Goal: Information Seeking & Learning: Learn about a topic

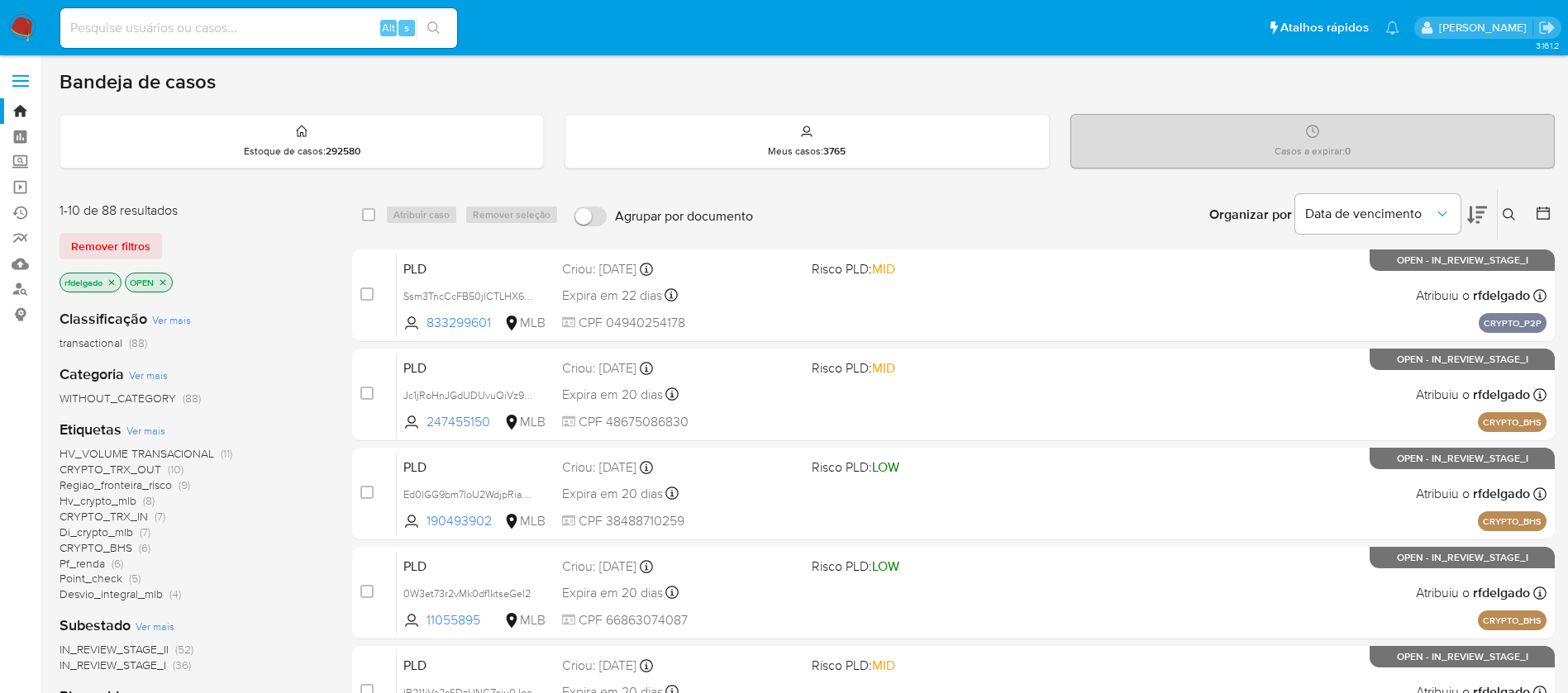
click at [216, 17] on input at bounding box center [258, 28] width 397 height 22
paste input "aNRIsbQIq2fae3ru02pTr2ZK"
type input "aNRIsbQIq2fae3ru02pTr2ZK"
click at [434, 37] on button "search-icon" at bounding box center [432, 27] width 34 height 23
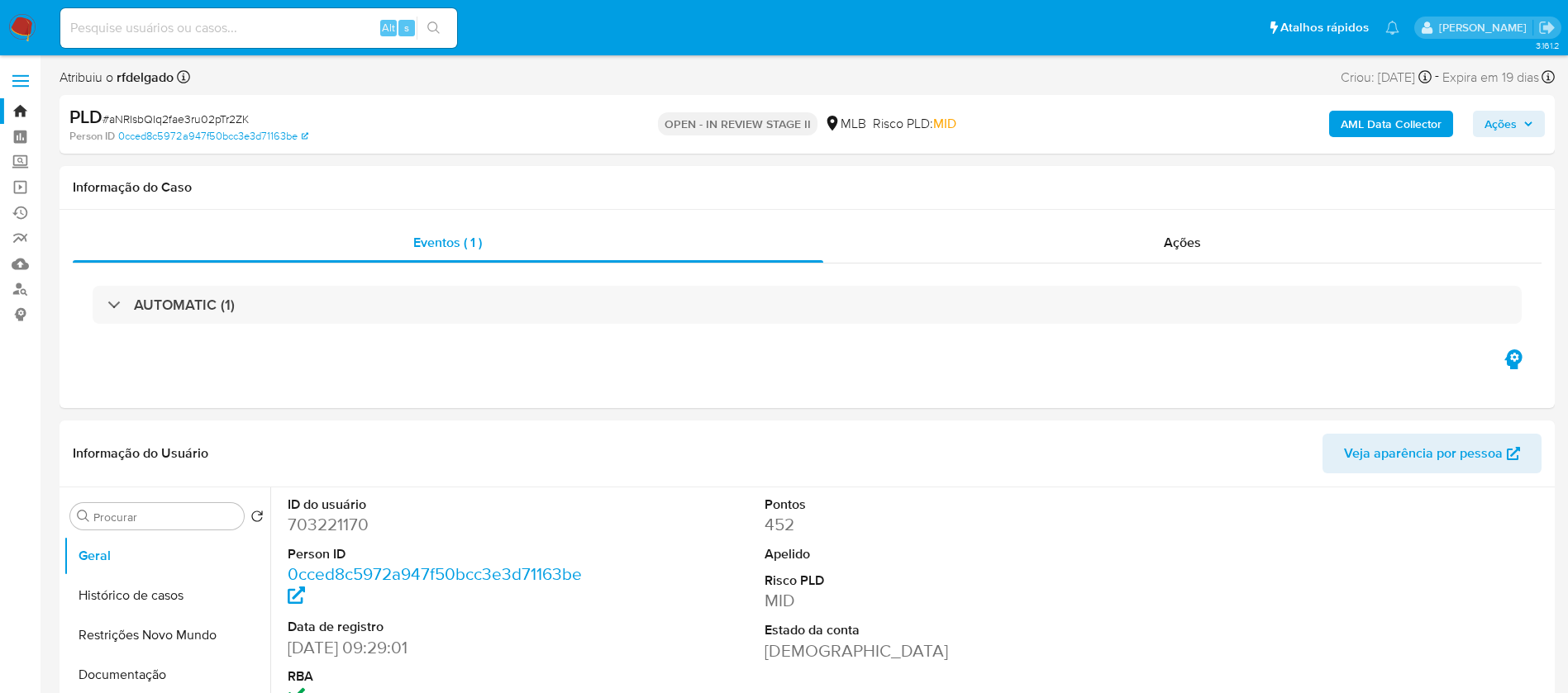
select select "10"
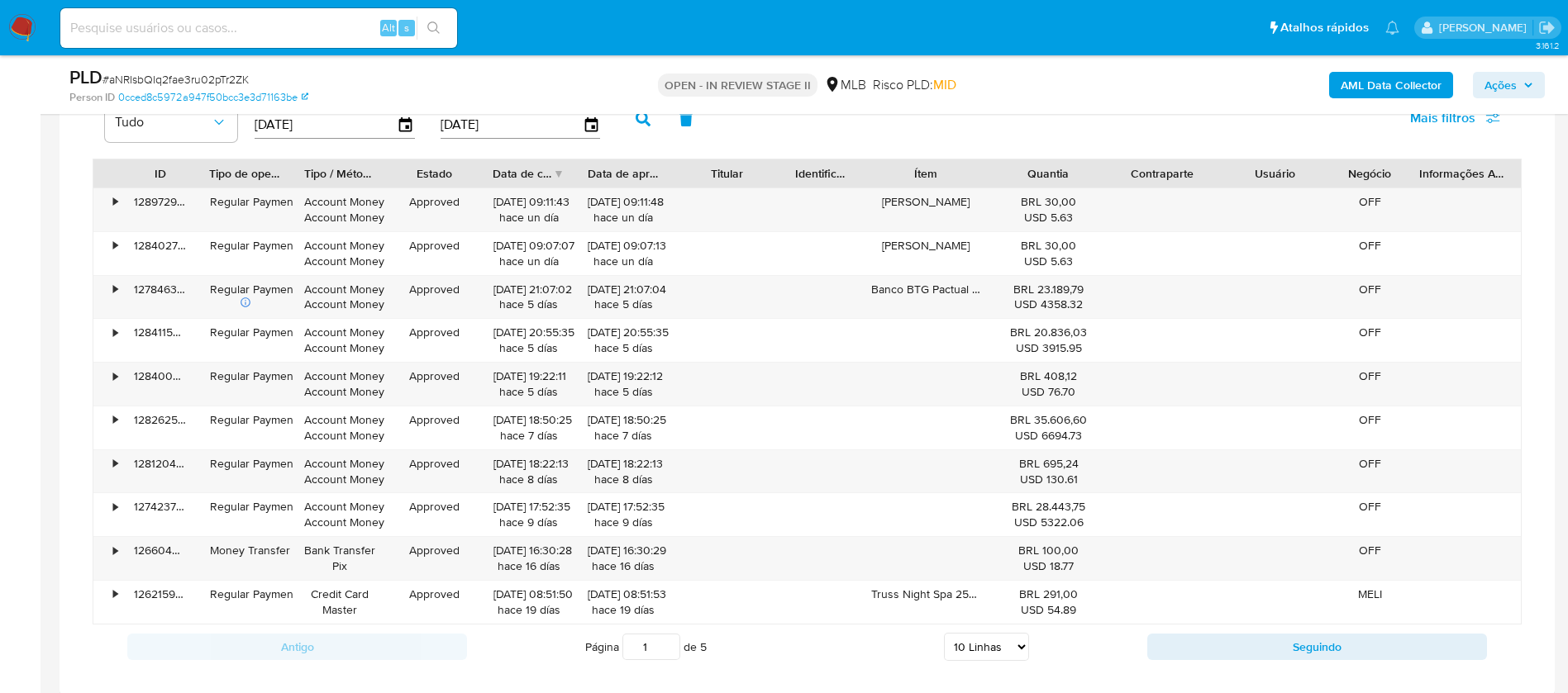
scroll to position [1363, 0]
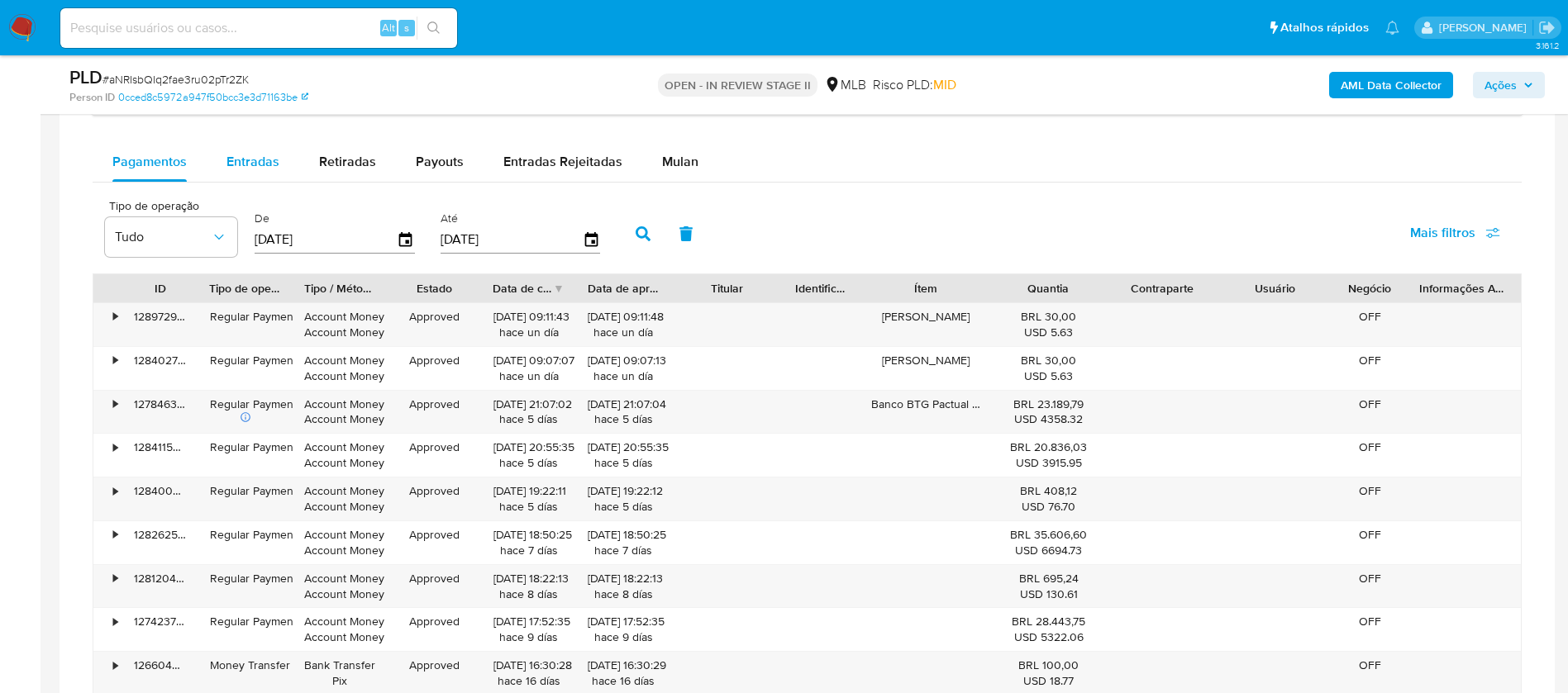
click at [253, 160] on span "Entradas" at bounding box center [253, 161] width 53 height 19
select select "10"
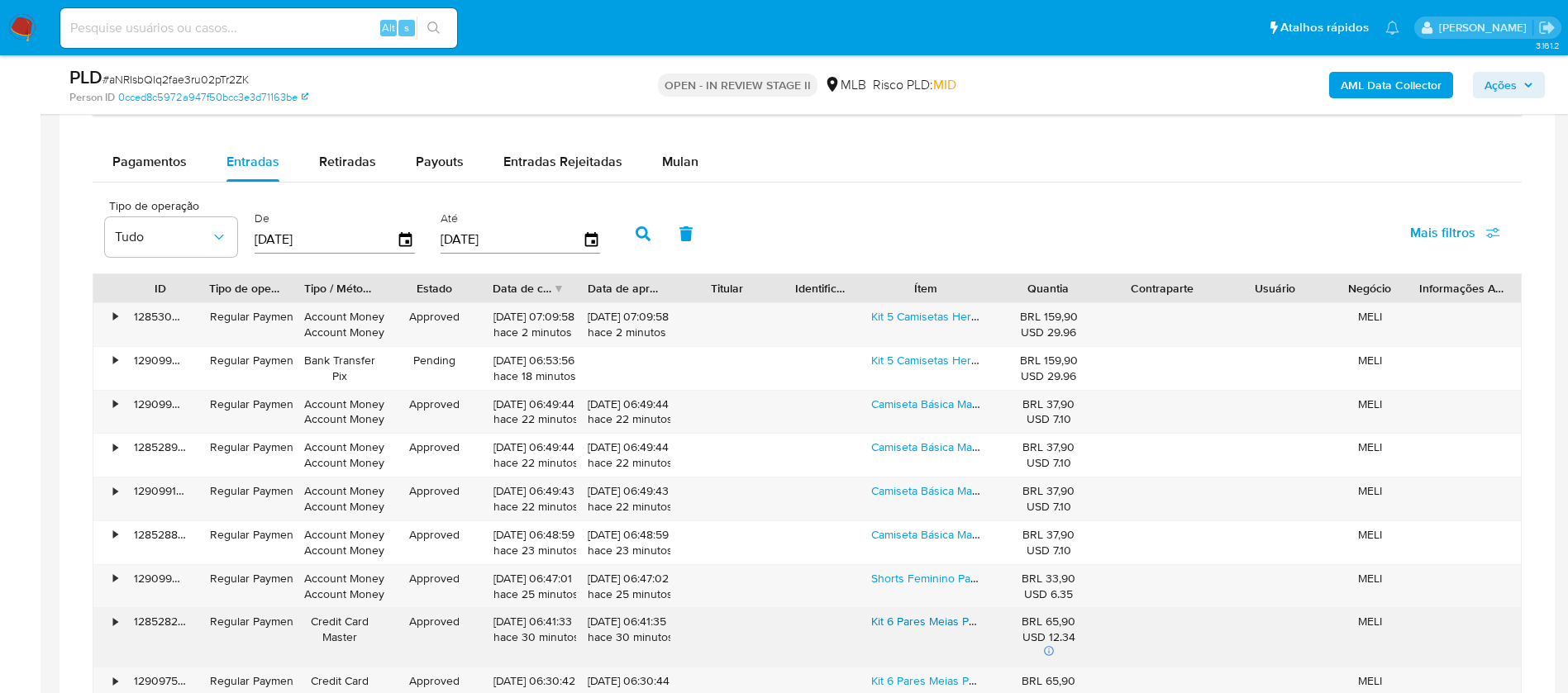
click at [958, 621] on link "Kit 6 Pares Meias Puma Cano Médio Masculino Adulto Algodão" at bounding box center [1031, 621] width 320 height 16
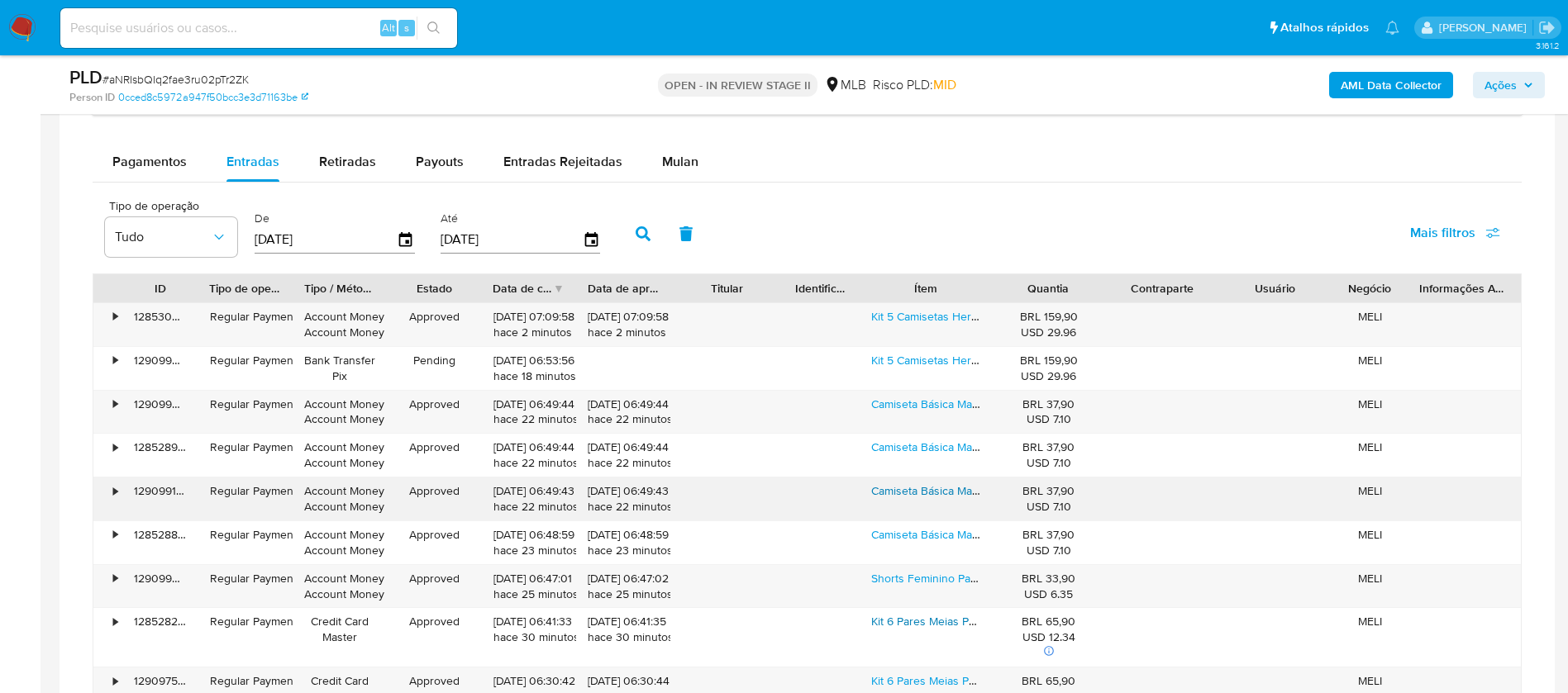
click at [917, 490] on link "Camiseta Básica Malwee Masculina Algodão Casual Gola Redonda" at bounding box center [1039, 490] width 337 height 16
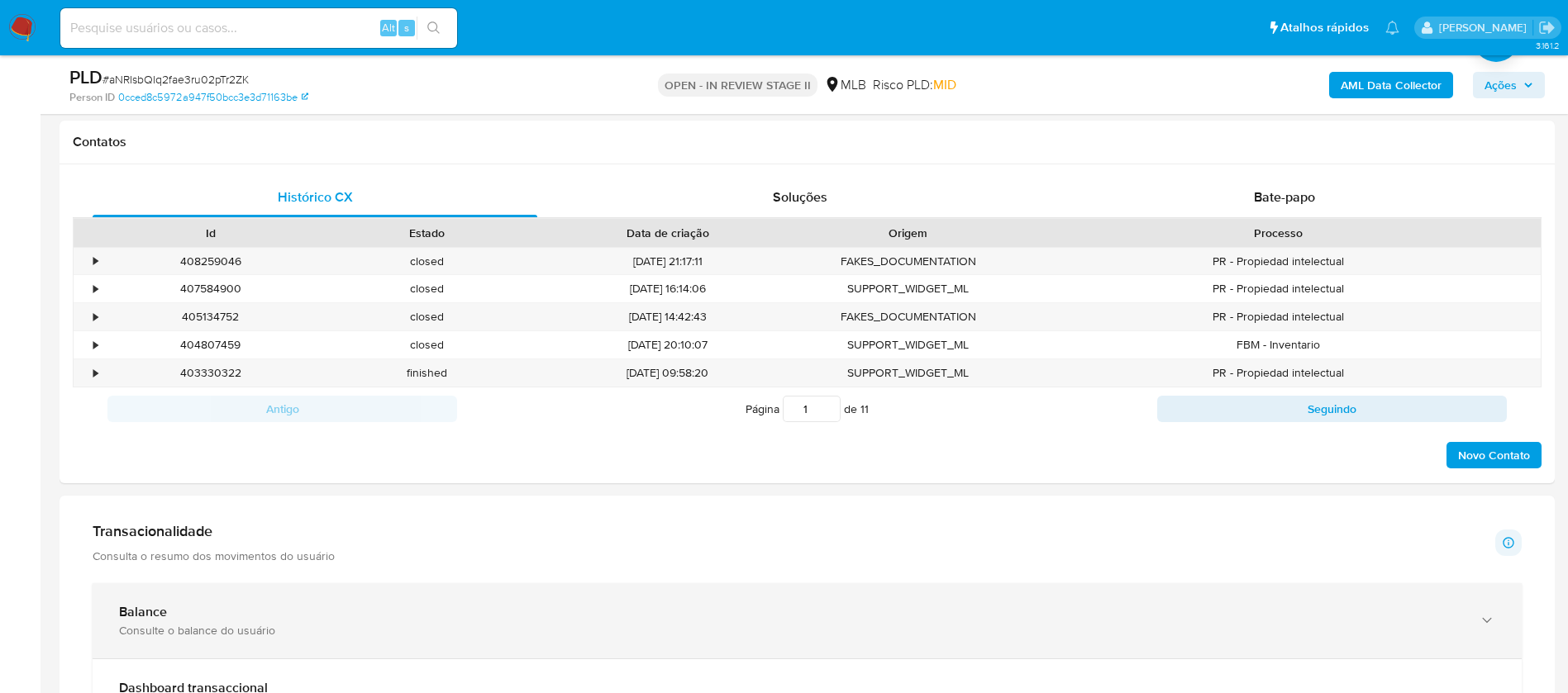
scroll to position [124, 0]
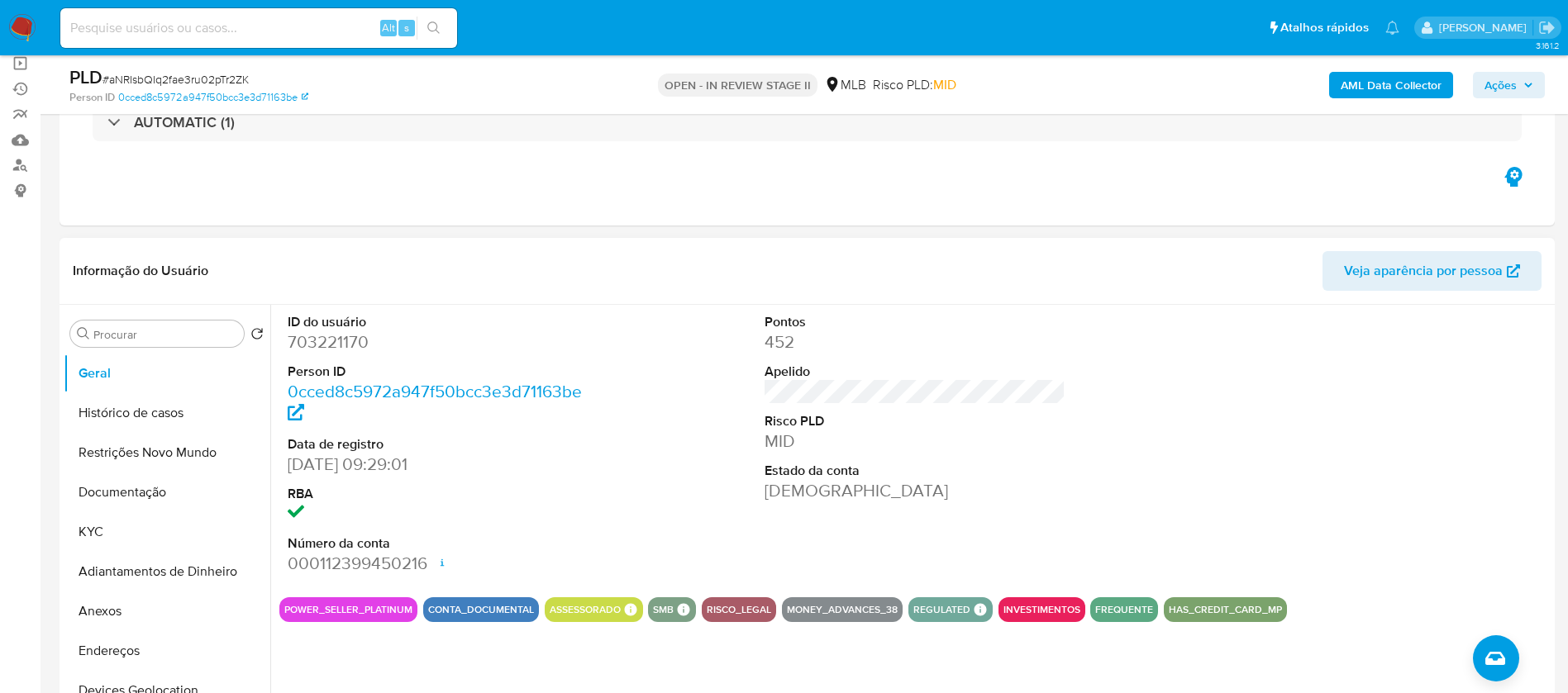
click at [329, 333] on dd "703221170" at bounding box center [439, 342] width 302 height 23
copy dd "703221170"
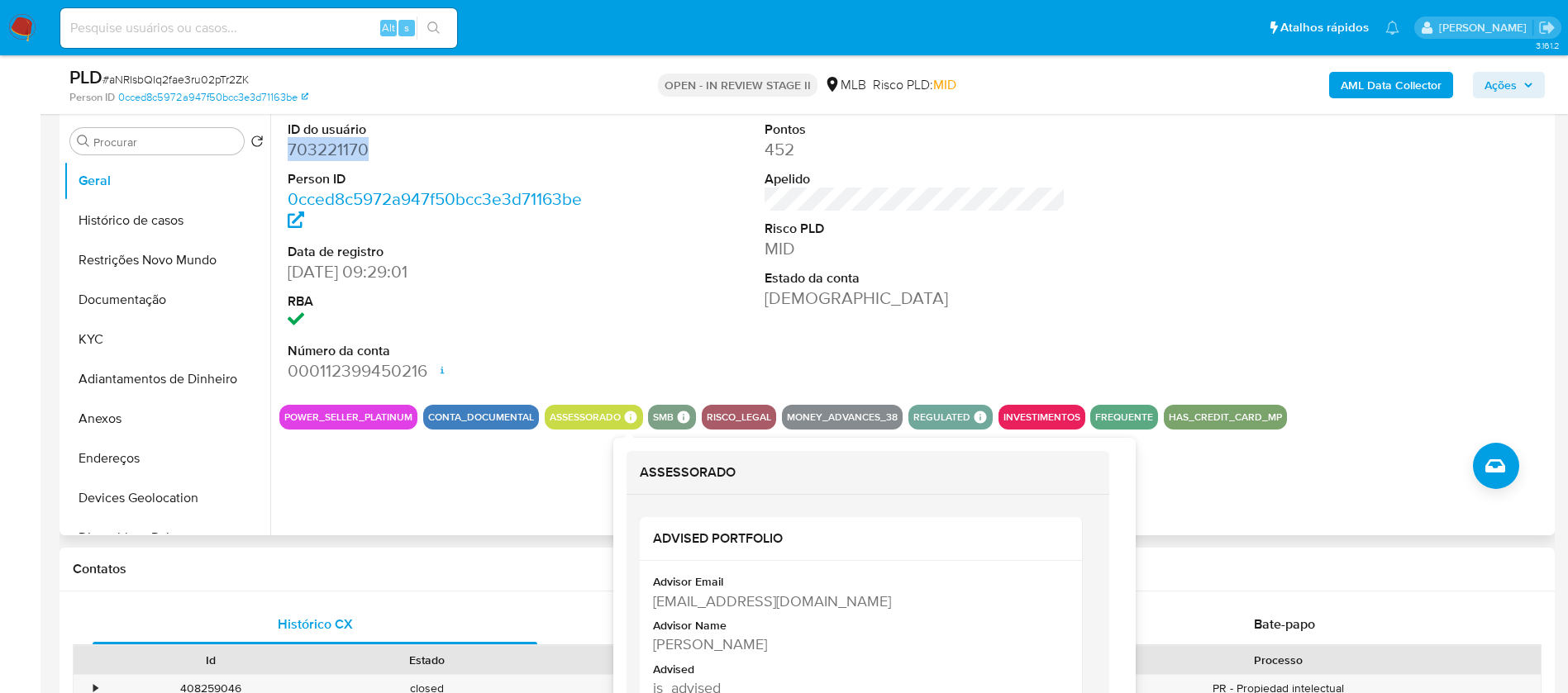
scroll to position [371, 0]
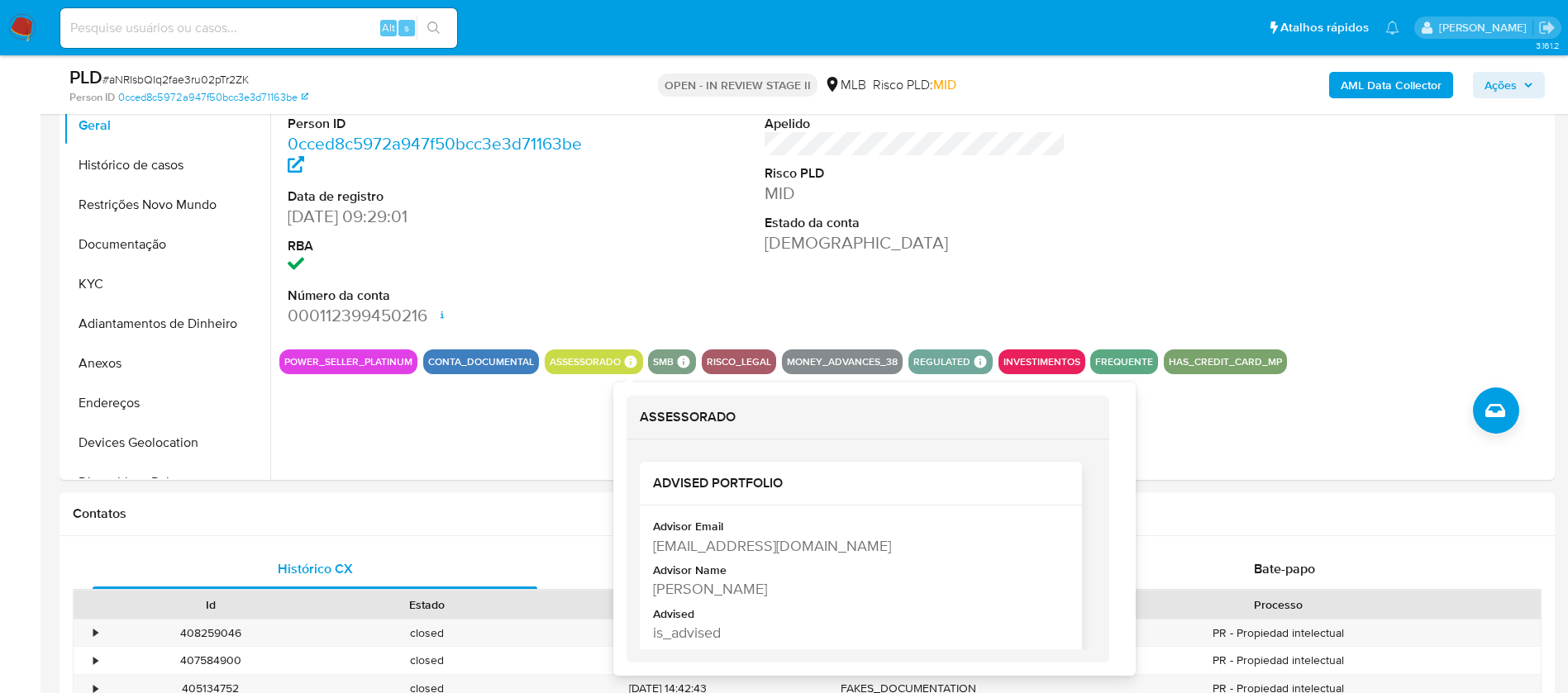
click at [743, 588] on div "Tais De Sousa Paixao" at bounding box center [859, 589] width 412 height 21
click at [743, 587] on div "Tais De Sousa Paixao" at bounding box center [859, 589] width 412 height 21
copy div "Tais De Sousa Paixao"
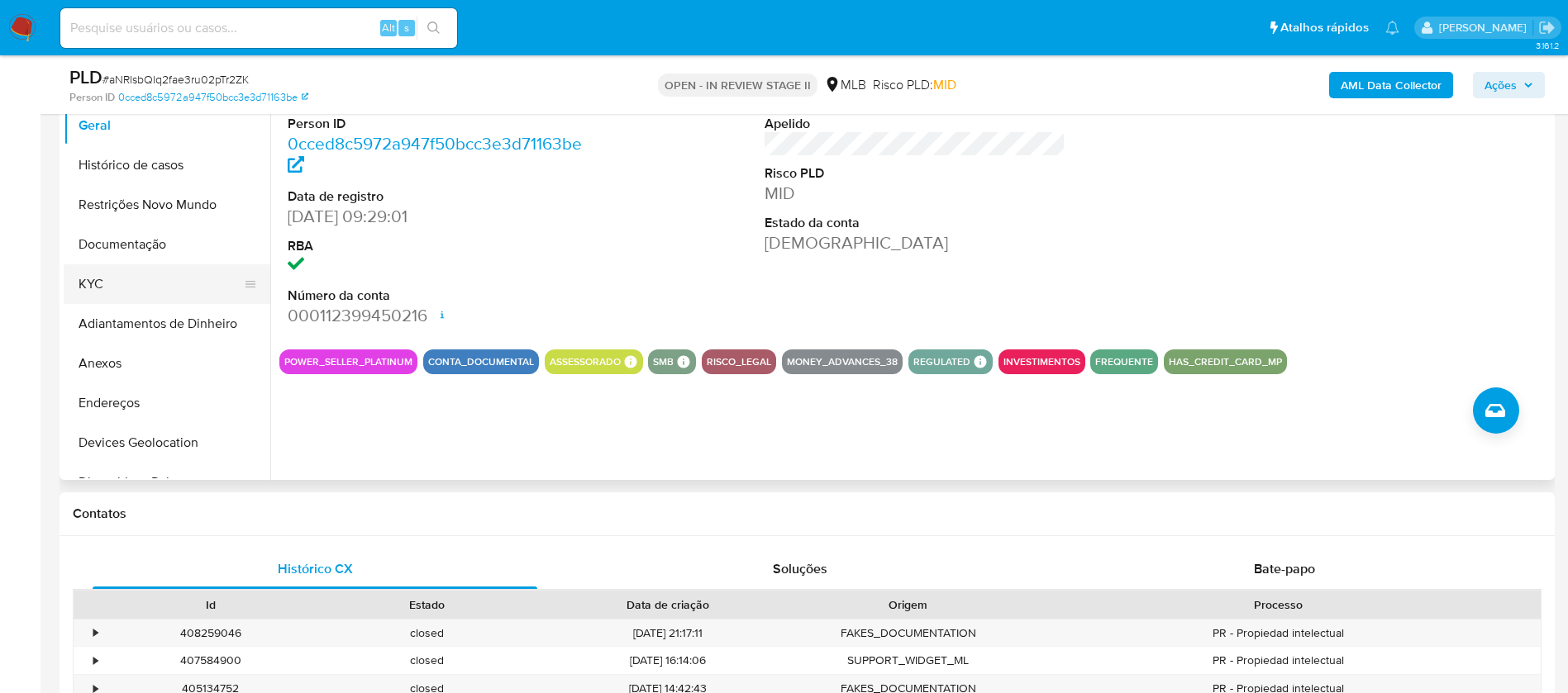
click at [156, 277] on button "KYC" at bounding box center [160, 284] width 194 height 40
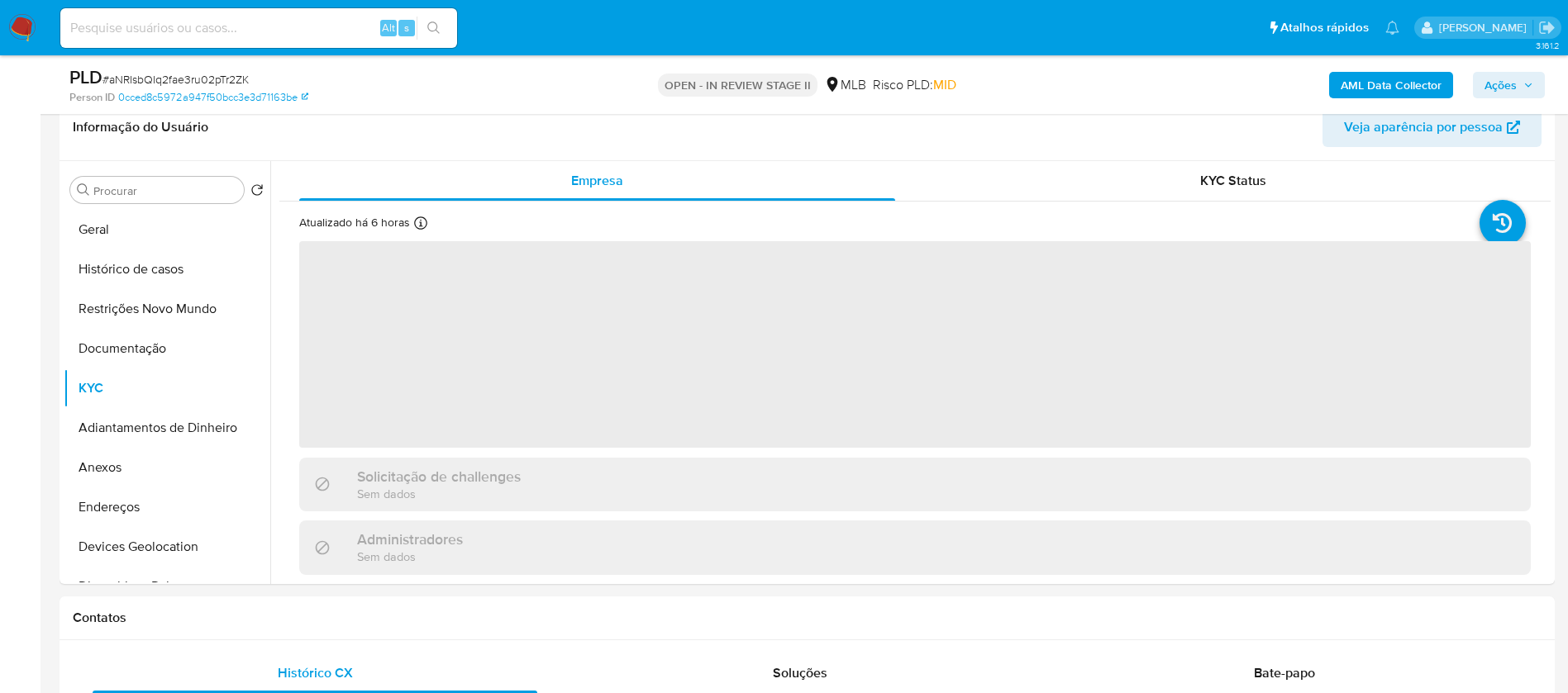
scroll to position [248, 0]
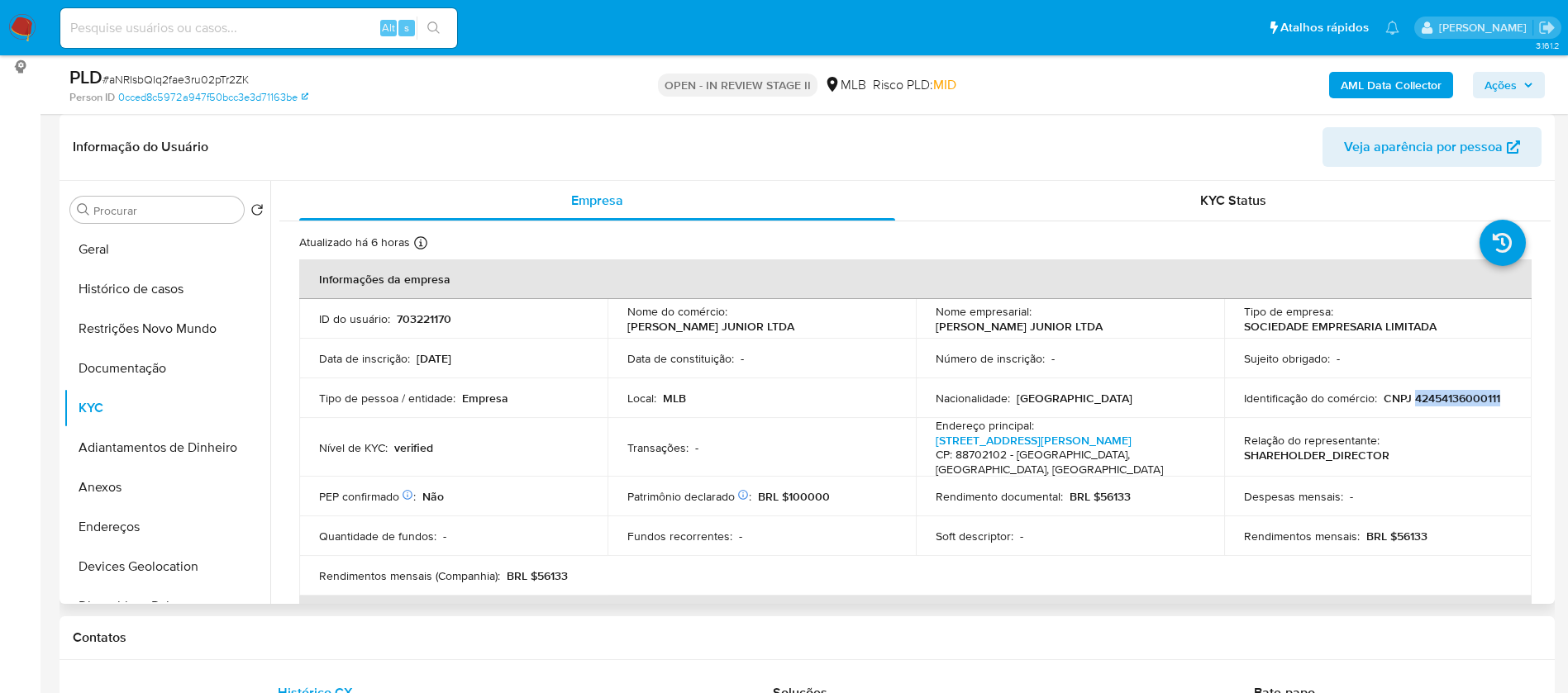
drag, startPoint x: 1499, startPoint y: 401, endPoint x: 1409, endPoint y: 401, distance: 90.0
click at [1409, 401] on div "Identificação do comércio : CNPJ 42454136000111" at bounding box center [1378, 398] width 269 height 15
copy p "42454136000111"
click at [128, 233] on button "Geral" at bounding box center [160, 250] width 194 height 40
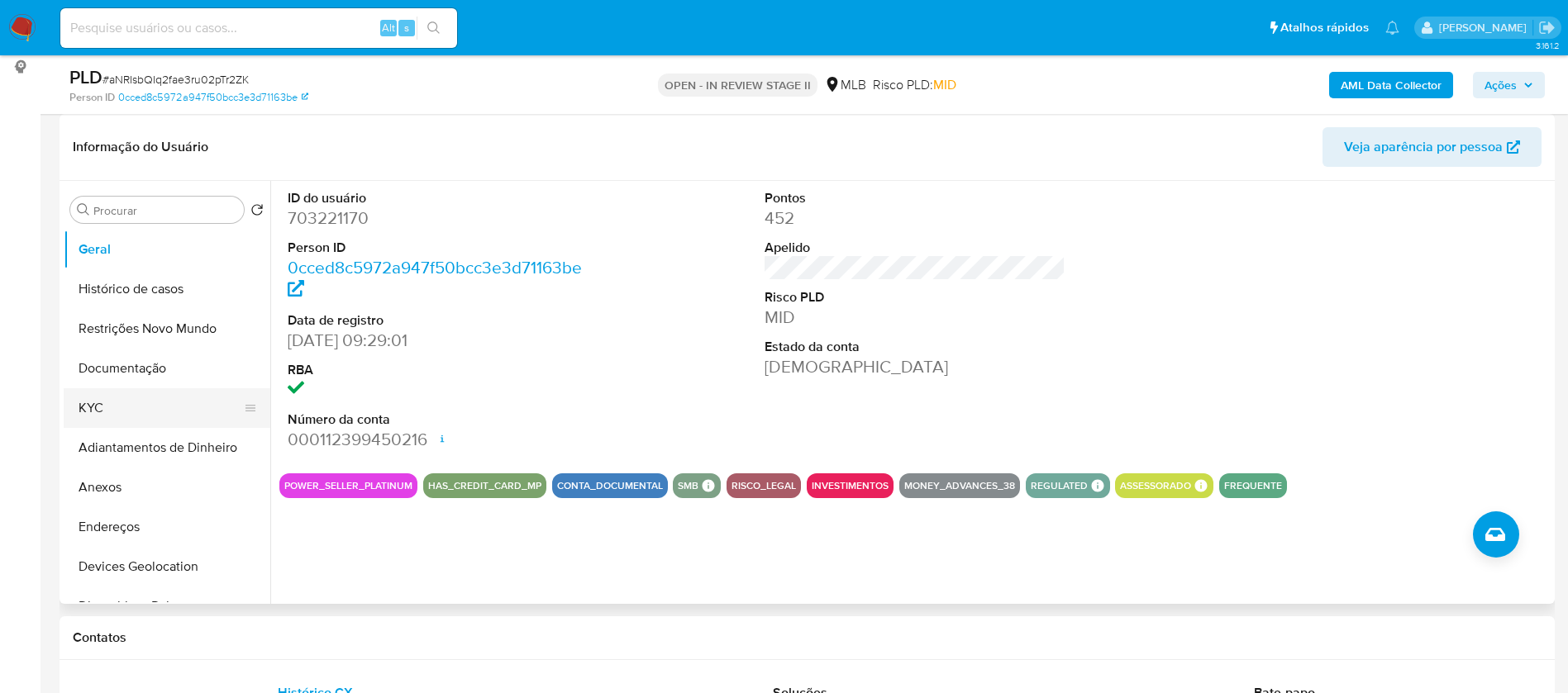
click at [102, 416] on button "KYC" at bounding box center [160, 409] width 194 height 40
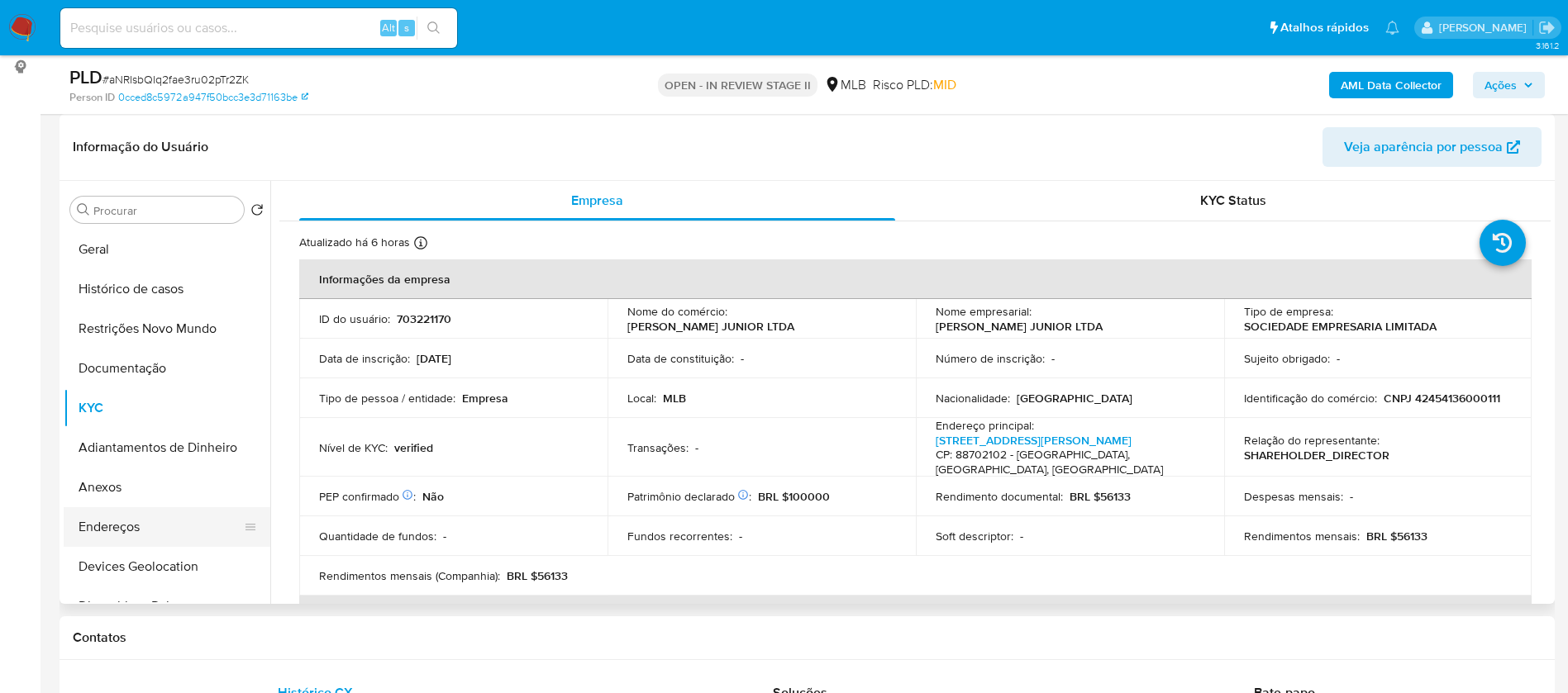
click at [151, 513] on button "Endereços" at bounding box center [160, 527] width 194 height 40
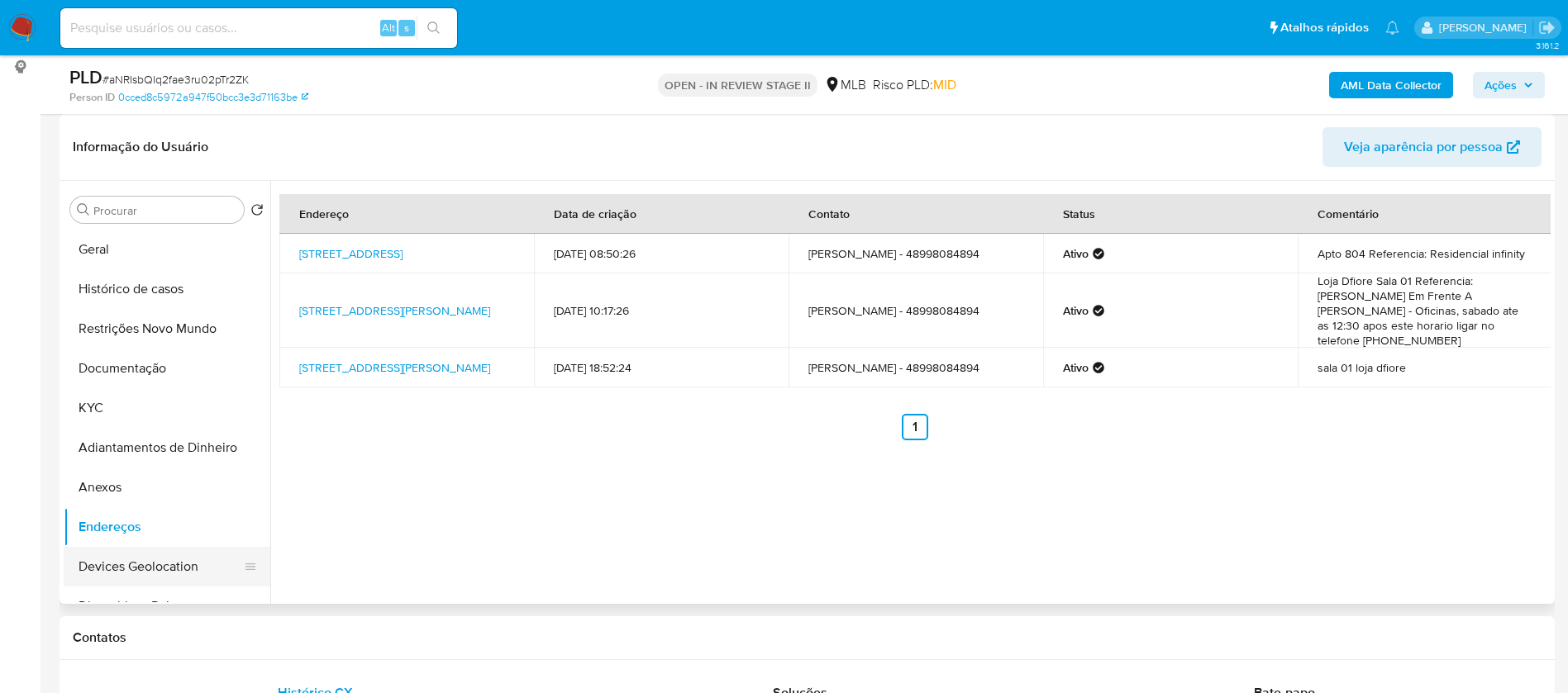
click at [147, 553] on button "Devices Geolocation" at bounding box center [160, 567] width 194 height 40
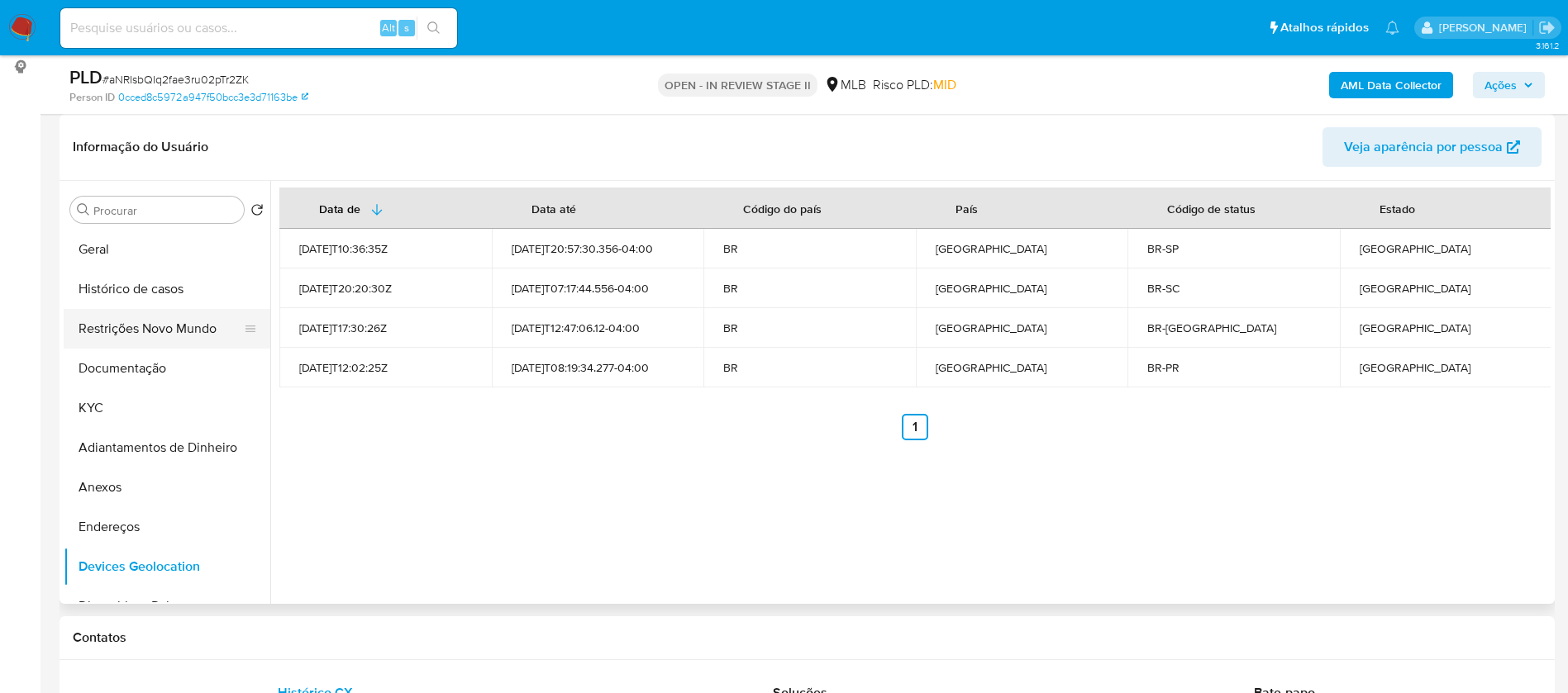
click at [132, 317] on button "Restrições Novo Mundo" at bounding box center [160, 329] width 194 height 40
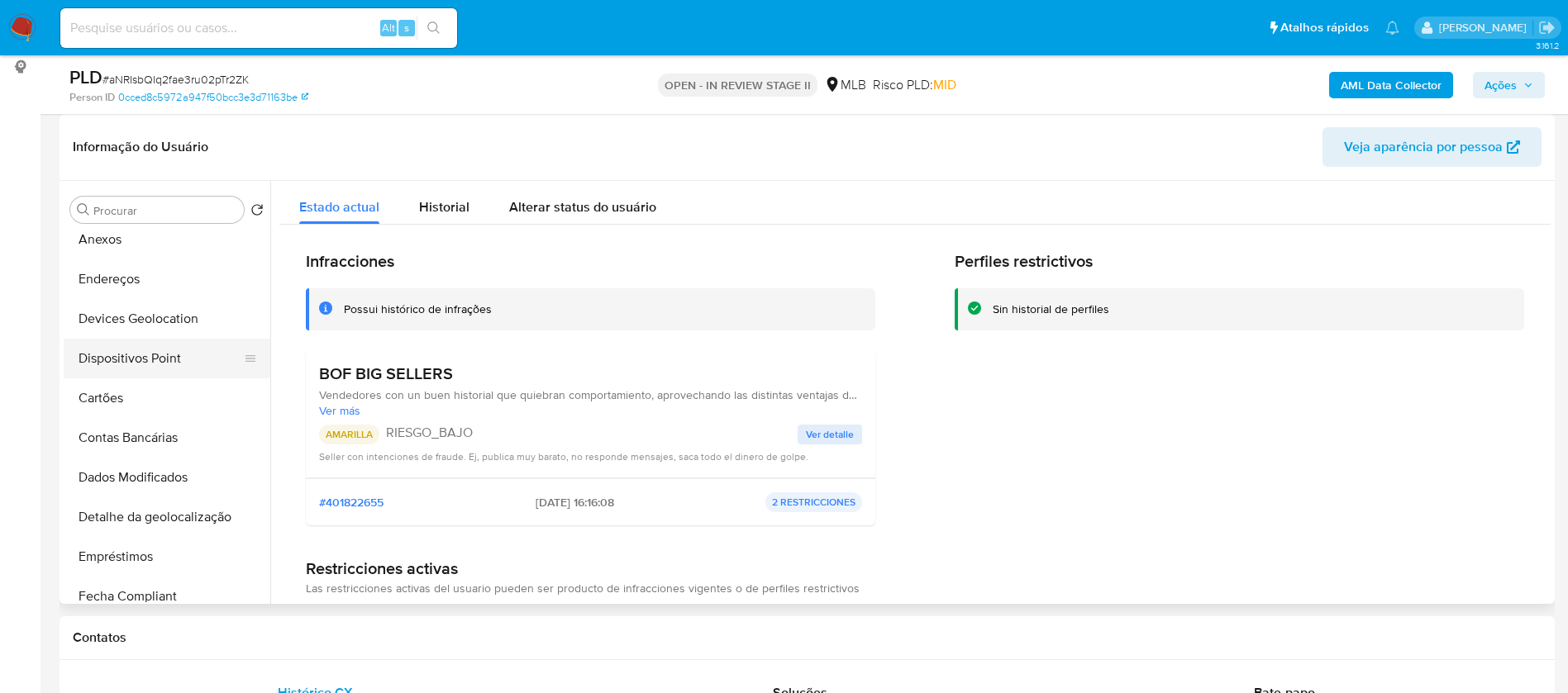
click at [152, 351] on button "Dispositivos Point" at bounding box center [160, 359] width 194 height 40
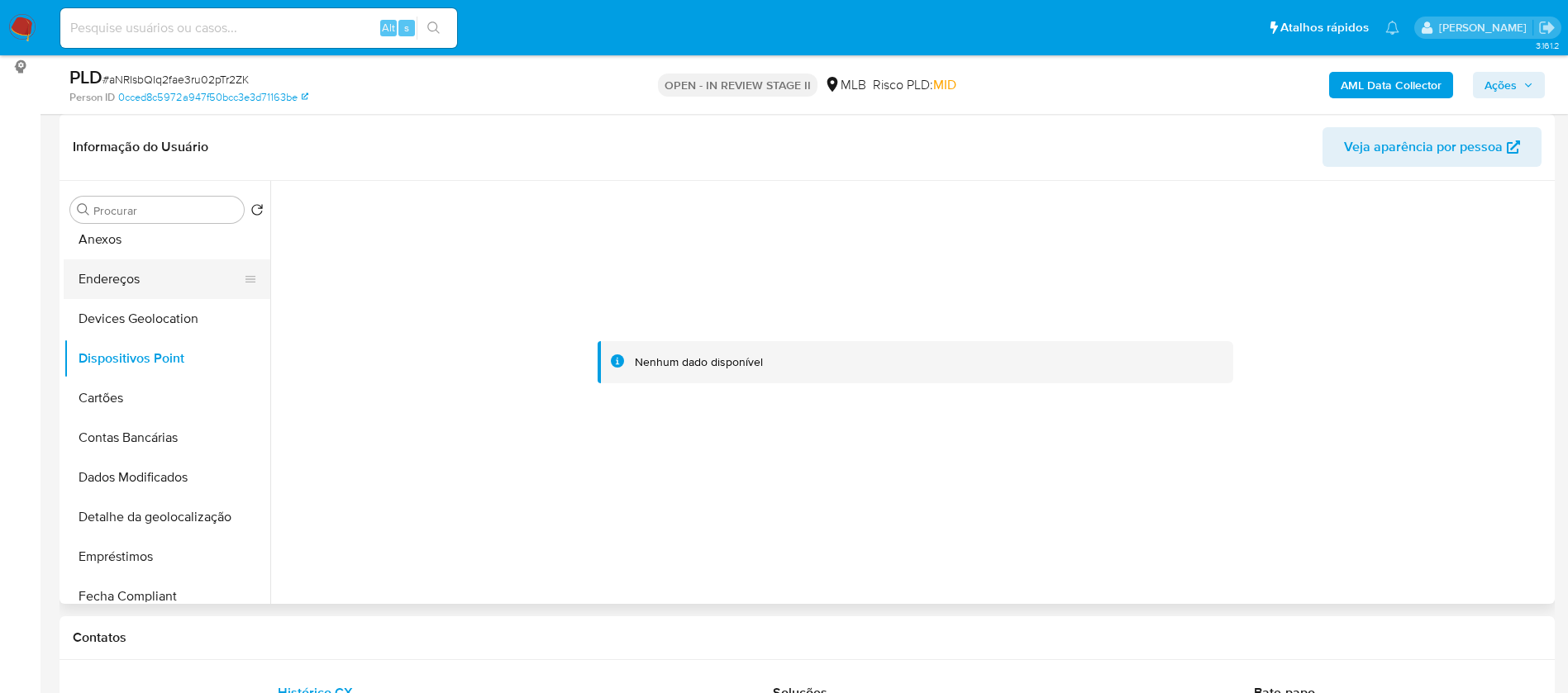
click at [134, 263] on button "Endereços" at bounding box center [160, 280] width 194 height 40
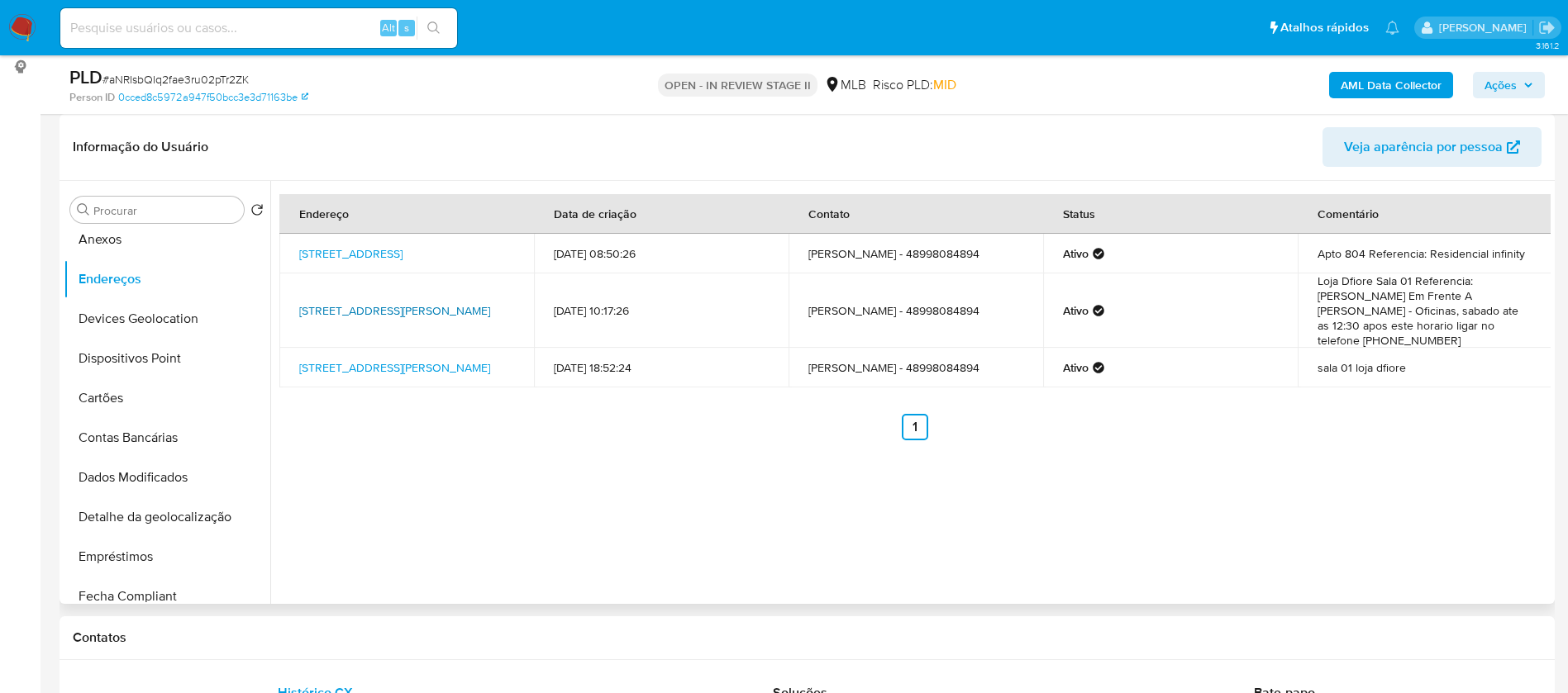
click at [398, 302] on link "Rua Altamiro Guimarães 1085, Tubarão, Santa Catarina, 88702101, Brasil 1085" at bounding box center [394, 311] width 191 height 16
click at [134, 244] on button "Anexos" at bounding box center [160, 240] width 194 height 40
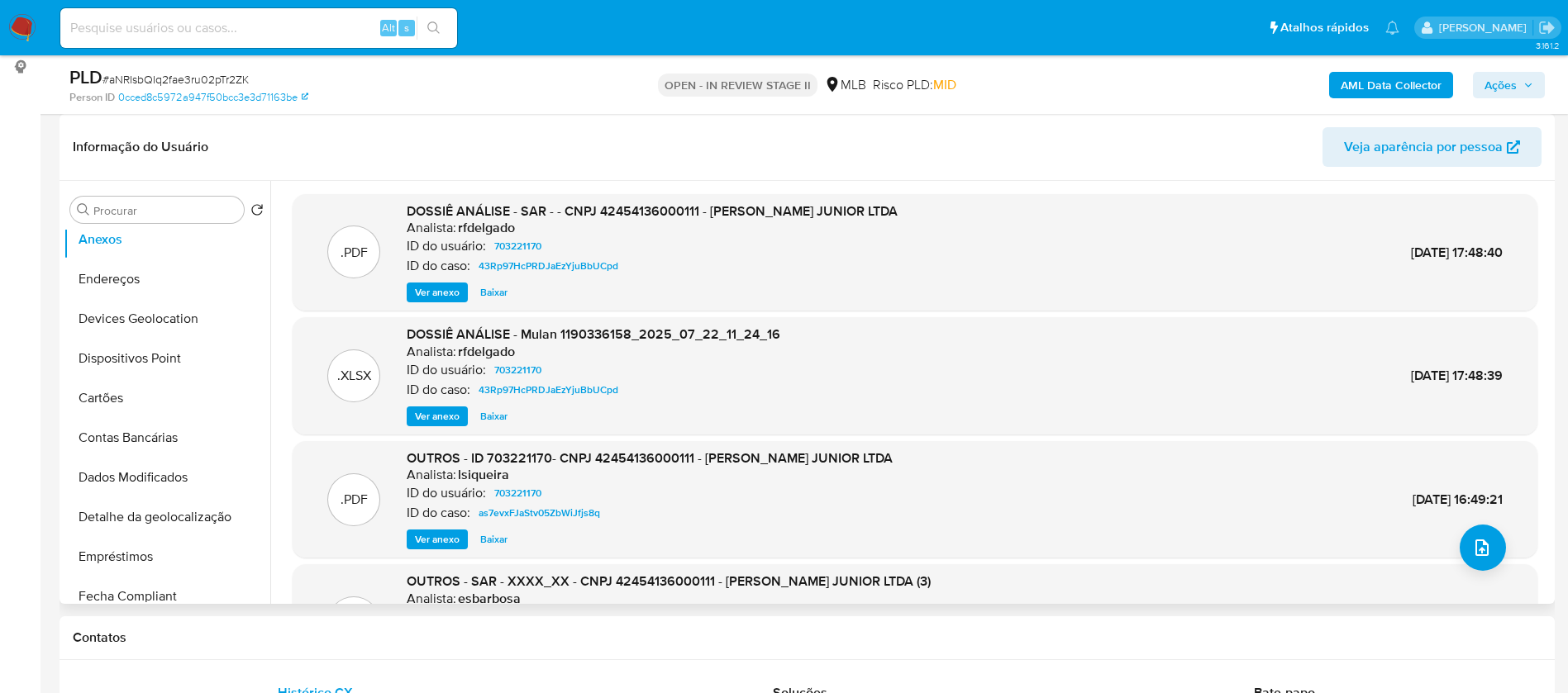
click at [445, 286] on span "Ver anexo" at bounding box center [437, 292] width 45 height 16
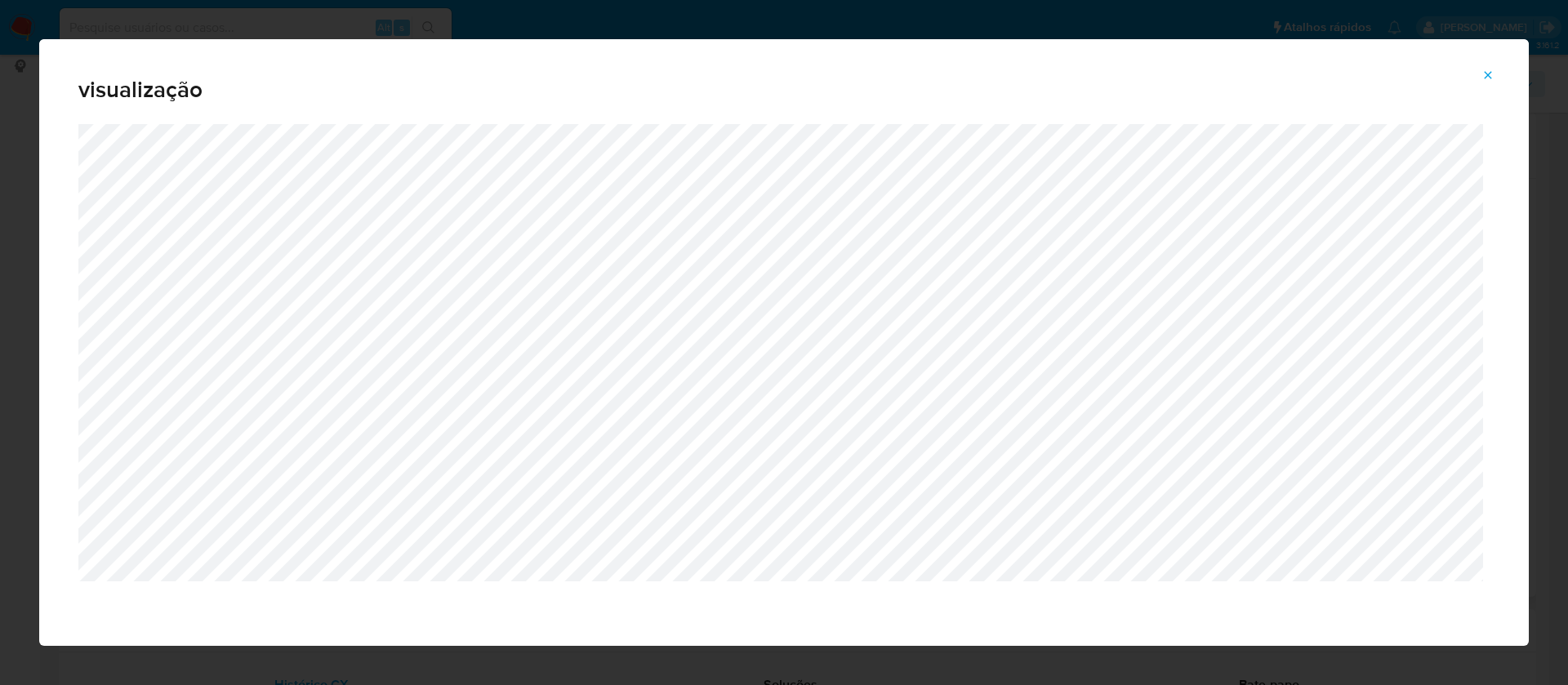
click at [1496, 60] on div "visualização" at bounding box center [784, 343] width 1490 height 607
click at [1491, 74] on icon "Attachment preview" at bounding box center [1488, 75] width 13 height 13
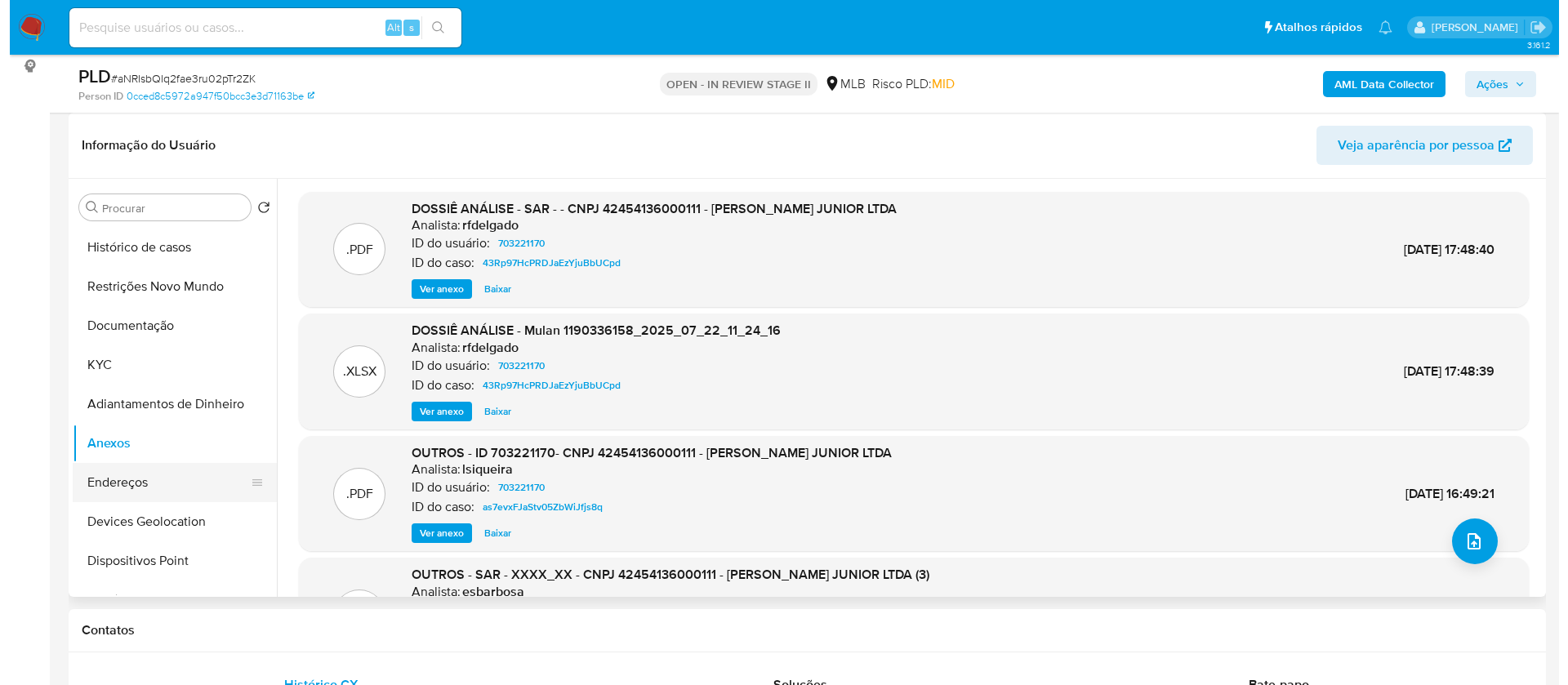
scroll to position [0, 0]
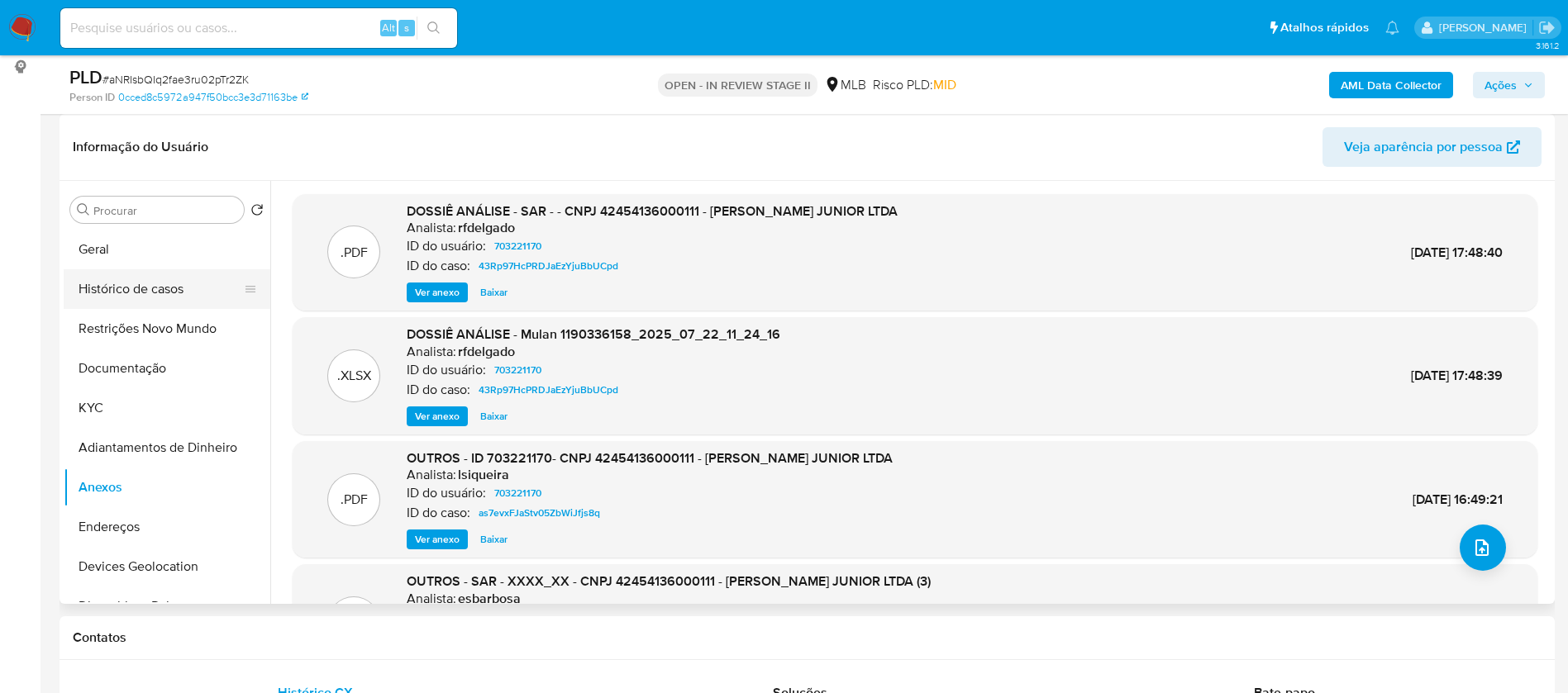
click at [148, 280] on button "Histórico de casos" at bounding box center [160, 290] width 194 height 40
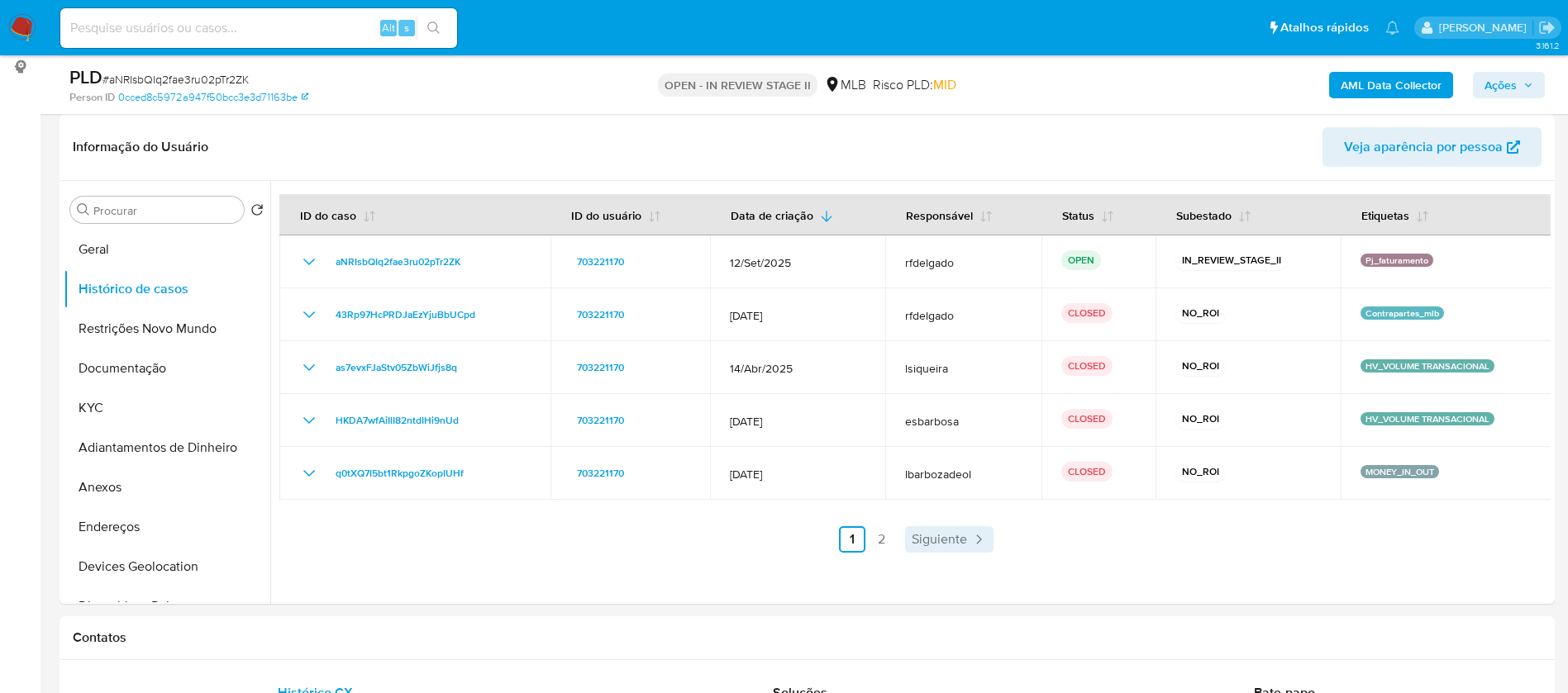
click at [951, 534] on span "Siguiente" at bounding box center [938, 540] width 55 height 14
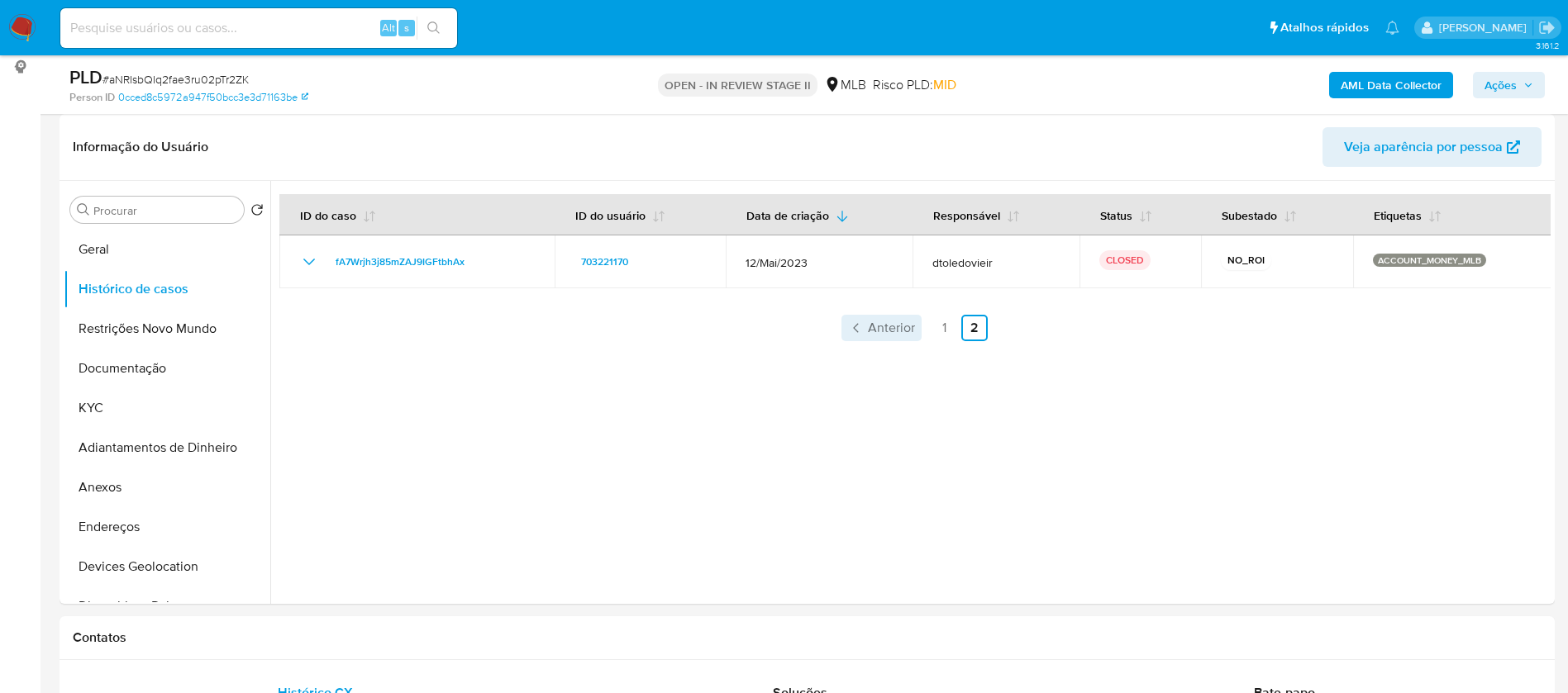
click at [899, 322] on span "Anterior" at bounding box center [891, 328] width 47 height 14
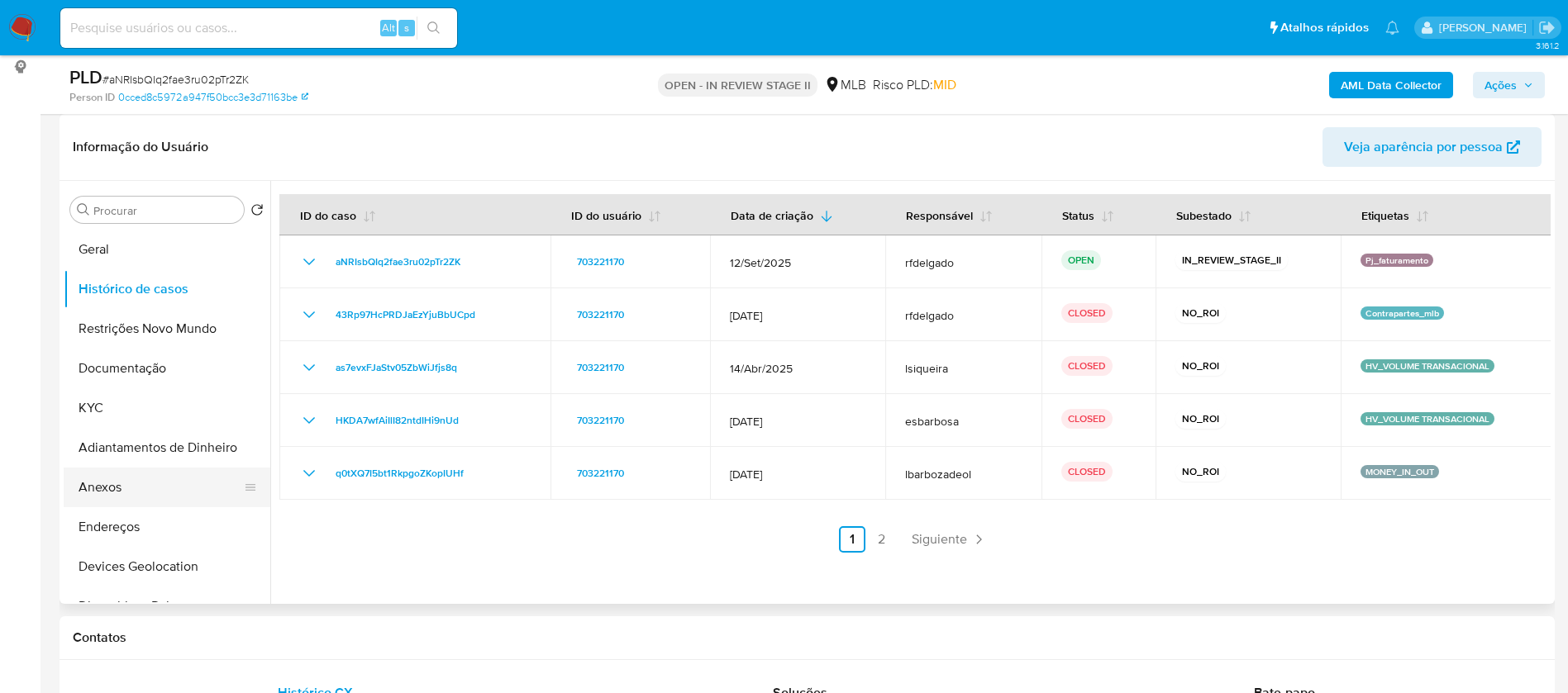
click at [127, 476] on button "Anexos" at bounding box center [160, 488] width 194 height 40
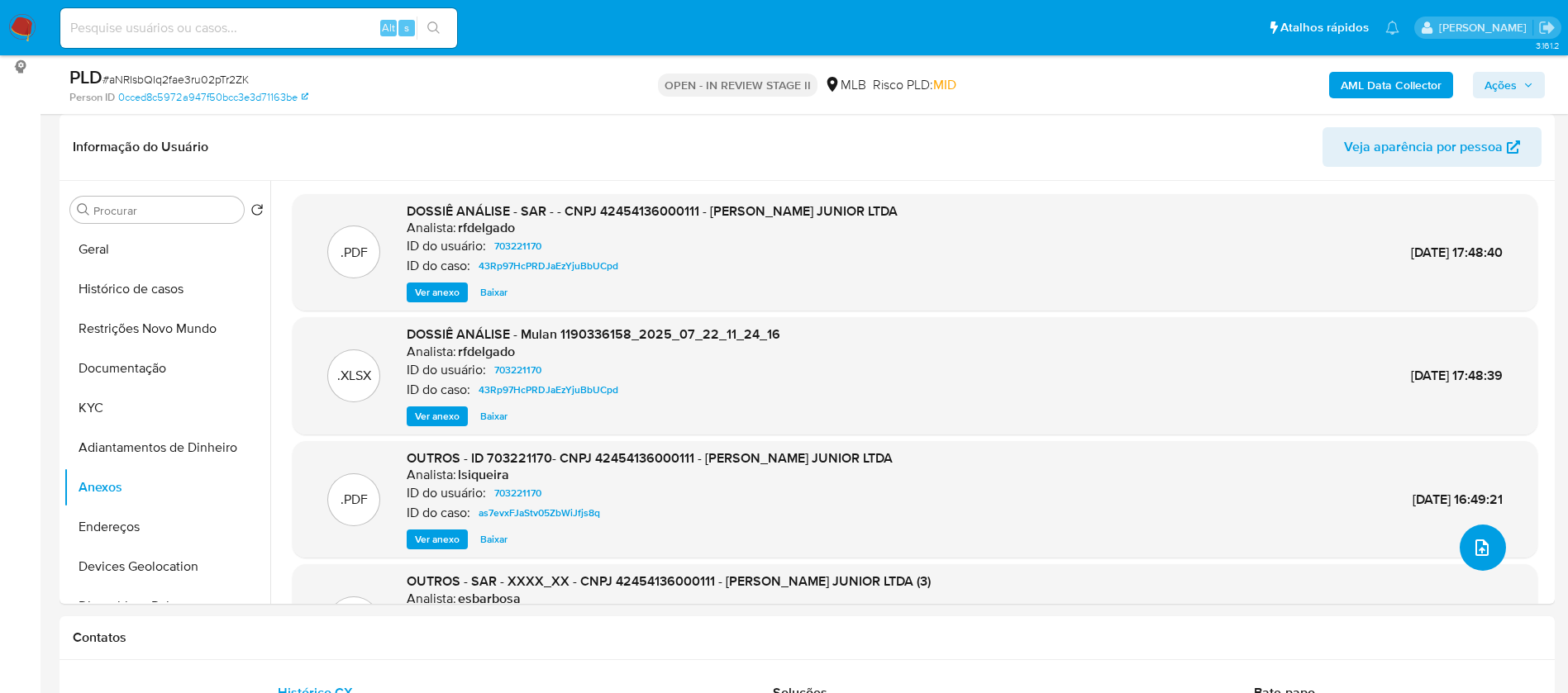
click at [1472, 551] on span "upload-file" at bounding box center [1482, 548] width 20 height 20
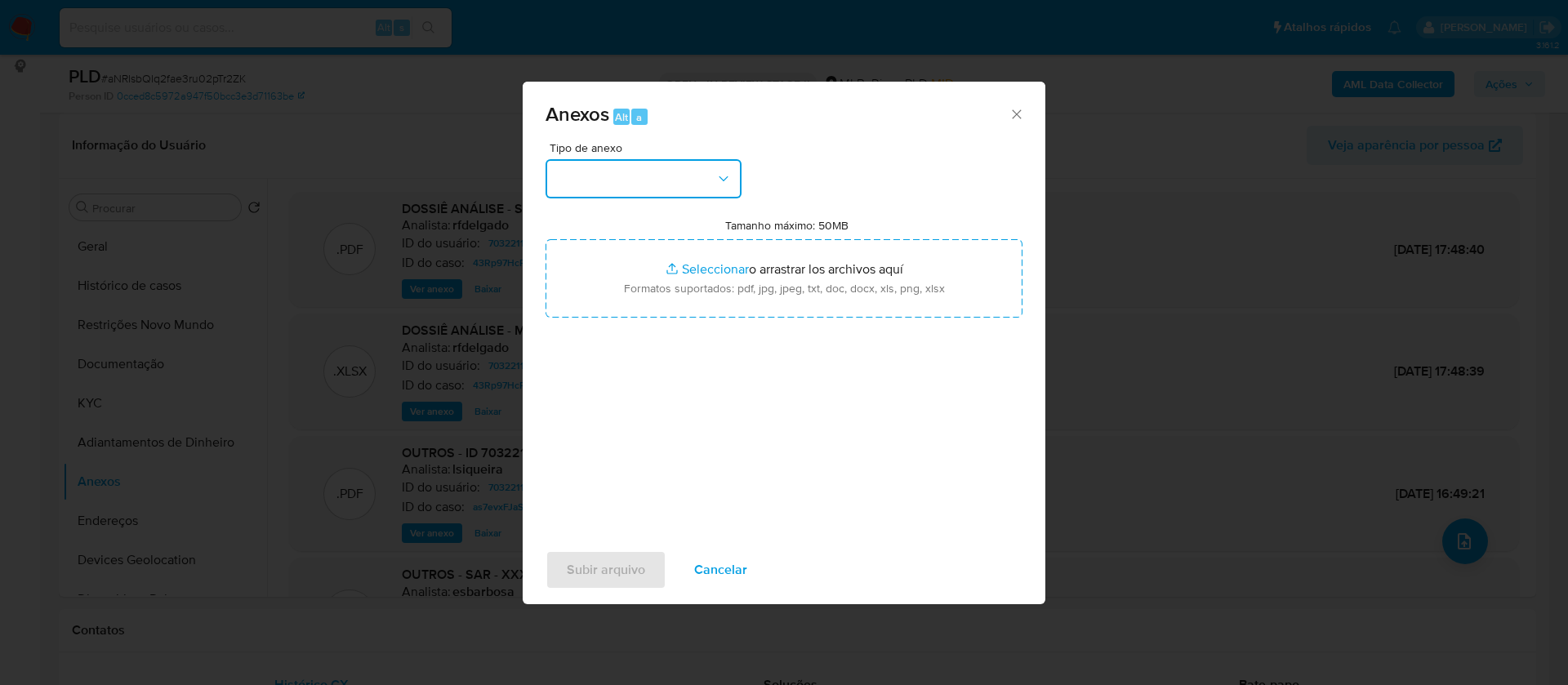
click at [672, 175] on button "button" at bounding box center [644, 179] width 196 height 40
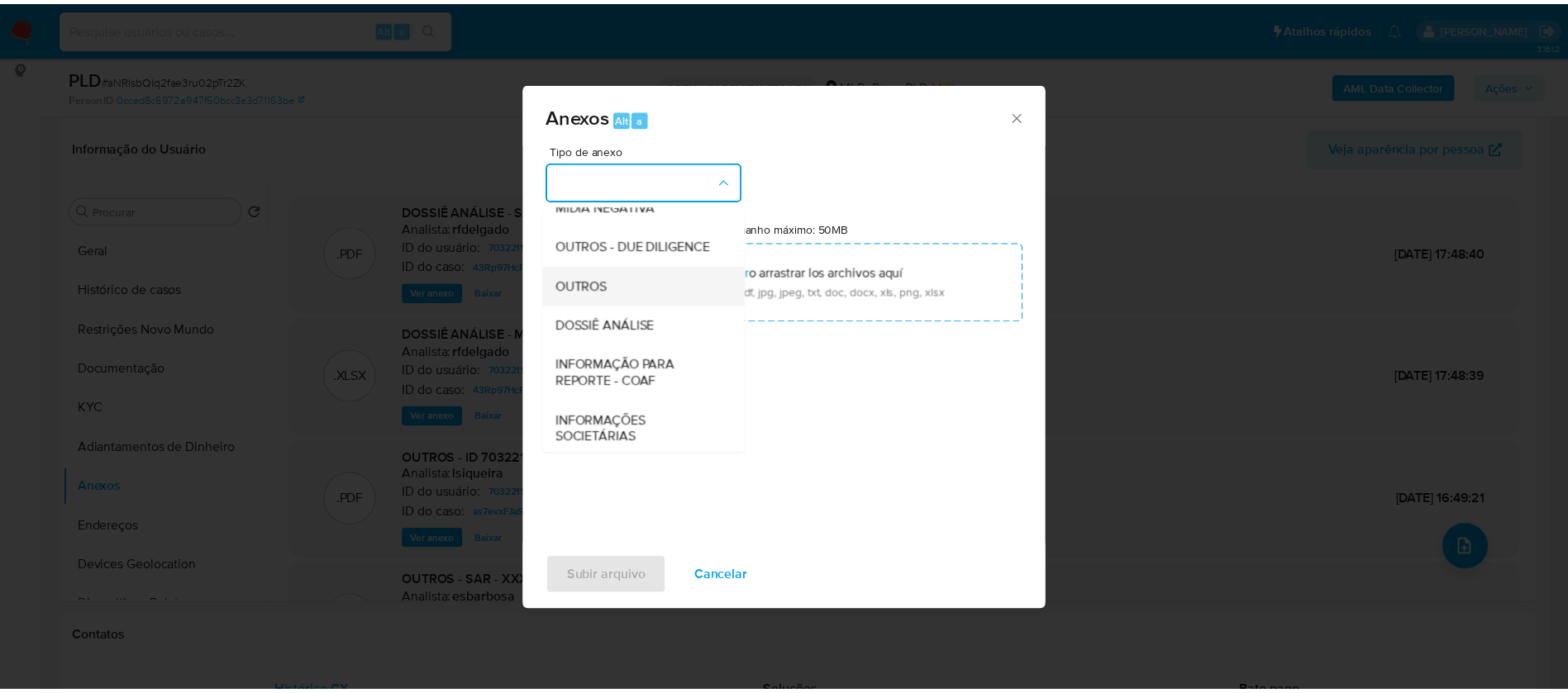
scroll to position [248, 0]
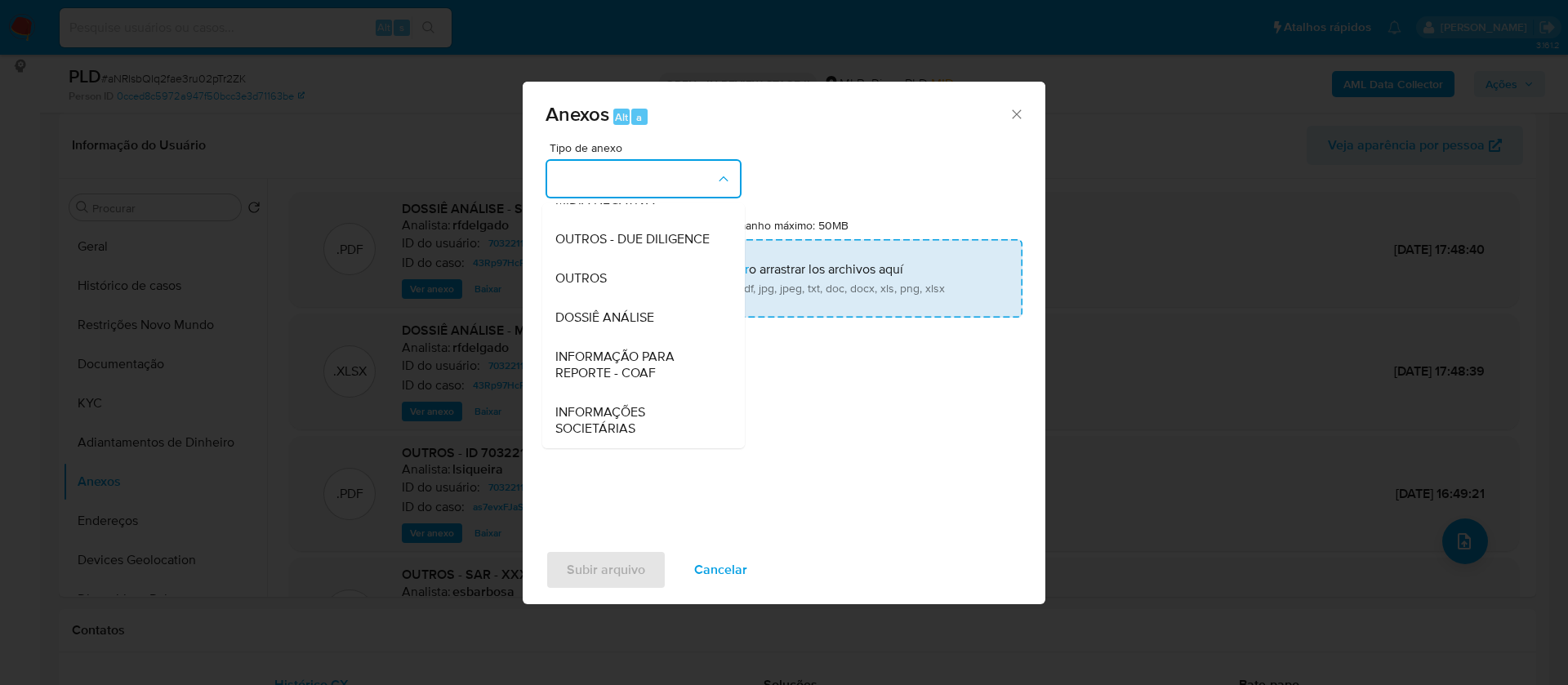
drag, startPoint x: 658, startPoint y: 312, endPoint x: 672, endPoint y: 303, distance: 16.6
click at [658, 312] on div "DOSSIÊ ANÁLISE" at bounding box center [639, 318] width 167 height 40
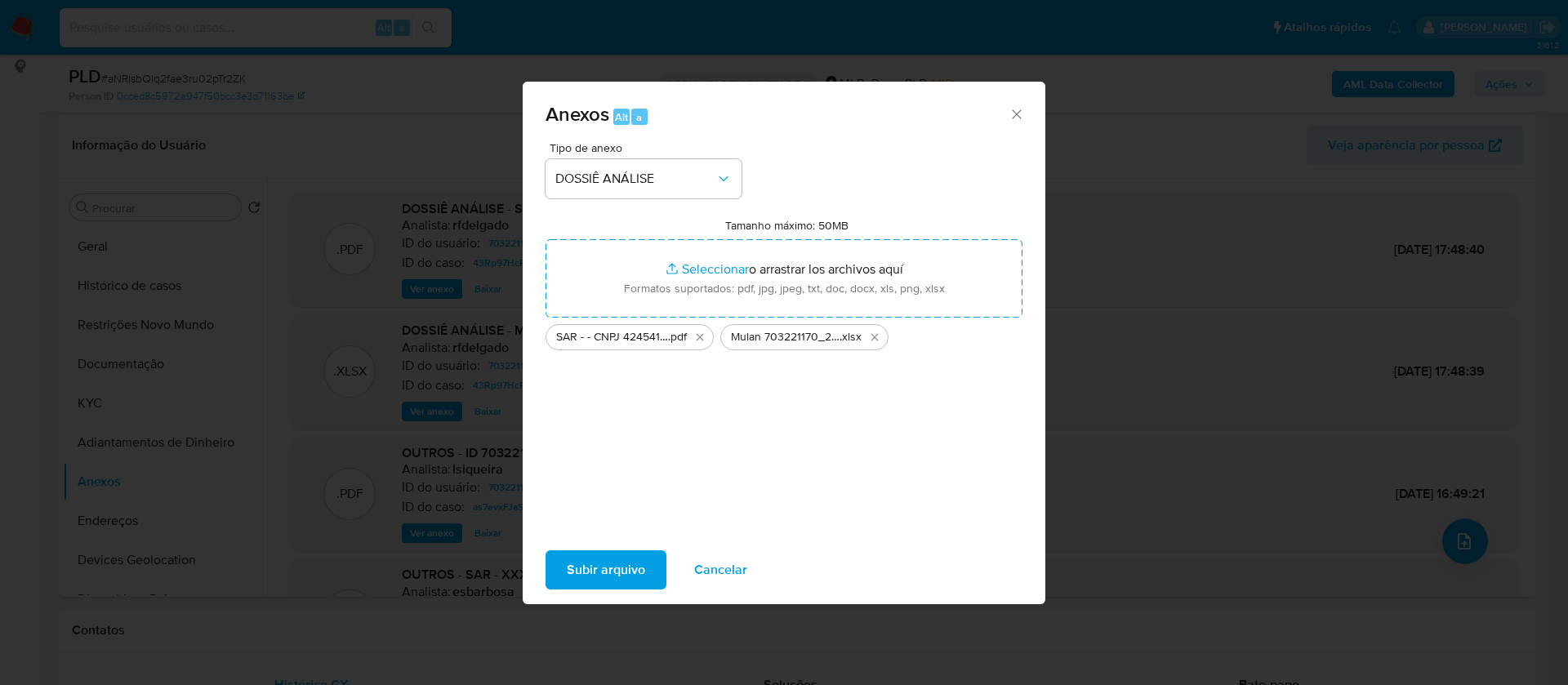
click at [617, 561] on span "Subir arquivo" at bounding box center [605, 570] width 78 height 36
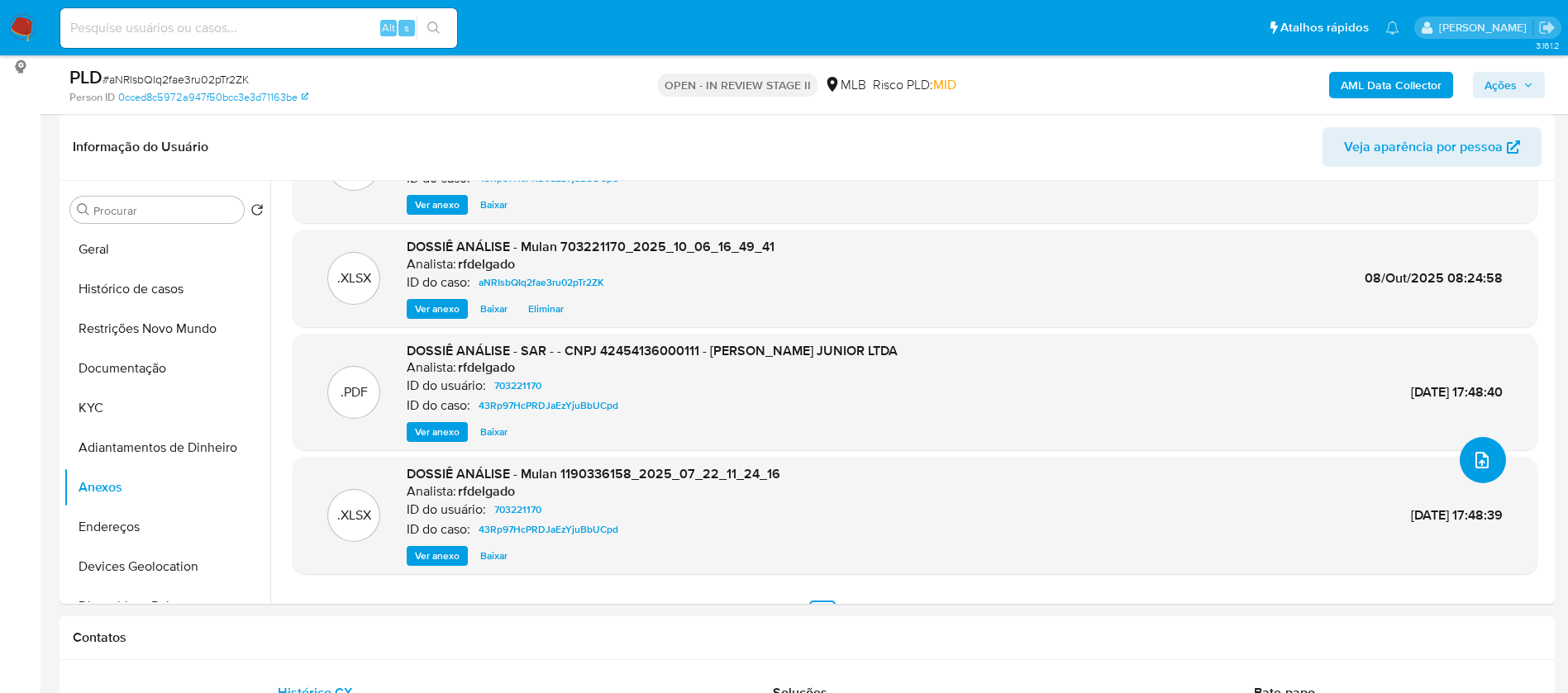
scroll to position [0, 0]
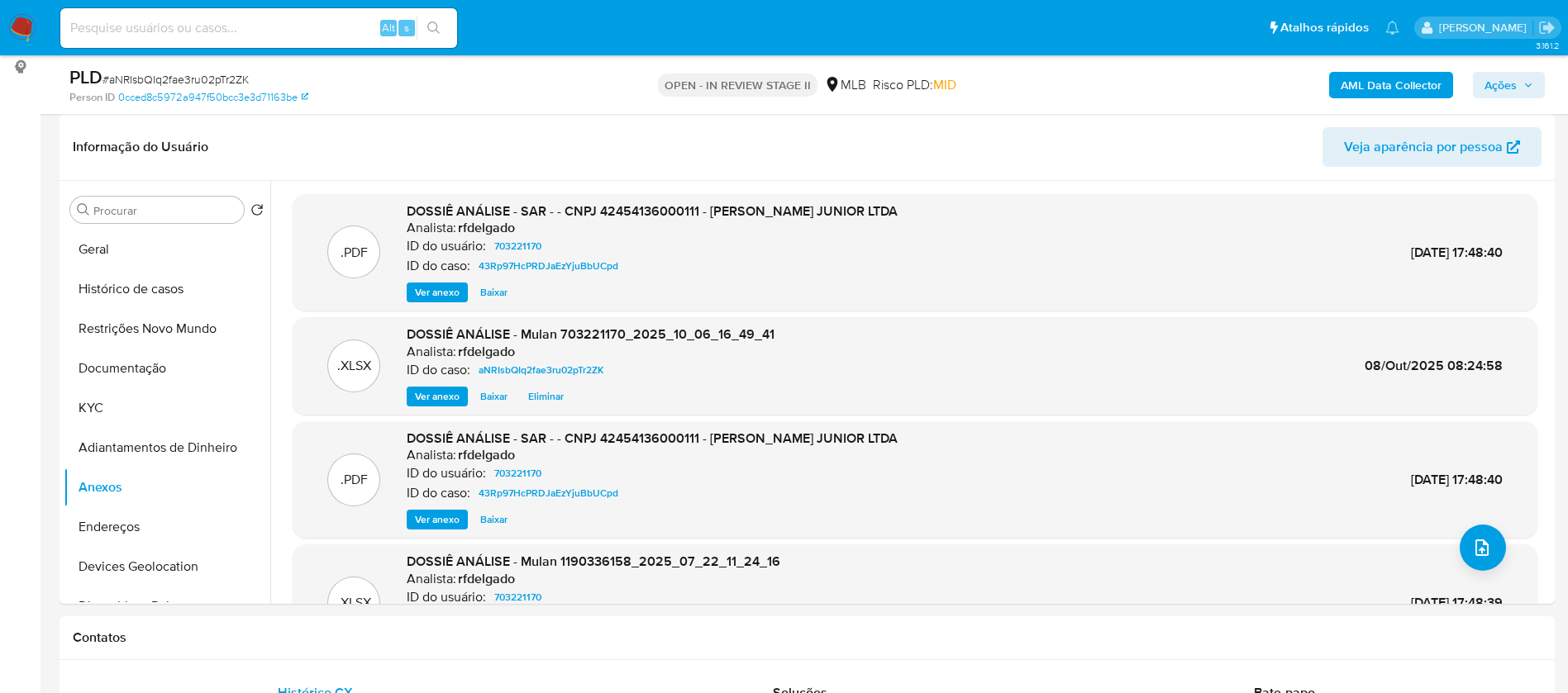
click at [1371, 70] on div "AML Data Collector Ações" at bounding box center [1300, 84] width 488 height 39
click at [1371, 74] on b "AML Data Collector" at bounding box center [1390, 84] width 101 height 26
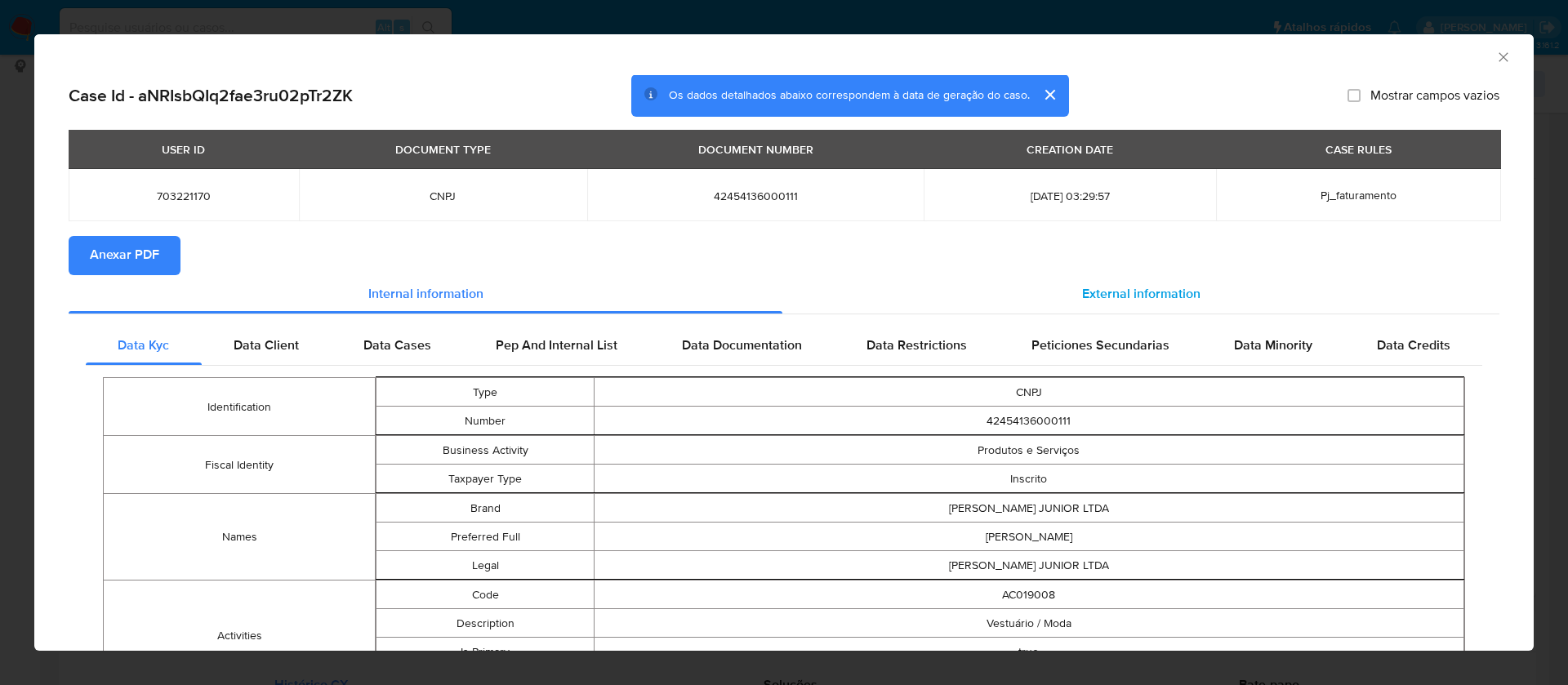
click at [1150, 287] on span "External information" at bounding box center [1141, 294] width 119 height 19
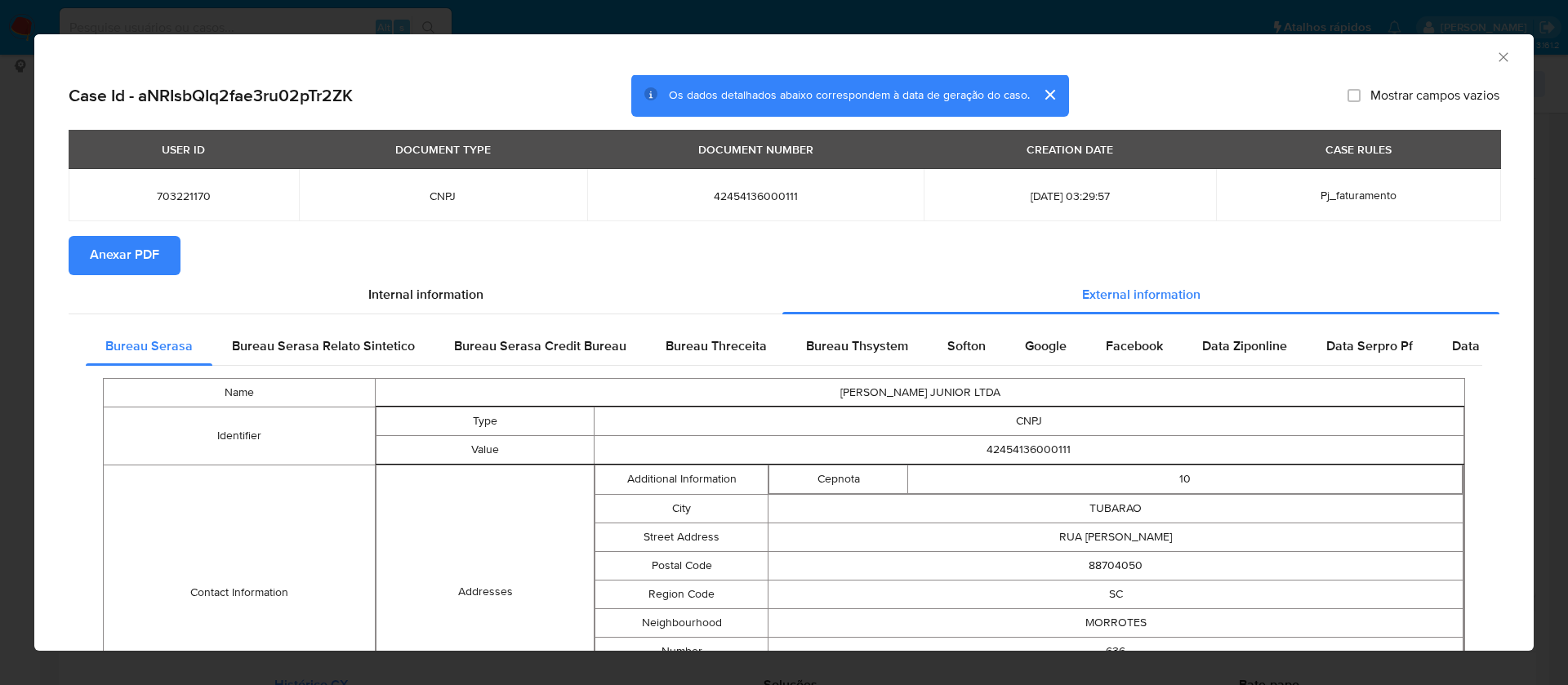
click at [93, 252] on span "Anexar PDF" at bounding box center [124, 256] width 69 height 36
click at [1495, 54] on icon "Fechar a janela" at bounding box center [1503, 57] width 16 height 16
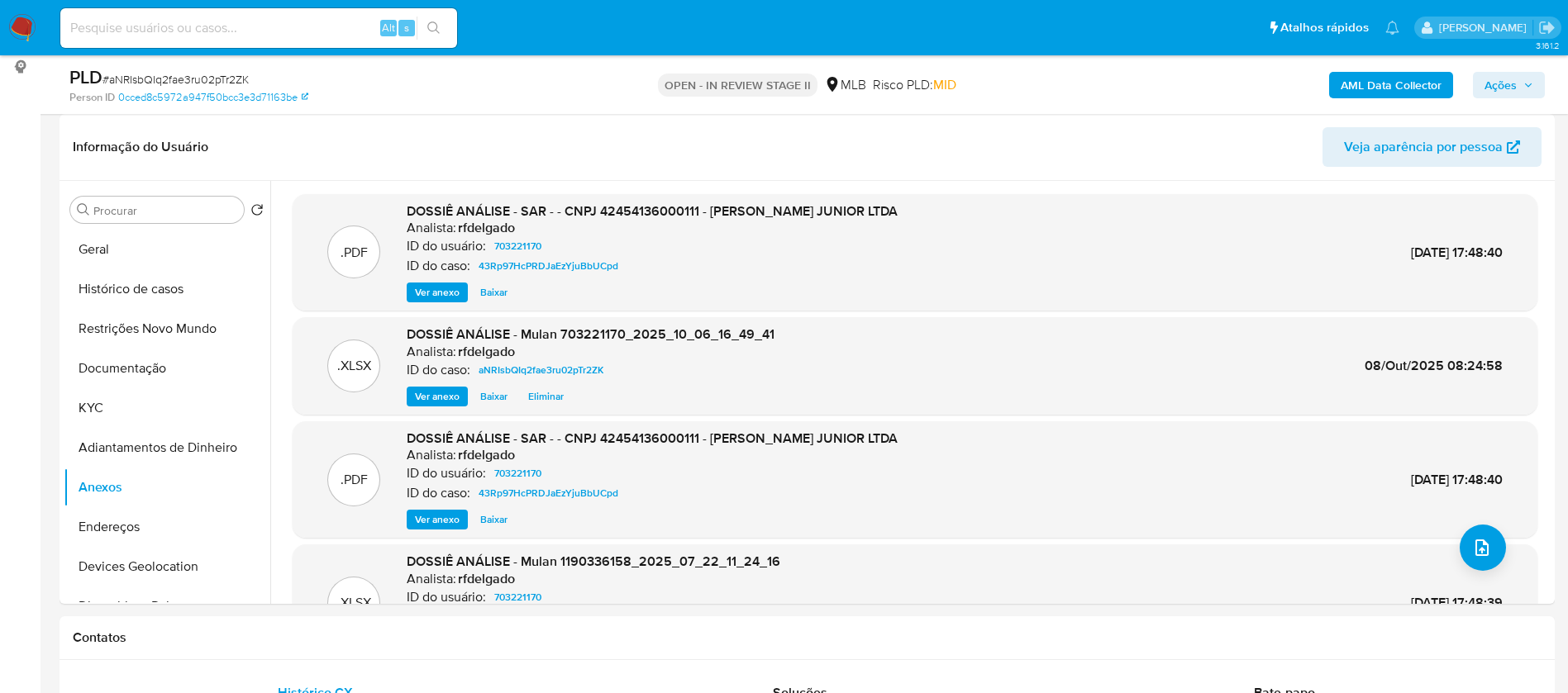
click at [1510, 78] on span "Ações" at bounding box center [1500, 84] width 32 height 26
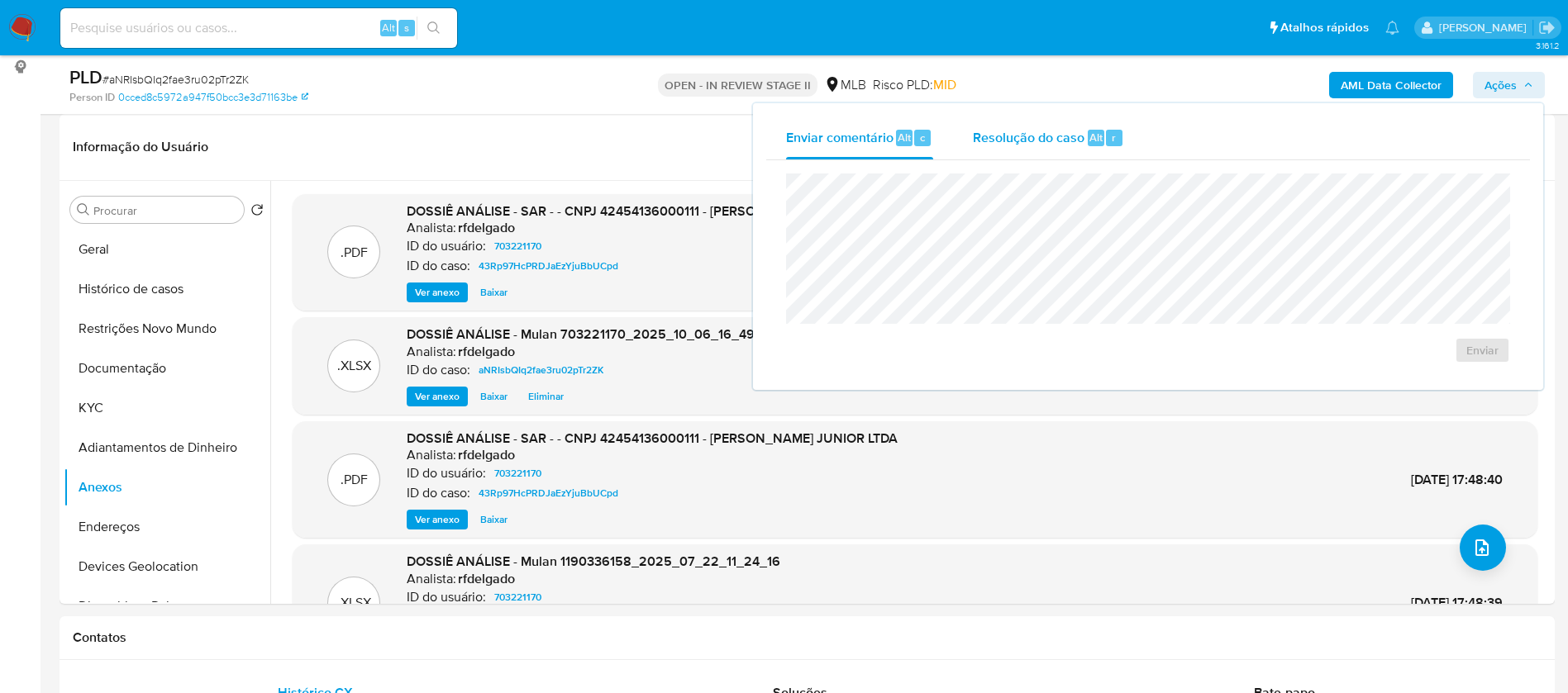
click at [1044, 146] on div "Resolução do caso Alt r" at bounding box center [1048, 137] width 151 height 43
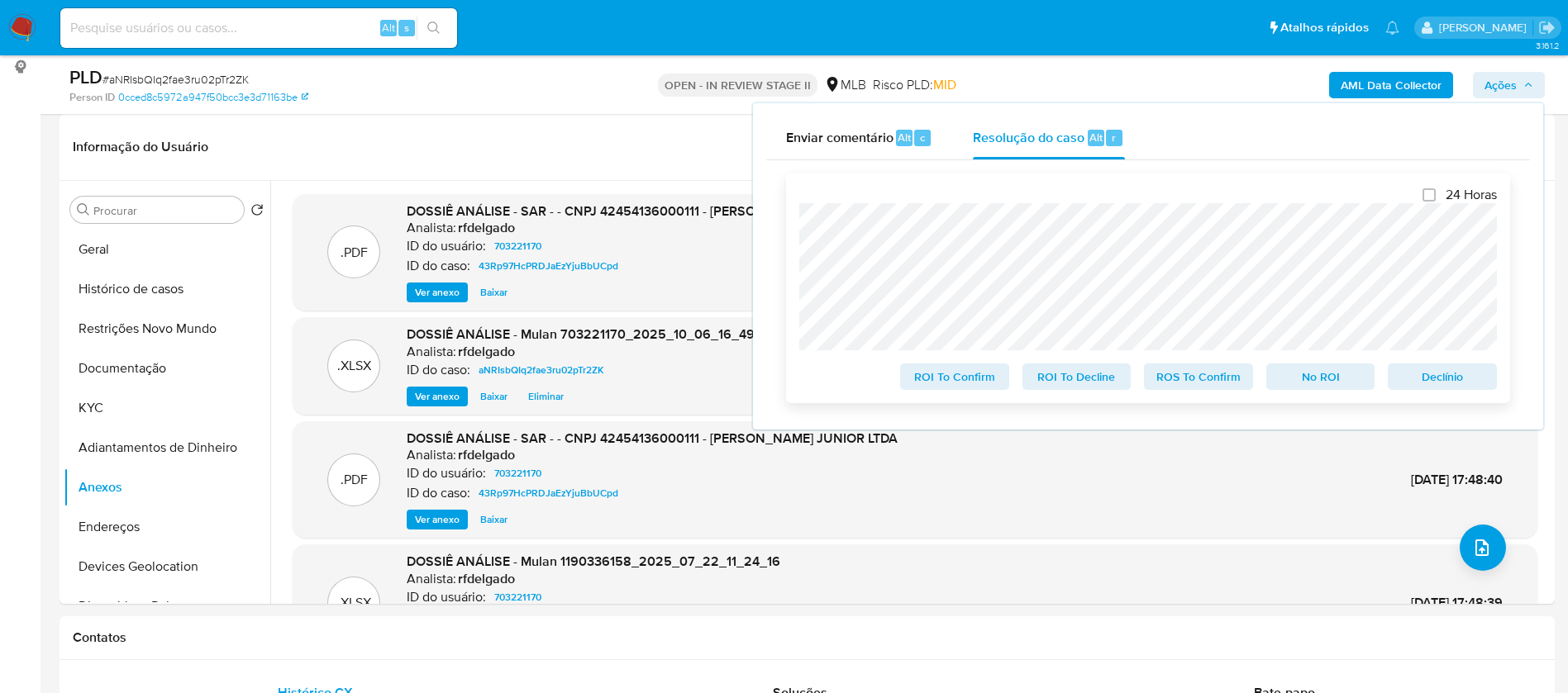
click at [1455, 382] on span "Declínio" at bounding box center [1442, 376] width 86 height 23
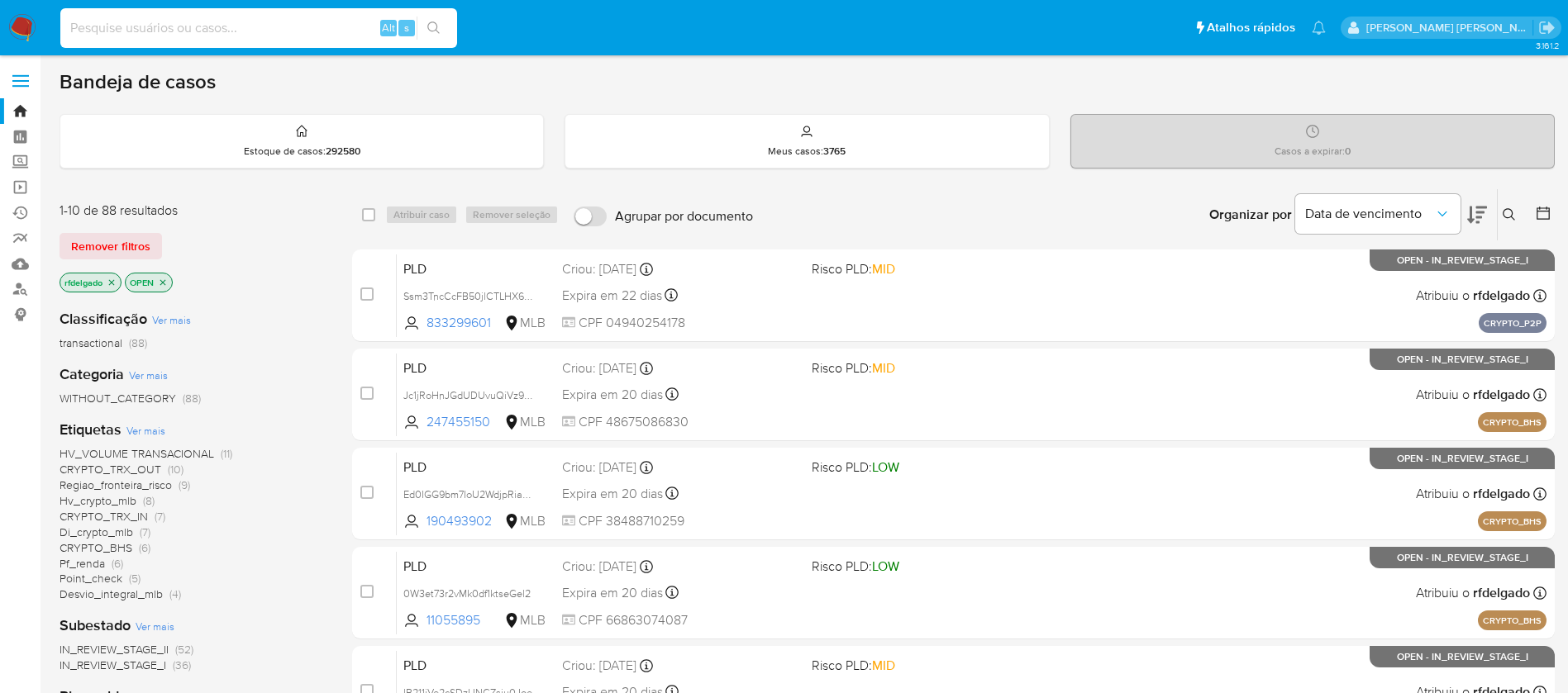
click at [297, 33] on input at bounding box center [258, 28] width 397 height 22
paste input "176009055"
type input "176009055"
click at [446, 26] on button "search-icon" at bounding box center [432, 27] width 34 height 23
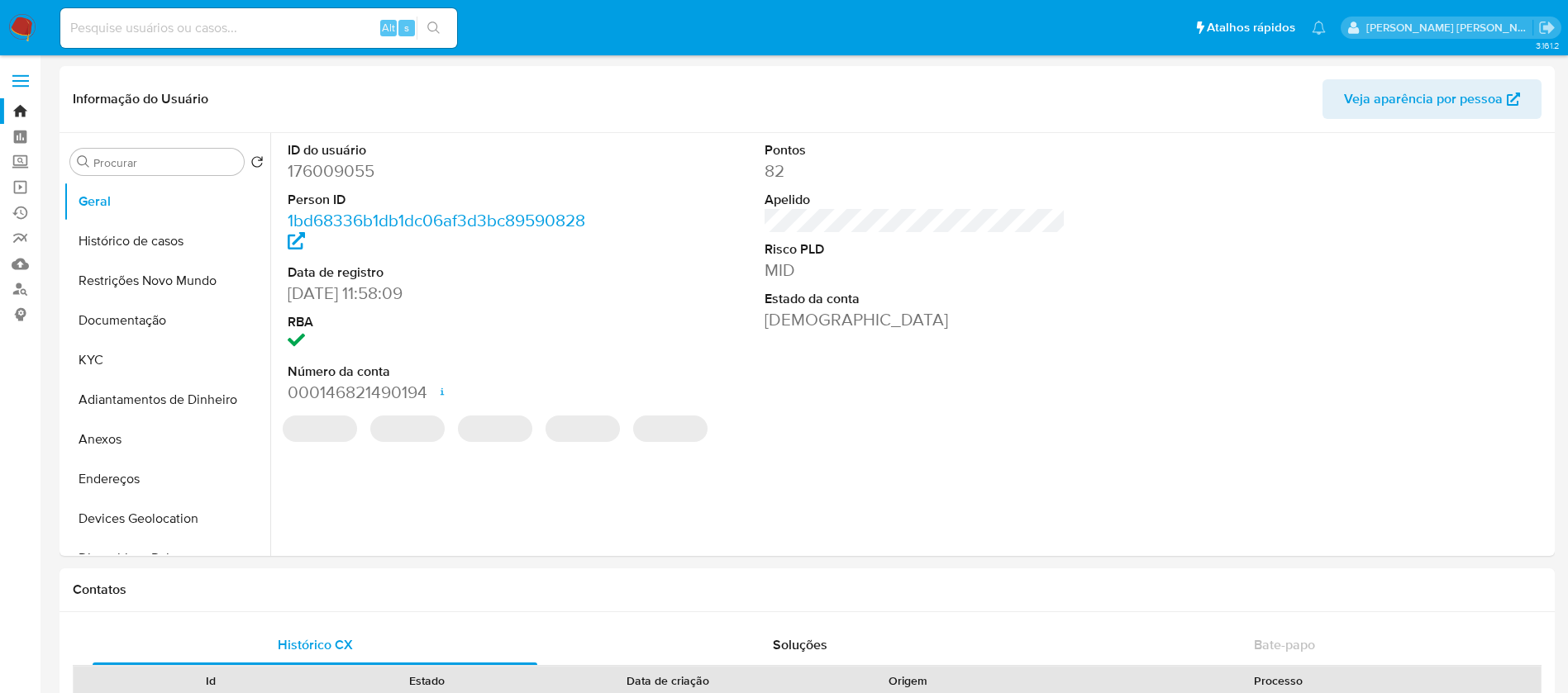
select select "10"
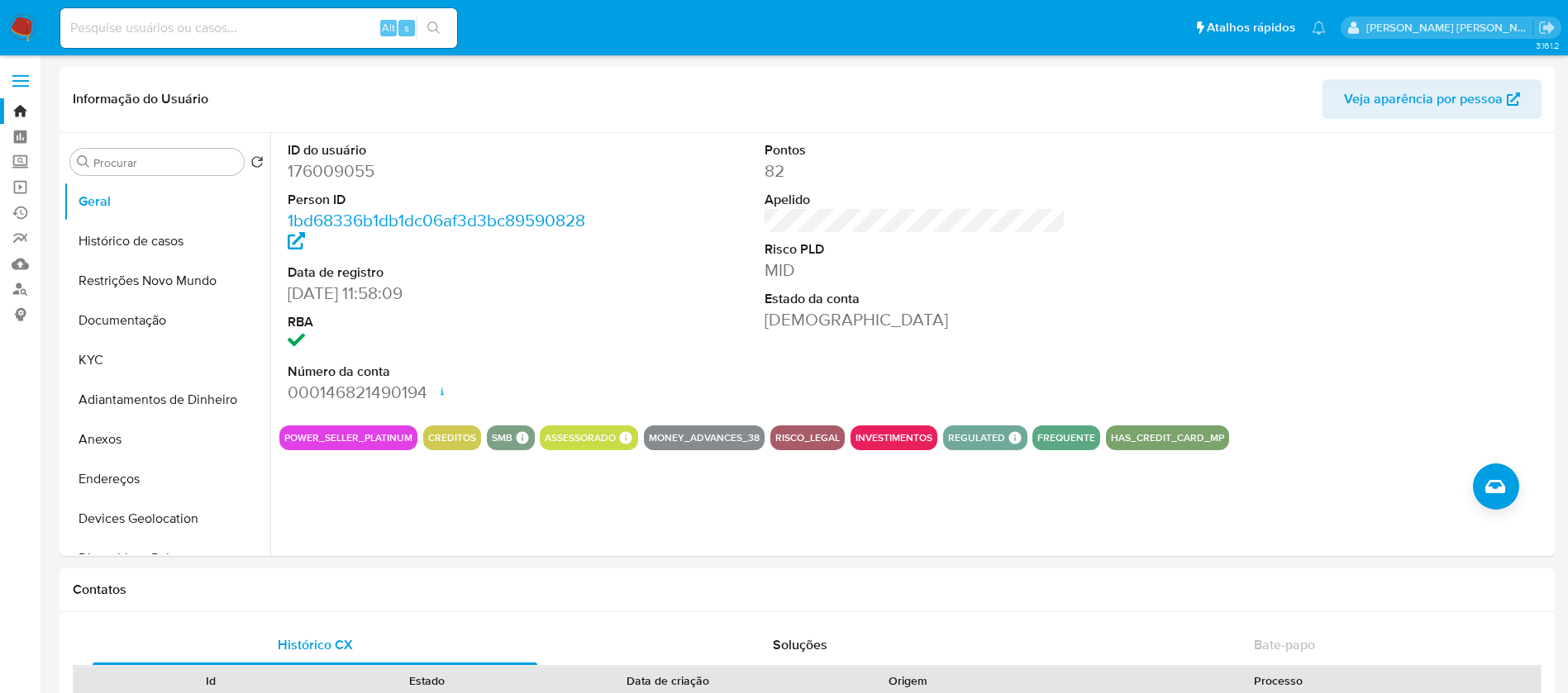
click at [25, 23] on img at bounding box center [22, 27] width 28 height 28
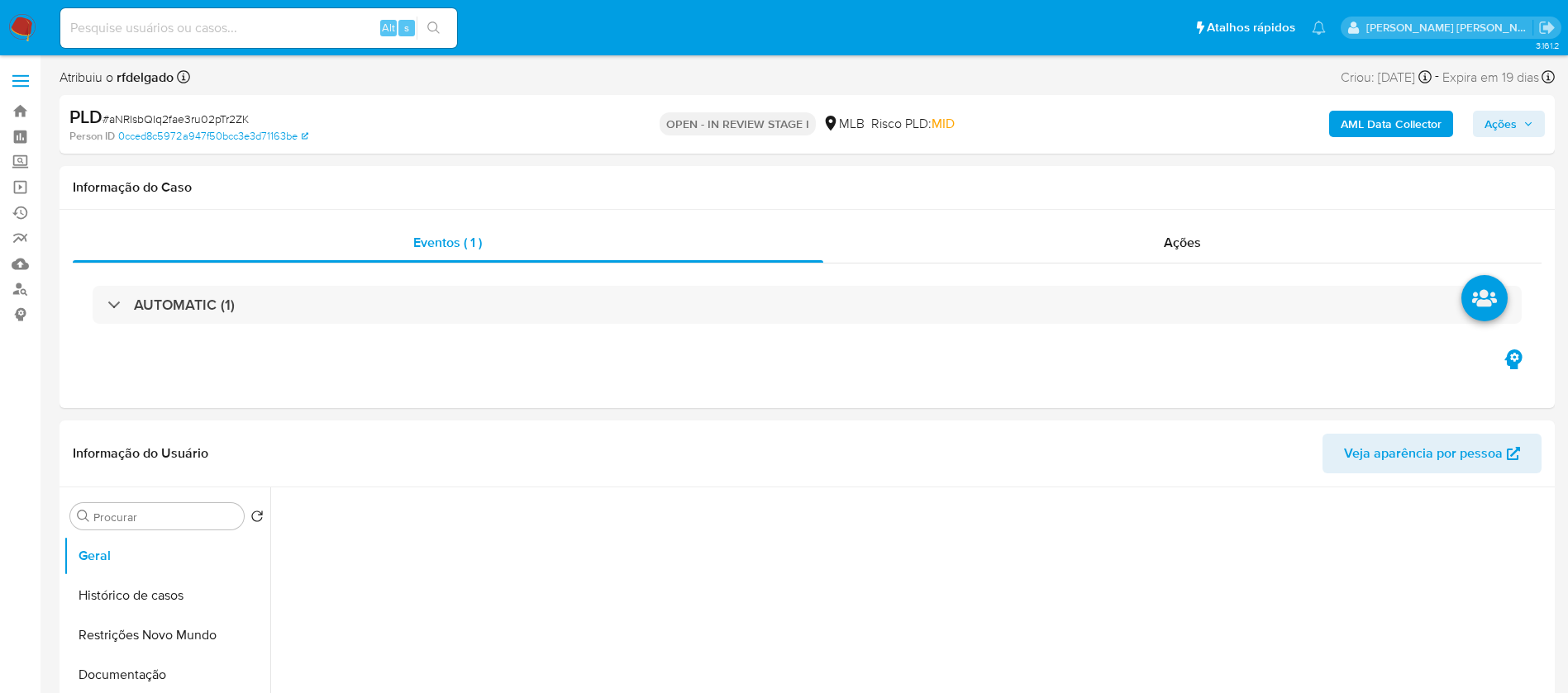
select select "10"
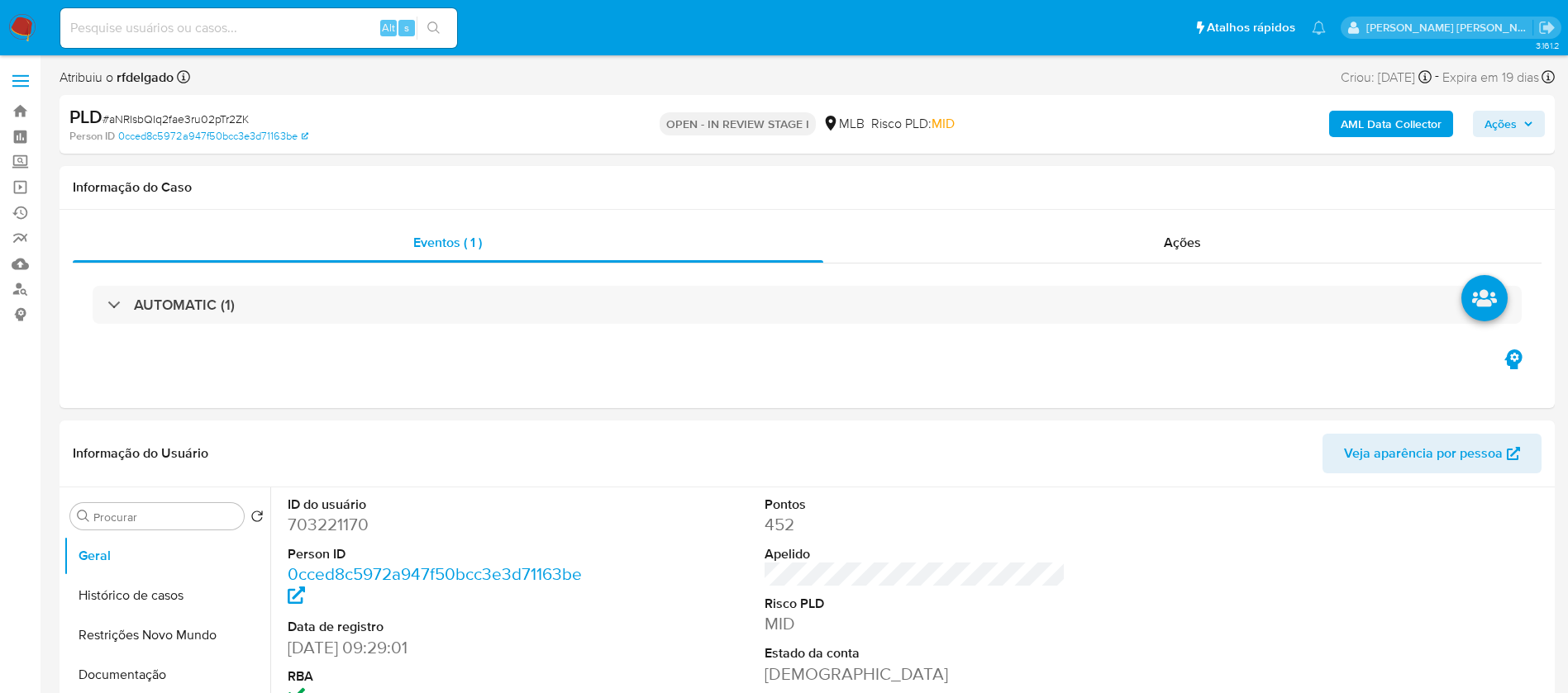
click at [1503, 130] on span "Ações" at bounding box center [1500, 124] width 32 height 26
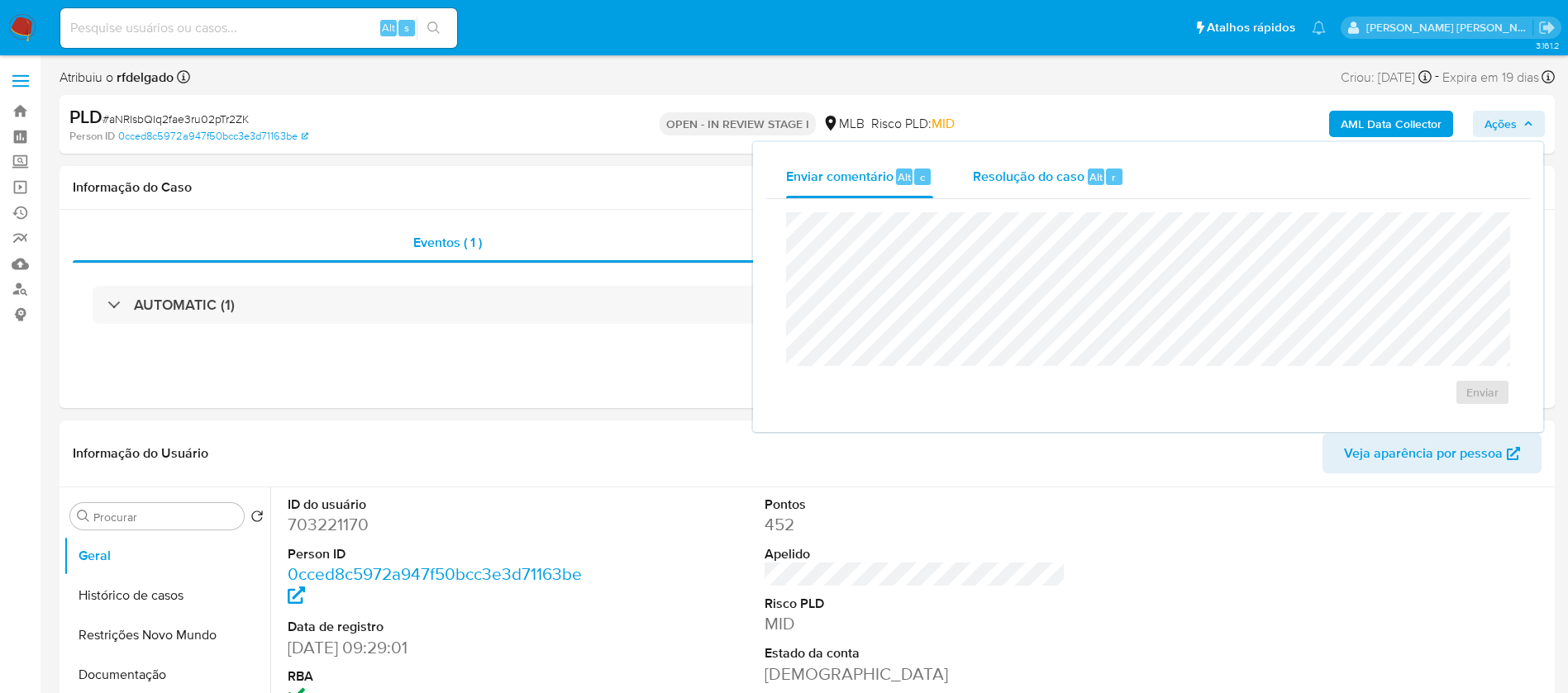
drag, startPoint x: 1065, startPoint y: 162, endPoint x: 1068, endPoint y: 170, distance: 8.5
click at [1064, 162] on div "Resolução do caso Alt r" at bounding box center [1048, 176] width 151 height 43
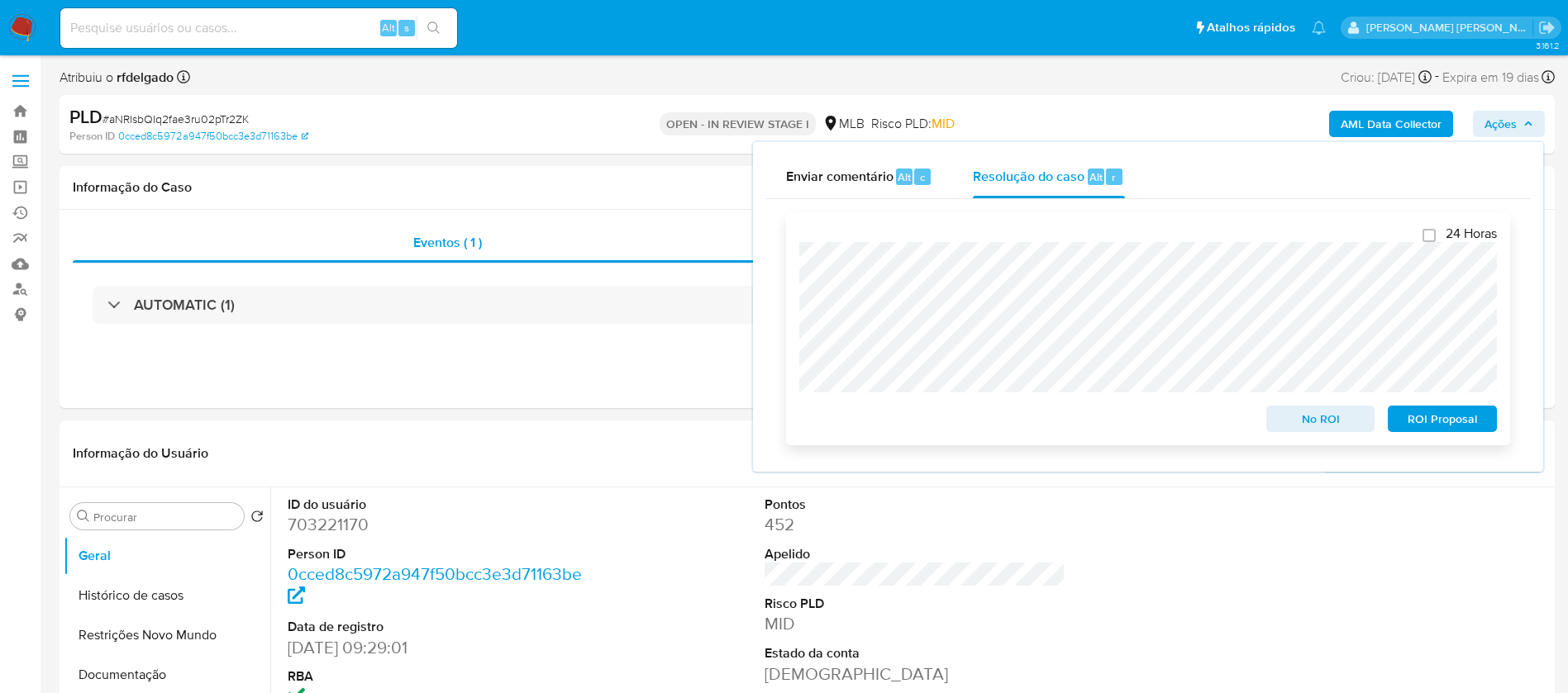
click at [1436, 415] on span "ROI Proposal" at bounding box center [1442, 418] width 86 height 23
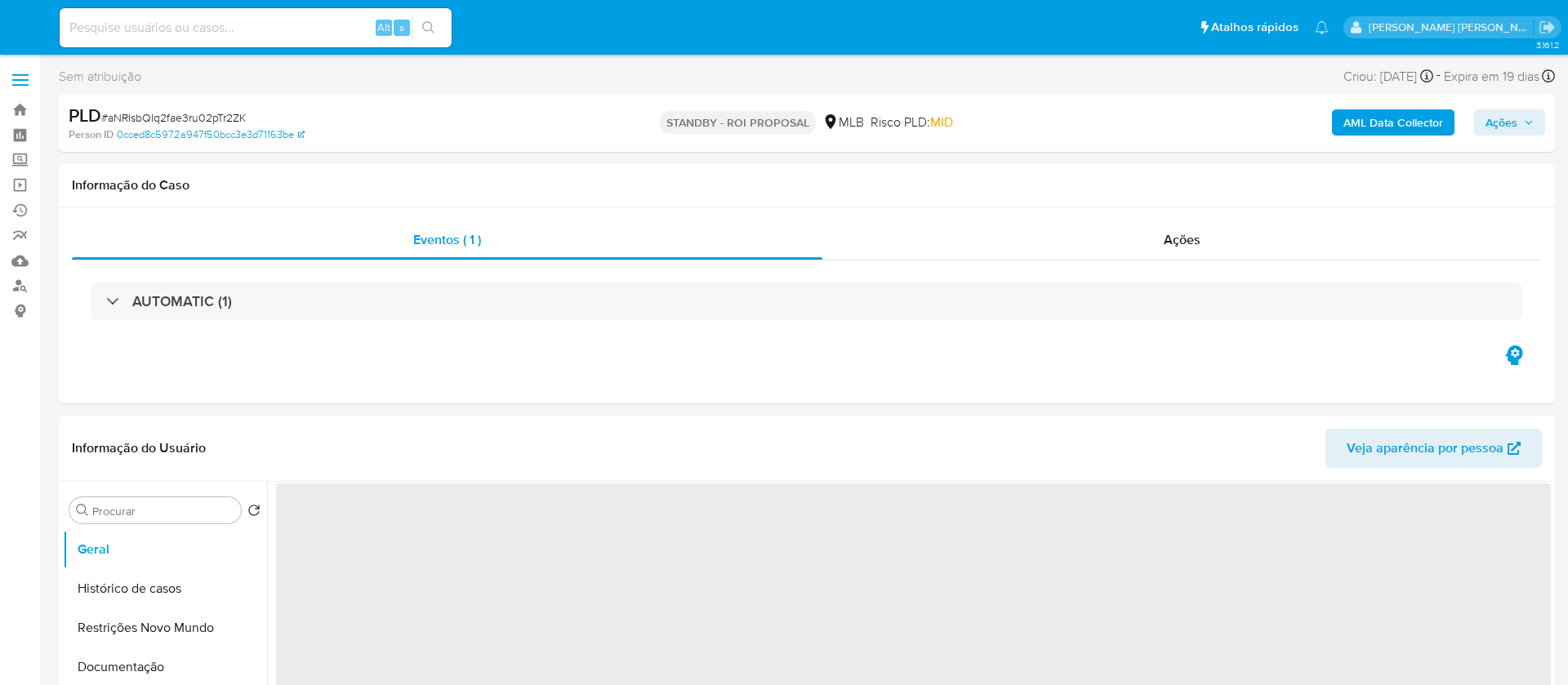
select select "10"
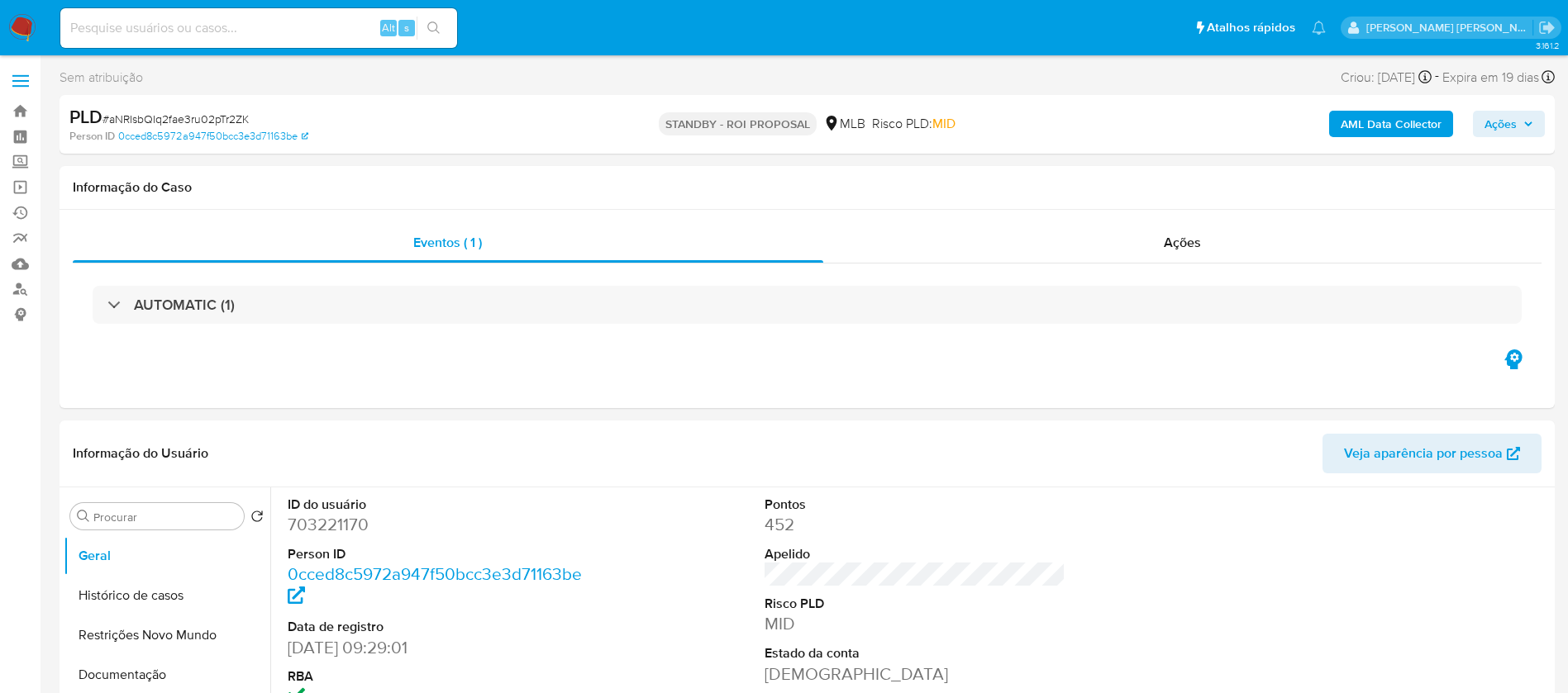
click at [18, 24] on img at bounding box center [22, 27] width 28 height 28
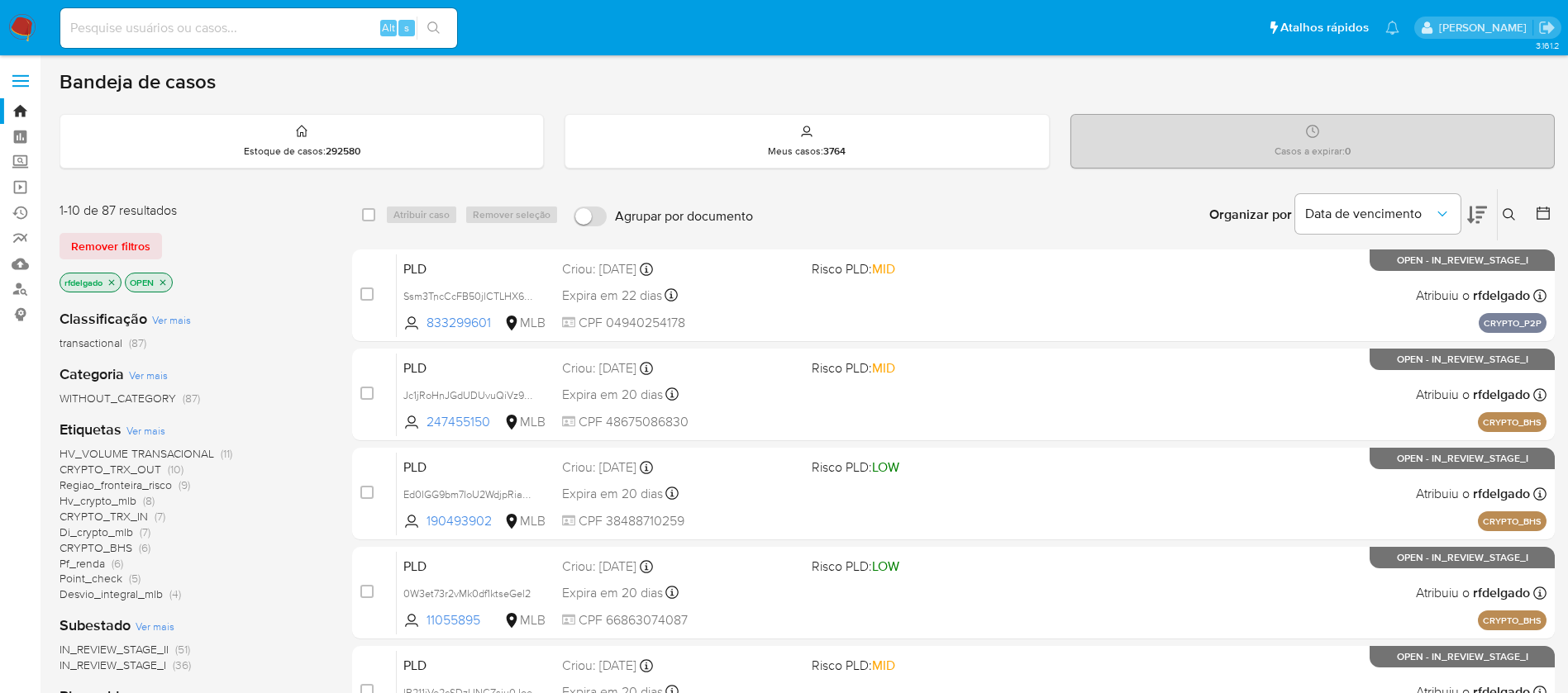
click at [178, 27] on input at bounding box center [258, 28] width 397 height 22
paste input "aXJAeWtcX1D68CkSFnjYYoFY"
type input "aXJAeWtcX1D68CkSFnjYYoFY"
click at [442, 23] on button "search-icon" at bounding box center [432, 27] width 34 height 23
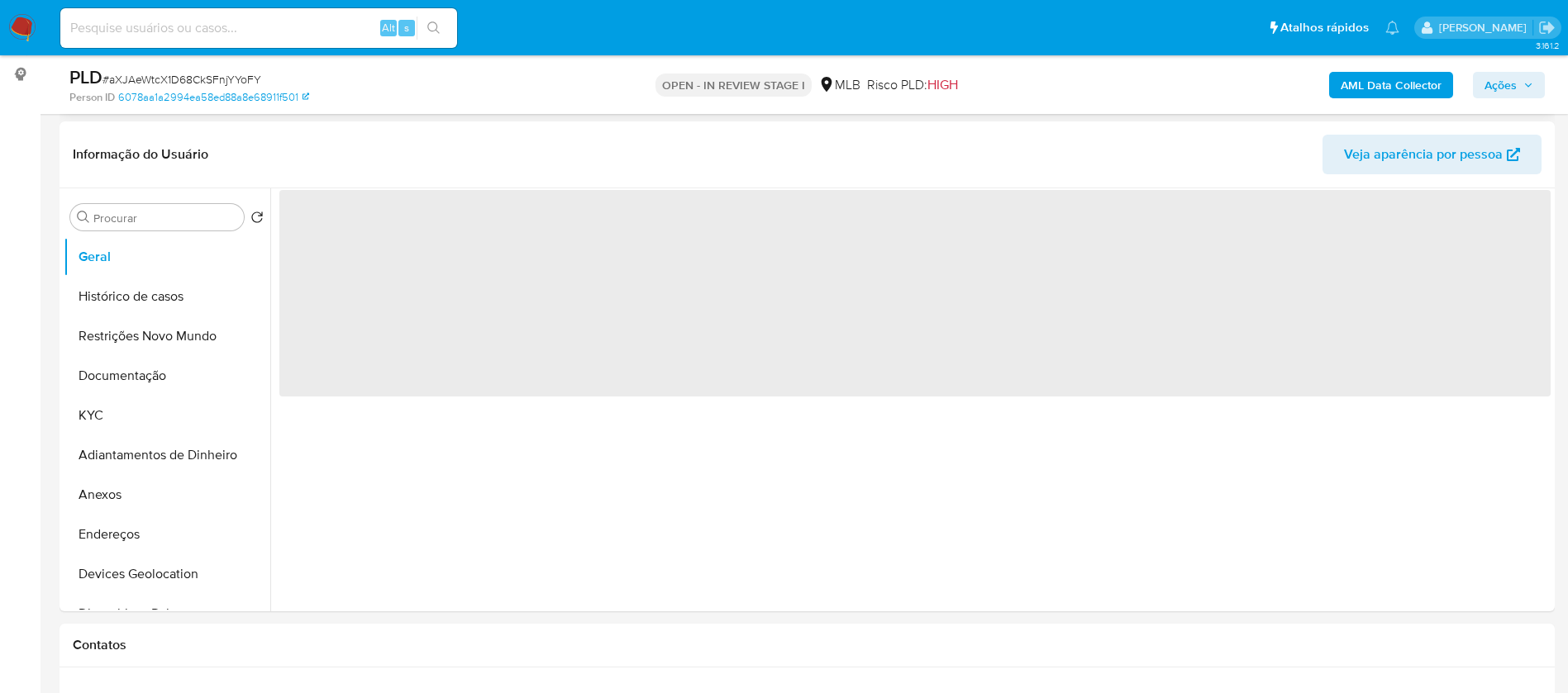
scroll to position [248, 0]
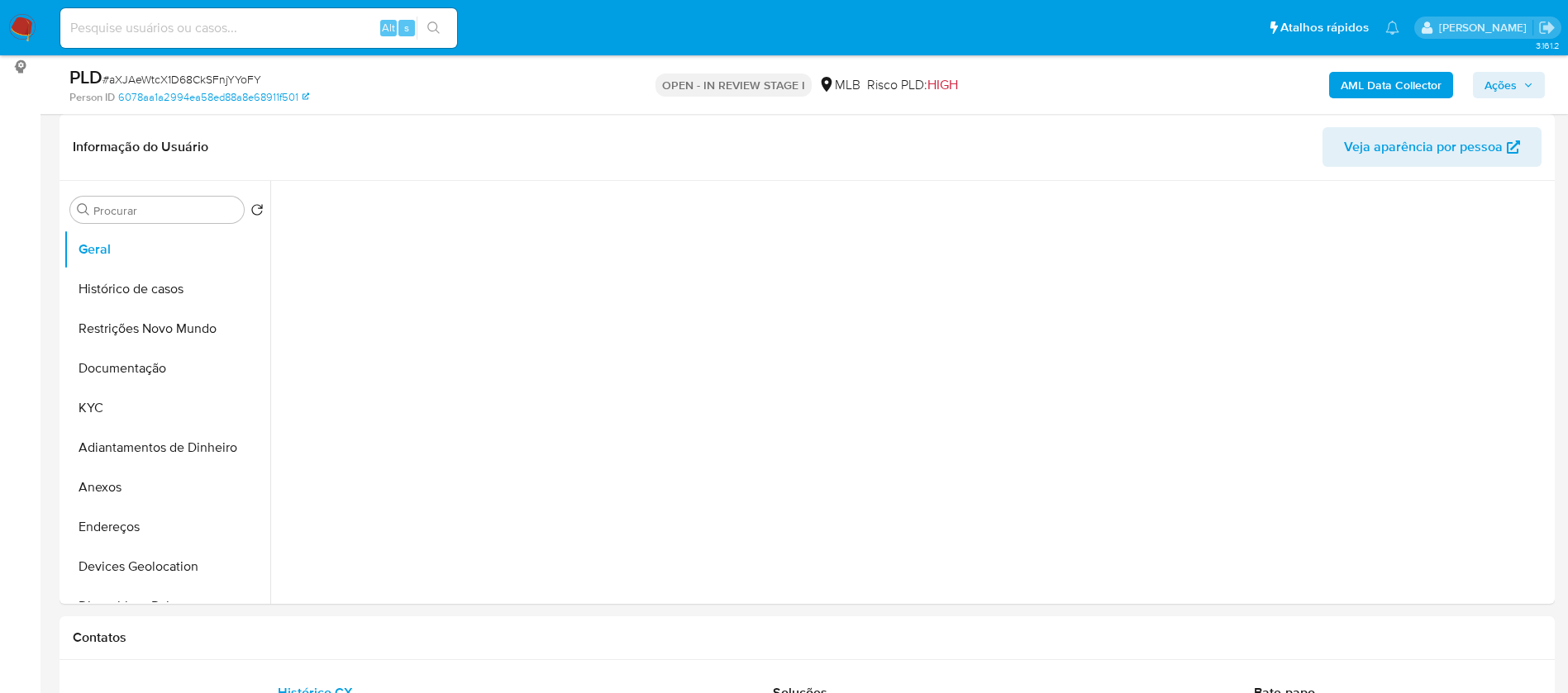
select select "10"
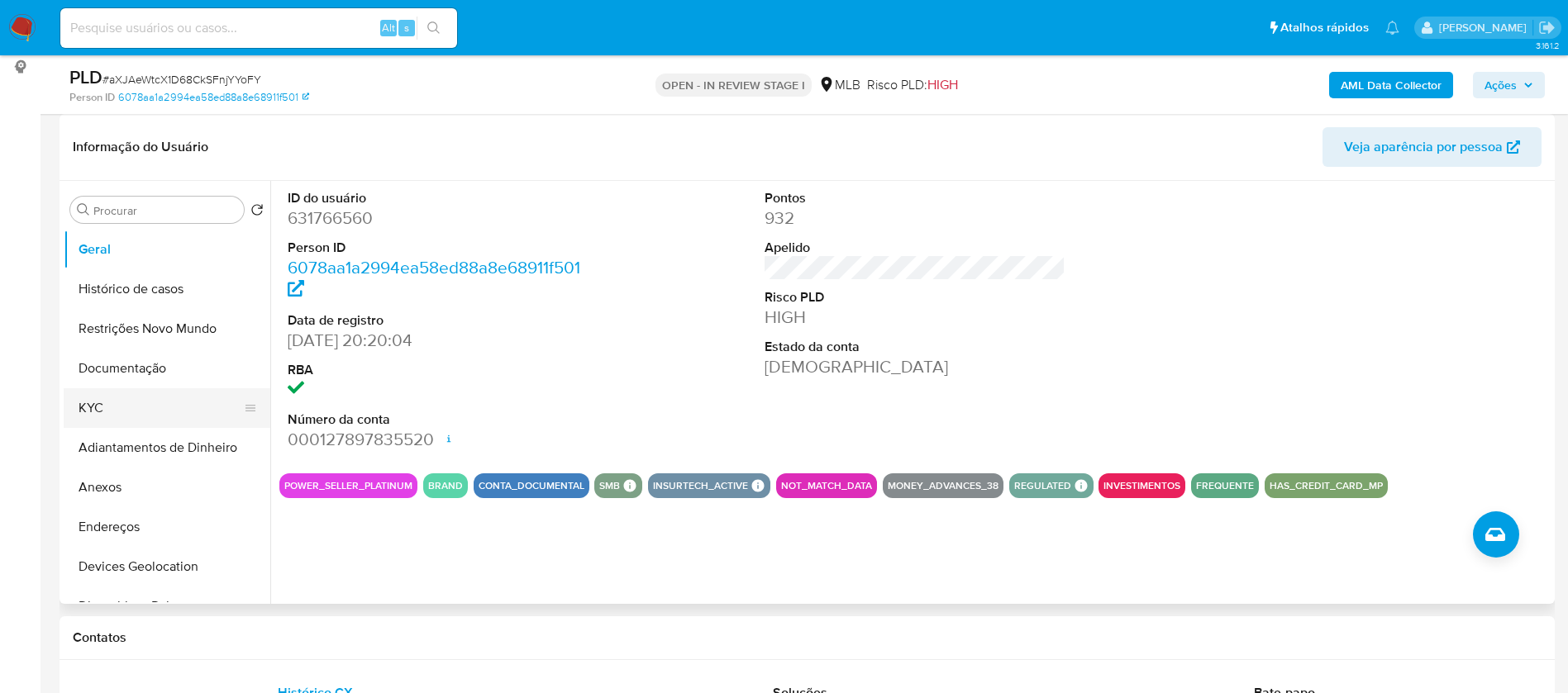
click at [87, 411] on button "KYC" at bounding box center [160, 409] width 194 height 40
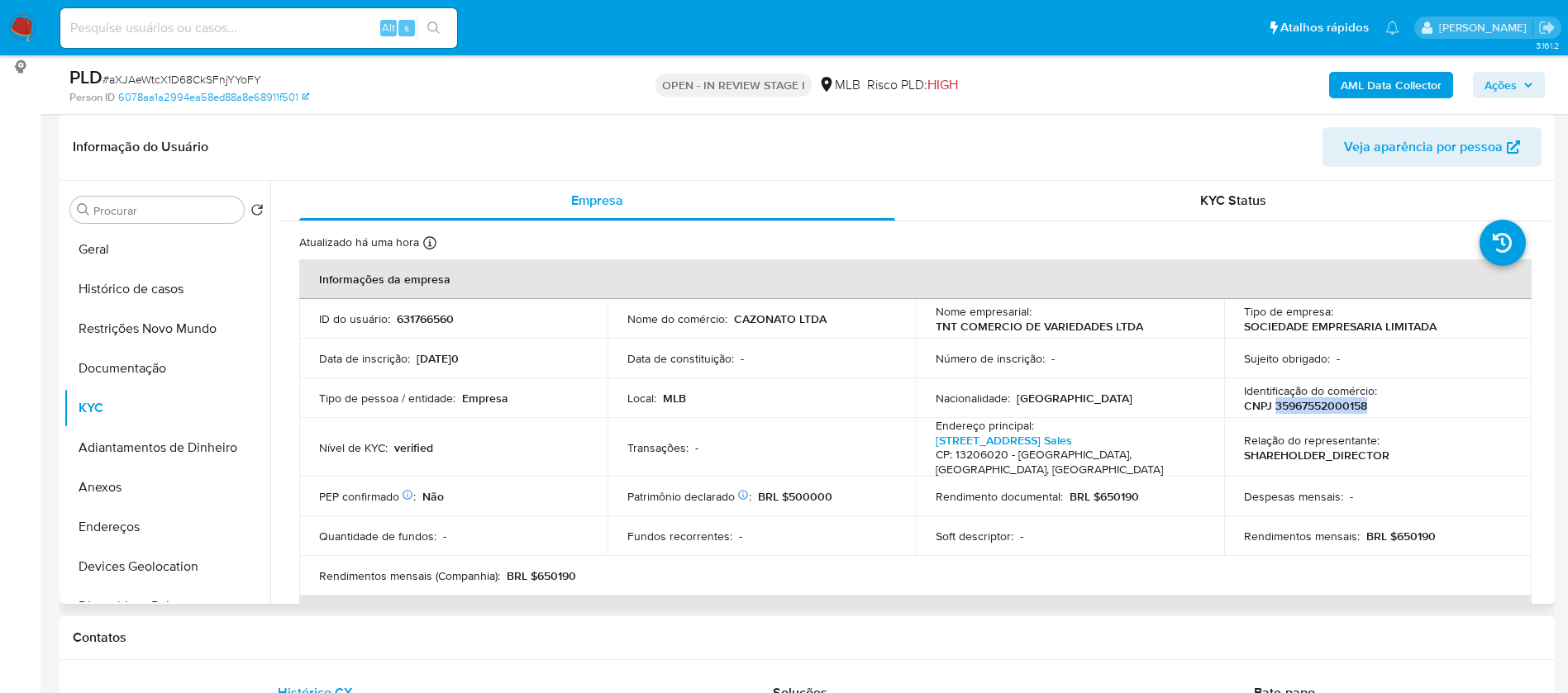
drag, startPoint x: 1366, startPoint y: 407, endPoint x: 1271, endPoint y: 406, distance: 95.0
click at [1271, 406] on div "Identificação do comércio : CNPJ 35967552000158" at bounding box center [1378, 398] width 269 height 30
copy p "35967552000158"
click at [120, 369] on button "Documentação" at bounding box center [160, 369] width 194 height 40
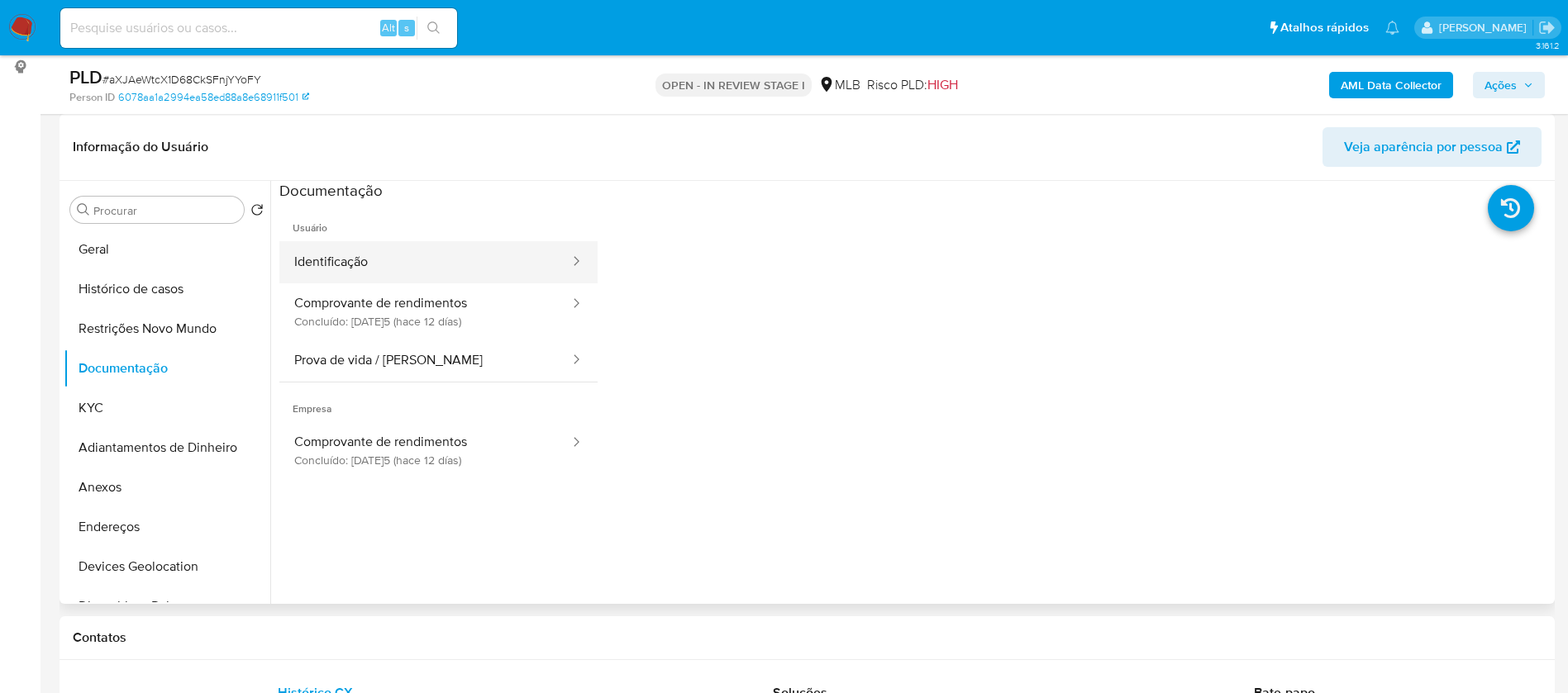
click at [367, 271] on button "Identificação" at bounding box center [424, 262] width 292 height 42
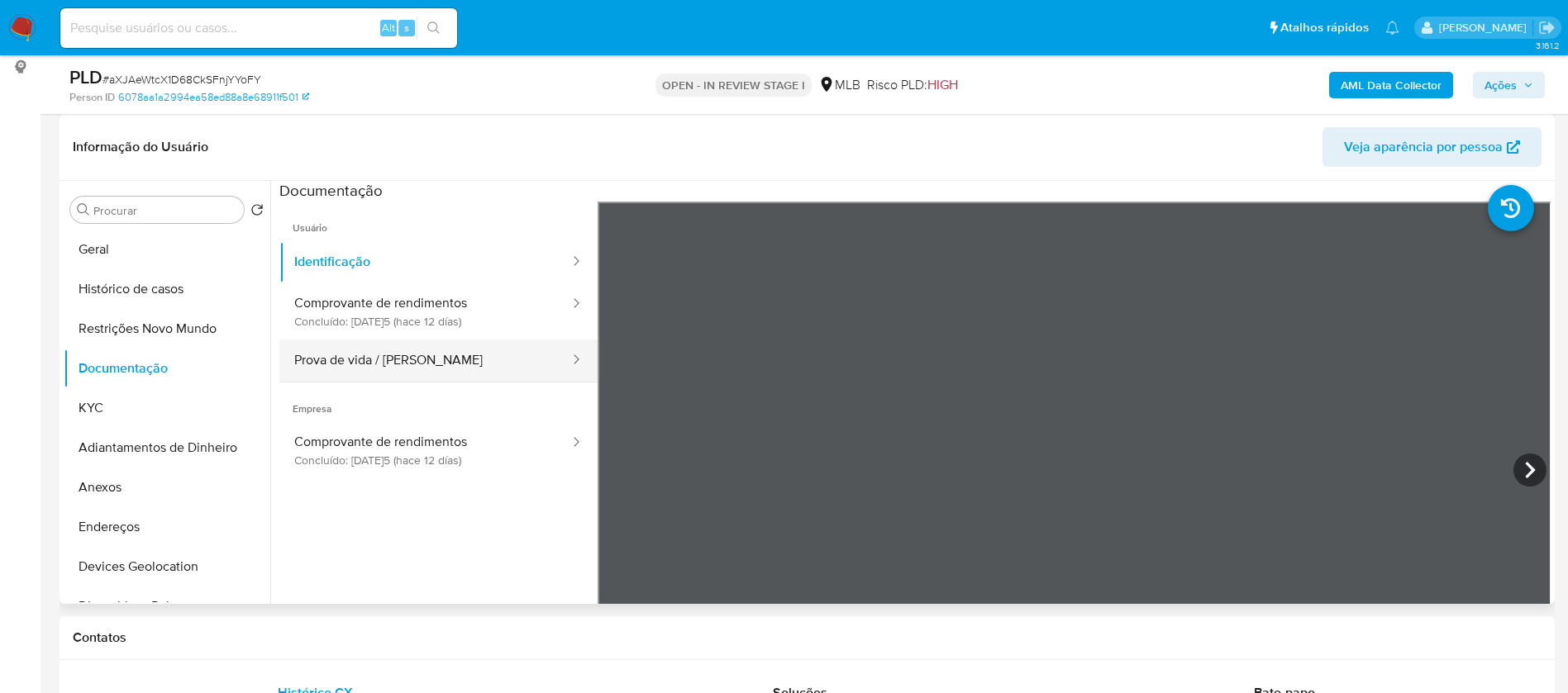
click at [398, 361] on button "Prova de vida / Selfie" at bounding box center [424, 361] width 292 height 42
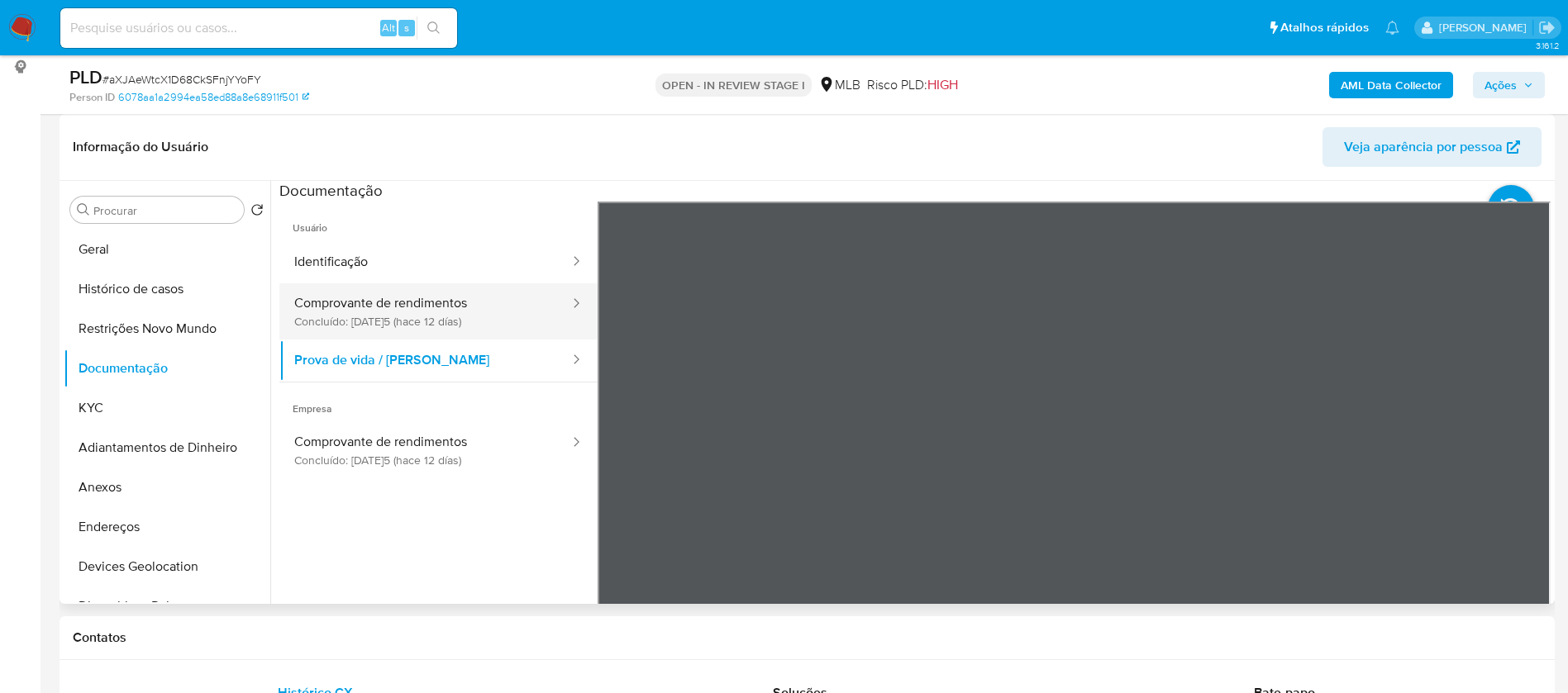
click at [412, 314] on button "Comprovante de rendimentos Concluído: 26/09/2025 (hace 12 días)" at bounding box center [424, 312] width 292 height 56
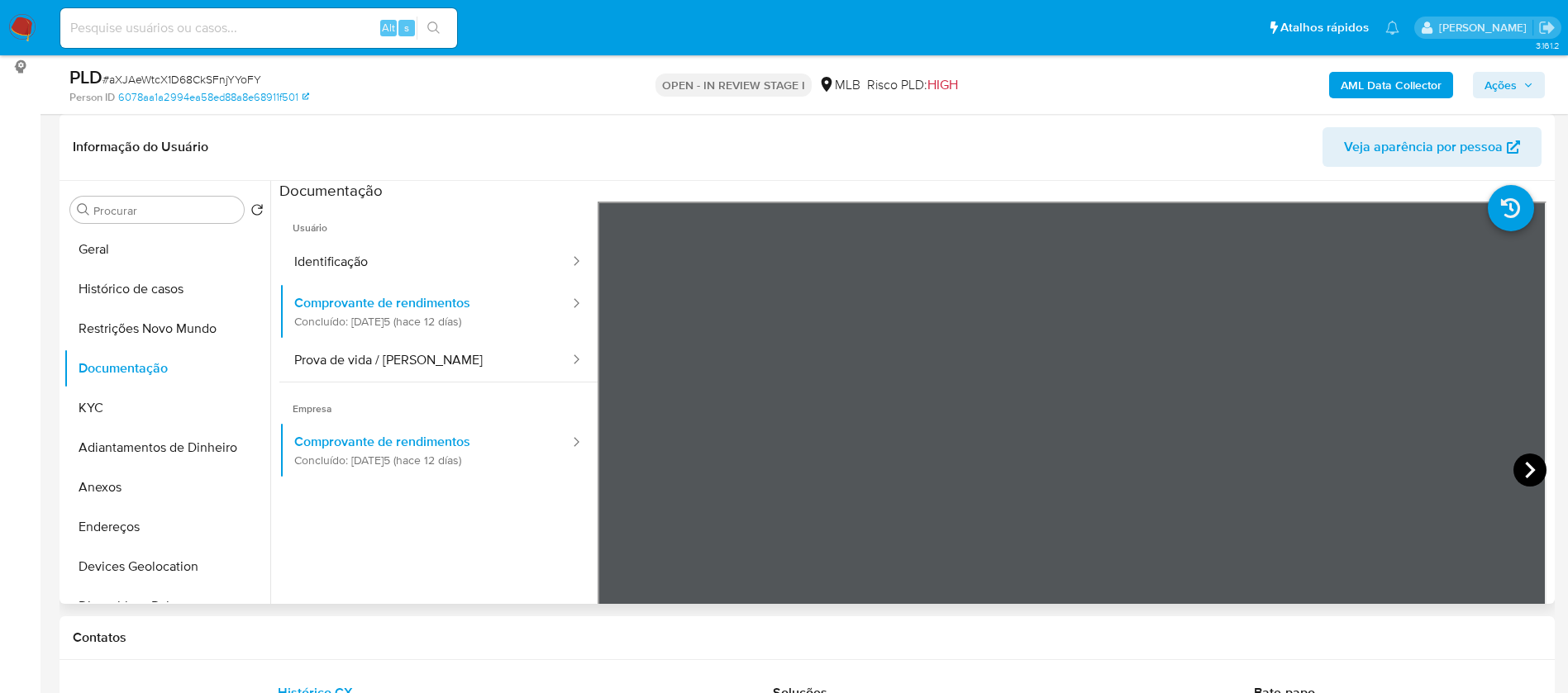
click at [1526, 465] on icon at bounding box center [1529, 470] width 33 height 33
click at [620, 465] on icon at bounding box center [618, 470] width 33 height 33
click at [1531, 461] on icon at bounding box center [1529, 470] width 33 height 33
click at [126, 279] on button "Histórico de casos" at bounding box center [160, 290] width 194 height 40
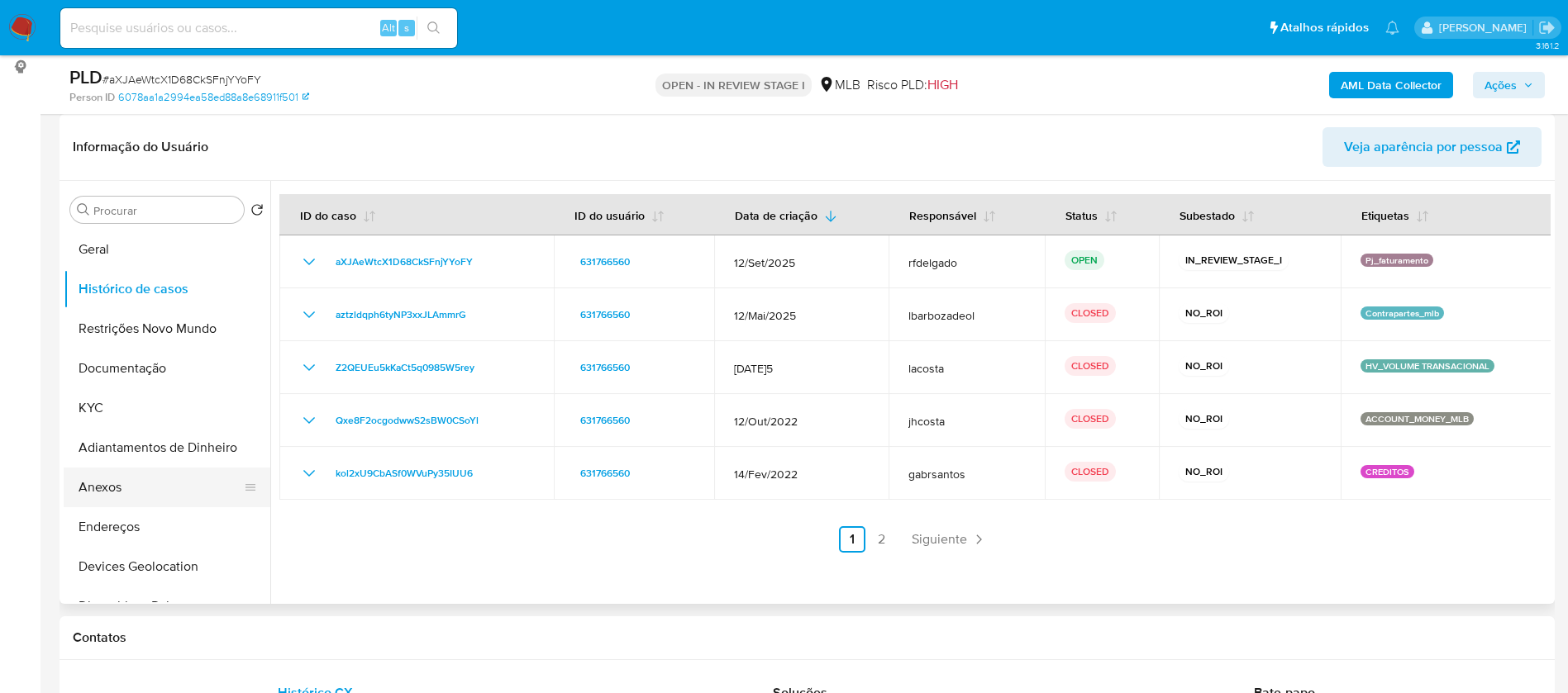
click at [144, 480] on button "Anexos" at bounding box center [160, 488] width 194 height 40
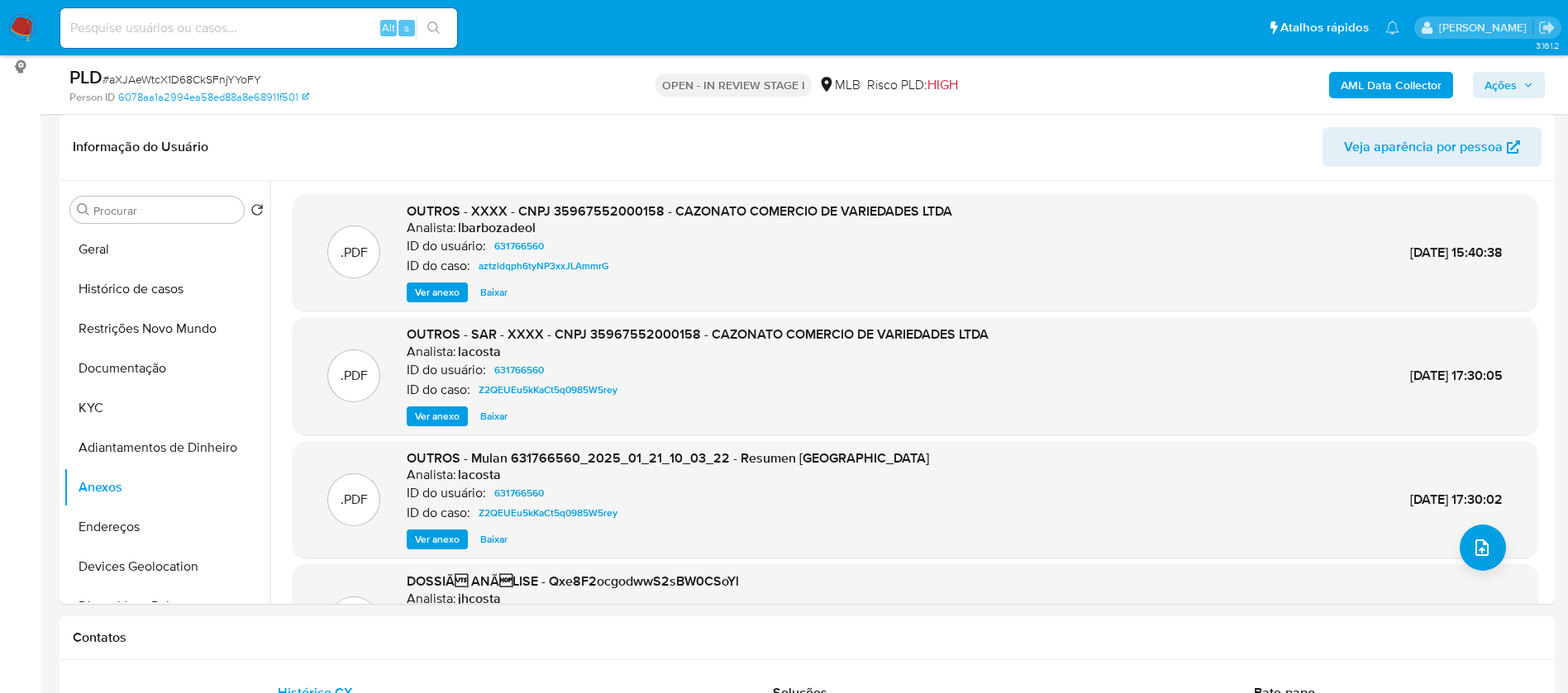
click at [414, 293] on button "Ver anexo" at bounding box center [437, 292] width 61 height 20
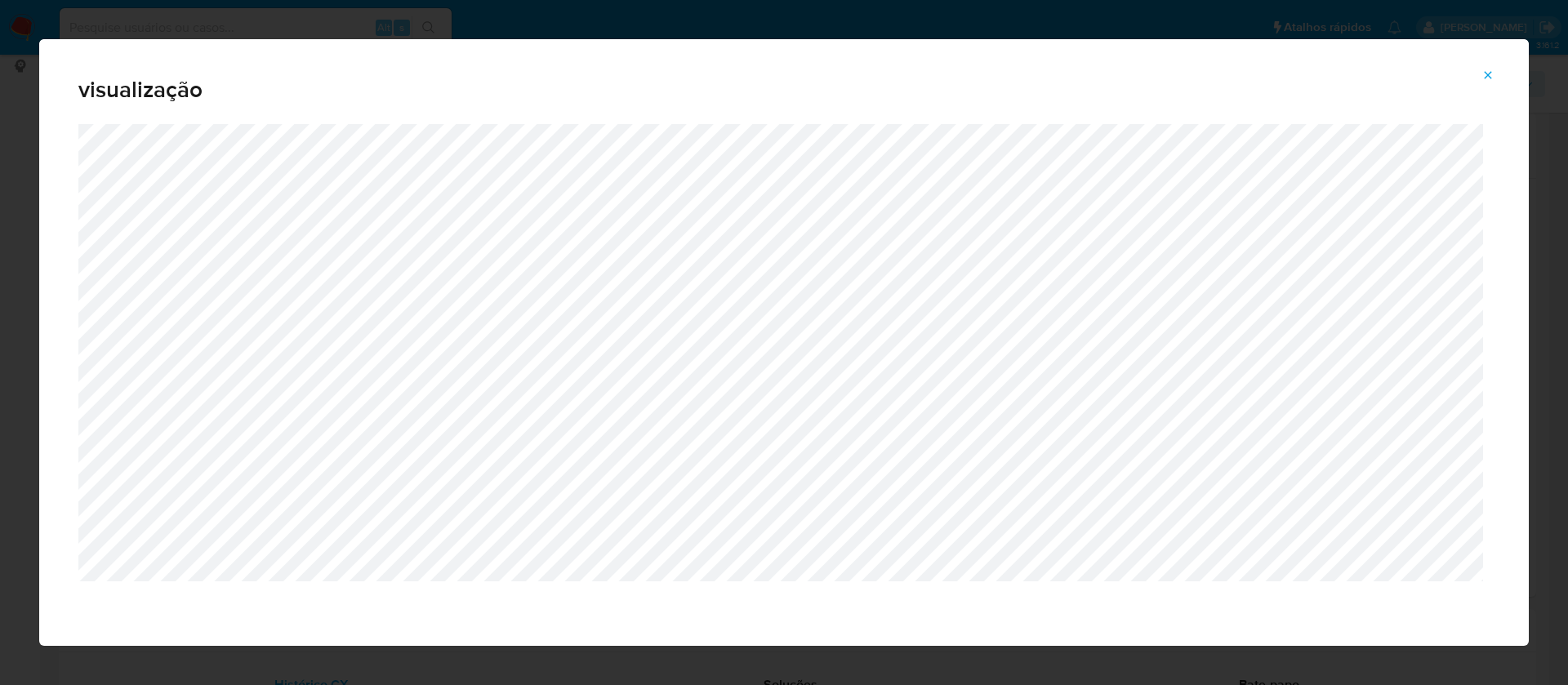
click at [1489, 74] on icon "Attachment preview" at bounding box center [1489, 75] width 7 height 7
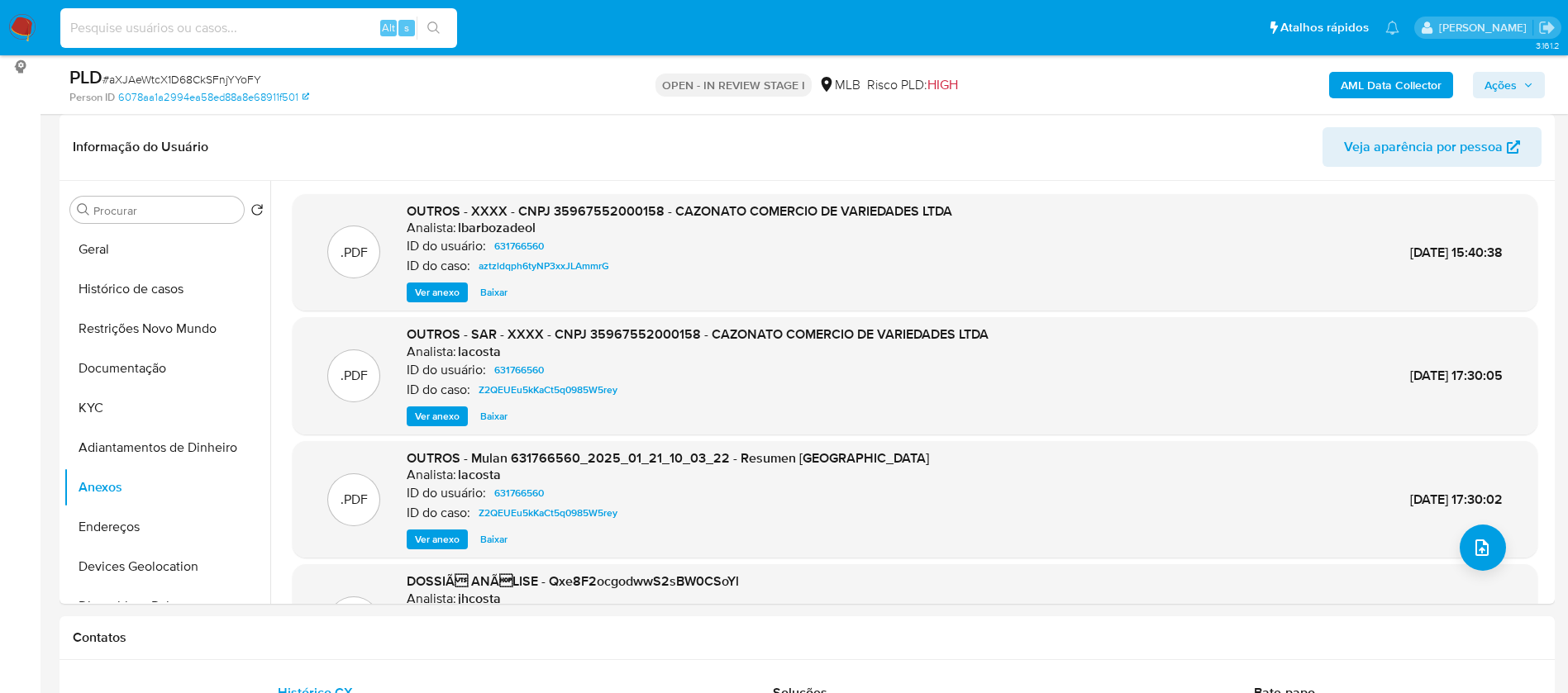
click at [210, 31] on input at bounding box center [258, 28] width 397 height 22
paste input "aXJAeWtcX1D68CkSFnjYYoFY"
type input "aXJAeWtcX1D68CkSFnjYYoFY"
click at [719, 163] on header "Informação do Usuário Veja aparência por pessoa" at bounding box center [807, 147] width 1468 height 40
click at [124, 239] on button "Geral" at bounding box center [160, 250] width 194 height 40
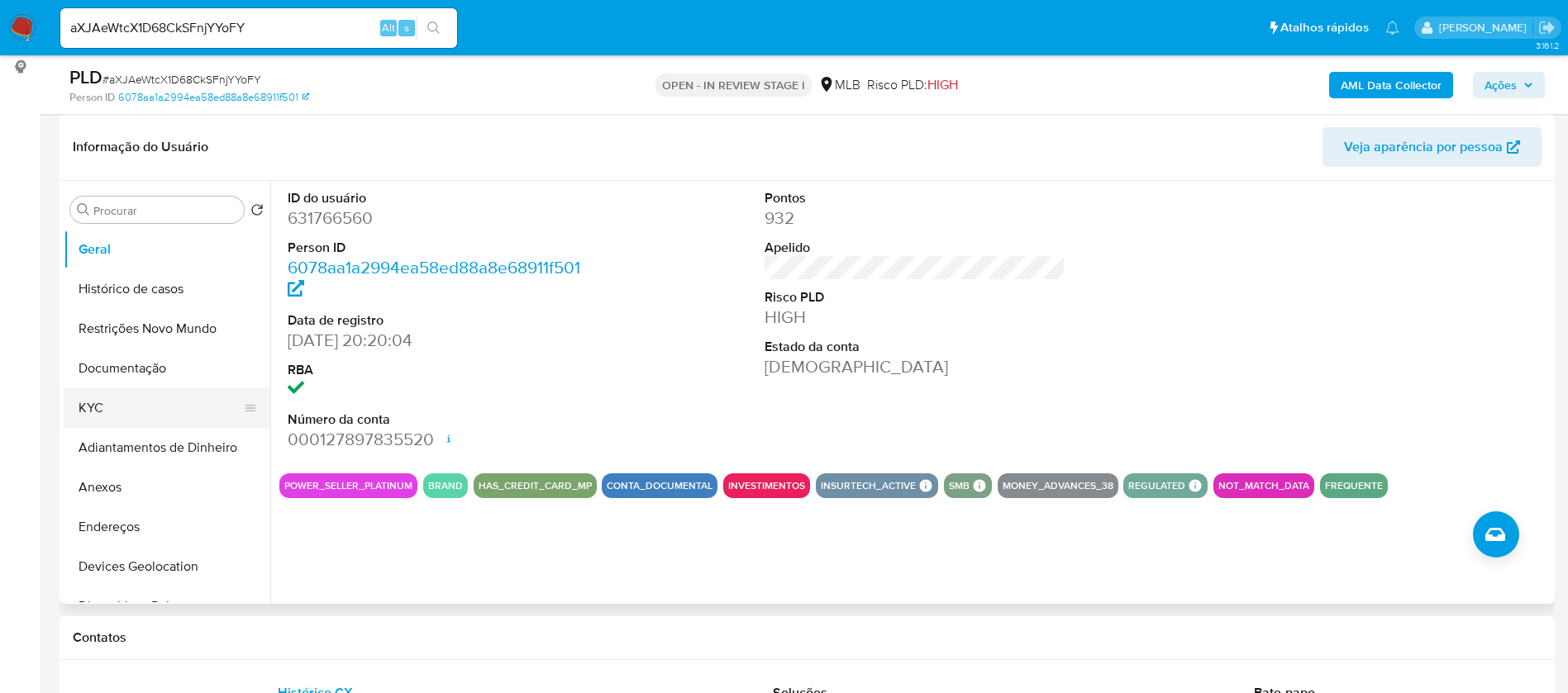
click at [158, 403] on button "KYC" at bounding box center [160, 409] width 194 height 40
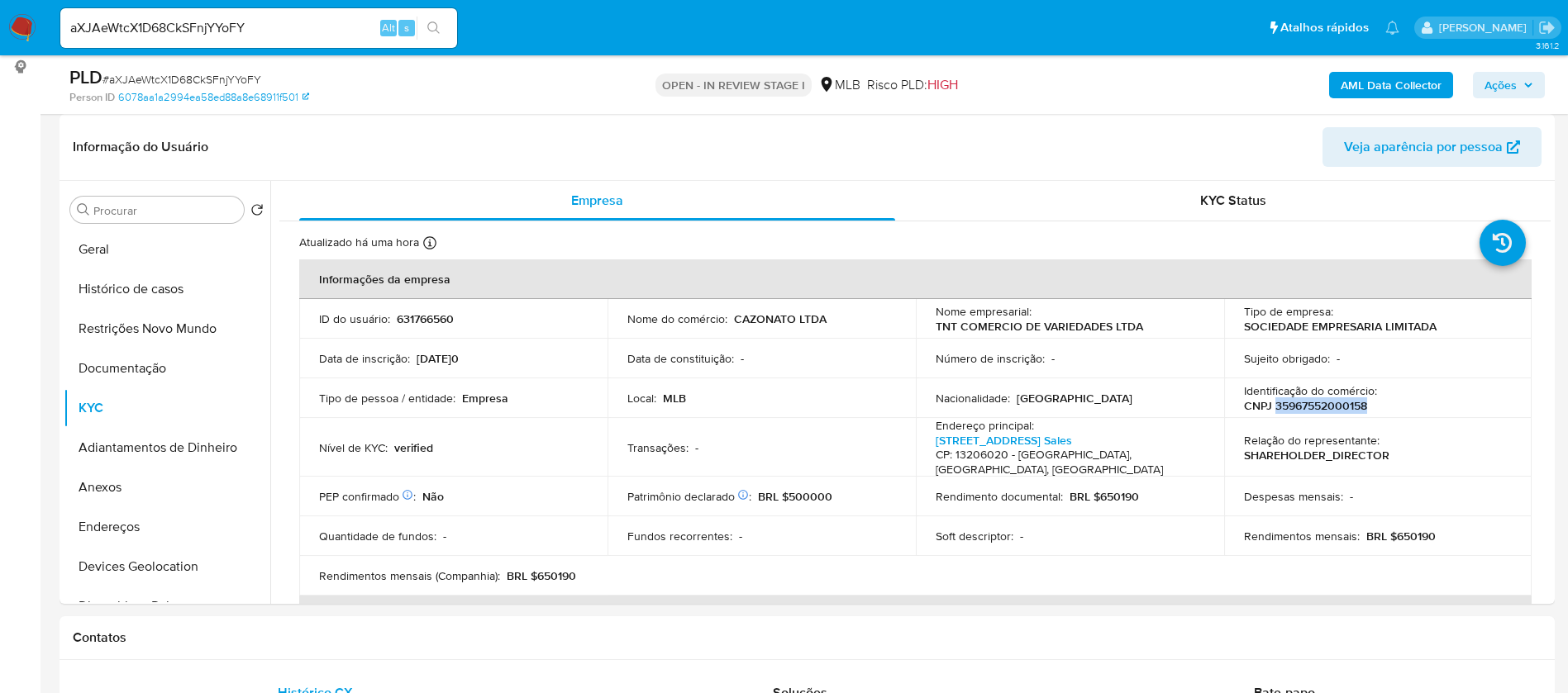
drag, startPoint x: 1369, startPoint y: 403, endPoint x: 1270, endPoint y: 406, distance: 99.0
click at [1270, 406] on div "Identificação do comércio : CNPJ 35967552000158" at bounding box center [1378, 398] width 269 height 30
copy p "35967552000158"
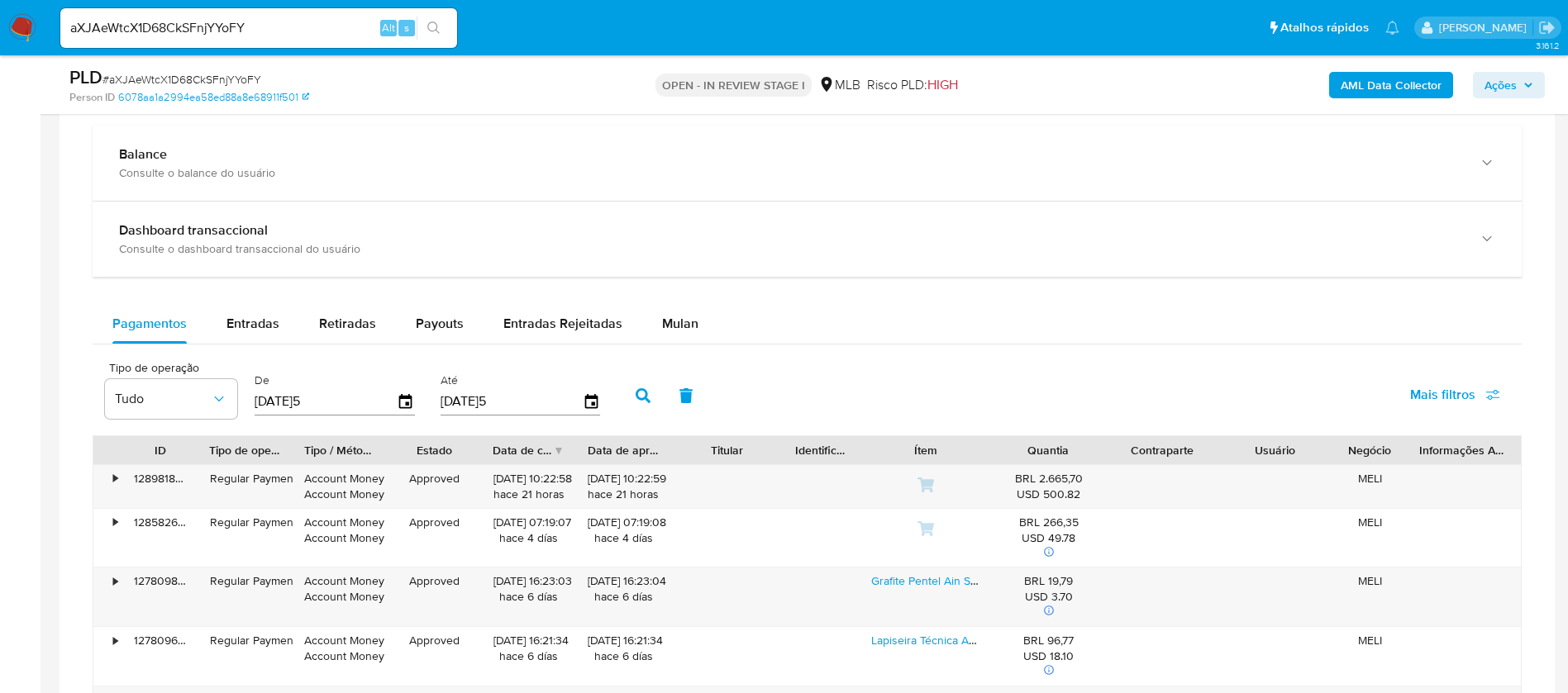
scroll to position [1239, 0]
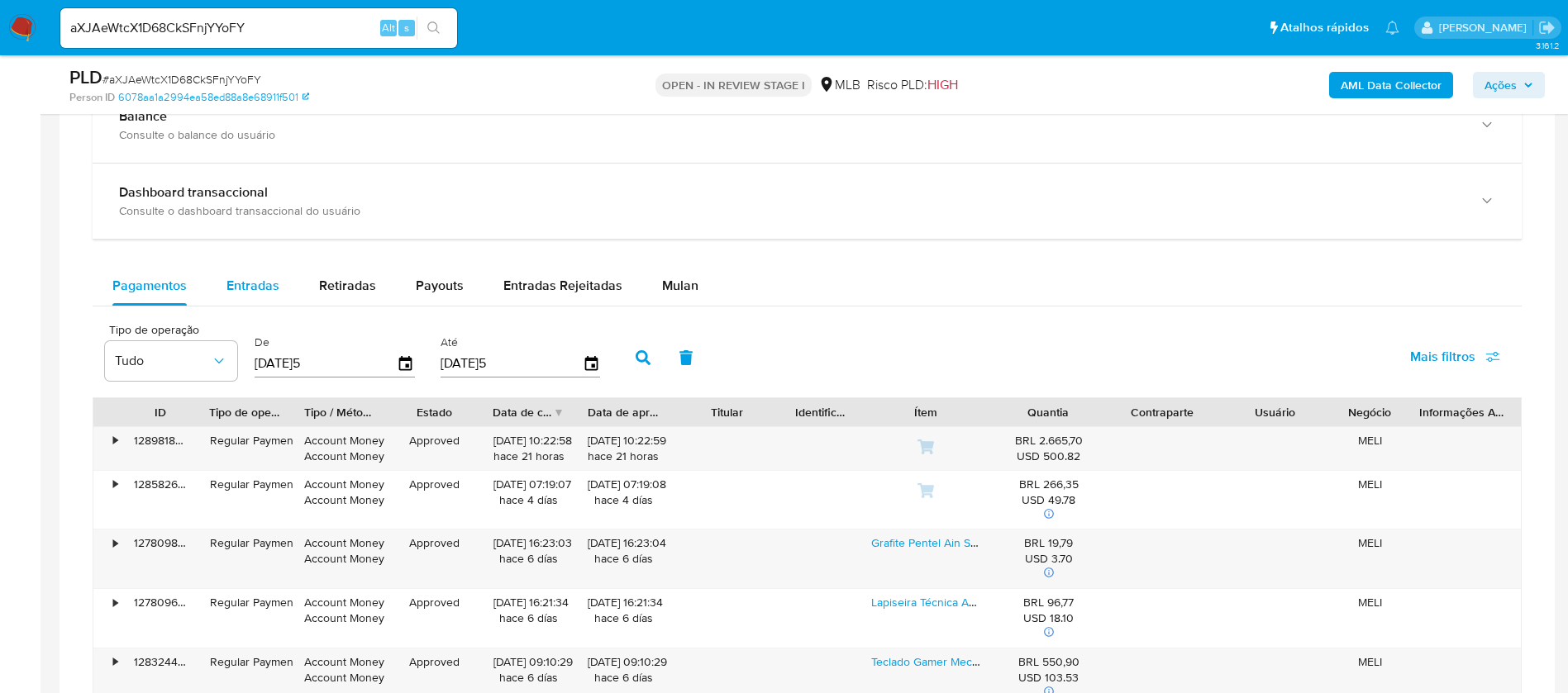
click at [252, 268] on div "Entradas" at bounding box center [253, 286] width 53 height 40
select select "10"
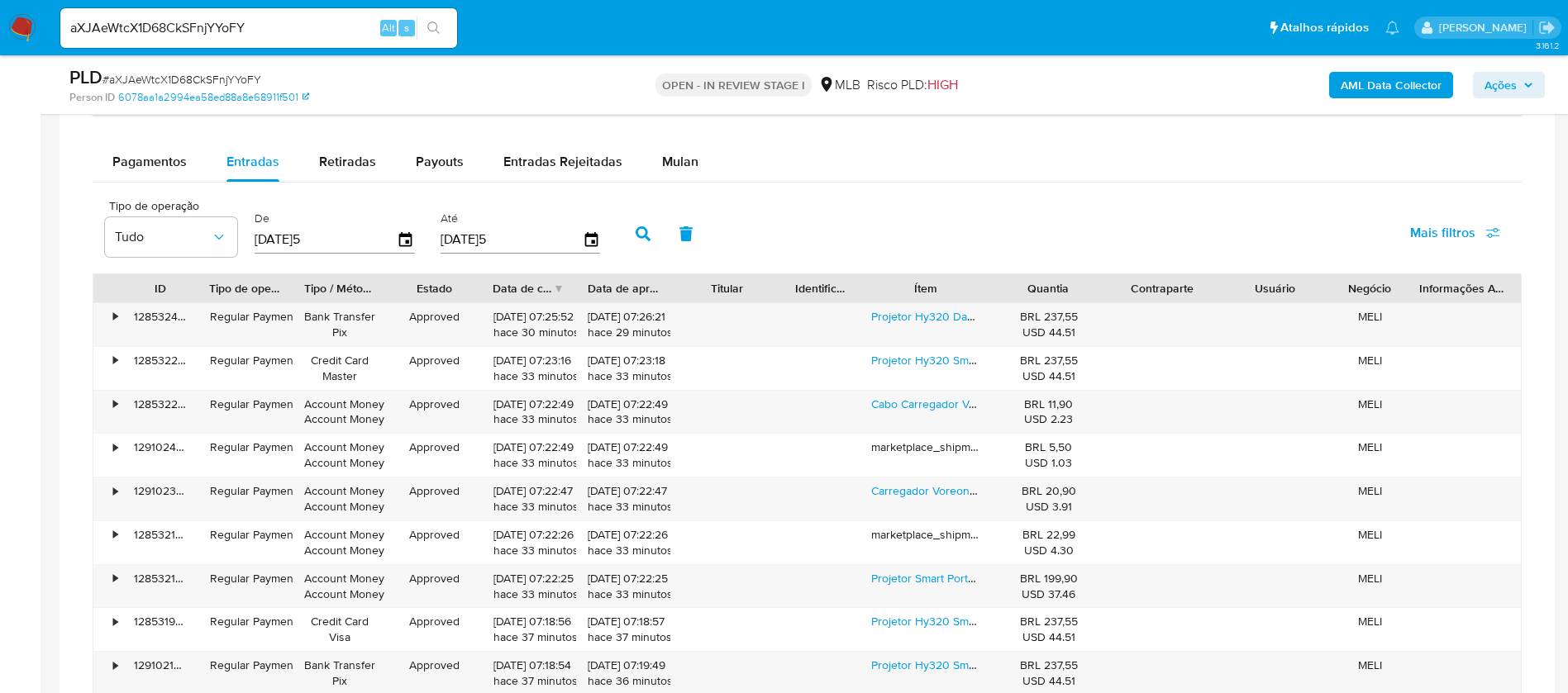
scroll to position [1487, 0]
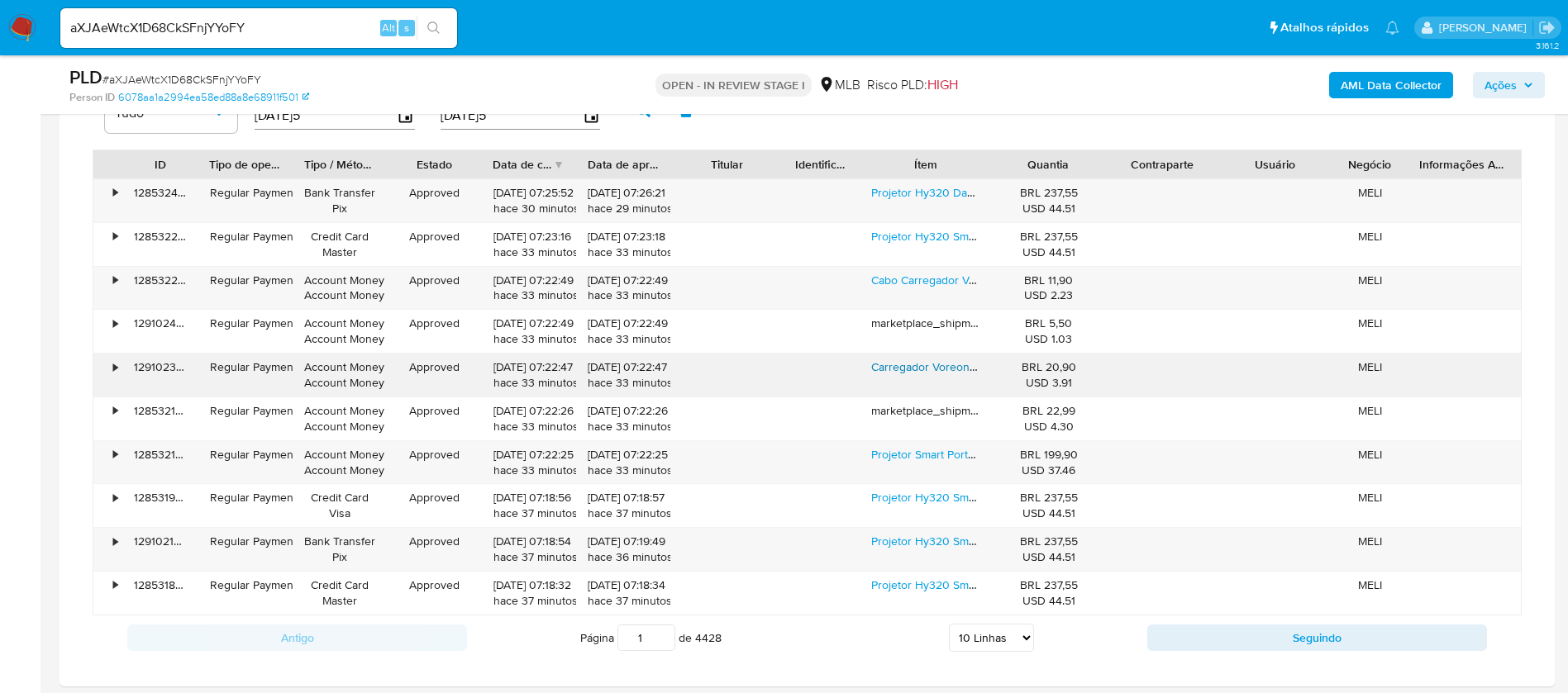
click at [897, 367] on link "Carregador Voreon Turbo Para iPhone 8 Plus X Xr 11 12 13 14 Pro Max Light Cor B…" at bounding box center [1093, 367] width 443 height 16
click at [955, 449] on link "Projetor Smart Portátil Full Hd 4k Bluetooth Wifi Cor Branco Android 11.0 5g Tv…" at bounding box center [1281, 454] width 819 height 16
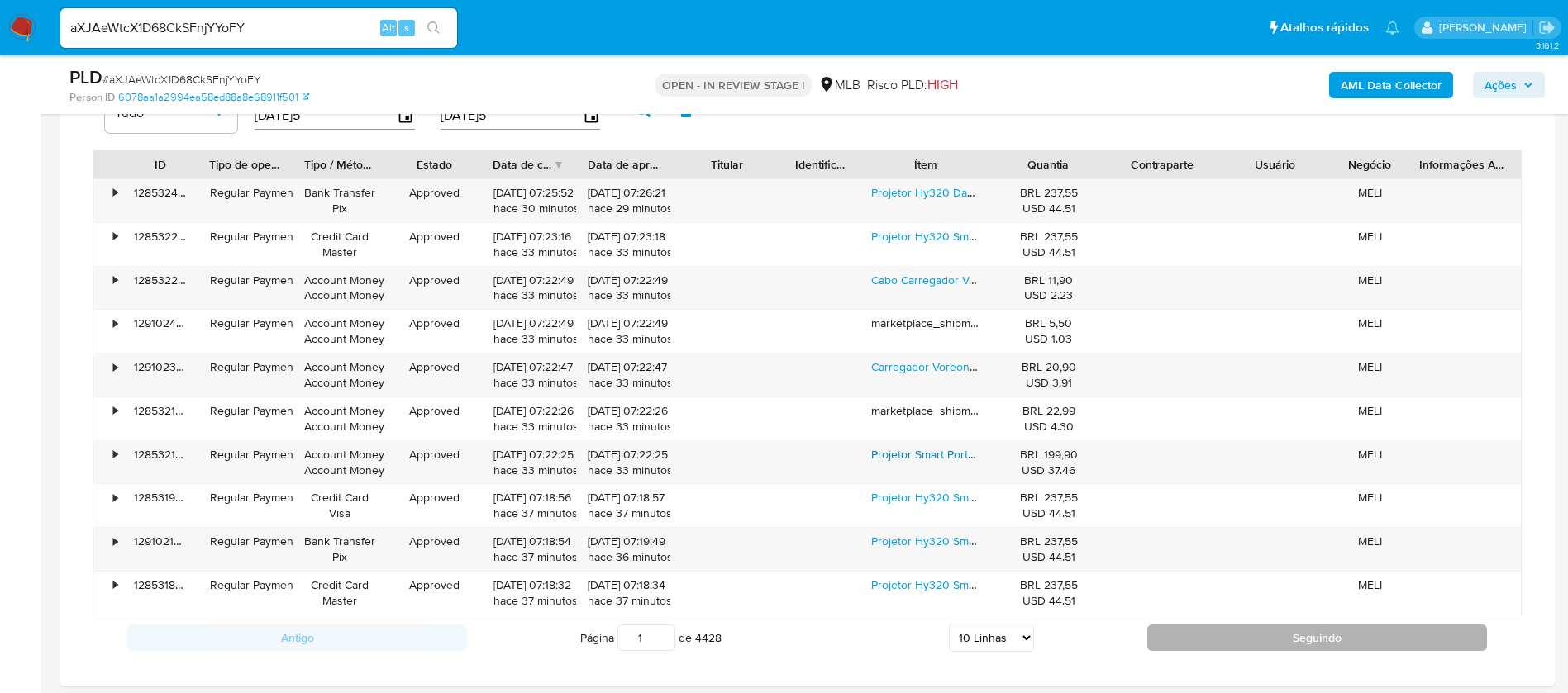
click at [1415, 635] on button "Seguindo" at bounding box center [1317, 638] width 340 height 26
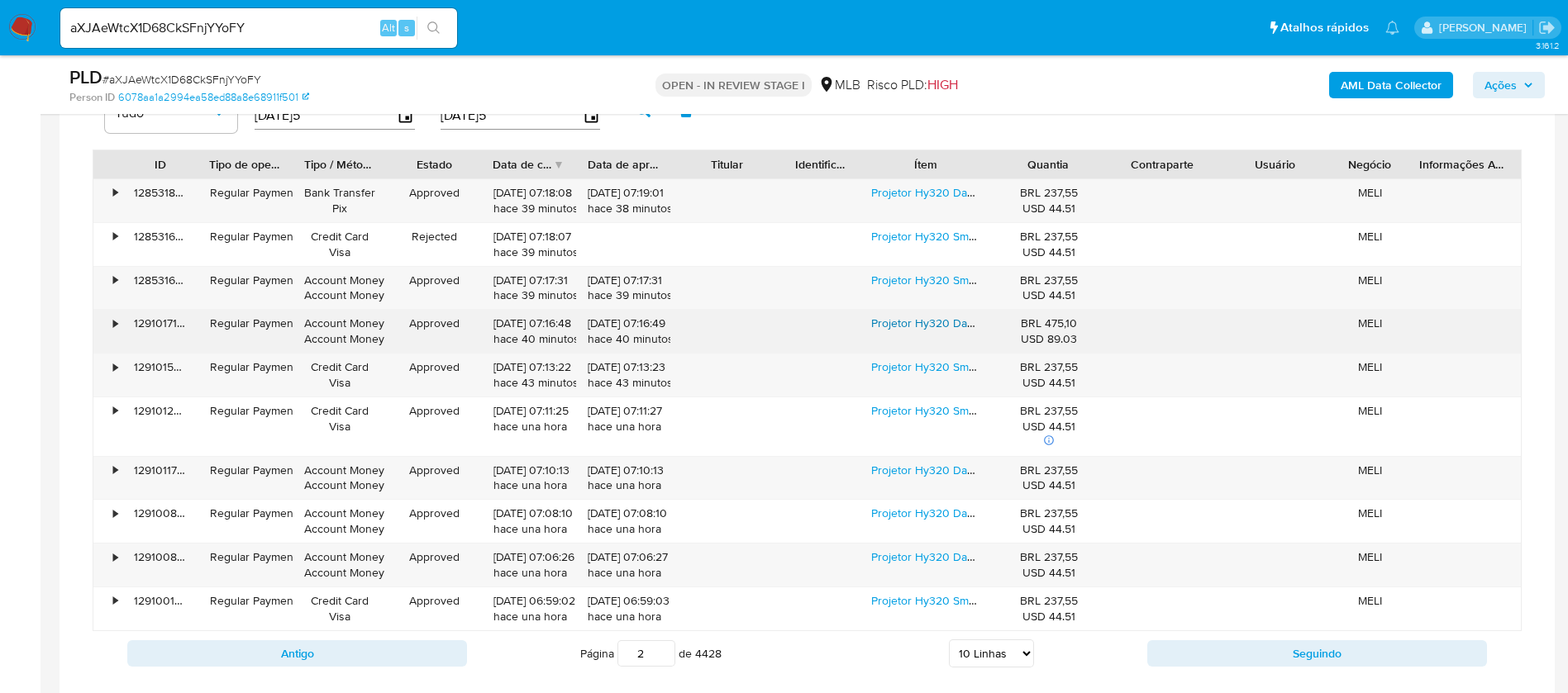
click at [921, 324] on link "Projetor Hy320 Davely Smart Tv Android Wifi6 390 Ansi Lumens Full Hd 4k Mini Pr…" at bounding box center [1189, 323] width 637 height 16
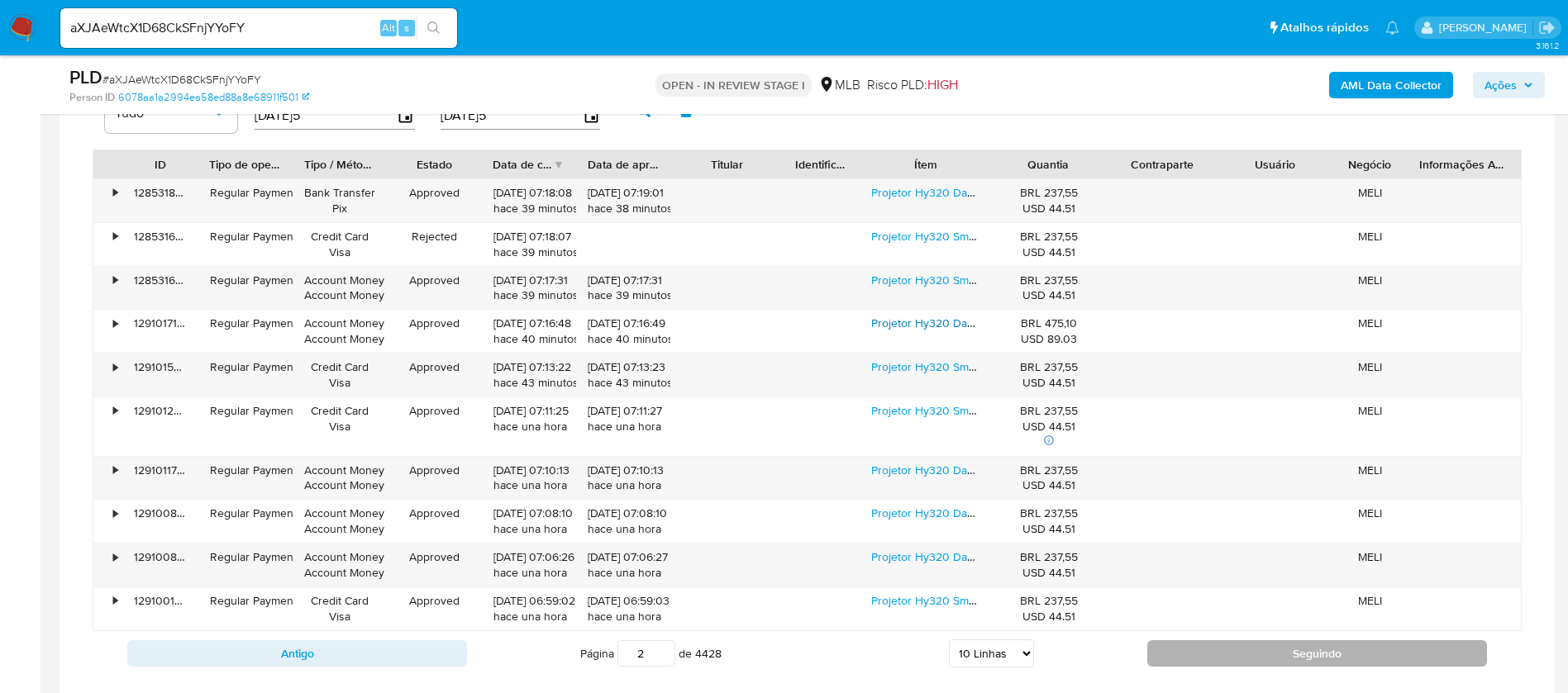
click at [1209, 655] on button "Seguindo" at bounding box center [1317, 653] width 340 height 26
type input "3"
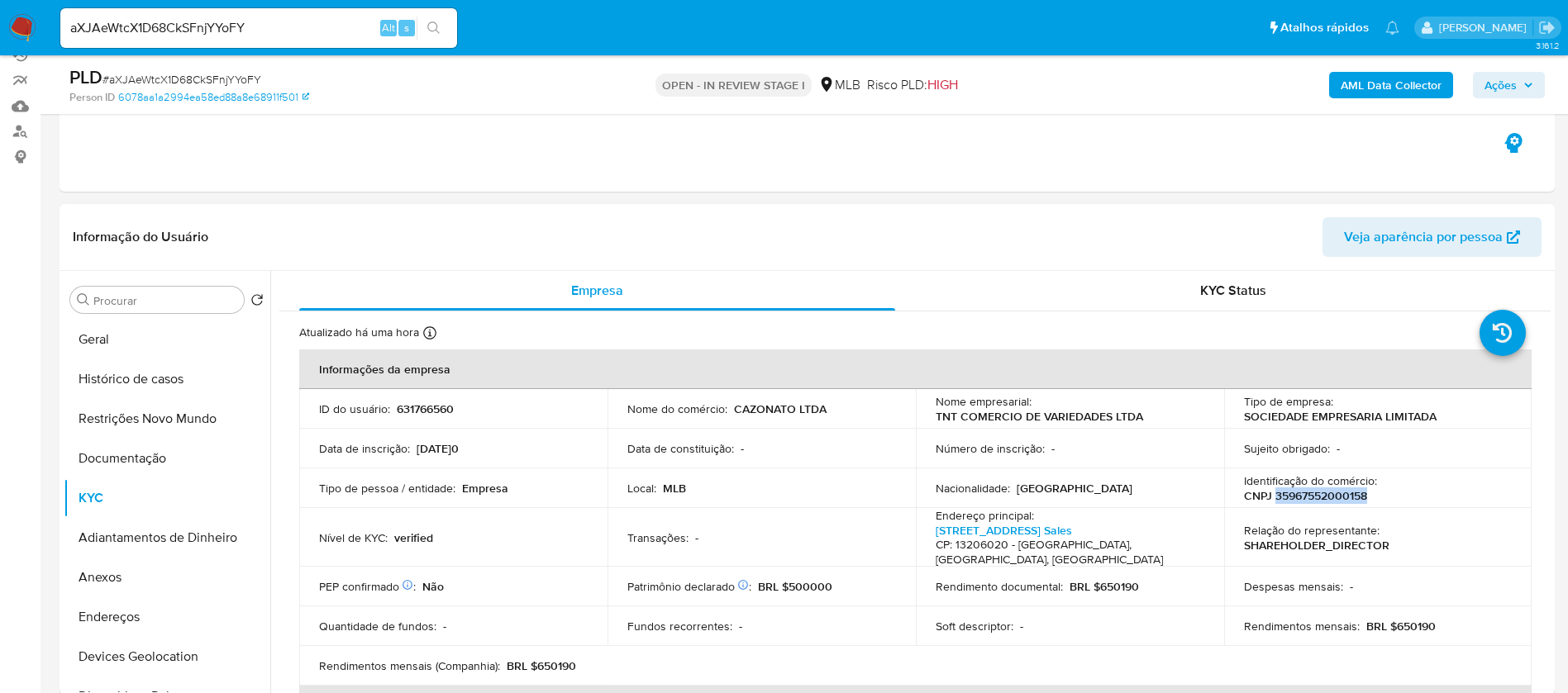
scroll to position [248, 0]
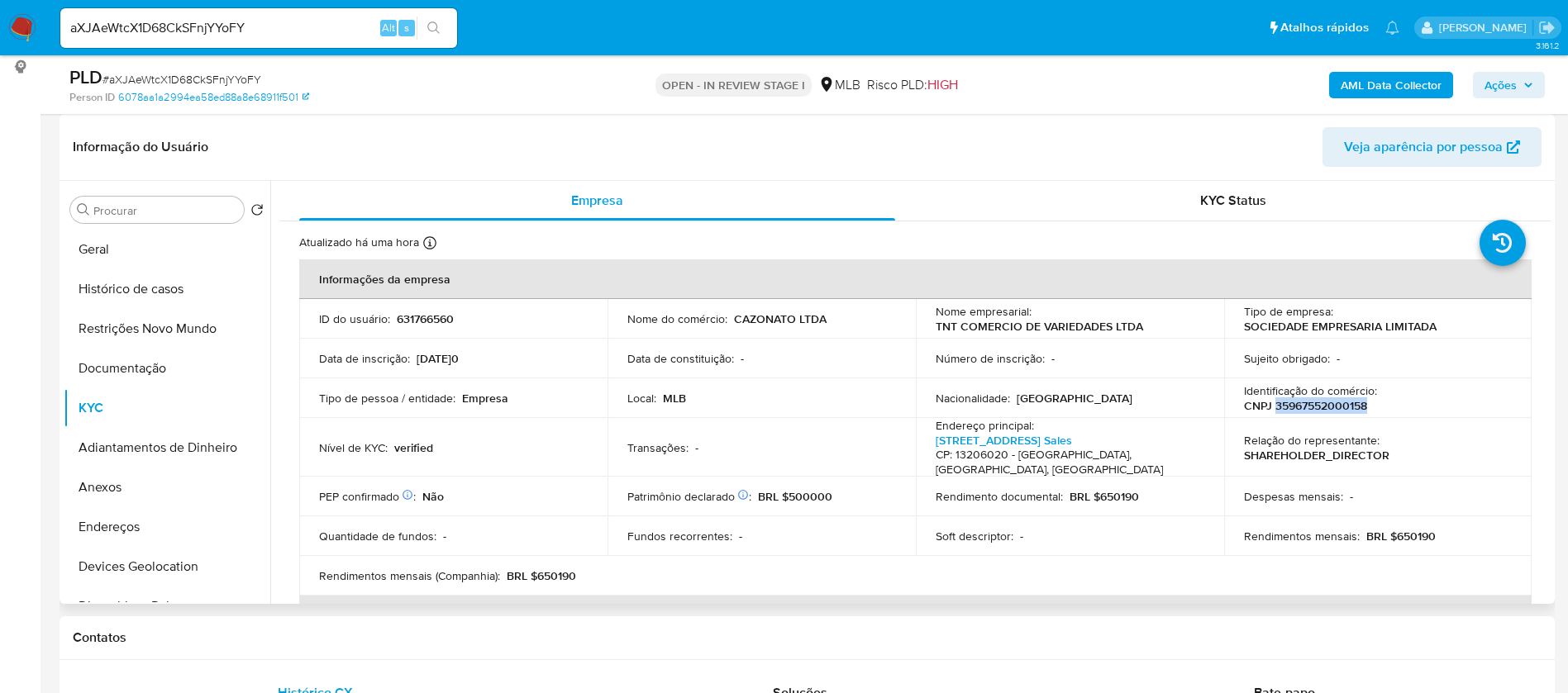
copy p "35967552000158"
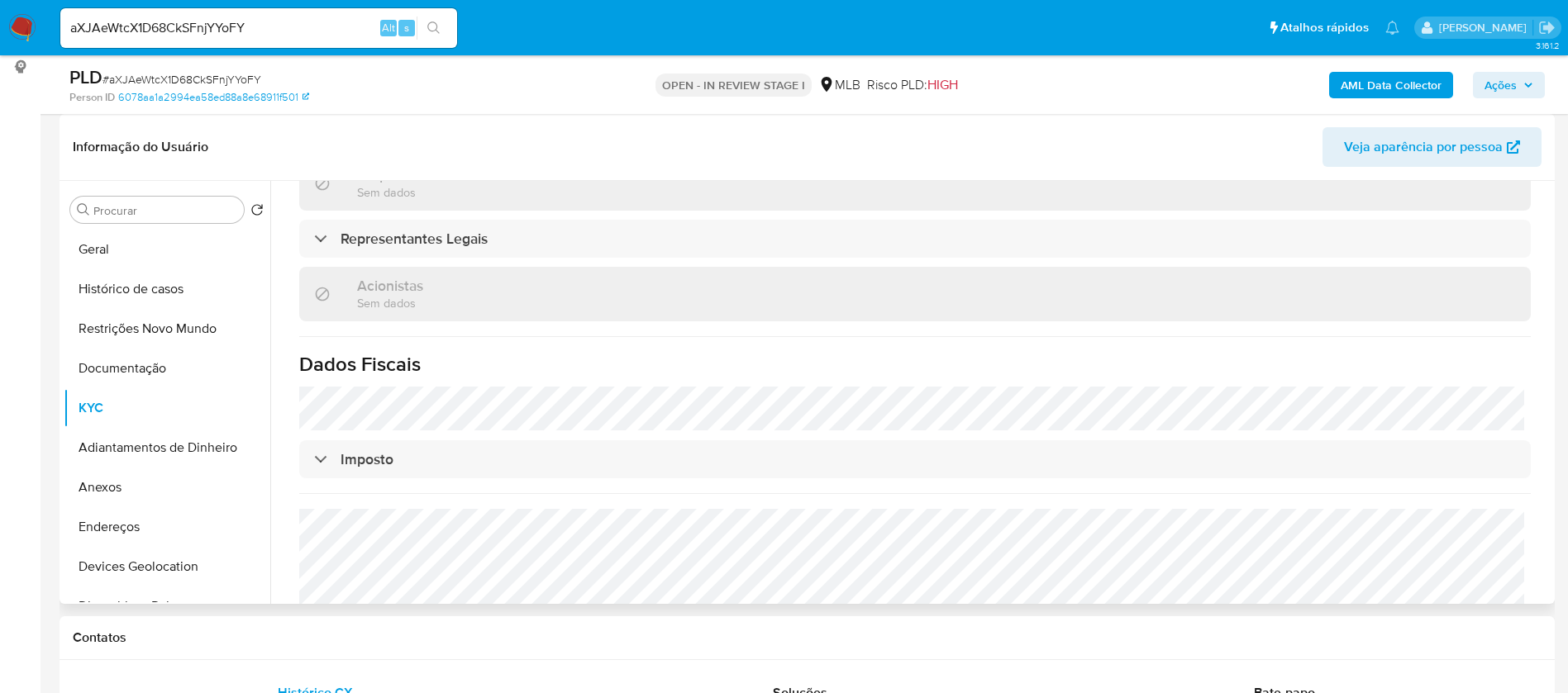
scroll to position [959, 0]
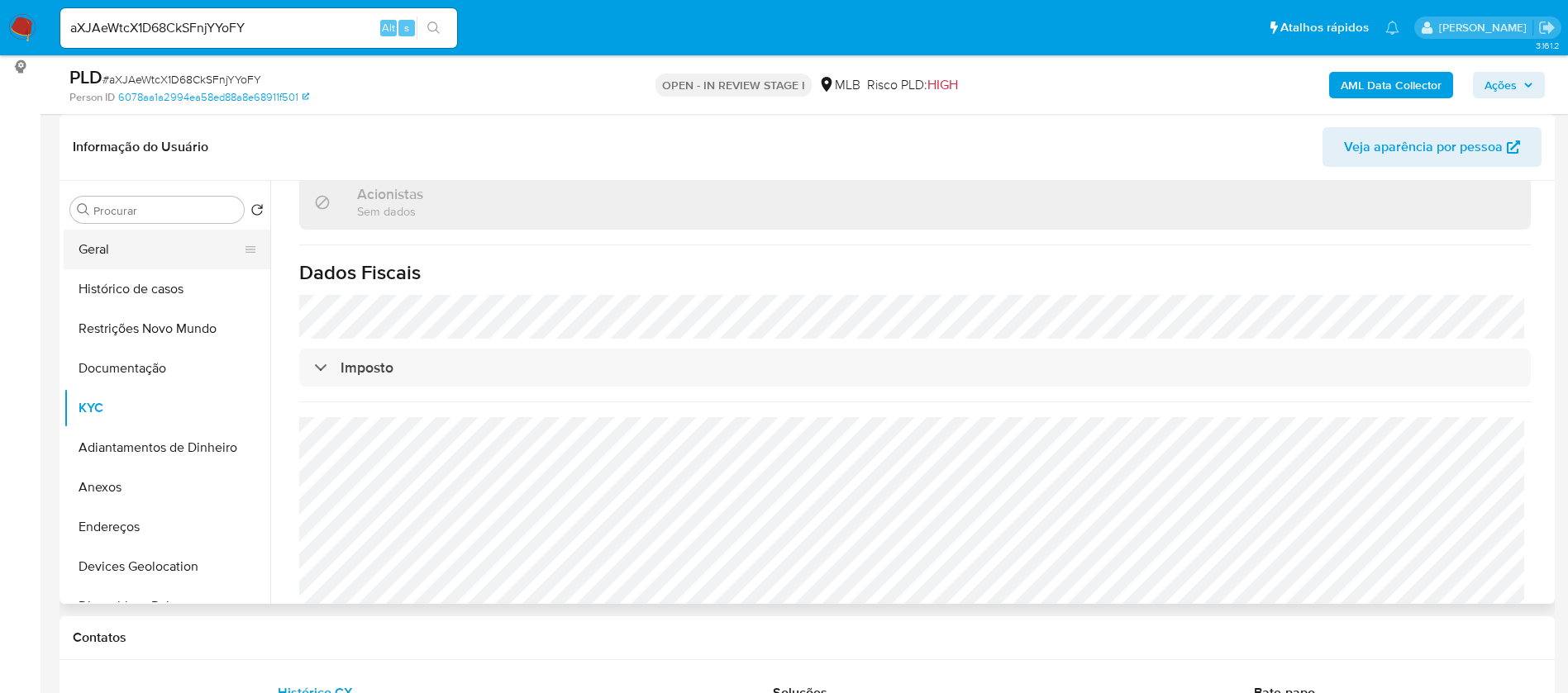
click at [105, 262] on button "Geral" at bounding box center [160, 250] width 194 height 40
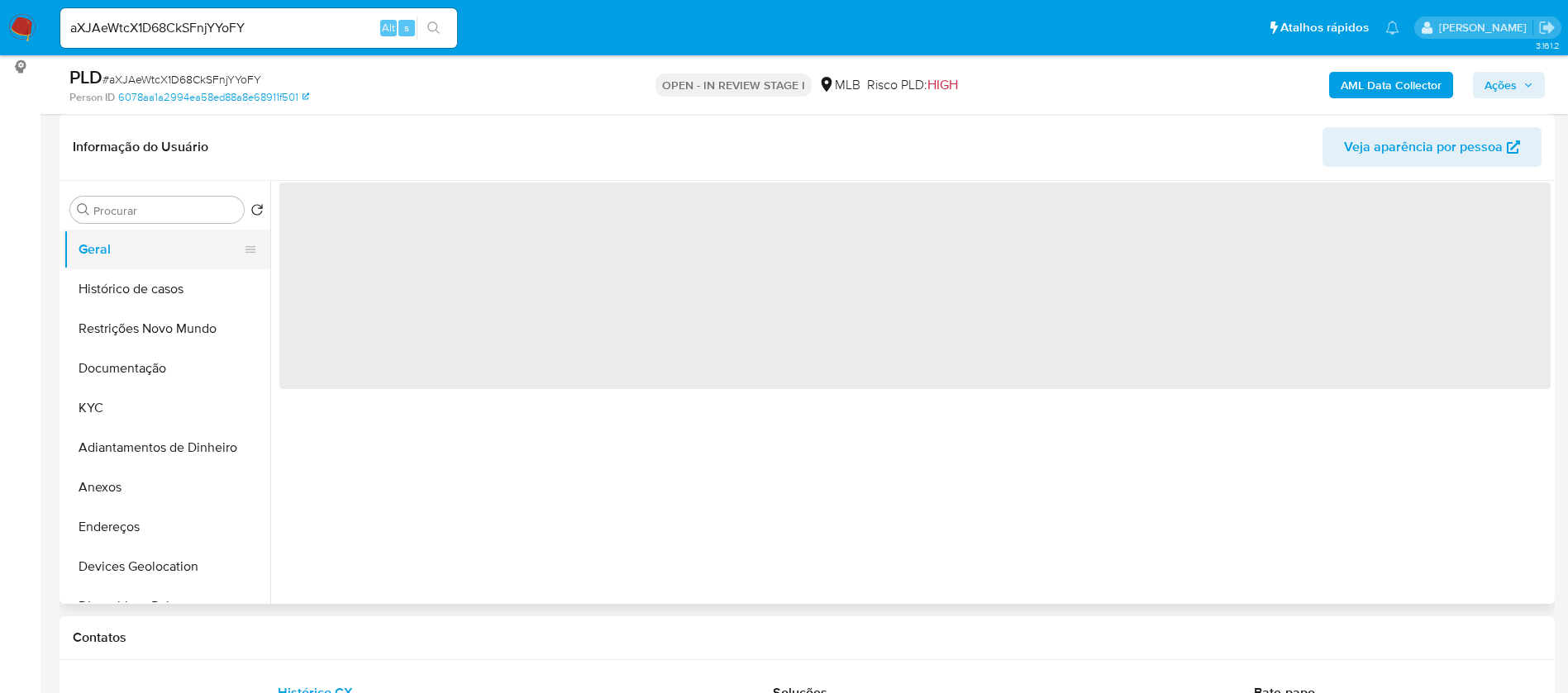
scroll to position [0, 0]
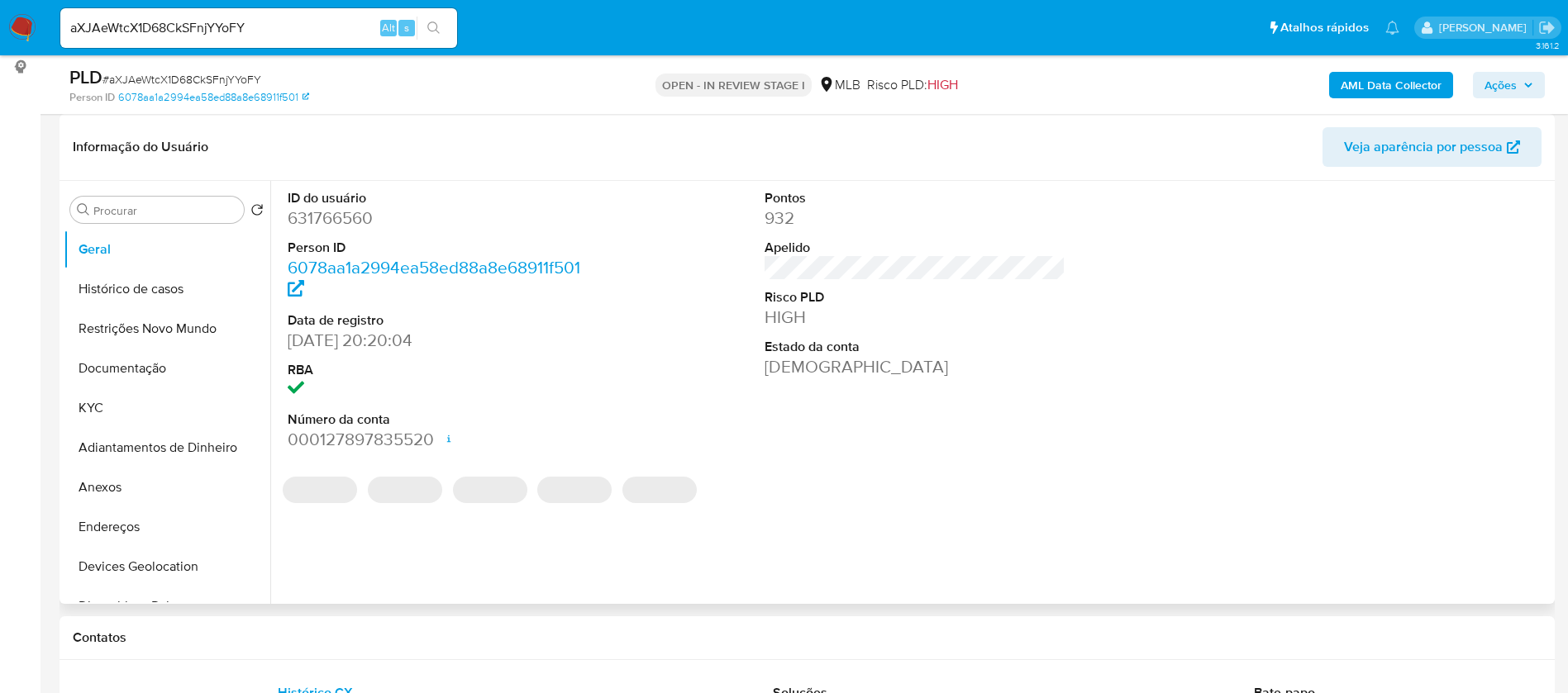
click at [355, 213] on dd "631766560" at bounding box center [439, 217] width 302 height 23
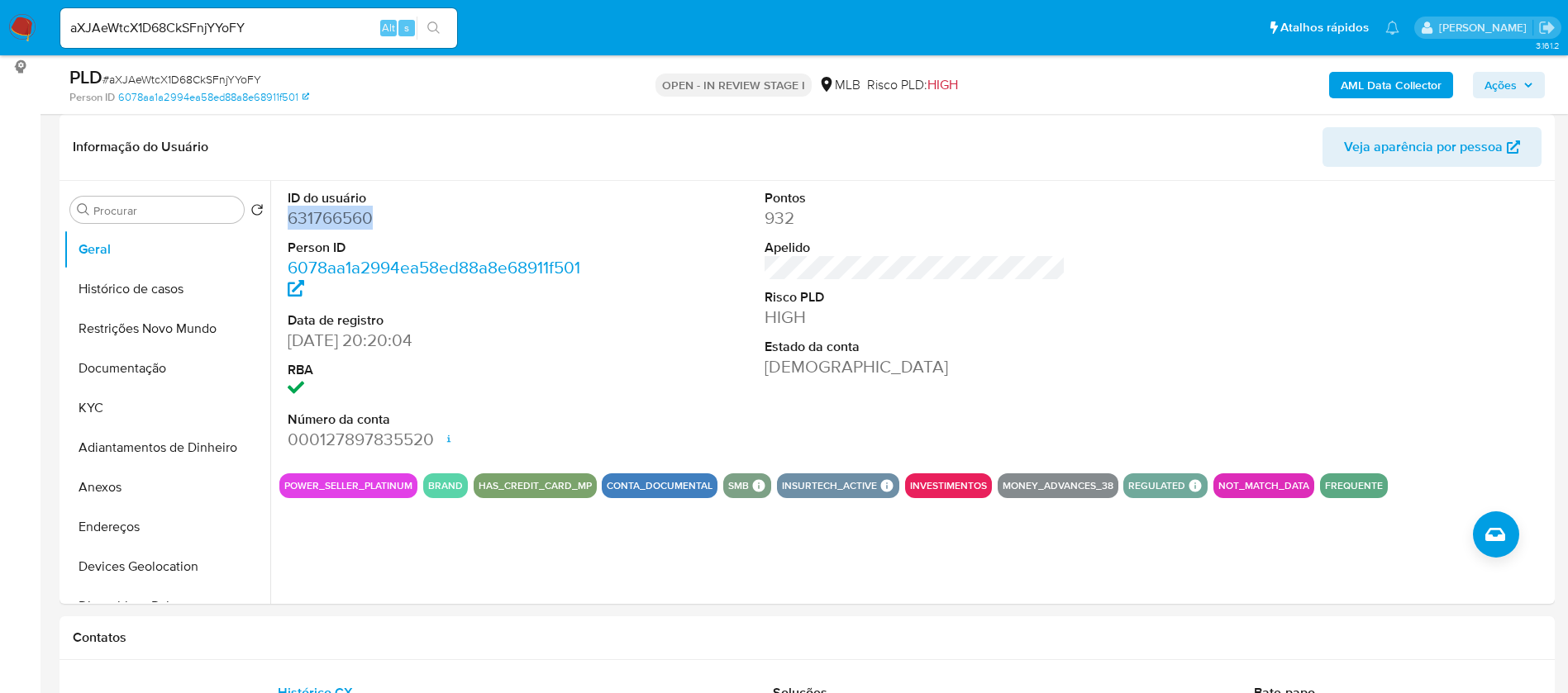
copy dd "631766560"
click at [88, 393] on button "KYC" at bounding box center [160, 409] width 194 height 40
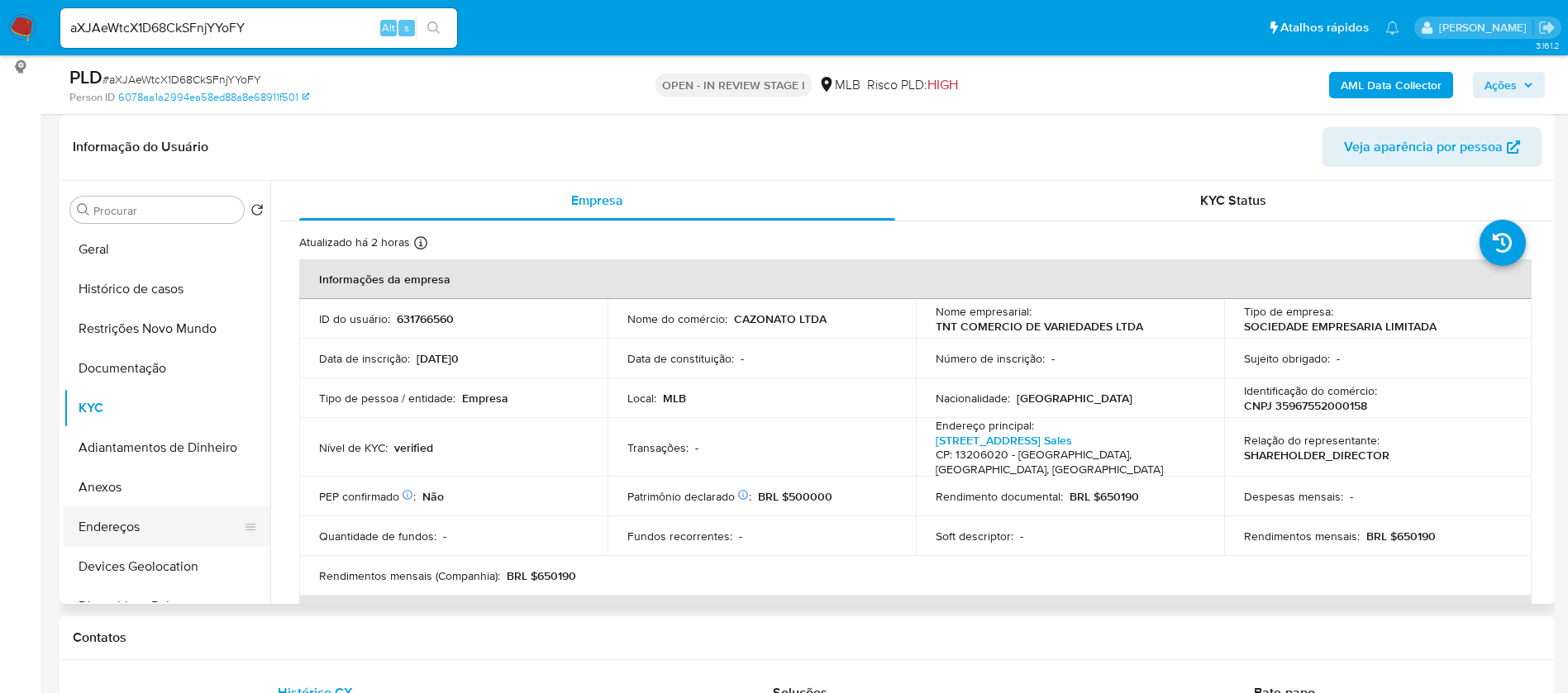
click at [114, 513] on button "Endereços" at bounding box center [160, 527] width 194 height 40
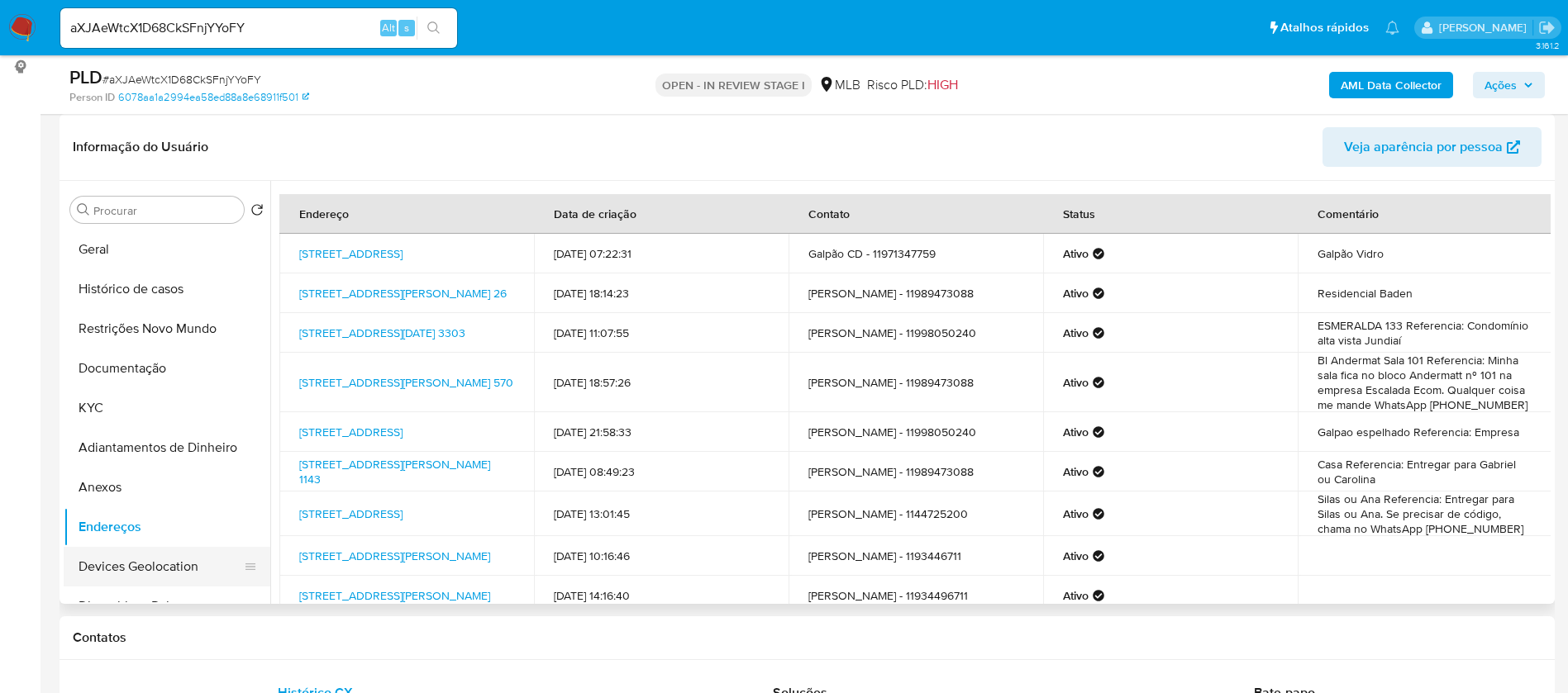
click at [103, 563] on button "Devices Geolocation" at bounding box center [160, 567] width 194 height 40
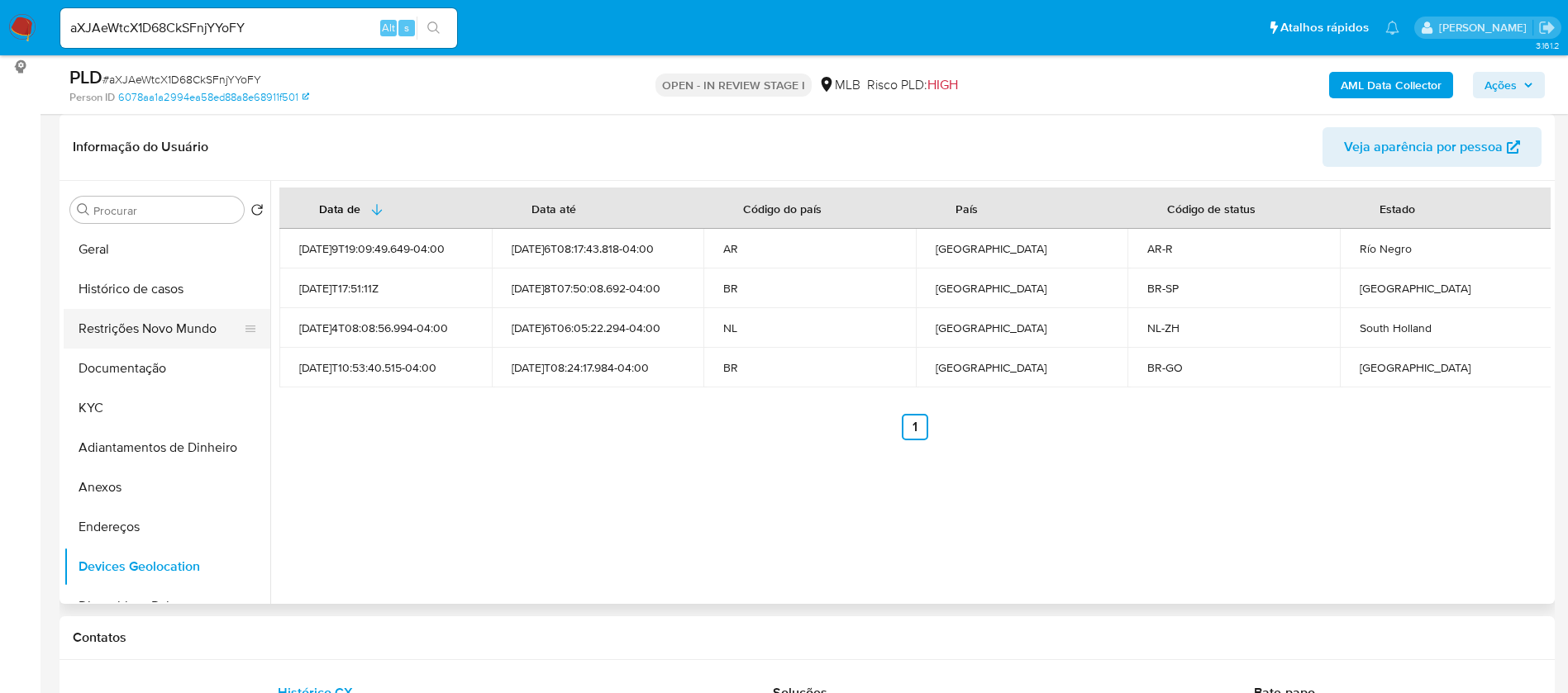
click at [104, 309] on button "Restrições Novo Mundo" at bounding box center [160, 329] width 194 height 40
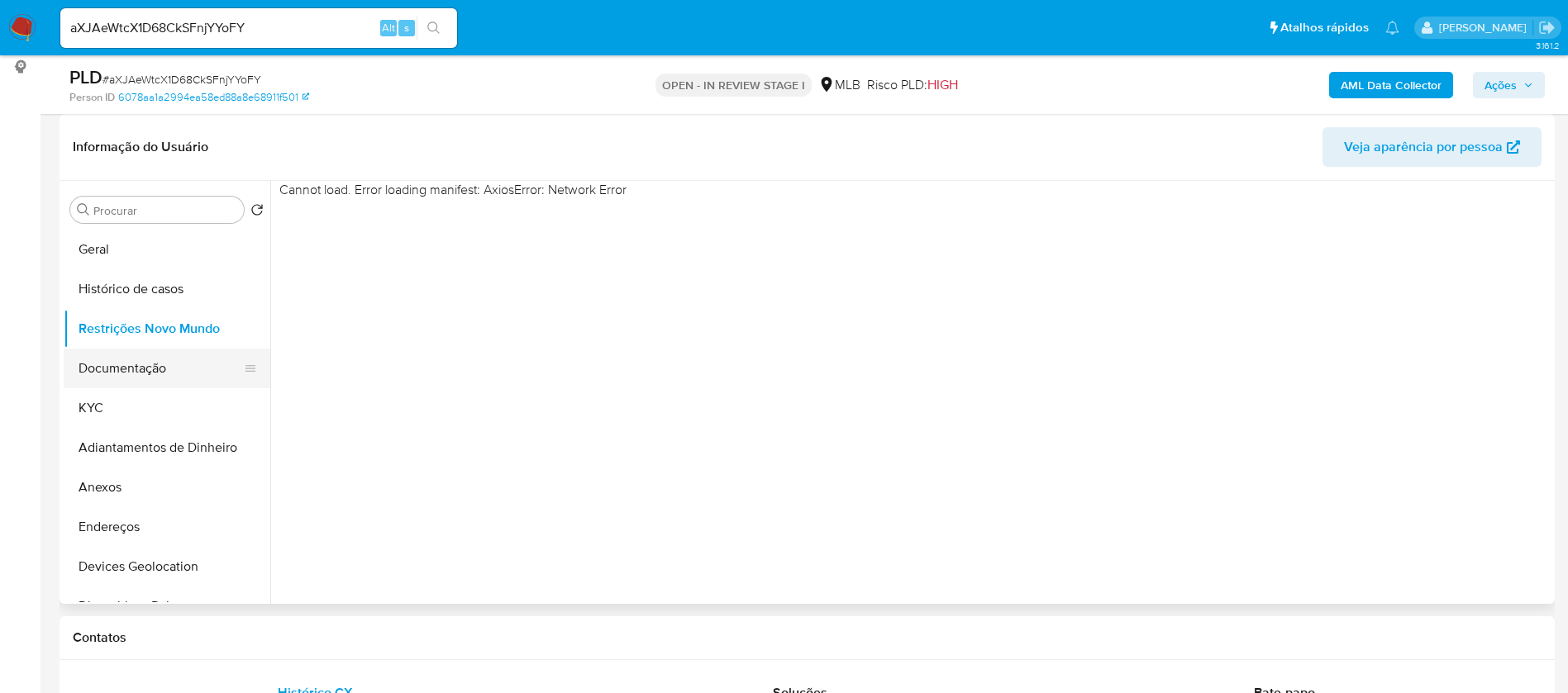
click at [116, 367] on button "Documentação" at bounding box center [160, 369] width 194 height 40
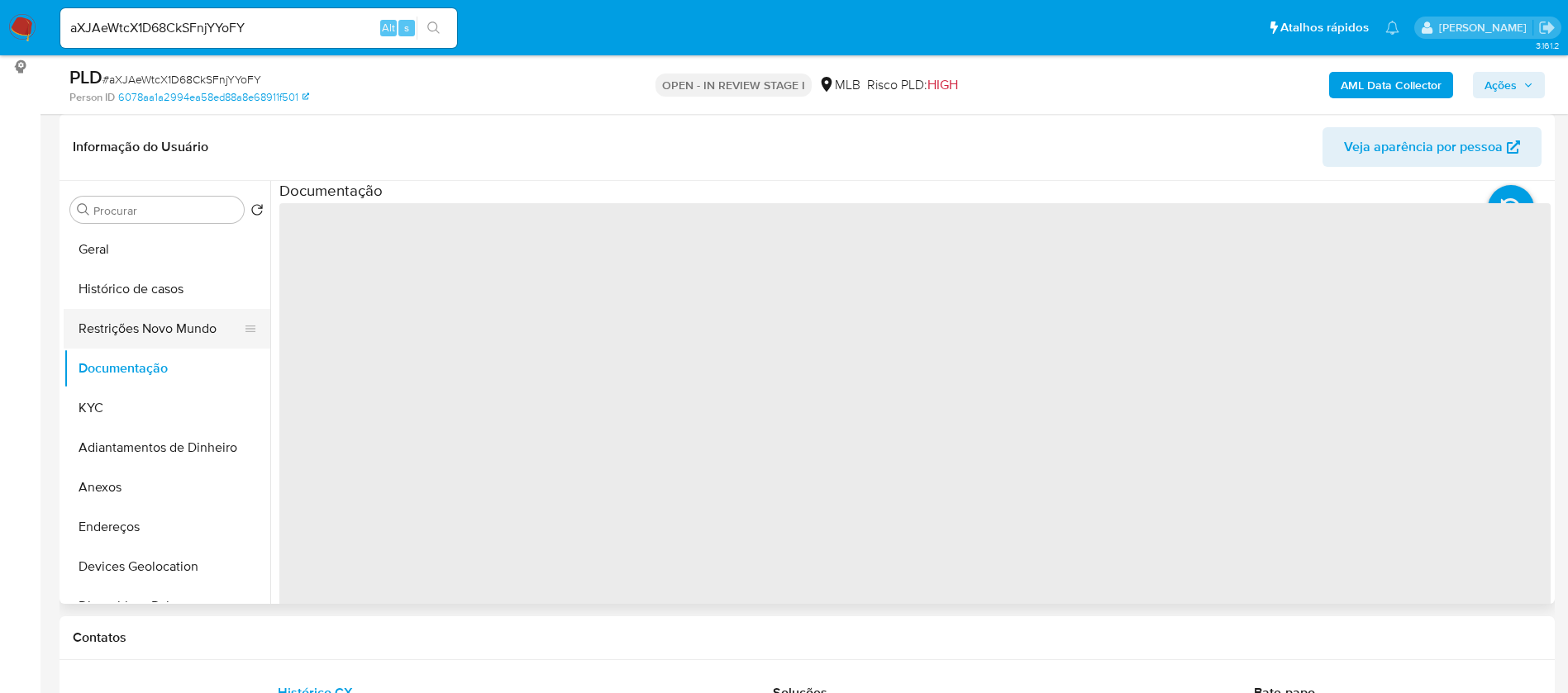
click at [124, 326] on button "Restrições Novo Mundo" at bounding box center [160, 329] width 194 height 40
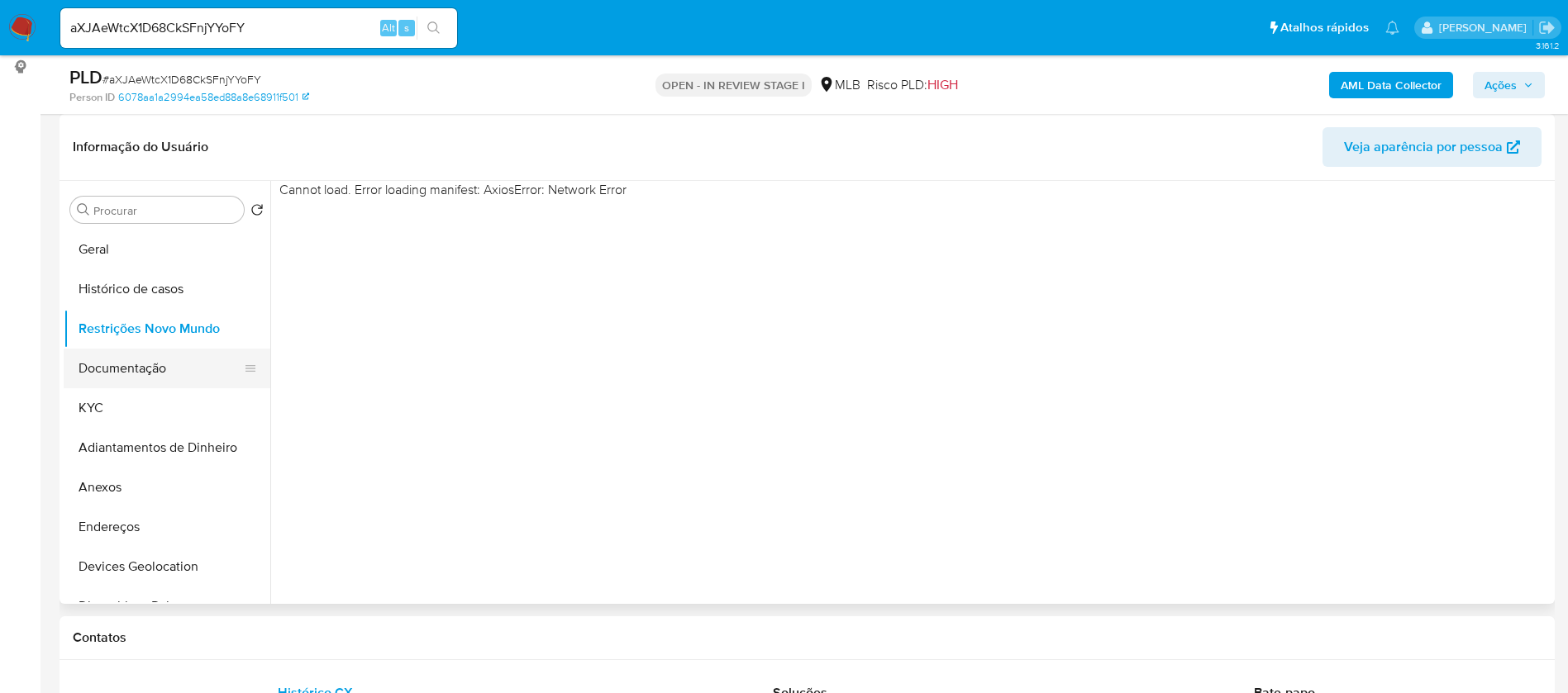
click at [124, 355] on button "Documentação" at bounding box center [160, 369] width 194 height 40
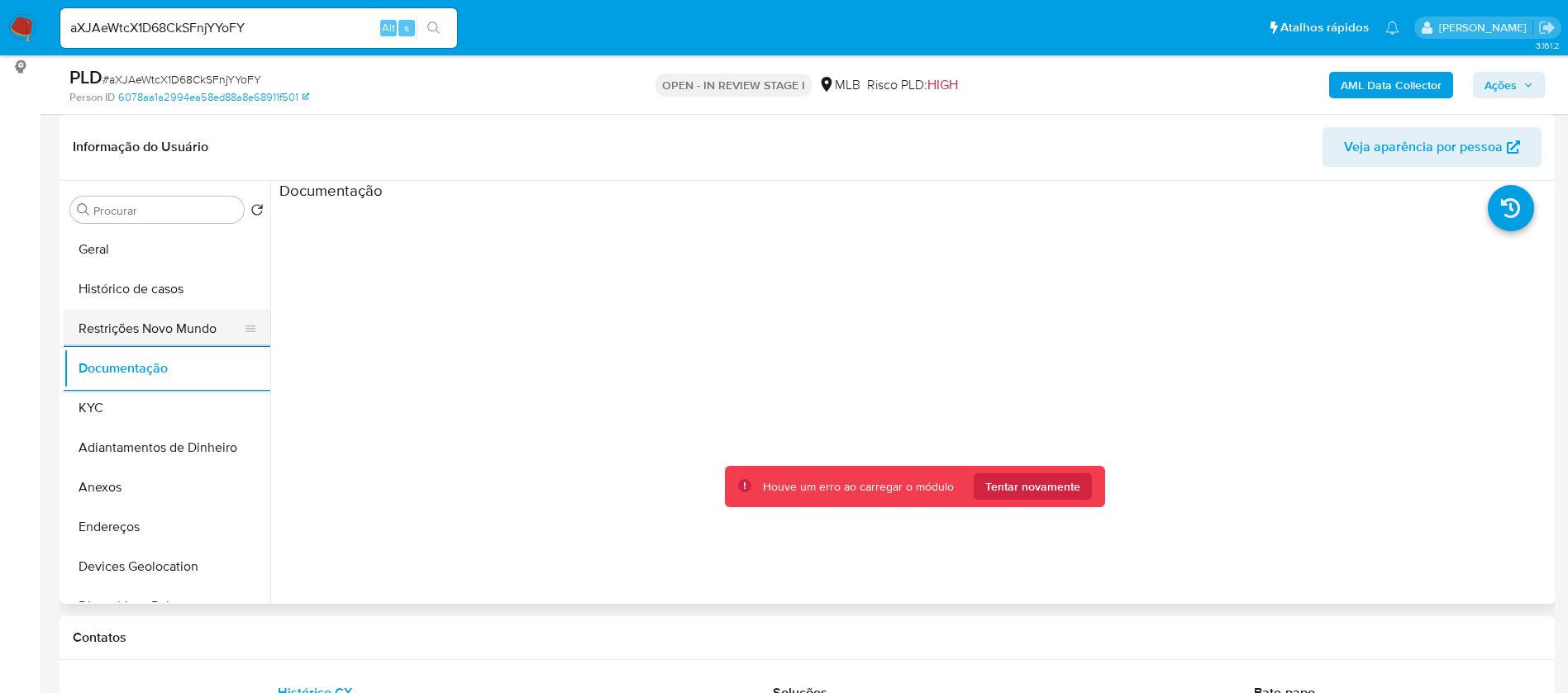
click at [154, 322] on button "Restrições Novo Mundo" at bounding box center [160, 329] width 194 height 40
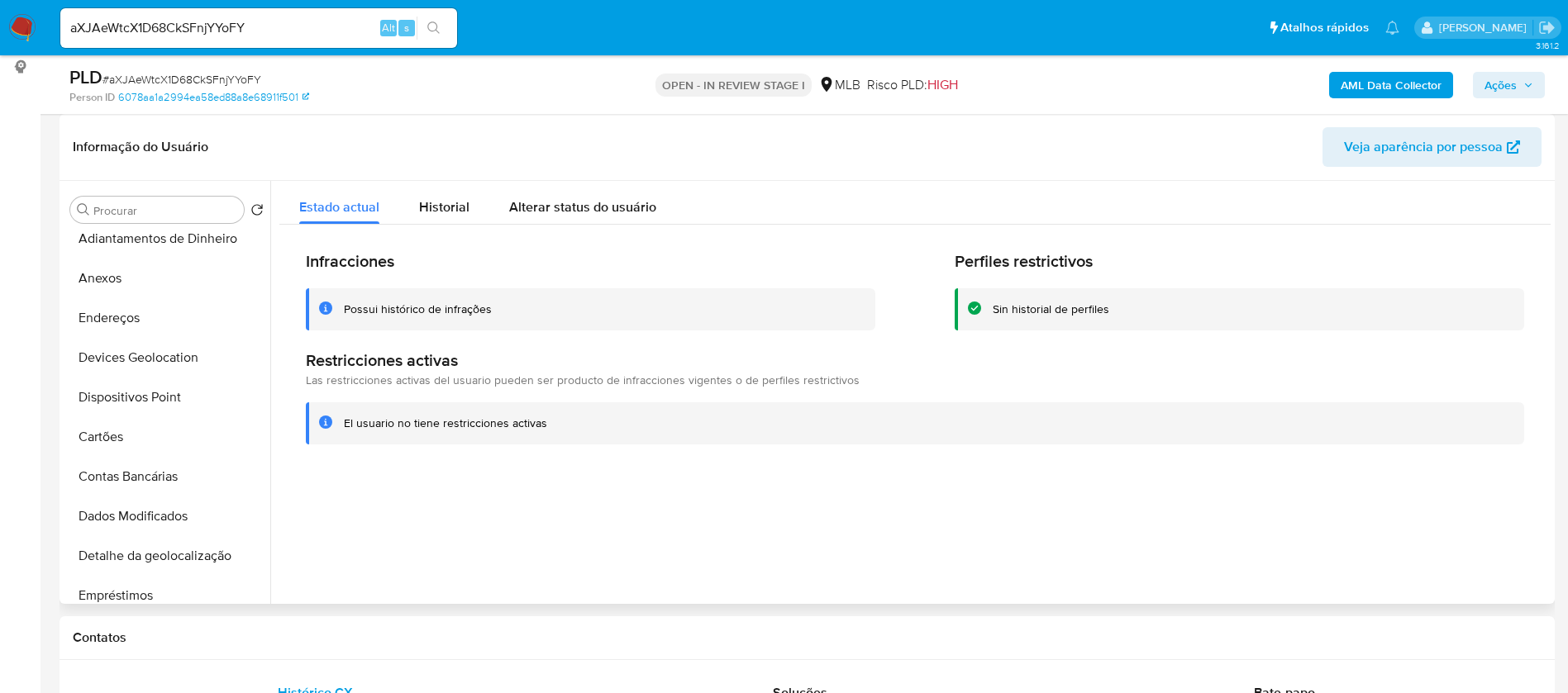
scroll to position [248, 0]
click at [172, 346] on button "Dispositivos Point" at bounding box center [160, 359] width 194 height 40
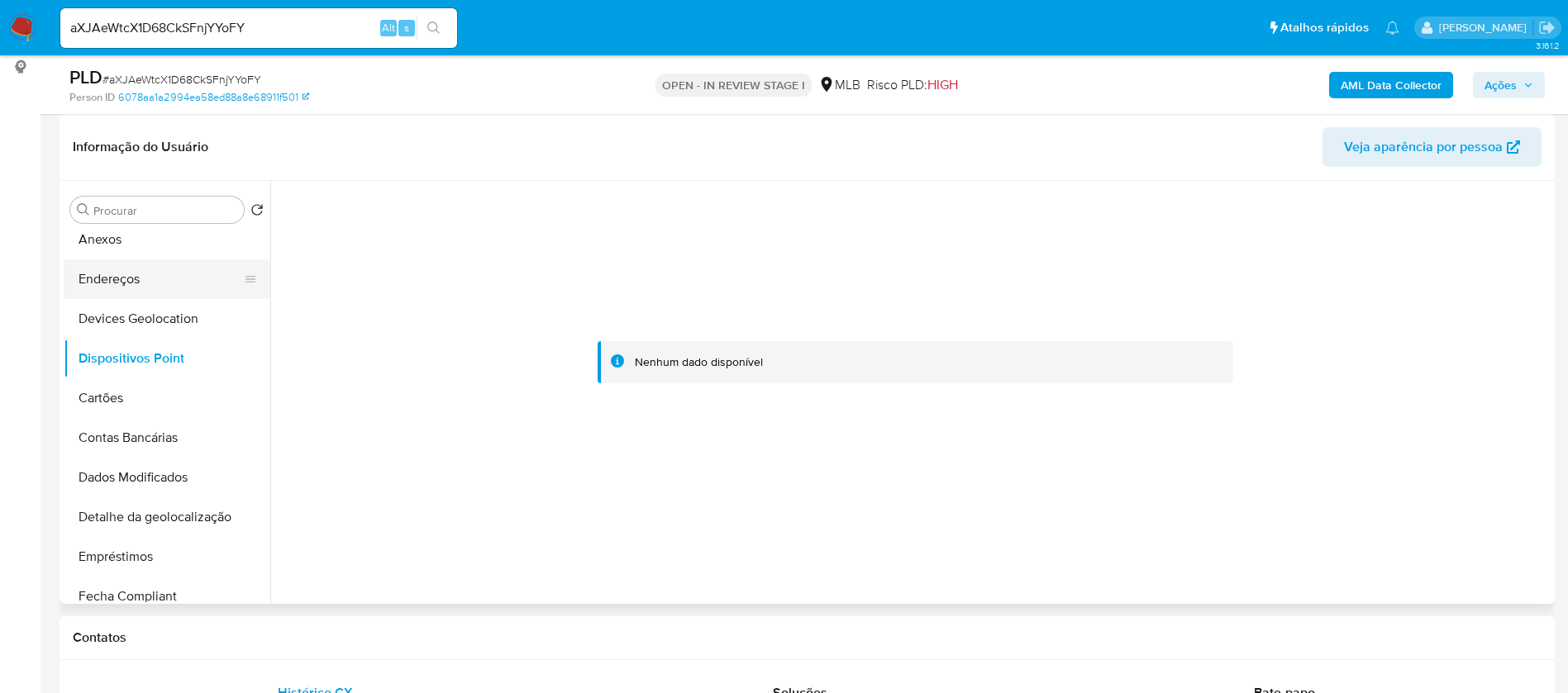
click at [172, 278] on button "Endereços" at bounding box center [160, 280] width 194 height 40
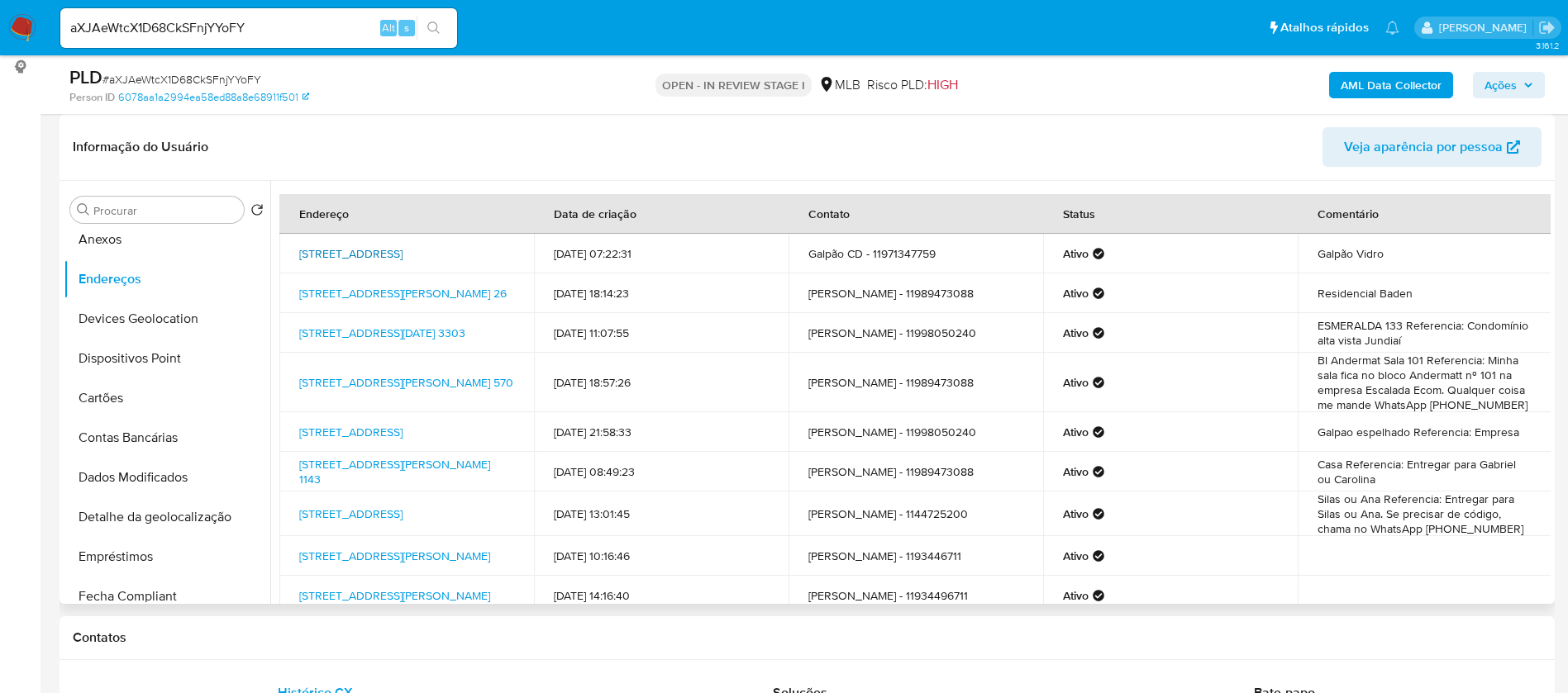
click at [399, 252] on link "Rua São Luiz 42, Jundiaí, São Paulo, 13206020, Brasil 42" at bounding box center [351, 253] width 104 height 16
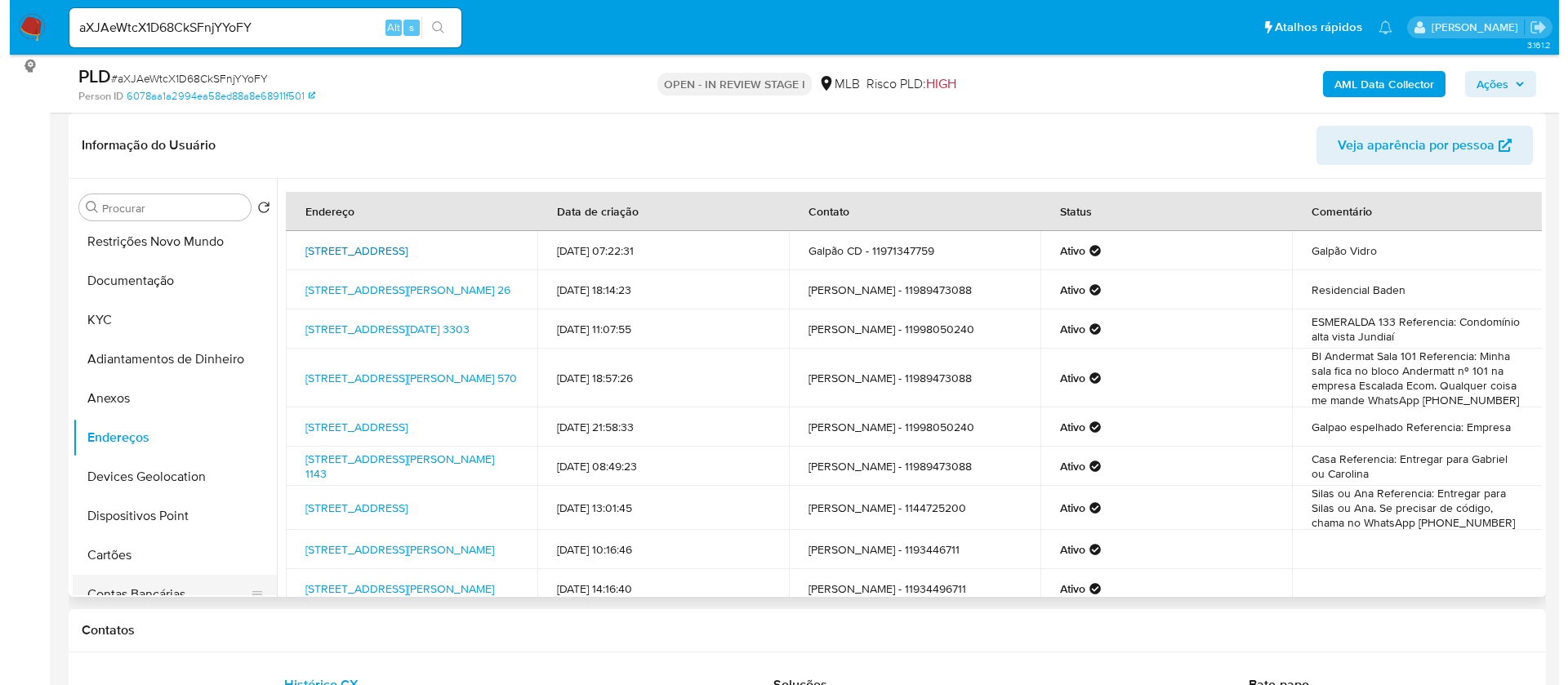
scroll to position [0, 0]
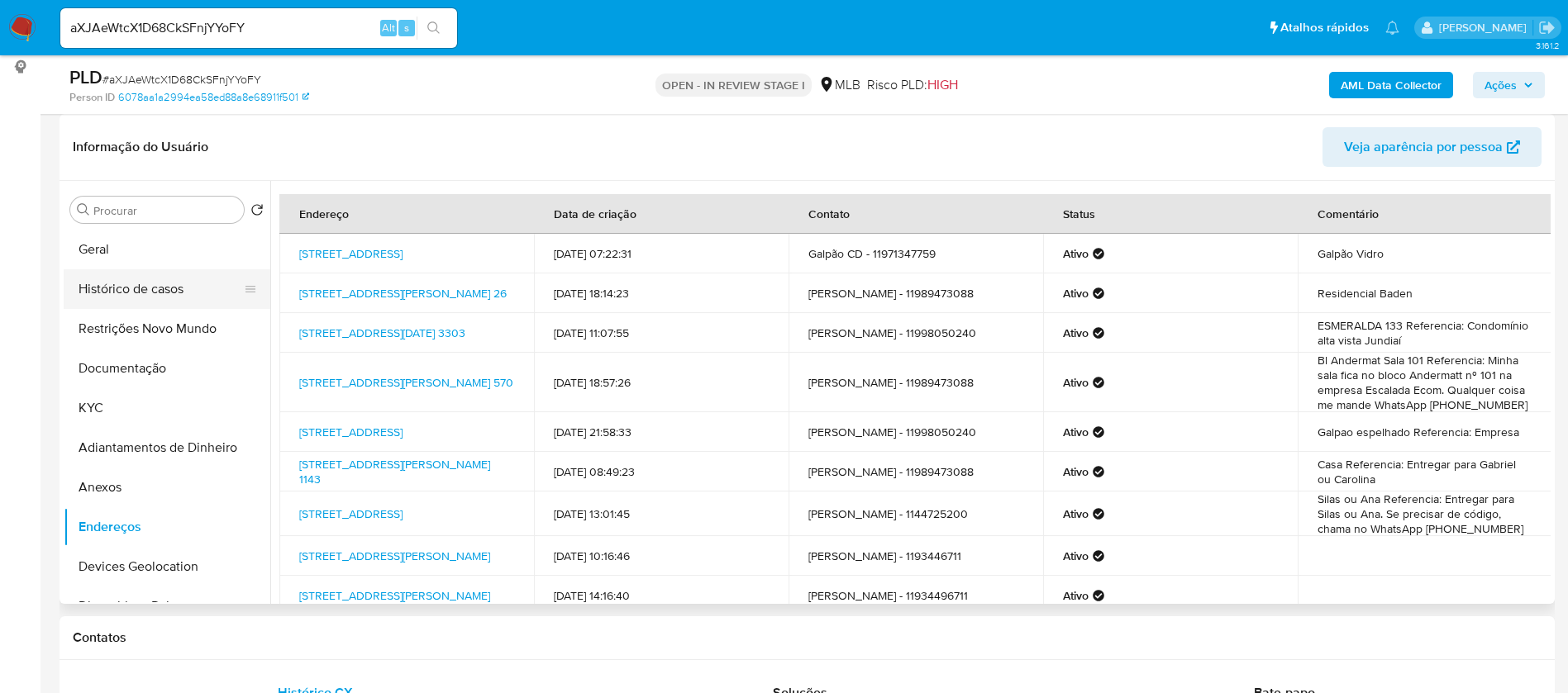
click at [171, 303] on button "Histórico de casos" at bounding box center [160, 290] width 194 height 40
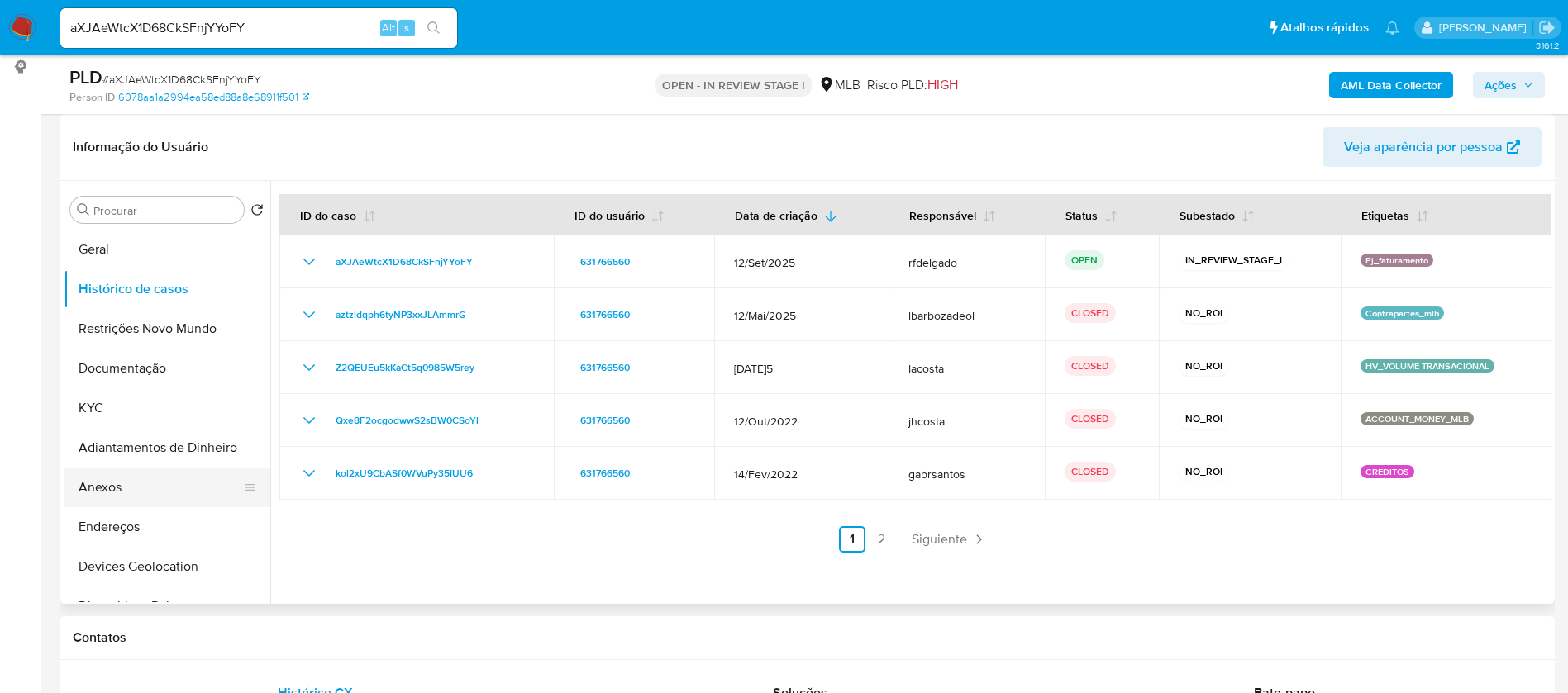
click at [113, 486] on button "Anexos" at bounding box center [160, 488] width 194 height 40
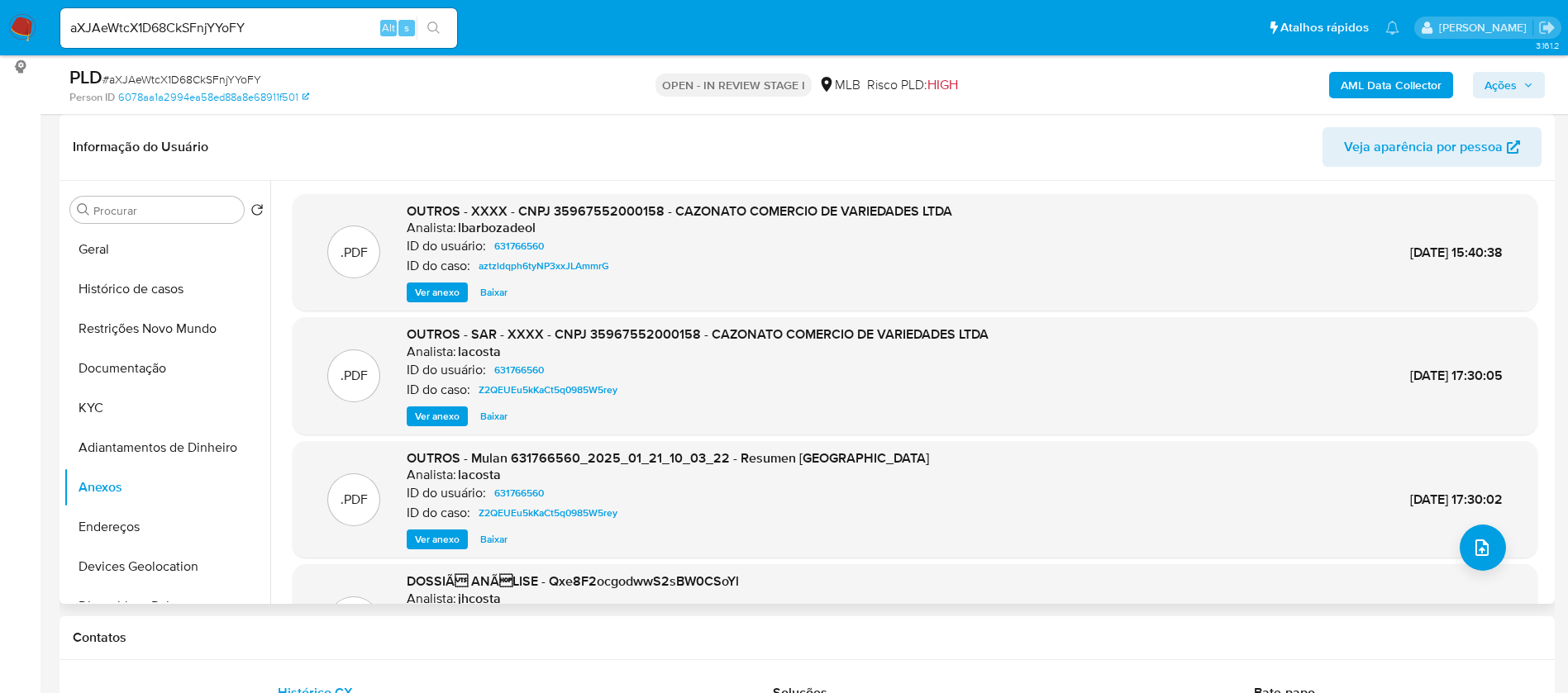
click at [454, 412] on span "Ver anexo" at bounding box center [437, 416] width 45 height 16
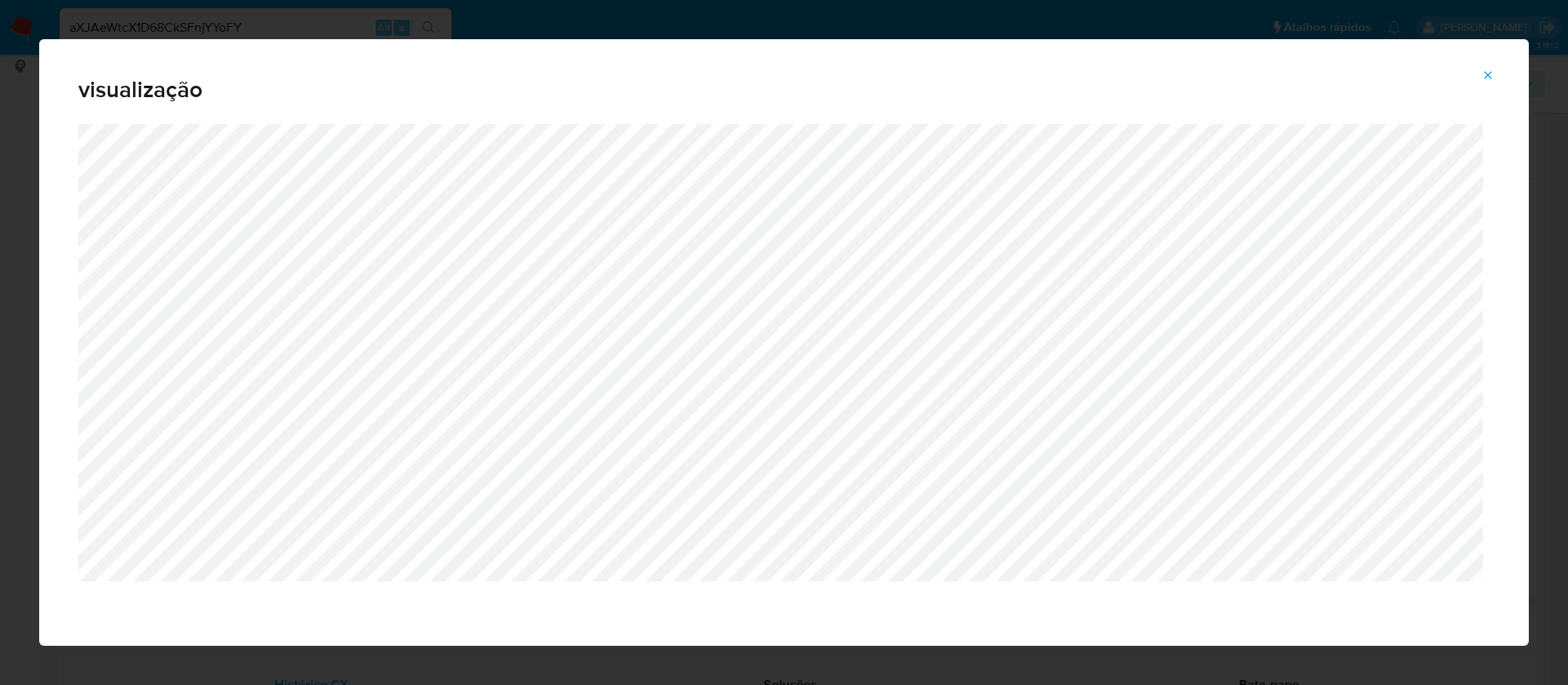
click at [1484, 76] on icon "Attachment preview" at bounding box center [1488, 75] width 13 height 13
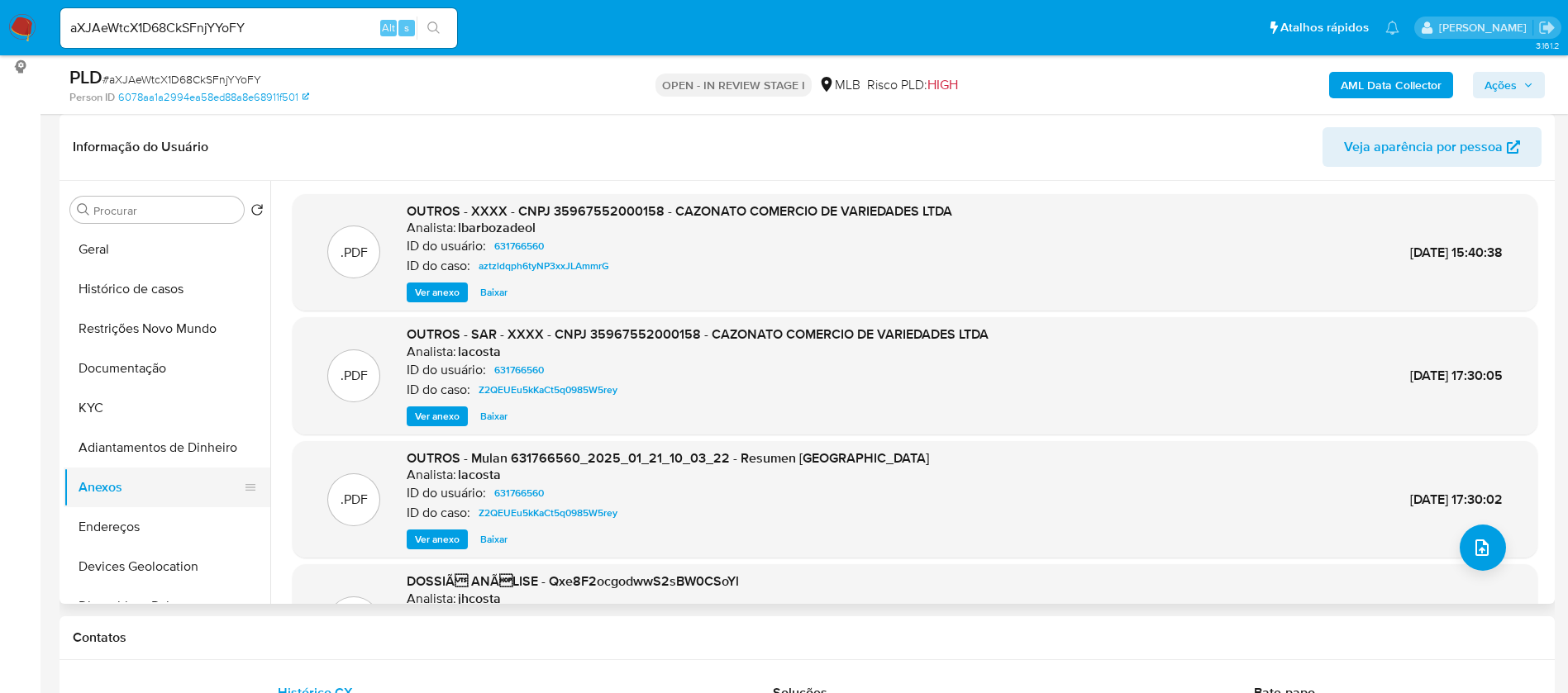
click at [132, 491] on button "Anexos" at bounding box center [160, 488] width 194 height 40
click at [1477, 538] on icon "upload-file" at bounding box center [1482, 548] width 20 height 20
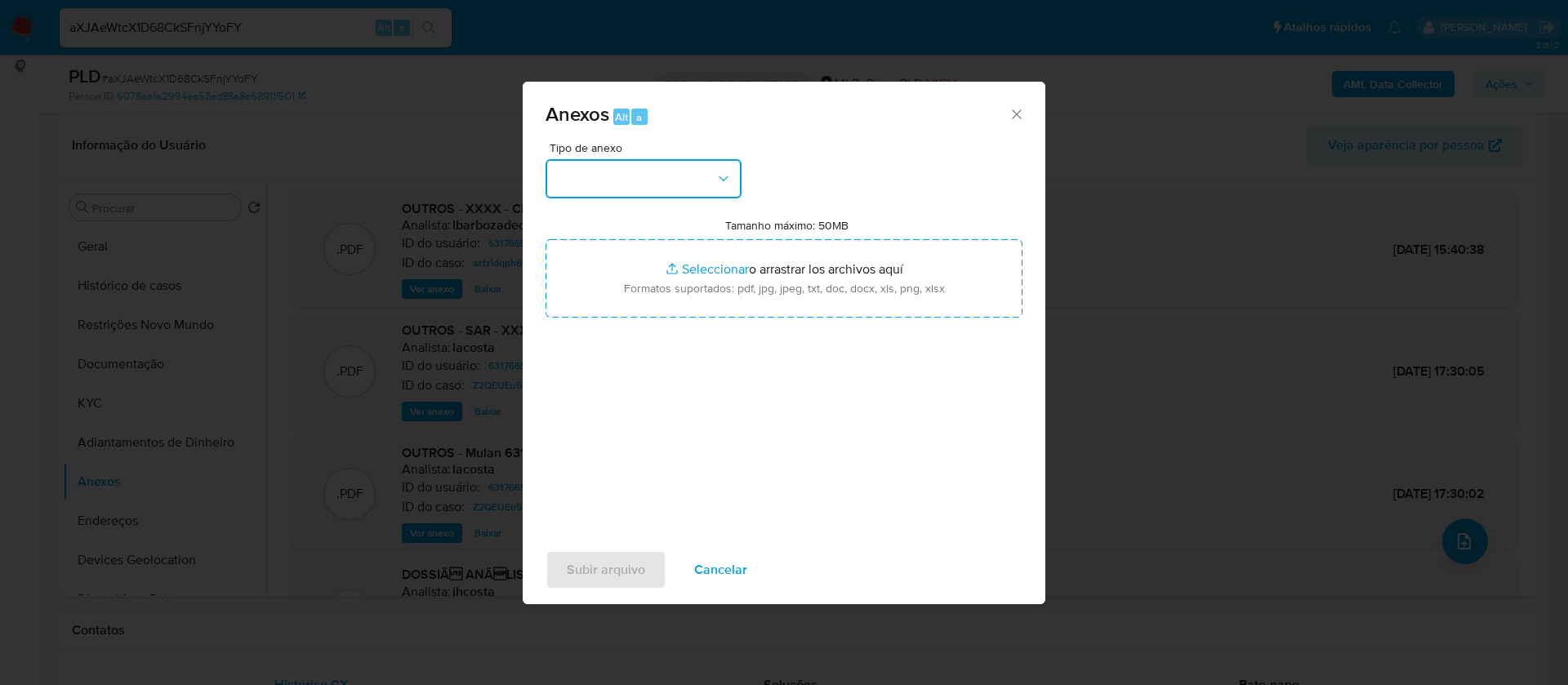
click at [665, 194] on button "button" at bounding box center [644, 179] width 196 height 40
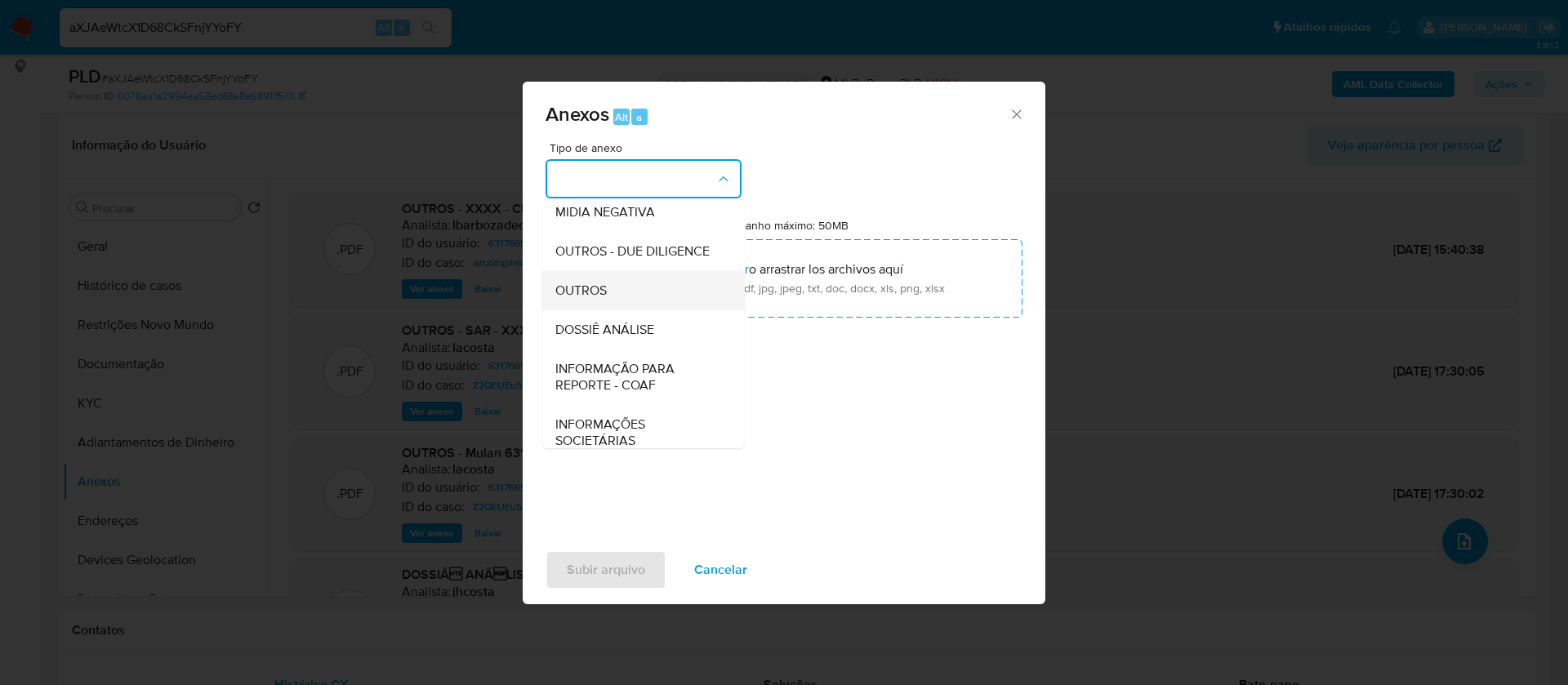
scroll to position [245, 0]
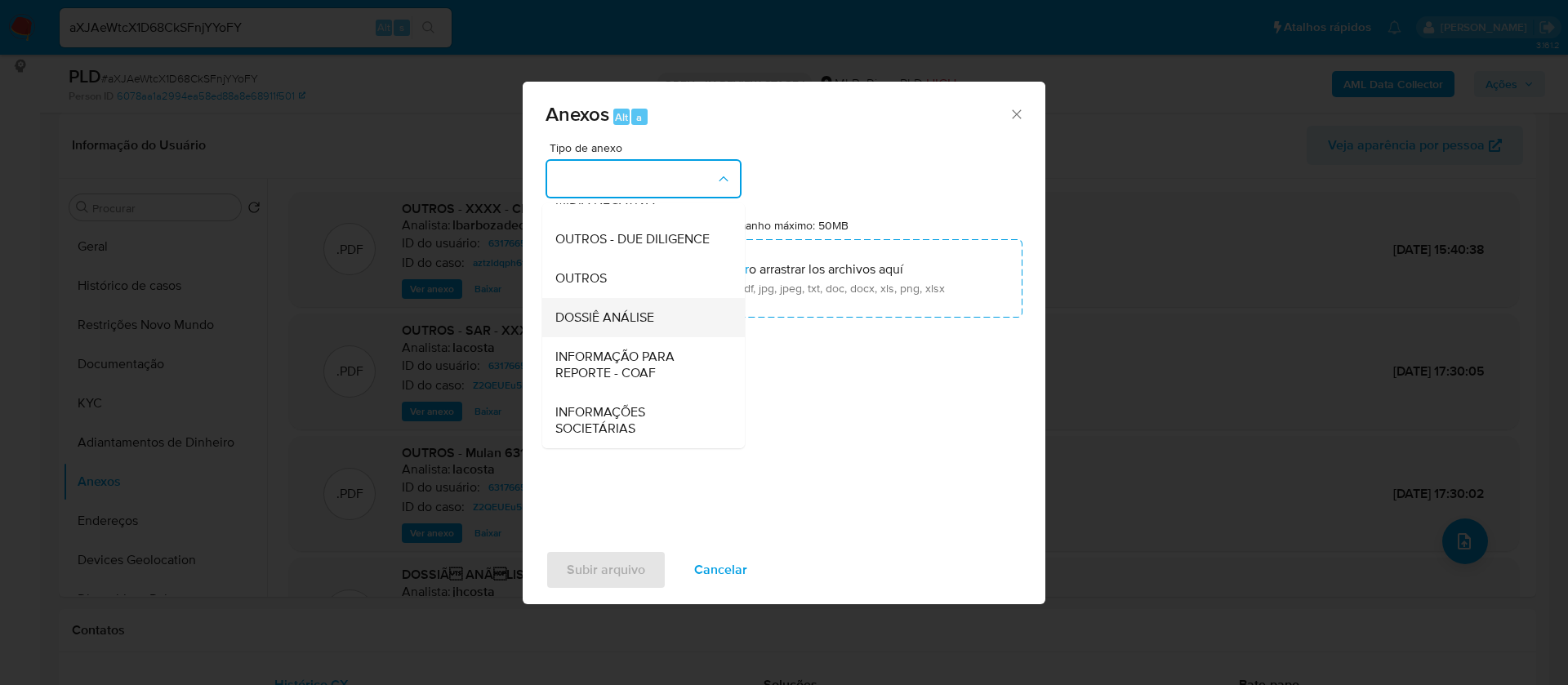
click at [655, 326] on span "DOSSIÊ ANÁLISE" at bounding box center [605, 318] width 99 height 16
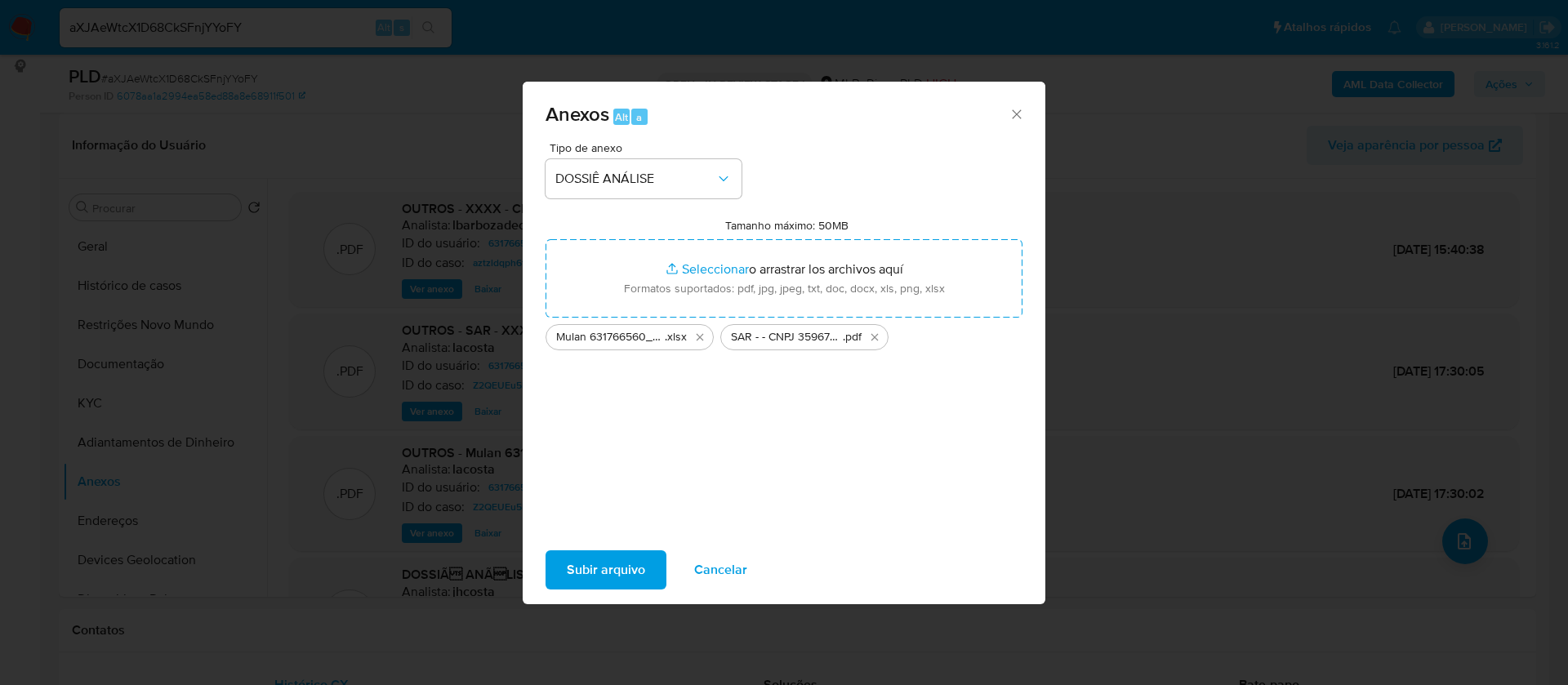
drag, startPoint x: 876, startPoint y: 338, endPoint x: 854, endPoint y: 356, distance: 28.4
click at [876, 338] on icon "Eliminar SAR - - CNPJ 35967552000158 - TNT COMERCIO DE VARIEDADES LTDA.pdf" at bounding box center [875, 337] width 13 height 13
click at [634, 566] on span "Subir arquivo" at bounding box center [605, 570] width 78 height 36
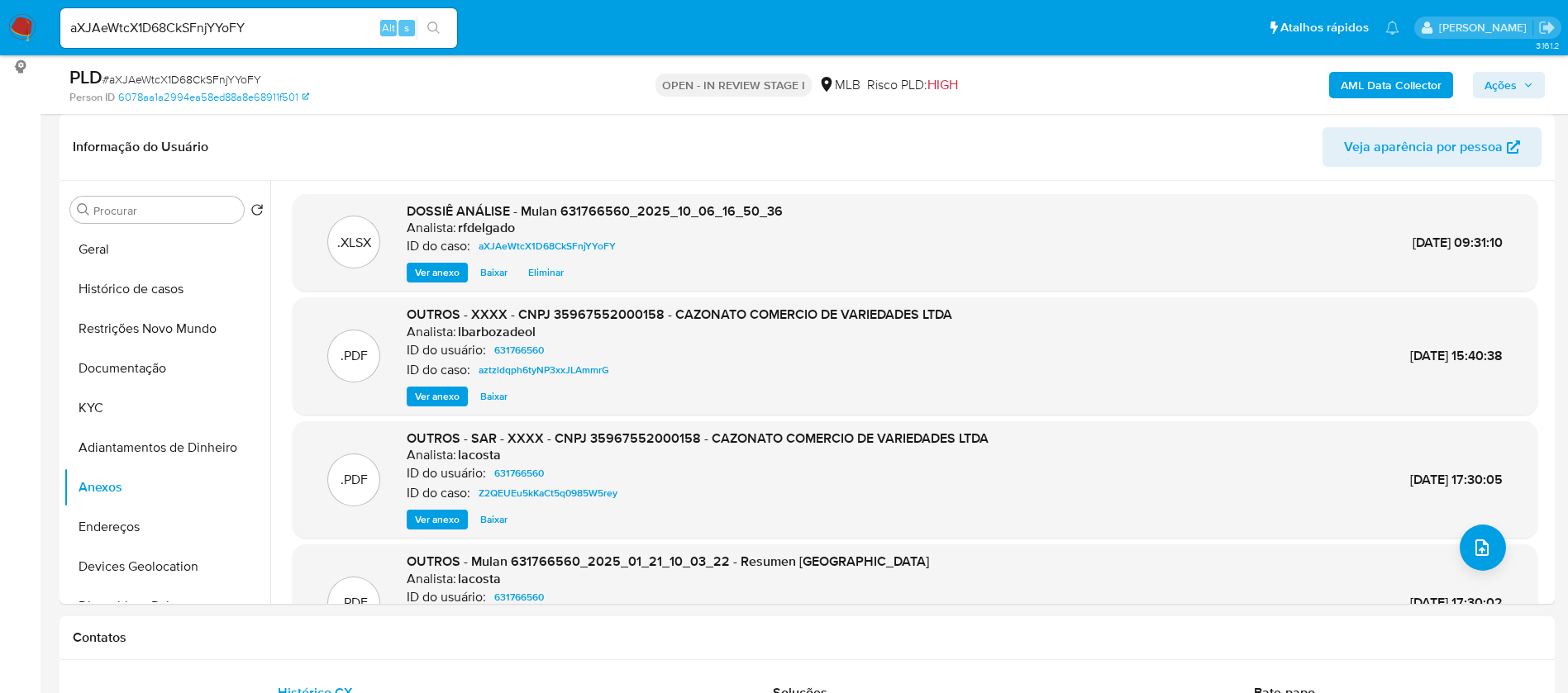
click at [1375, 79] on b "AML Data Collector" at bounding box center [1390, 84] width 101 height 26
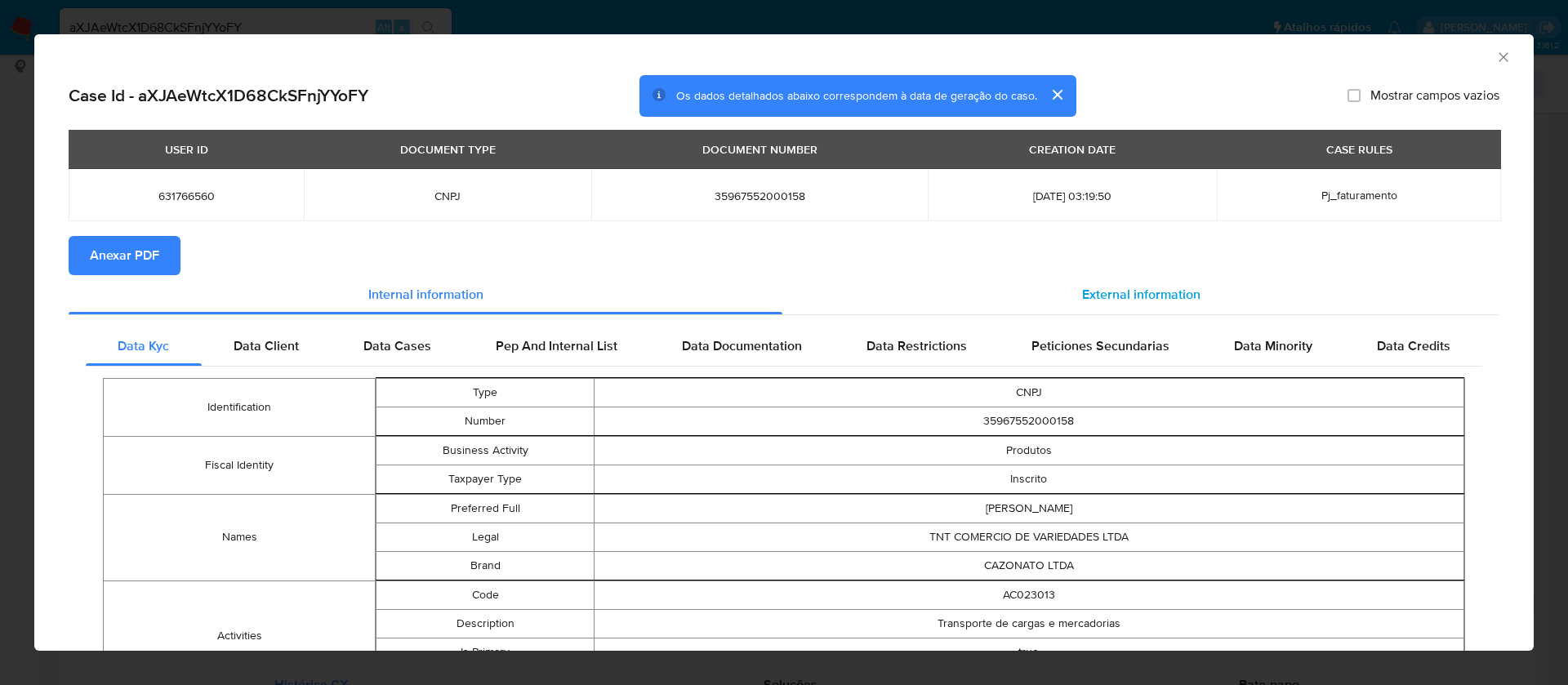
click at [1143, 289] on span "External information" at bounding box center [1141, 294] width 119 height 19
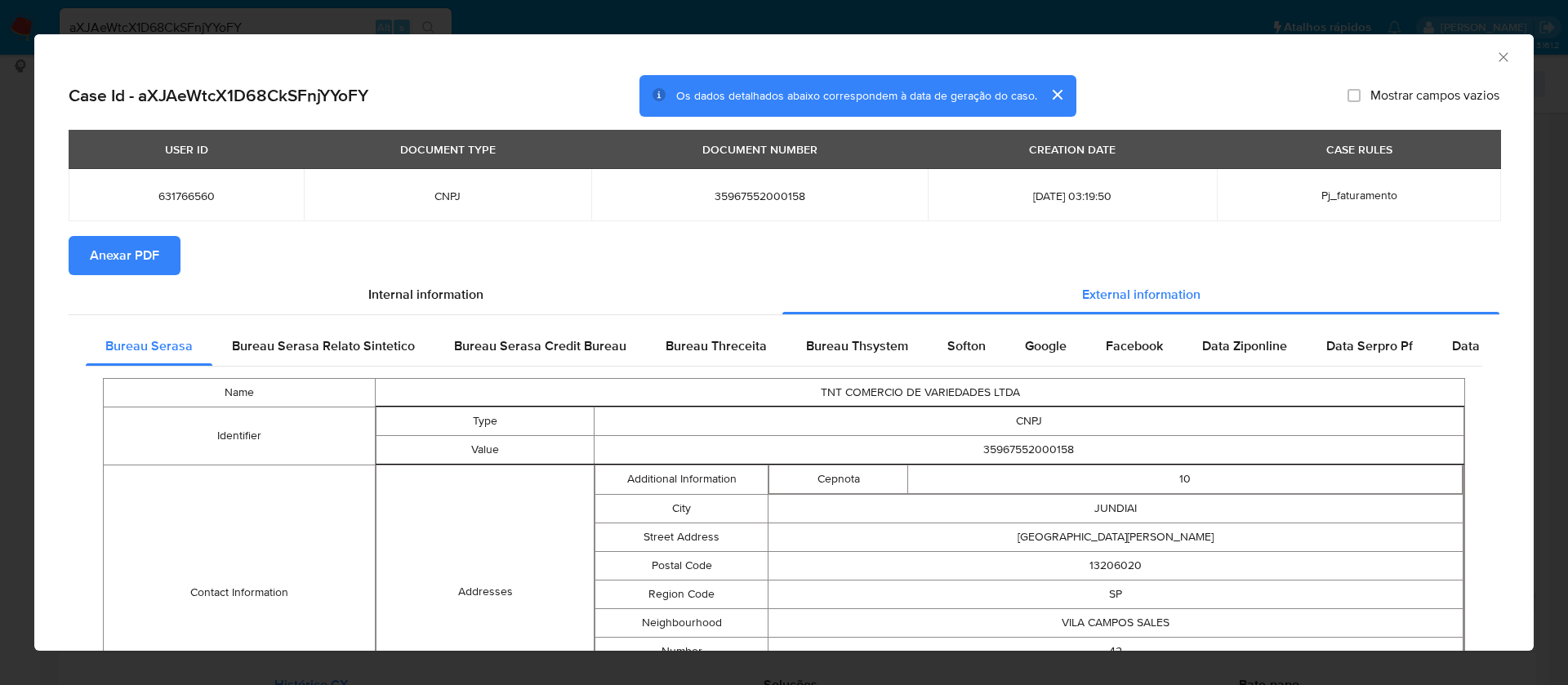
click at [160, 258] on button "Anexar PDF" at bounding box center [124, 256] width 112 height 40
click at [1495, 62] on icon "Fechar a janela" at bounding box center [1503, 57] width 16 height 16
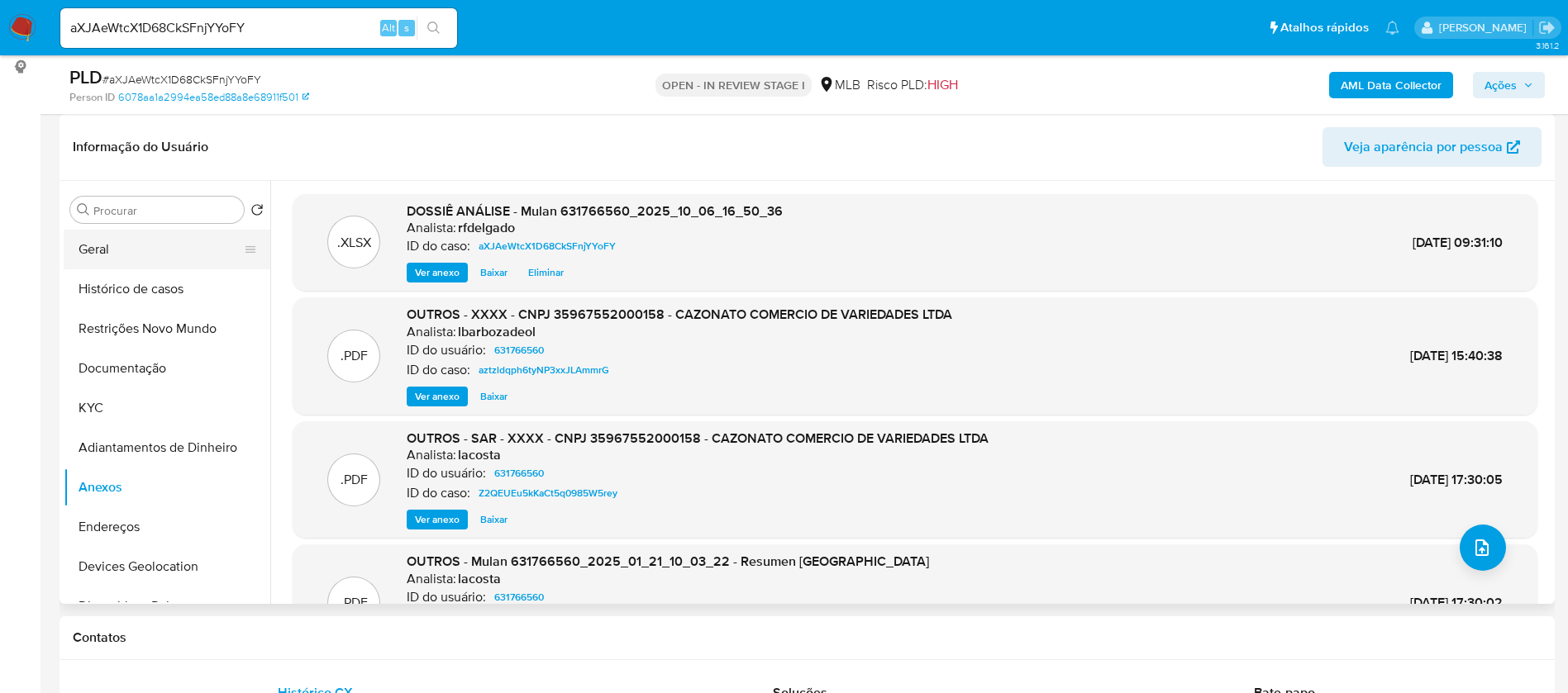
click at [135, 253] on button "Geral" at bounding box center [160, 250] width 194 height 40
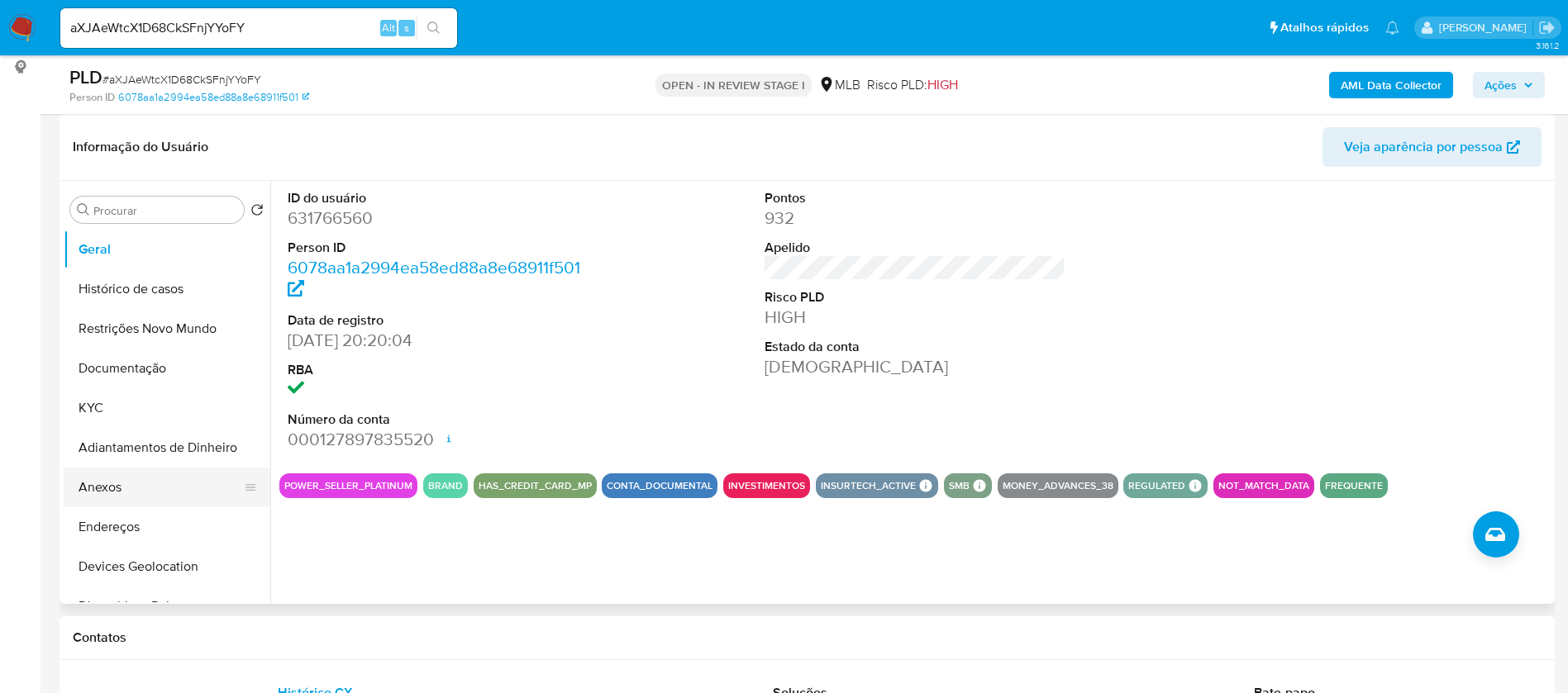
click at [148, 488] on button "Anexos" at bounding box center [160, 488] width 194 height 40
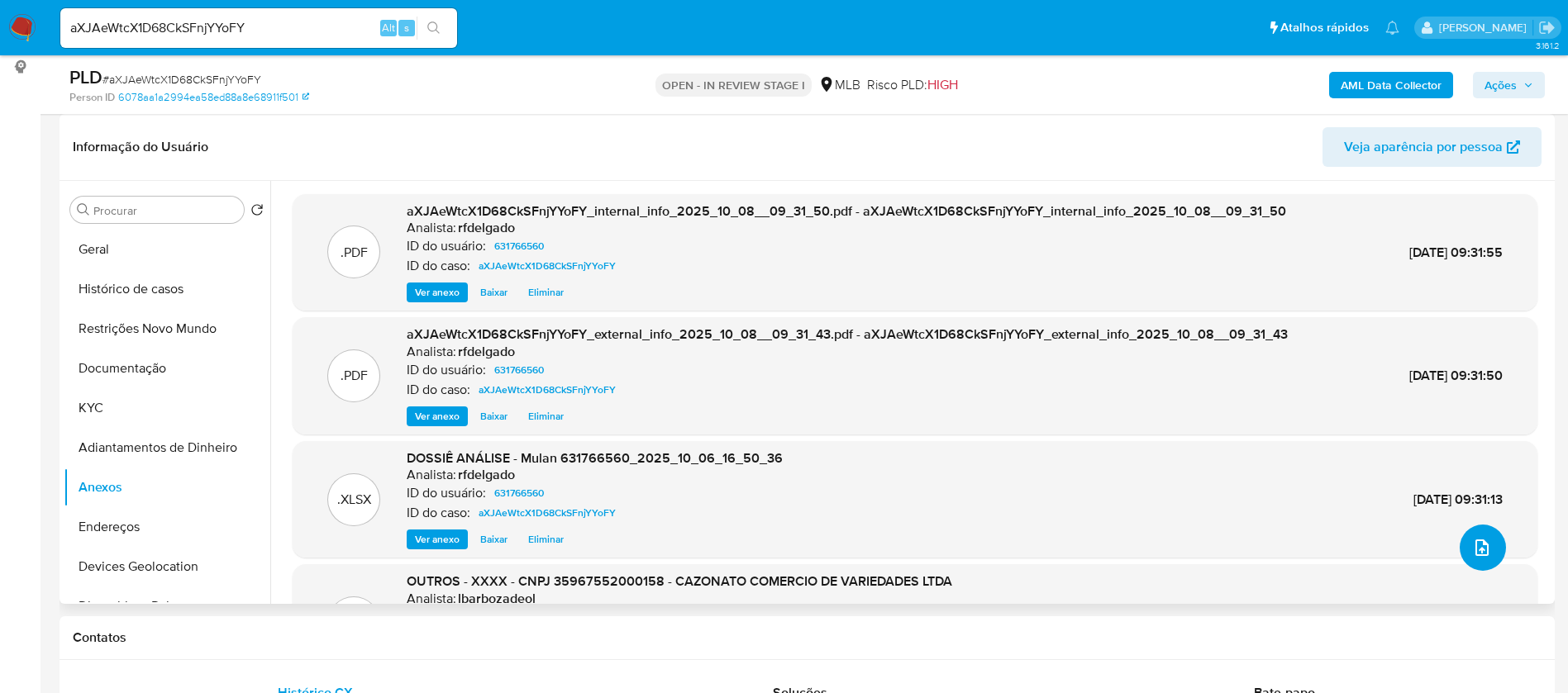
click at [1475, 540] on icon "upload-file" at bounding box center [1482, 548] width 20 height 20
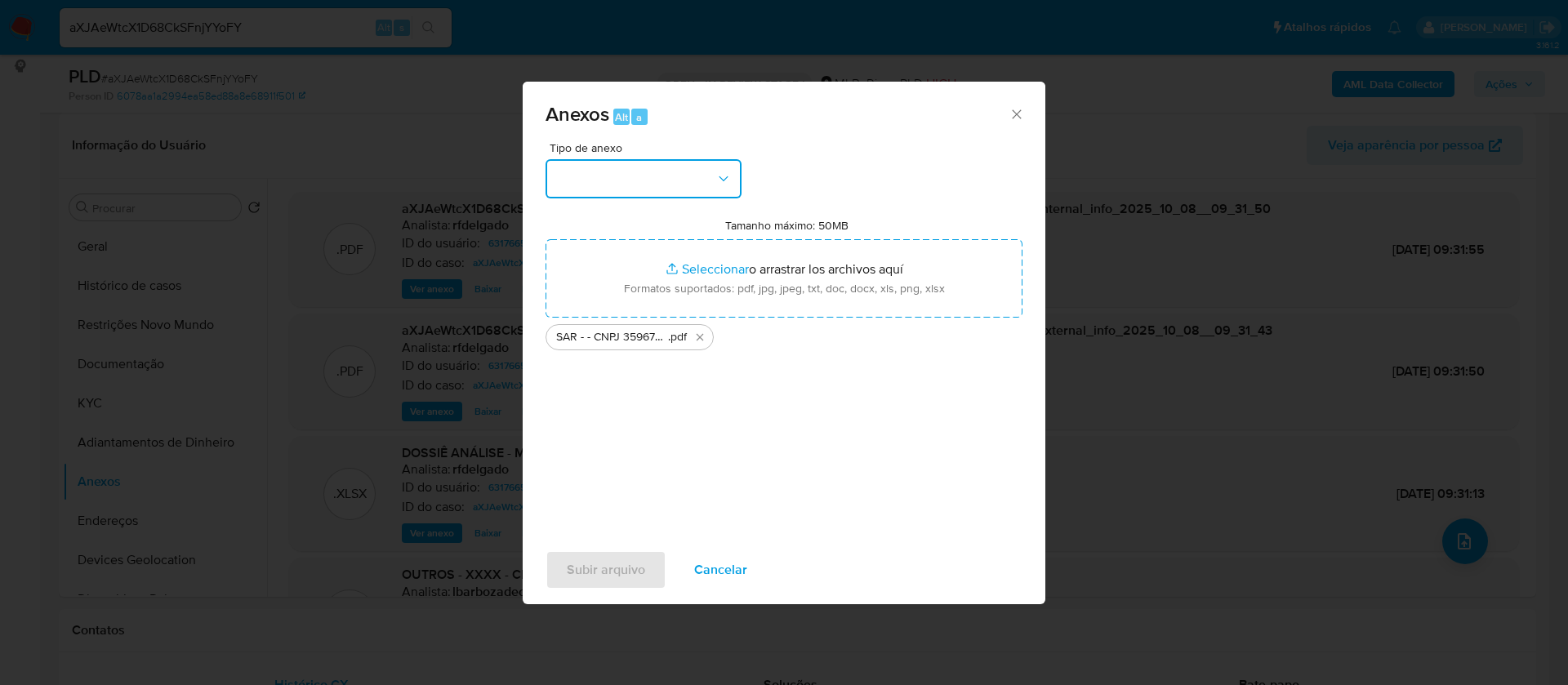
click at [702, 186] on button "button" at bounding box center [644, 179] width 196 height 40
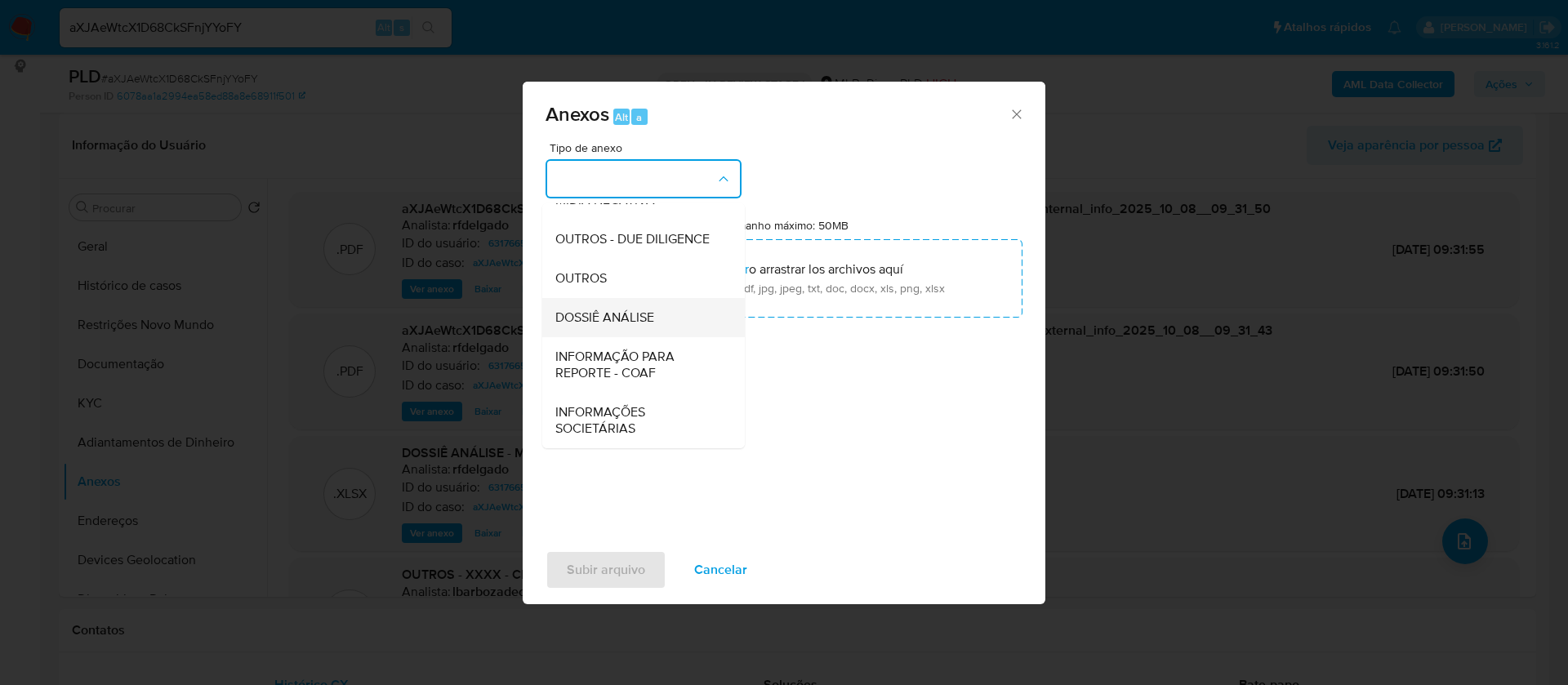
click at [632, 317] on span "DOSSIÊ ANÁLISE" at bounding box center [605, 318] width 99 height 16
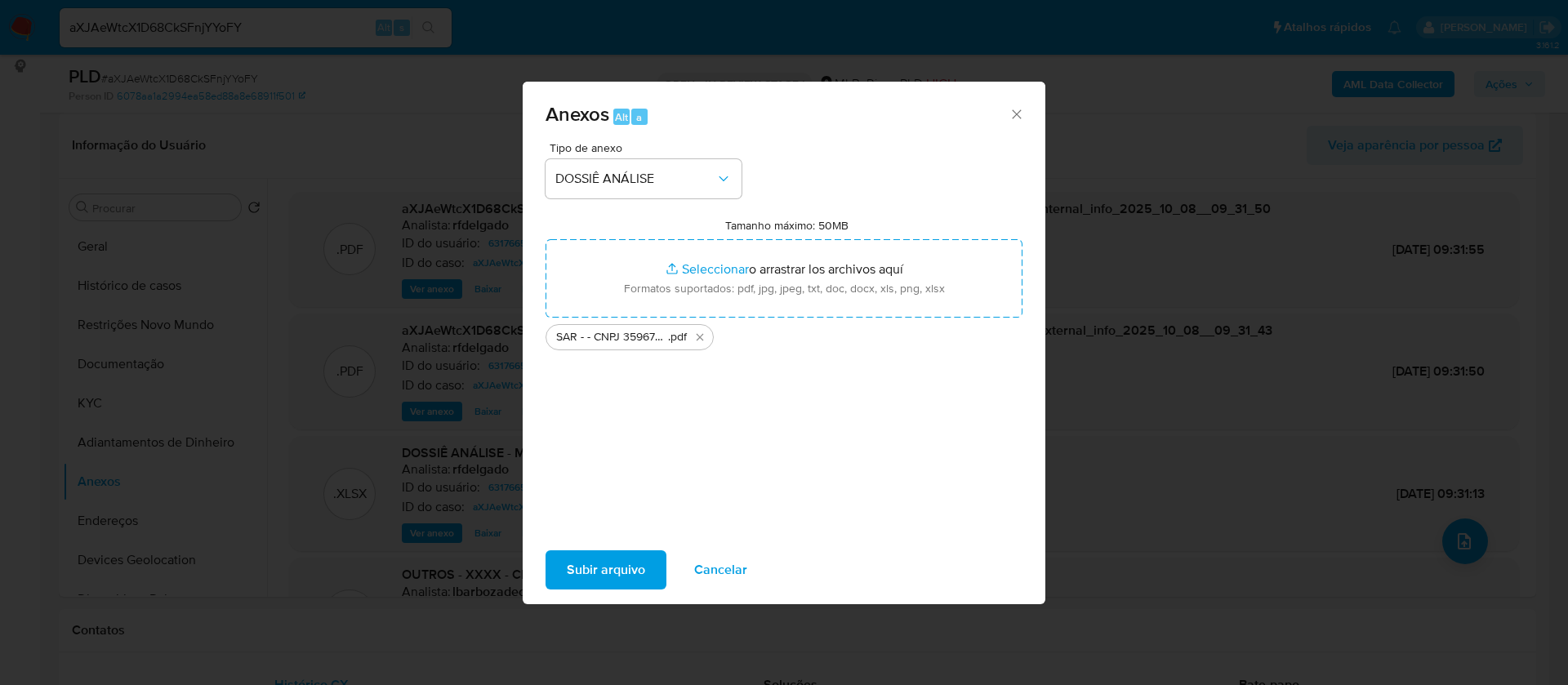
click at [610, 561] on span "Subir arquivo" at bounding box center [605, 570] width 78 height 36
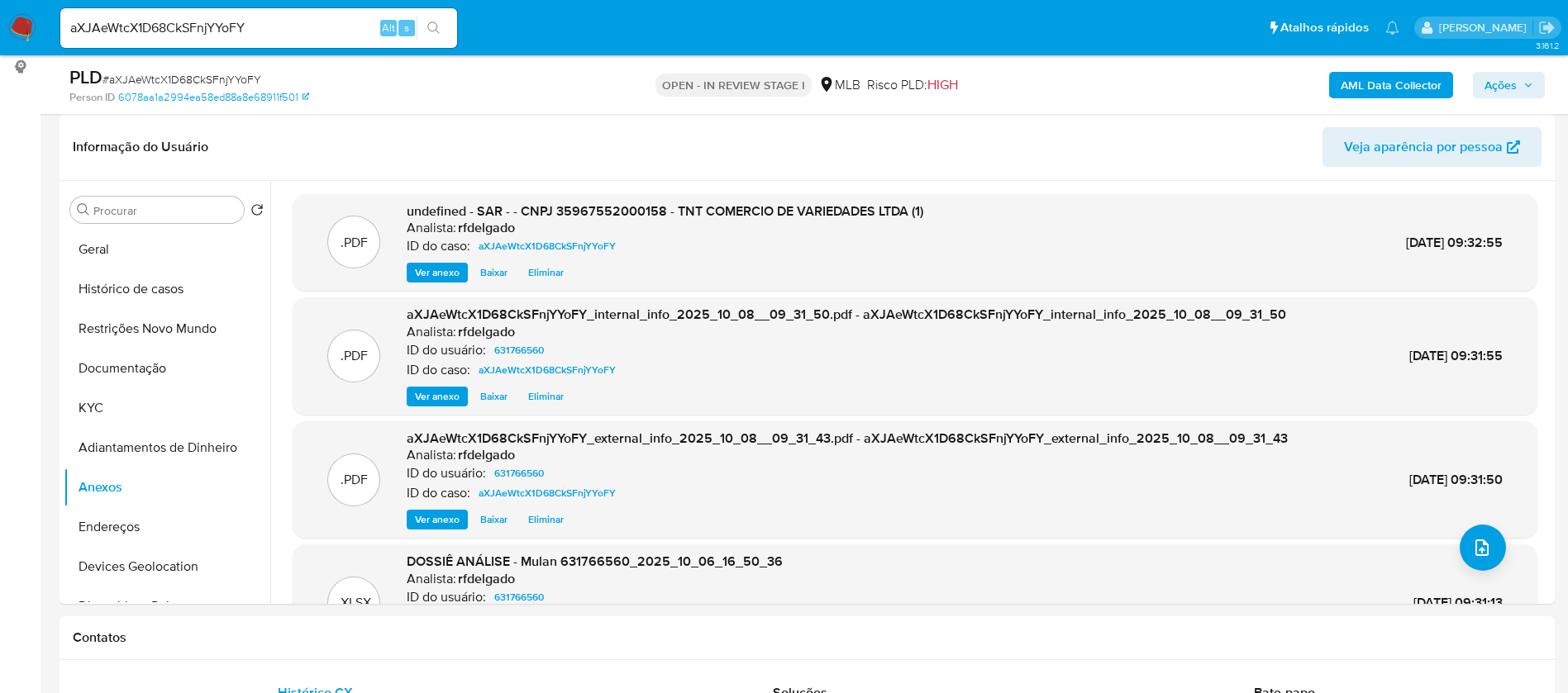
click at [1511, 82] on span "Ações" at bounding box center [1500, 84] width 32 height 26
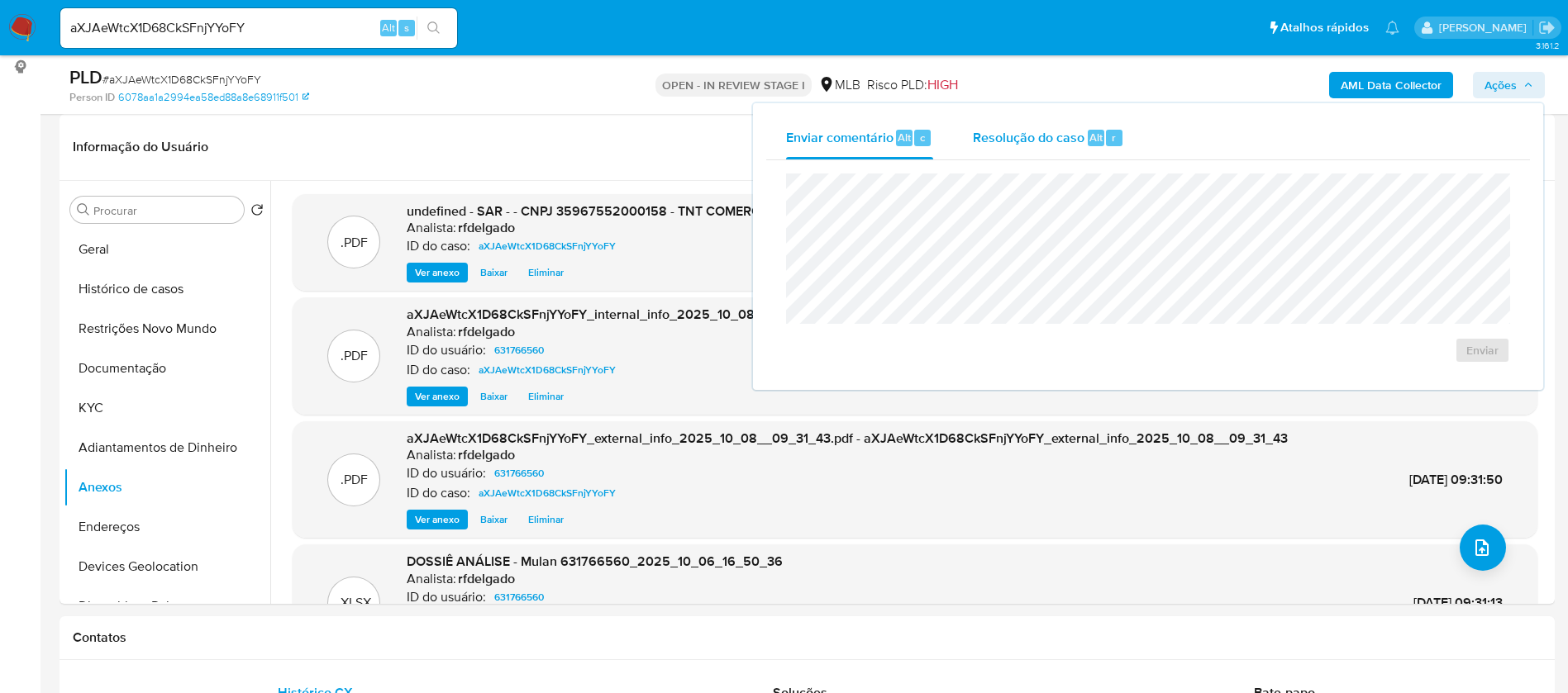
click at [1007, 138] on span "Resolução do caso" at bounding box center [1028, 136] width 112 height 19
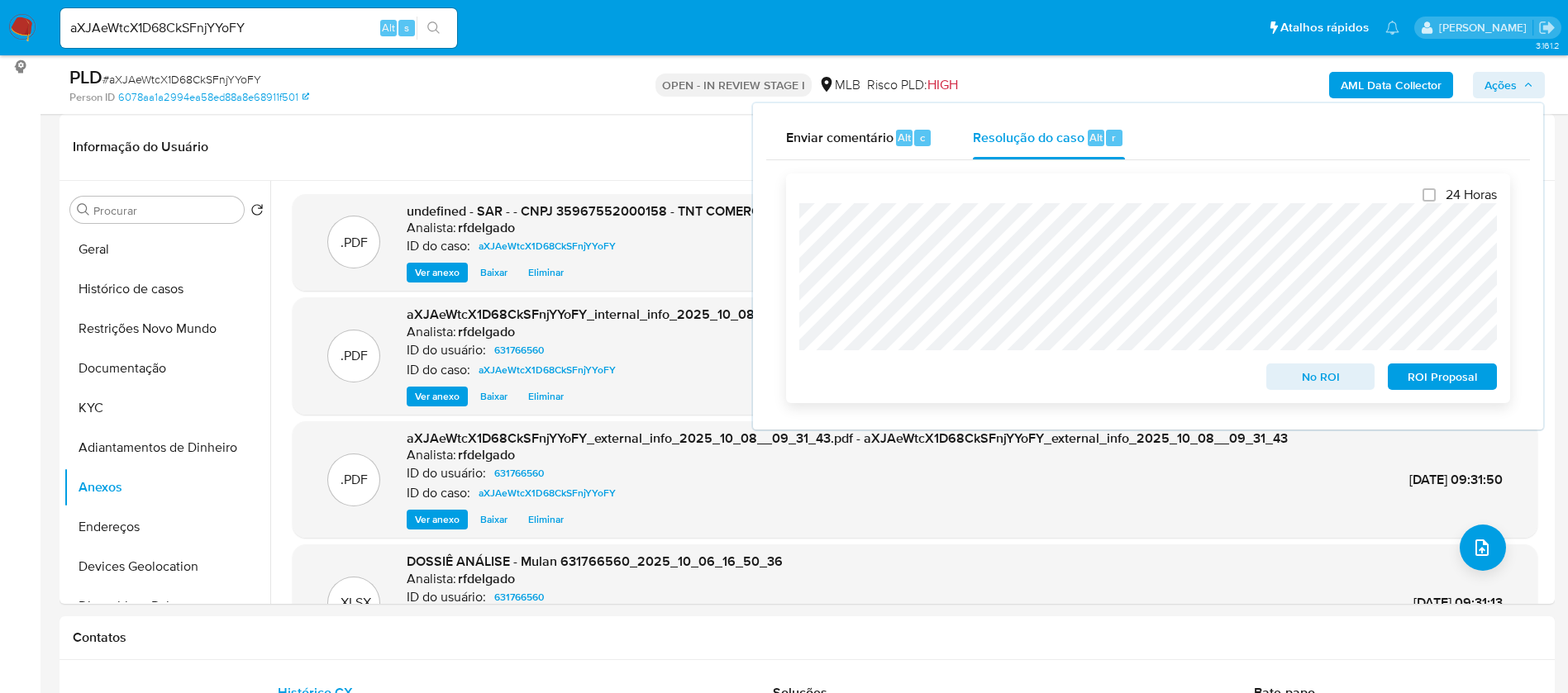
click at [1467, 378] on span "ROI Proposal" at bounding box center [1442, 376] width 86 height 23
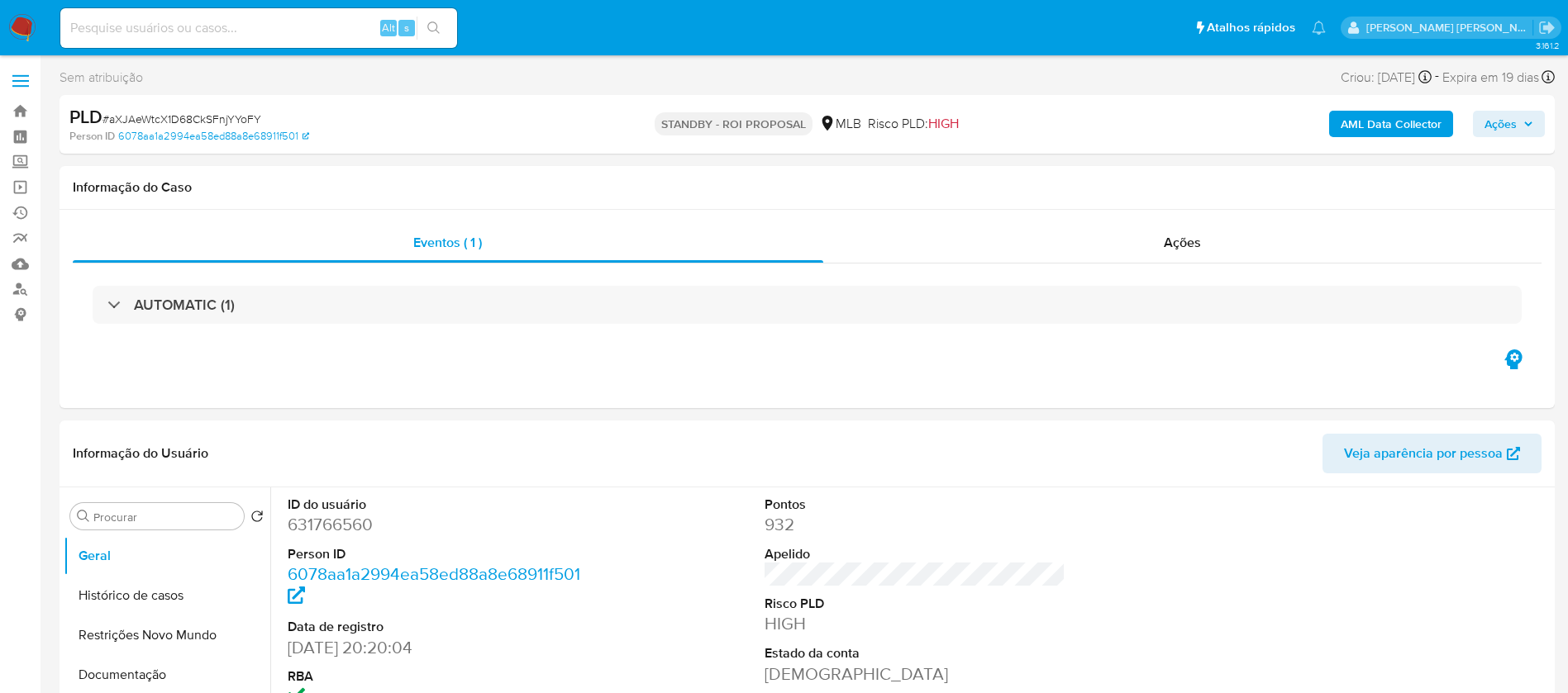
select select "10"
click at [286, 15] on div "Alt s" at bounding box center [258, 28] width 397 height 40
paste input "ZIW6GJkAxgn71OIPhEVdCAty"
type input "ZIW6GJkAxgn71OIPhEVdCAty"
click at [438, 23] on icon "search-icon" at bounding box center [433, 28] width 14 height 14
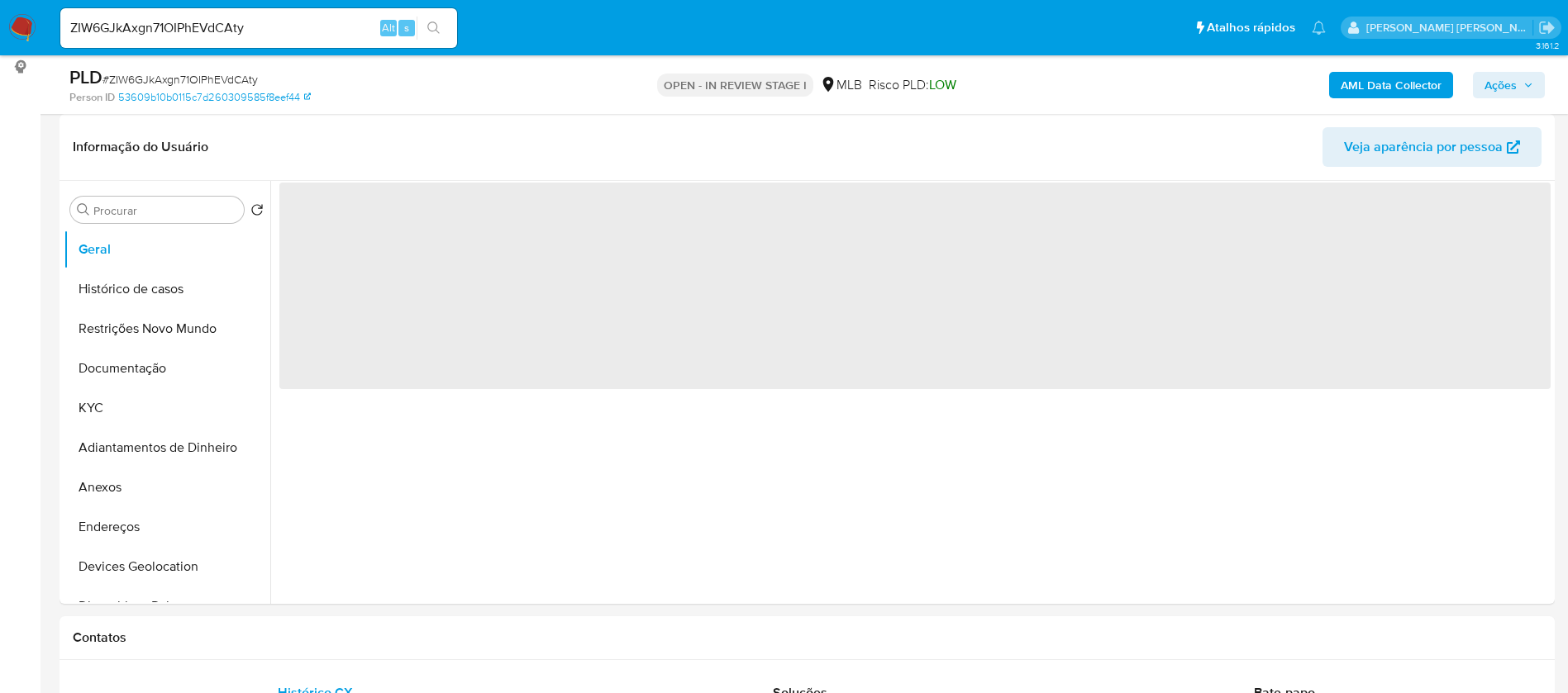
select select "10"
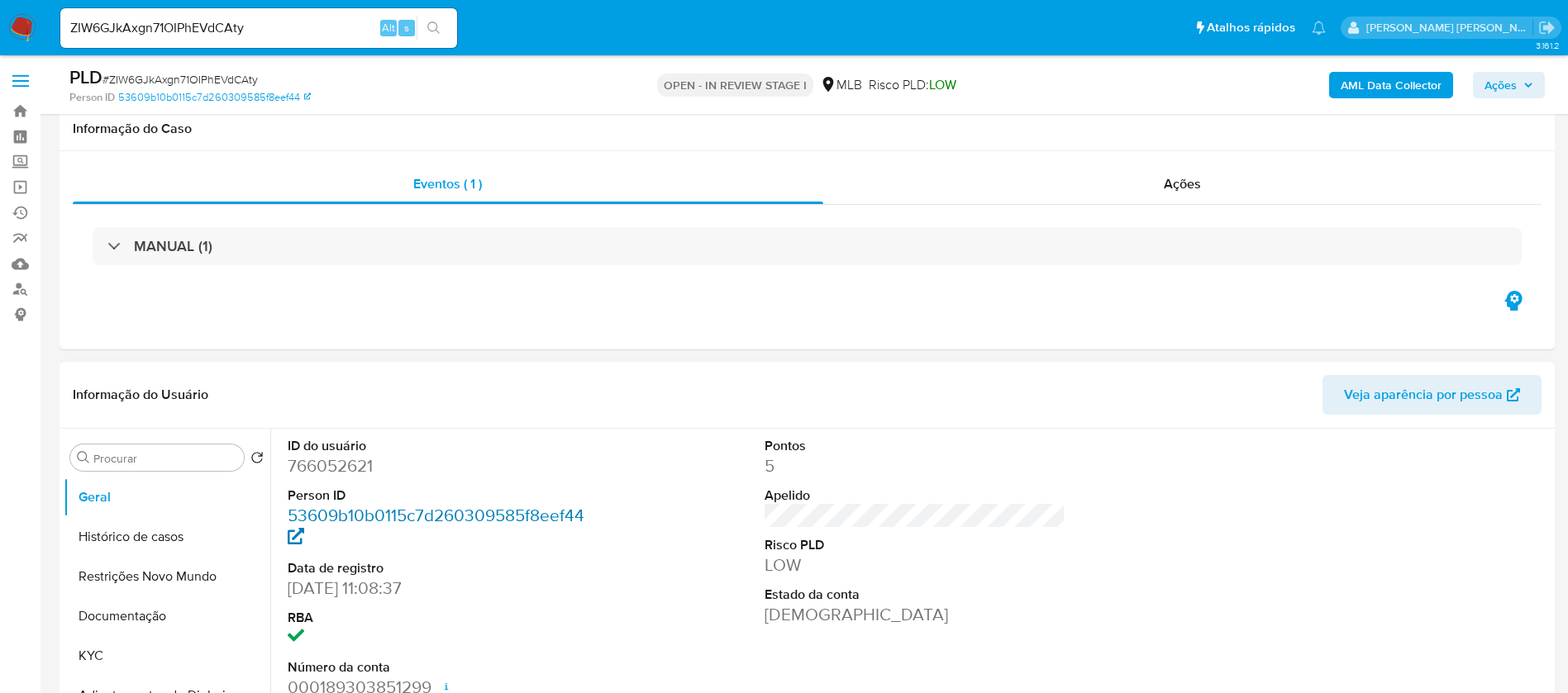
scroll to position [124, 0]
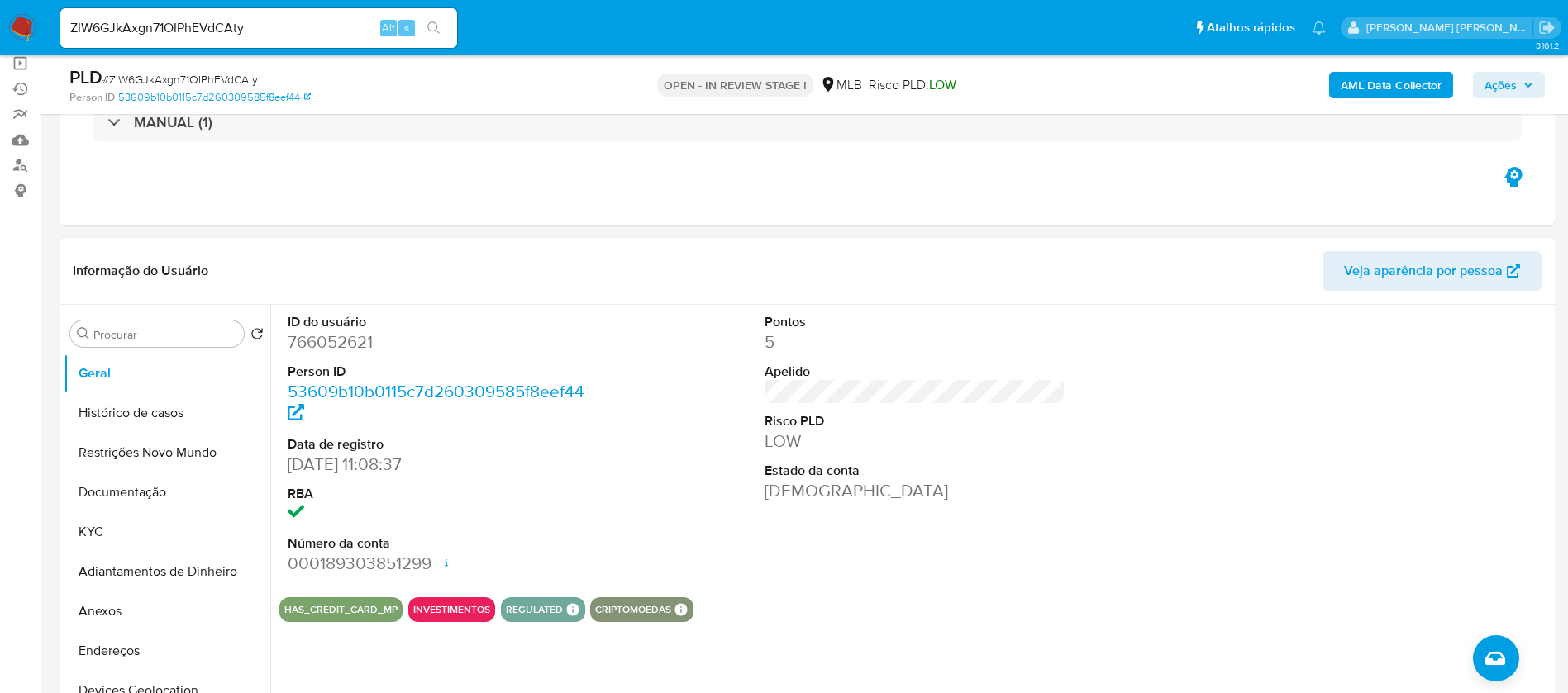
click at [352, 340] on dd "766052621" at bounding box center [439, 342] width 302 height 23
copy dd "766052621"
click at [278, 32] on input "ZIW6GJkAxgn71OIPhEVdCAty" at bounding box center [258, 28] width 397 height 22
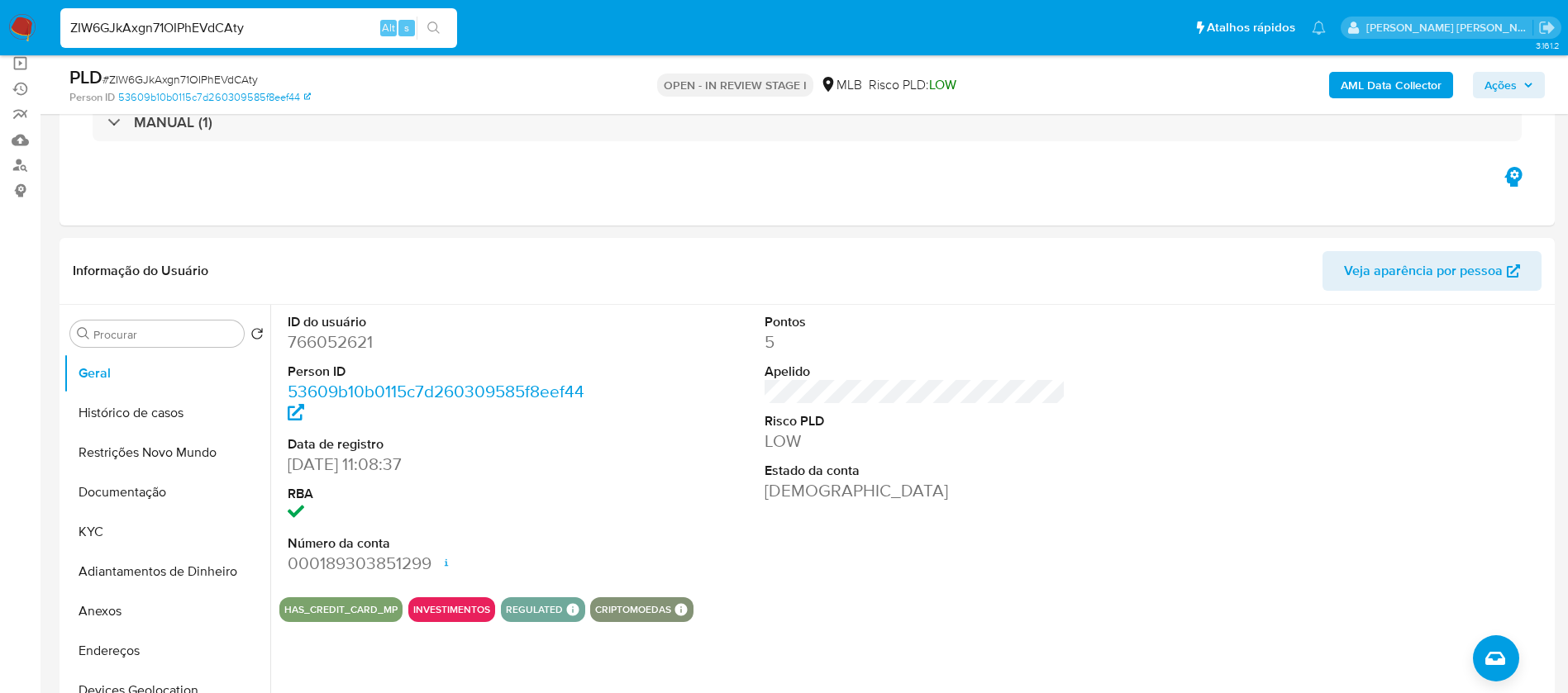
click at [278, 31] on input "ZIW6GJkAxgn71OIPhEVdCAty" at bounding box center [258, 28] width 397 height 22
paste input "Bc0dNKauwjGtSS6wSSYGWPX6"
type input "Bc0dNKauwjGtSS6wSSYGWPX6"
click at [440, 23] on icon "search-icon" at bounding box center [433, 28] width 14 height 14
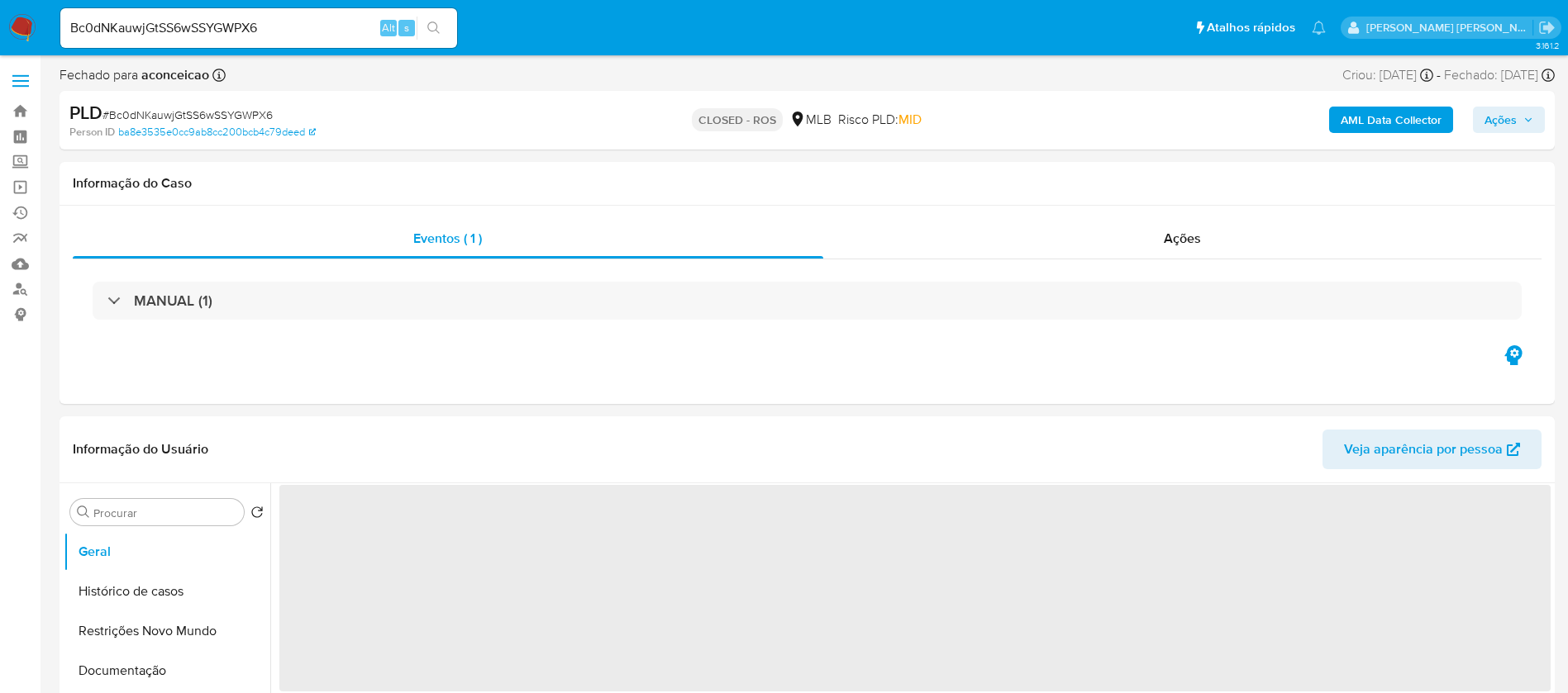
select select "10"
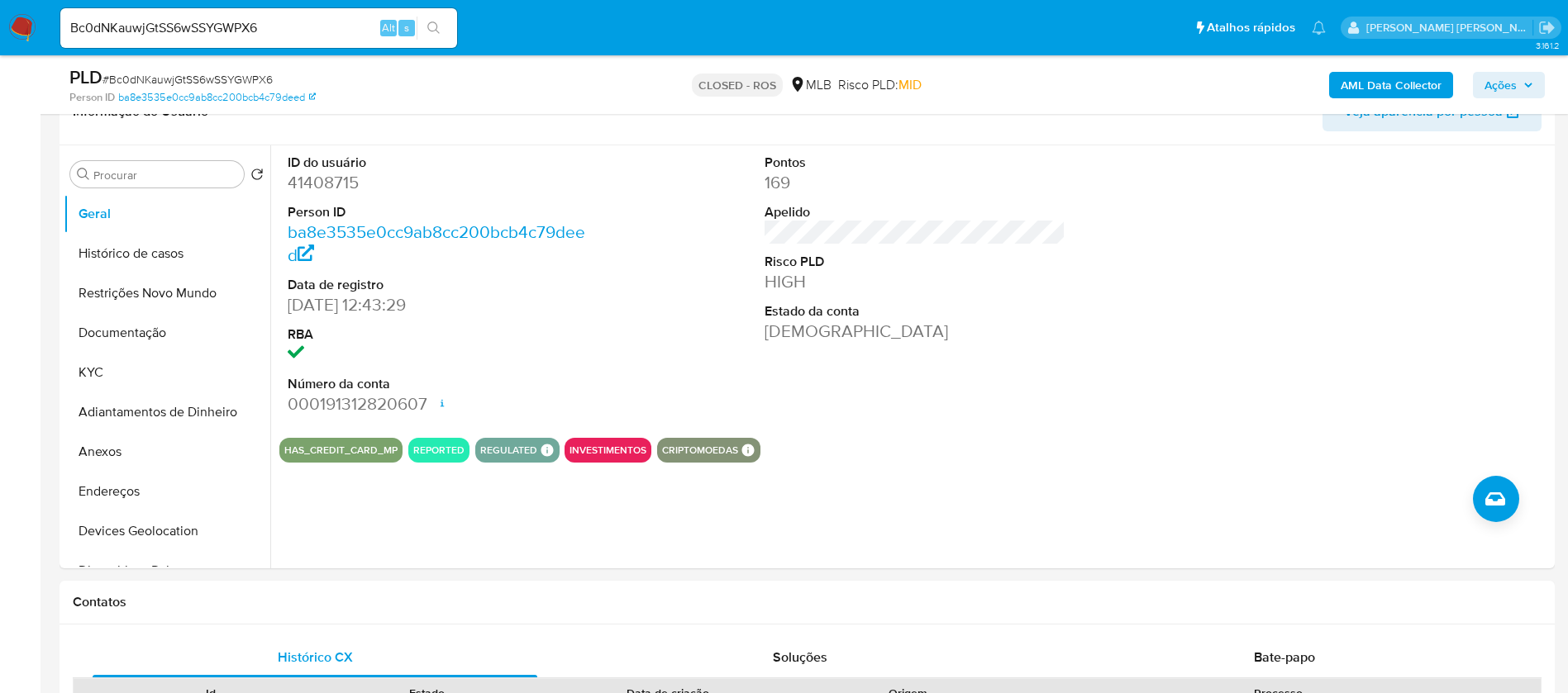
scroll to position [248, 0]
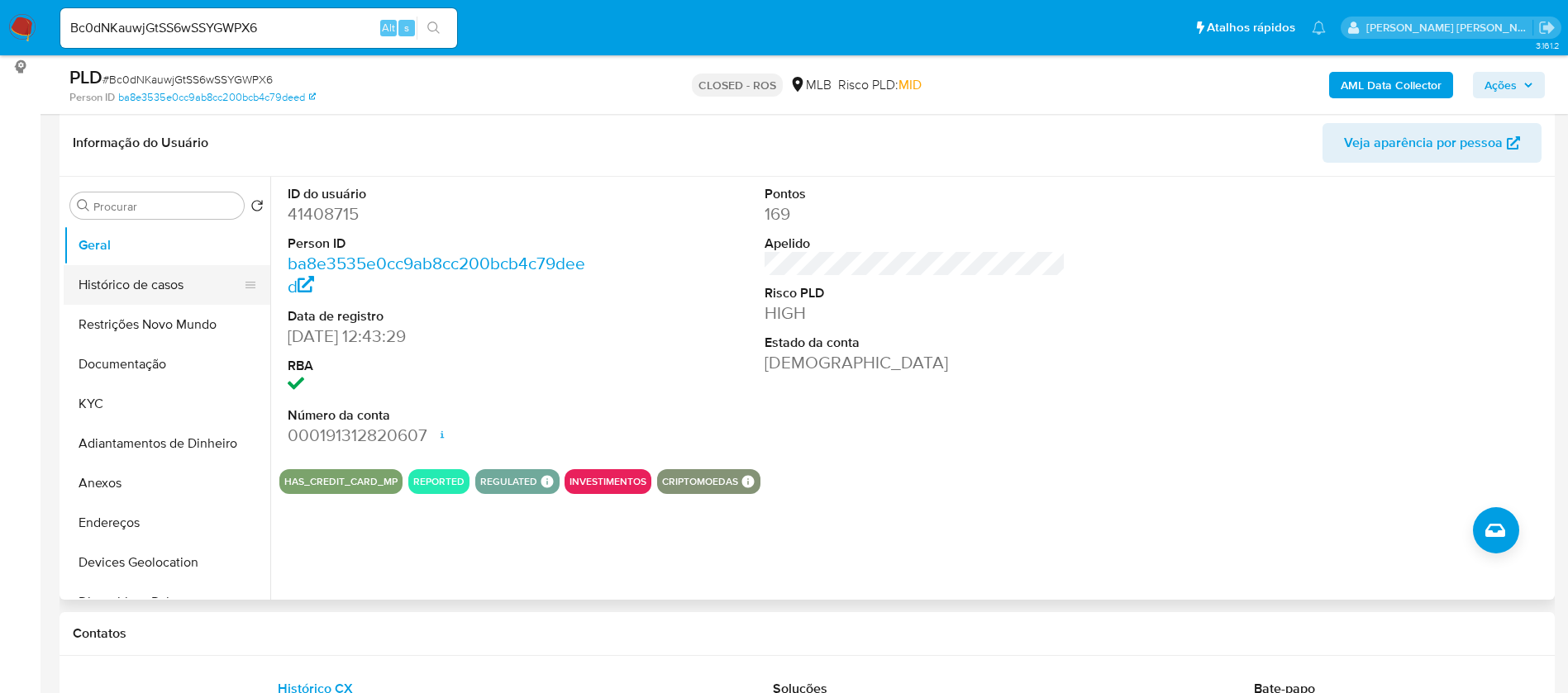
click at [87, 294] on button "Histórico de casos" at bounding box center [160, 285] width 194 height 40
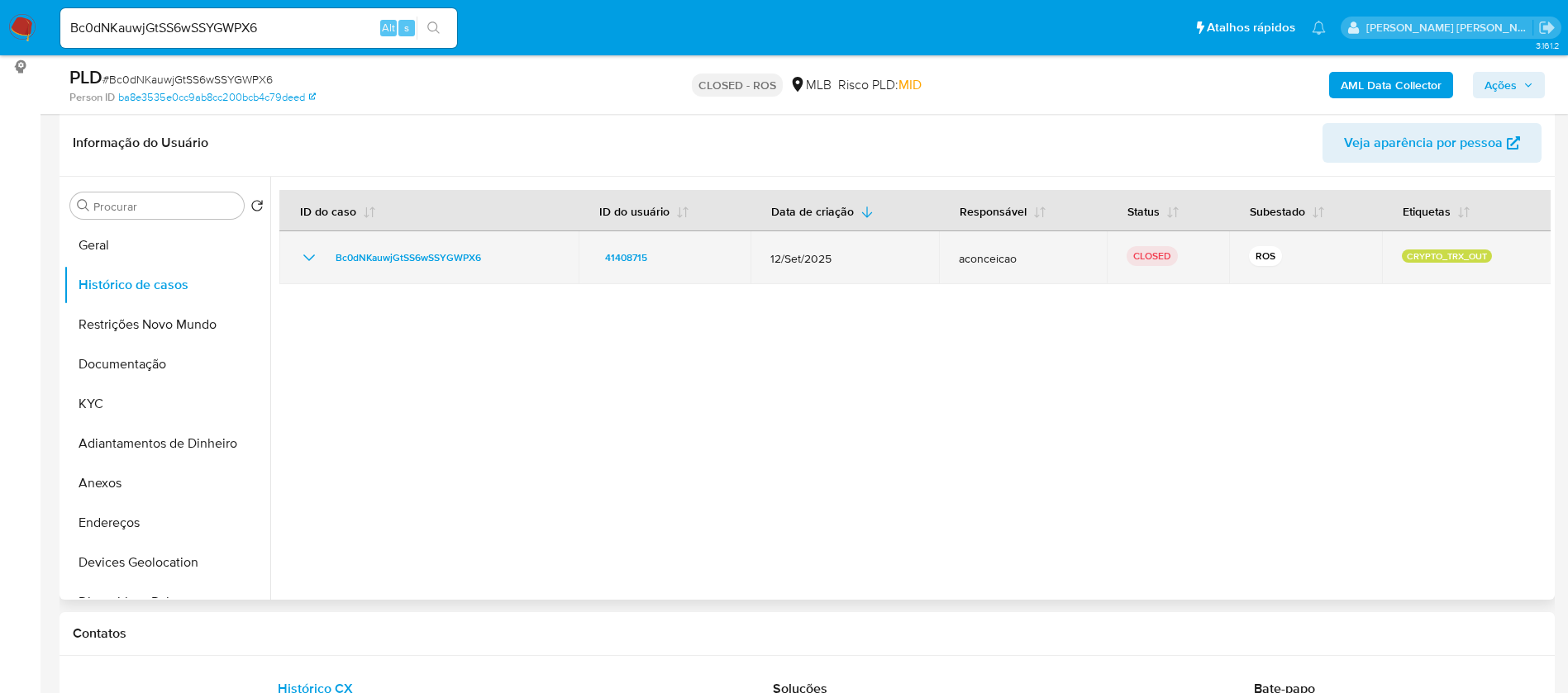
click at [311, 257] on icon "Mostrar/Ocultar" at bounding box center [309, 258] width 20 height 20
click at [311, 257] on icon "Mostrar/Ocultar" at bounding box center [309, 257] width 12 height 6
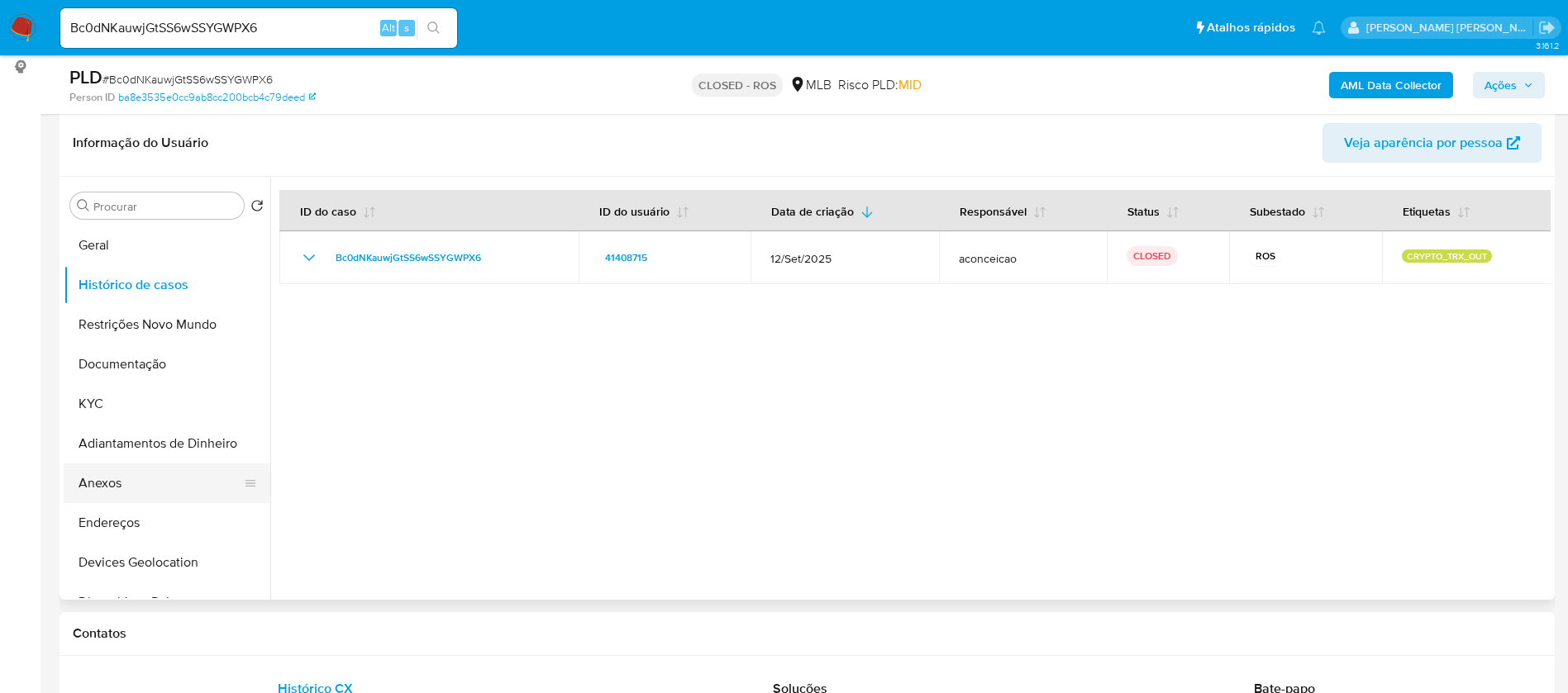
click at [129, 488] on button "Anexos" at bounding box center [160, 483] width 194 height 40
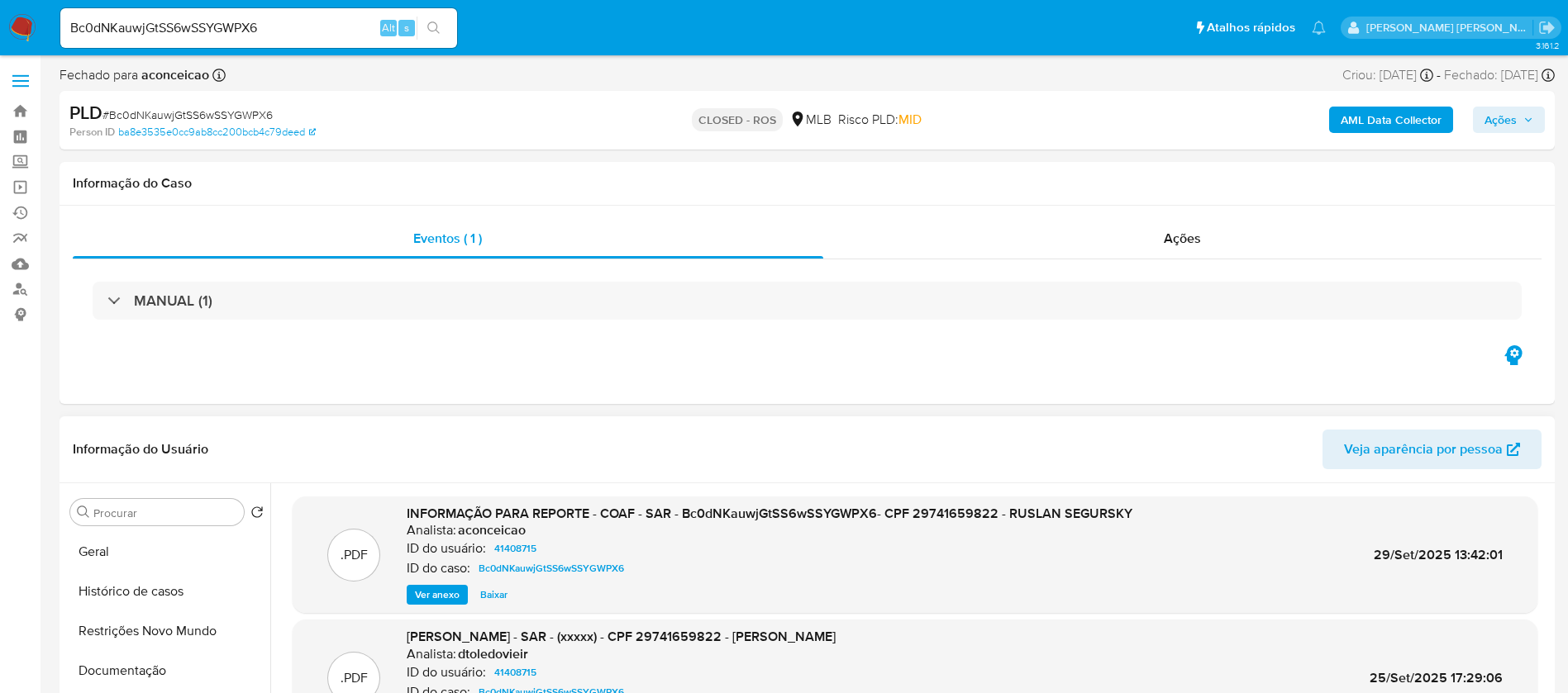
scroll to position [124, 0]
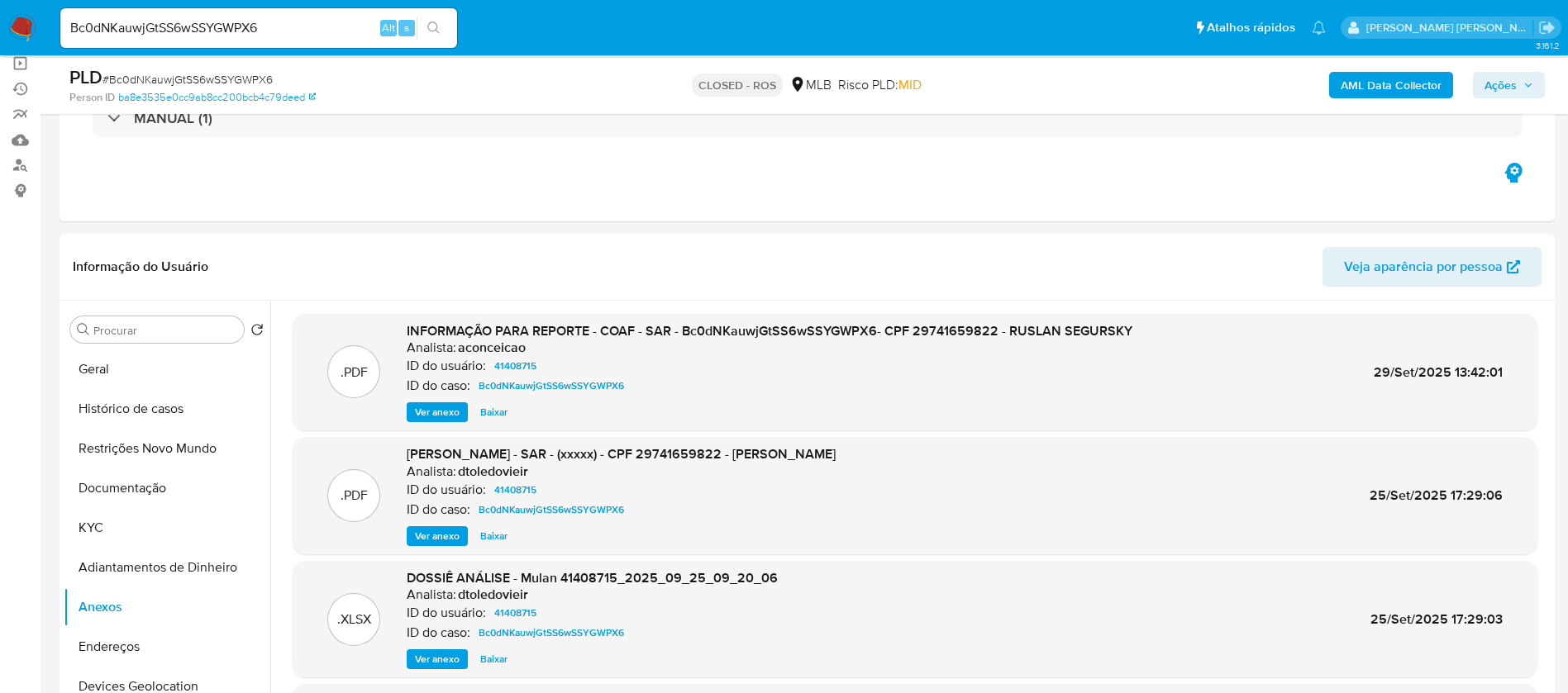
click at [316, 32] on input "Bc0dNKauwjGtSS6wSSYGWPX6" at bounding box center [258, 28] width 397 height 22
paste input "hl9AroqfSzo9aCQJsKOLVBXN"
type input "hl9AroqfSzo9aCQJsKOLVBXN"
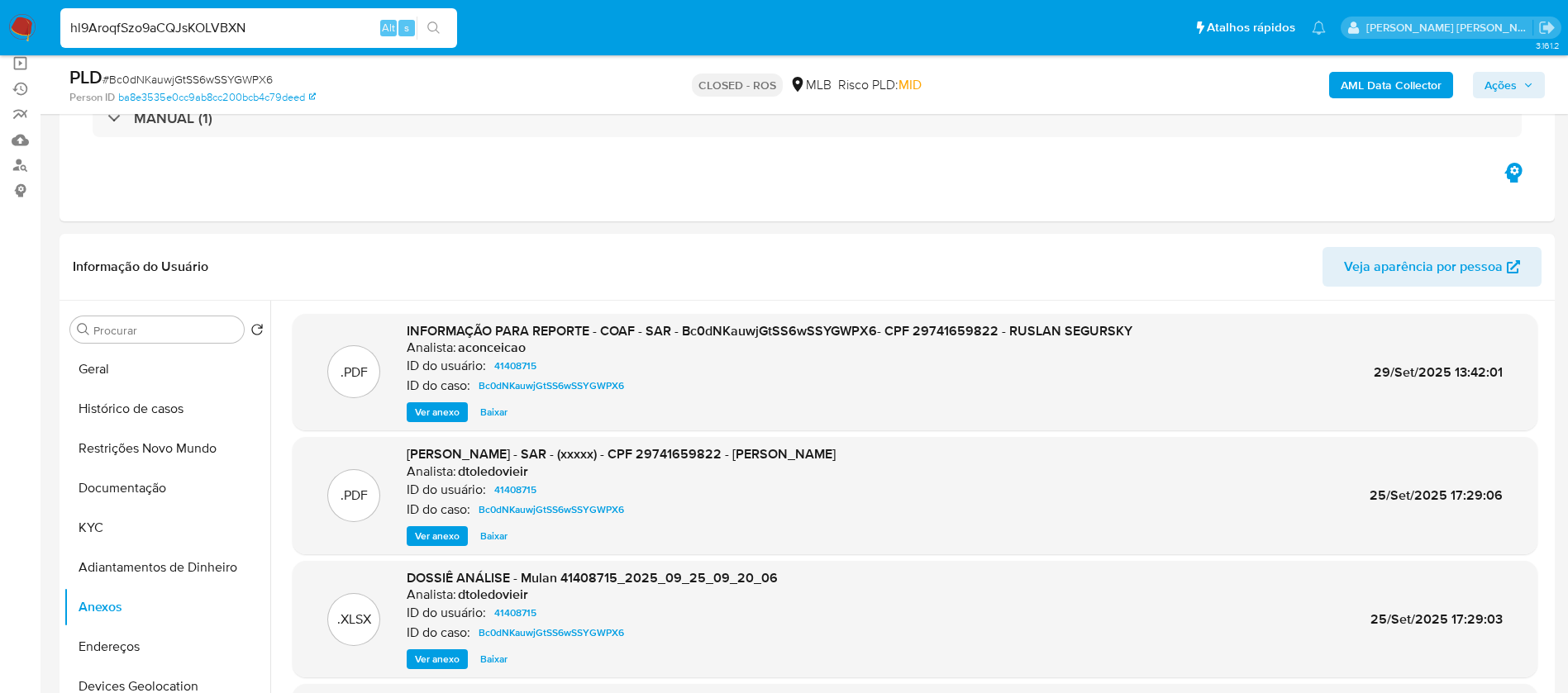
click at [434, 24] on icon "search-icon" at bounding box center [433, 28] width 14 height 14
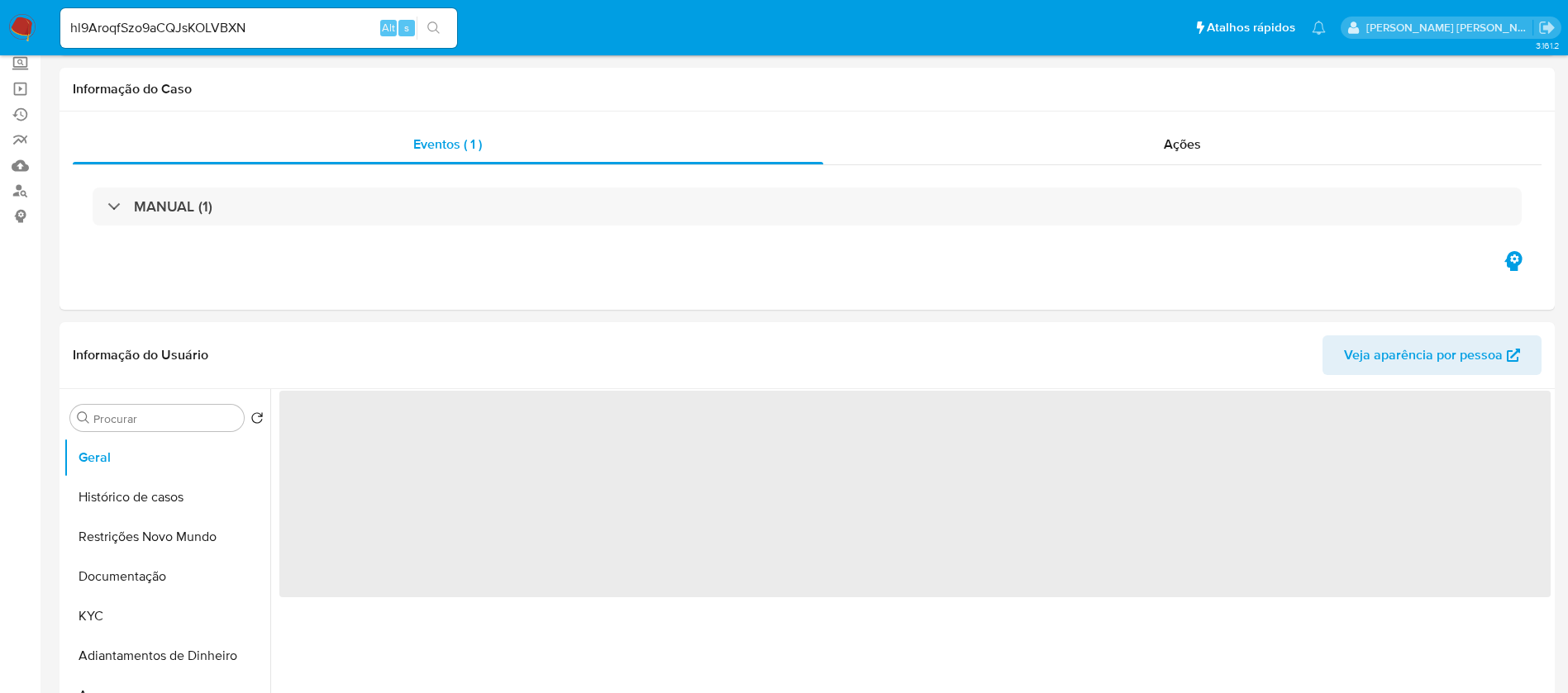
select select "10"
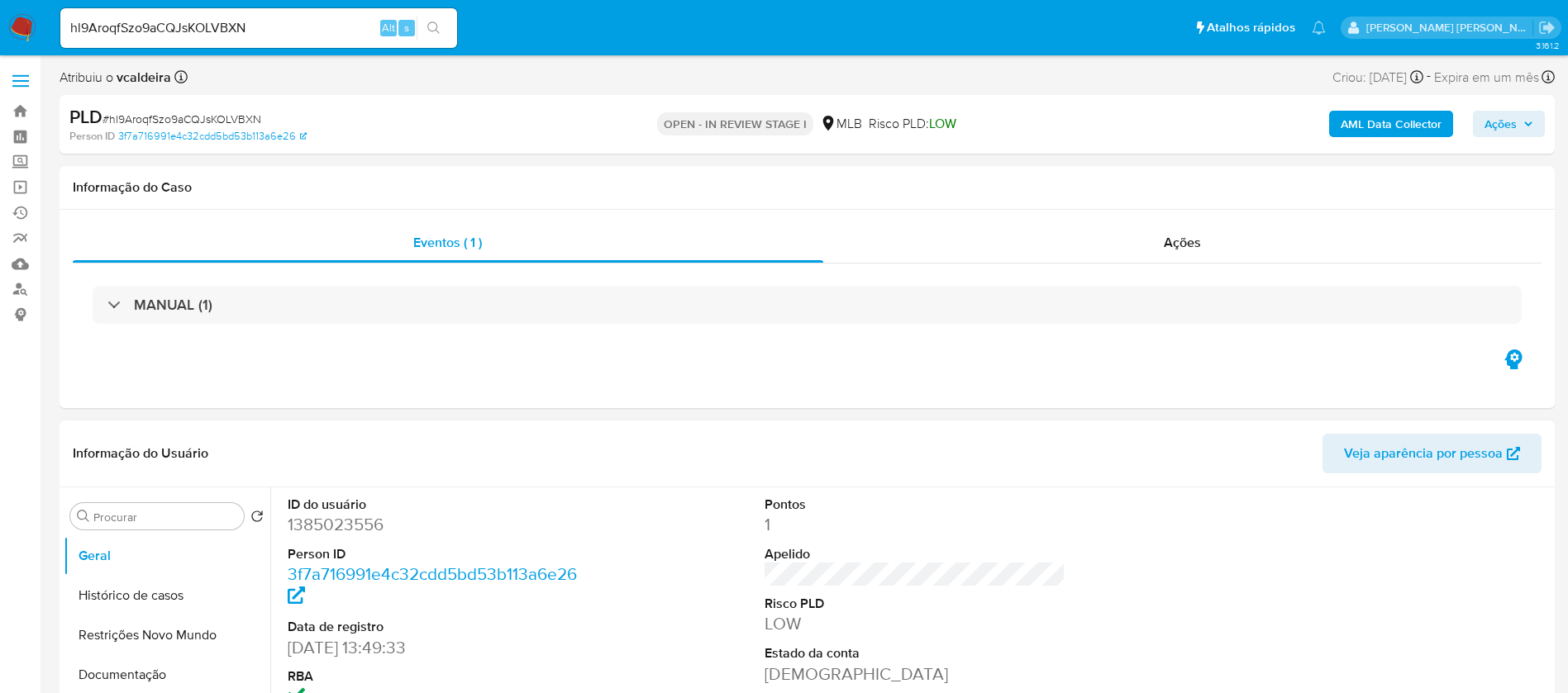
click at [353, 519] on dd "1385023556" at bounding box center [439, 524] width 302 height 23
copy dd "1385023556"
click at [260, 25] on input "hl9AroqfSzo9aCQJsKOLVBXN" at bounding box center [258, 28] width 397 height 22
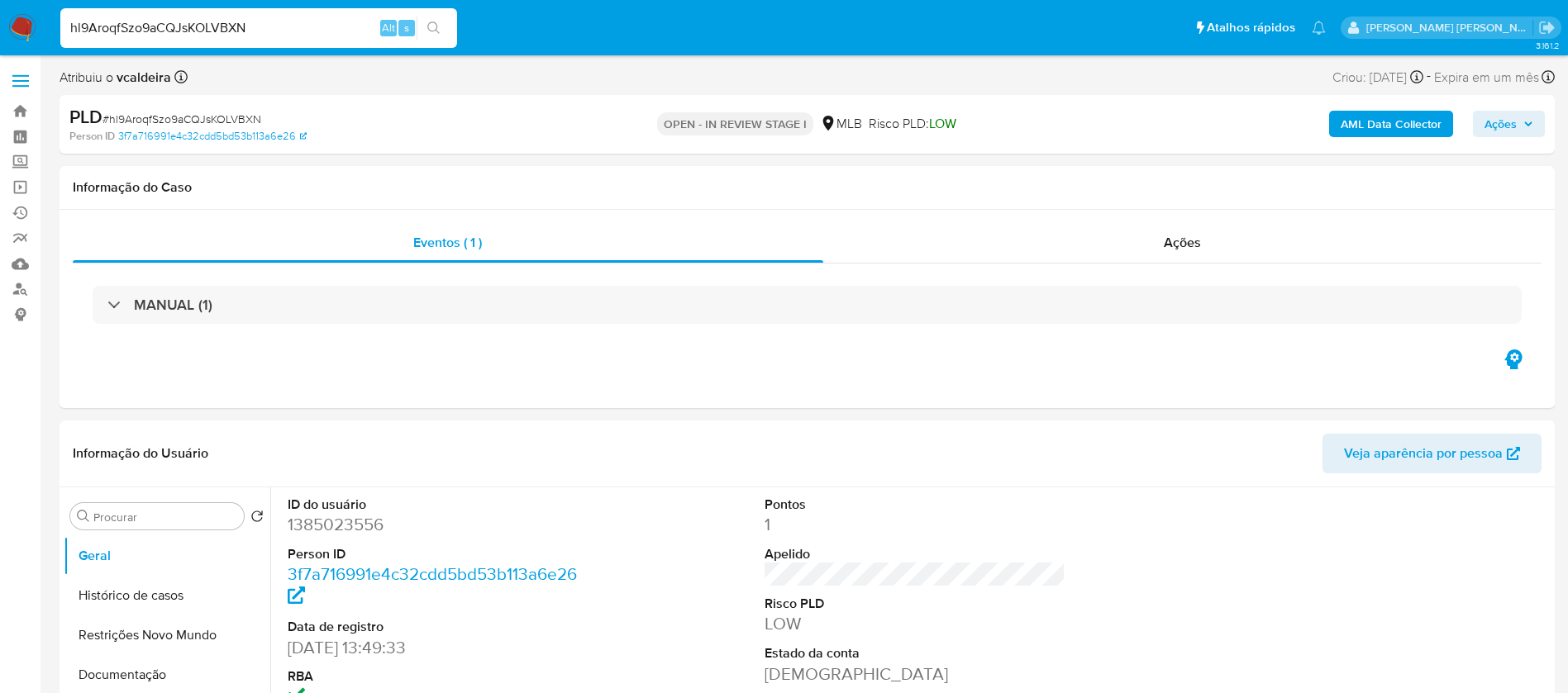
click at [260, 25] on input "hl9AroqfSzo9aCQJsKOLVBXN" at bounding box center [258, 28] width 397 height 22
paste input "I0bSbwhFGLSb0IkE9THv7JnJ"
type input "I0bSbwhFGLSb0IkE9THv7JnJ"
click at [443, 28] on button "search-icon" at bounding box center [432, 27] width 34 height 23
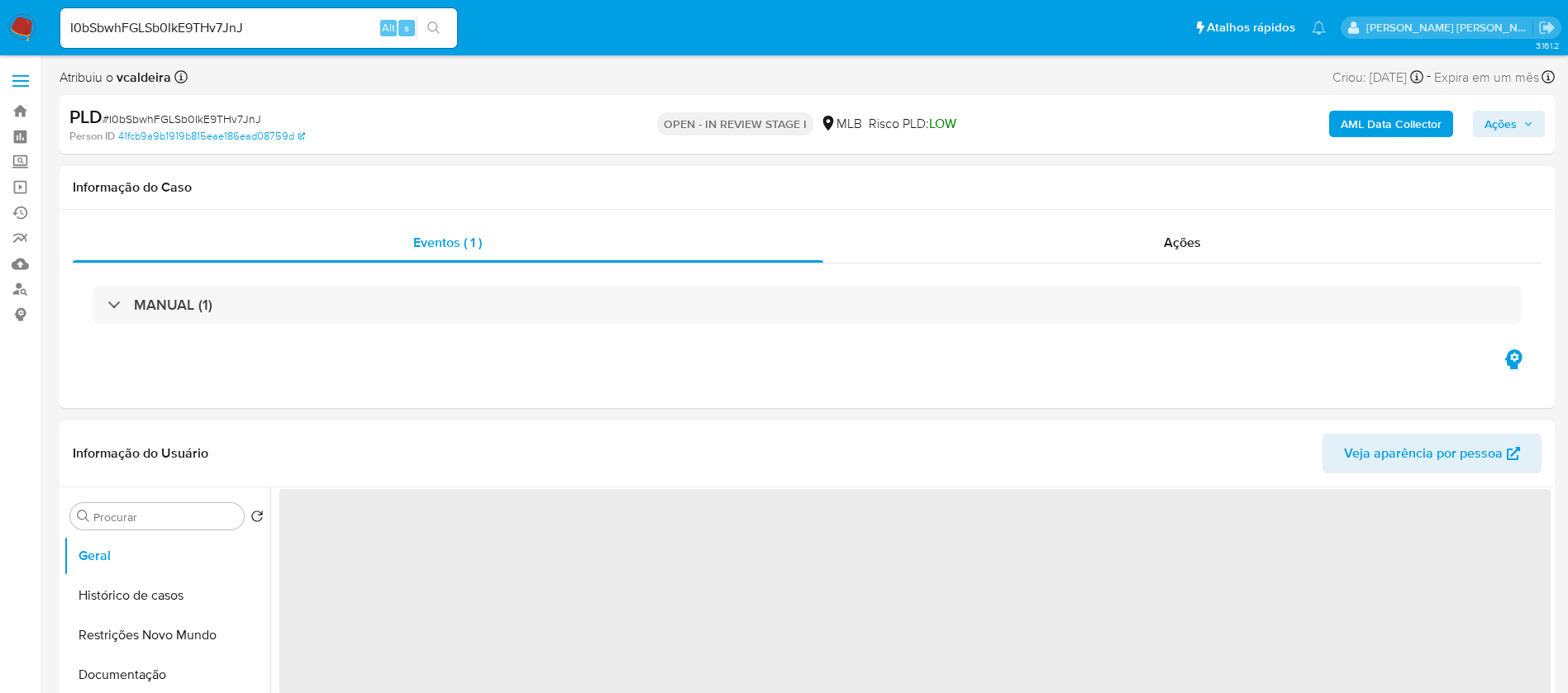
select select "10"
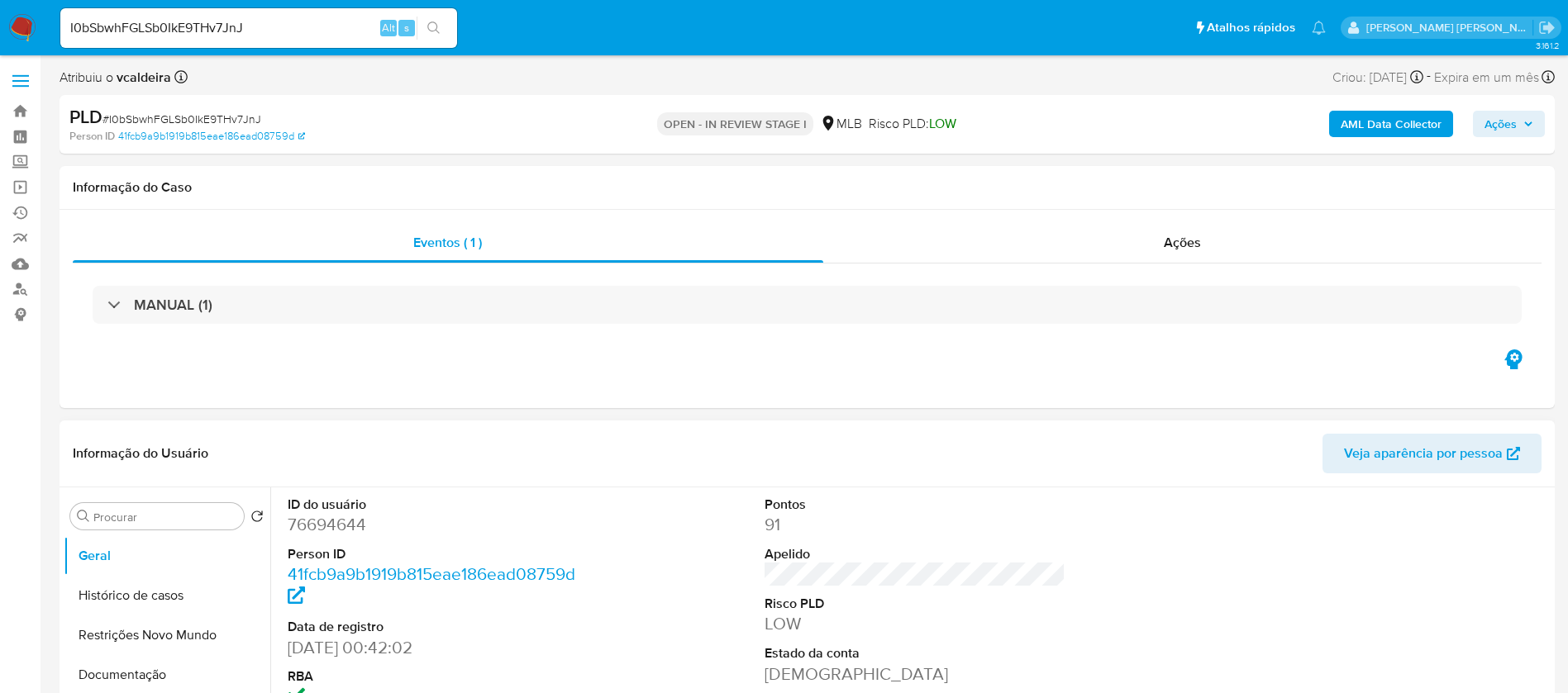
click at [344, 529] on dd "76694644" at bounding box center [439, 524] width 302 height 23
copy dd "76694644"
click at [270, 21] on input "I0bSbwhFGLSb0IkE9THv7JnJ" at bounding box center [258, 28] width 397 height 22
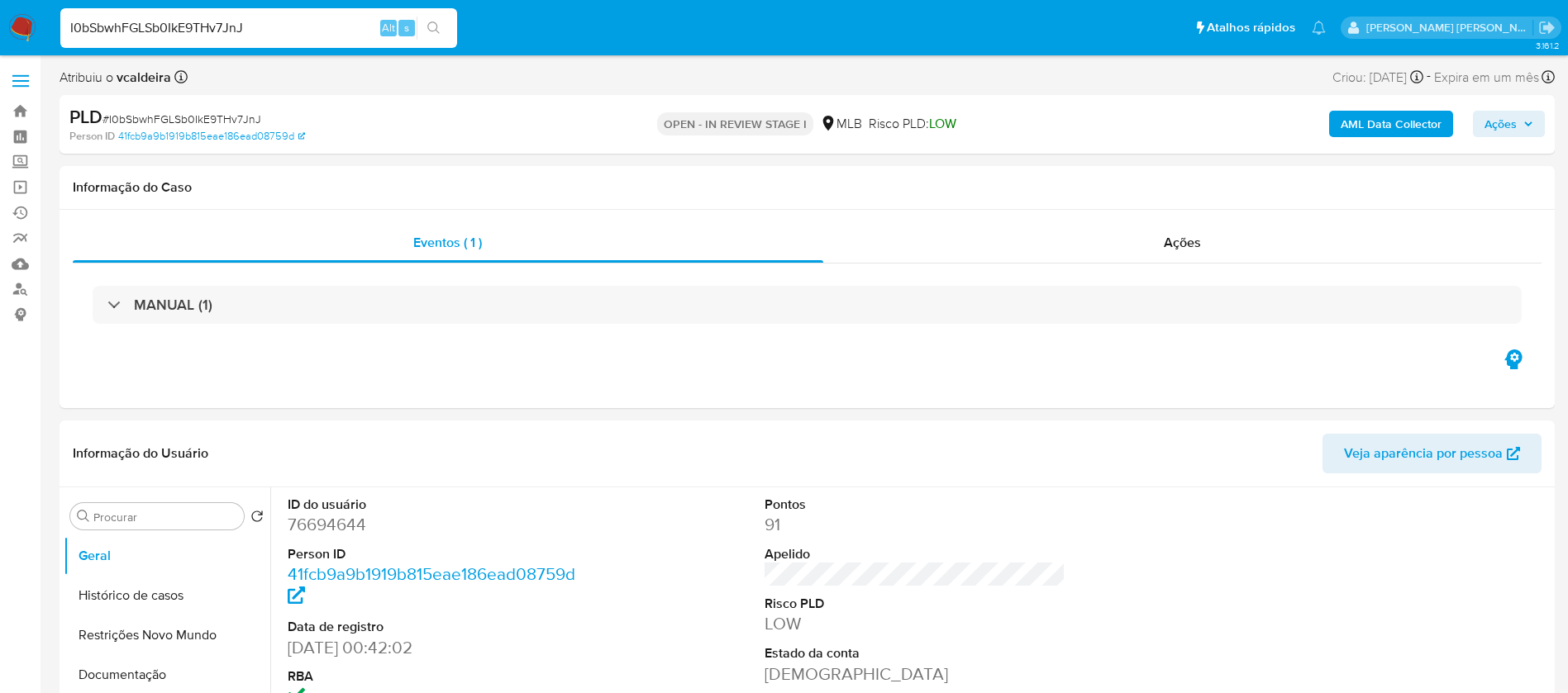
click at [270, 21] on input "I0bSbwhFGLSb0IkE9THv7JnJ" at bounding box center [258, 28] width 397 height 22
click at [24, 23] on img at bounding box center [22, 27] width 28 height 28
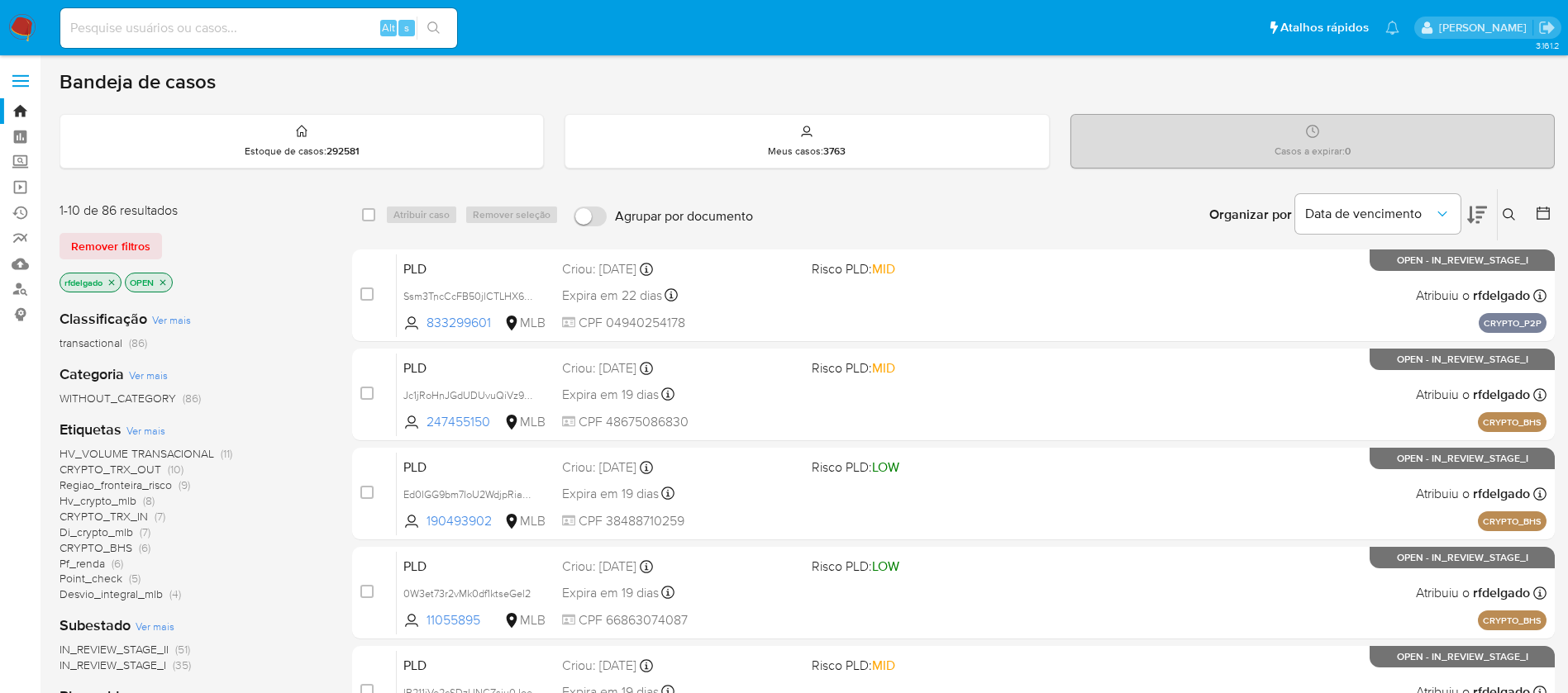
drag, startPoint x: 113, startPoint y: 247, endPoint x: 160, endPoint y: 240, distance: 47.5
click at [113, 246] on span "Remover filtros" at bounding box center [110, 245] width 79 height 23
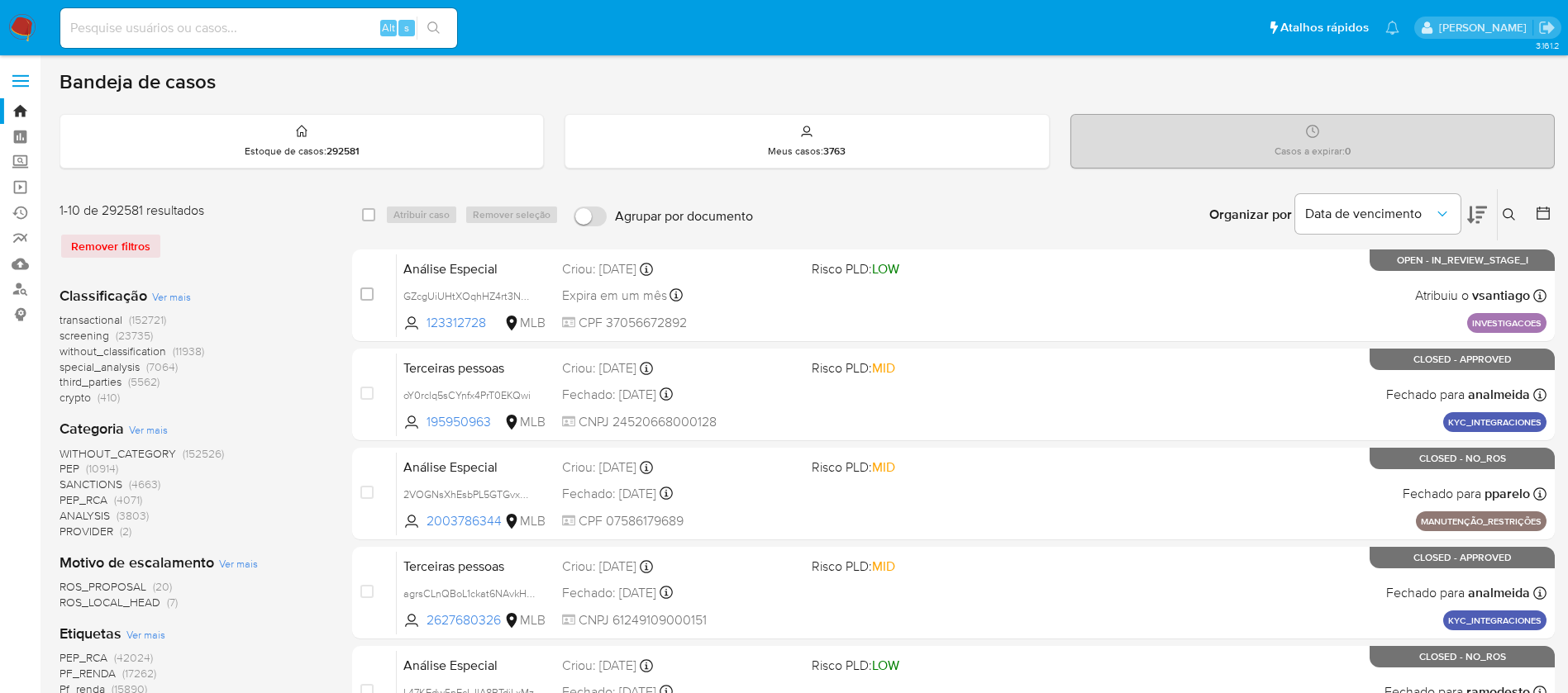
click at [1505, 213] on icon at bounding box center [1509, 214] width 14 height 14
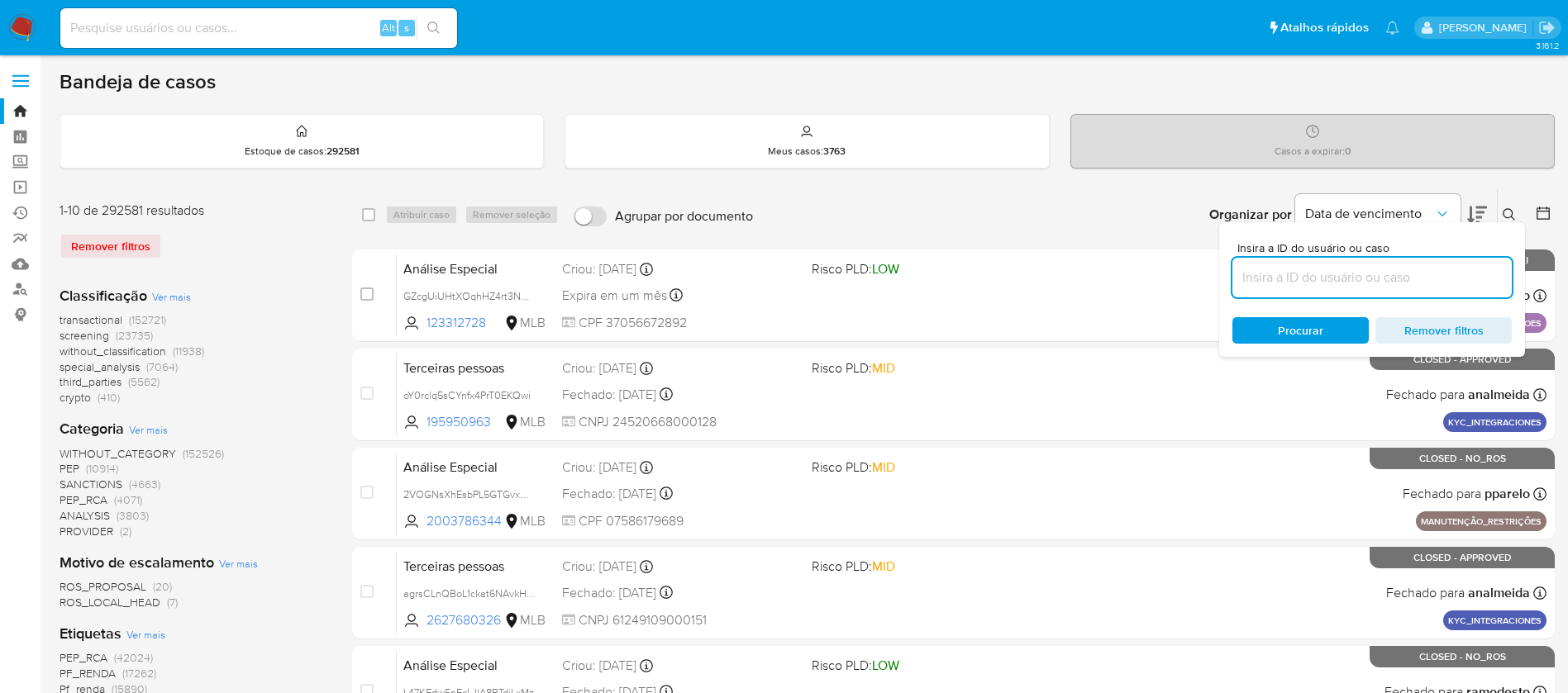
click at [1371, 272] on input at bounding box center [1371, 278] width 279 height 22
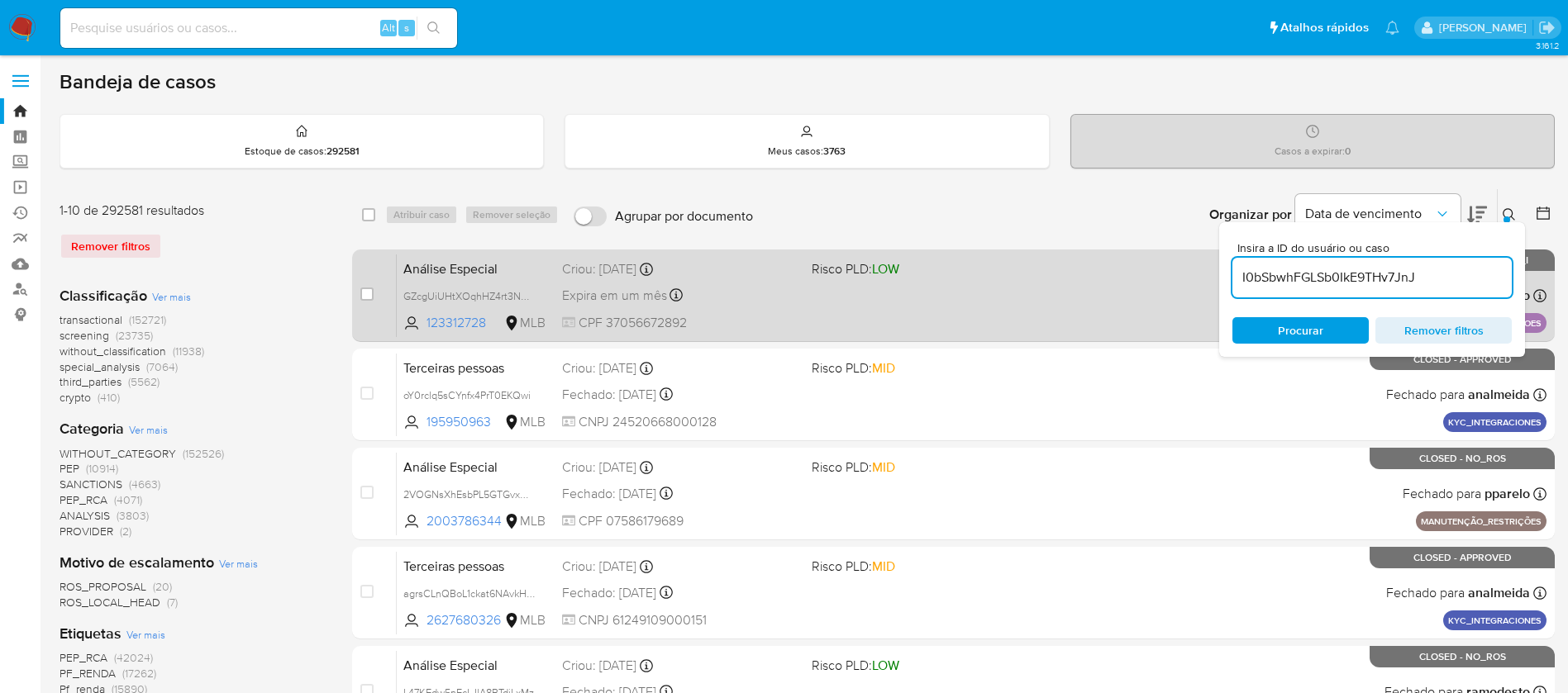
type input "I0bSbwhFGLSb0IkE9THv7JnJ"
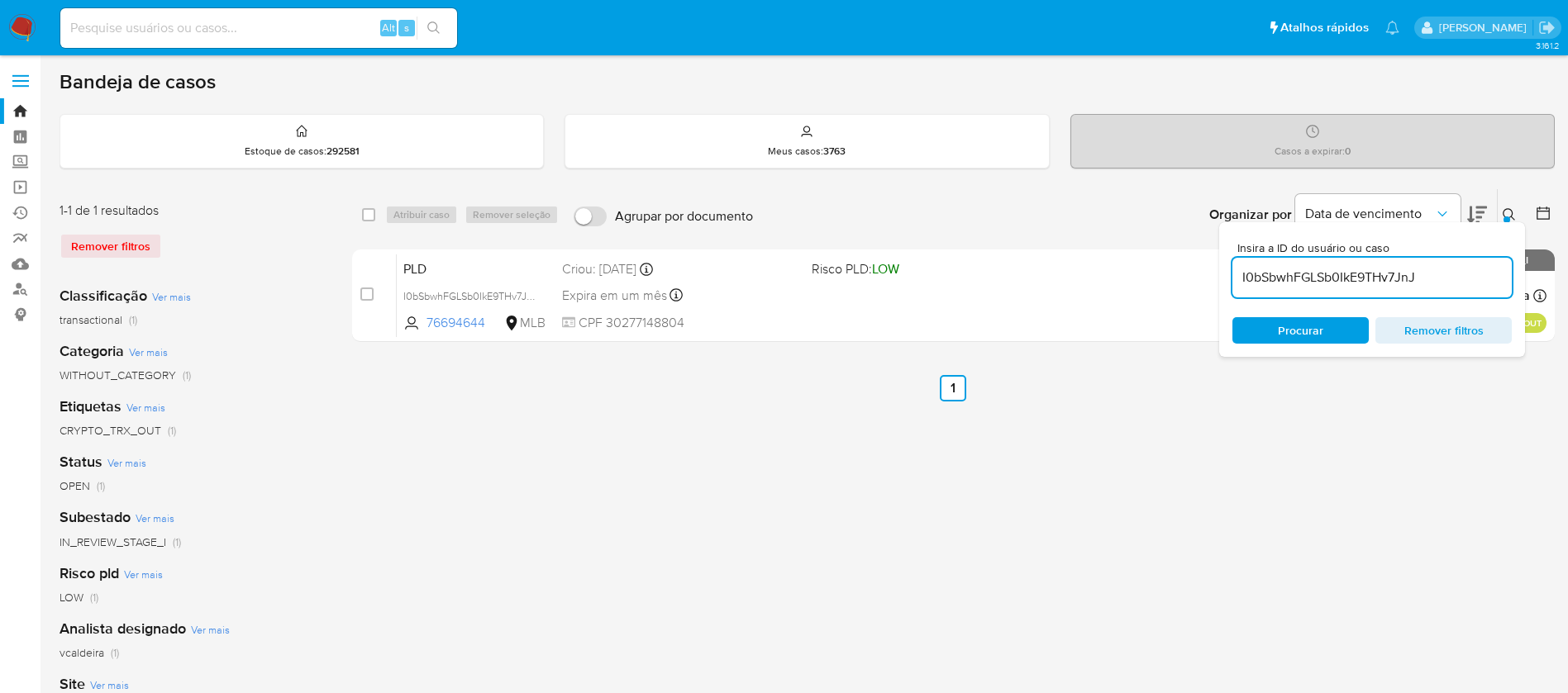
drag, startPoint x: 371, startPoint y: 214, endPoint x: 380, endPoint y: 214, distance: 9.0
click at [371, 214] on input "checkbox" at bounding box center [368, 214] width 14 height 14
checkbox input "true"
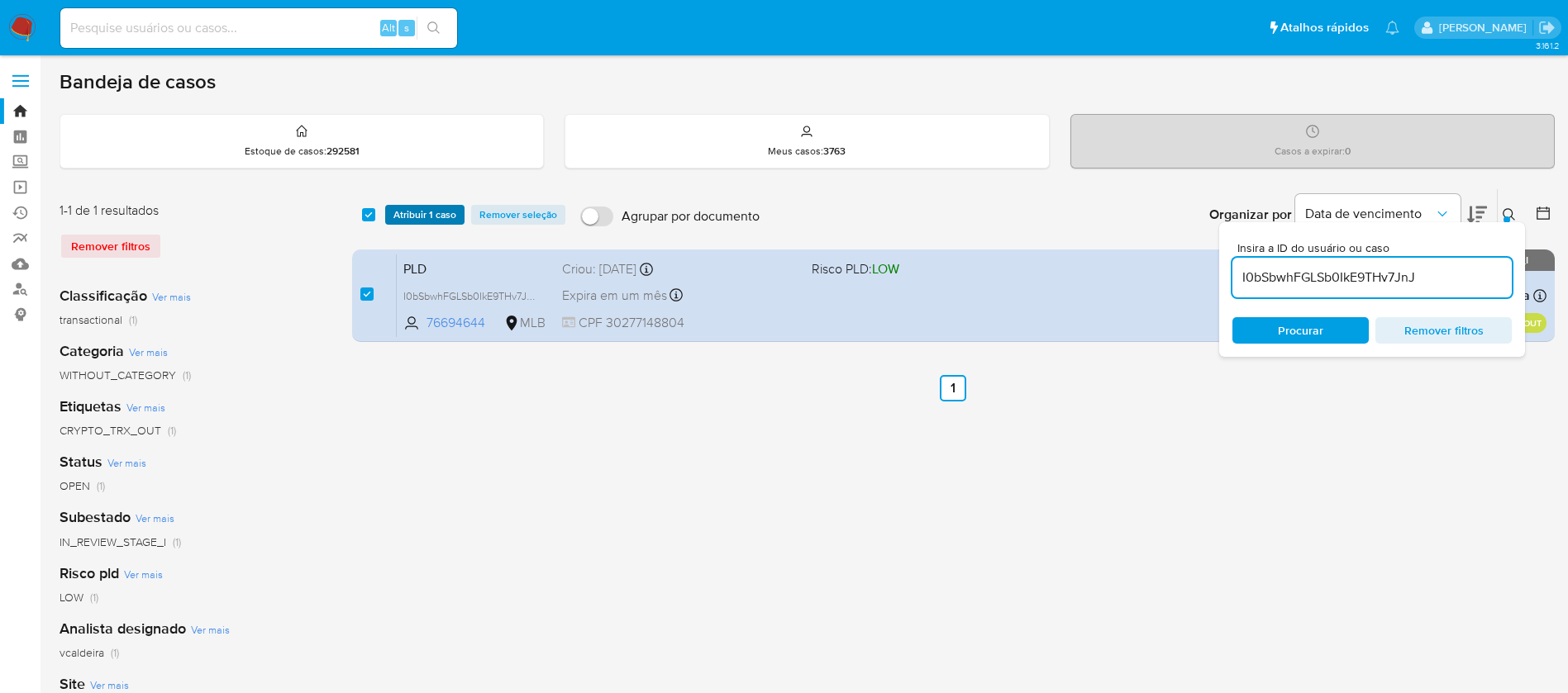
click at [399, 212] on span "Atribuir 1 caso" at bounding box center [424, 214] width 63 height 16
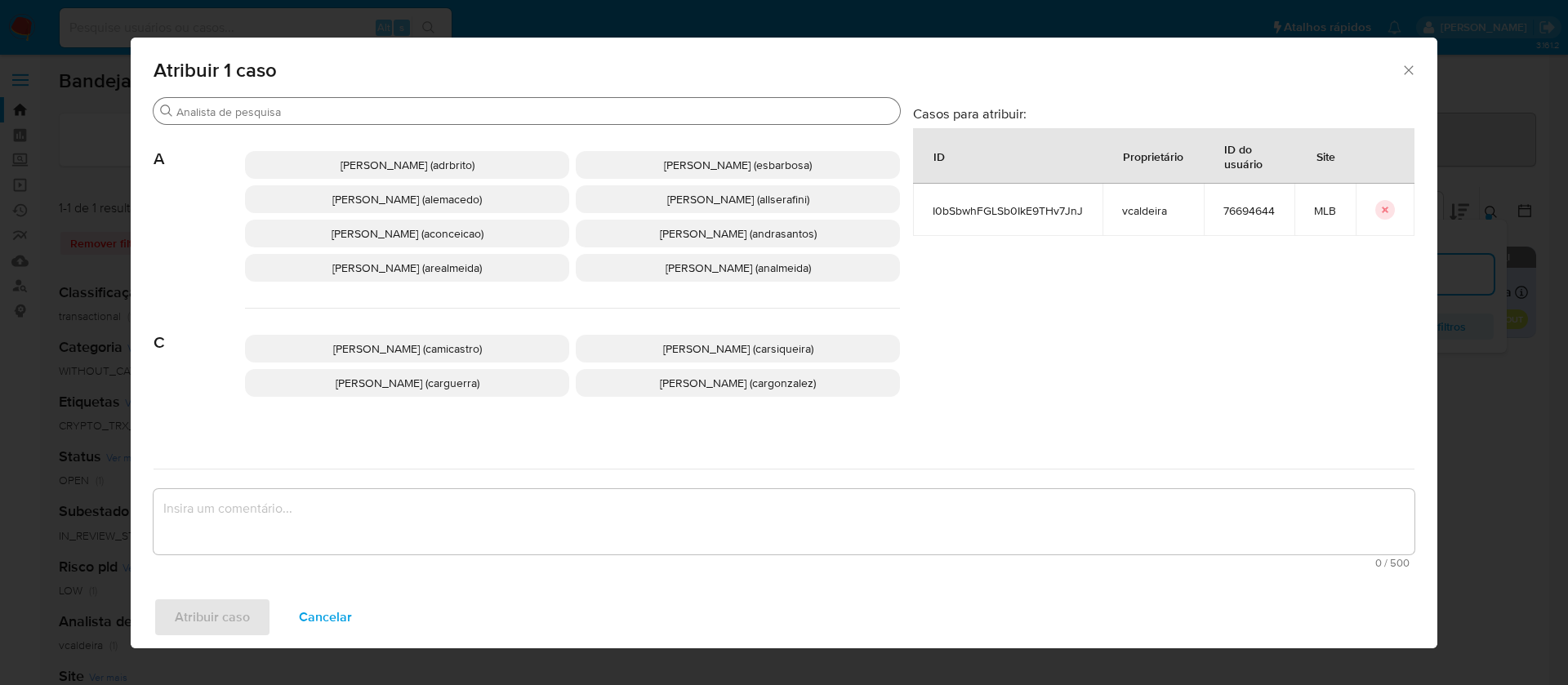
click at [495, 119] on div "Buscar" at bounding box center [526, 110] width 746 height 26
click at [495, 109] on input "Buscar" at bounding box center [534, 111] width 718 height 14
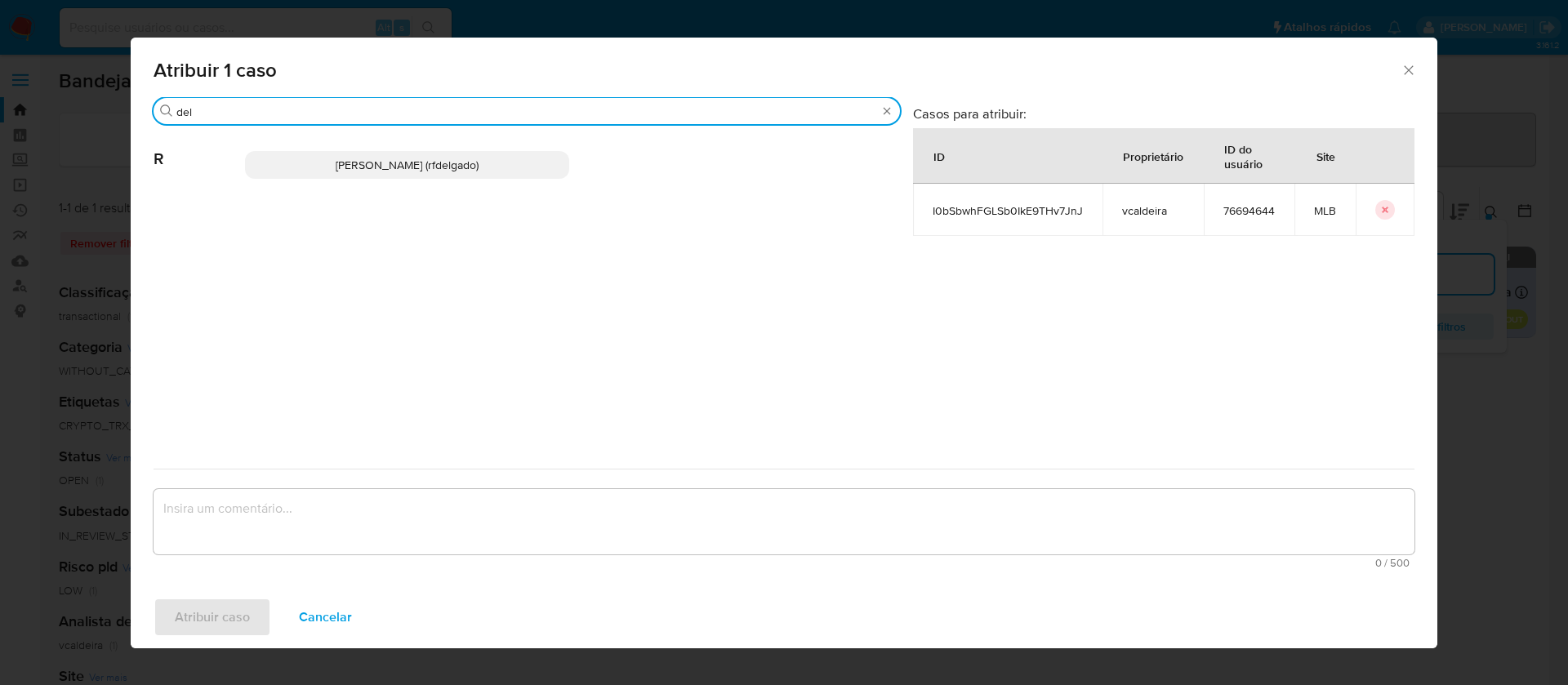
type input "del"
click at [462, 166] on span "Renata De Freitas Delgado (rfdelgado)" at bounding box center [407, 165] width 143 height 16
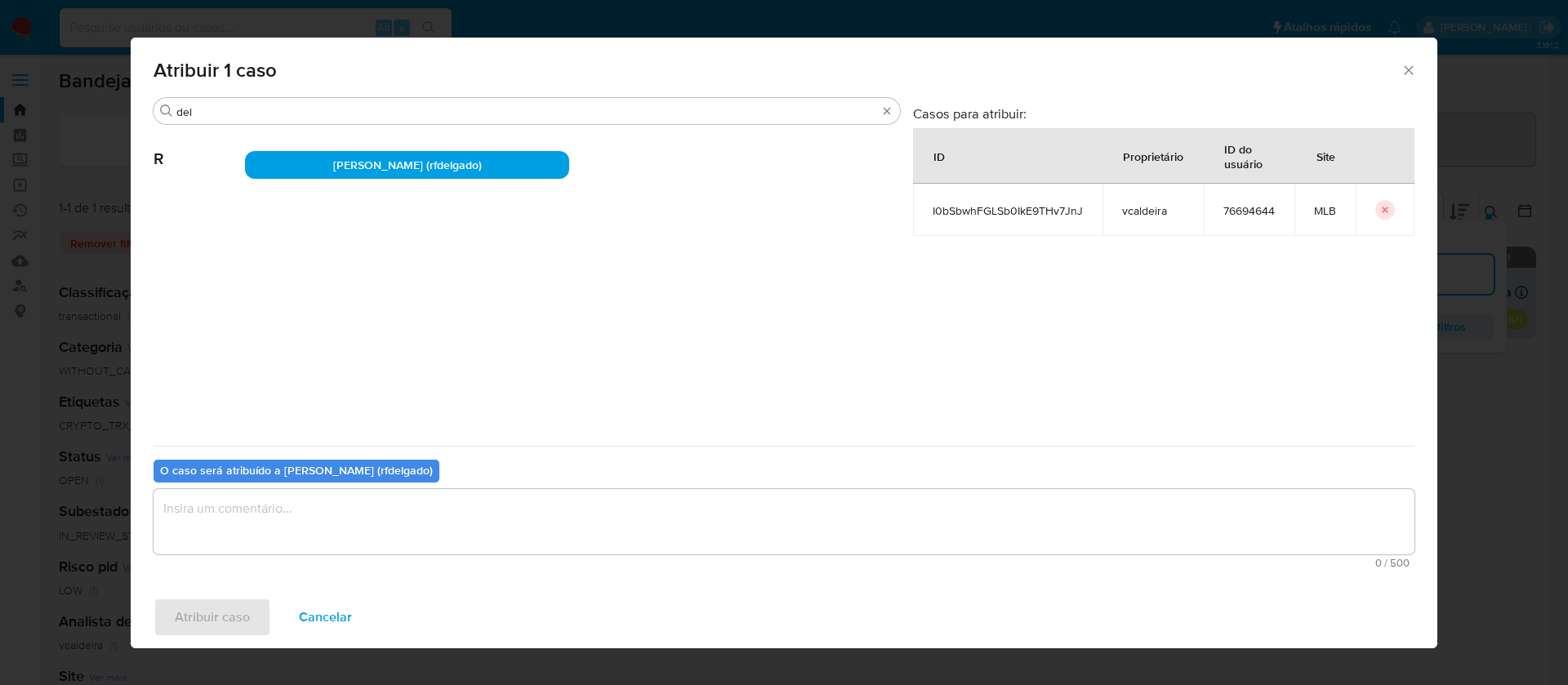
click at [667, 511] on textarea "assign-modal" at bounding box center [784, 522] width 1261 height 66
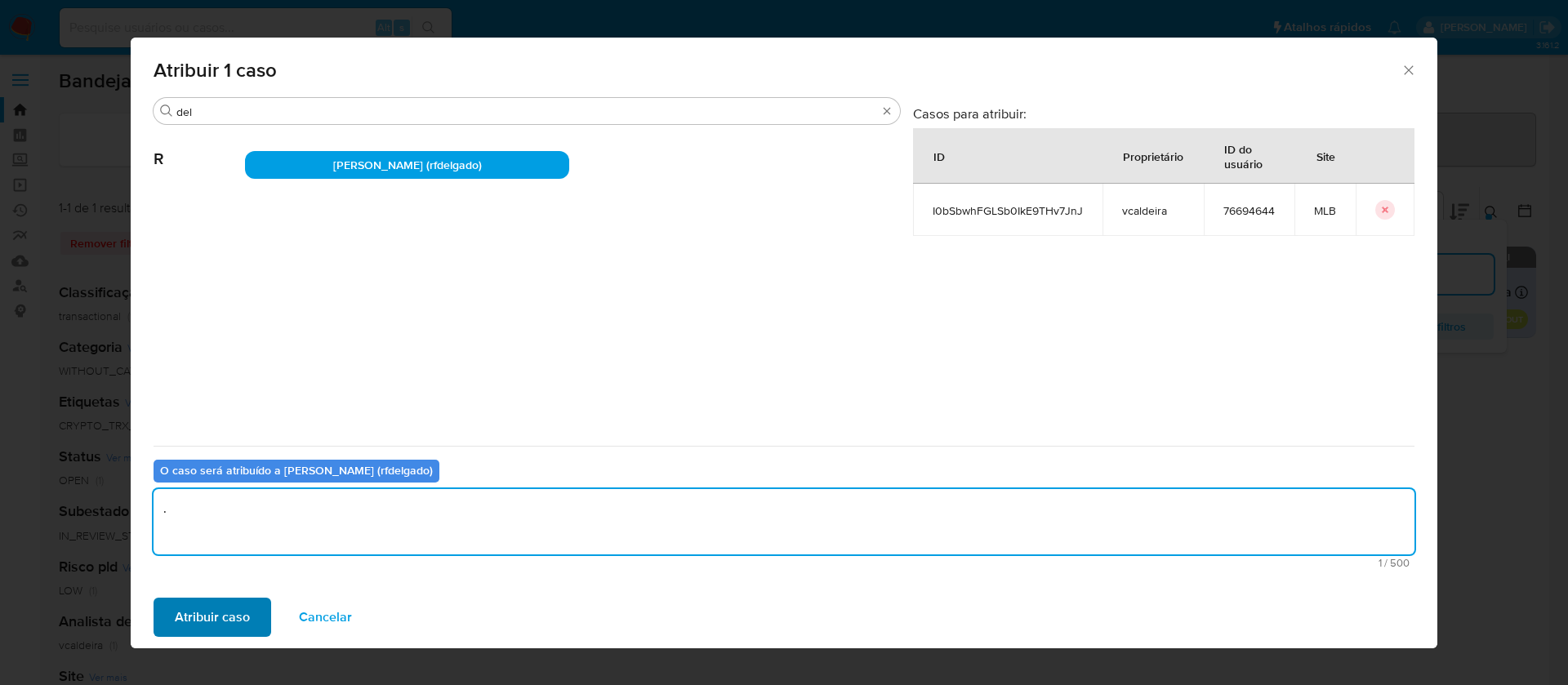
type textarea "."
click at [218, 601] on span "Atribuir caso" at bounding box center [213, 618] width 75 height 36
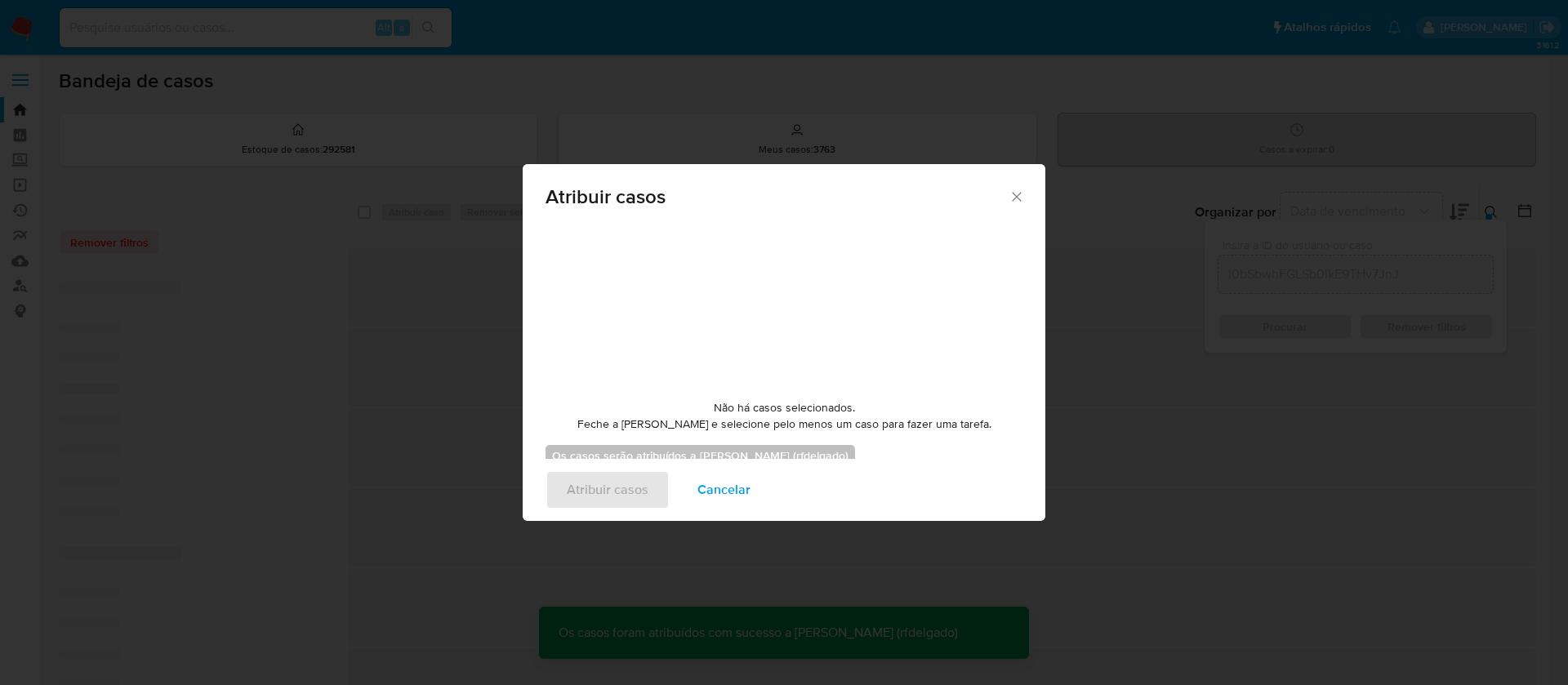
checkbox input "false"
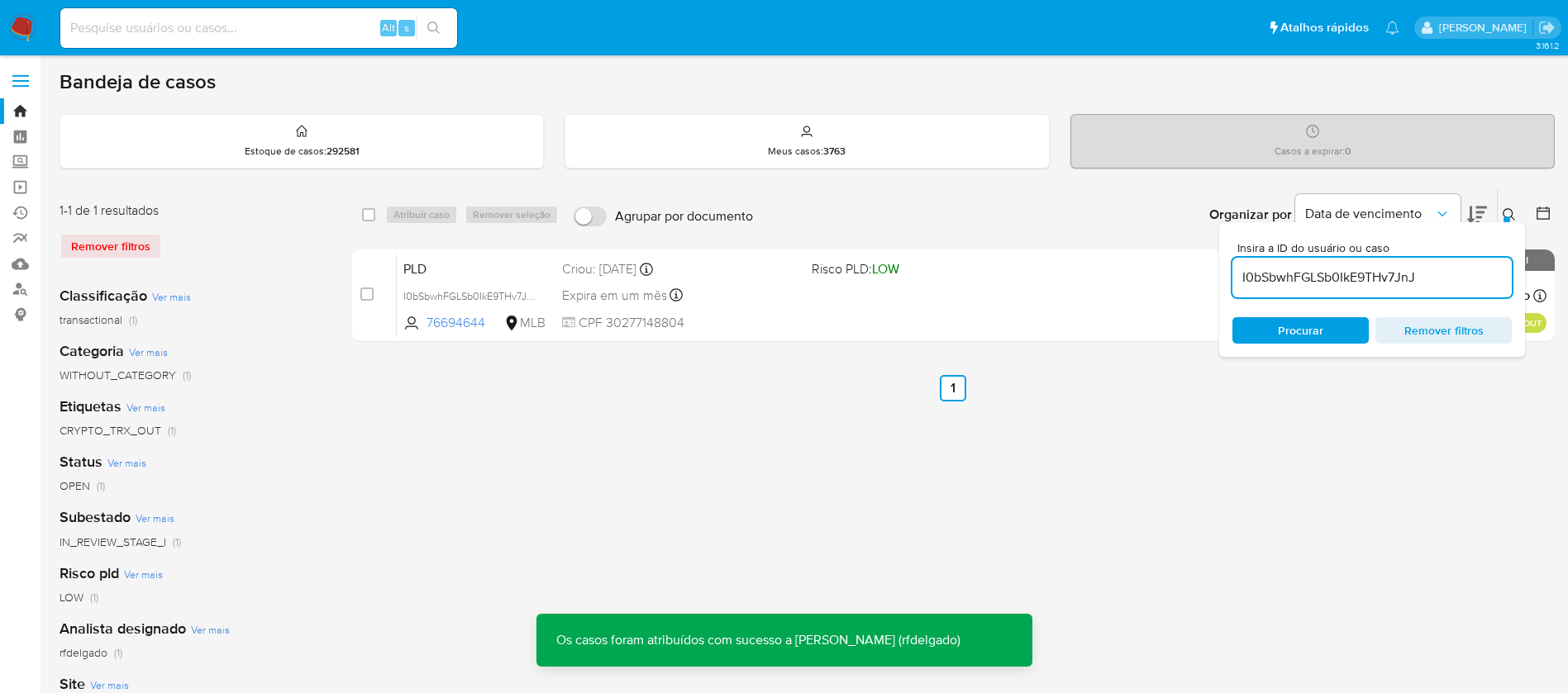
click at [320, 19] on input at bounding box center [258, 28] width 397 height 22
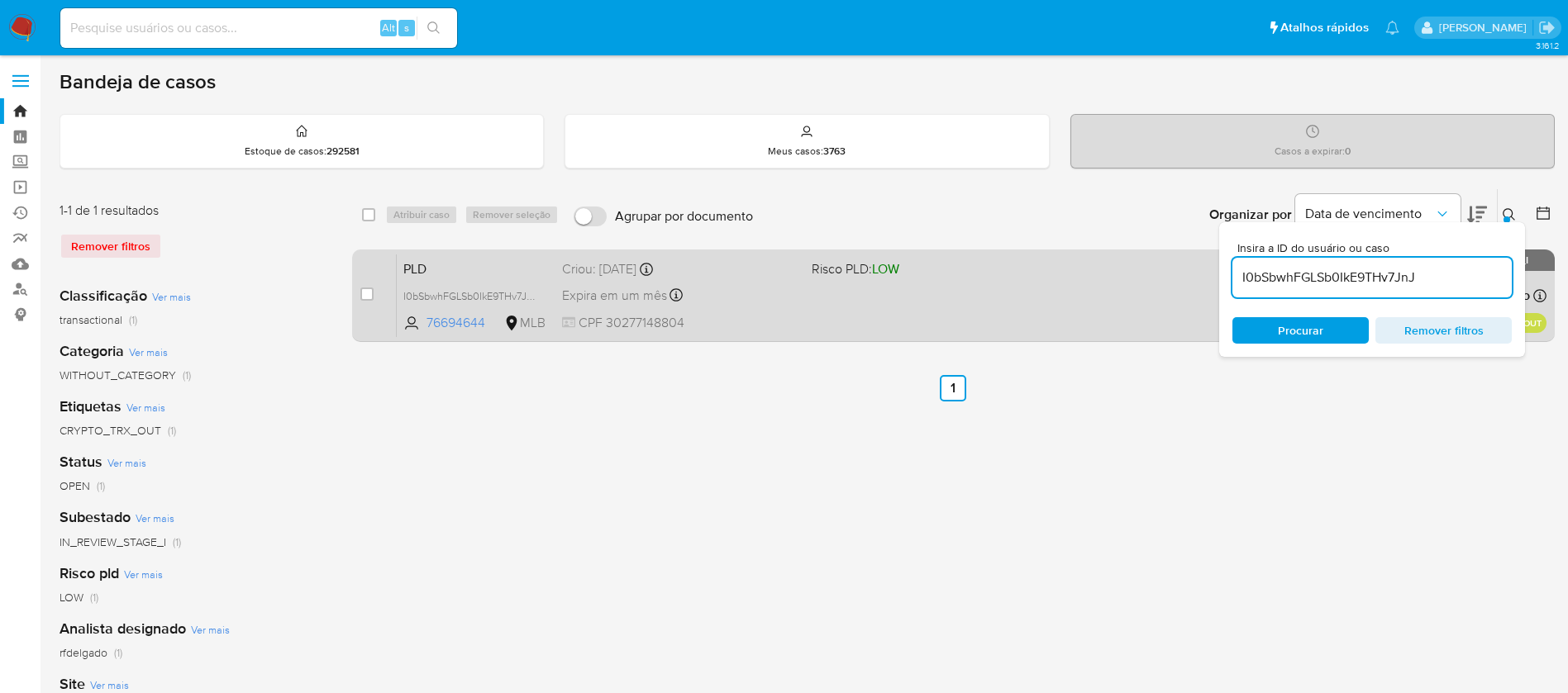
drag, startPoint x: 1446, startPoint y: 280, endPoint x: 1083, endPoint y: 272, distance: 363.1
click at [1083, 272] on div "select-all-cases-checkbox Atribuir caso Remover seleção Agrupar por documento O…" at bounding box center [952, 268] width 1202 height 160
paste input "ZIW6GJkAxgn71OIPhEVdCAty"
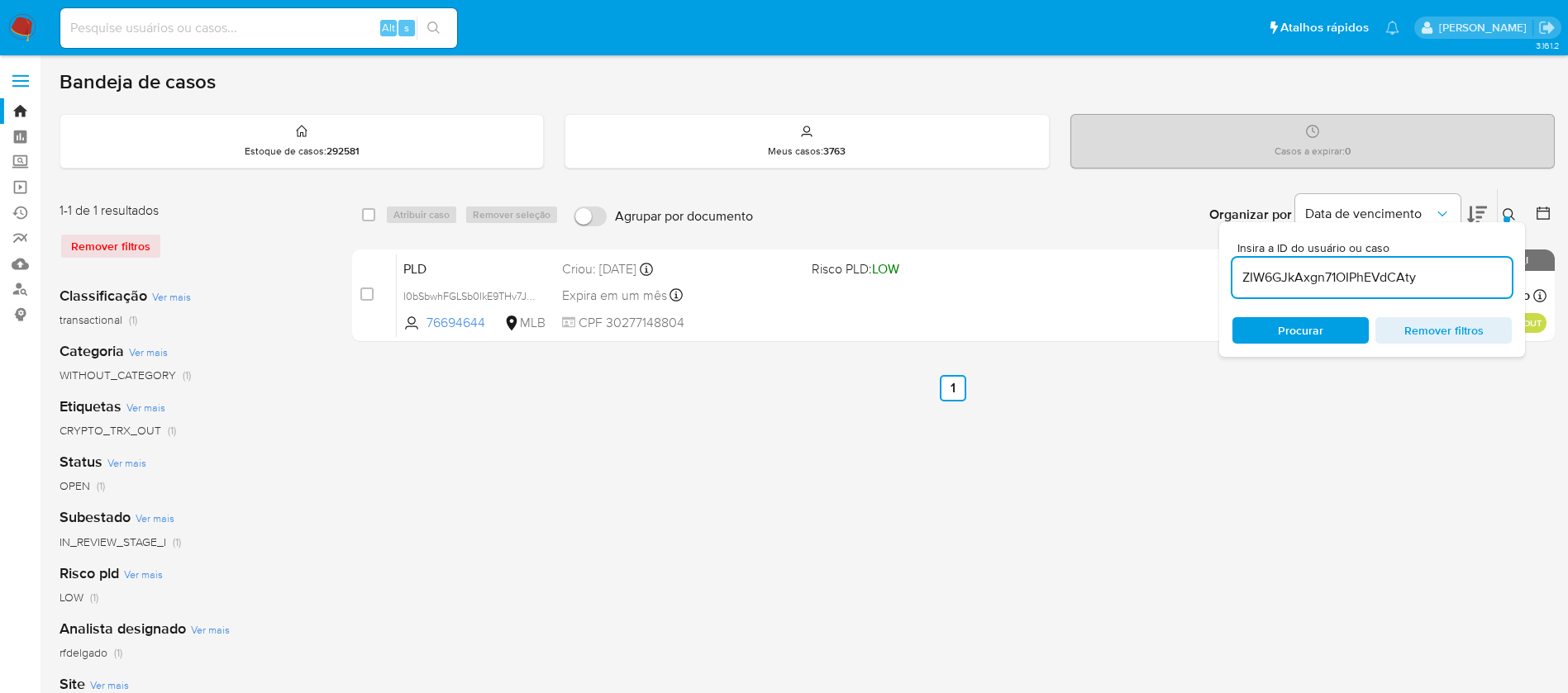
type input "ZIW6GJkAxgn71OIPhEVdCAty"
click at [370, 214] on input "checkbox" at bounding box center [368, 214] width 14 height 14
checkbox input "true"
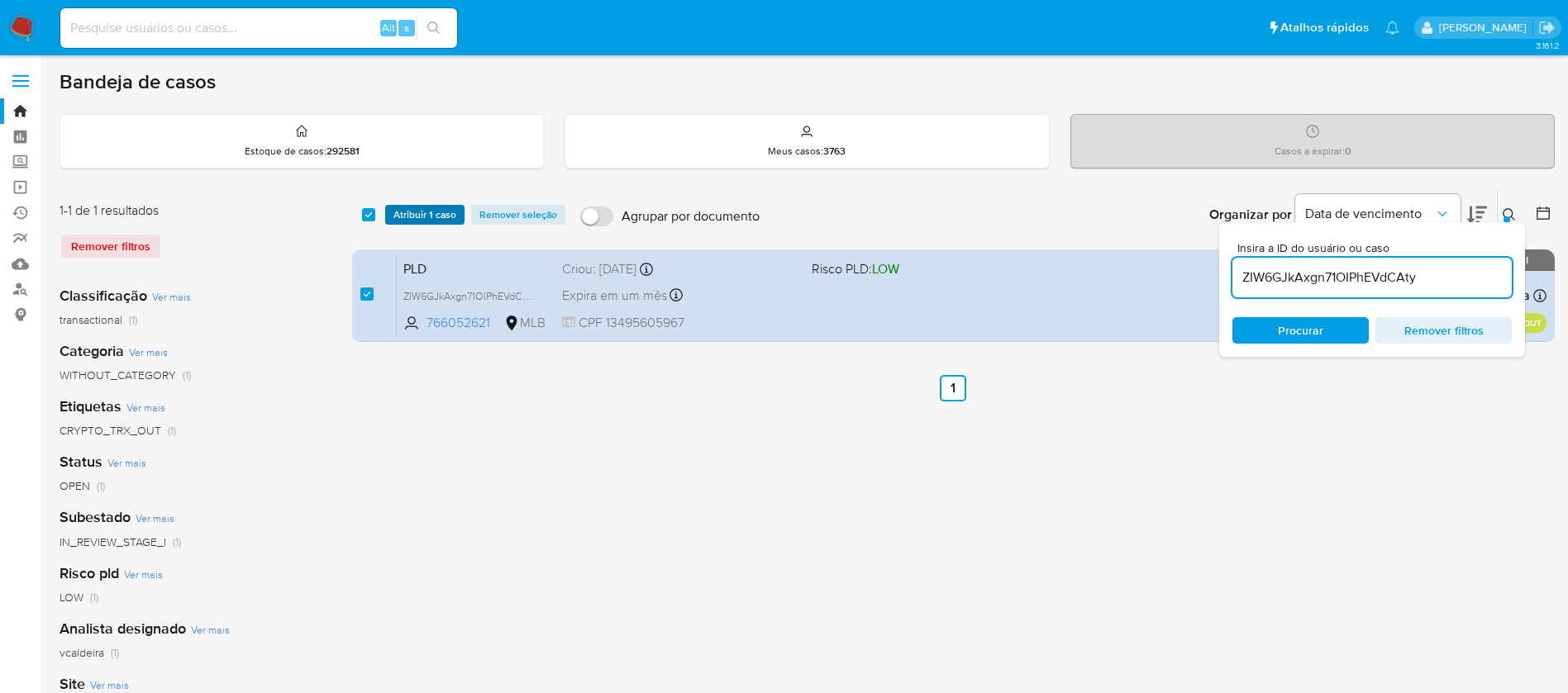
click at [406, 214] on span "Atribuir 1 caso" at bounding box center [424, 214] width 63 height 16
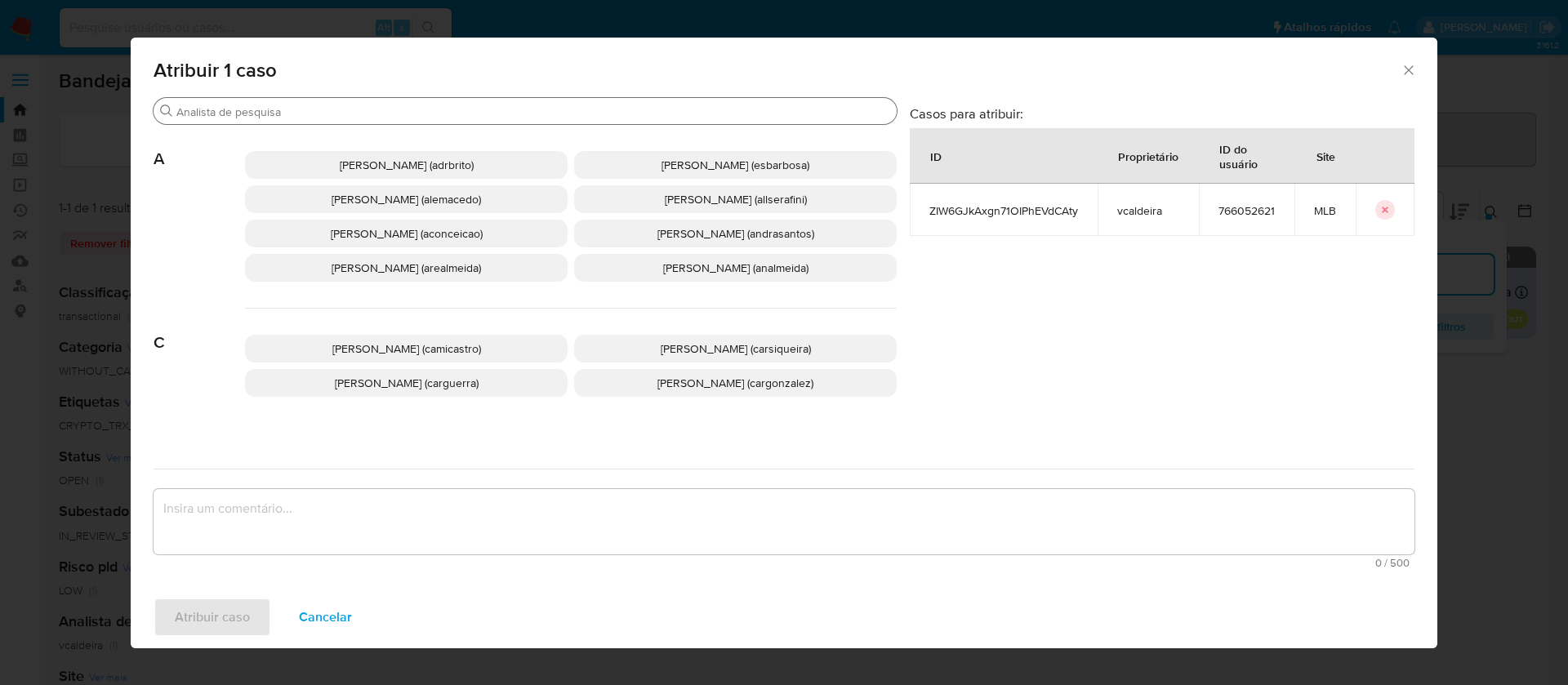
click at [526, 102] on div "Buscar" at bounding box center [525, 110] width 744 height 26
click at [525, 115] on input "Buscar" at bounding box center [533, 111] width 714 height 14
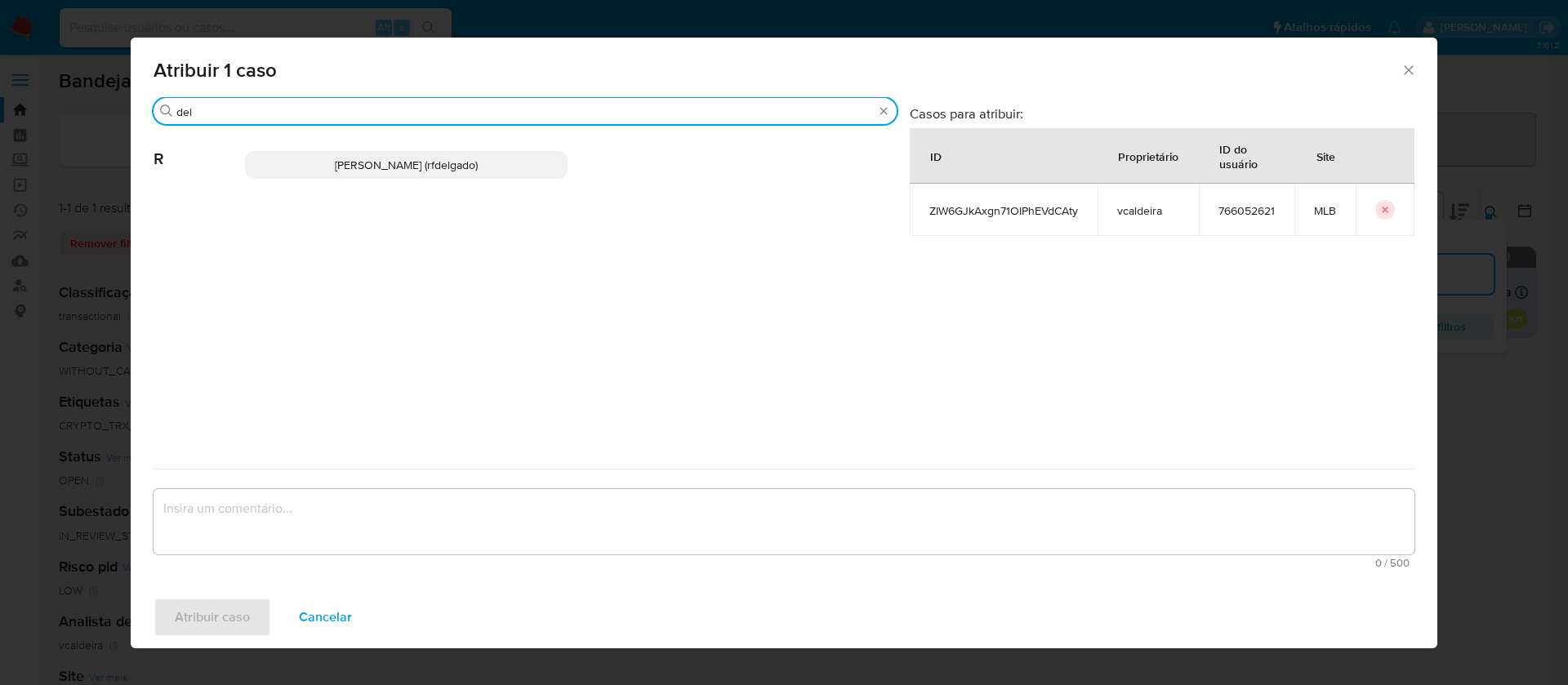
type input "del"
click at [378, 158] on span "Renata De Freitas Delgado (rfdelgado)" at bounding box center [406, 165] width 143 height 16
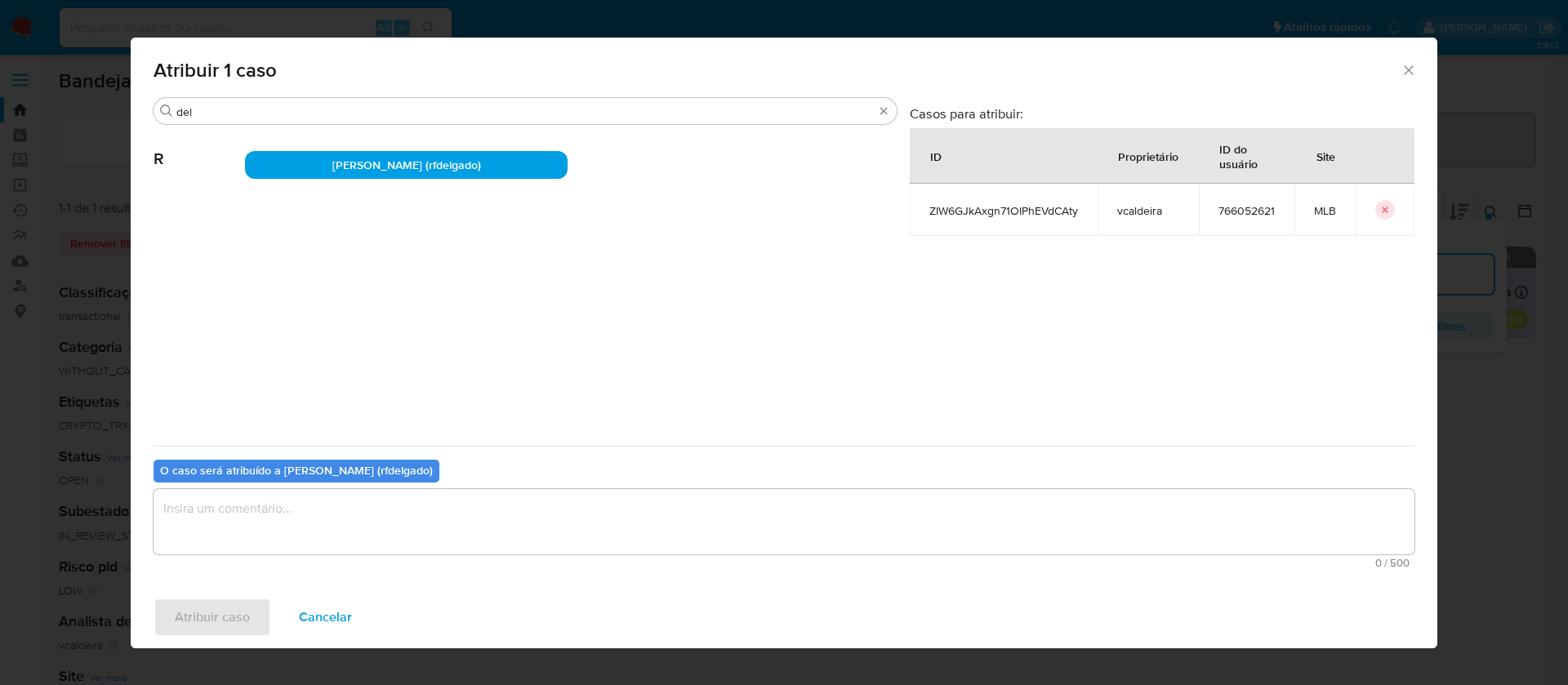
click at [550, 515] on textarea "assign-modal" at bounding box center [784, 522] width 1261 height 66
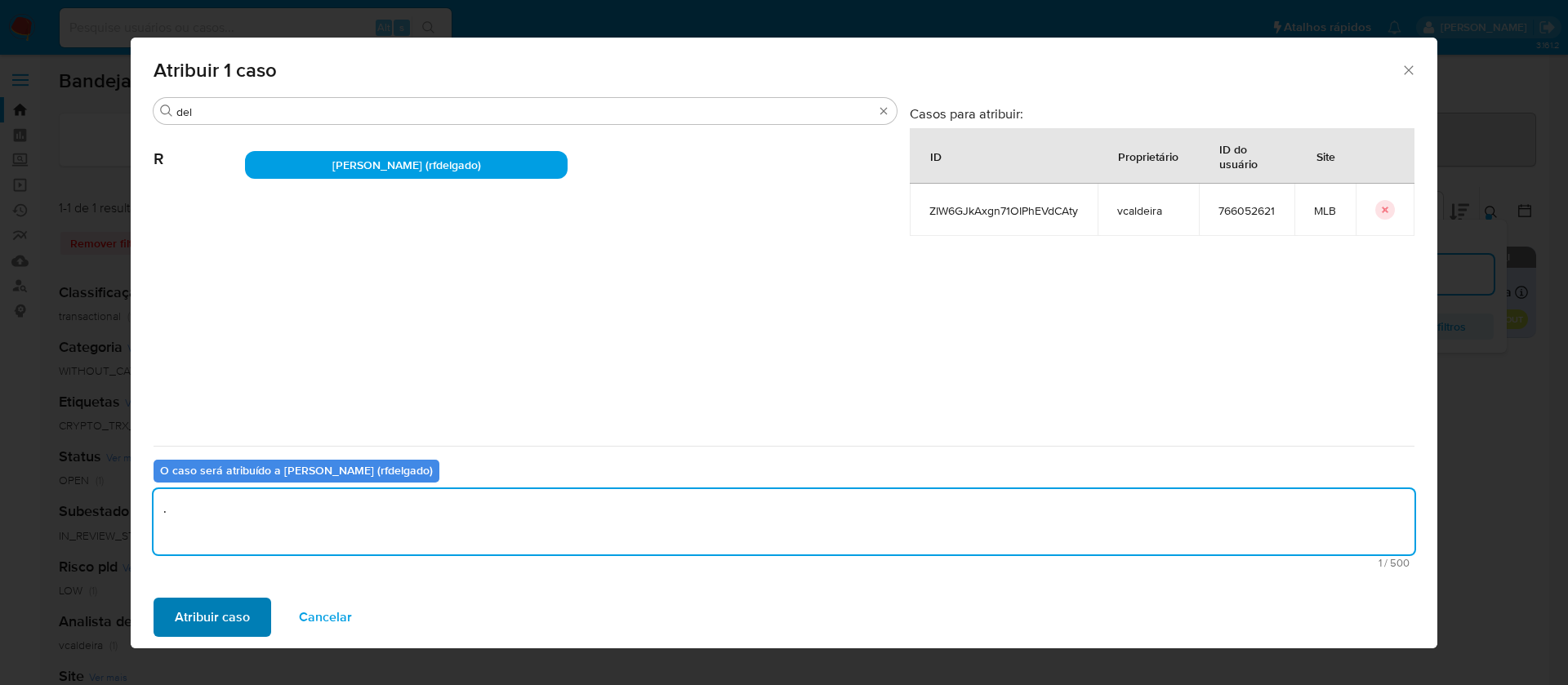
type textarea "."
click at [222, 606] on span "Atribuir caso" at bounding box center [213, 618] width 75 height 36
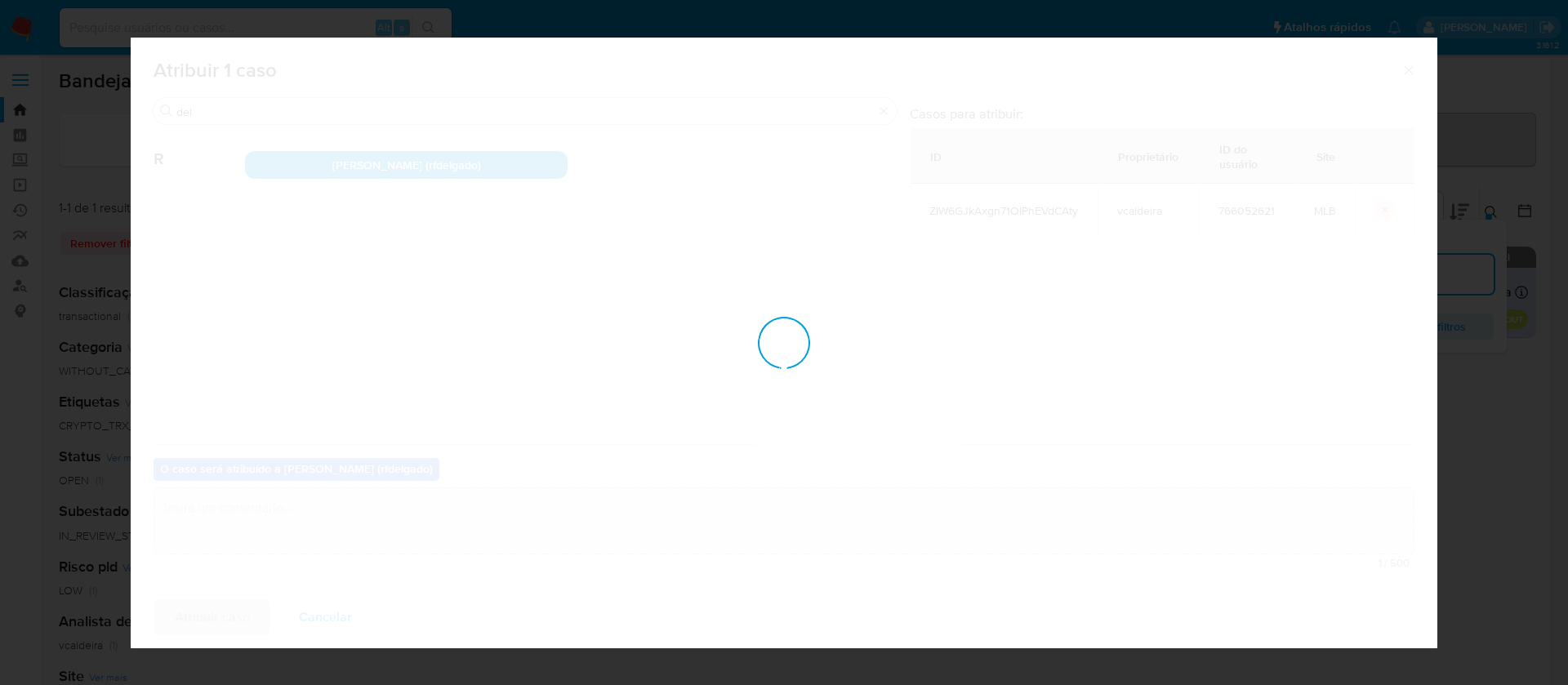
checkbox input "false"
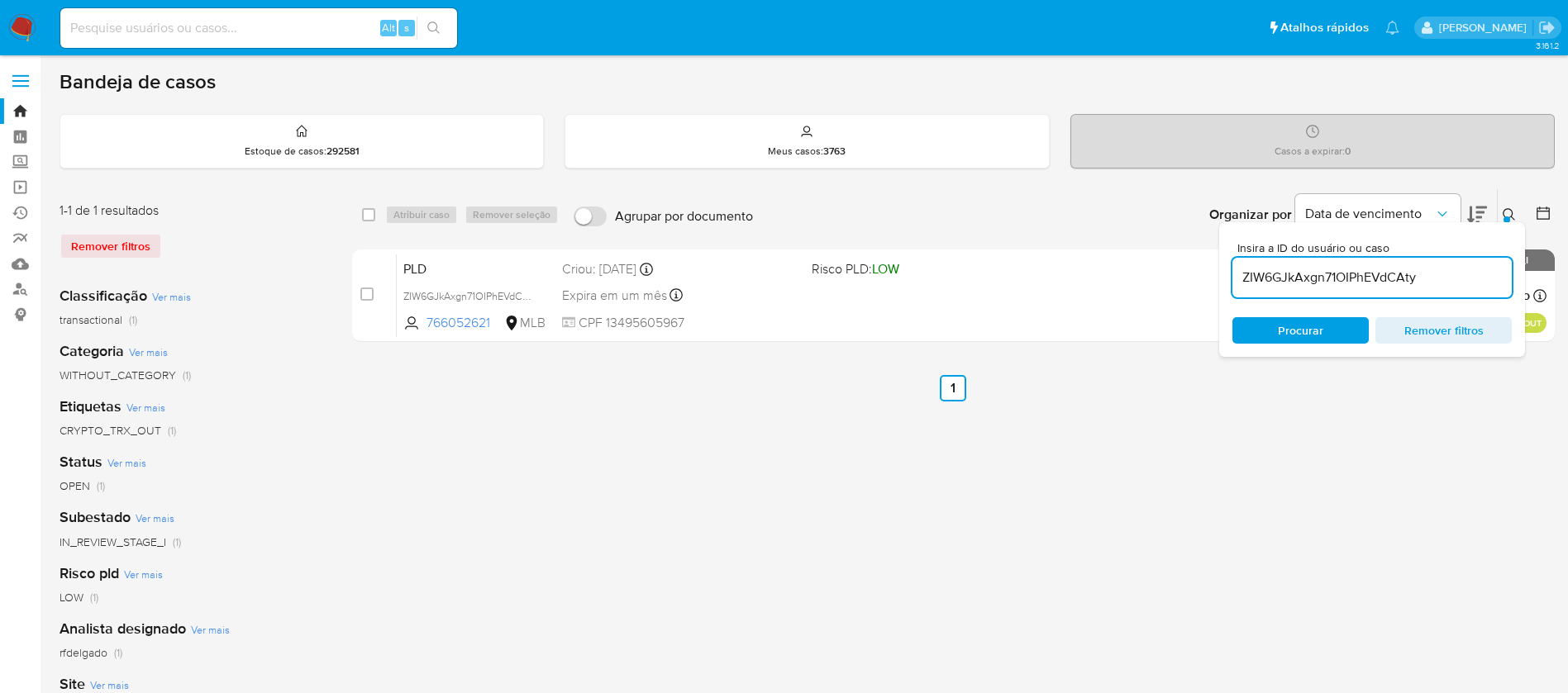
drag, startPoint x: 205, startPoint y: 27, endPoint x: 234, endPoint y: 23, distance: 29.3
click at [205, 26] on input at bounding box center [258, 28] width 397 height 22
paste input "Bc0dNKauwjGtSS6wSSYGWPX6"
type input "Bc0dNKauwjGtSS6wSSYGWPX6"
click at [442, 24] on button "search-icon" at bounding box center [432, 27] width 34 height 23
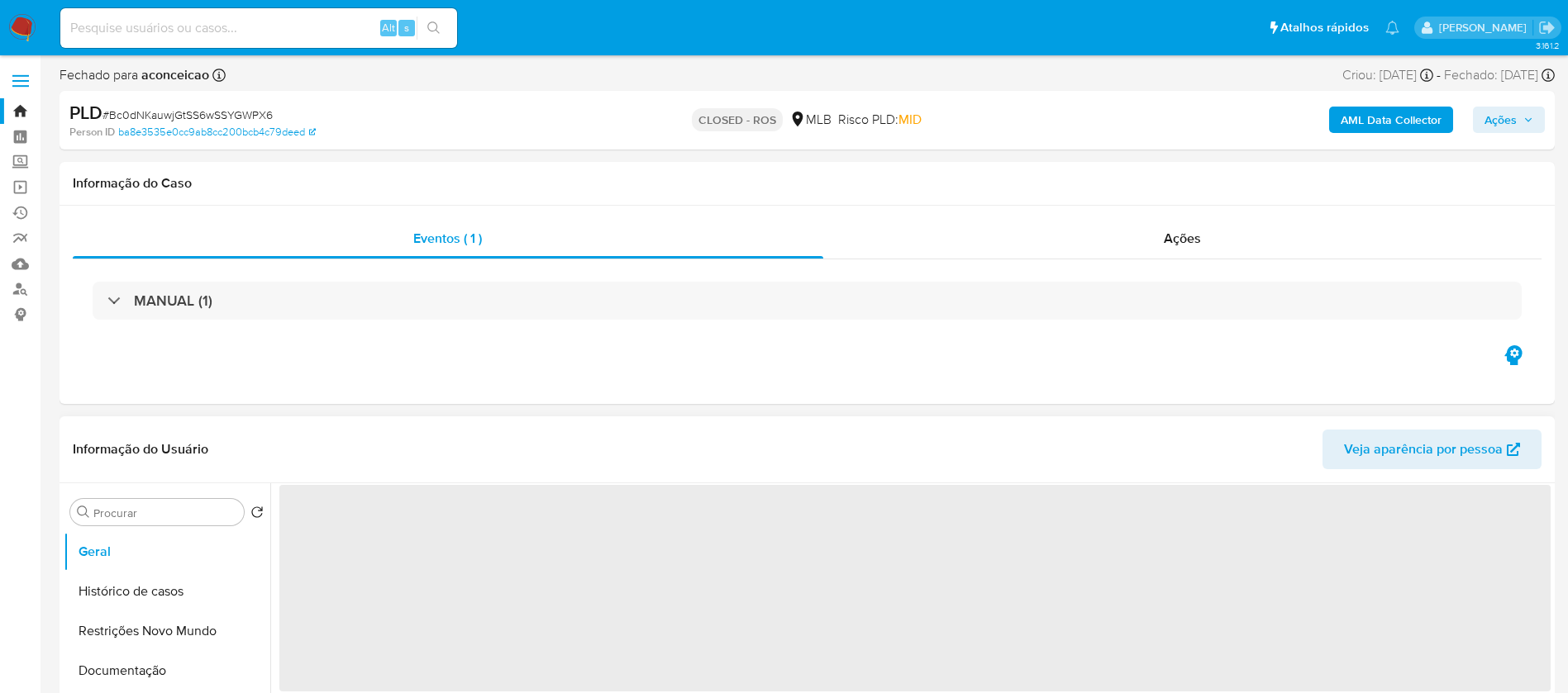
select select "10"
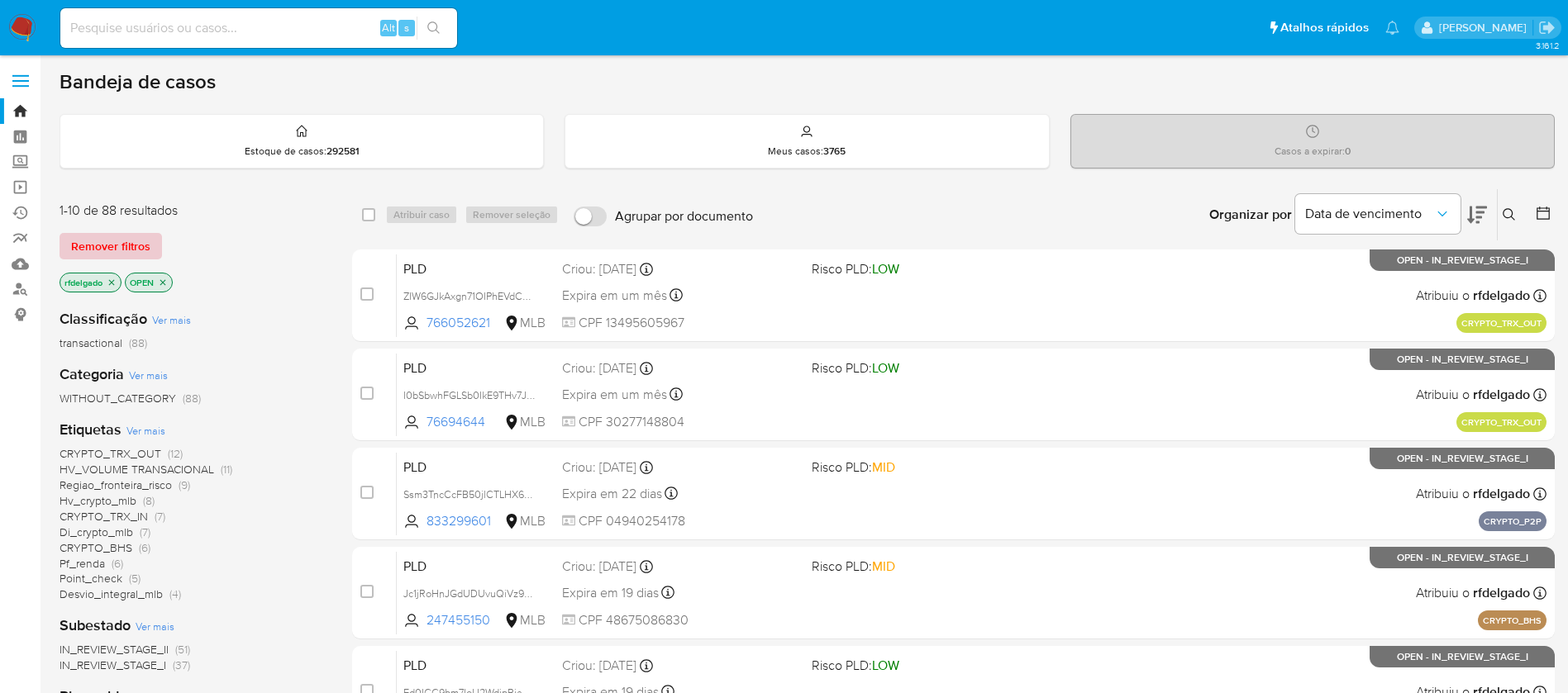
click at [131, 242] on span "Remover filtros" at bounding box center [110, 245] width 79 height 23
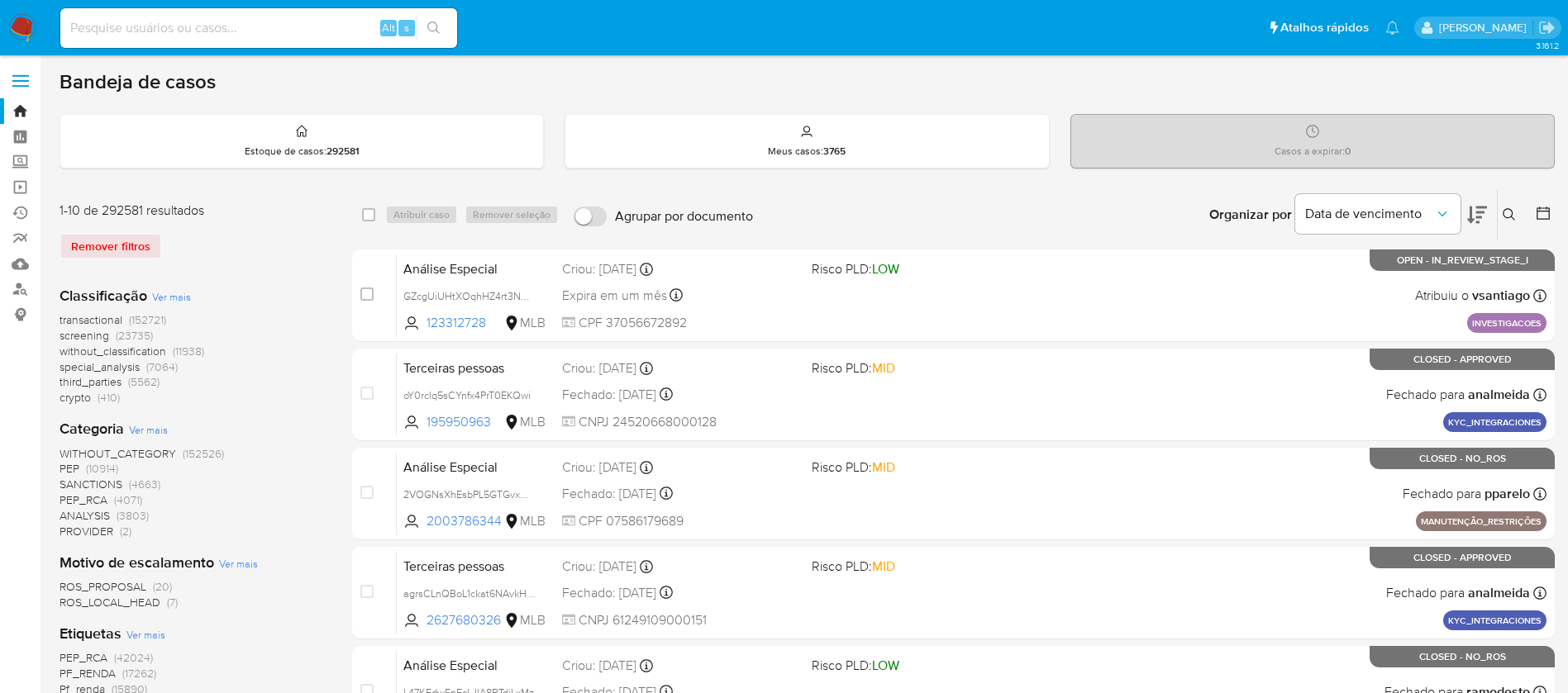
click at [1511, 211] on icon at bounding box center [1509, 214] width 14 height 14
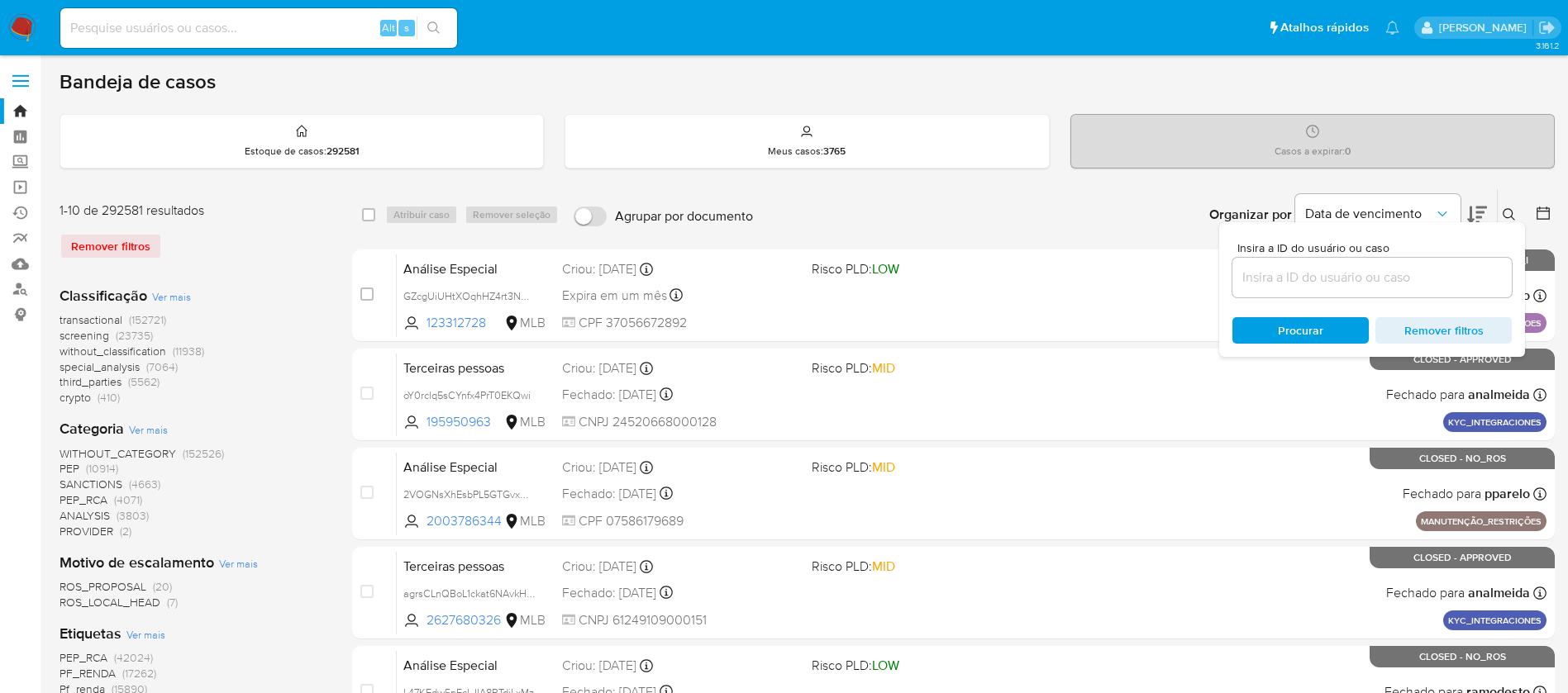
click at [1357, 264] on div at bounding box center [1371, 278] width 279 height 40
click at [1361, 282] on input at bounding box center [1371, 278] width 279 height 22
paste input "hl9AroqfSzo9aCQJsKOLVBXN"
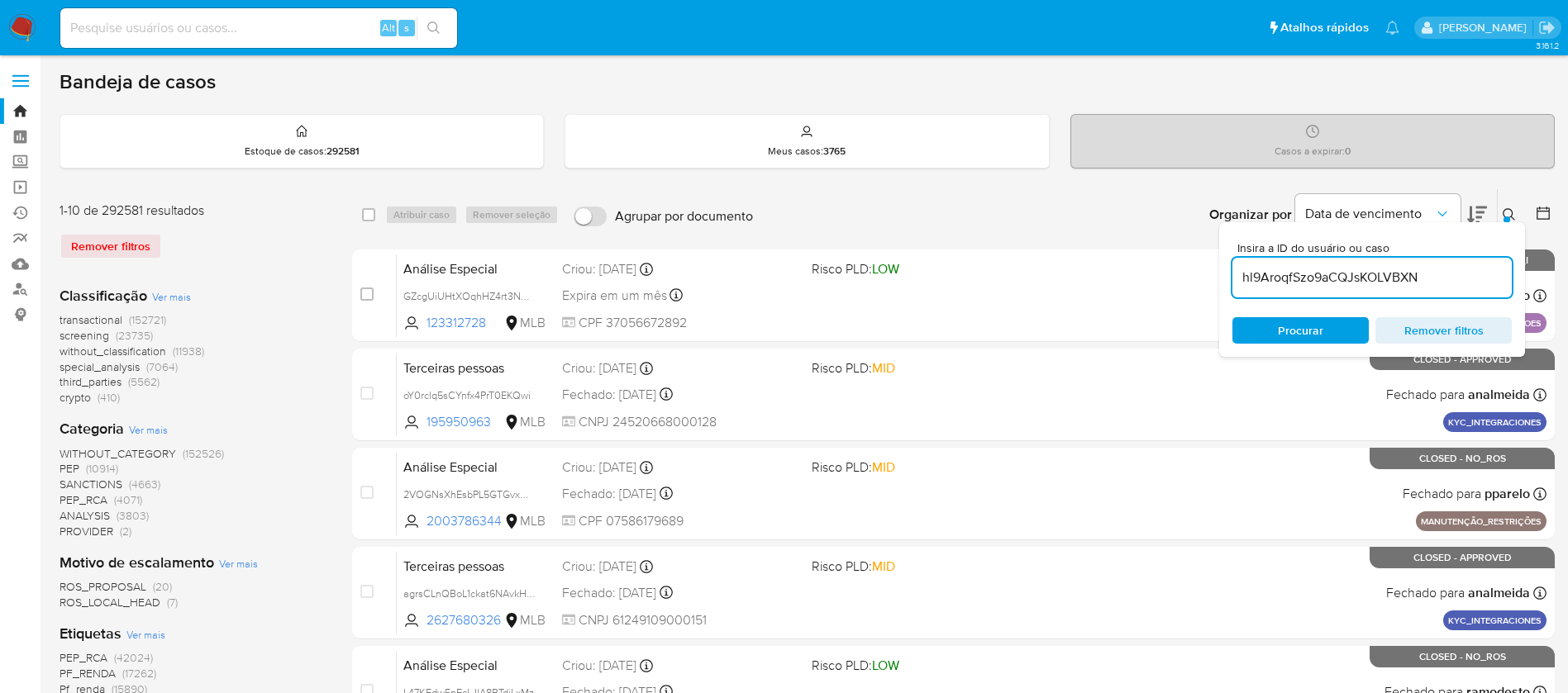
type input "hl9AroqfSzo9aCQJsKOLVBXN"
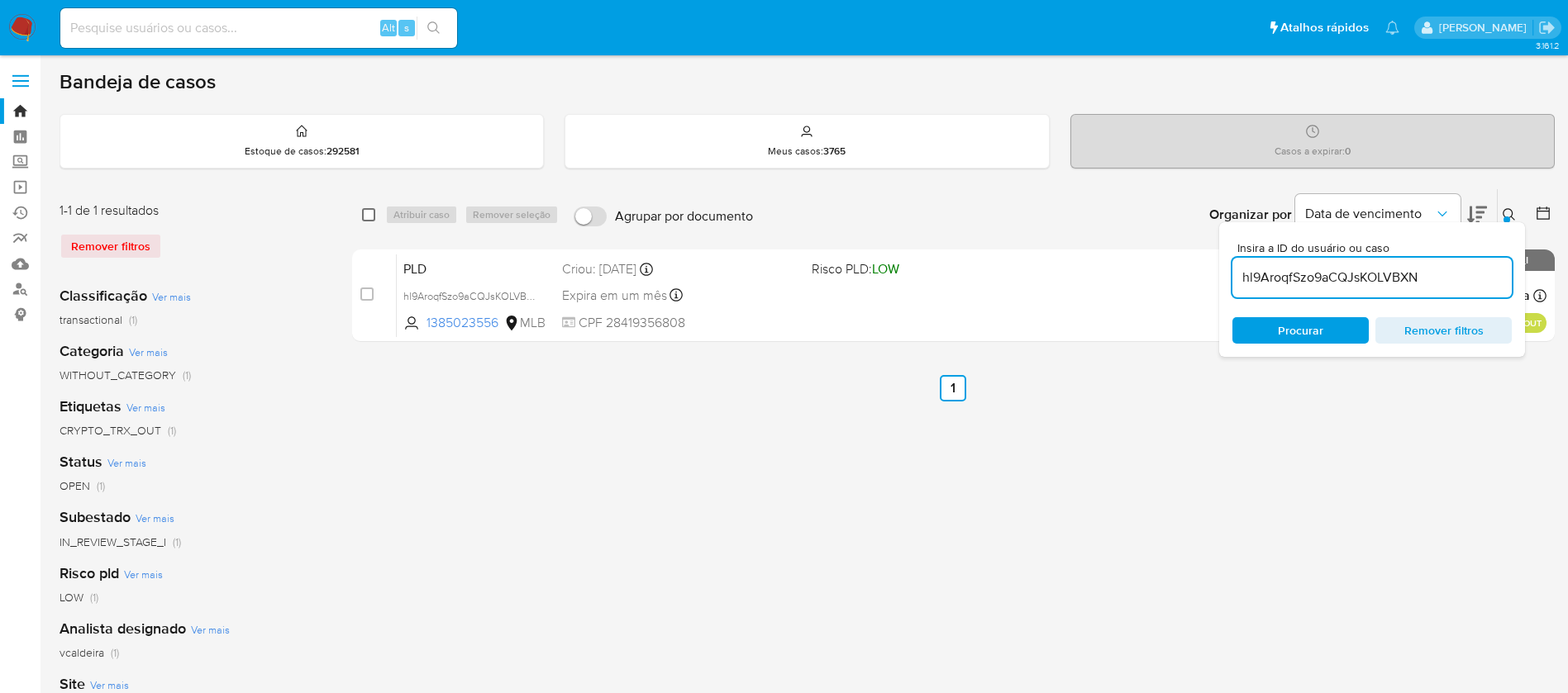
click at [372, 215] on input "checkbox" at bounding box center [368, 214] width 14 height 14
checkbox input "true"
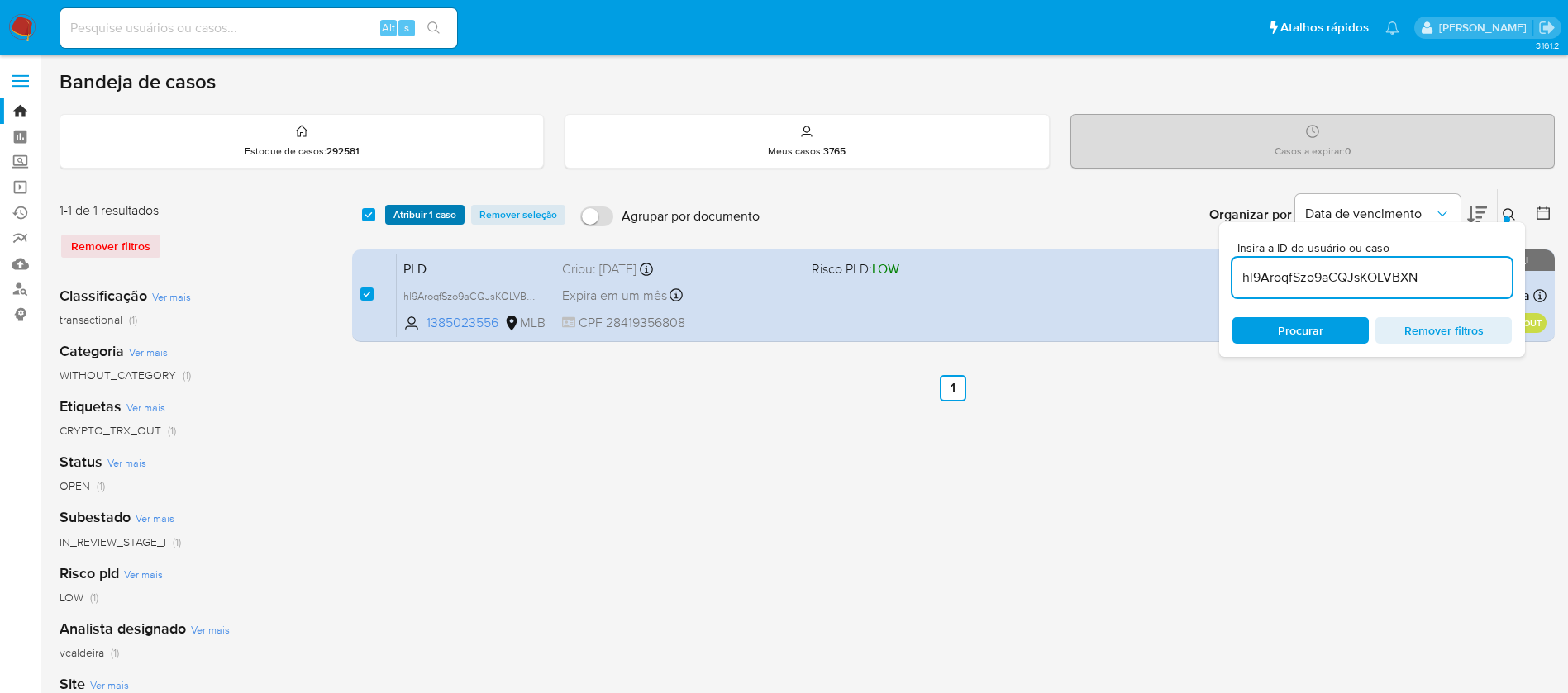
click at [414, 214] on span "Atribuir 1 caso" at bounding box center [424, 214] width 63 height 16
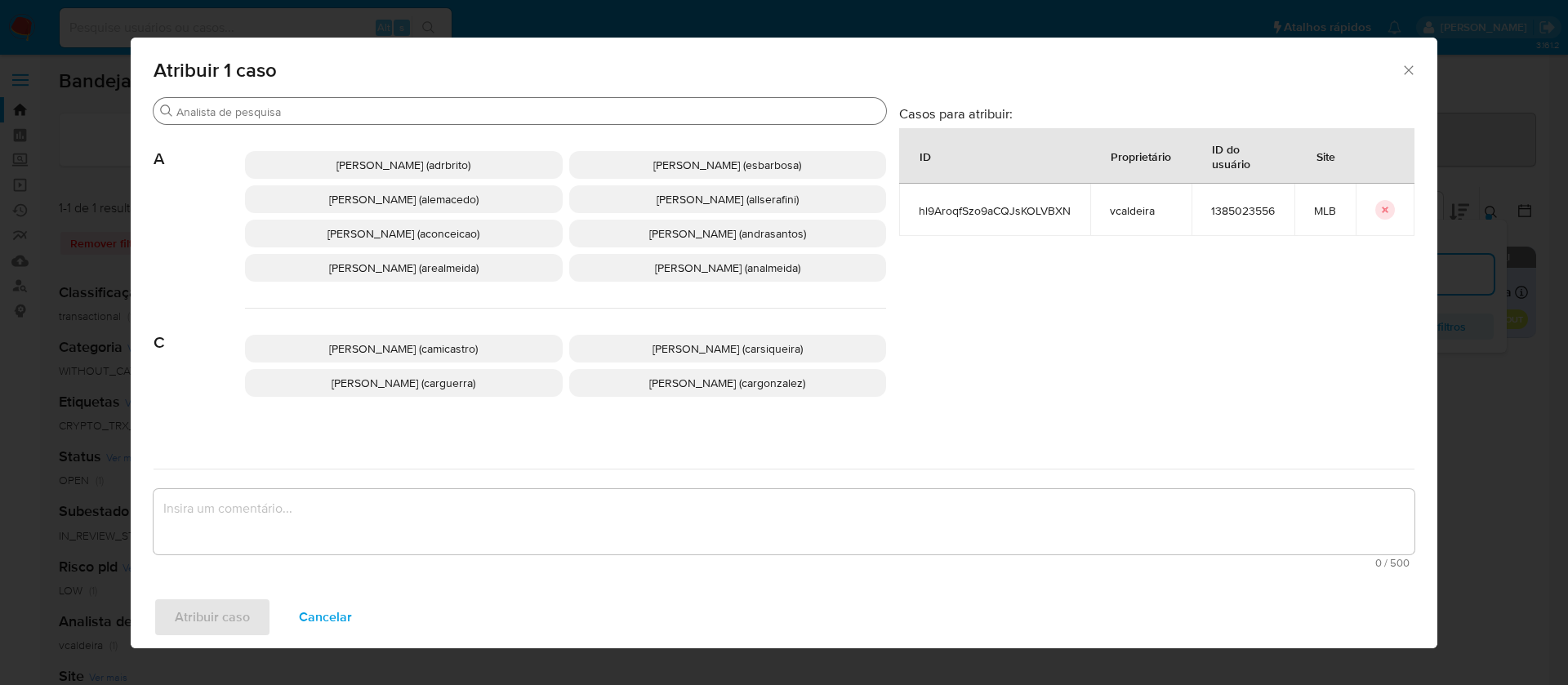
click at [600, 112] on input "Buscar" at bounding box center [527, 111] width 703 height 14
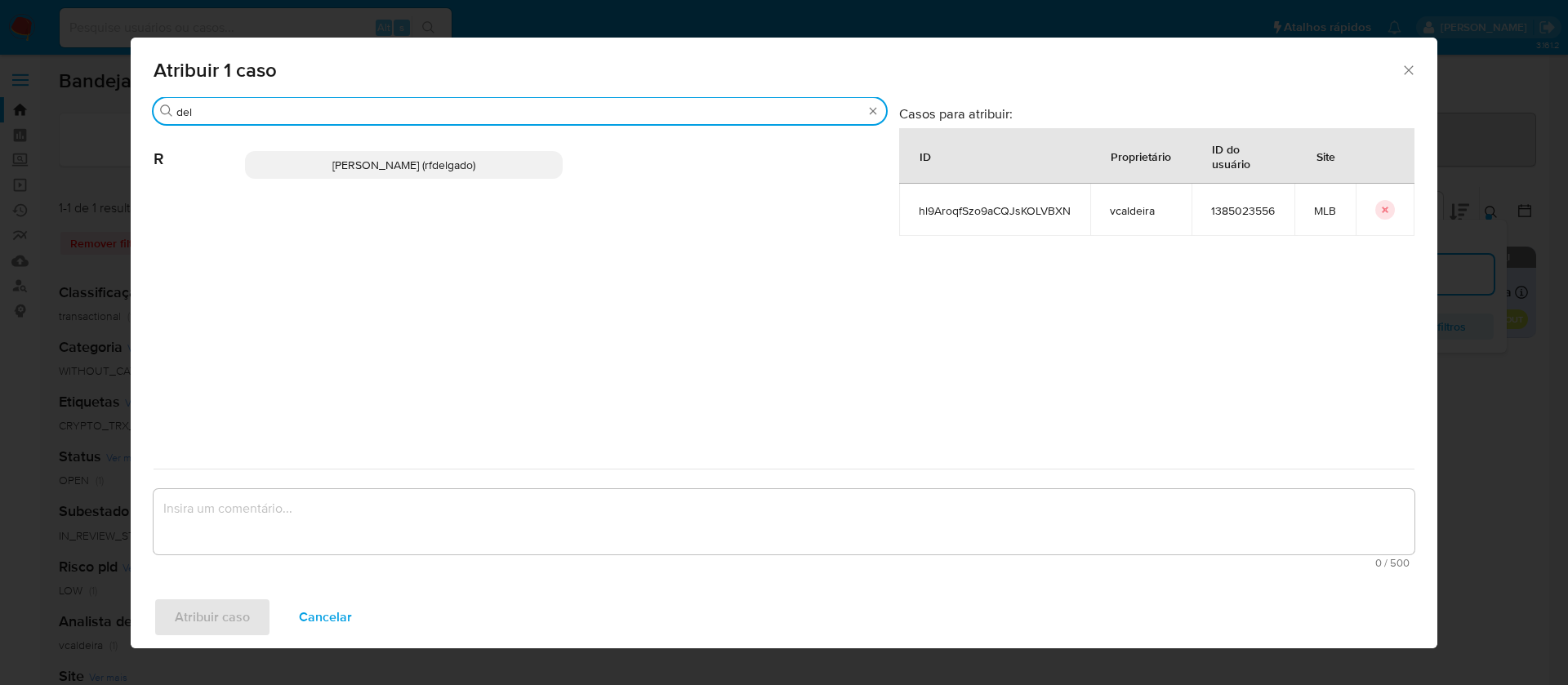
type input "del"
click at [345, 157] on span "Renata De Freitas Delgado (rfdelgado)" at bounding box center [403, 165] width 143 height 16
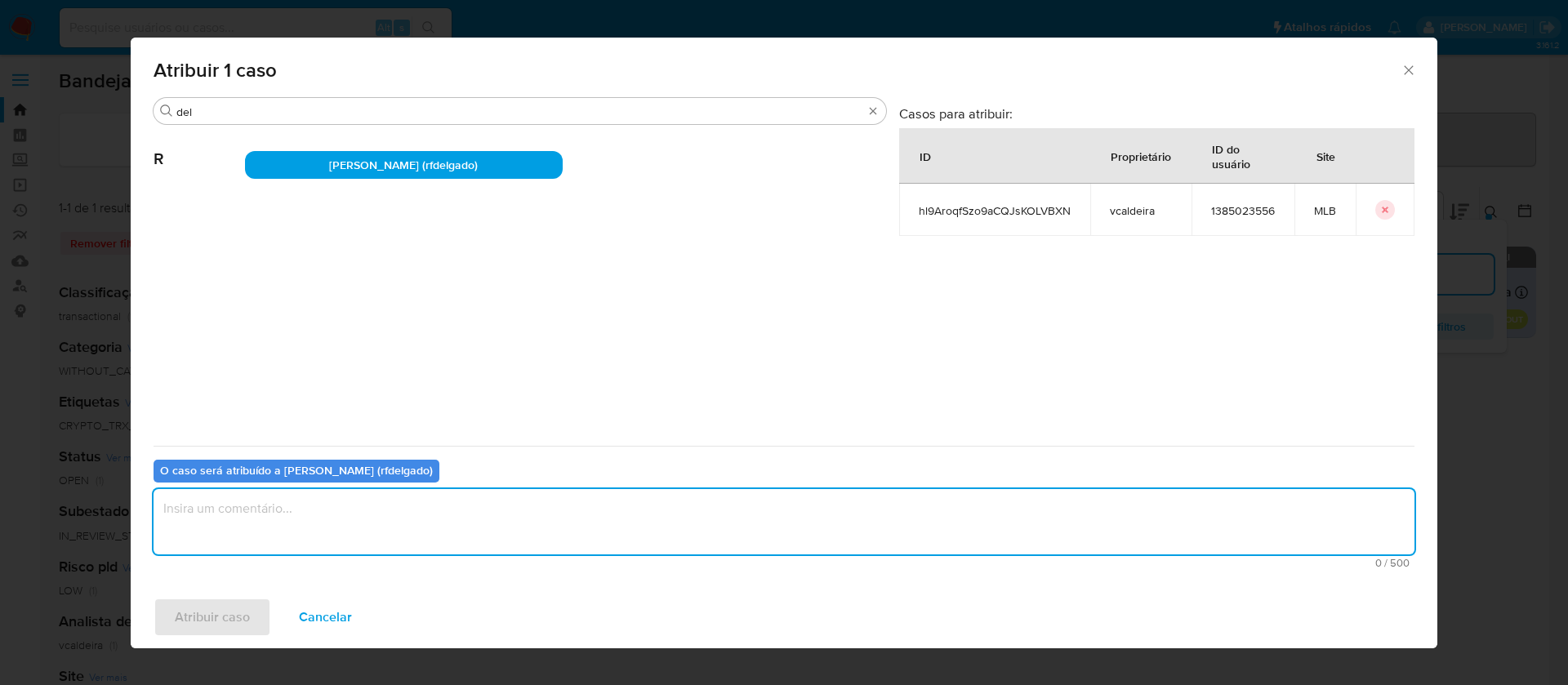
click at [703, 530] on textarea "assign-modal" at bounding box center [784, 522] width 1261 height 66
type textarea "."
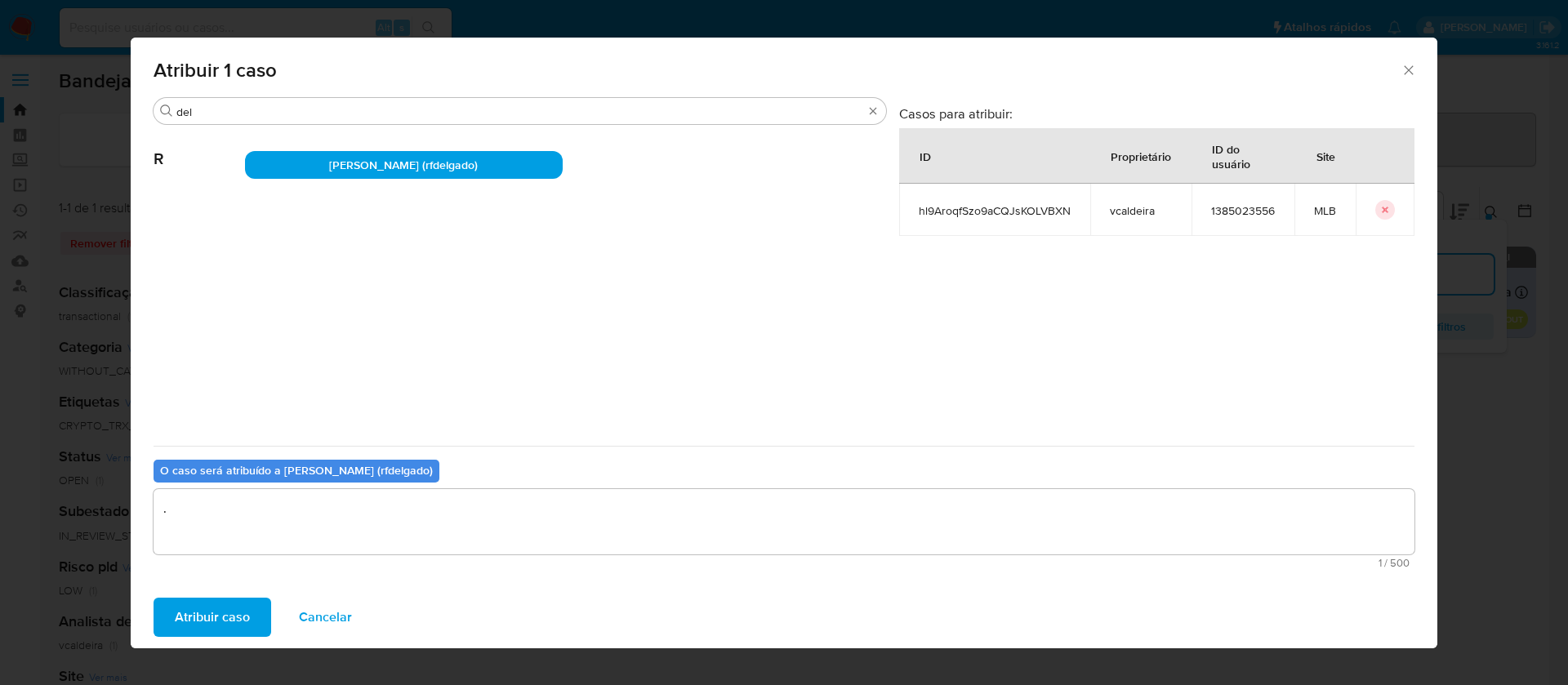
click at [186, 609] on span "Atribuir caso" at bounding box center [213, 618] width 75 height 36
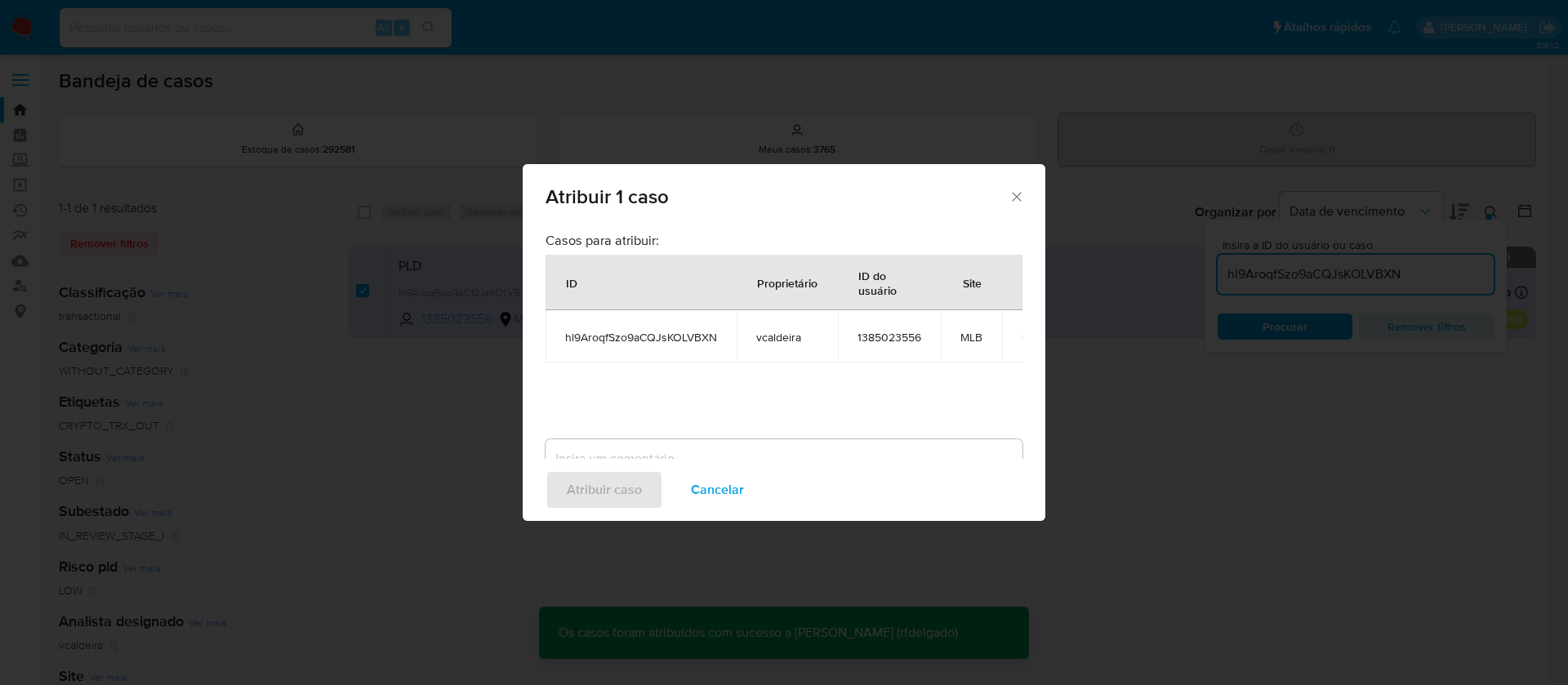
checkbox input "false"
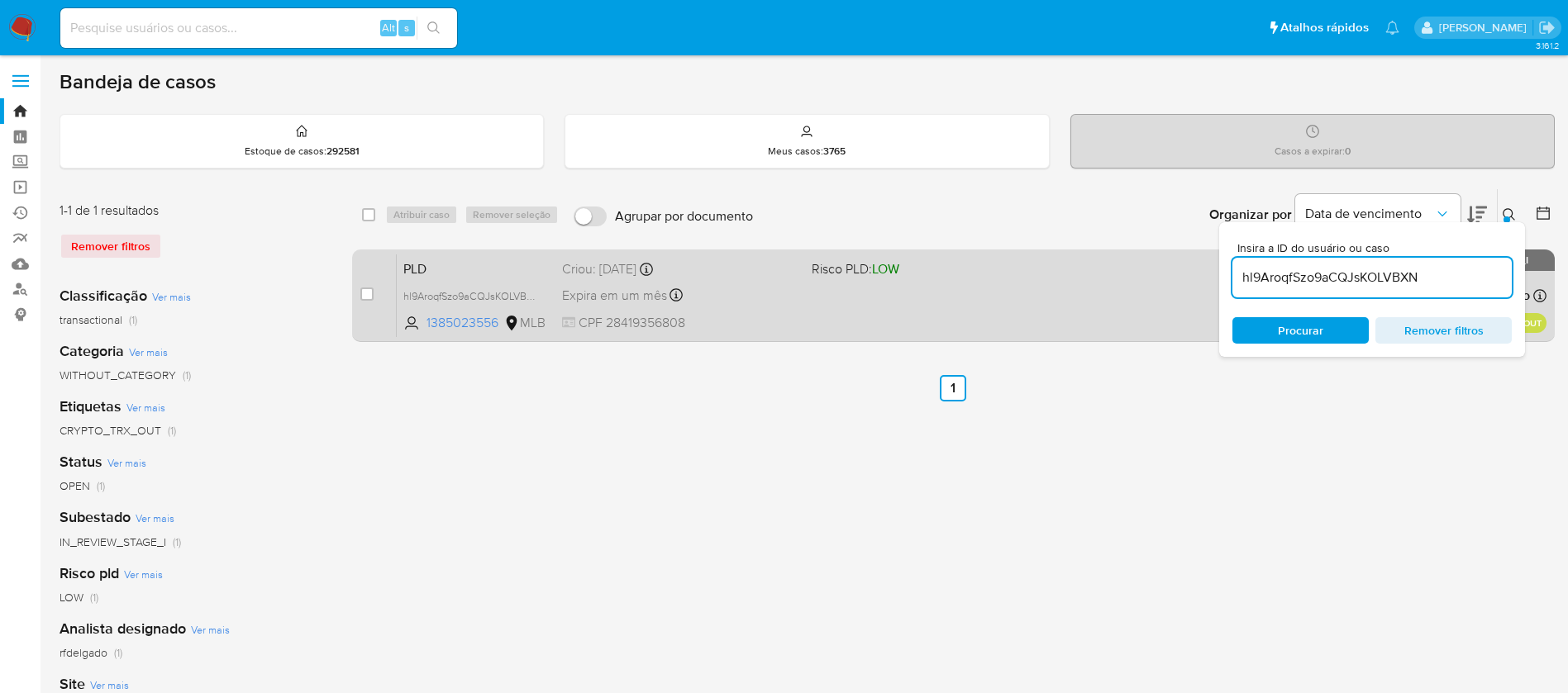
click at [915, 302] on div "PLD hl9AroqfSzo9aCQJsKOLVBXN 1385023556 MLB Risco PLD: LOW Criou: 25/09/2025 Cr…" at bounding box center [971, 295] width 1149 height 84
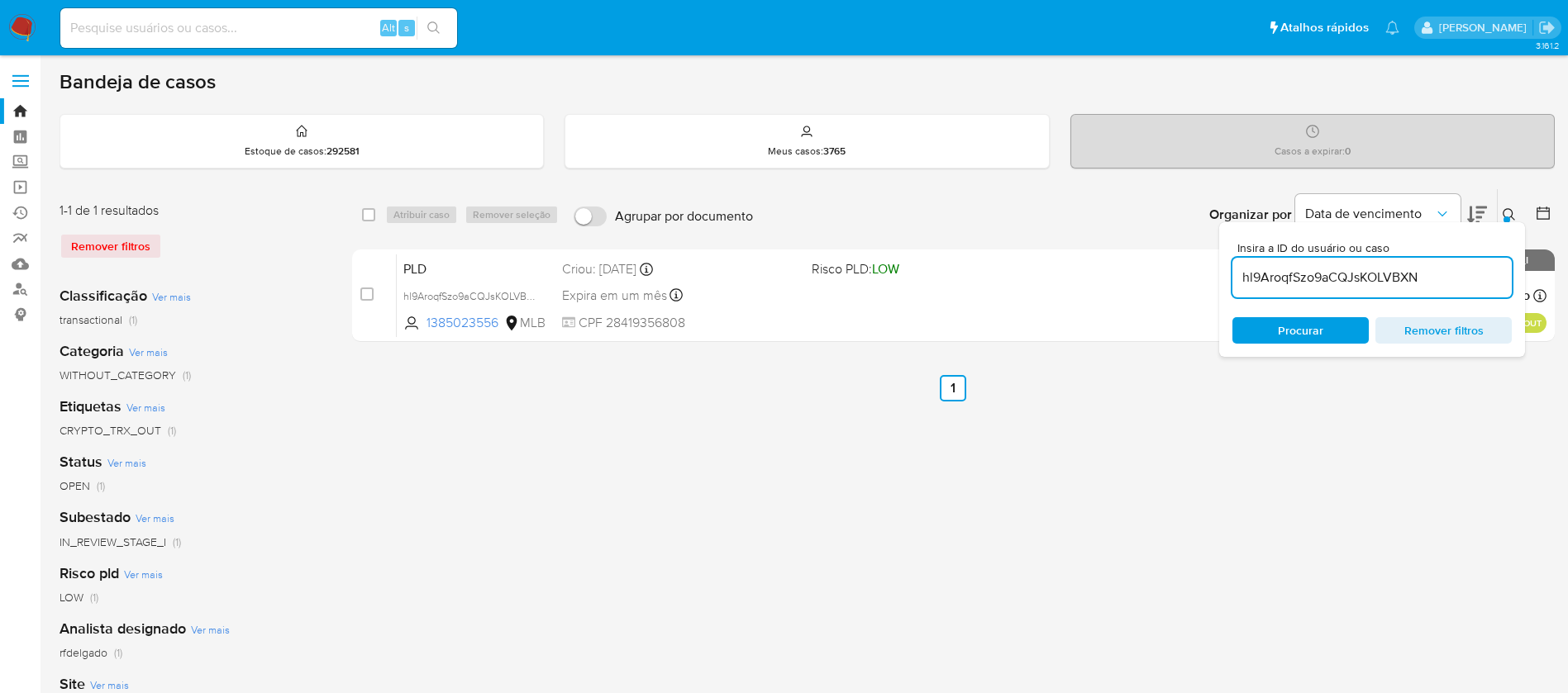
click at [23, 19] on img at bounding box center [22, 27] width 28 height 28
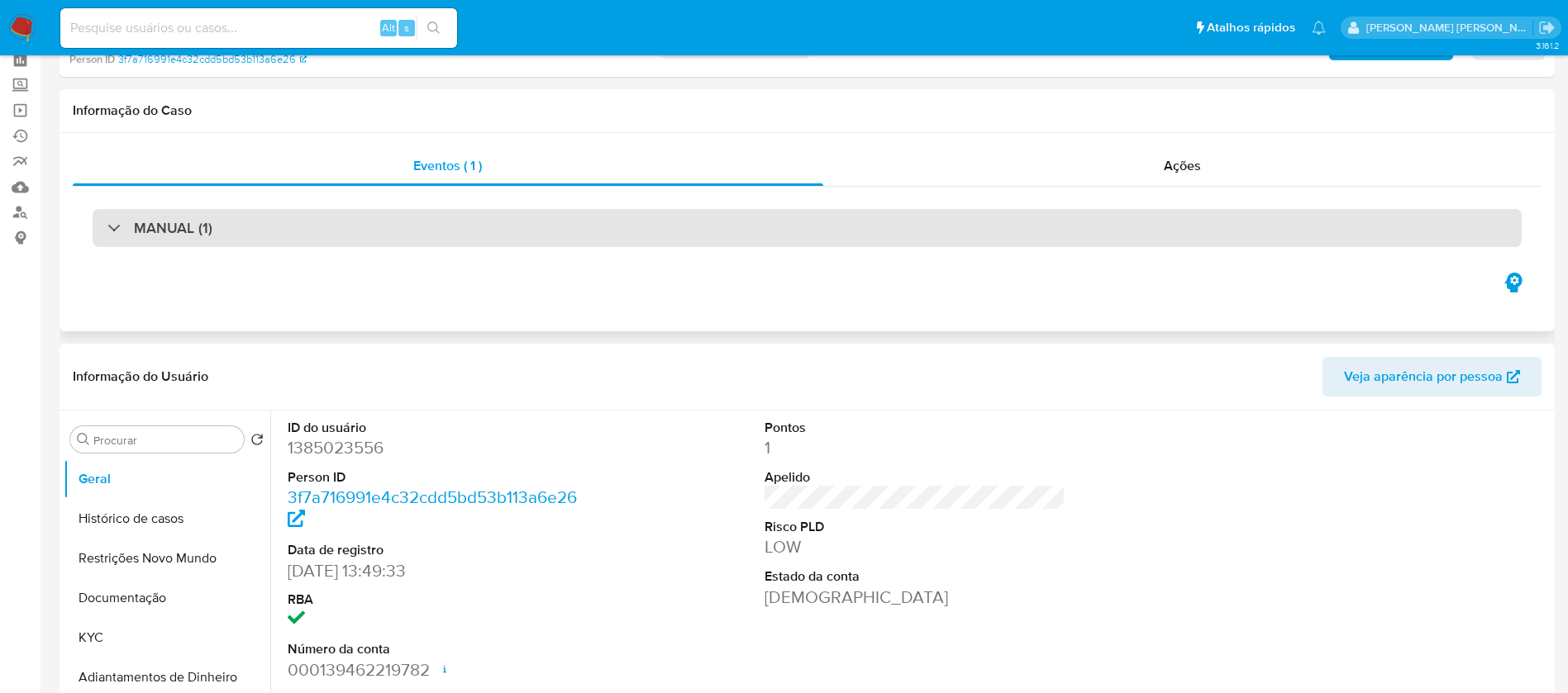
select select "10"
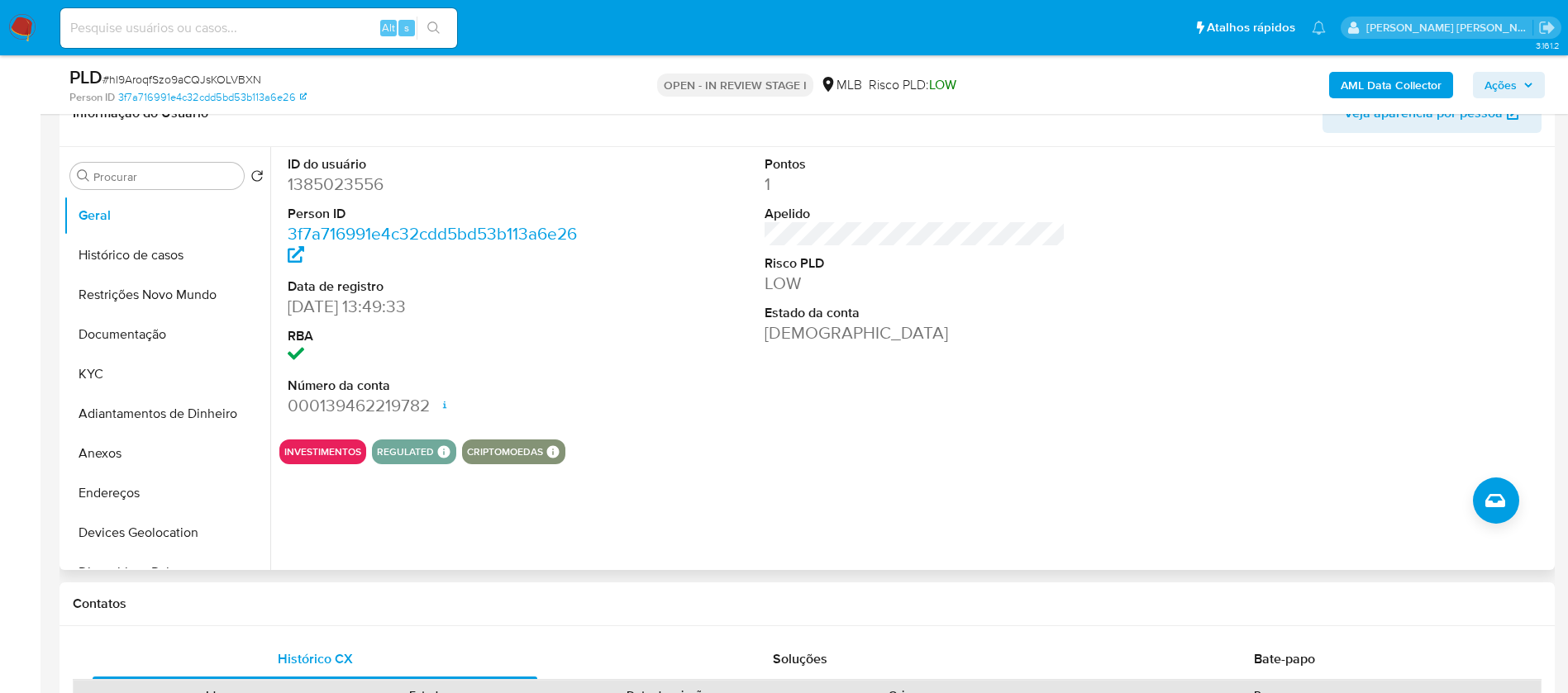
scroll to position [248, 0]
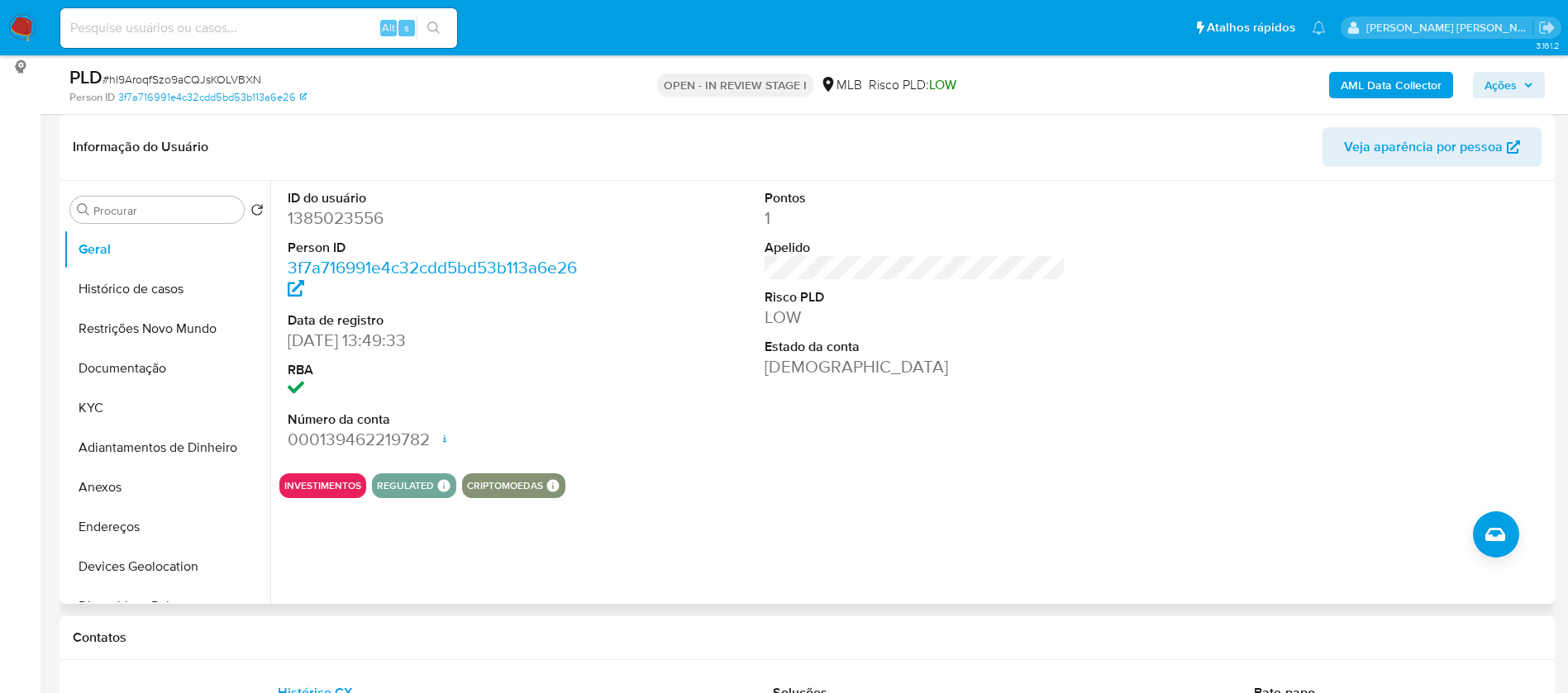
click at [333, 214] on dd "1385023556" at bounding box center [439, 217] width 302 height 23
copy dd "1385023556"
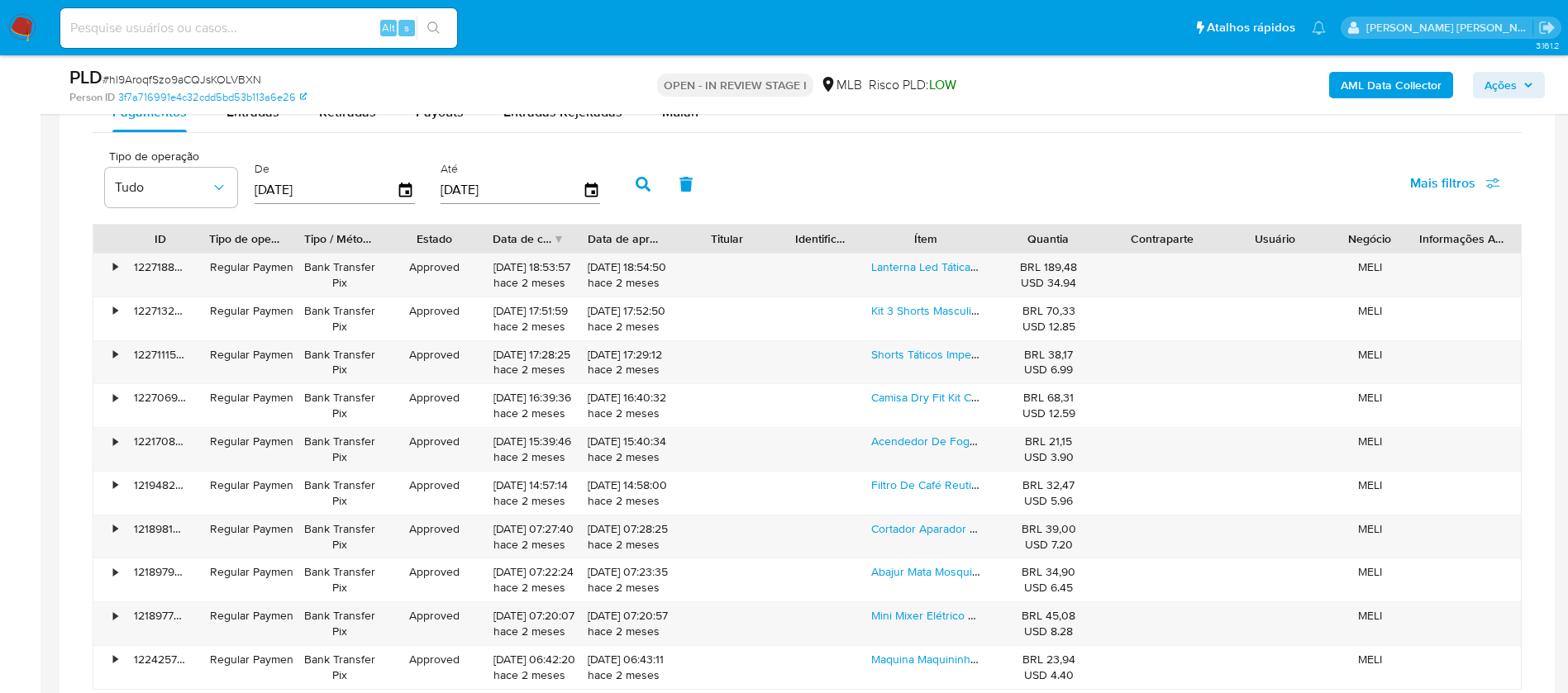
scroll to position [1099, 0]
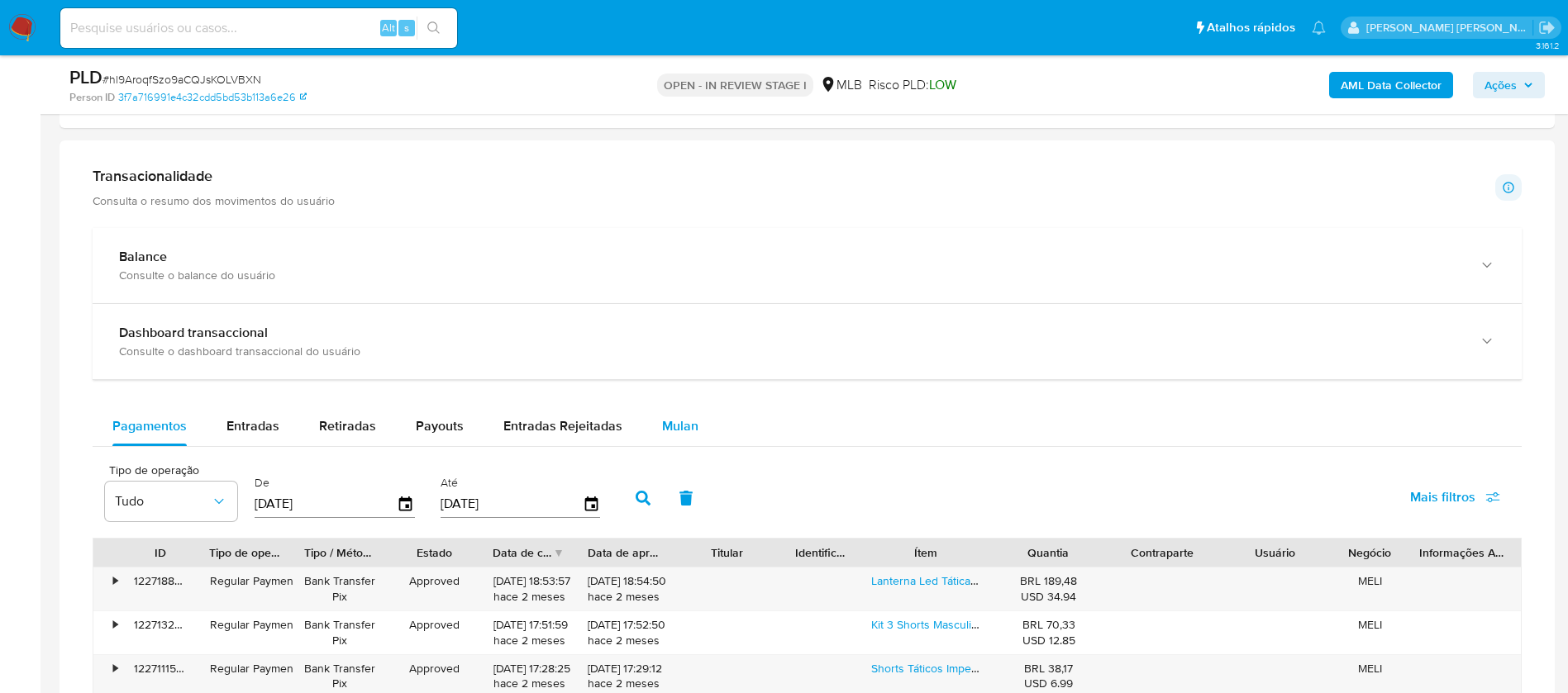
click at [665, 423] on span "Mulan" at bounding box center [680, 425] width 36 height 19
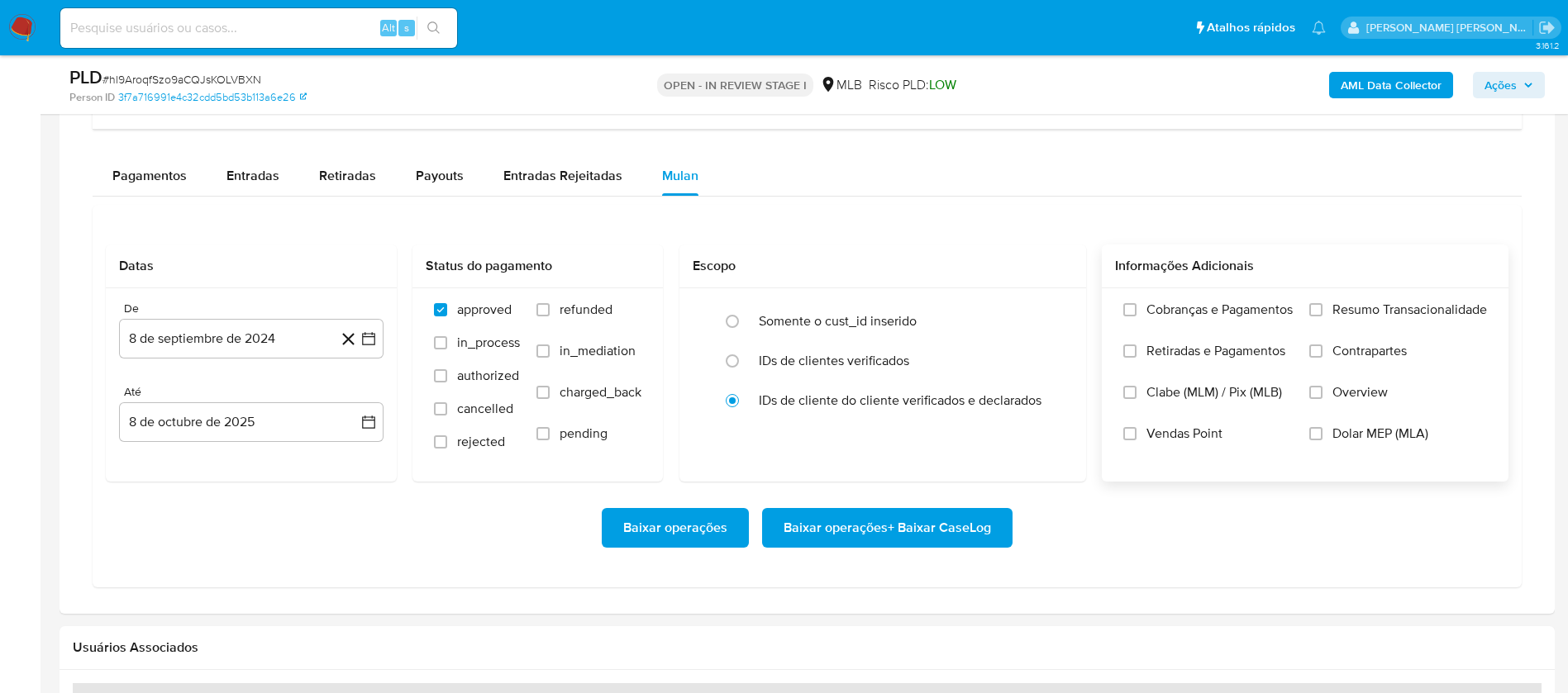
scroll to position [1347, 0]
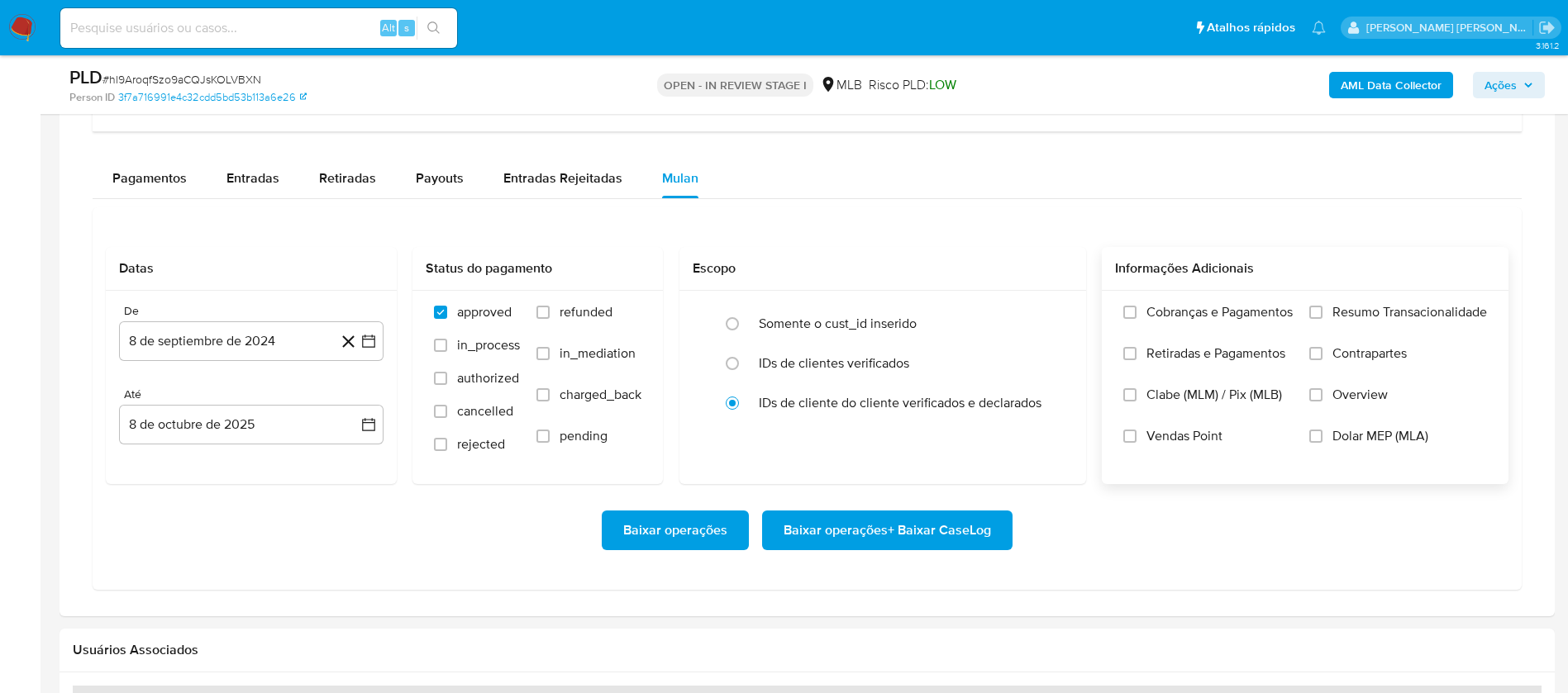
click at [1382, 304] on span "Resumo Transacionalidade" at bounding box center [1409, 312] width 154 height 16
click at [1322, 306] on input "Resumo Transacionalidade" at bounding box center [1315, 312] width 14 height 14
click at [1183, 434] on span "Vendas Point" at bounding box center [1185, 436] width 76 height 16
click at [1136, 434] on input "Vendas Point" at bounding box center [1129, 436] width 14 height 14
click at [226, 335] on button "8 de septiembre de 2024" at bounding box center [251, 342] width 264 height 40
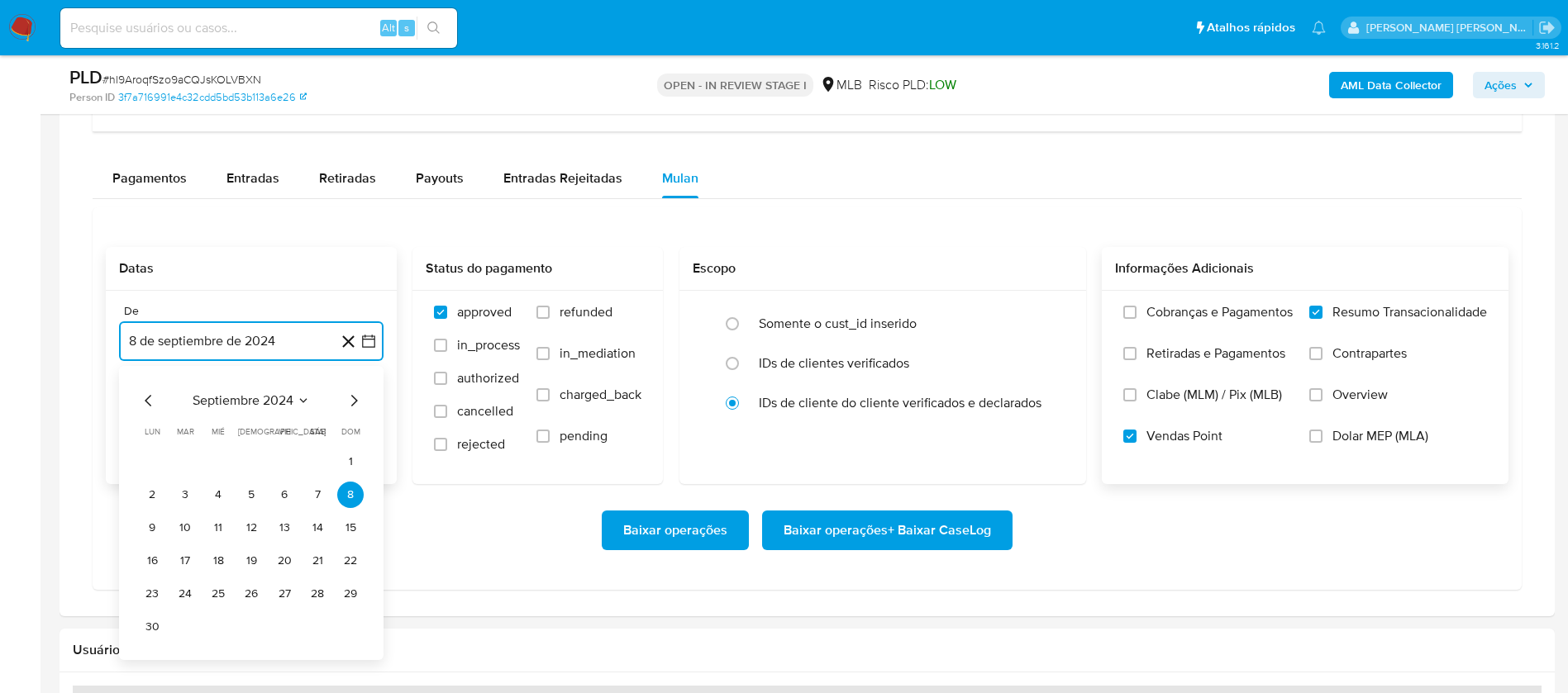
click at [243, 395] on span "septiembre 2024" at bounding box center [243, 401] width 101 height 16
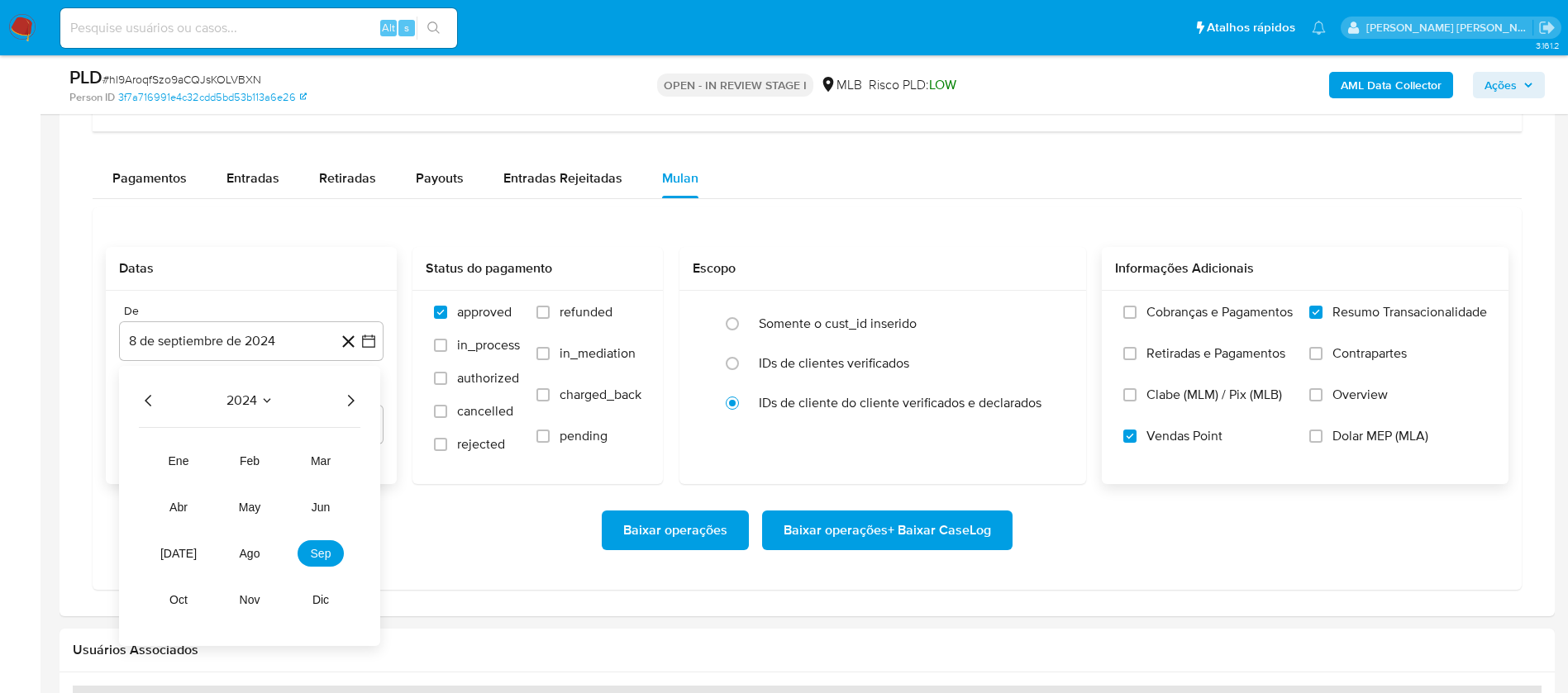
click at [350, 396] on icon "Año siguiente" at bounding box center [351, 401] width 6 height 12
click at [313, 556] on span "sep" at bounding box center [321, 553] width 21 height 14
click at [153, 463] on button "1" at bounding box center [152, 461] width 26 height 26
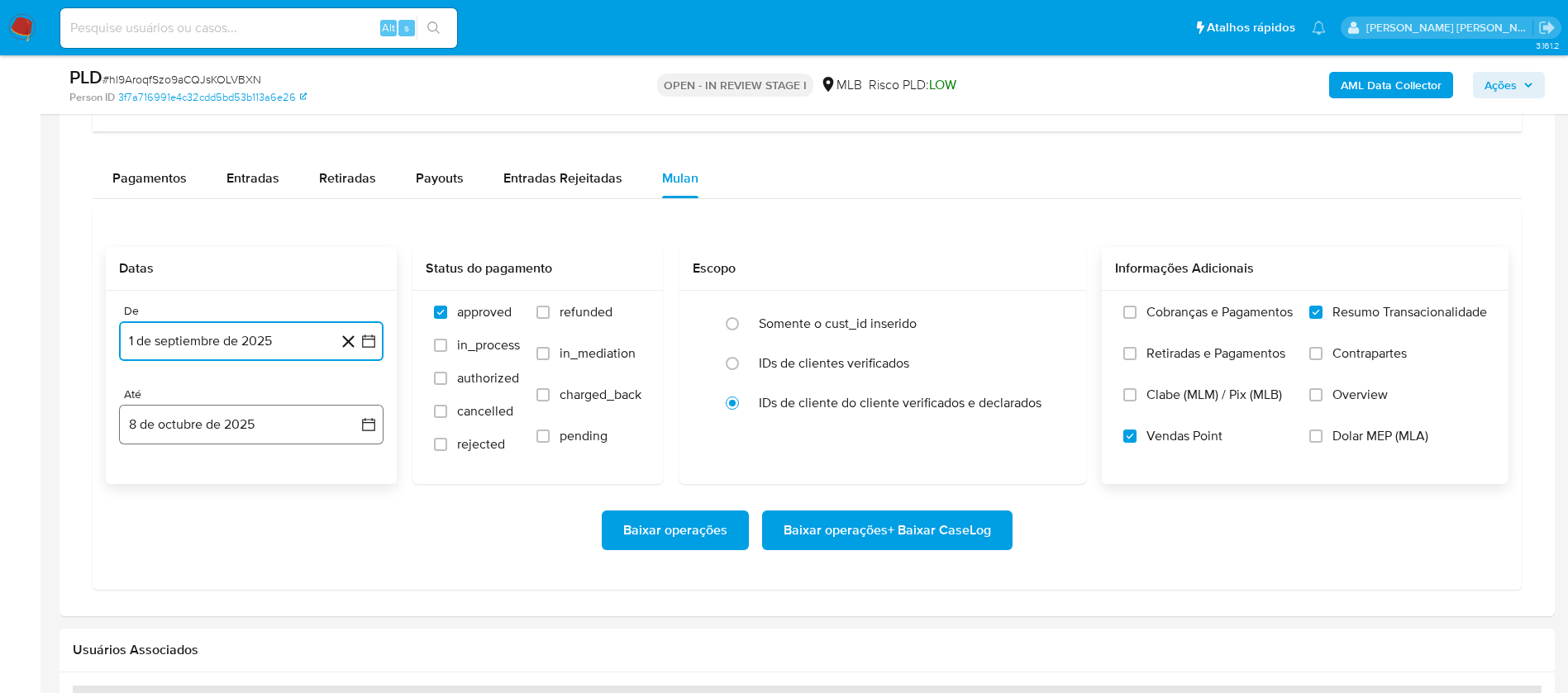
click at [203, 427] on button "8 de octubre de 2025" at bounding box center [251, 425] width 264 height 40
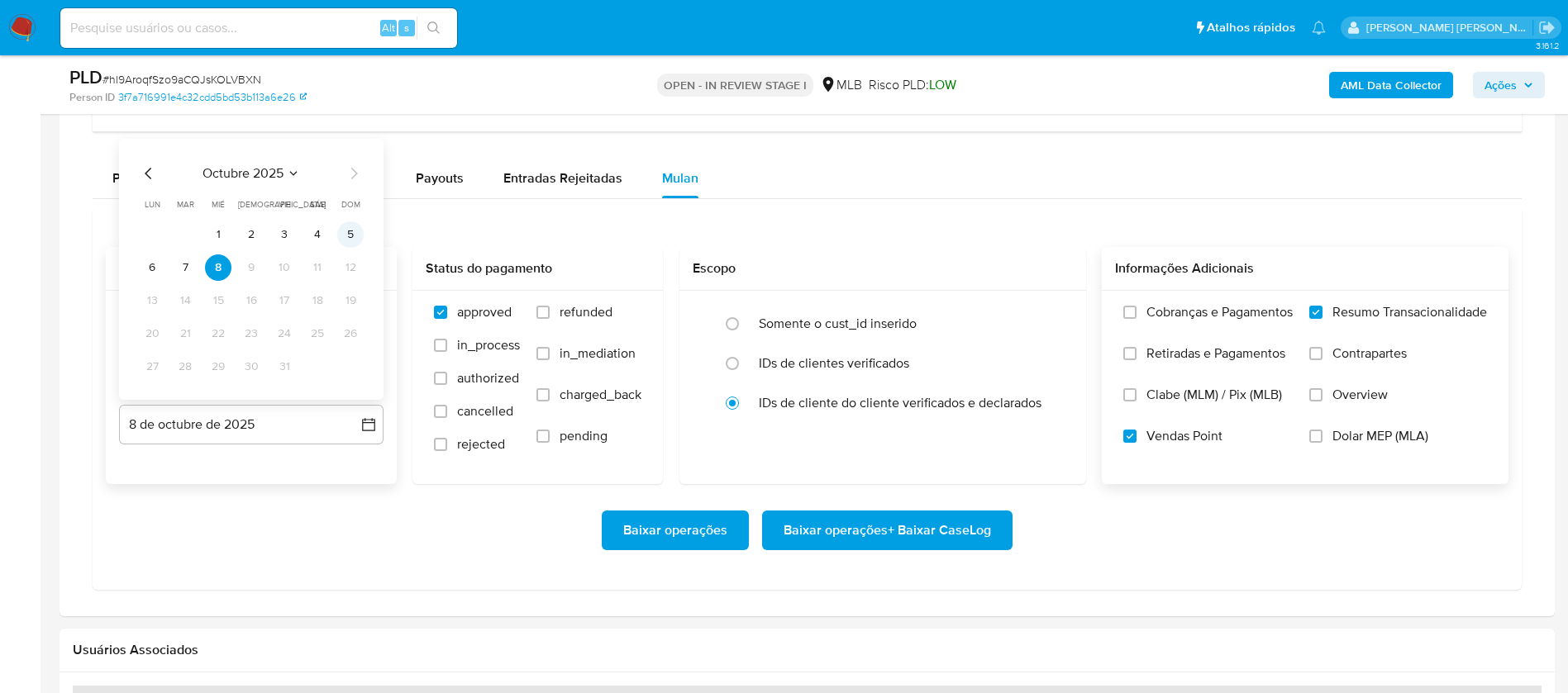
click at [348, 234] on button "5" at bounding box center [350, 234] width 26 height 26
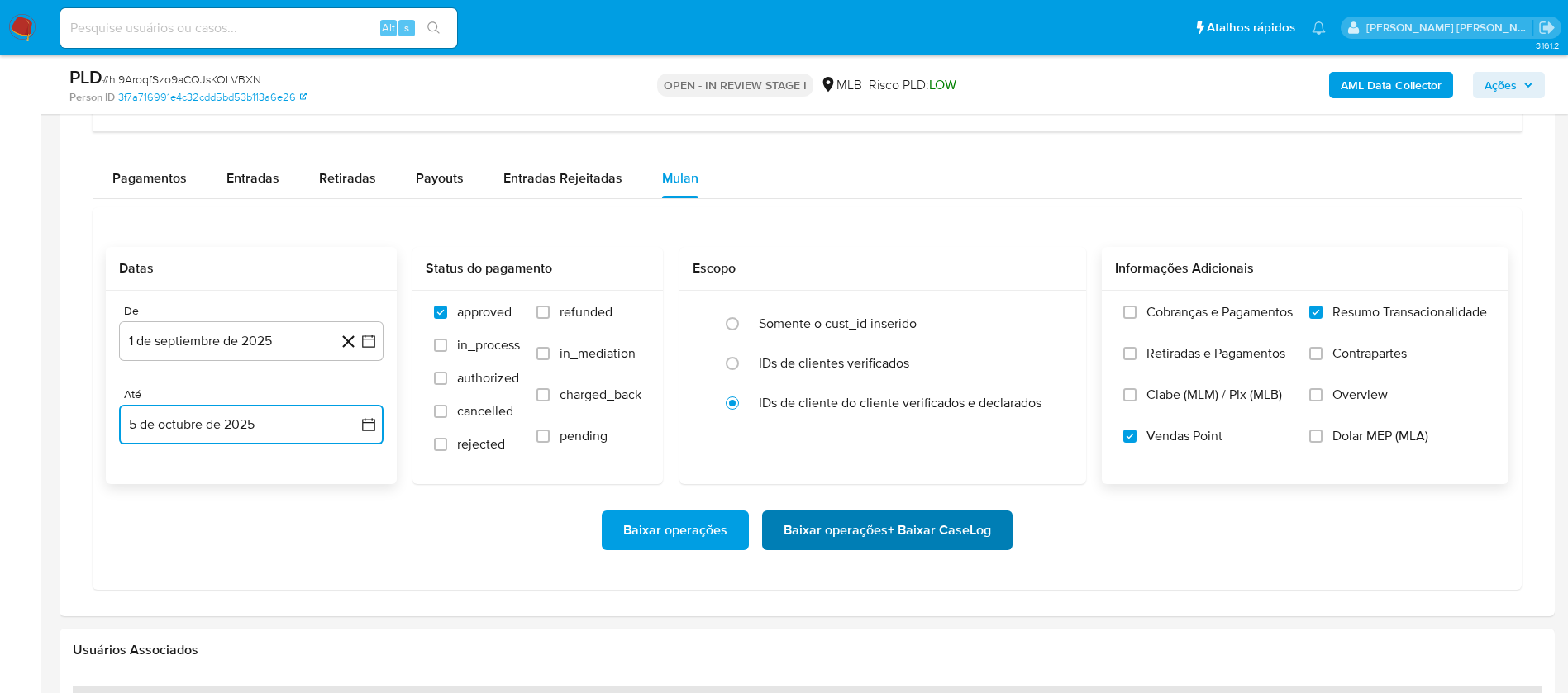
click at [996, 529] on button "Baixar operações + Baixar CaseLog" at bounding box center [888, 530] width 251 height 40
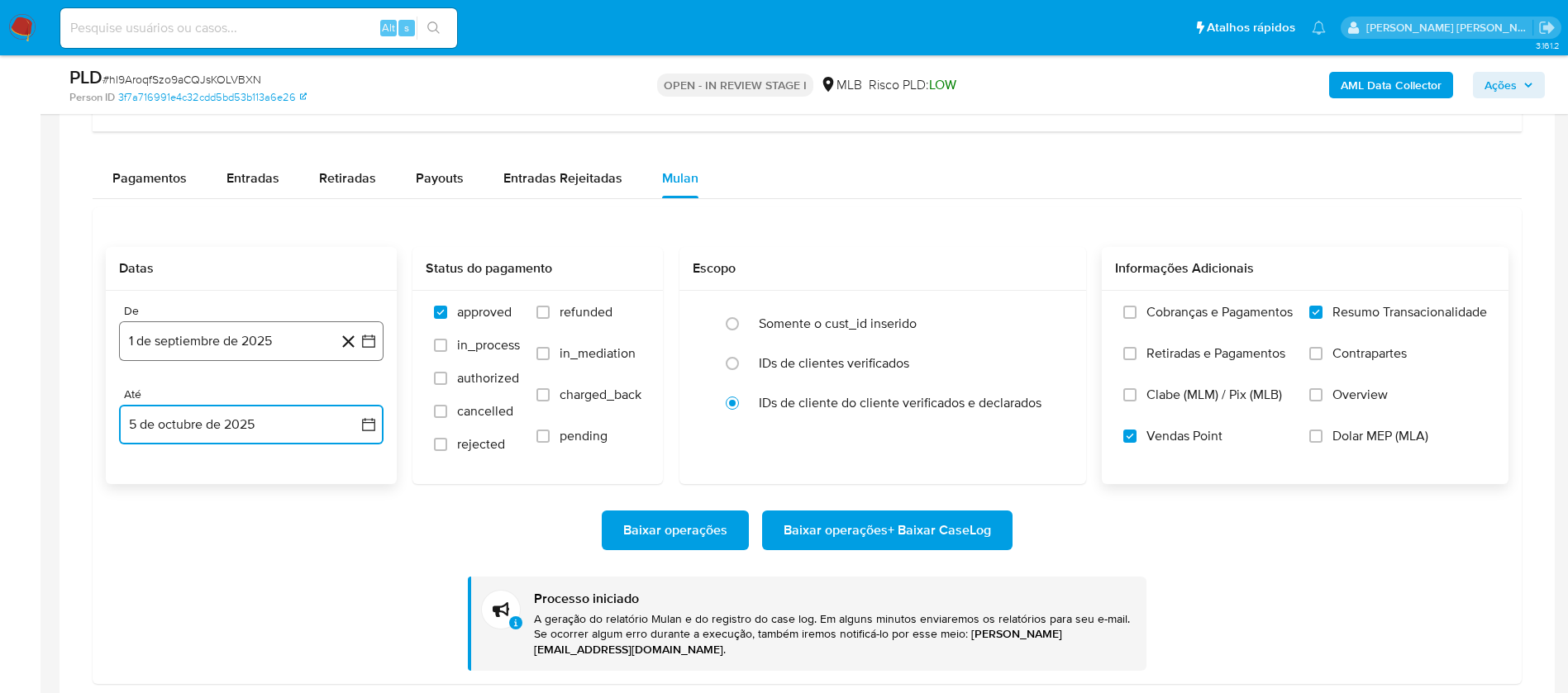
click at [255, 343] on button "1 de septiembre de 2025" at bounding box center [251, 342] width 264 height 40
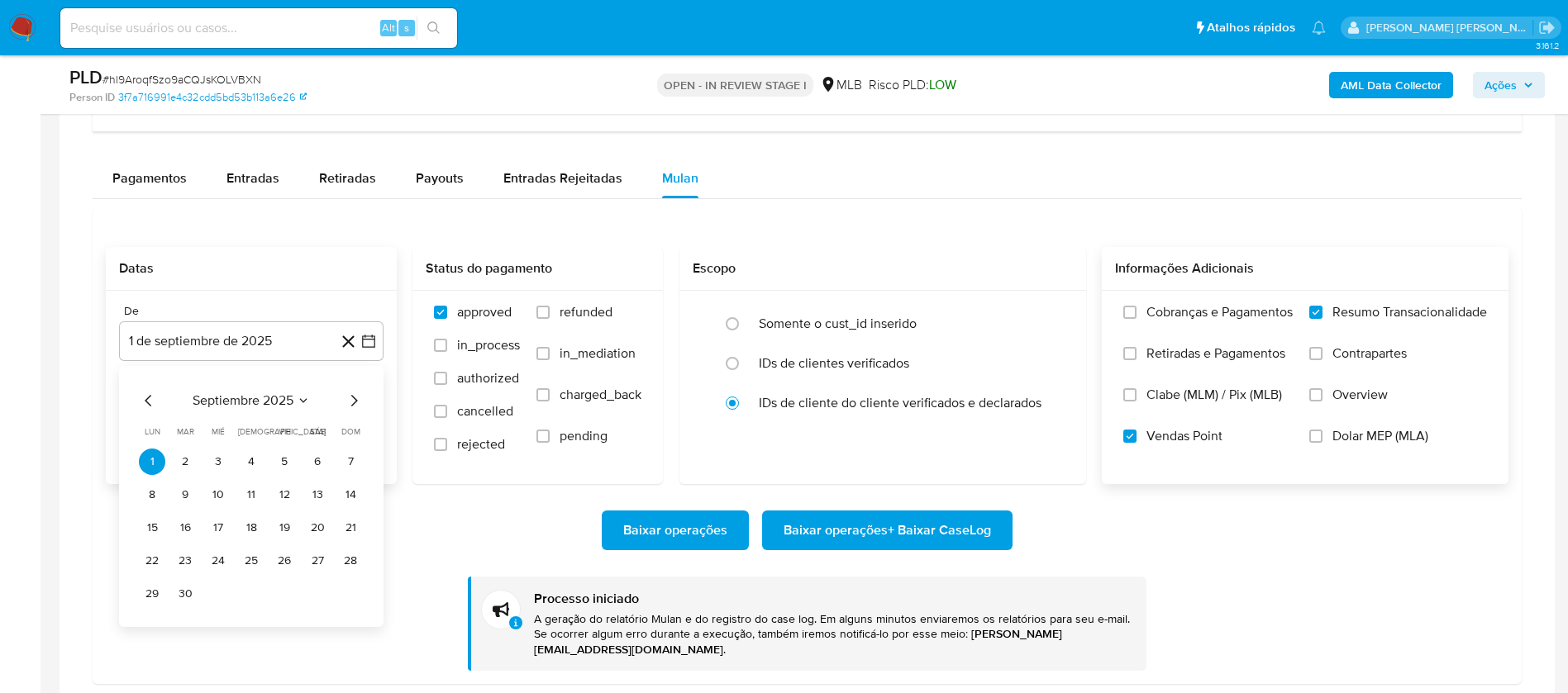
click at [141, 397] on icon "Mes anterior" at bounding box center [149, 401] width 20 height 20
click at [141, 396] on icon "Mes anterior" at bounding box center [149, 401] width 20 height 20
click at [192, 460] on button "1" at bounding box center [184, 461] width 26 height 26
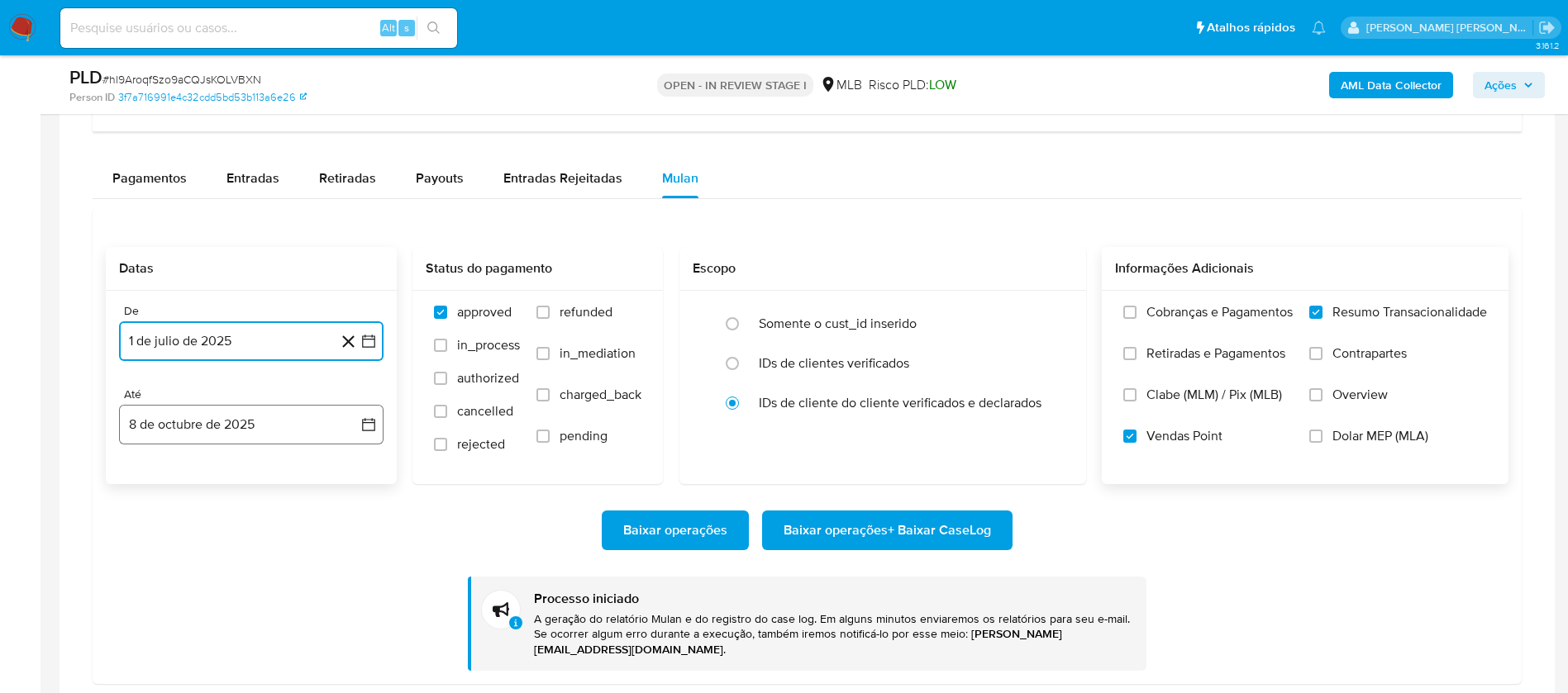
click at [227, 419] on button "8 de octubre de 2025" at bounding box center [251, 425] width 264 height 40
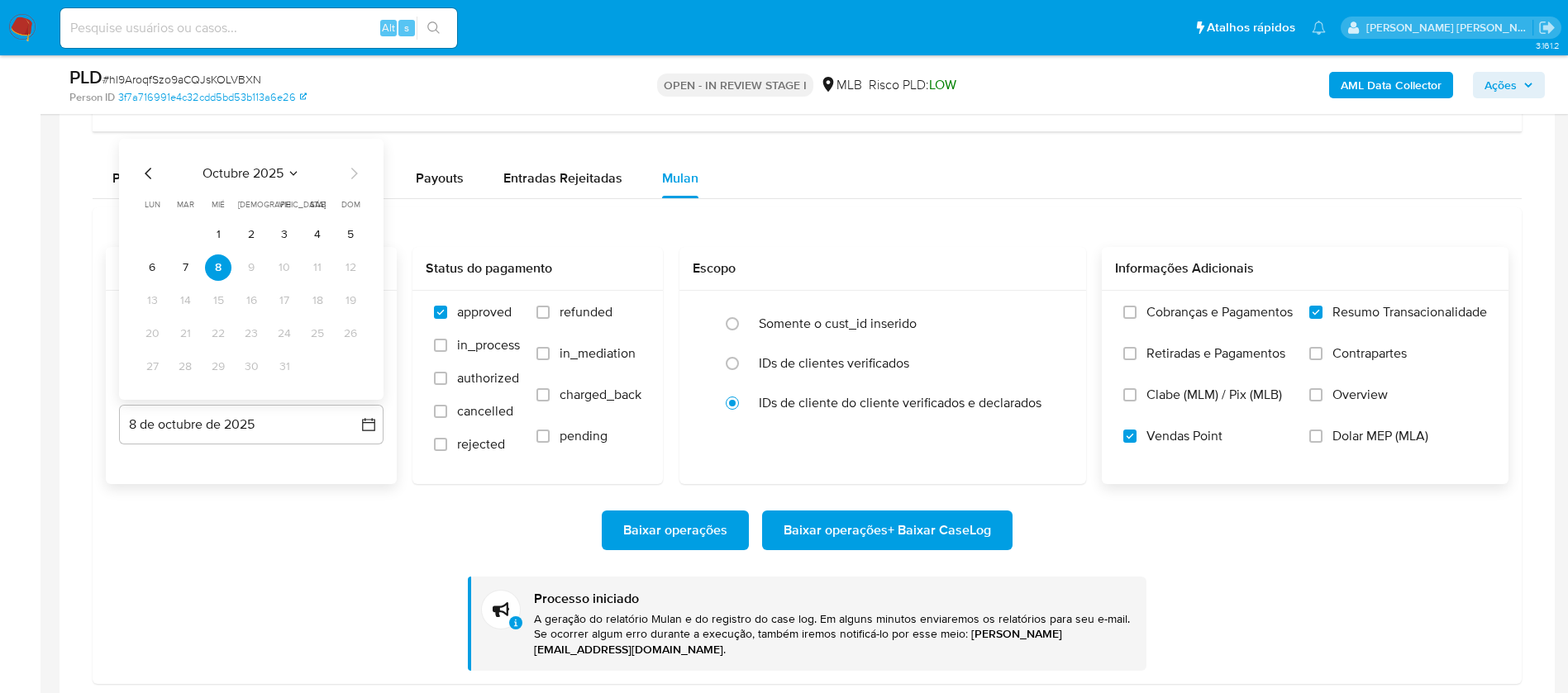
click at [143, 170] on icon "Mes anterior" at bounding box center [149, 173] width 20 height 20
click at [143, 171] on icon "Mes anterior" at bounding box center [149, 173] width 20 height 20
click at [256, 363] on button "31" at bounding box center [251, 366] width 26 height 26
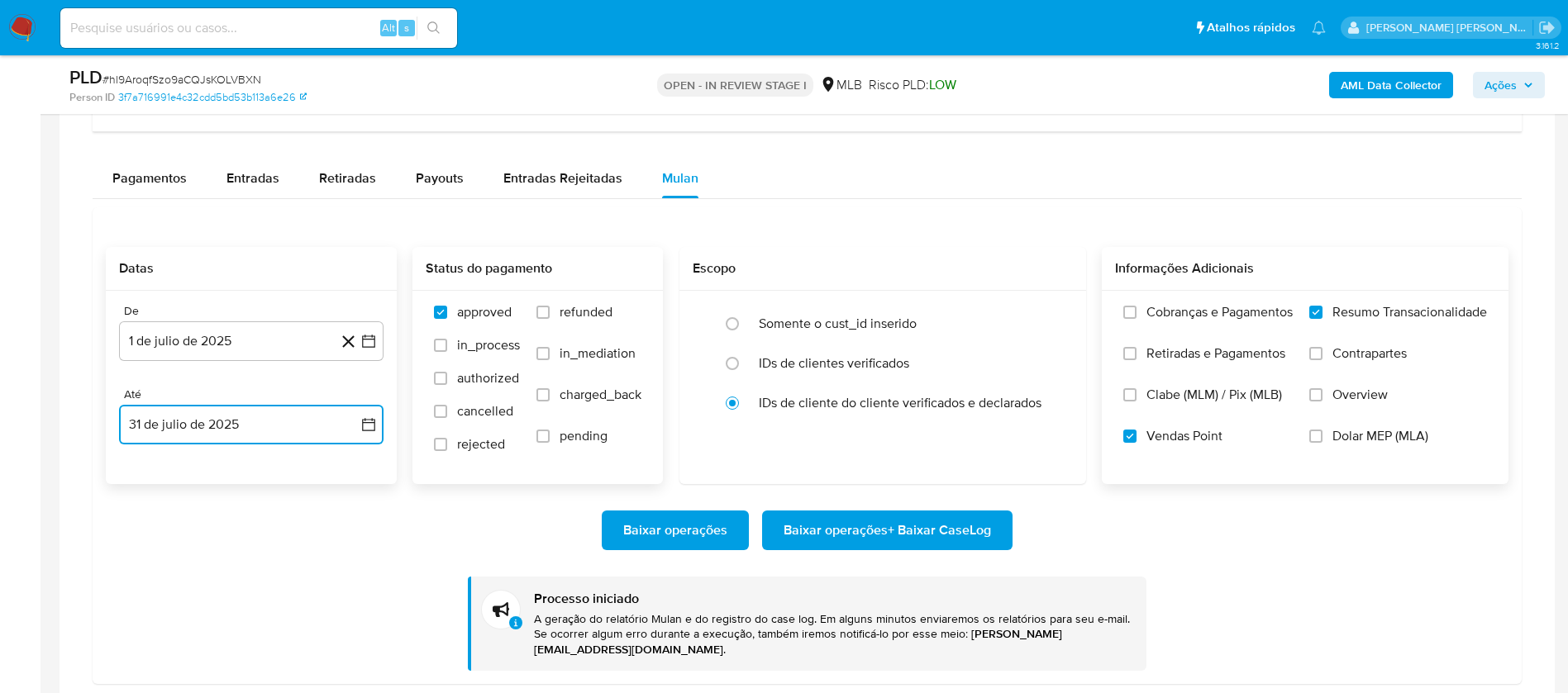
scroll to position [1470, 0]
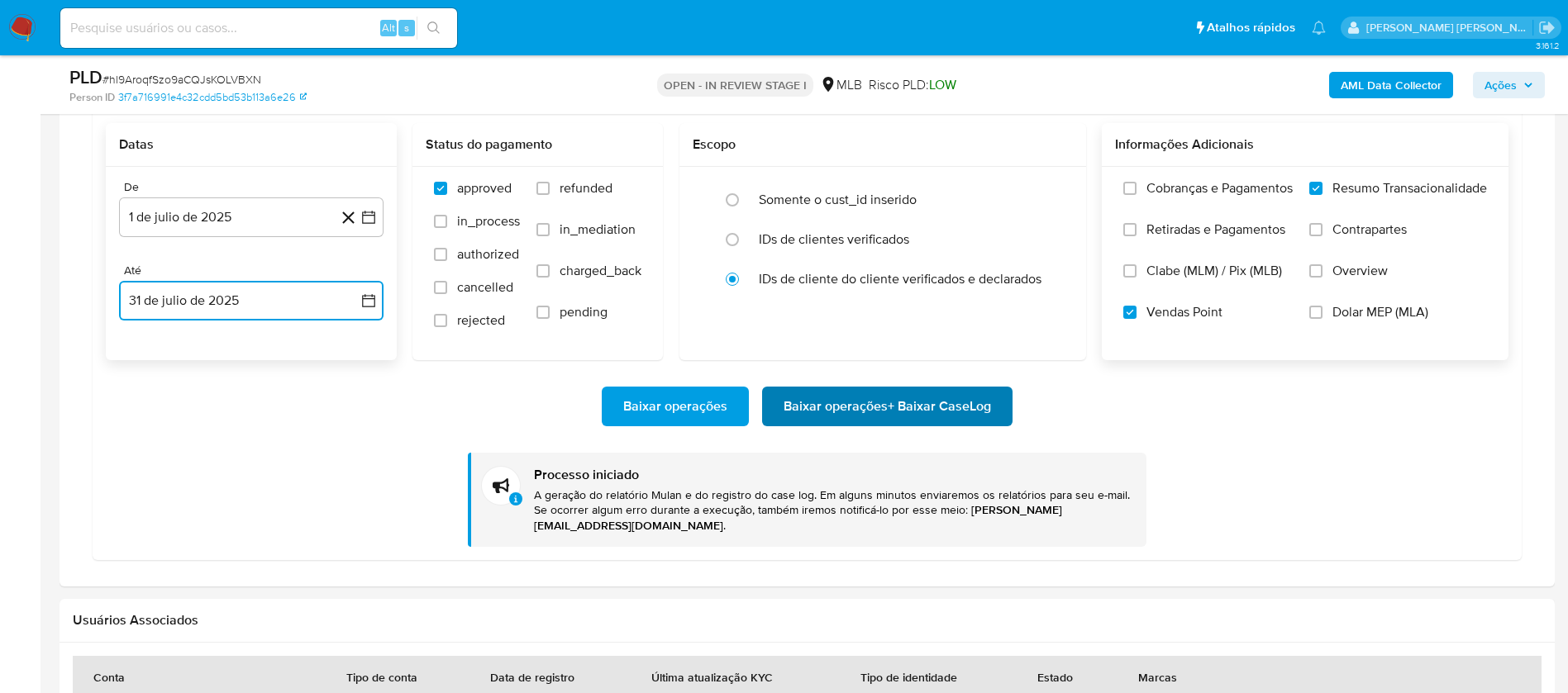
click at [851, 404] on span "Baixar operações + Baixar CaseLog" at bounding box center [887, 407] width 207 height 36
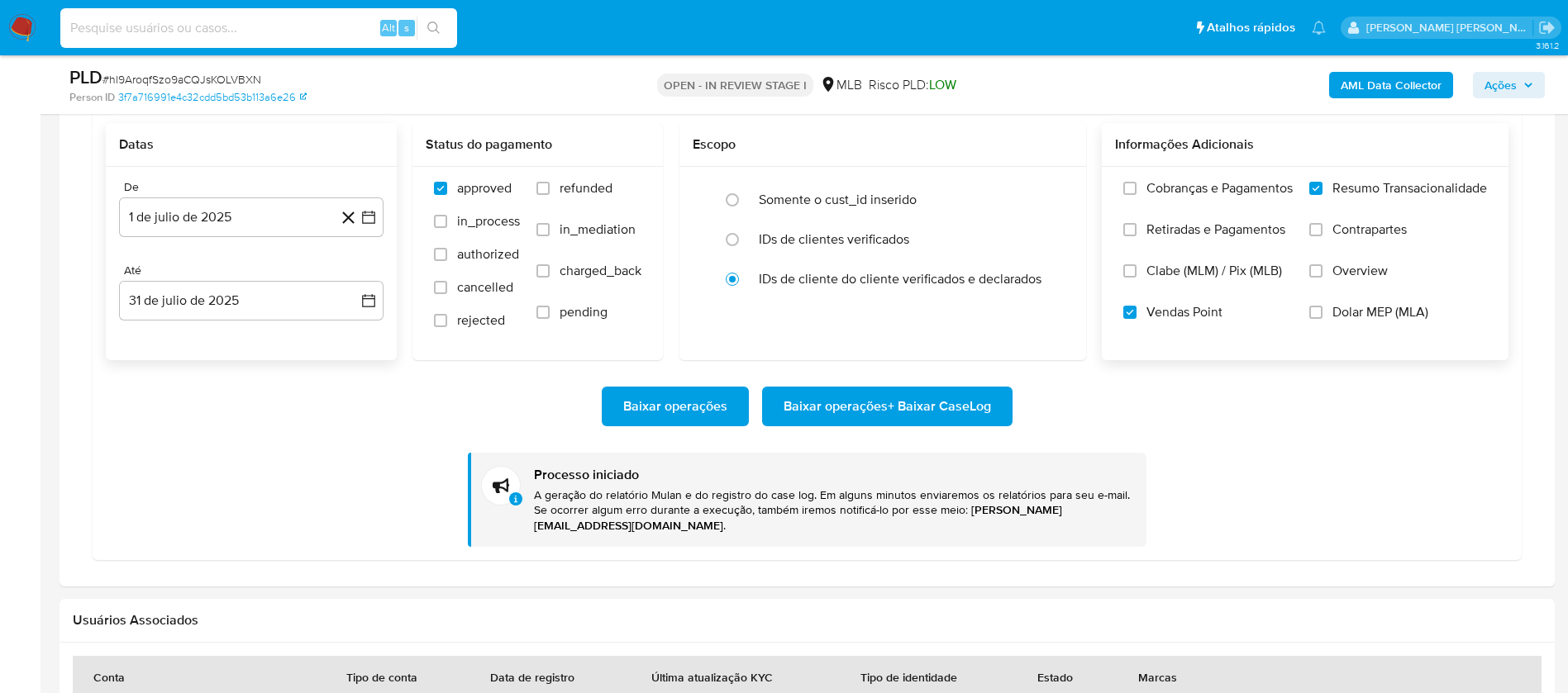
click at [250, 25] on input at bounding box center [258, 28] width 397 height 22
paste input "766052621"
type input "766052621"
click at [440, 20] on button "search-icon" at bounding box center [432, 27] width 34 height 23
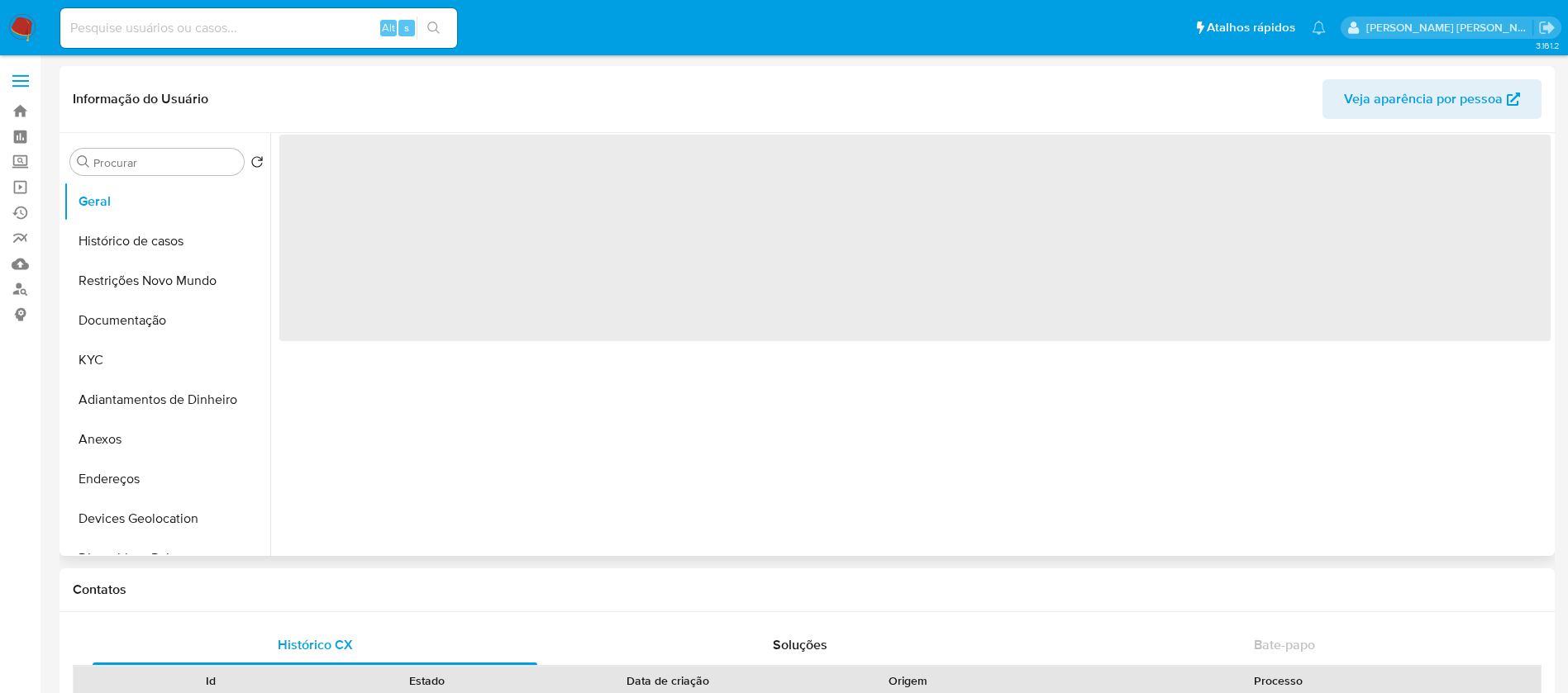
select select "10"
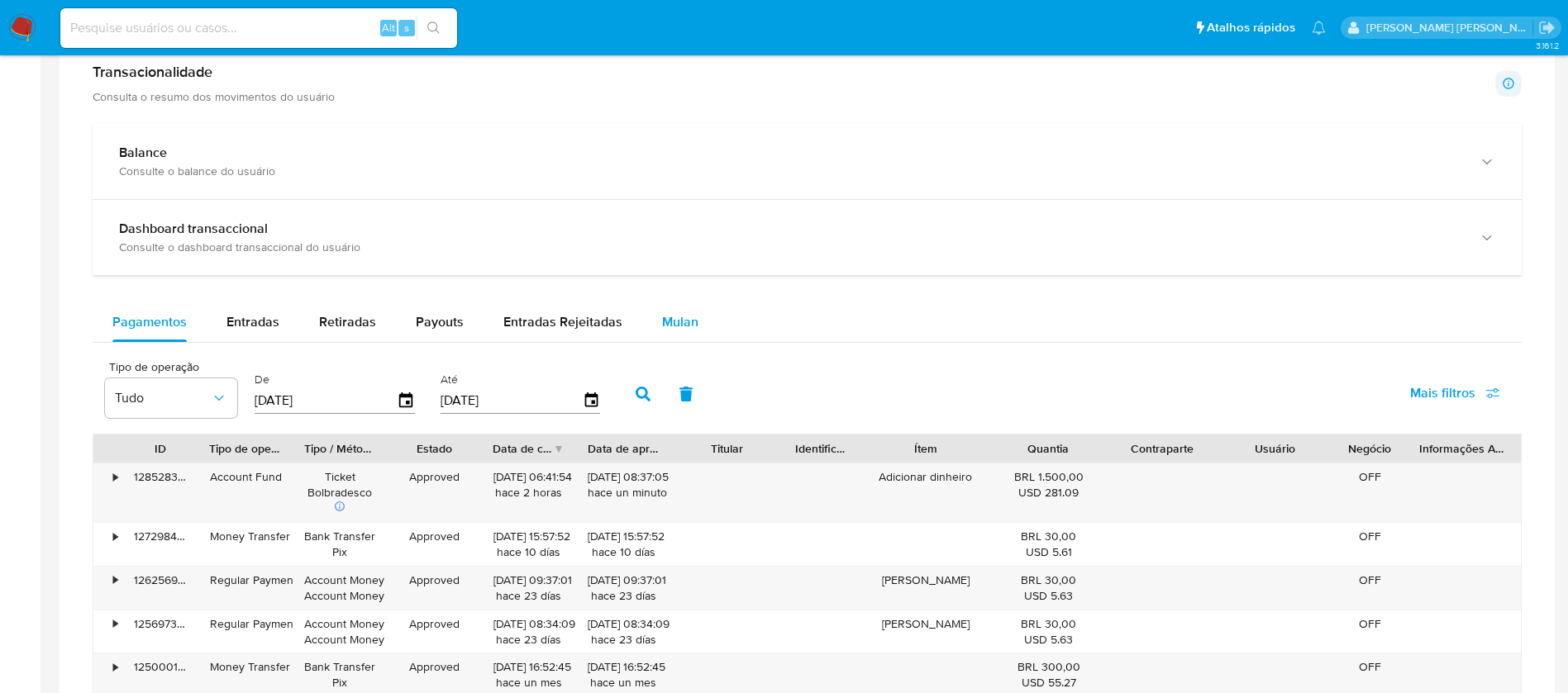
click at [680, 324] on span "Mulan" at bounding box center [680, 322] width 36 height 19
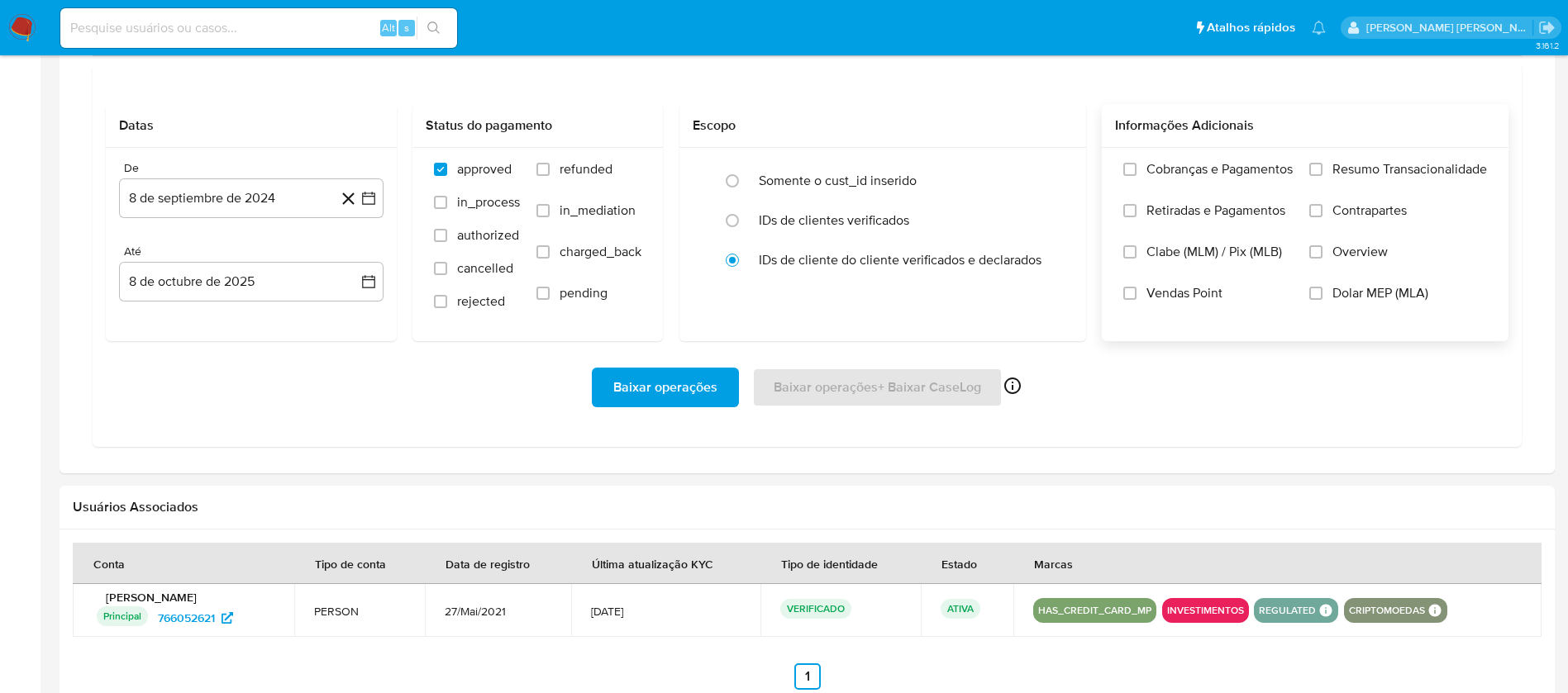
scroll to position [1115, 0]
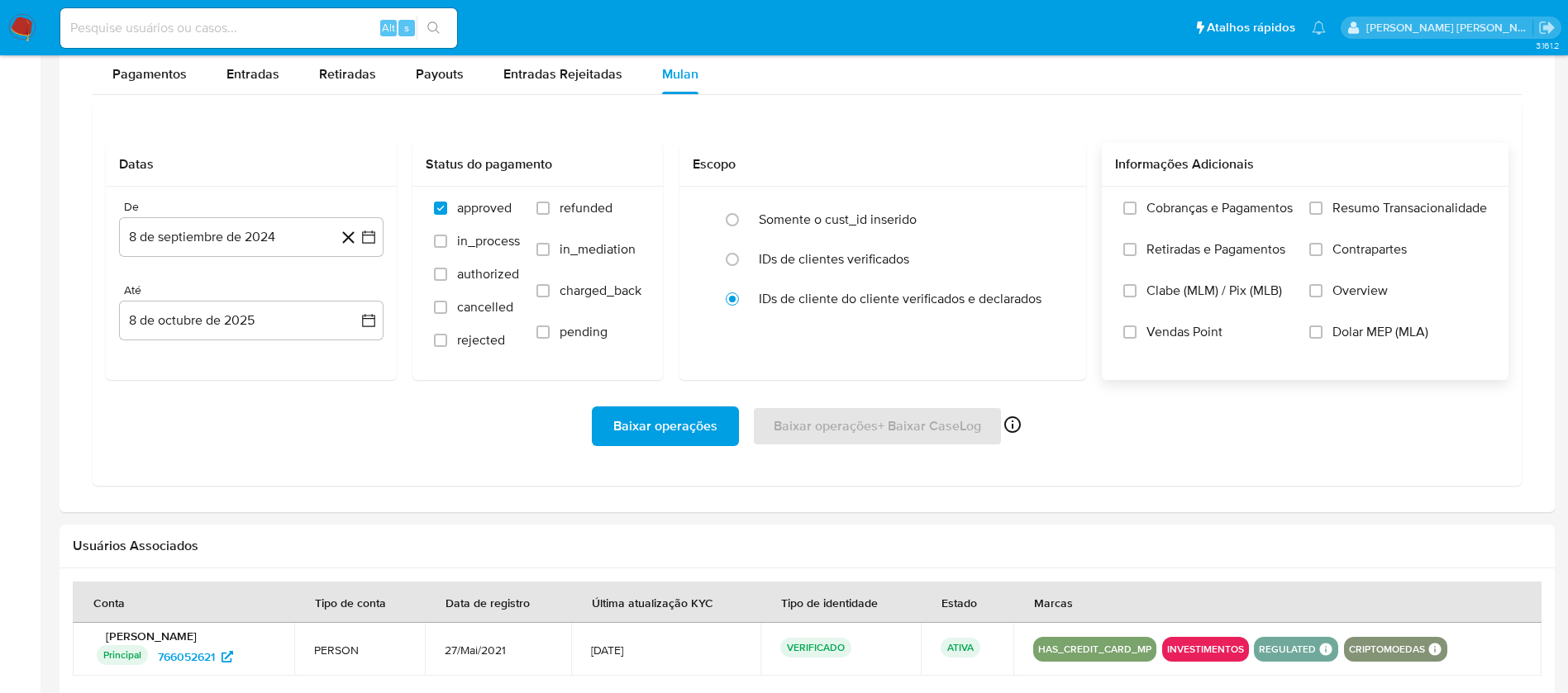
click at [1346, 208] on span "Resumo Transacionalidade" at bounding box center [1409, 208] width 154 height 16
click at [1322, 208] on input "Resumo Transacionalidade" at bounding box center [1315, 208] width 14 height 14
click at [1196, 333] on span "Vendas Point" at bounding box center [1185, 332] width 76 height 16
click at [1136, 333] on input "Vendas Point" at bounding box center [1129, 332] width 14 height 14
click at [206, 217] on button "8 de septiembre de 2024" at bounding box center [251, 237] width 264 height 40
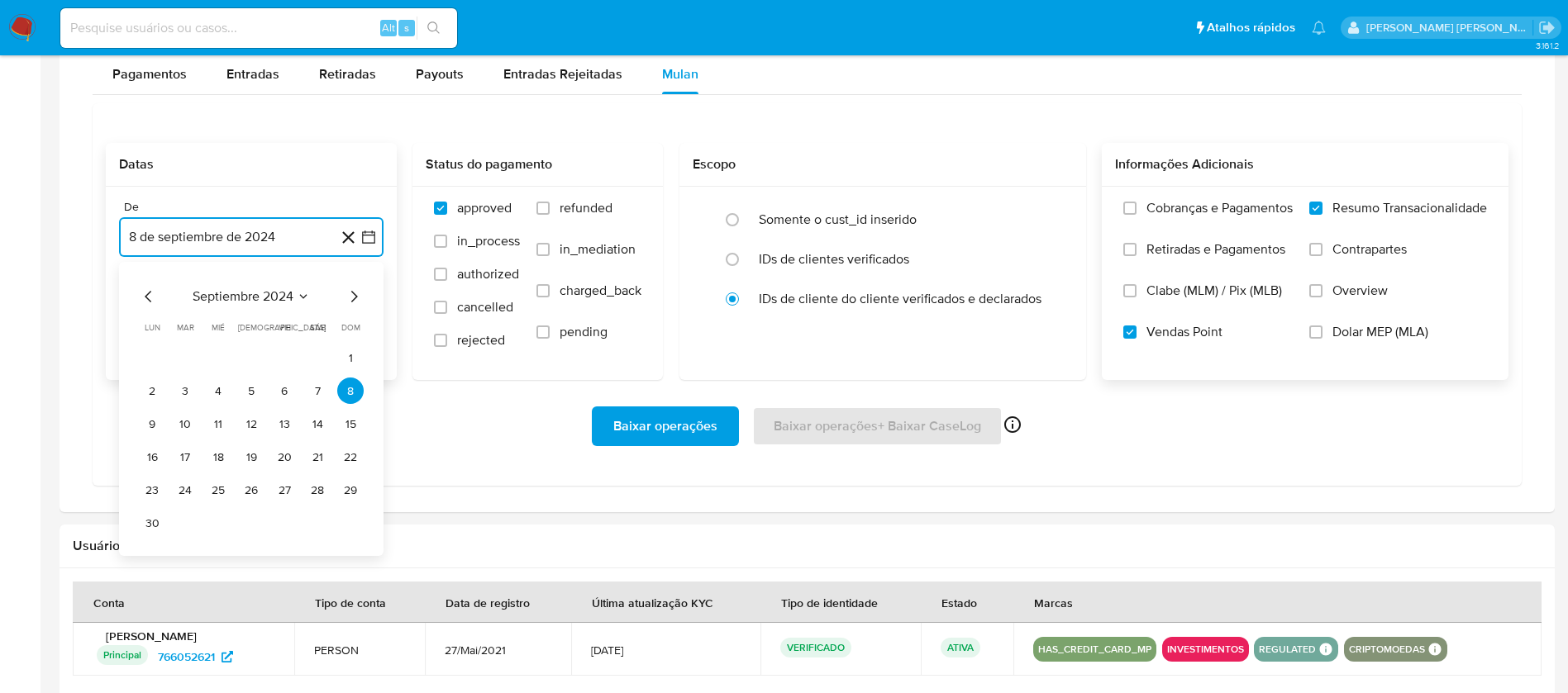
click at [240, 297] on span "septiembre 2024" at bounding box center [243, 296] width 101 height 16
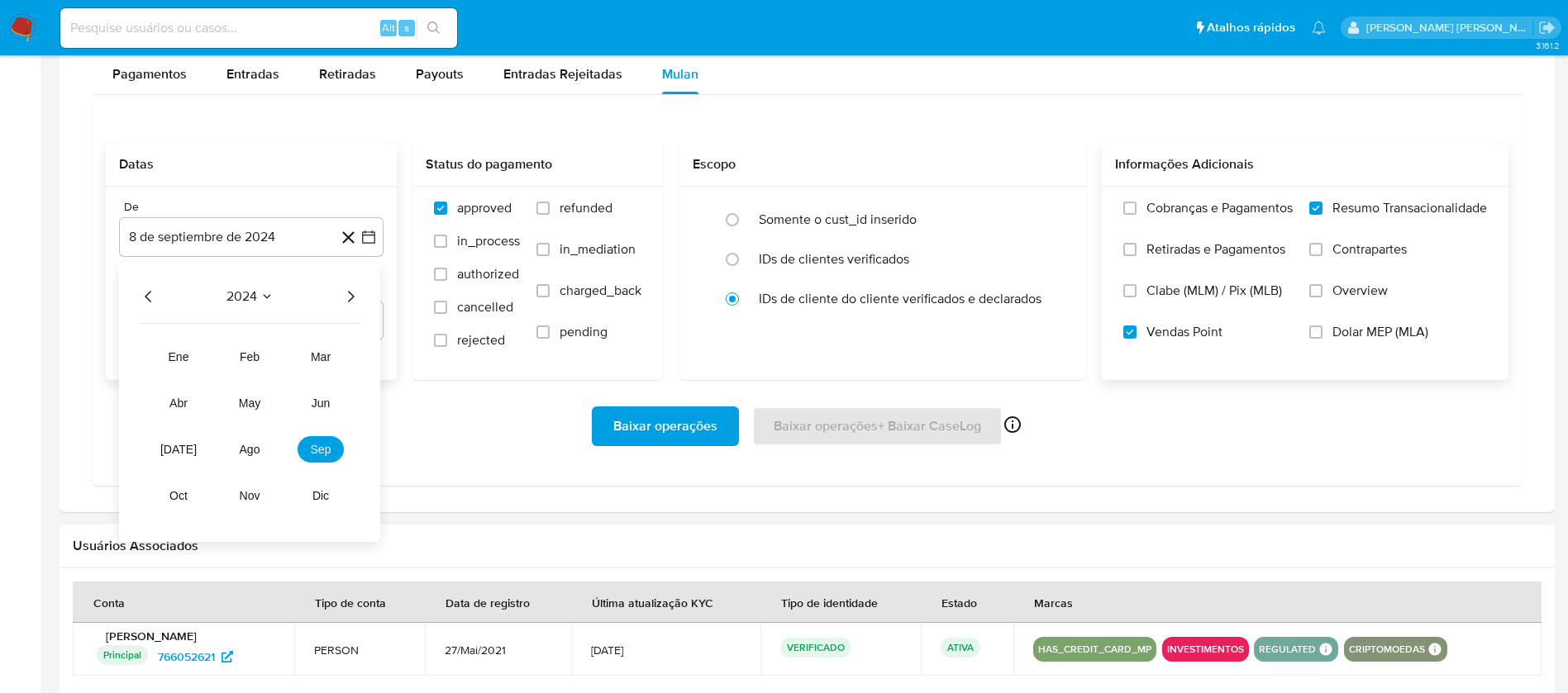
click at [346, 292] on icon "Año siguiente" at bounding box center [351, 297] width 20 height 20
click at [319, 447] on span "sep" at bounding box center [321, 450] width 21 height 14
click at [151, 352] on button "1" at bounding box center [152, 357] width 26 height 26
click at [221, 342] on div "De 1 de septiembre de 2025 1-09-2025 Até 8 de octubre de 2025 8-10-2025" at bounding box center [251, 283] width 291 height 193
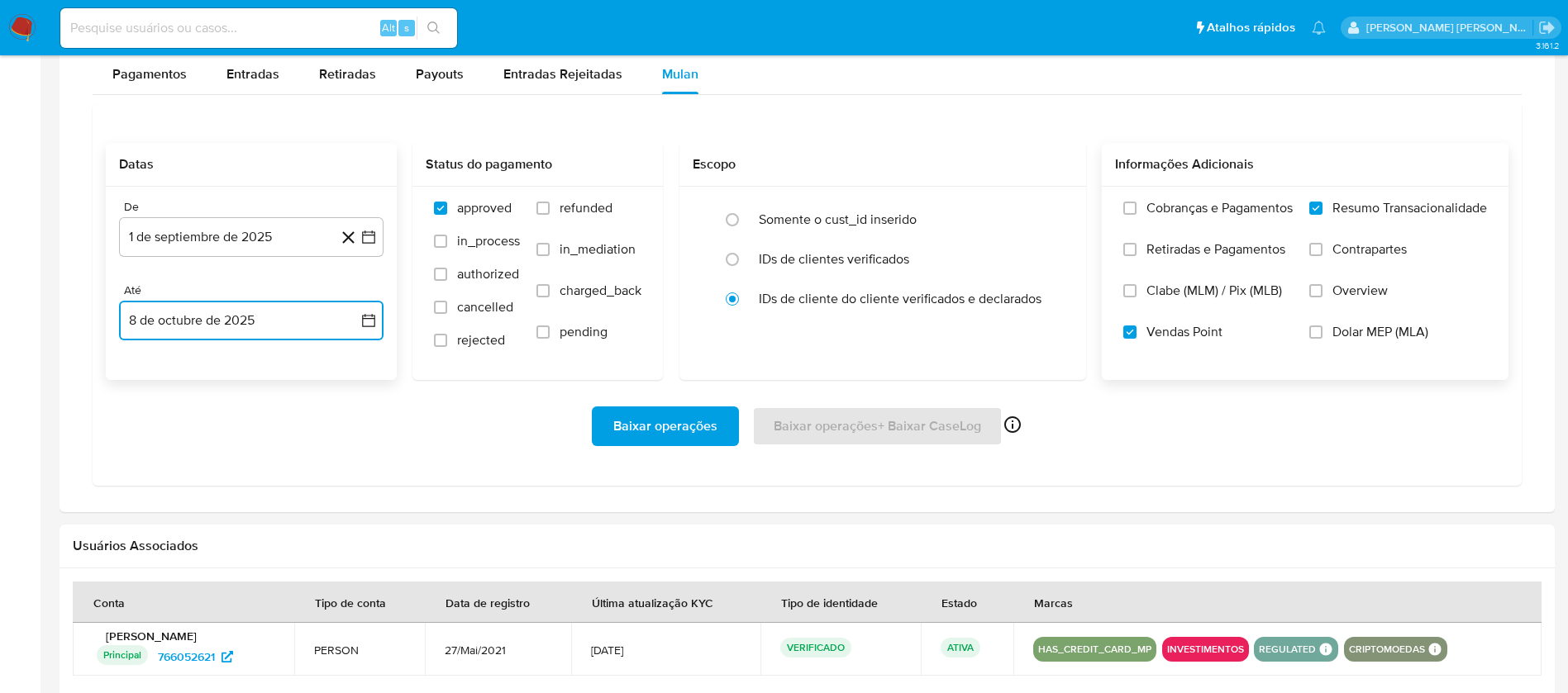
click at [233, 320] on button "8 de octubre de 2025" at bounding box center [251, 321] width 264 height 40
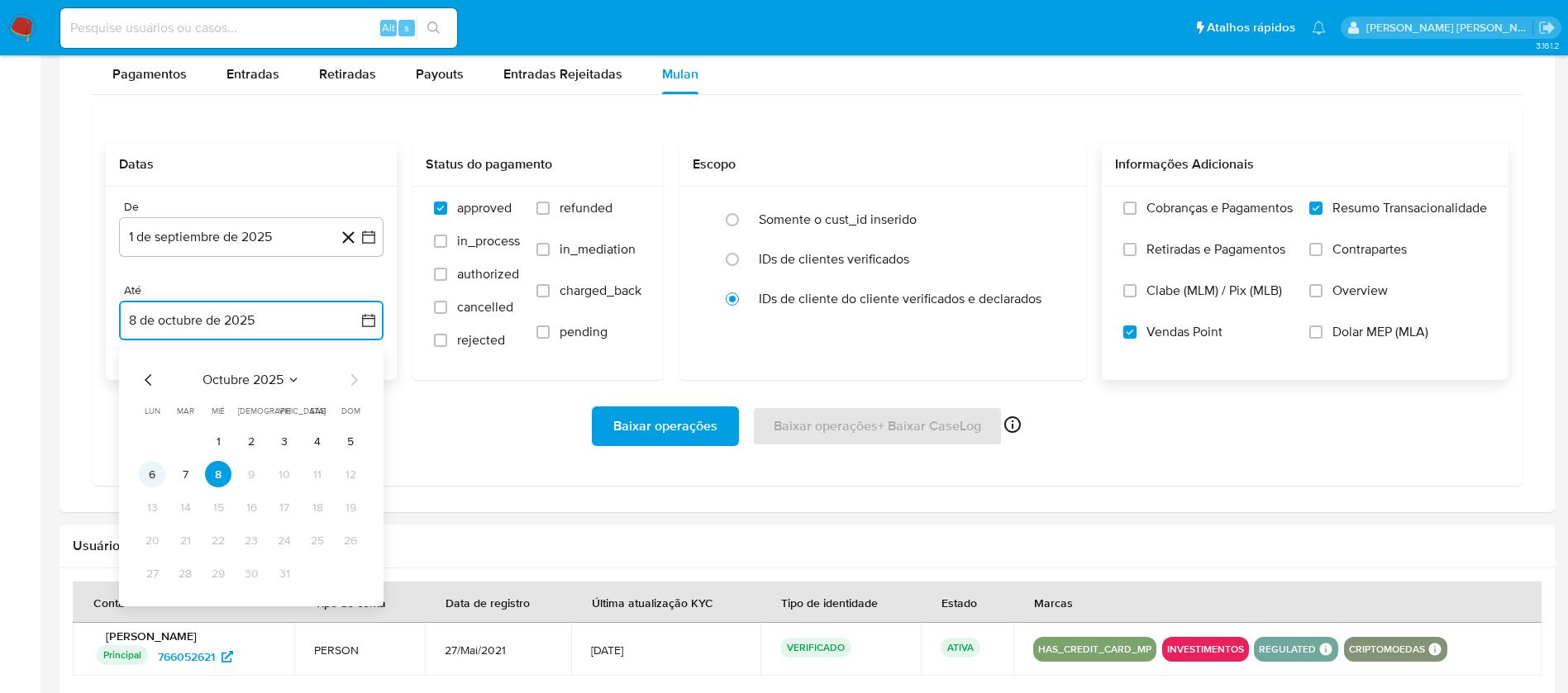
click at [153, 475] on button "6" at bounding box center [152, 474] width 26 height 26
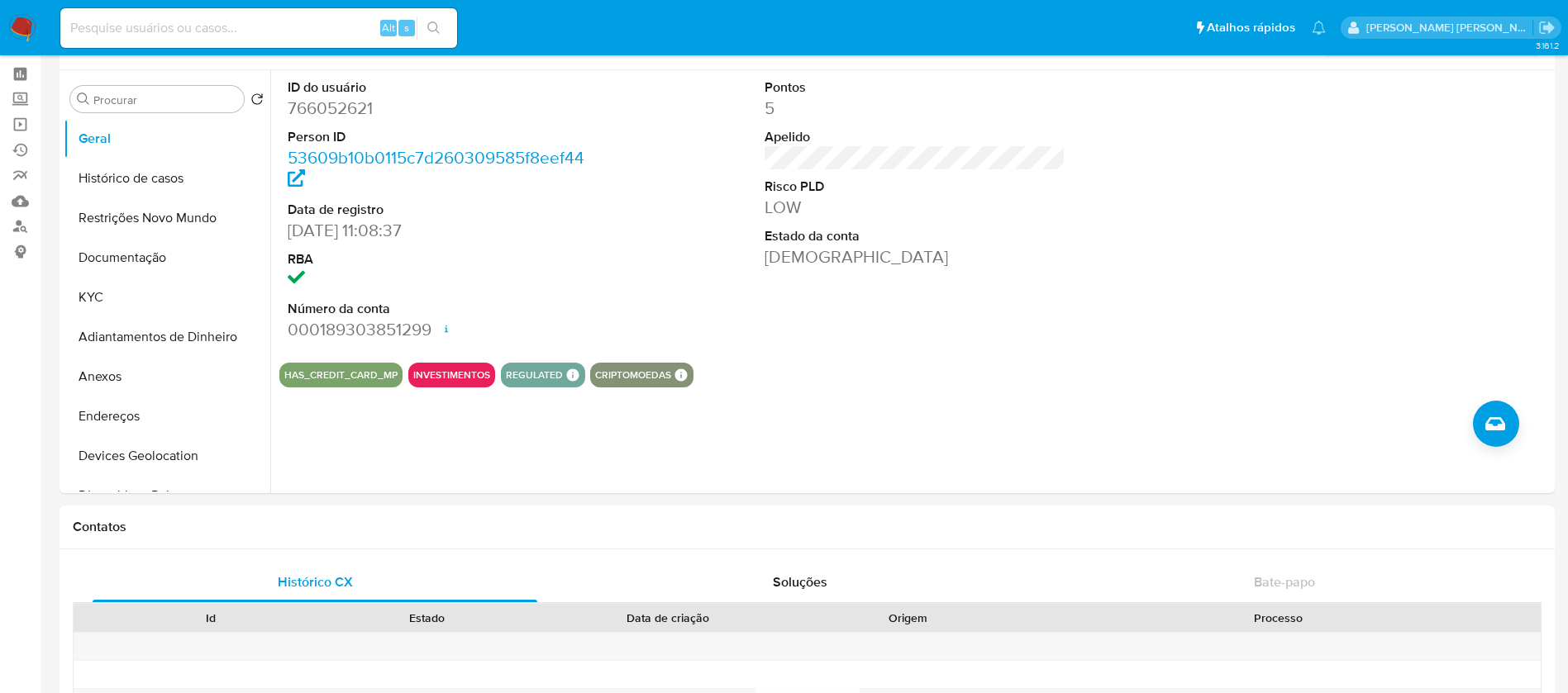
scroll to position [0, 0]
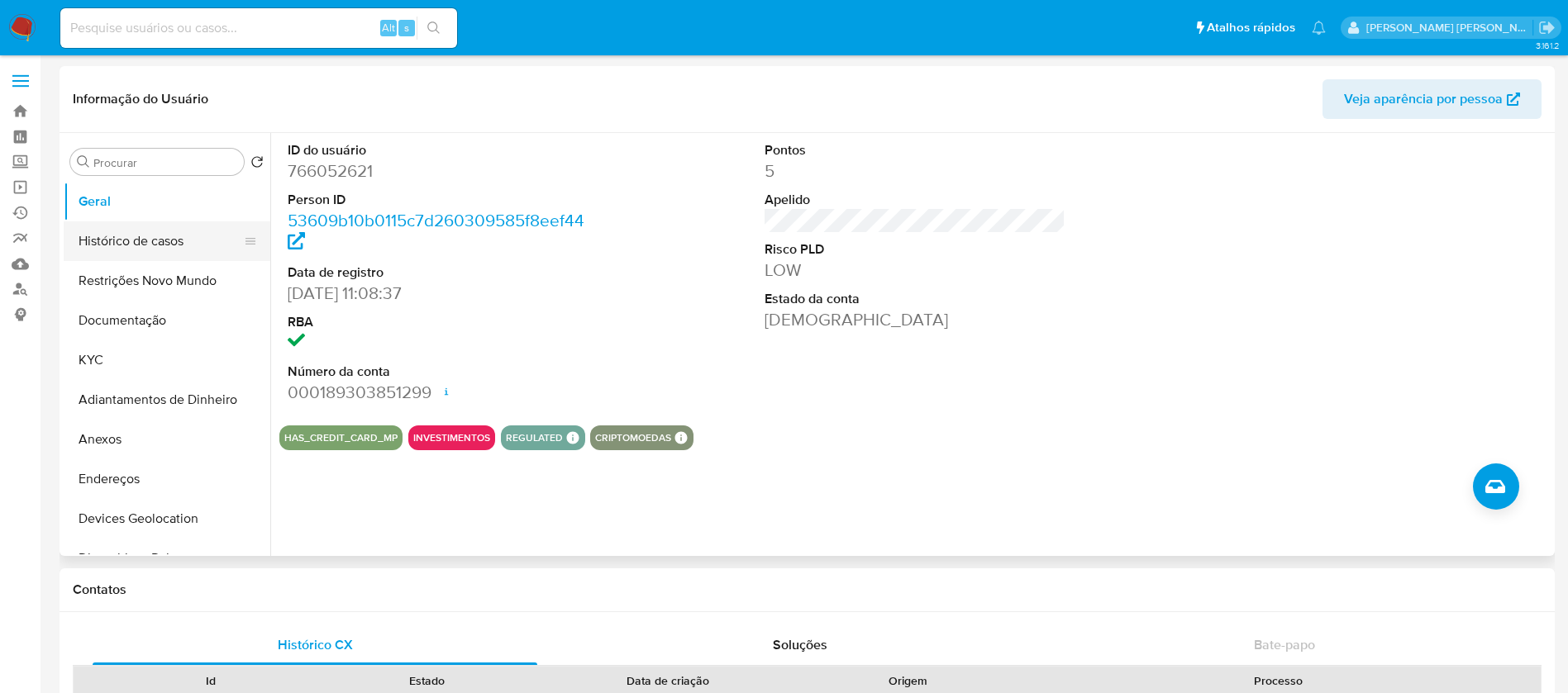
click at [166, 243] on button "Histórico de casos" at bounding box center [160, 242] width 194 height 40
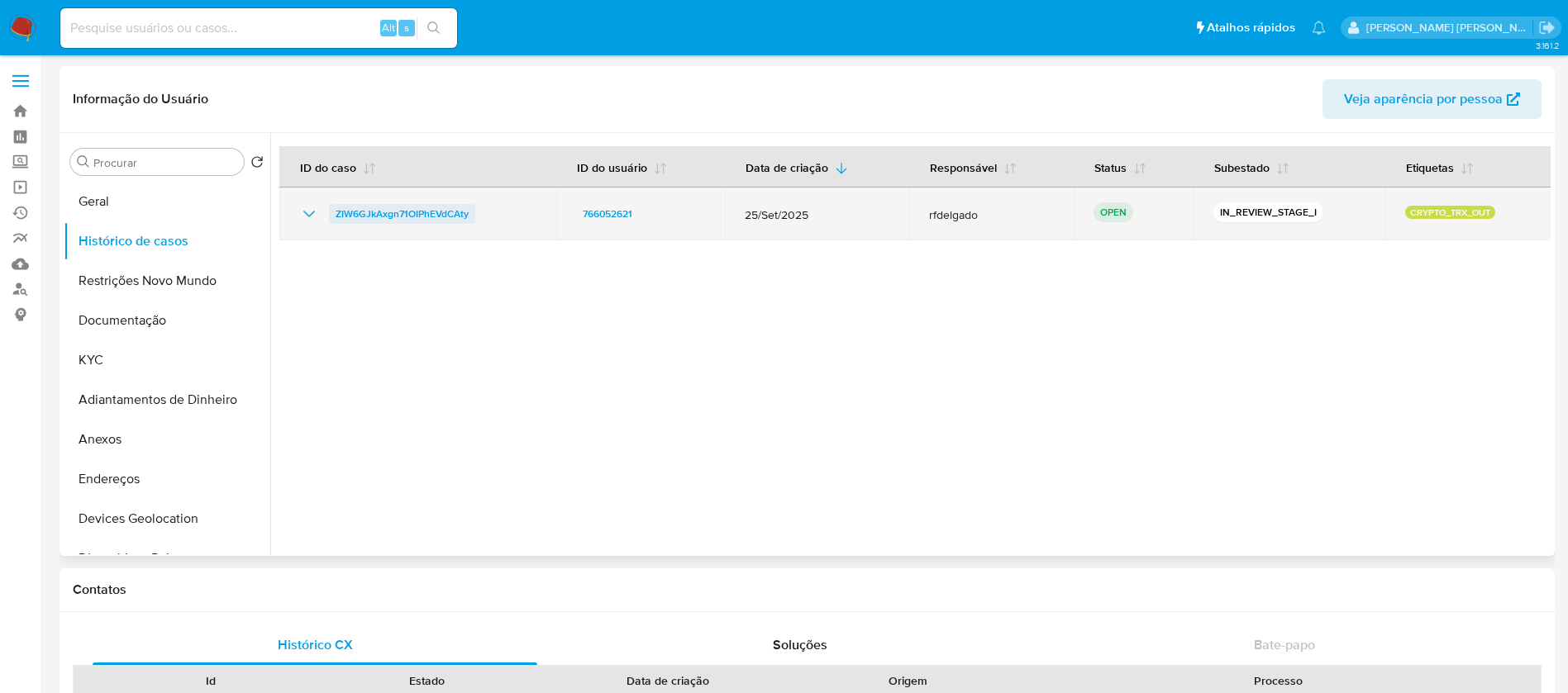
click at [434, 211] on span "ZIW6GJkAxgn71OIPhEVdCAty" at bounding box center [402, 214] width 133 height 20
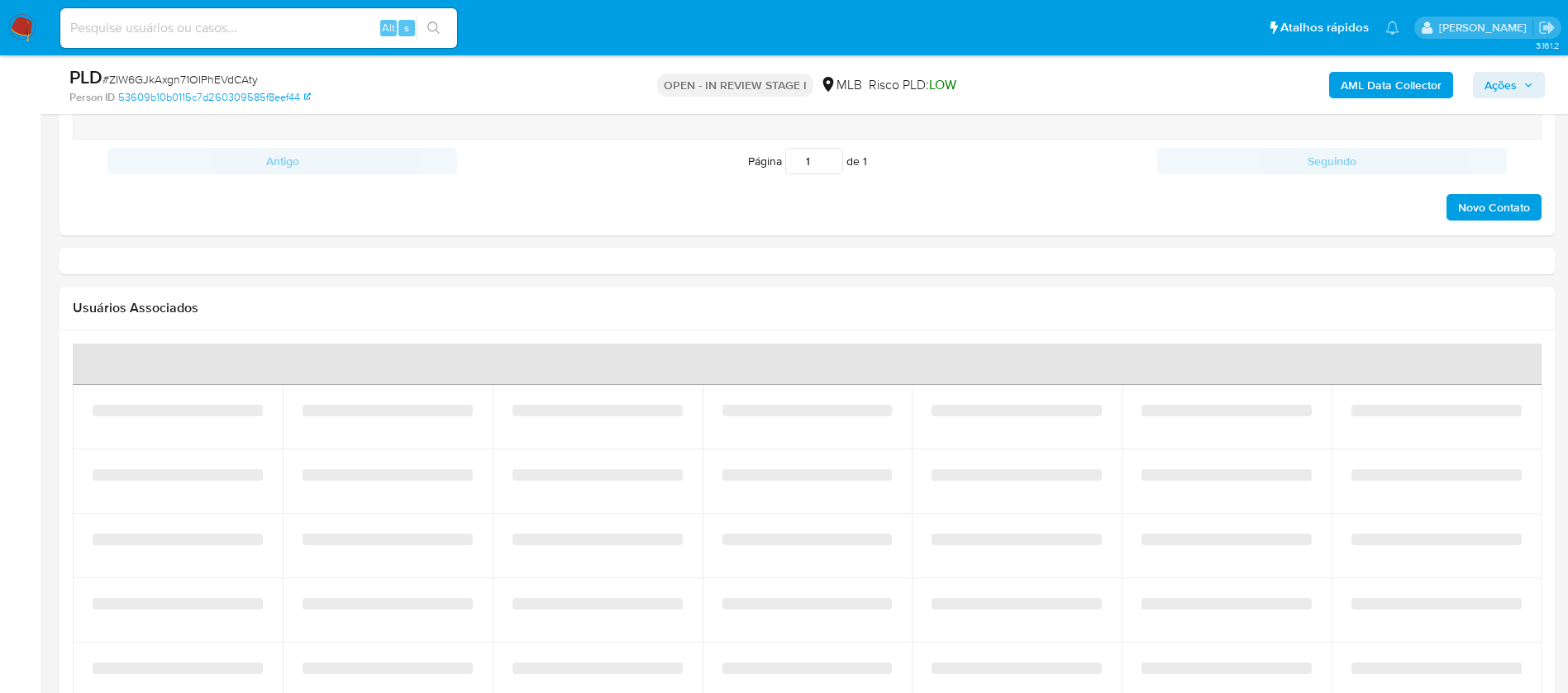
select select "10"
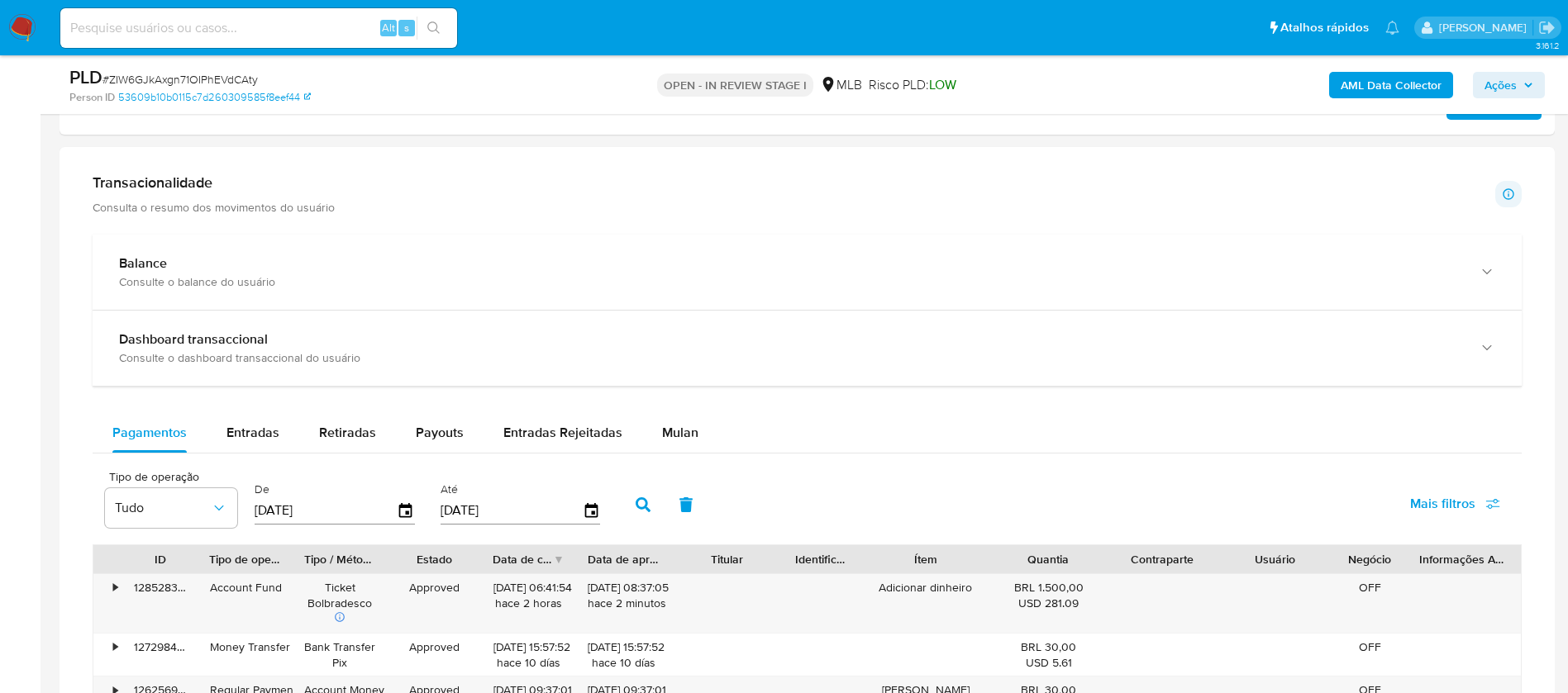
scroll to position [1115, 0]
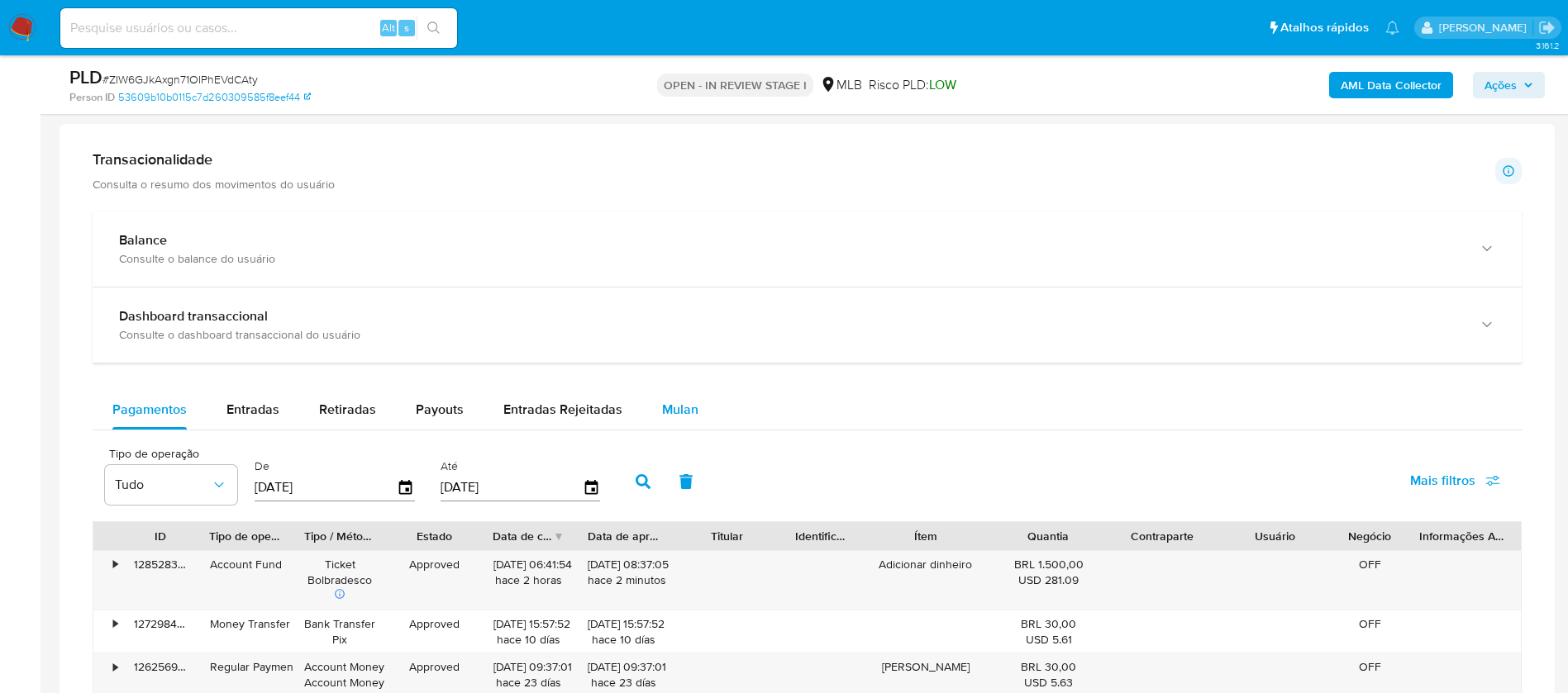
click at [674, 409] on span "Mulan" at bounding box center [680, 409] width 36 height 19
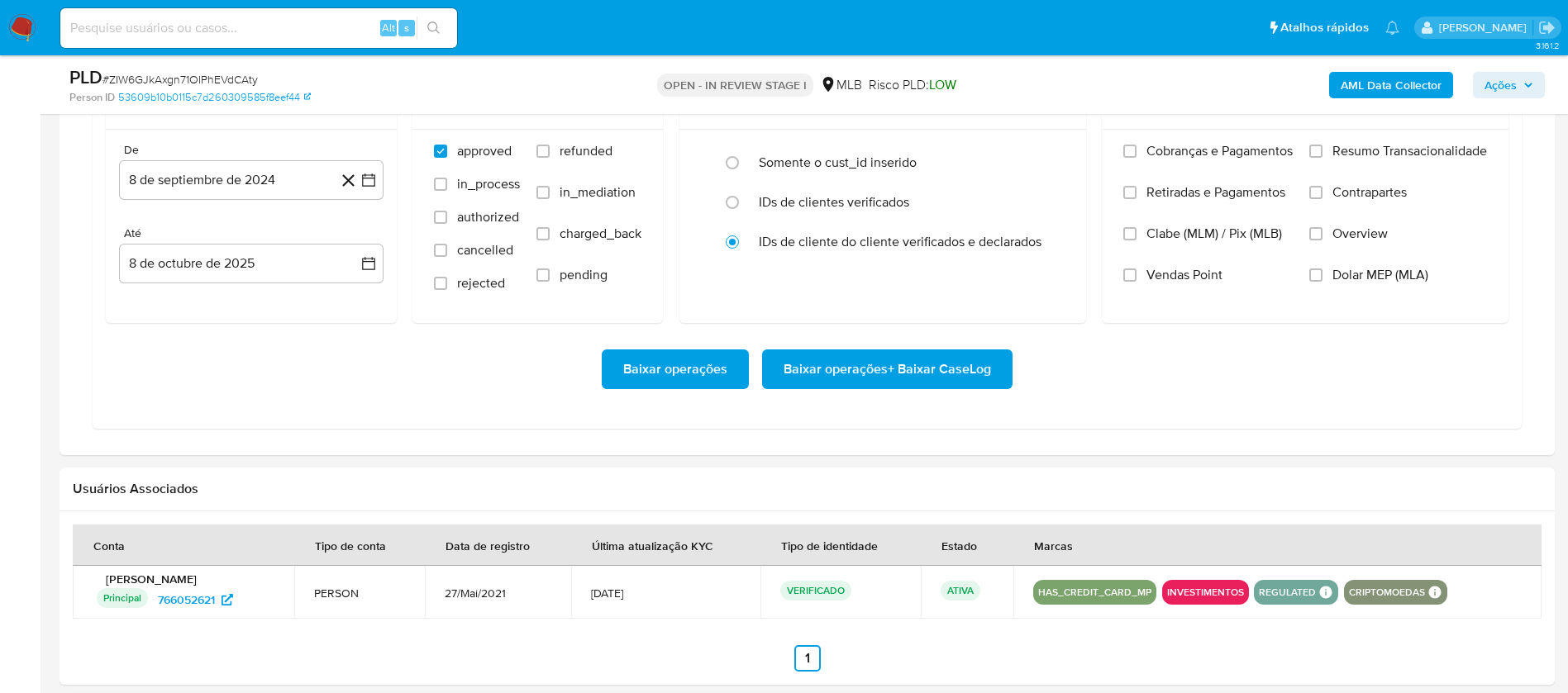
scroll to position [1384, 0]
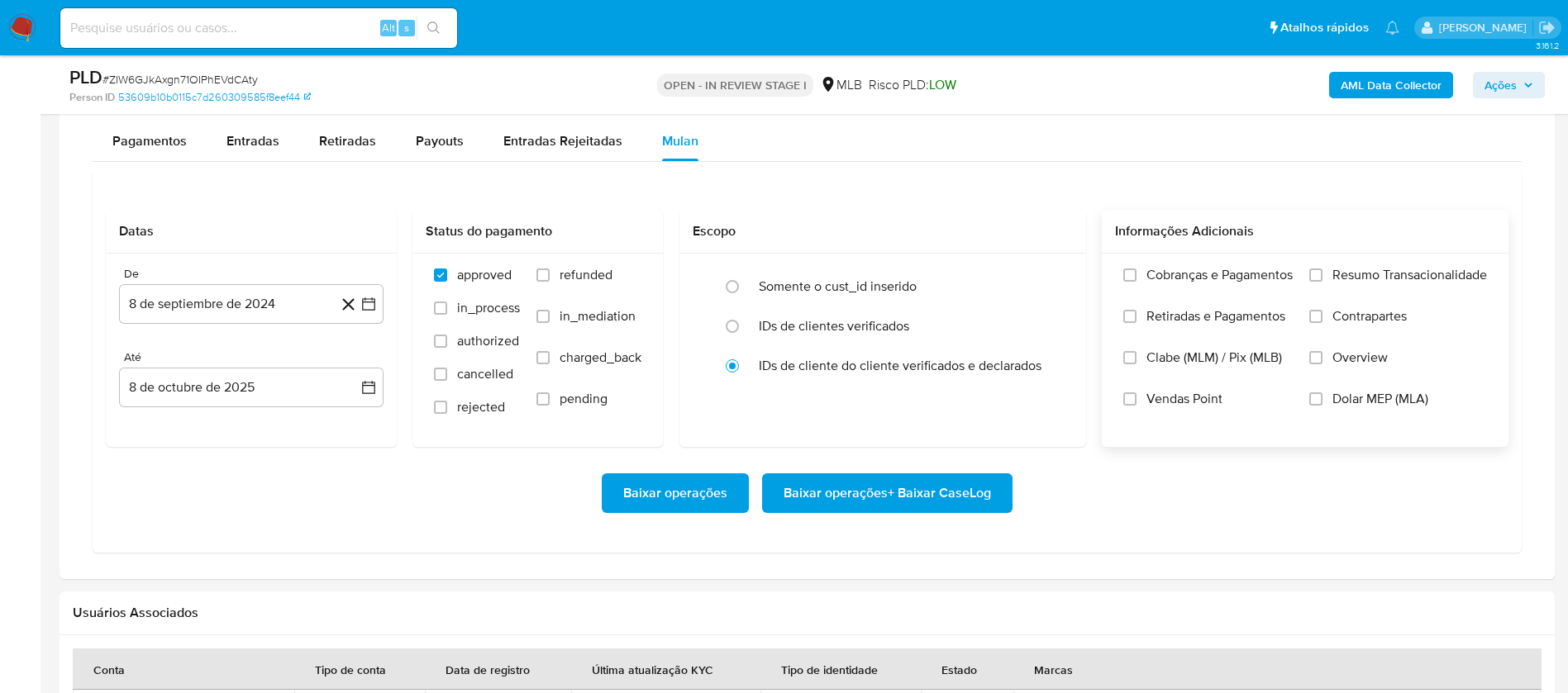
click at [1342, 268] on span "Resumo Transacionalidade" at bounding box center [1409, 275] width 154 height 16
click at [1322, 269] on input "Resumo Transacionalidade" at bounding box center [1315, 275] width 14 height 14
click at [1178, 398] on span "Vendas Point" at bounding box center [1185, 399] width 76 height 16
click at [1136, 398] on input "Vendas Point" at bounding box center [1129, 399] width 14 height 14
click at [175, 314] on button "8 de septiembre de 2024" at bounding box center [251, 304] width 264 height 40
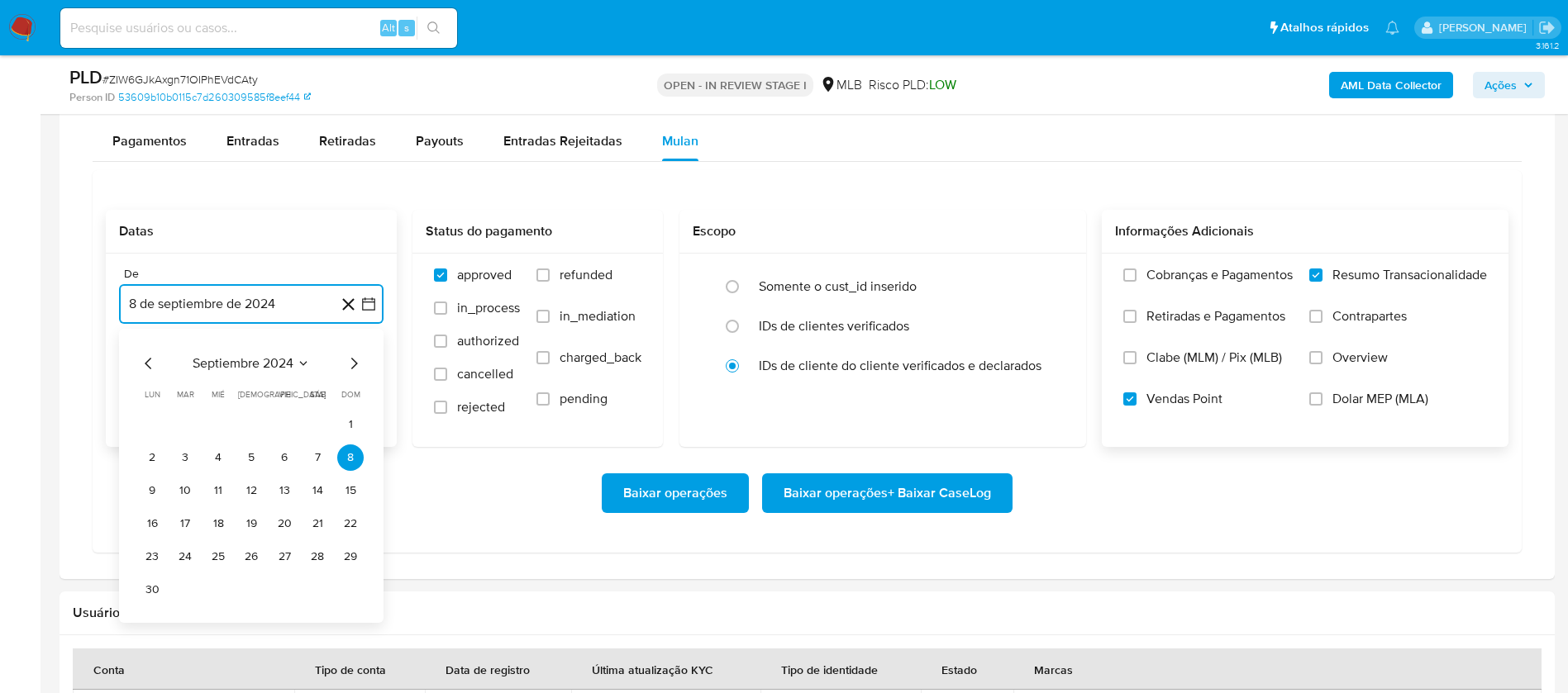
click at [263, 360] on span "septiembre 2024" at bounding box center [243, 363] width 101 height 16
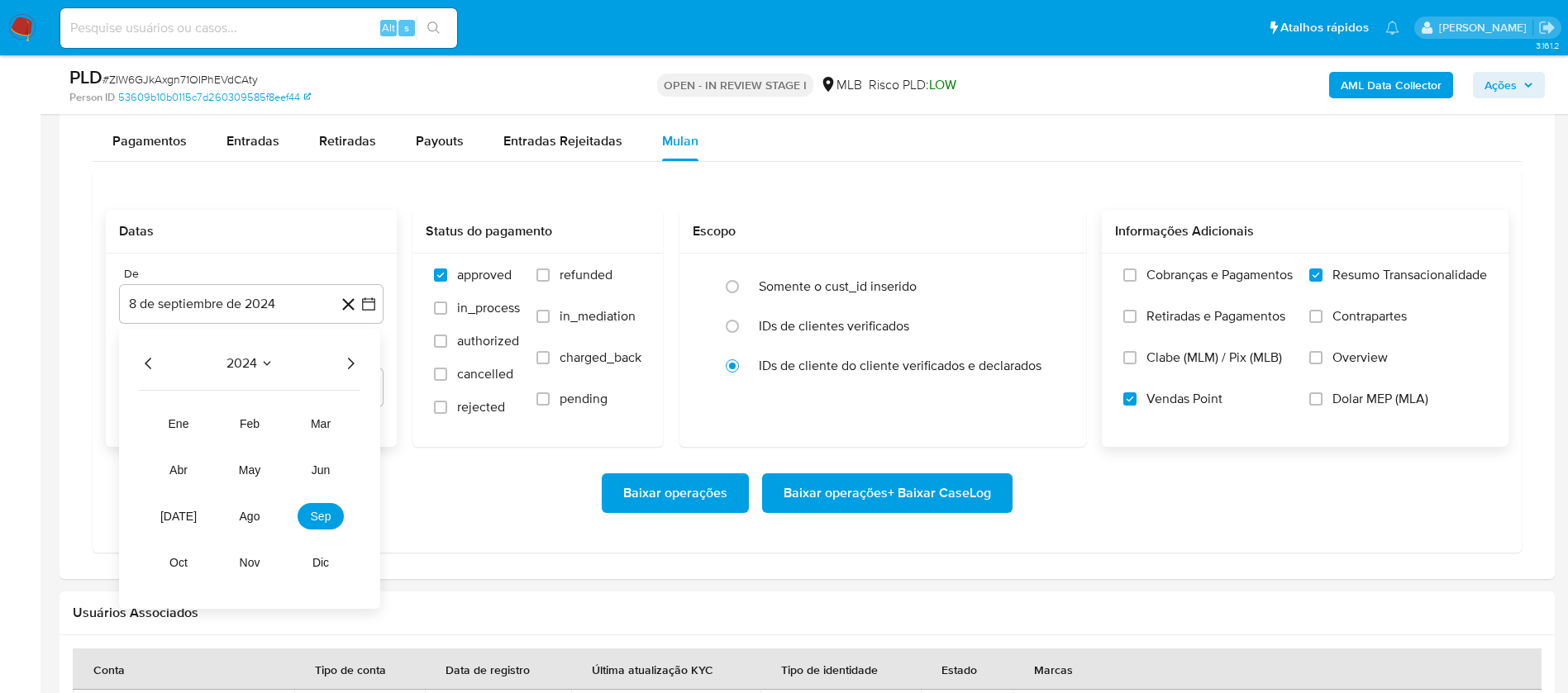
click at [348, 353] on icon "Año siguiente" at bounding box center [351, 363] width 20 height 20
click at [316, 510] on span "sep" at bounding box center [321, 516] width 21 height 14
click at [148, 422] on button "1" at bounding box center [152, 424] width 26 height 26
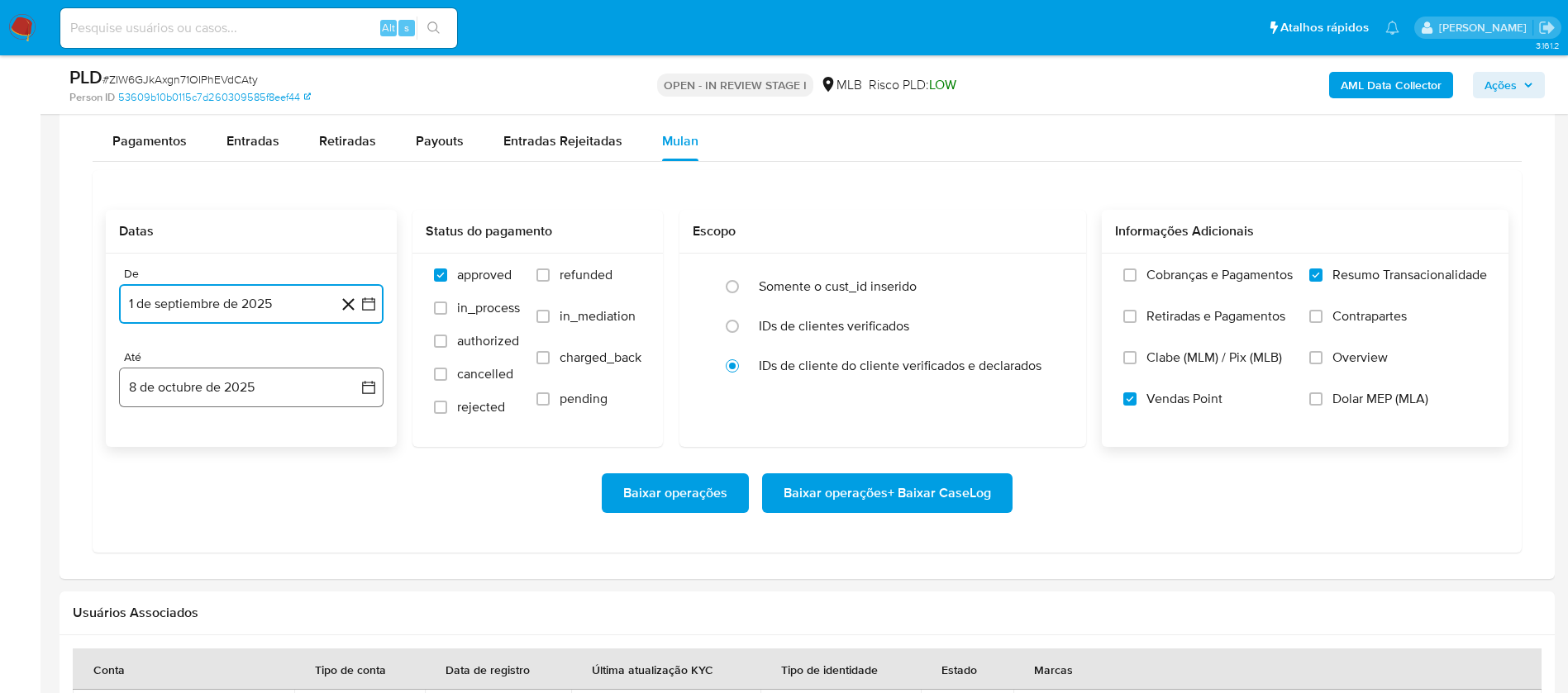
click at [180, 382] on button "8 de octubre de 2025" at bounding box center [251, 388] width 264 height 40
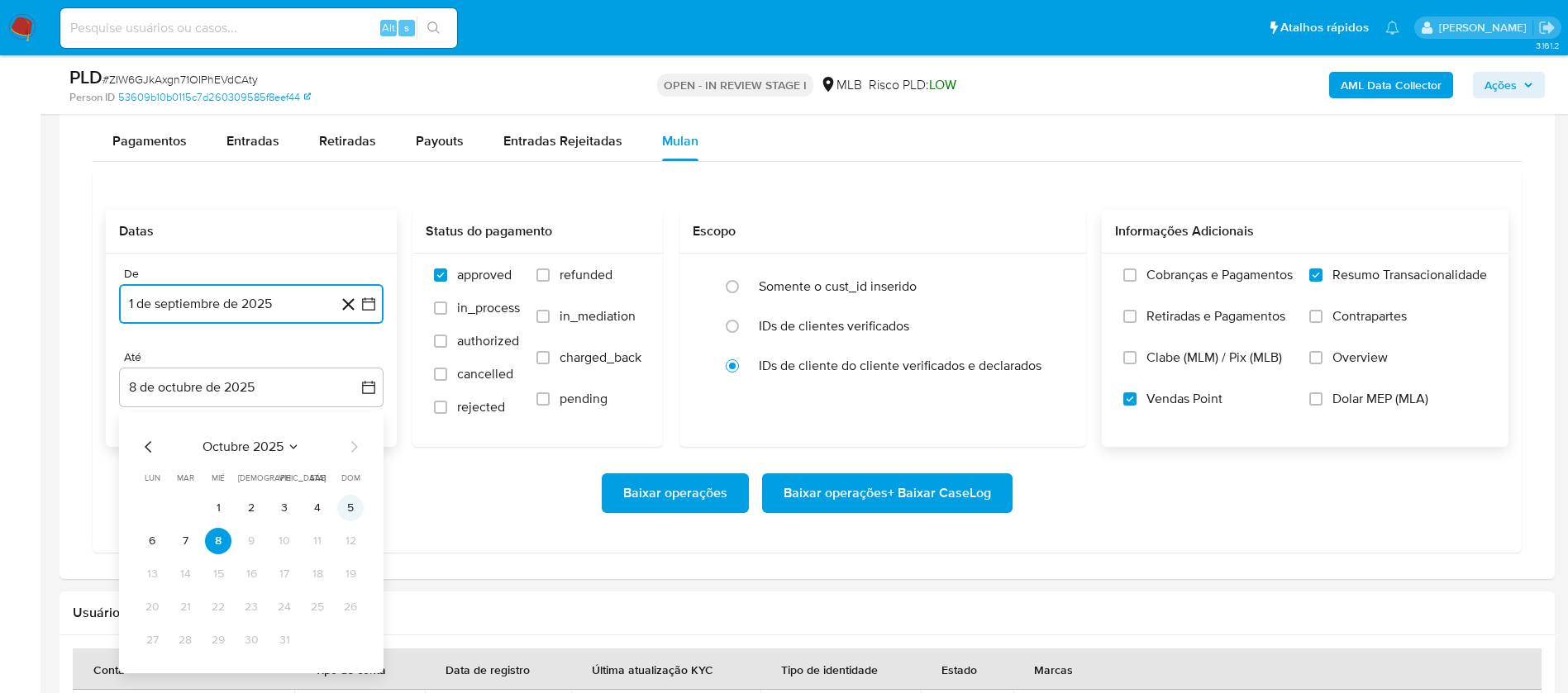
click at [343, 506] on button "5" at bounding box center [350, 508] width 26 height 26
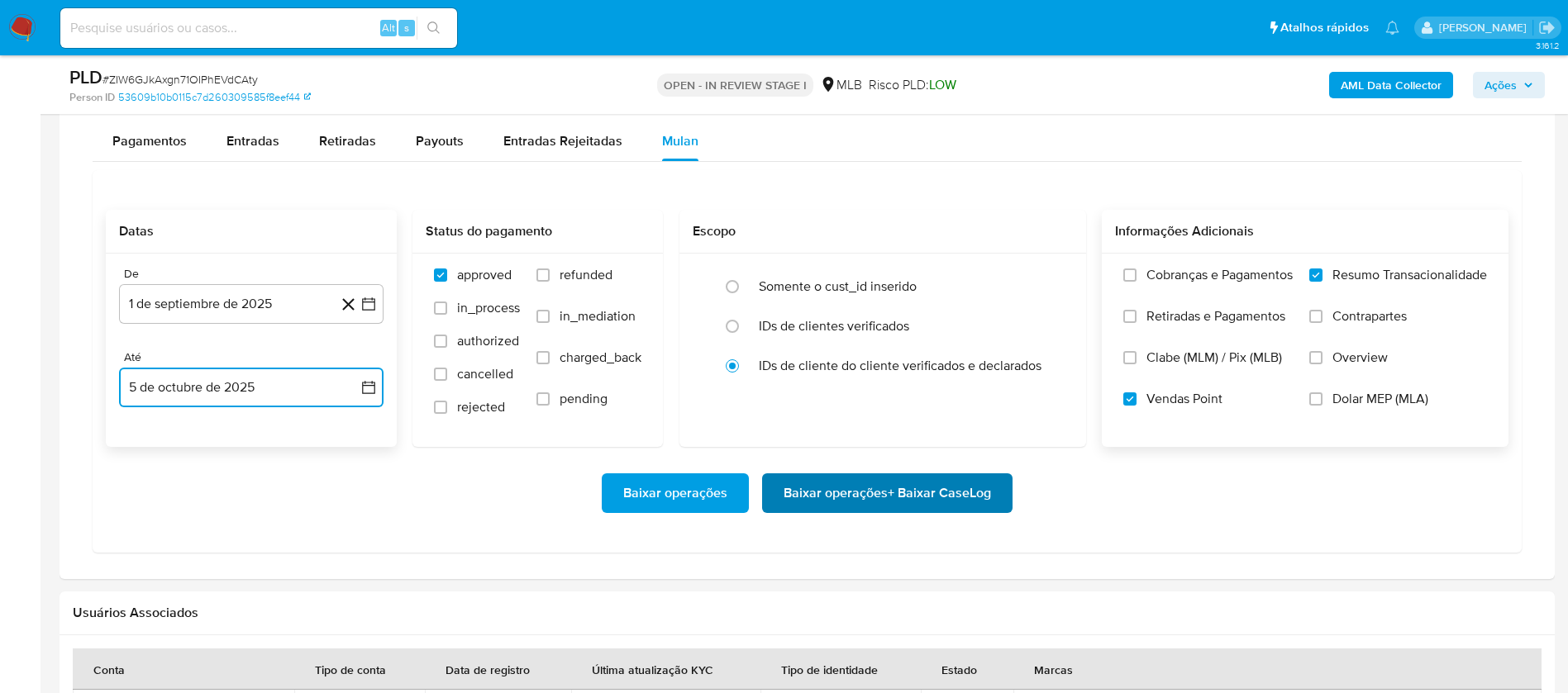
click at [882, 482] on span "Baixar operações + Baixar CaseLog" at bounding box center [887, 493] width 207 height 36
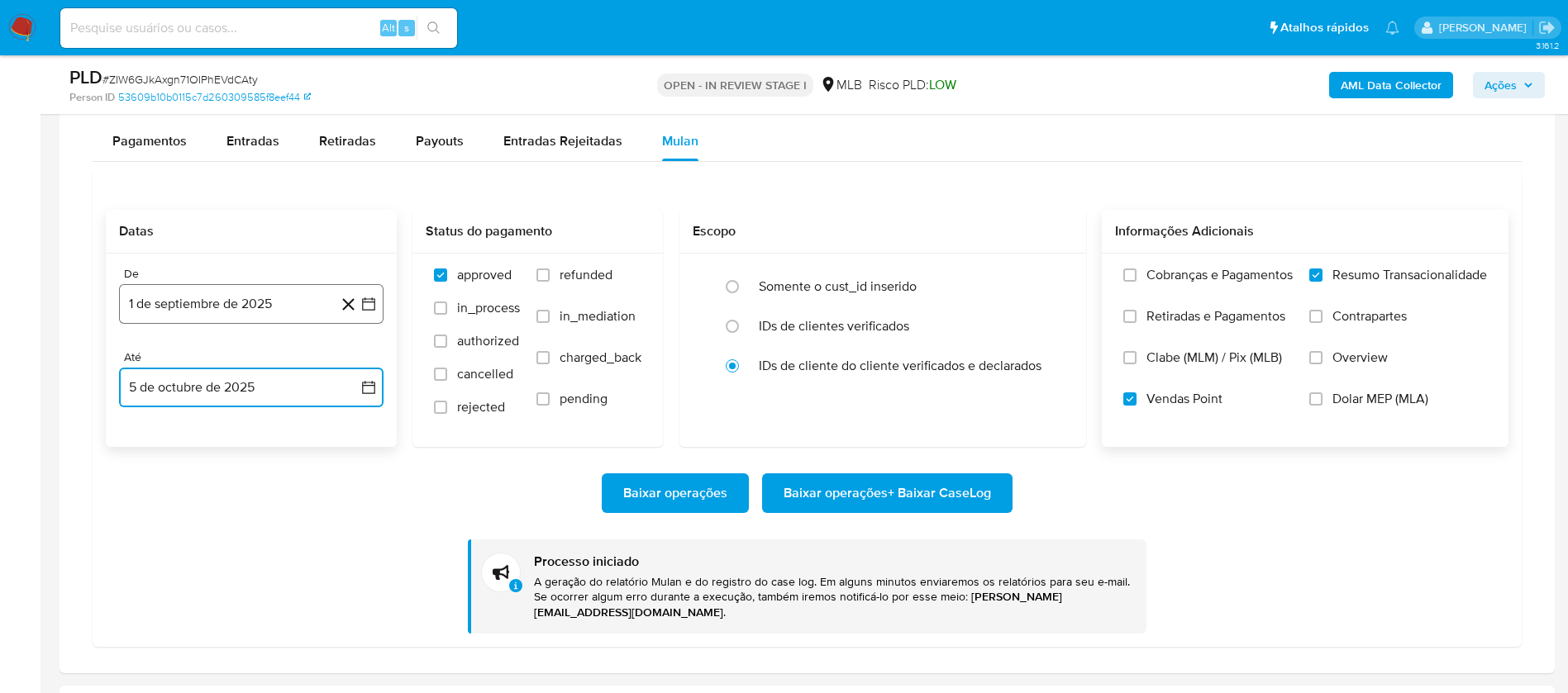
click at [284, 304] on button "1 de septiembre de 2025" at bounding box center [251, 304] width 264 height 40
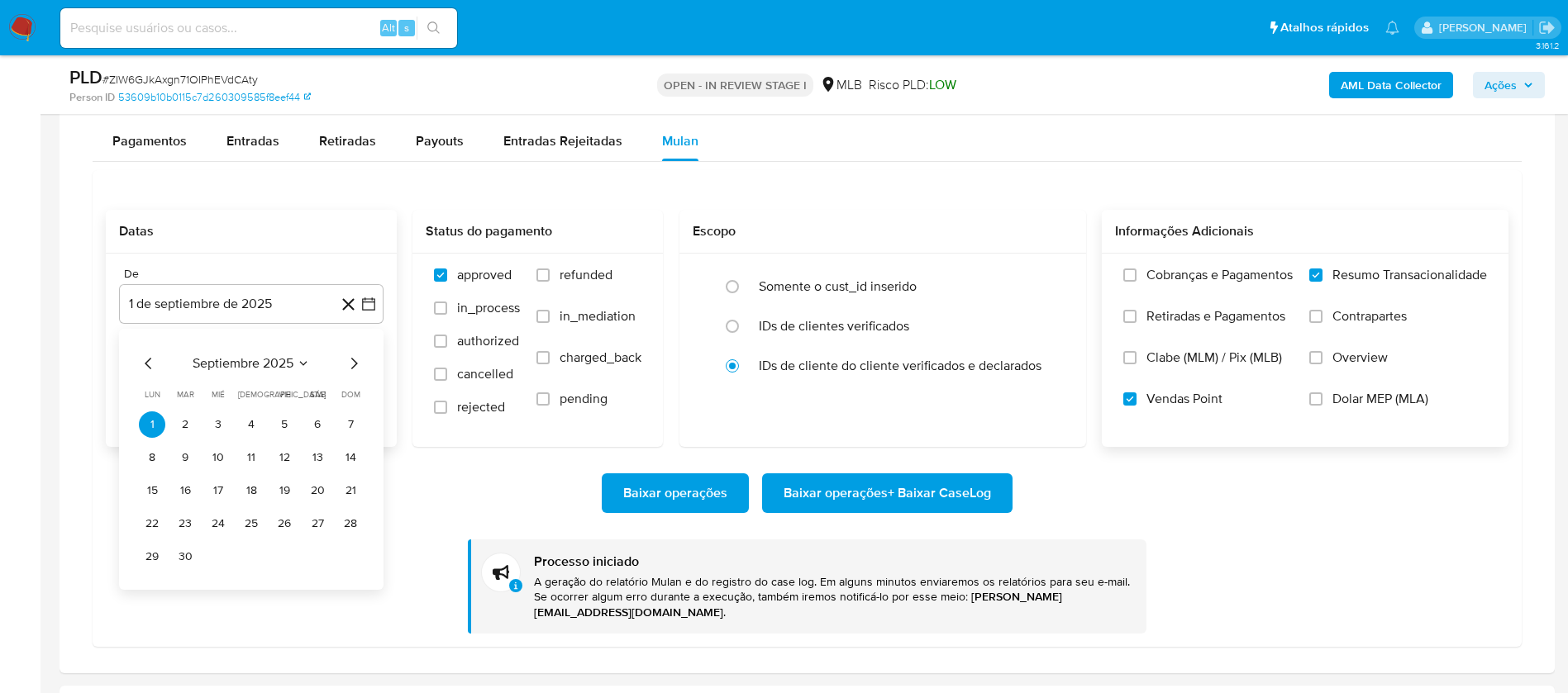
click at [151, 364] on icon "Mes anterior" at bounding box center [149, 363] width 20 height 20
click at [241, 365] on span "agosto 2025" at bounding box center [243, 363] width 75 height 16
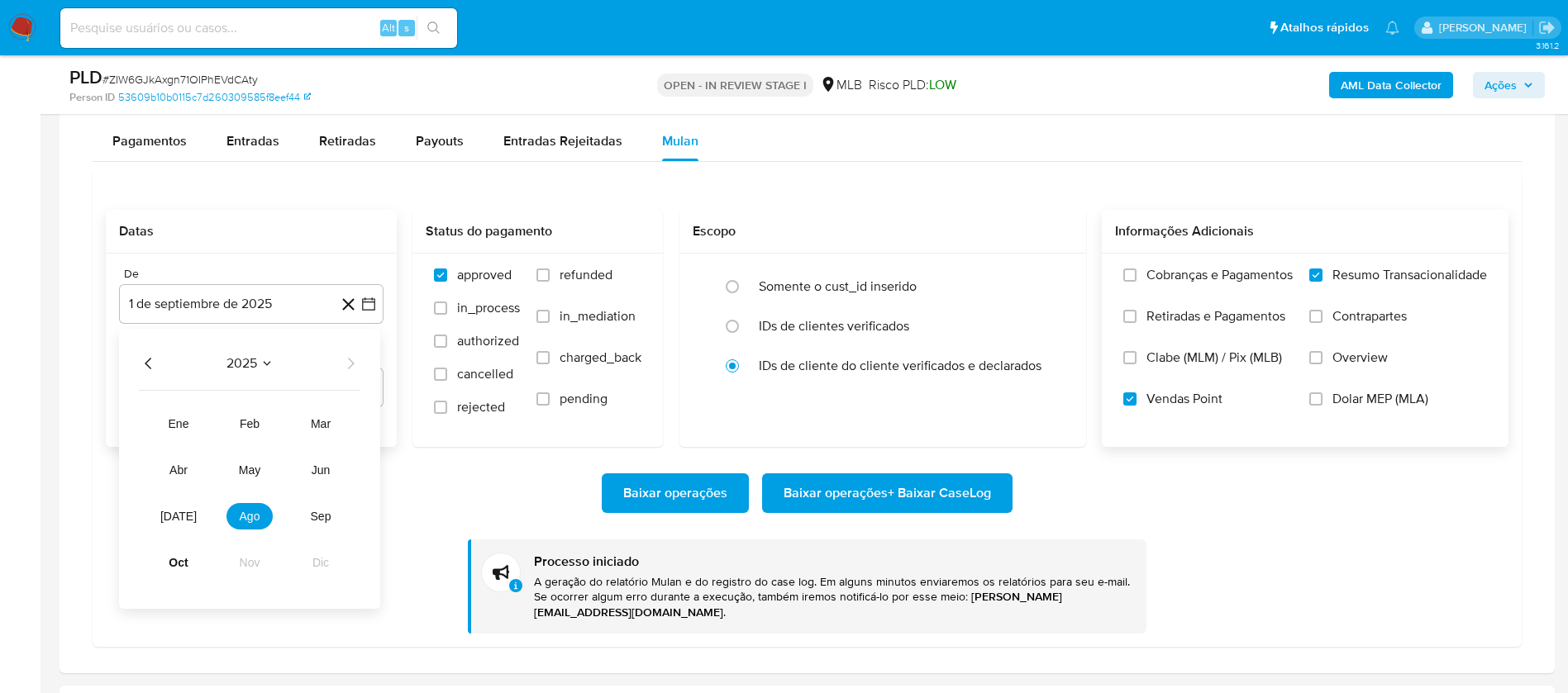
click at [151, 361] on icon "Año anterior" at bounding box center [149, 363] width 20 height 20
click at [253, 559] on span "nov" at bounding box center [250, 562] width 21 height 14
click at [281, 425] on button "1" at bounding box center [283, 424] width 26 height 26
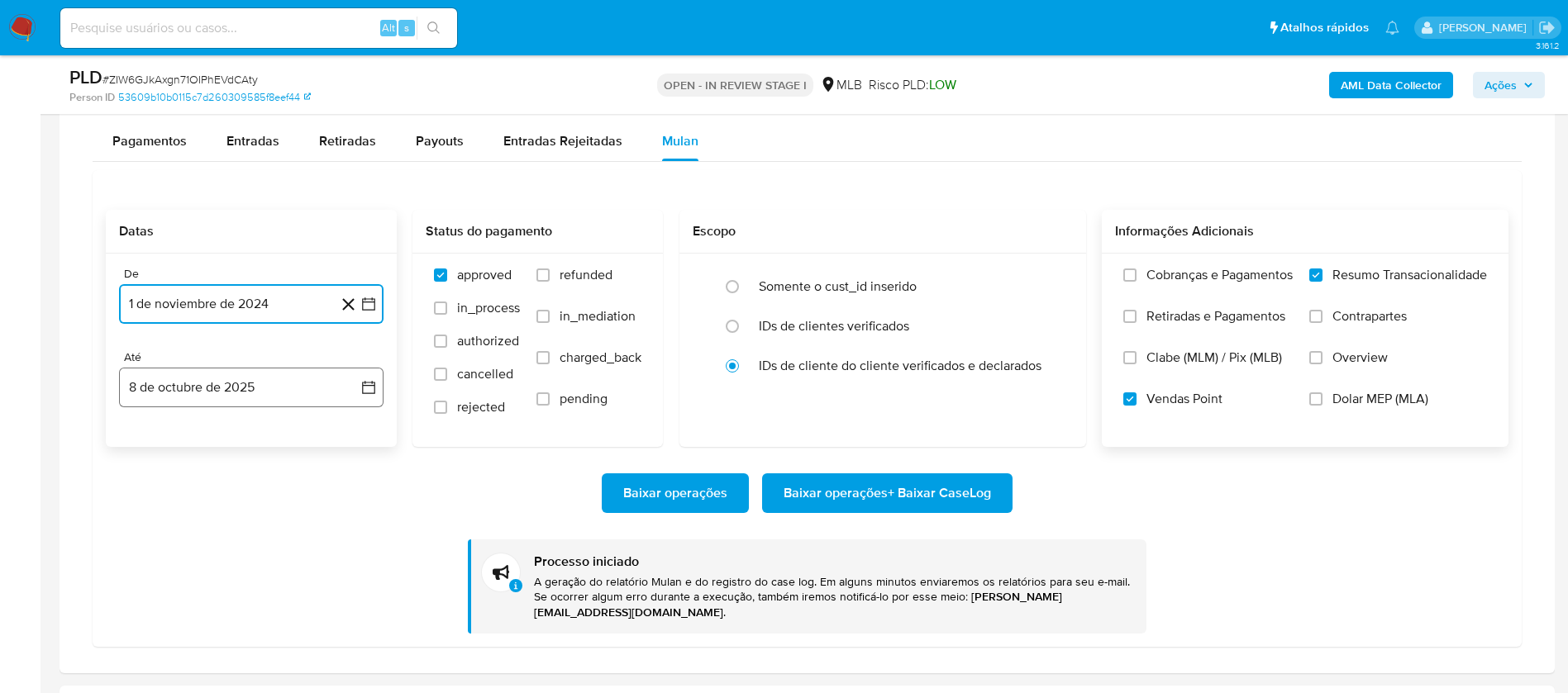
click at [247, 401] on button "8 de octubre de 2025" at bounding box center [251, 388] width 264 height 40
click at [253, 440] on span "octubre 2025" at bounding box center [243, 447] width 81 height 16
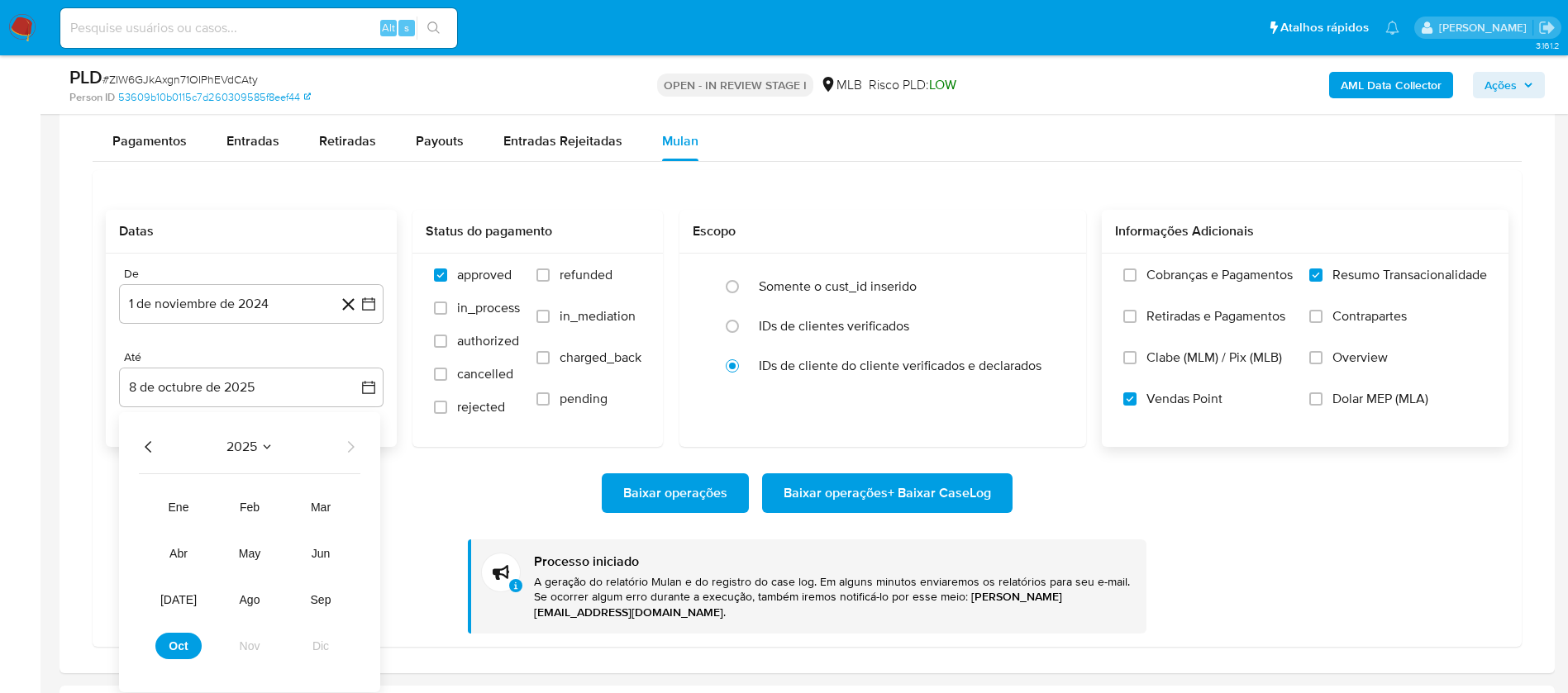
click at [149, 444] on icon "Año anterior" at bounding box center [149, 447] width 20 height 20
click at [259, 647] on span "nov" at bounding box center [250, 646] width 21 height 14
click at [324, 639] on button "30" at bounding box center [317, 639] width 26 height 26
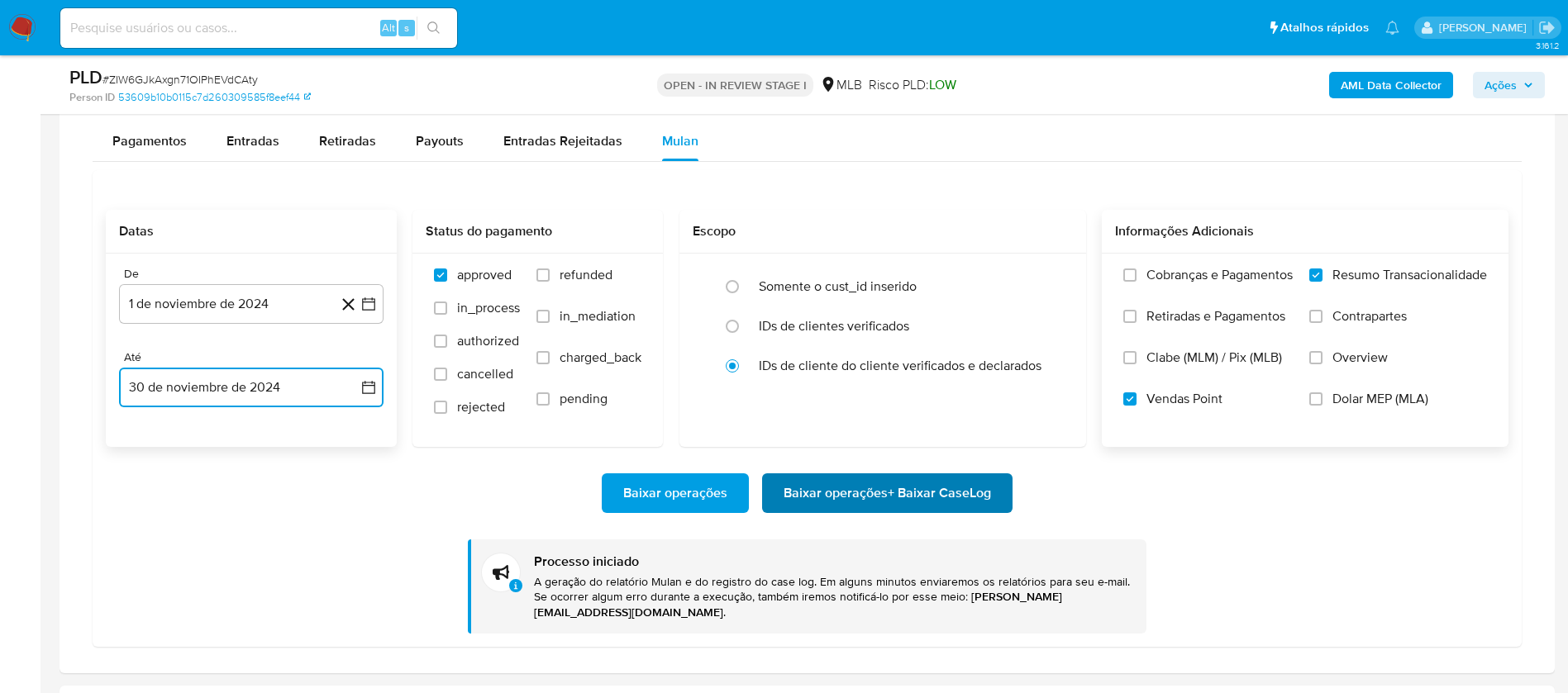
click at [884, 490] on span "Baixar operações + Baixar CaseLog" at bounding box center [887, 493] width 207 height 36
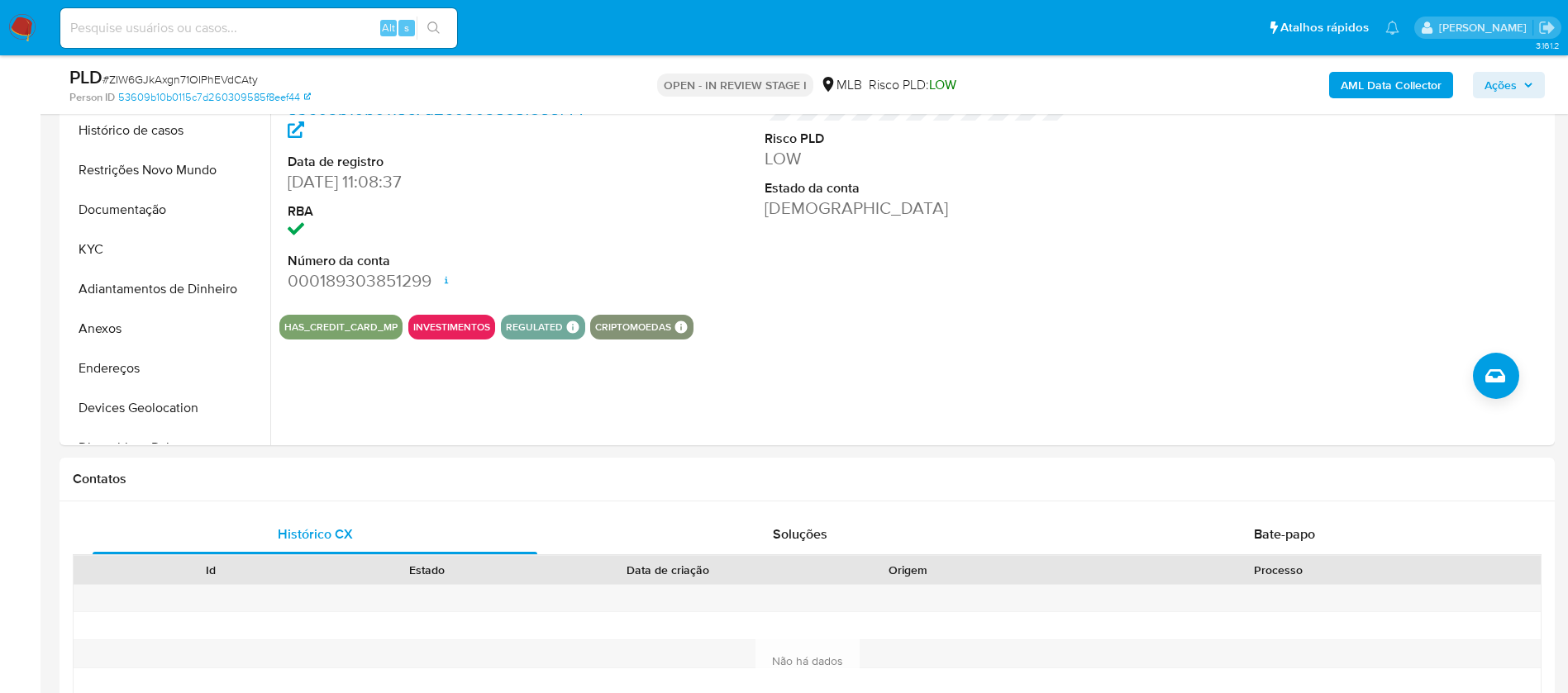
scroll to position [269, 0]
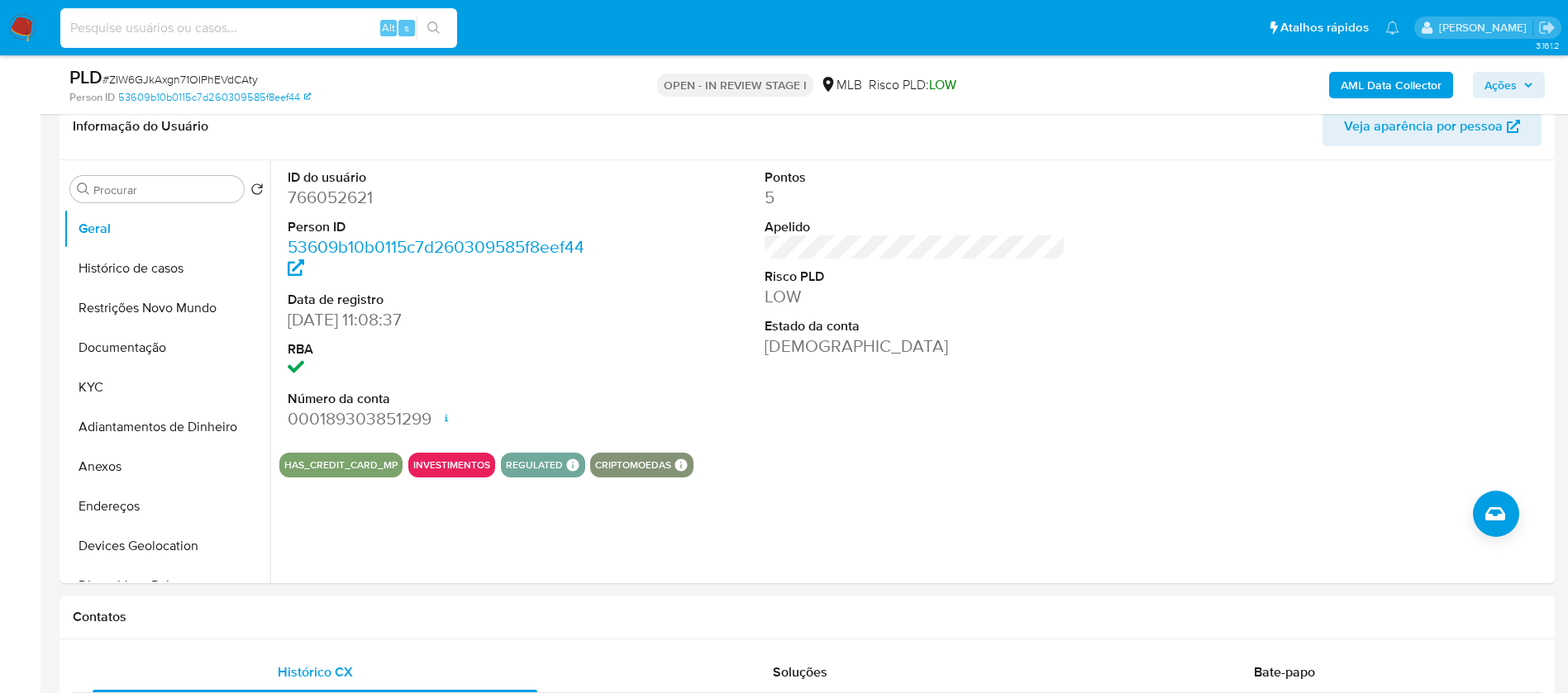
click at [202, 35] on input at bounding box center [258, 28] width 397 height 22
paste input "[DATE]"
drag, startPoint x: 218, startPoint y: 29, endPoint x: 0, endPoint y: 25, distance: 218.0
click at [0, 25] on nav "Pausado Ver notificaciones [DATE] Alt s Atalhos rápidos Presiona las siguientes…" at bounding box center [784, 27] width 1568 height 55
paste input "7669464"
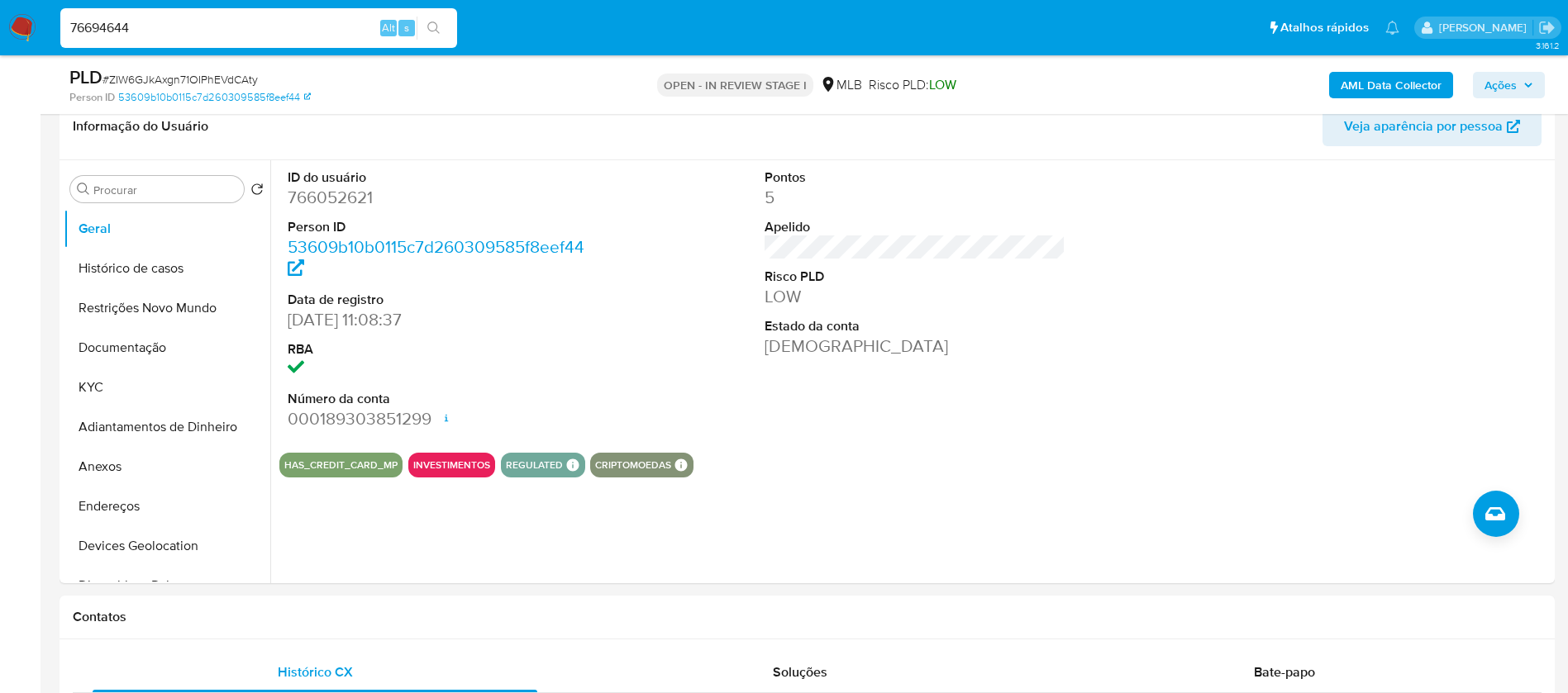
type input "76694644"
click at [433, 30] on icon "search-icon" at bounding box center [433, 28] width 14 height 14
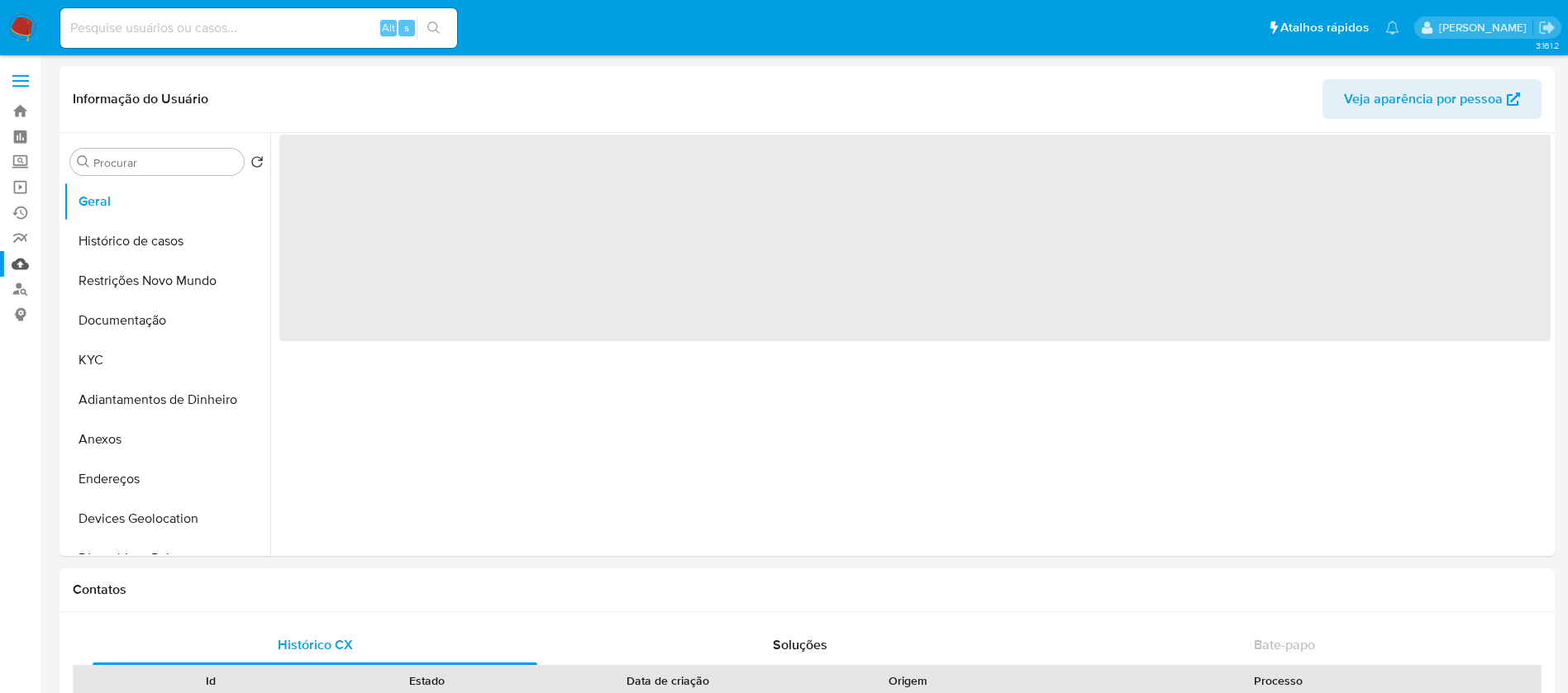
select select "10"
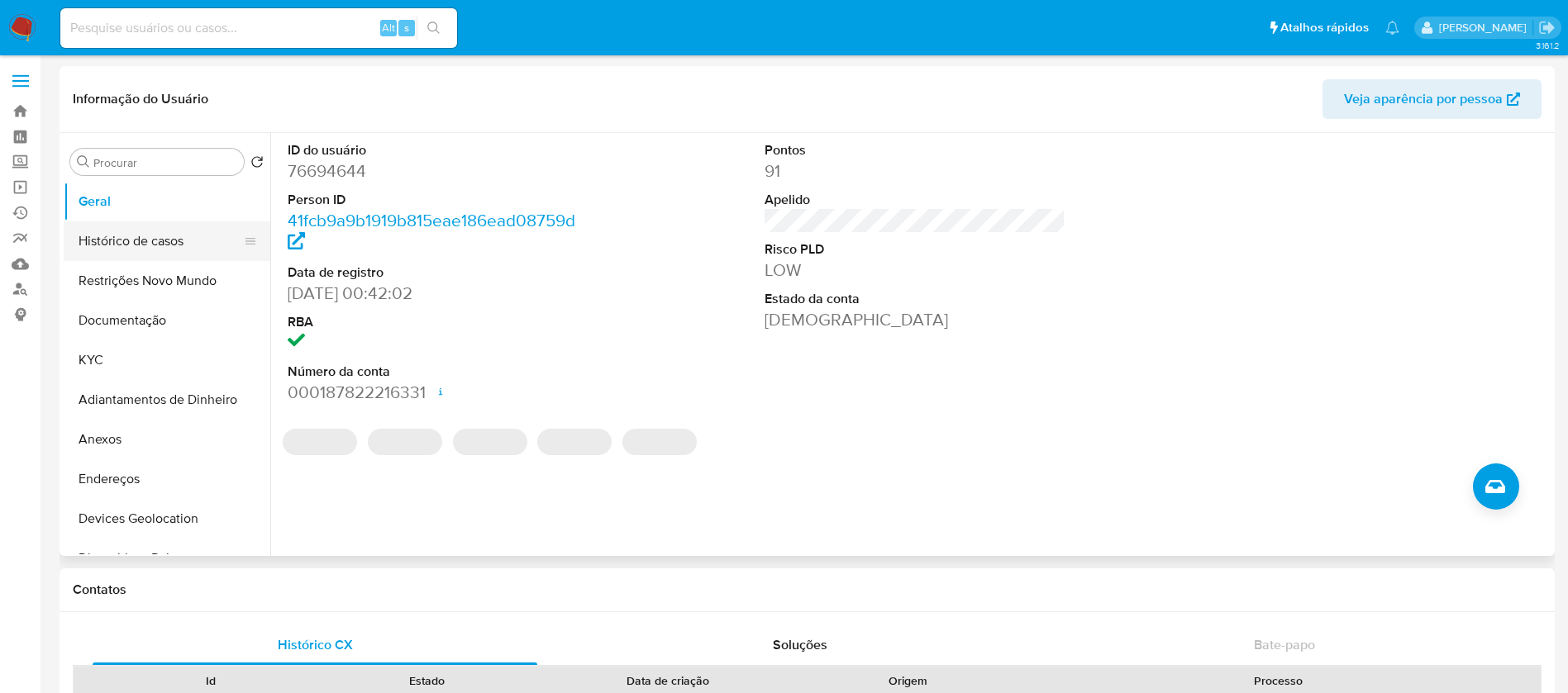
click at [112, 242] on button "Histórico de casos" at bounding box center [160, 242] width 194 height 40
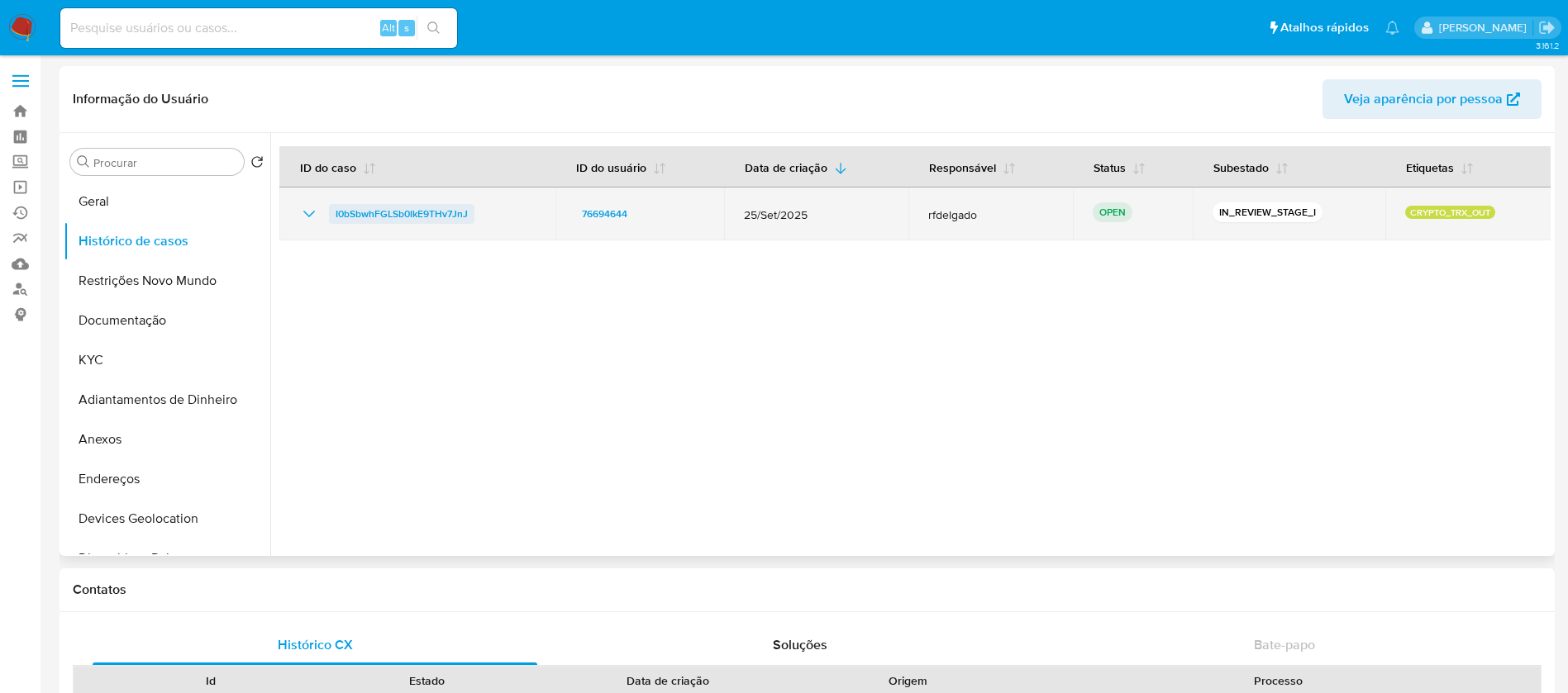
click at [445, 214] on span "I0bSbwhFGLSb0IkE9THv7JnJ" at bounding box center [402, 214] width 133 height 20
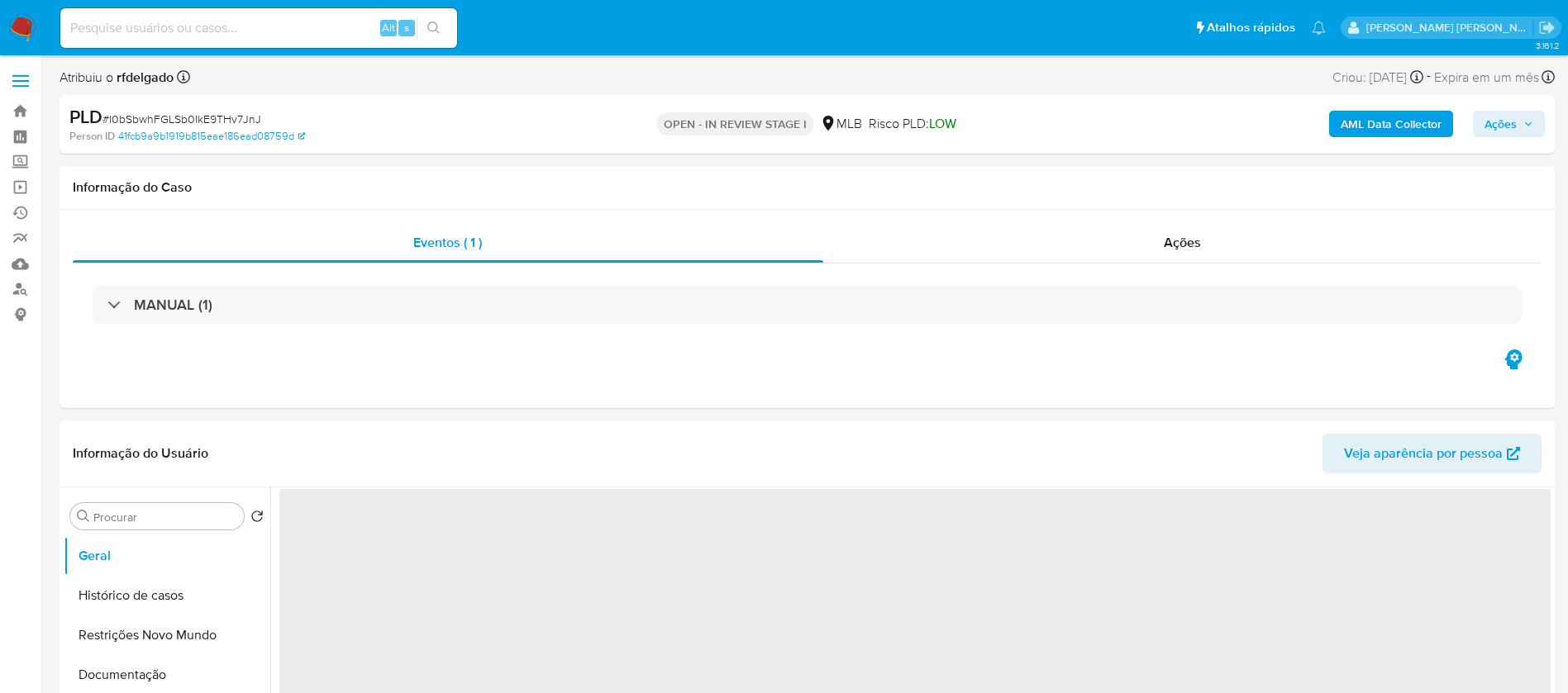
select select "10"
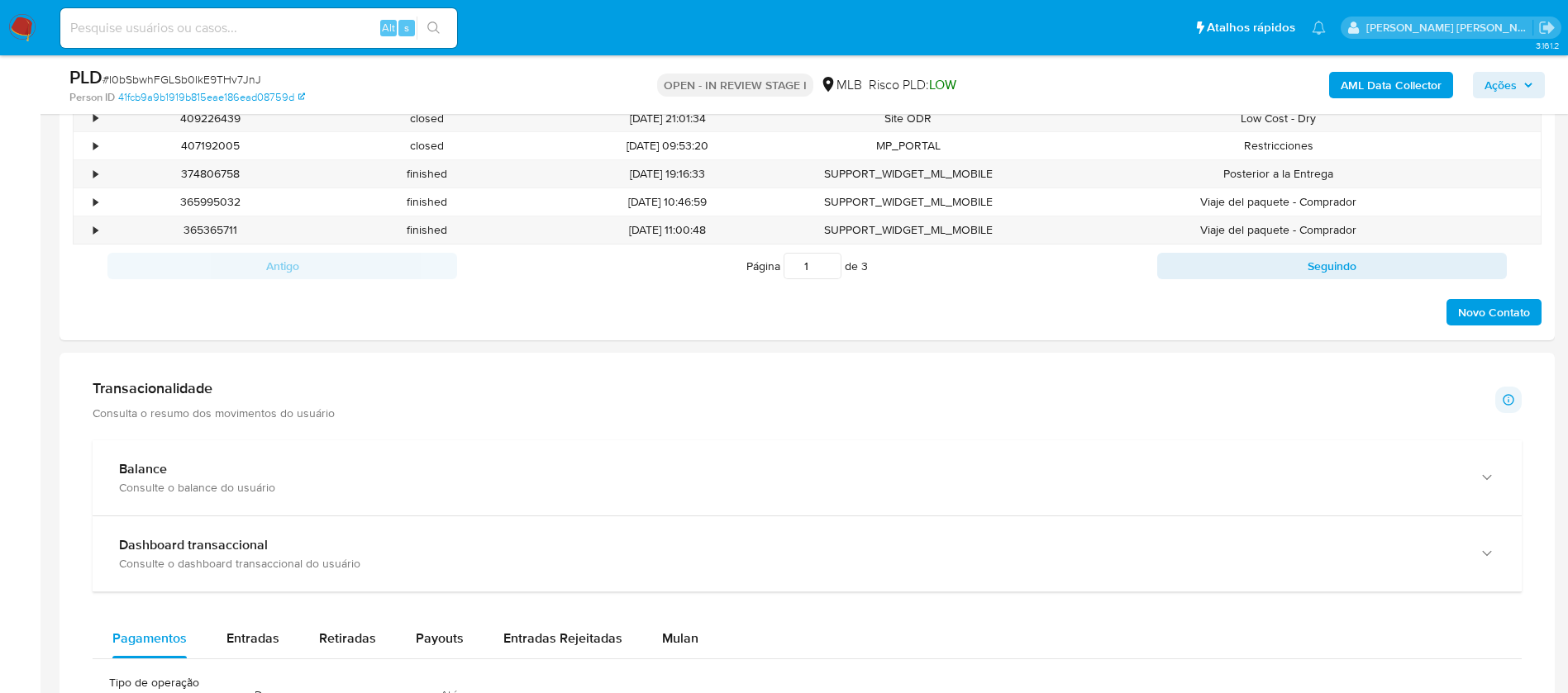
scroll to position [1239, 0]
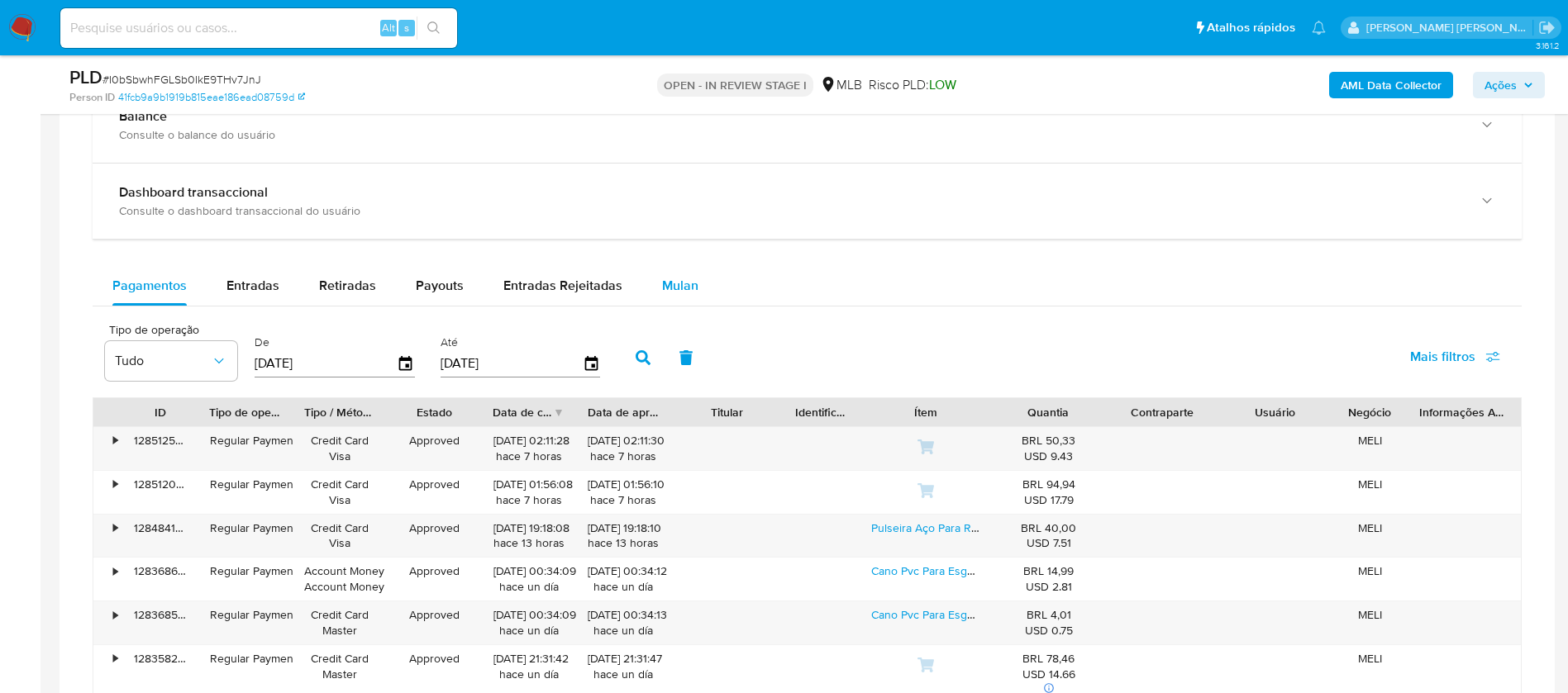
click at [685, 274] on div "Mulan" at bounding box center [680, 286] width 36 height 40
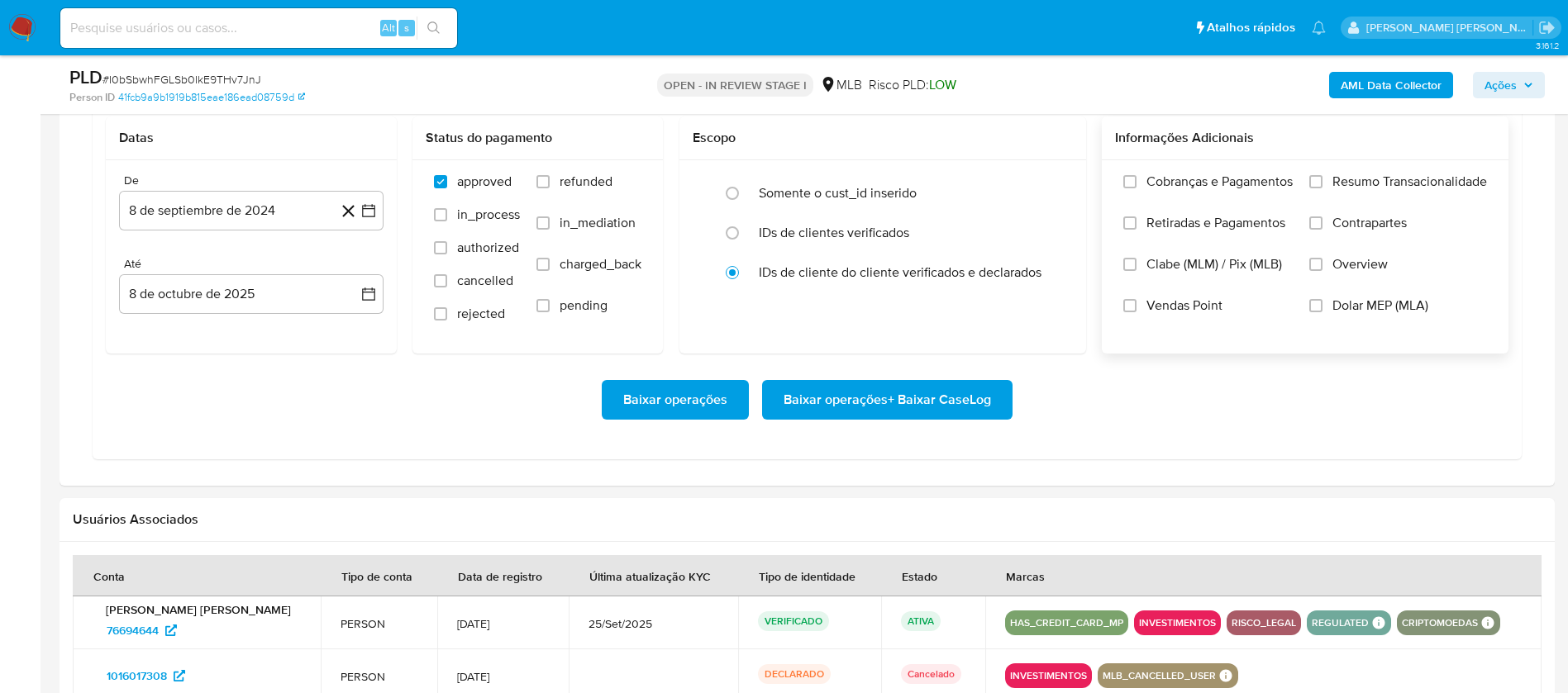
scroll to position [1487, 0]
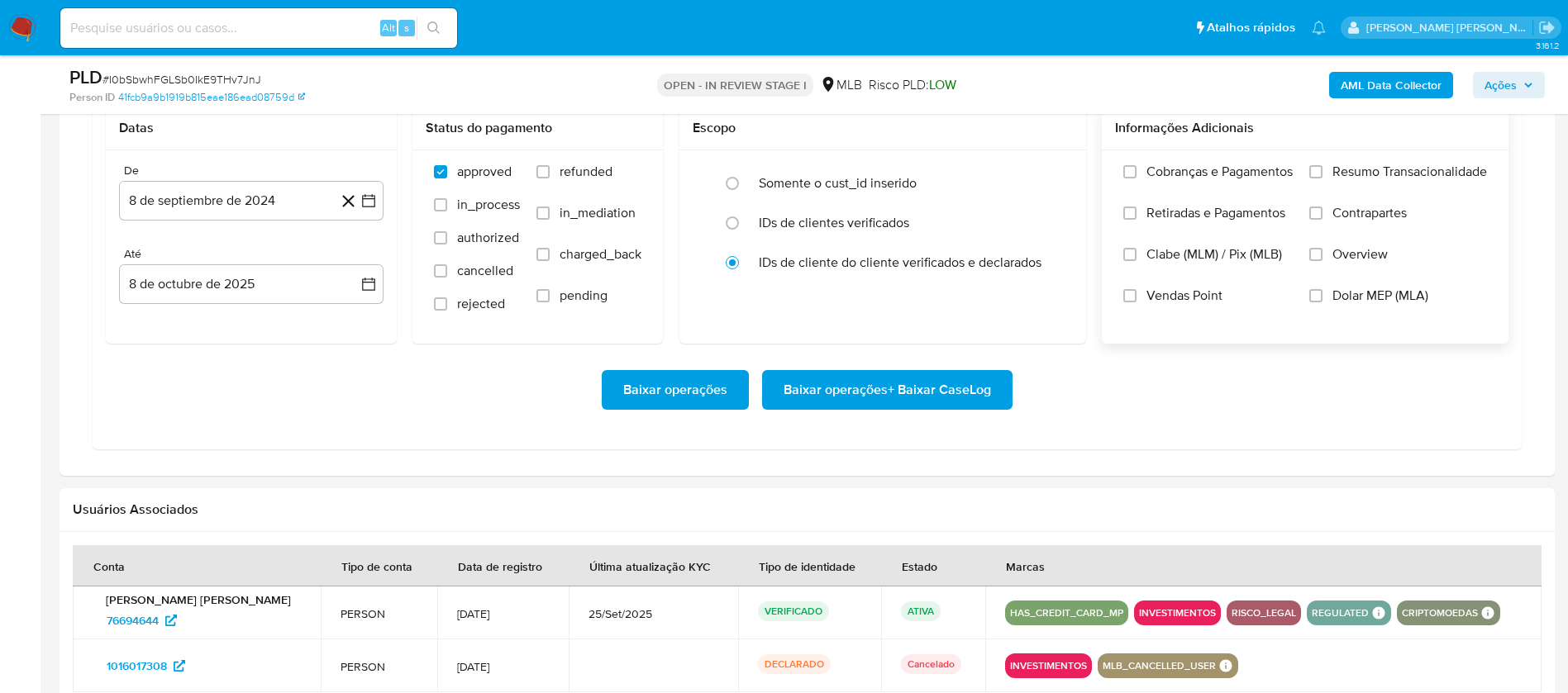
click at [1409, 171] on span "Resumo Transacionalidade" at bounding box center [1409, 172] width 154 height 16
click at [1322, 171] on input "Resumo Transacionalidade" at bounding box center [1315, 172] width 14 height 14
click at [253, 206] on button "8 de septiembre de 2024" at bounding box center [251, 201] width 264 height 40
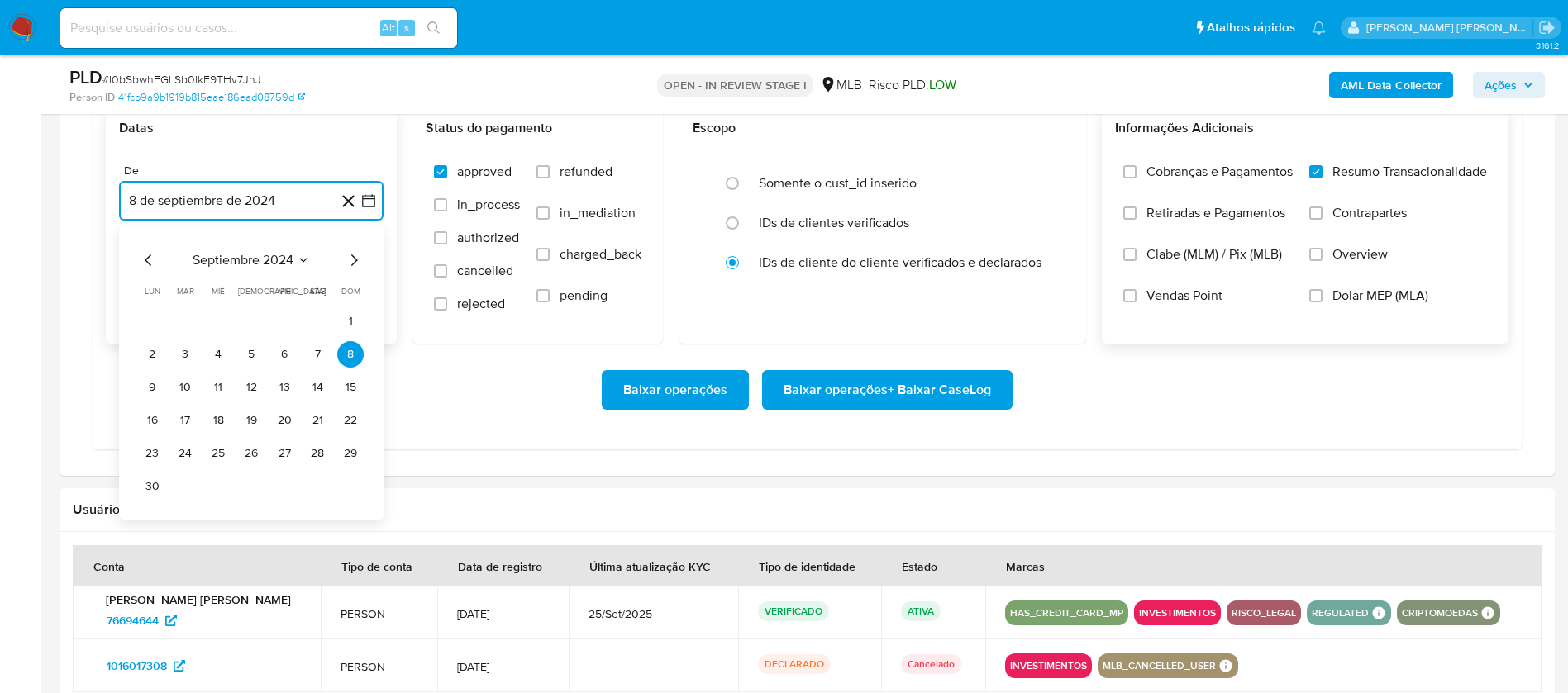
click at [257, 261] on span "septiembre 2024" at bounding box center [243, 260] width 101 height 16
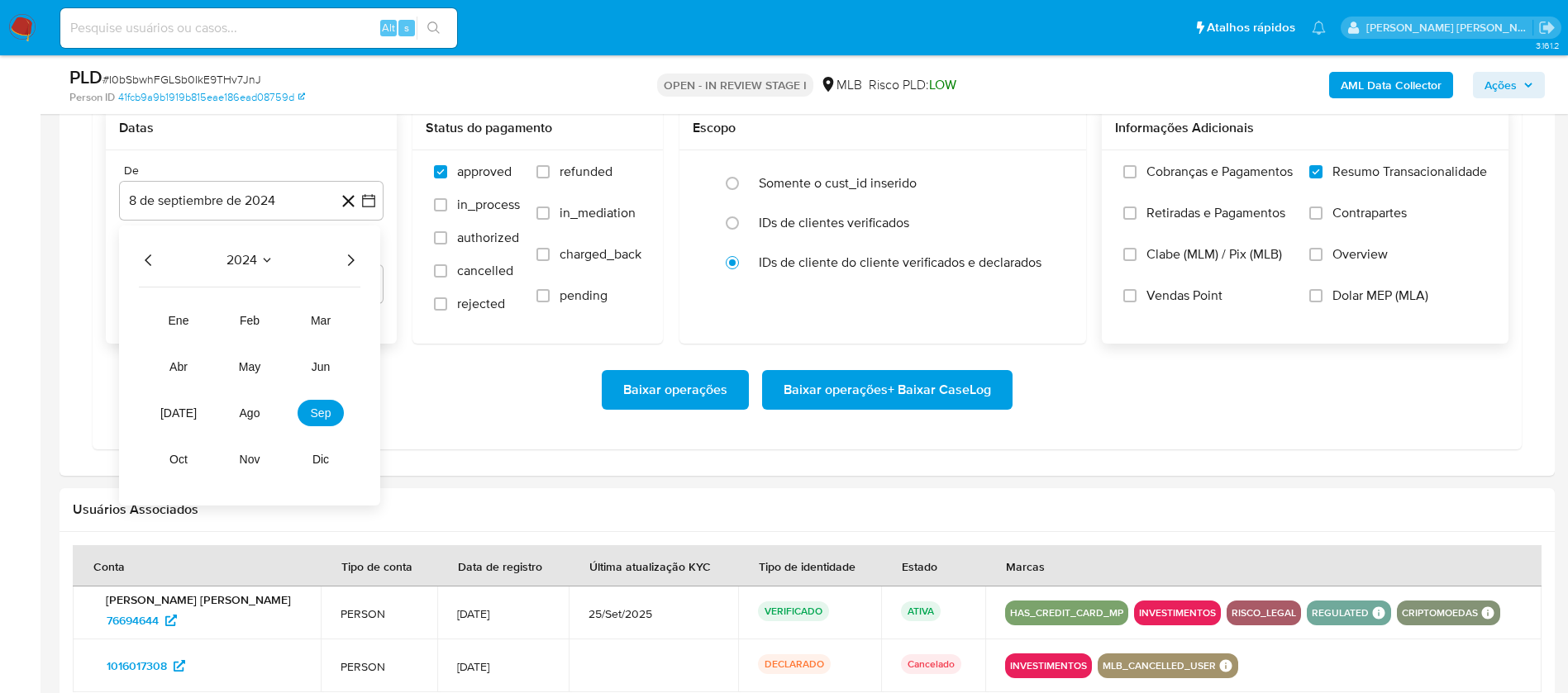
click at [348, 260] on icon "Año siguiente" at bounding box center [351, 261] width 20 height 20
click at [316, 407] on span "sep" at bounding box center [321, 413] width 21 height 14
click at [151, 318] on button "1" at bounding box center [152, 321] width 26 height 26
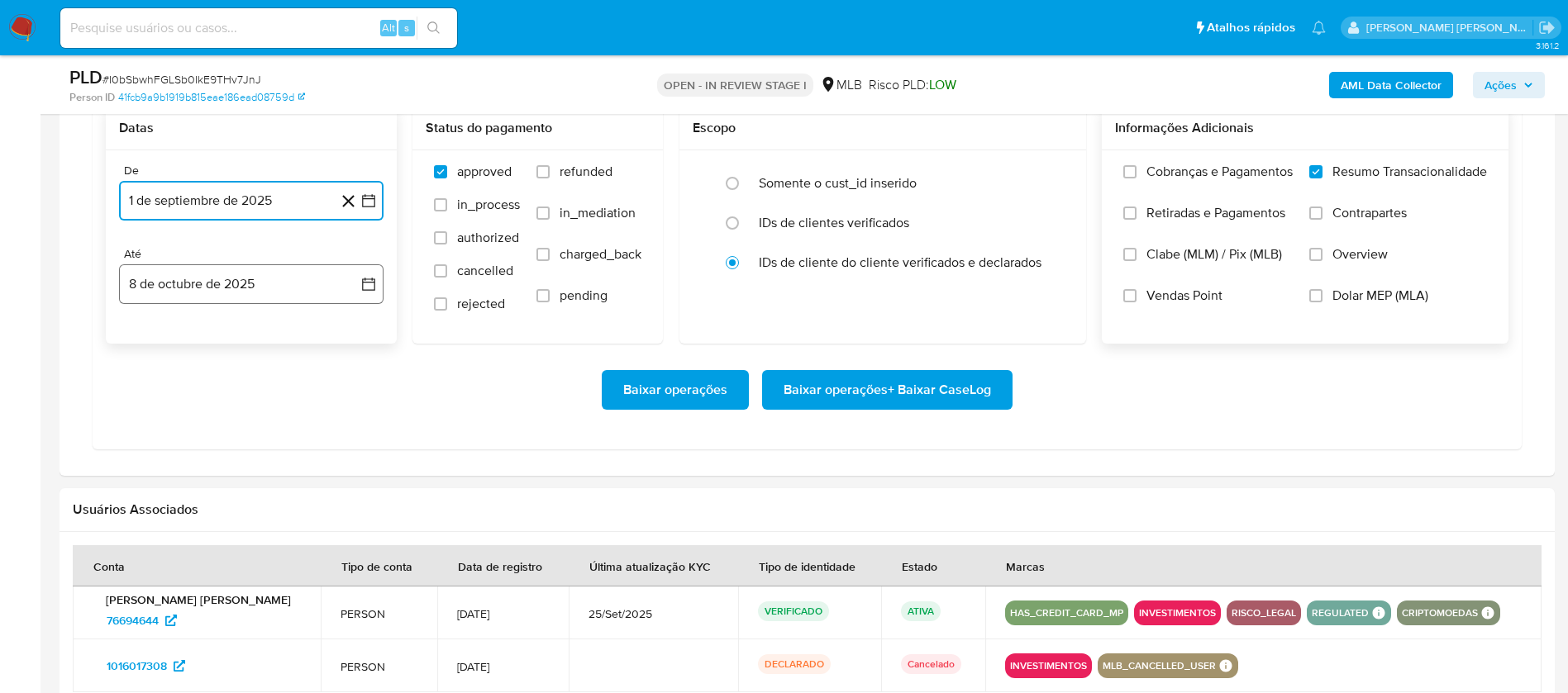
click at [181, 282] on button "8 de octubre de 2025" at bounding box center [251, 284] width 264 height 40
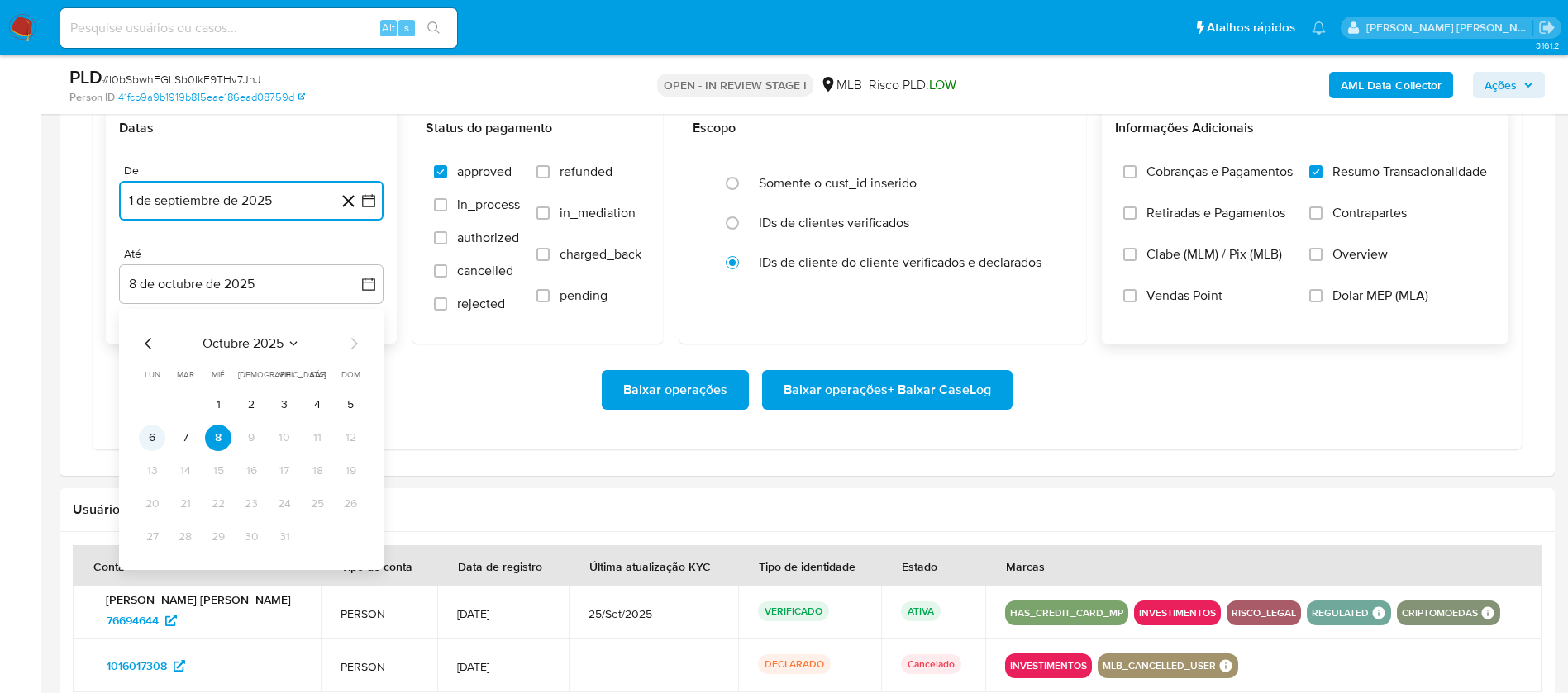
click at [154, 438] on button "6" at bounding box center [152, 438] width 26 height 26
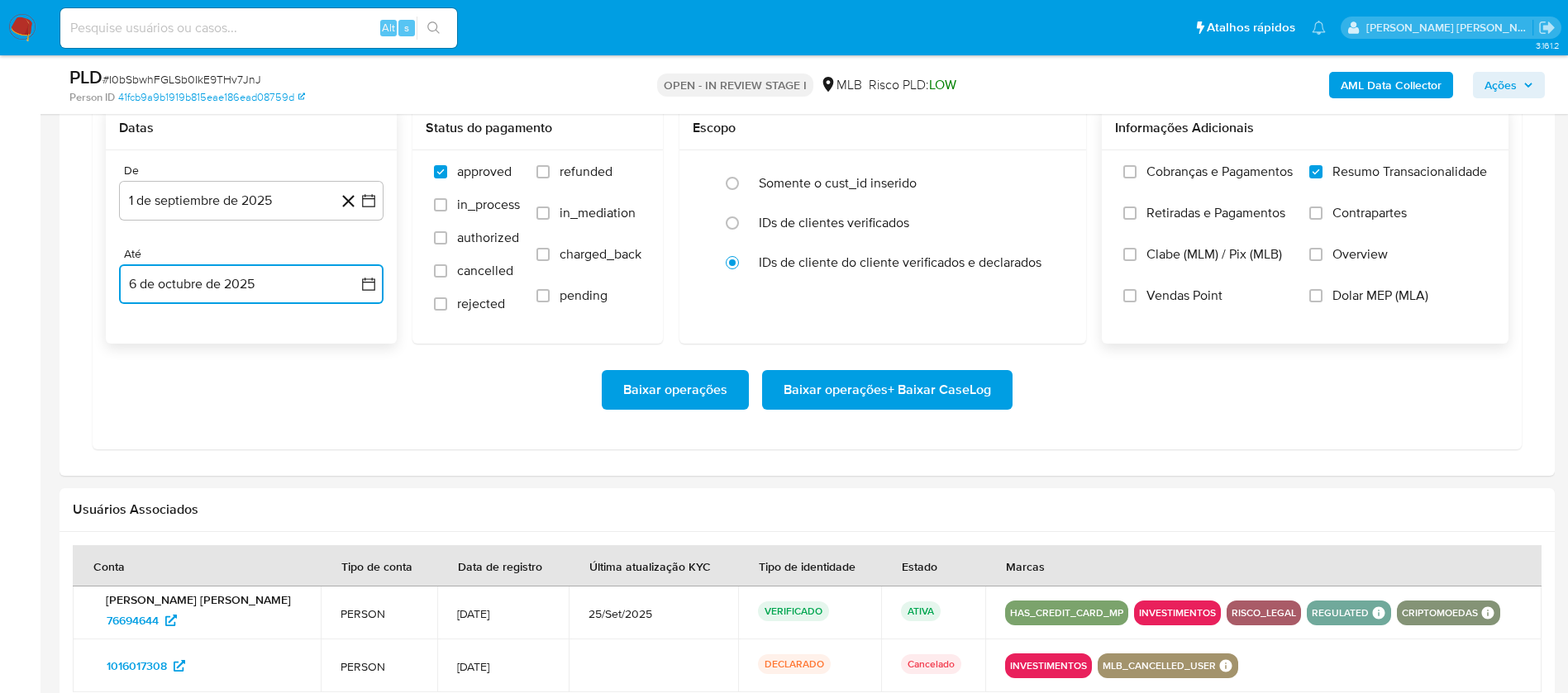
click at [273, 280] on button "6 de octubre de 2025" at bounding box center [251, 284] width 264 height 40
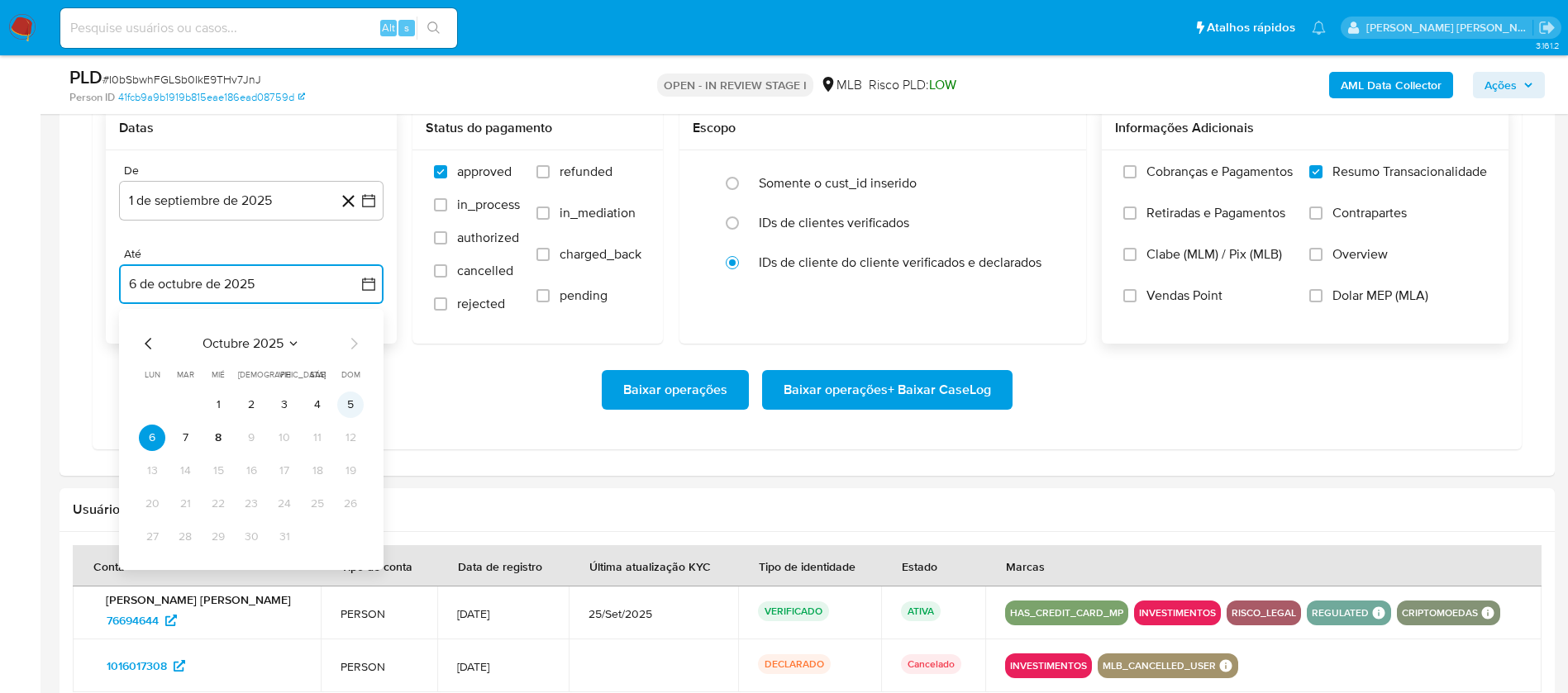
click at [351, 399] on button "5" at bounding box center [350, 404] width 26 height 26
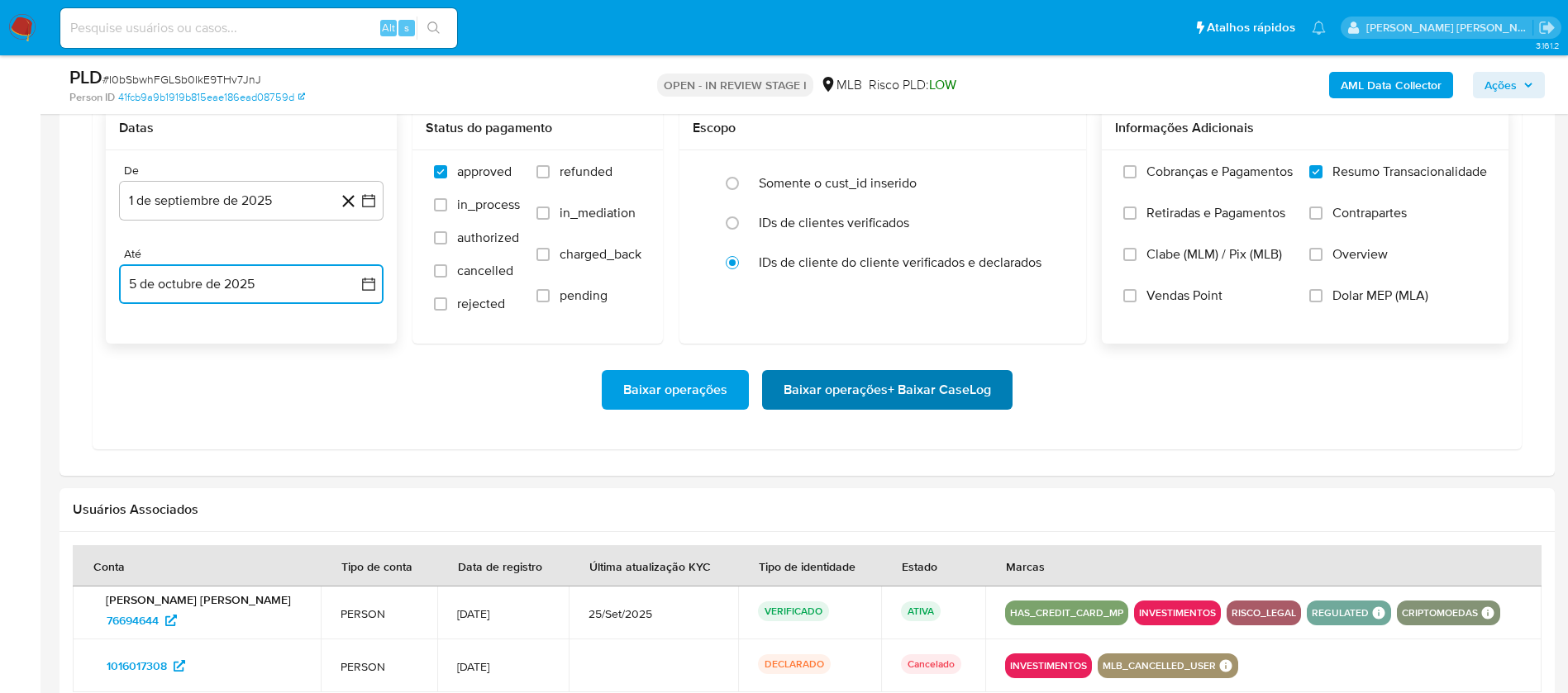
click at [861, 386] on span "Baixar operações + Baixar CaseLog" at bounding box center [887, 390] width 207 height 36
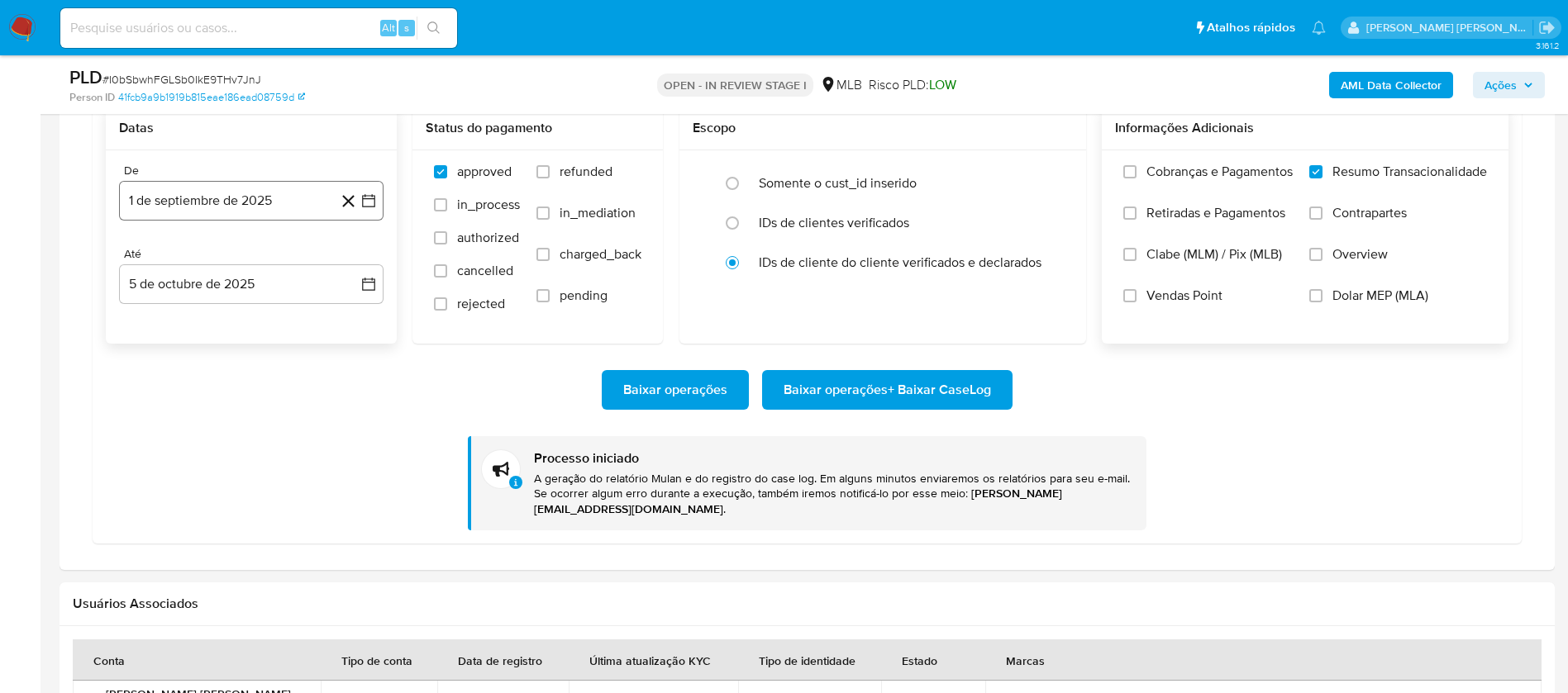
click at [288, 205] on button "1 de septiembre de 2025" at bounding box center [251, 201] width 264 height 40
click at [254, 258] on span "septiembre 2025" at bounding box center [243, 260] width 101 height 16
click at [143, 259] on icon "Año anterior" at bounding box center [149, 261] width 20 height 20
click at [323, 369] on span "jun" at bounding box center [321, 367] width 19 height 14
click at [313, 319] on button "1" at bounding box center [317, 321] width 26 height 26
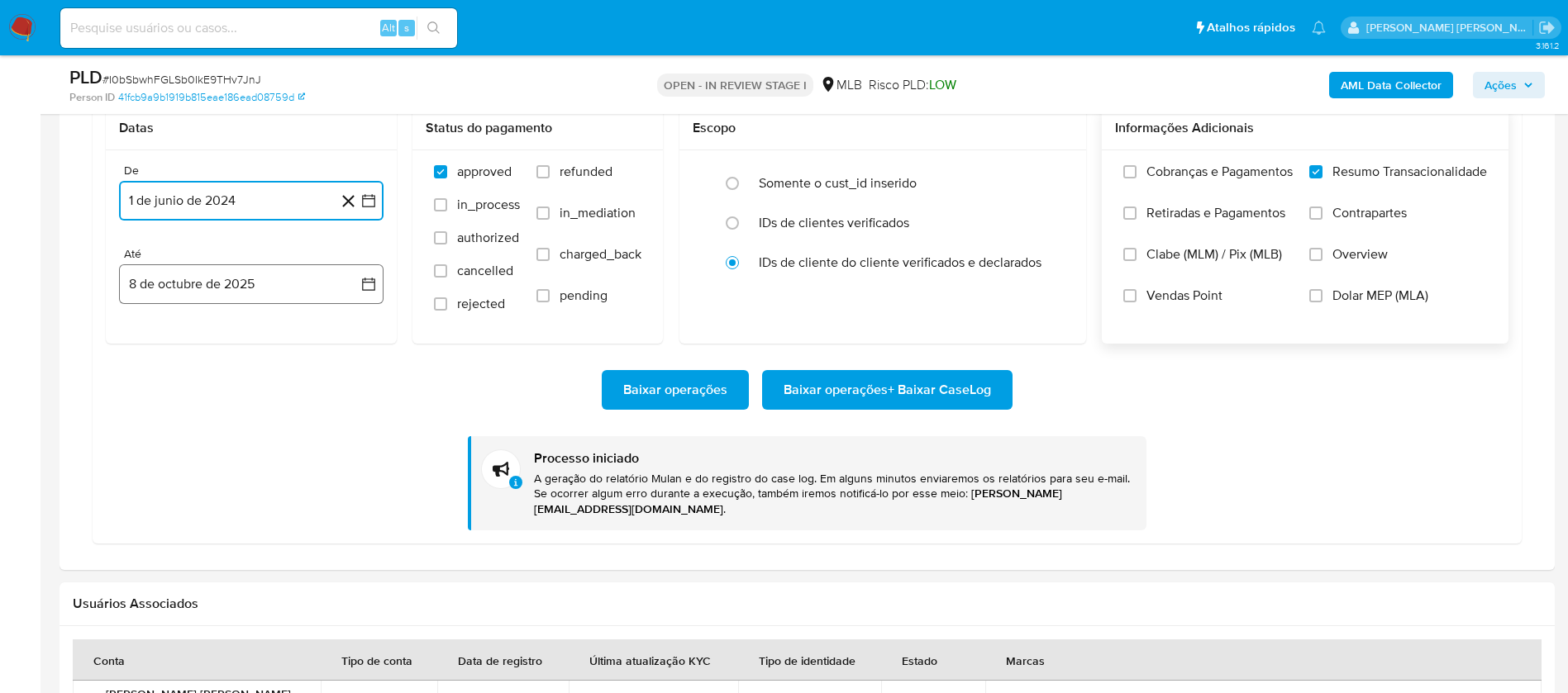
click at [258, 293] on button "8 de octubre de 2025" at bounding box center [251, 284] width 264 height 40
click at [249, 338] on span "octubre 2025" at bounding box center [243, 343] width 81 height 16
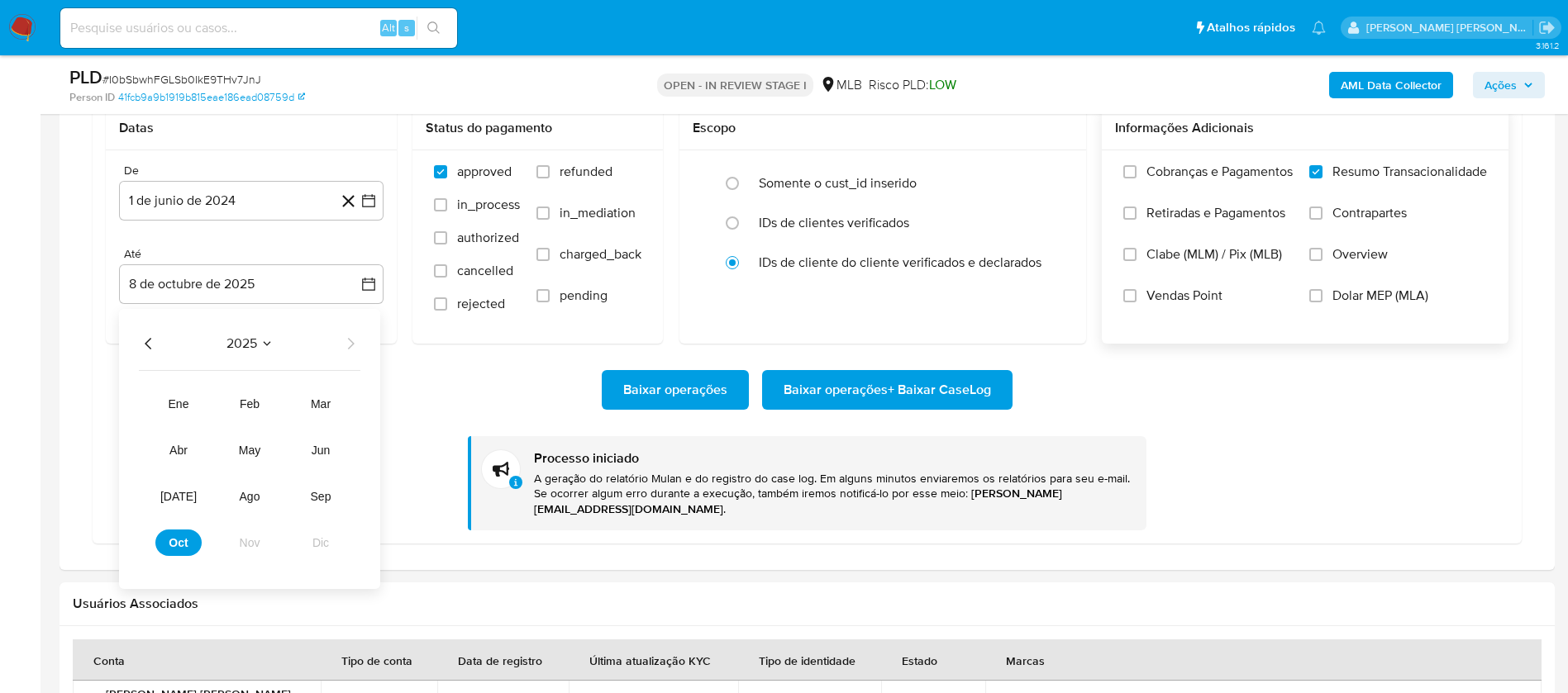
click at [140, 345] on icon "Año anterior" at bounding box center [149, 343] width 20 height 20
click at [324, 450] on span "jun" at bounding box center [321, 450] width 19 height 14
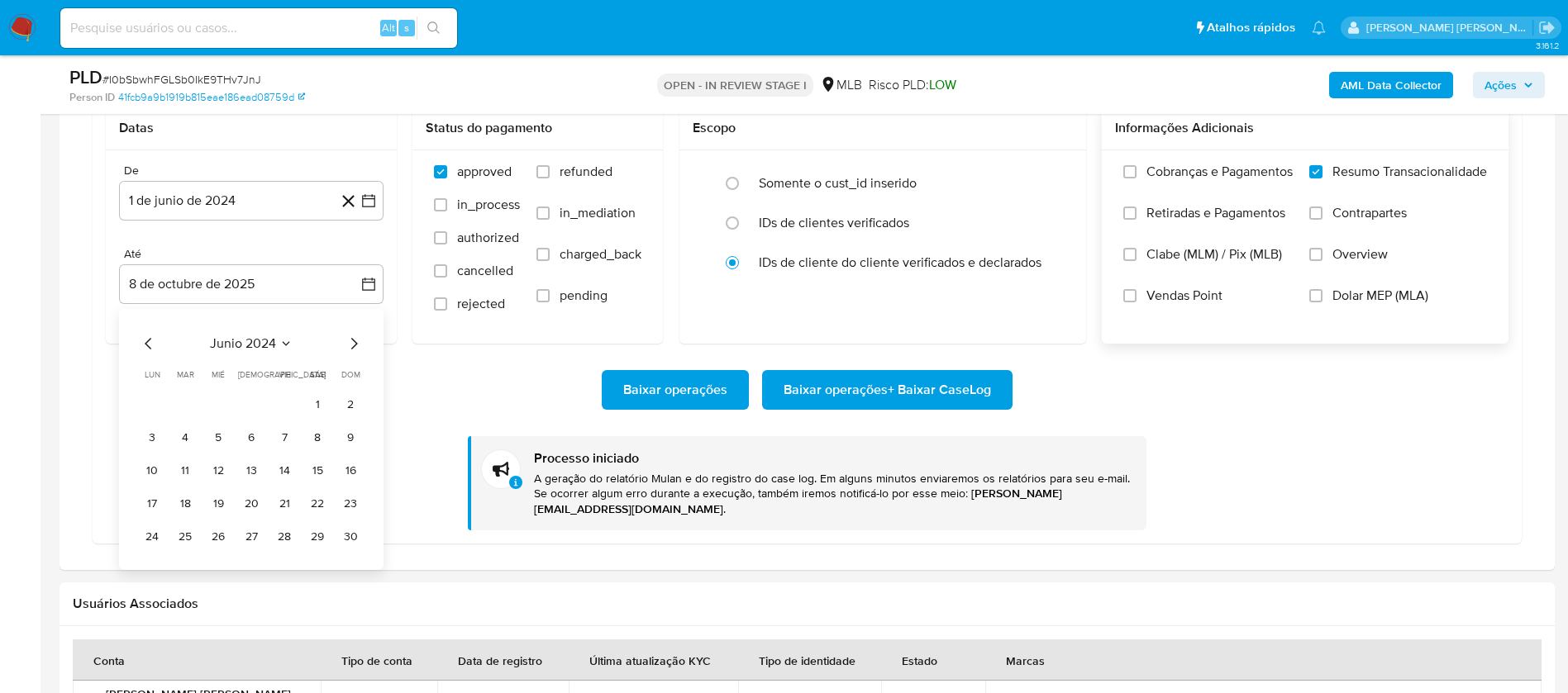
drag, startPoint x: 352, startPoint y: 532, endPoint x: 323, endPoint y: 487, distance: 53.5
click at [352, 532] on button "30" at bounding box center [350, 537] width 26 height 26
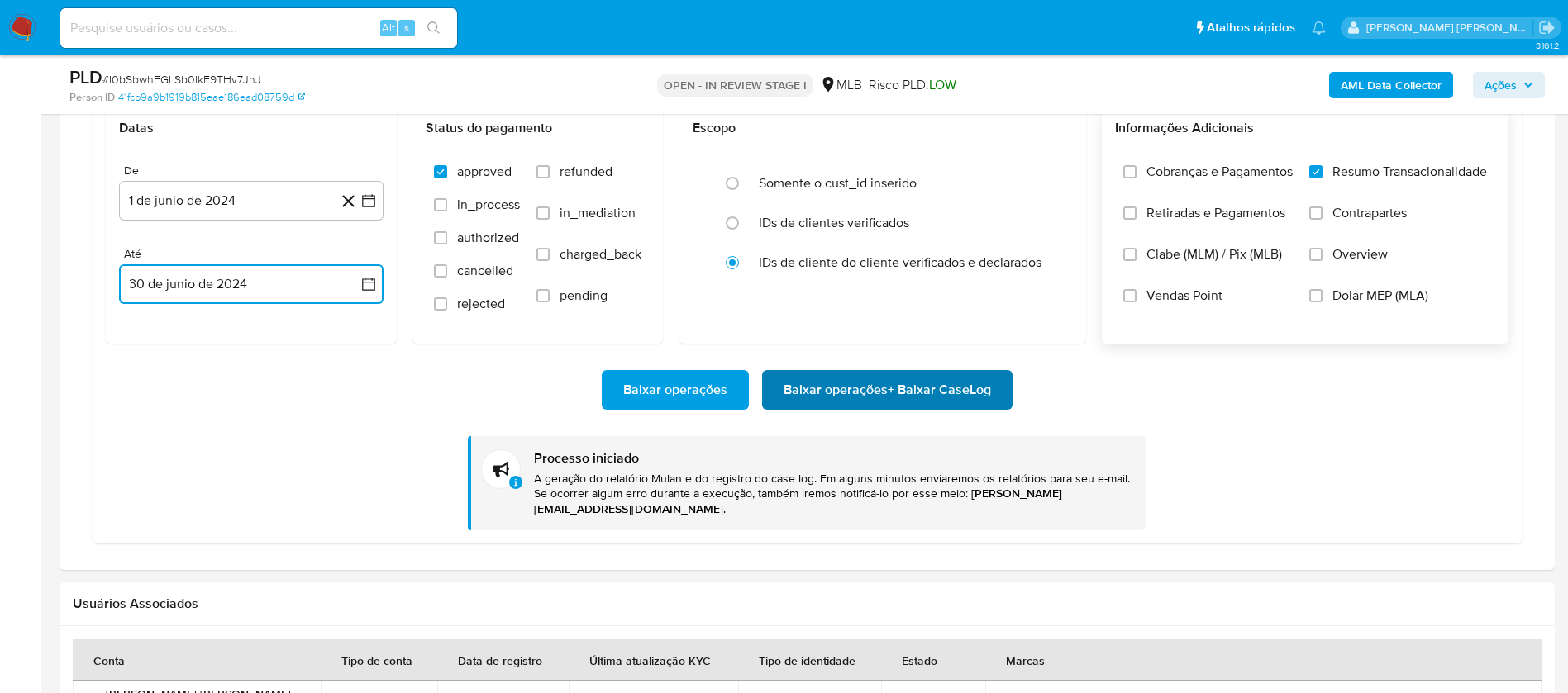
click at [937, 392] on span "Baixar operações + Baixar CaseLog" at bounding box center [887, 390] width 207 height 36
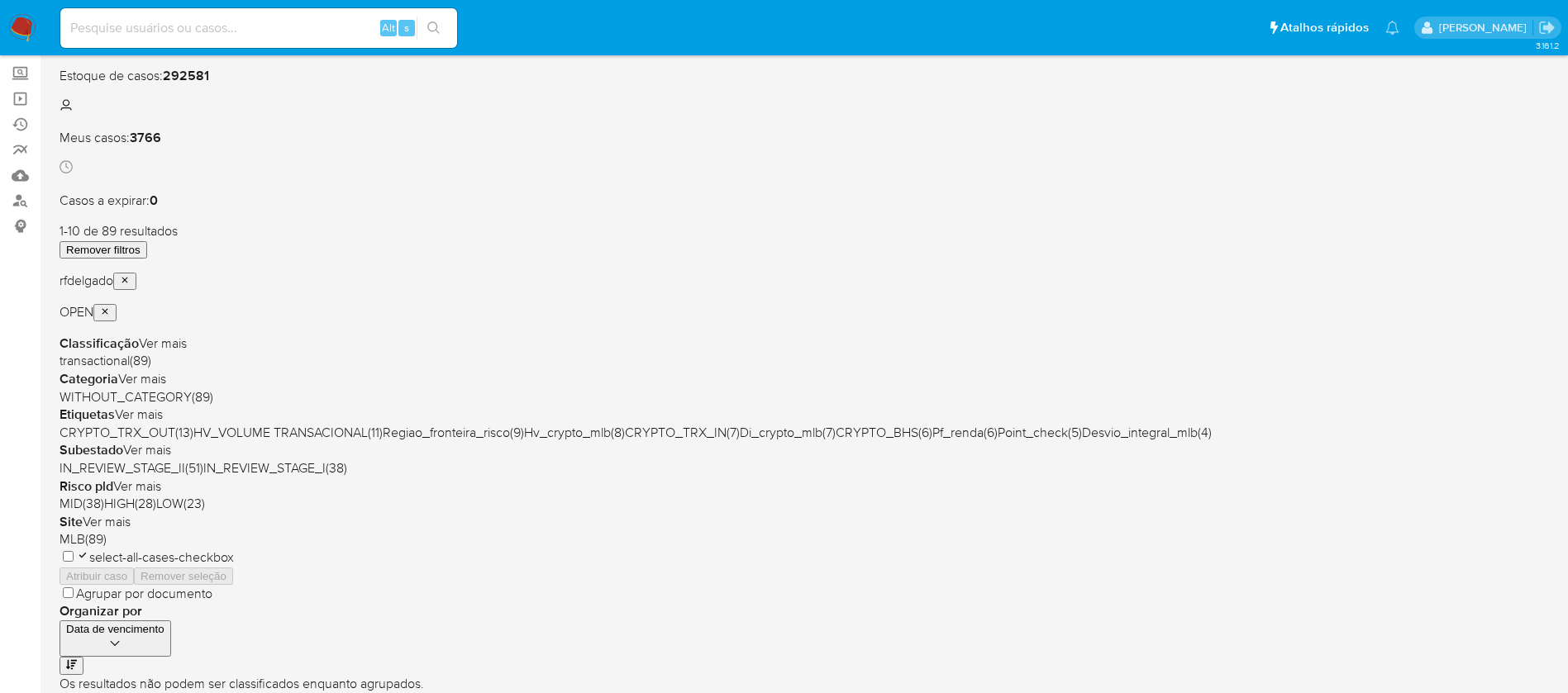
scroll to position [248, 0]
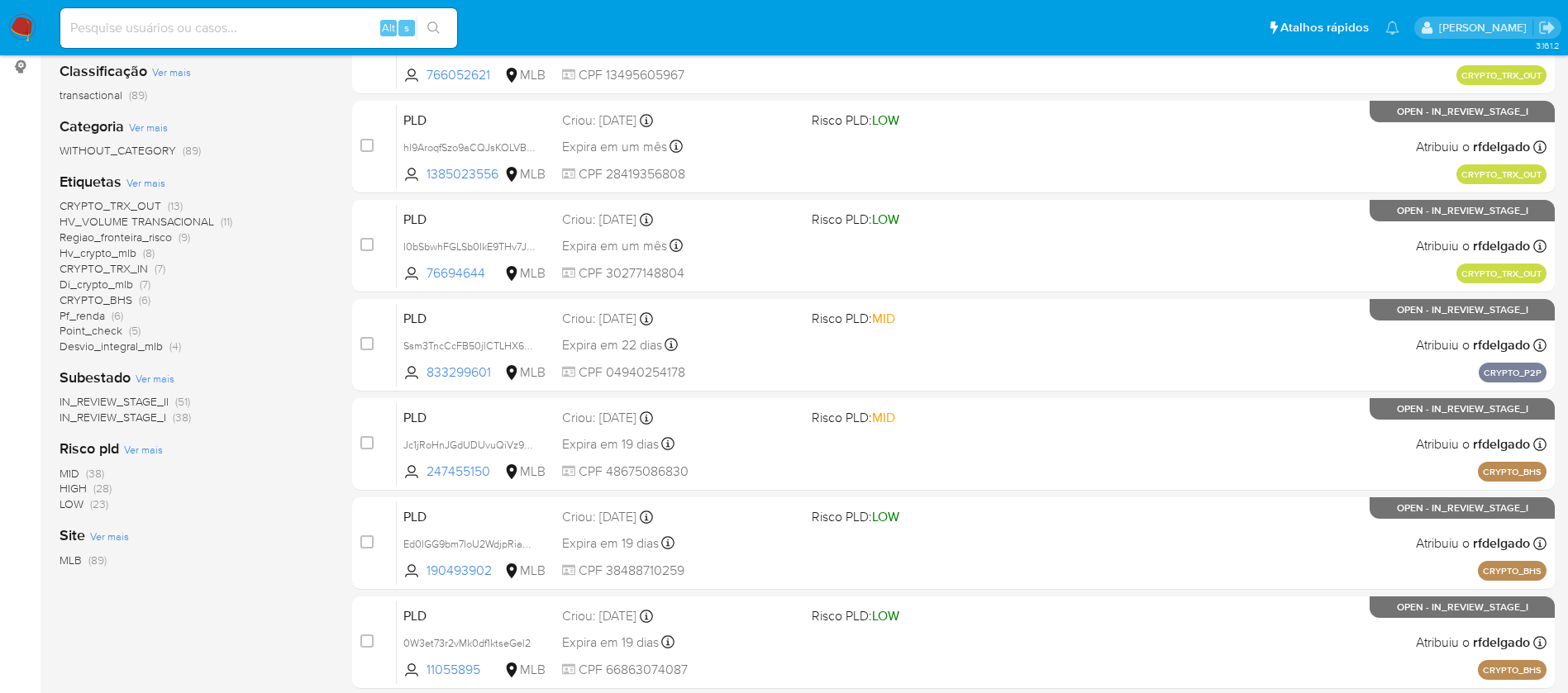
click at [116, 221] on span "HV_VOLUME TRANSACIONAL" at bounding box center [136, 222] width 154 height 16
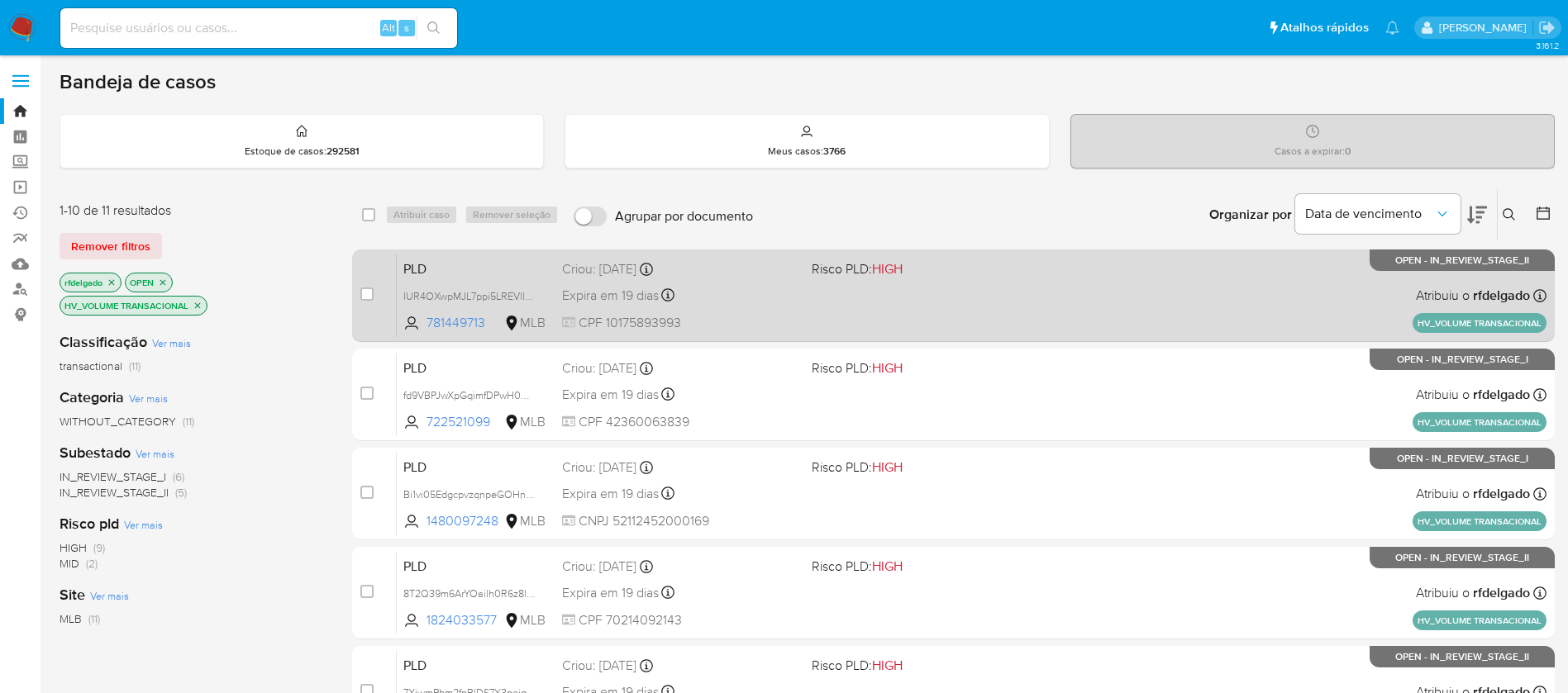
click at [802, 300] on div "PLD IUR4OXwpMJL7ppi5LREVlI8Q 781449713 MLB Risco PLD: HIGH Criou: [DATE] Criou:…" at bounding box center [971, 295] width 1149 height 84
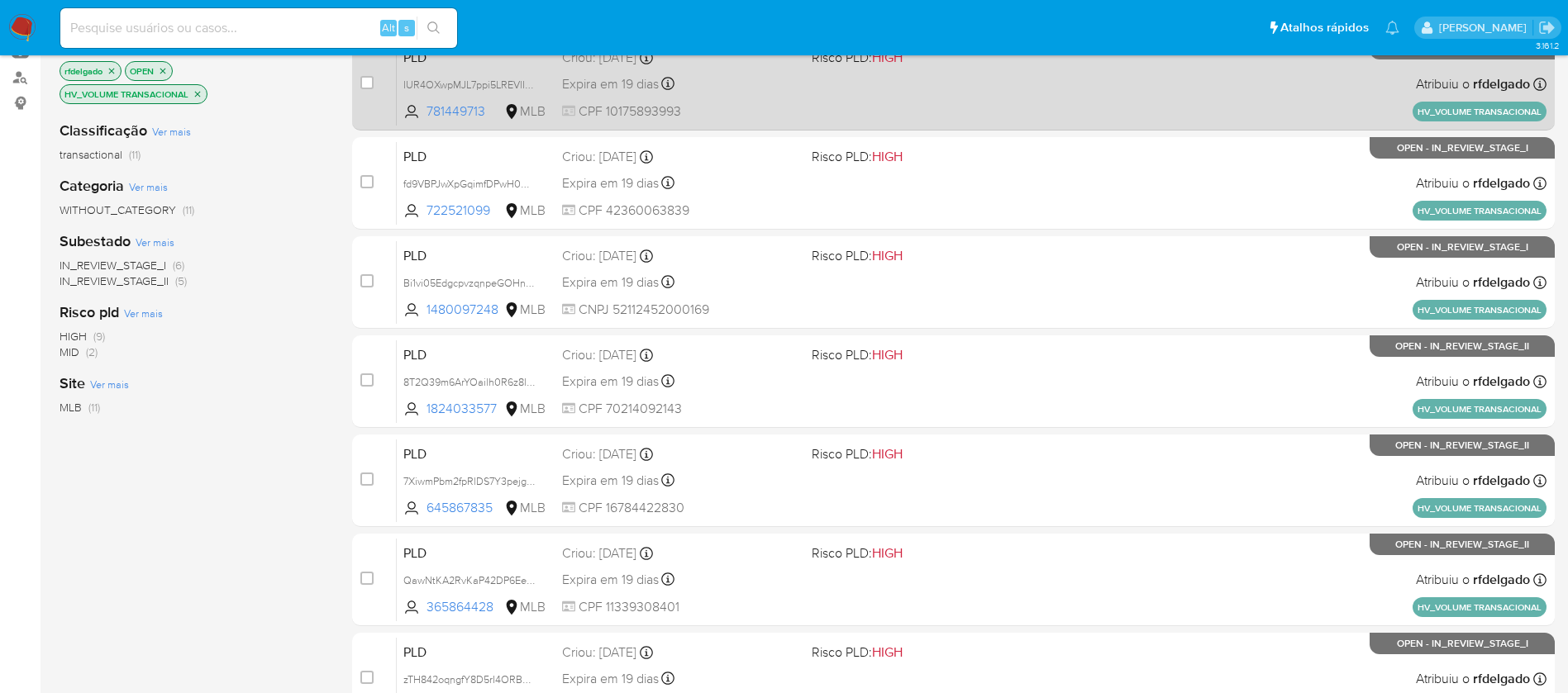
scroll to position [248, 0]
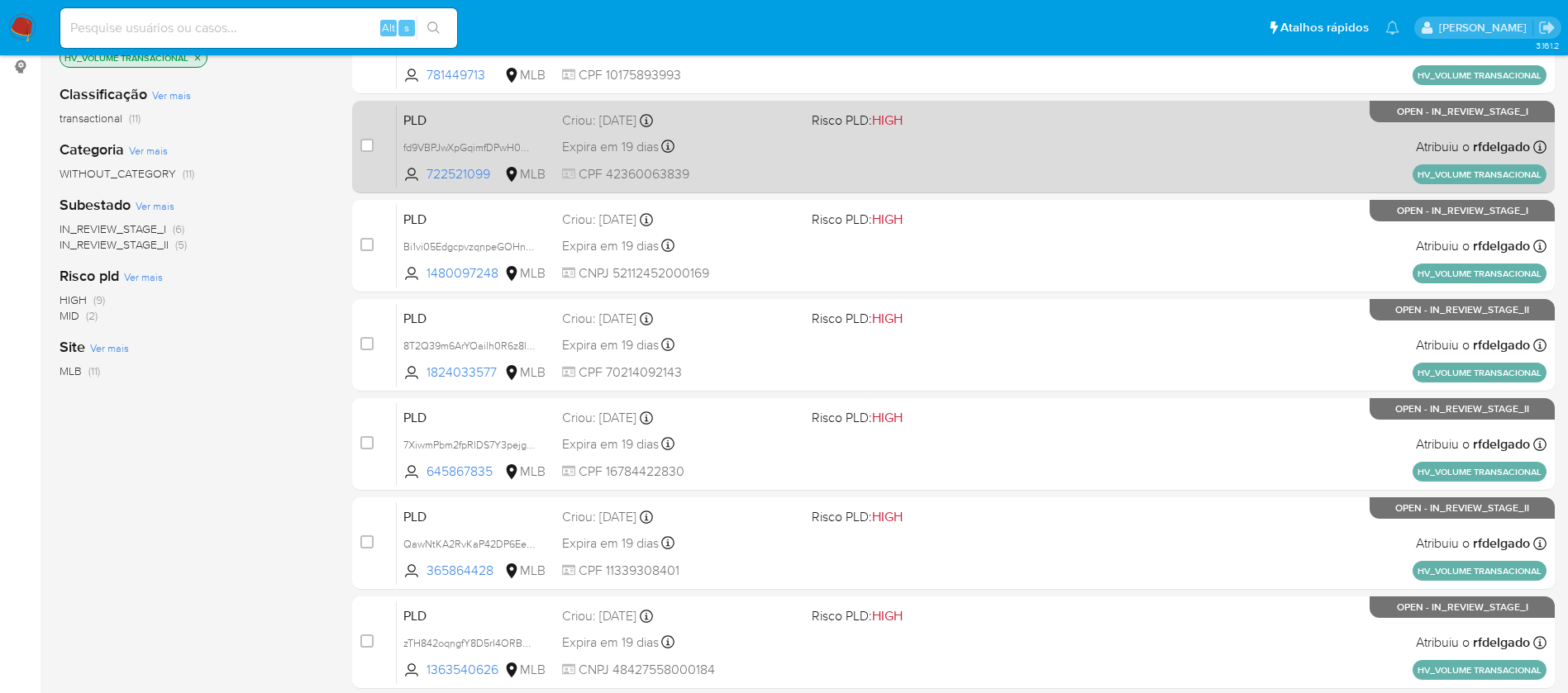
click at [726, 150] on div "Expira em 19 dias Expira em [DATE] 17:22:00" at bounding box center [680, 146] width 236 height 23
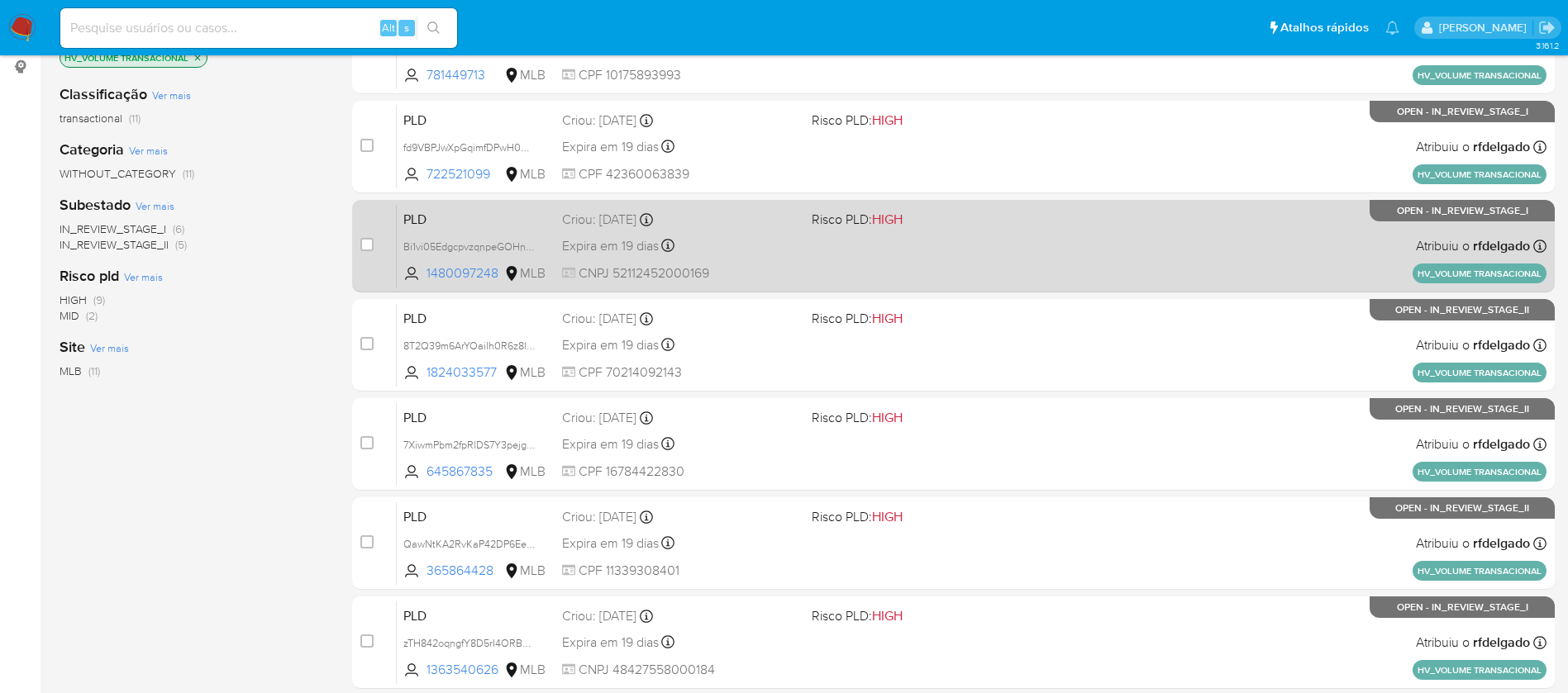
click at [715, 248] on div "Expira em 19 dias Expira em [DATE] 17:21:56" at bounding box center [680, 245] width 236 height 23
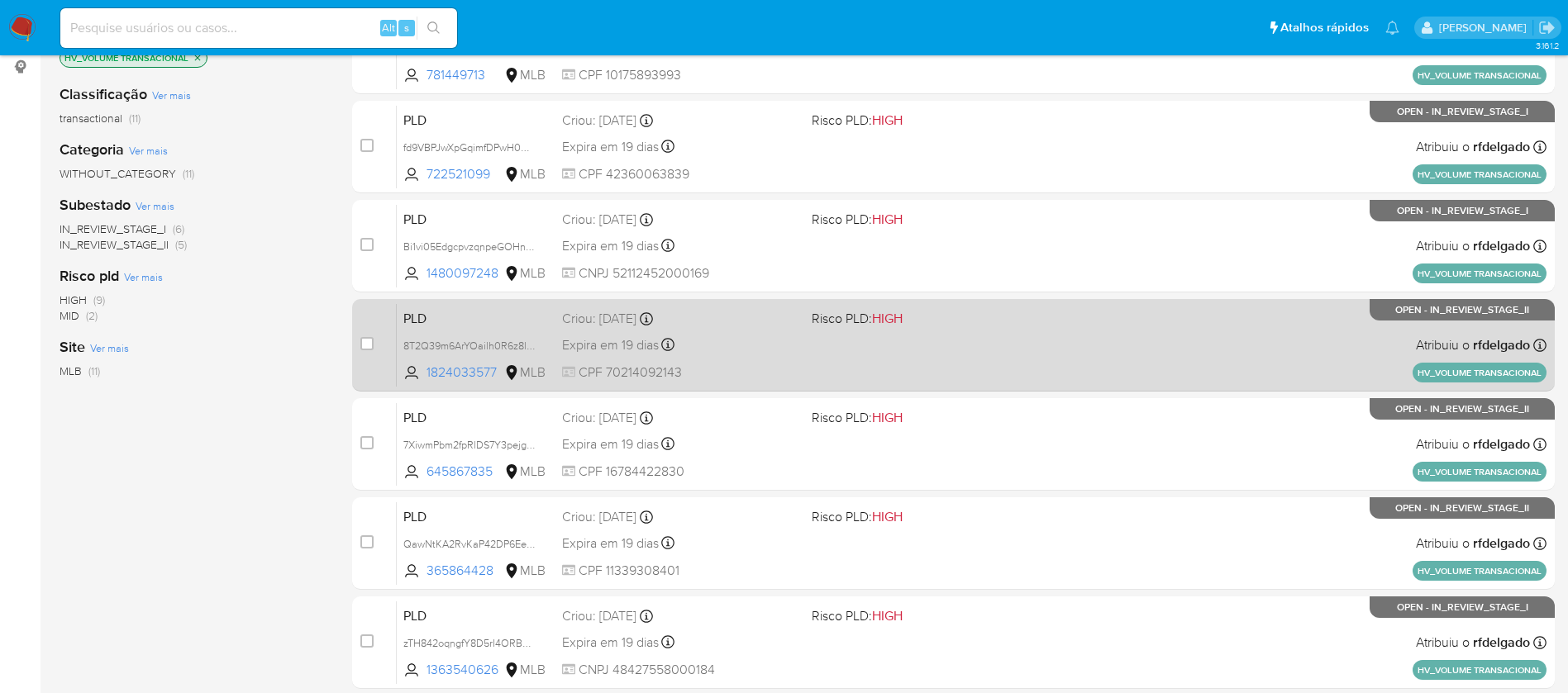
click at [723, 337] on div "Expira em 19 dias Expira em 27/10/2025 17:21:42" at bounding box center [680, 344] width 236 height 23
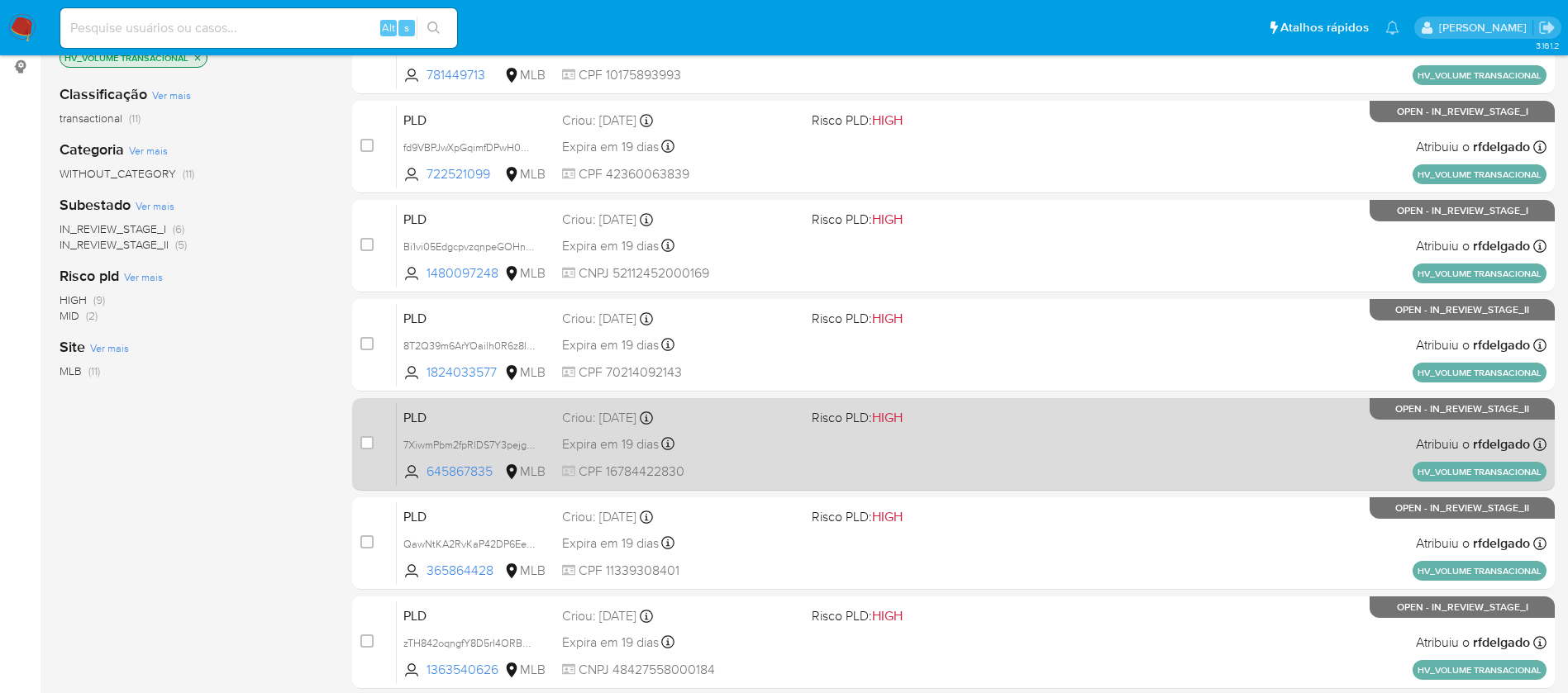
click at [792, 427] on div "PLD 7XiwmPbm2fpRlDS7Y3pejgSA 645867835 MLB Risco PLD: HIGH Criou: 12/09/2025 Cr…" at bounding box center [971, 444] width 1149 height 84
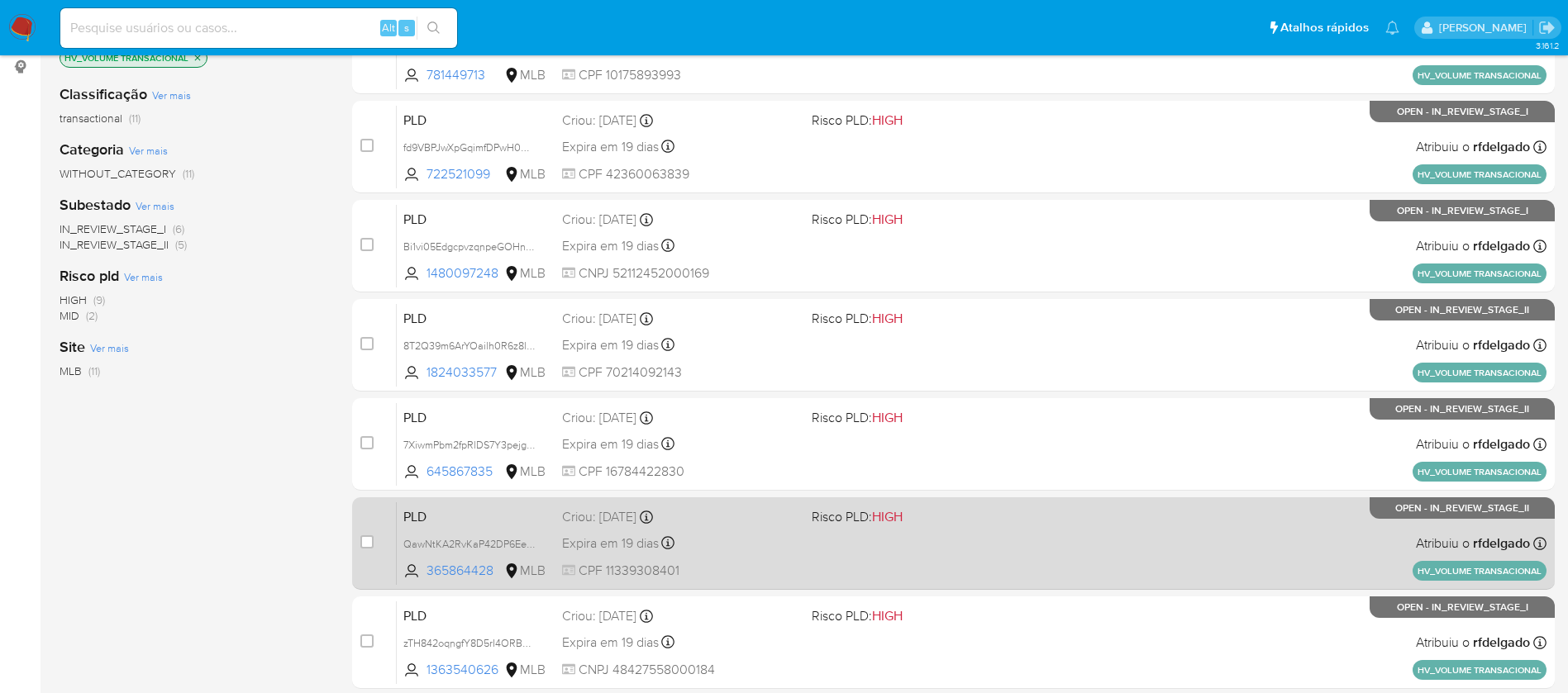
click at [773, 556] on div "PLD QawNtKA2RvKaP42DP6EexQ4G 365864428 MLB Risco PLD: HIGH Criou: 12/09/2025 Cr…" at bounding box center [971, 543] width 1149 height 84
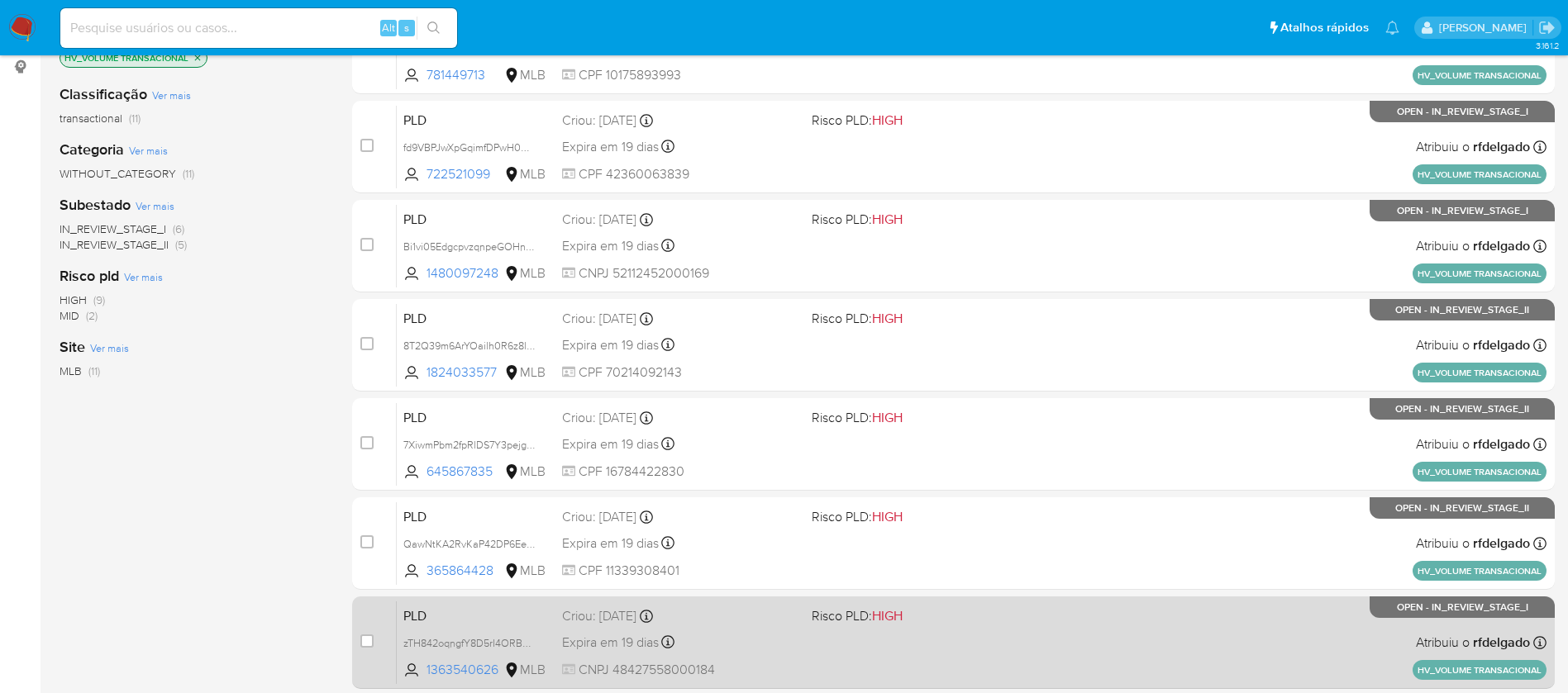
click at [741, 648] on div "Expira em 19 dias Expira em 27/10/2025 17:21:10" at bounding box center [680, 642] width 236 height 23
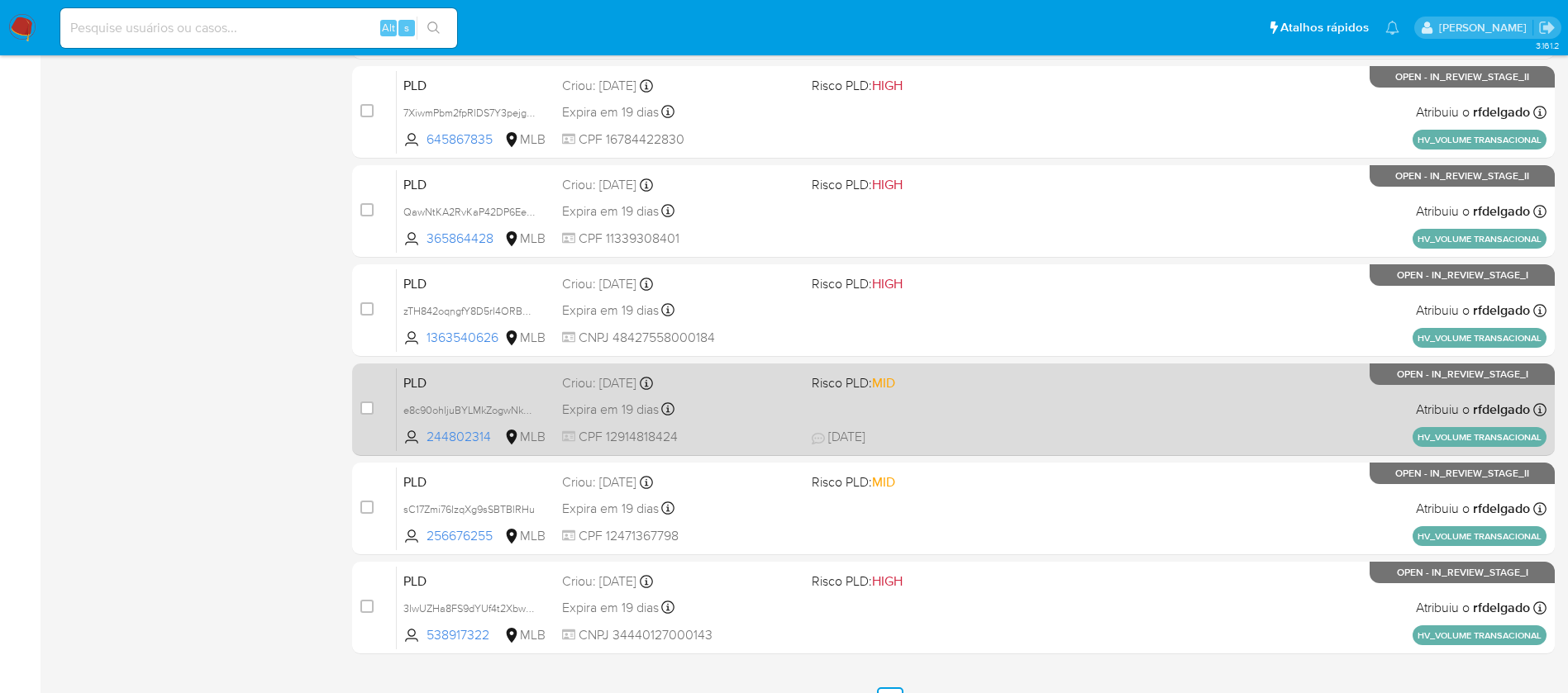
scroll to position [619, 0]
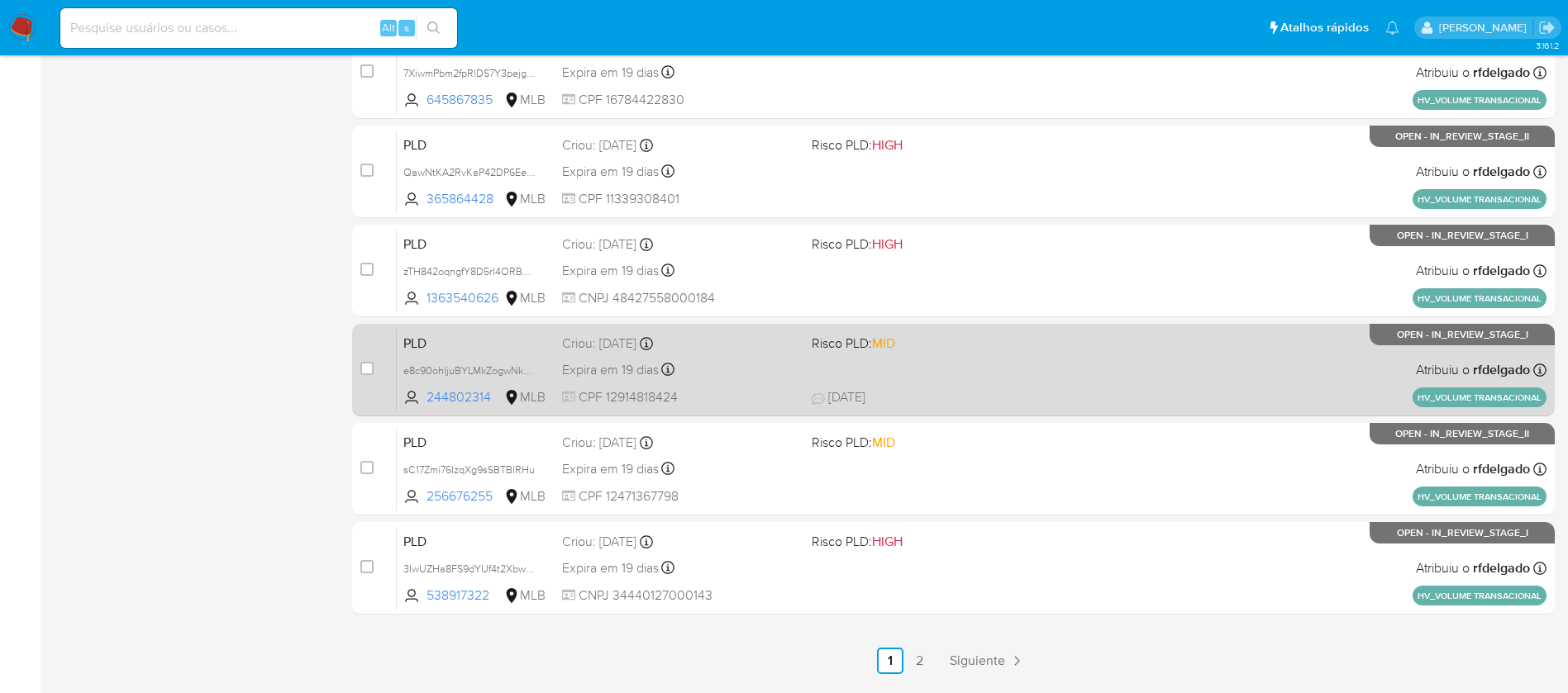
click at [782, 379] on div "Expira em 19 dias Expira em 27/10/2025 17:20:58" at bounding box center [680, 370] width 236 height 23
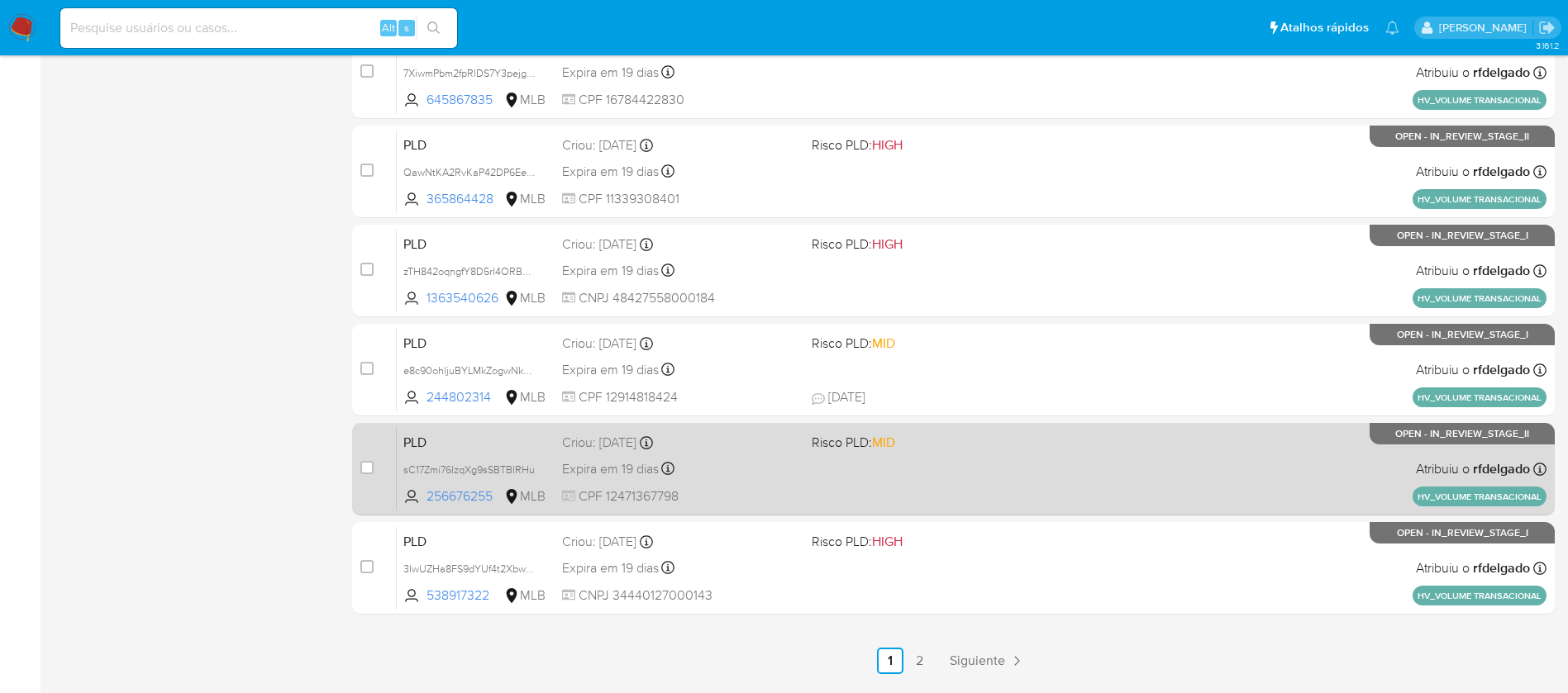
click at [771, 461] on div "Expira em 19 dias Expira em 27/10/2025 17:20:39" at bounding box center [680, 469] width 236 height 23
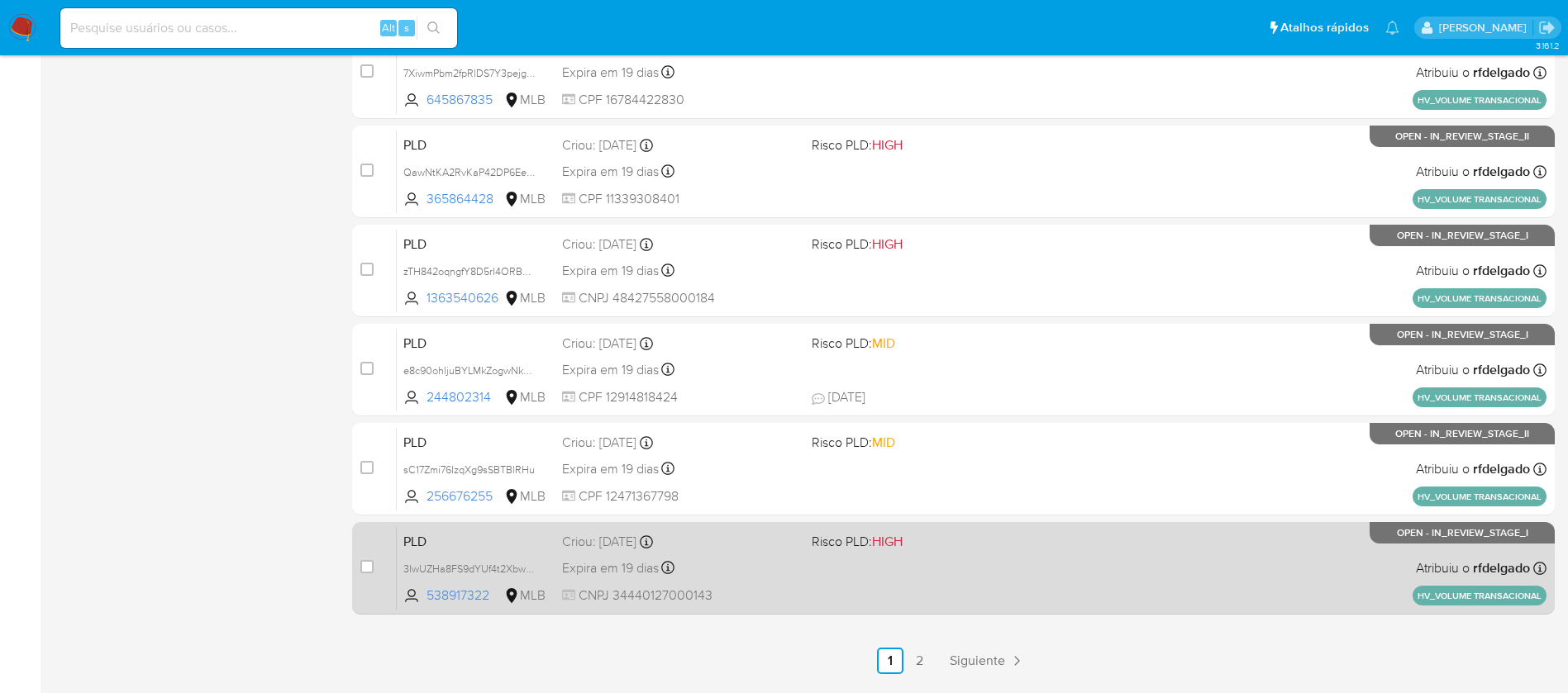
click at [799, 559] on div "PLD 3IwUZHa8FS9dYUf4t2Xbwt5t 538917322 MLB Risco PLD: HIGH Criou: 12/09/2025 Cr…" at bounding box center [971, 568] width 1149 height 84
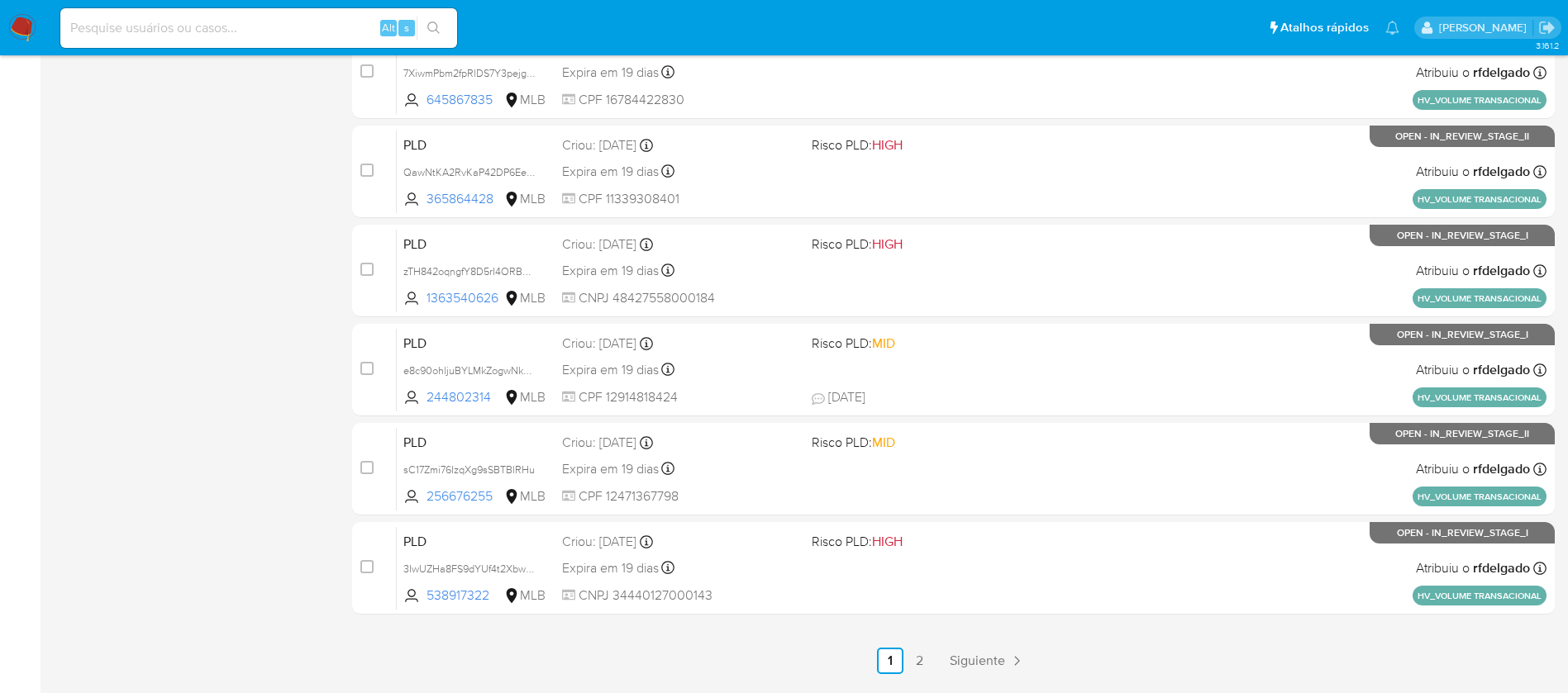
click at [24, 15] on img at bounding box center [22, 27] width 28 height 28
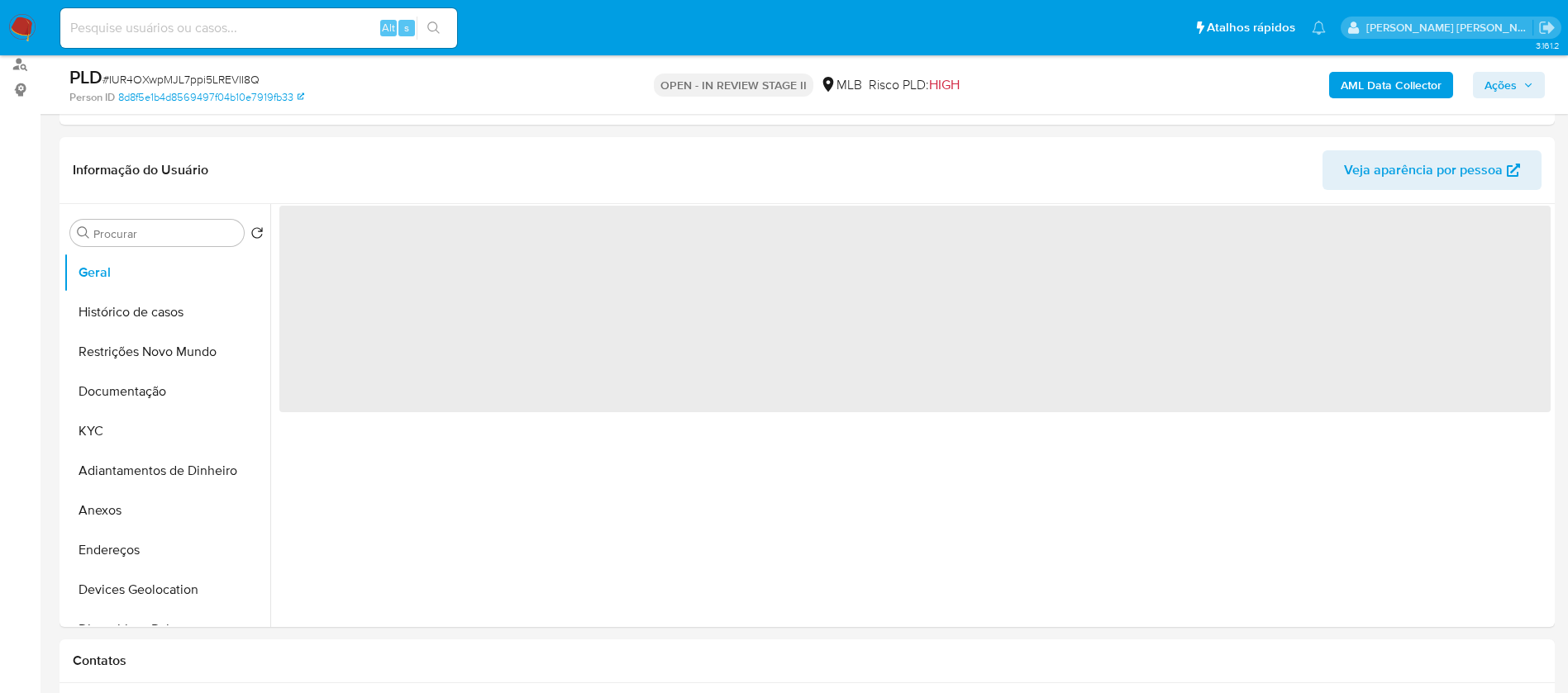
select select "10"
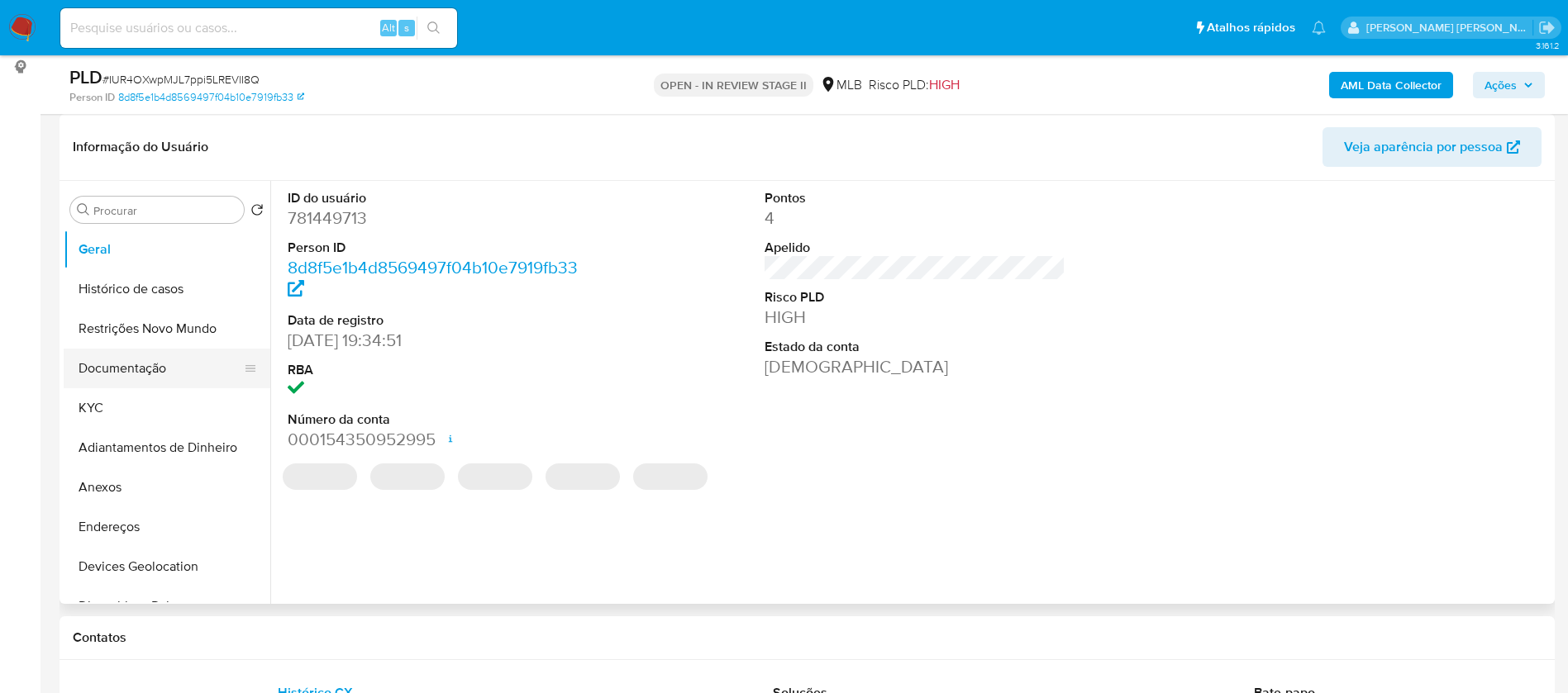
click at [116, 367] on button "Documentação" at bounding box center [160, 369] width 194 height 40
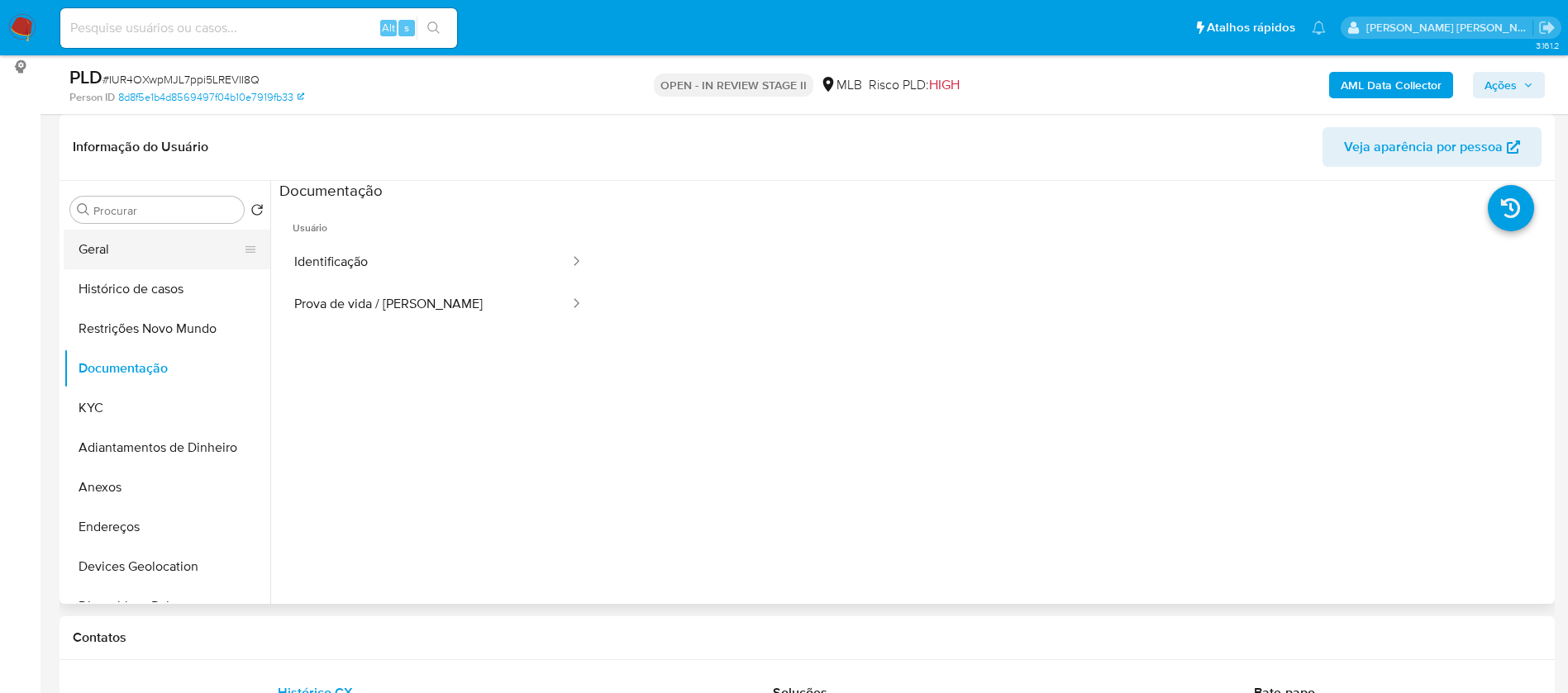
click at [139, 252] on button "Geral" at bounding box center [160, 250] width 194 height 40
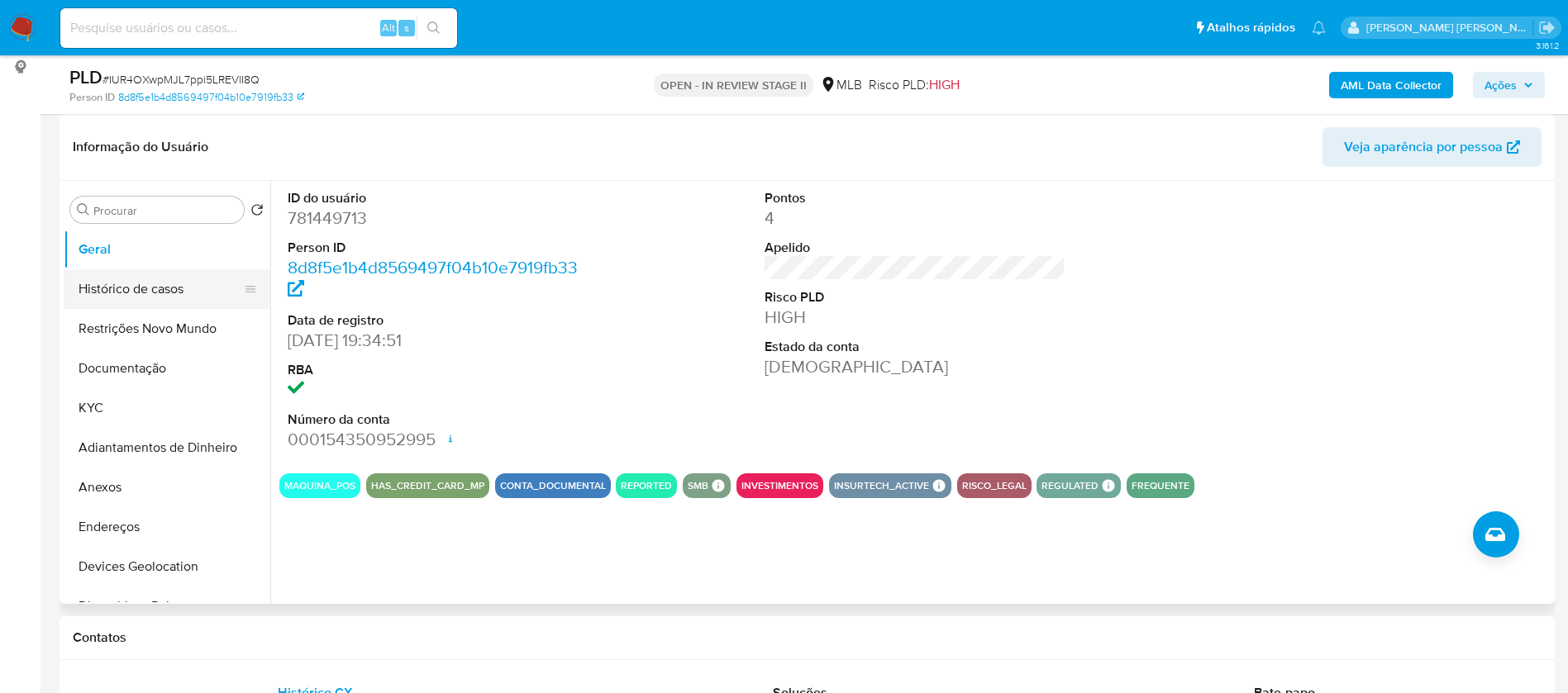
click at [117, 289] on button "Histórico de casos" at bounding box center [160, 290] width 194 height 40
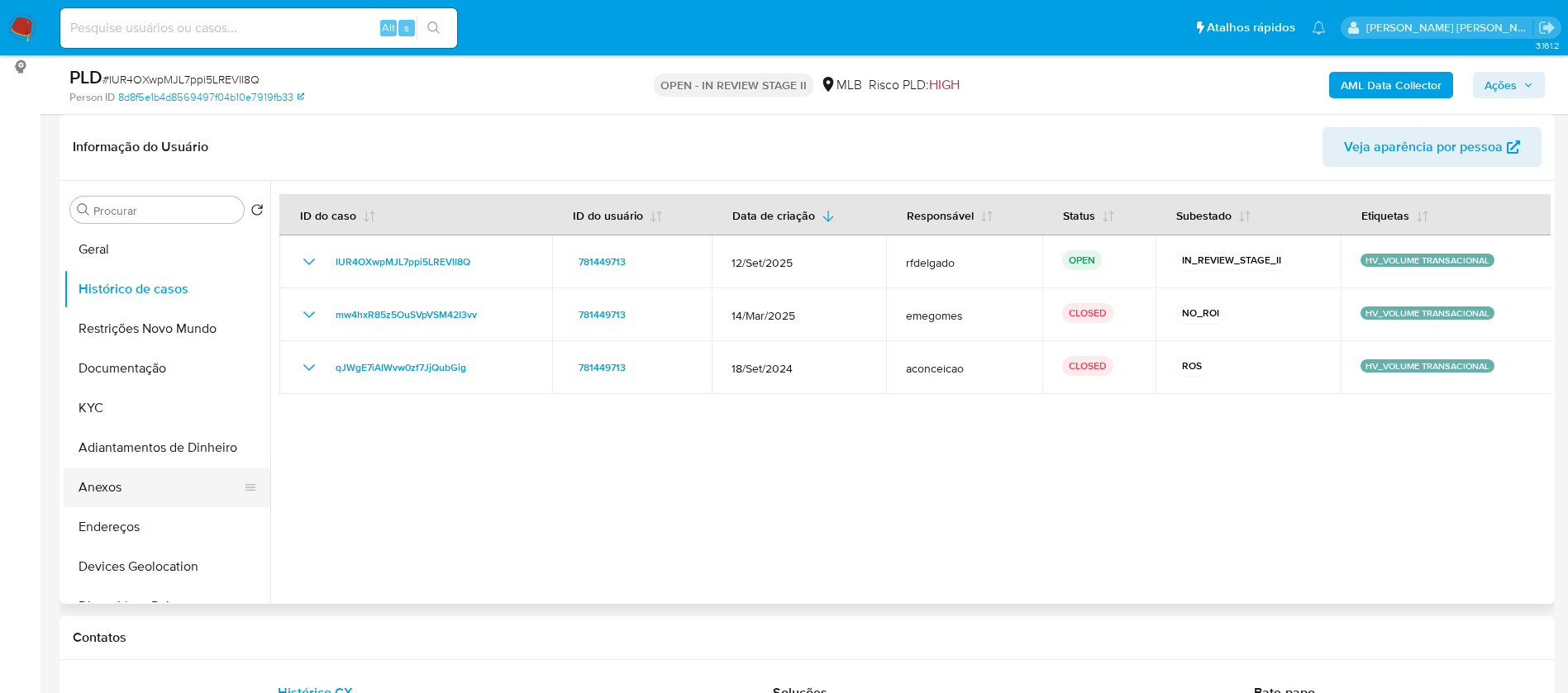
click at [114, 493] on button "Anexos" at bounding box center [160, 488] width 194 height 40
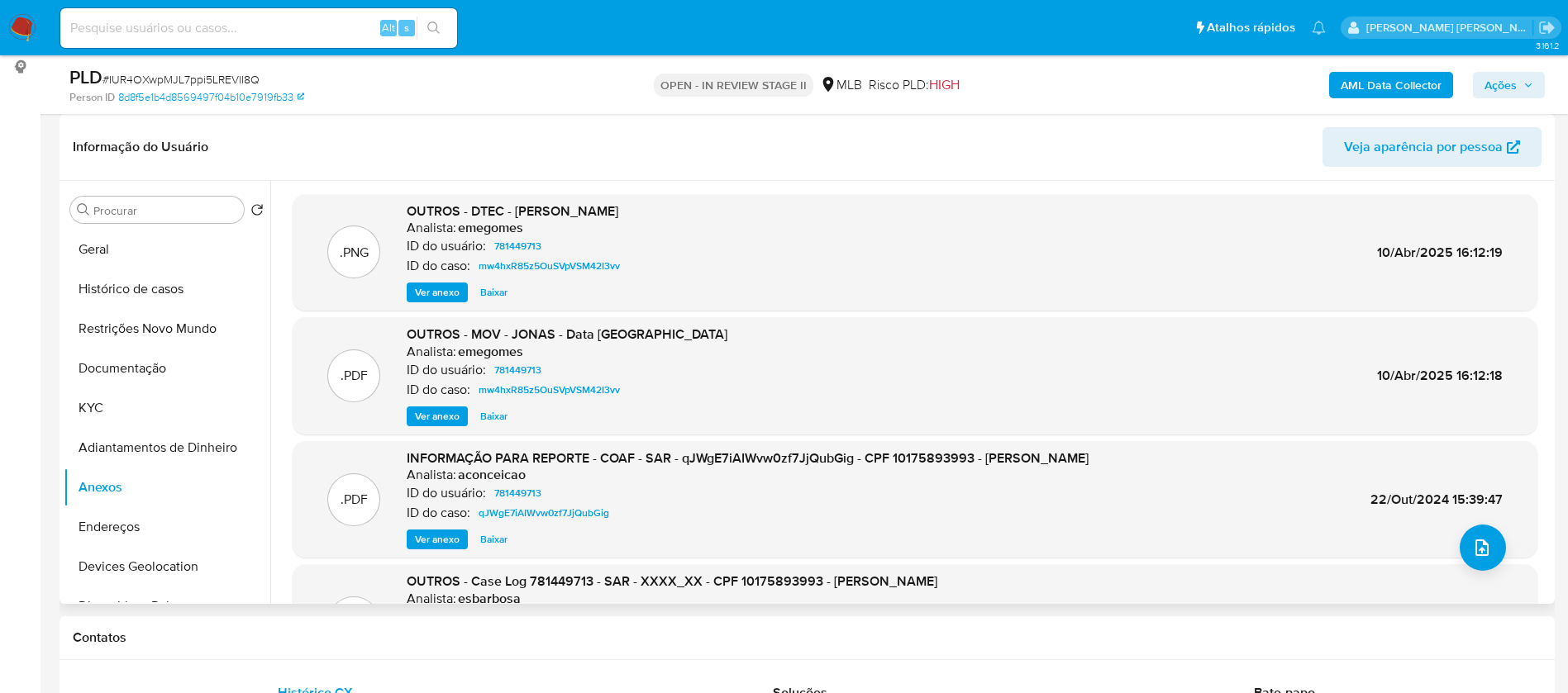
click at [448, 540] on span "Ver anexo" at bounding box center [437, 540] width 45 height 16
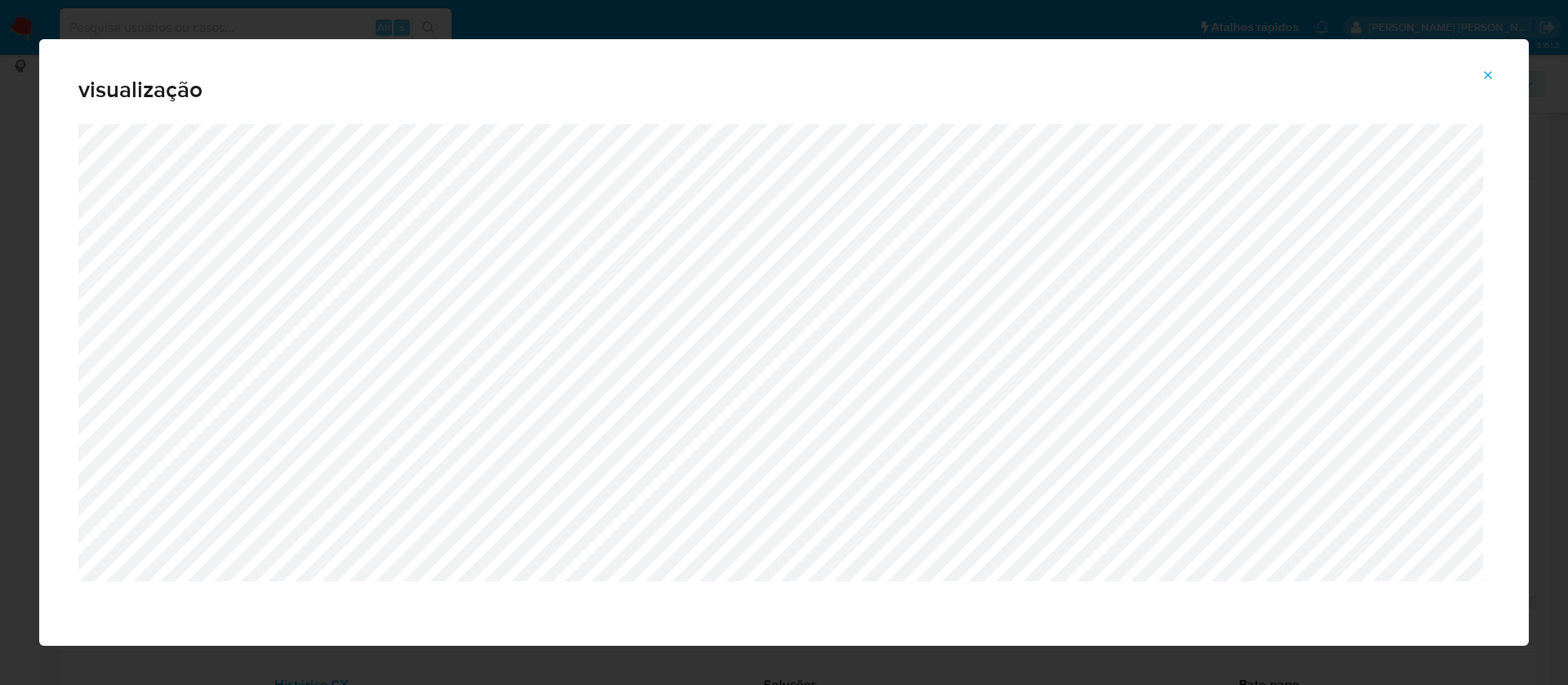
click at [1484, 66] on span "Attachment preview" at bounding box center [1488, 75] width 13 height 22
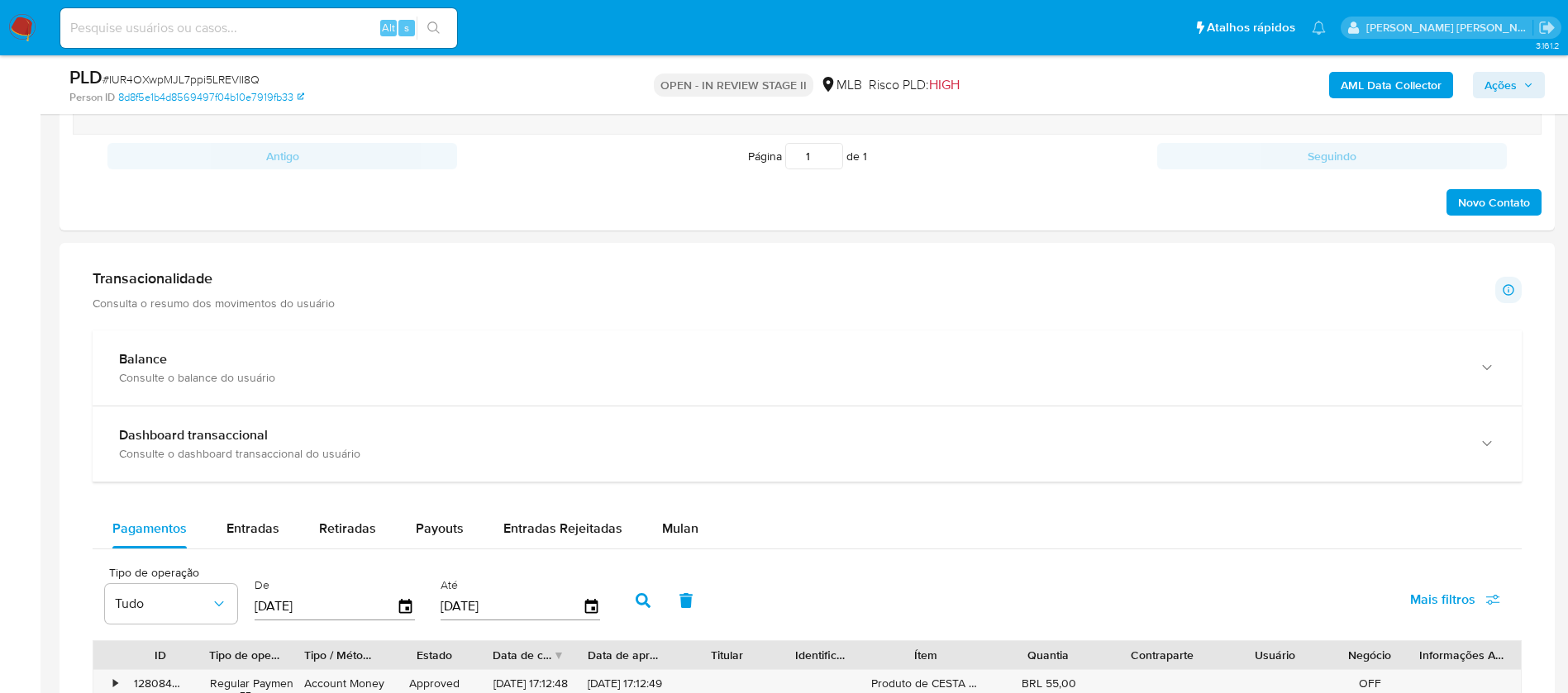
scroll to position [1239, 0]
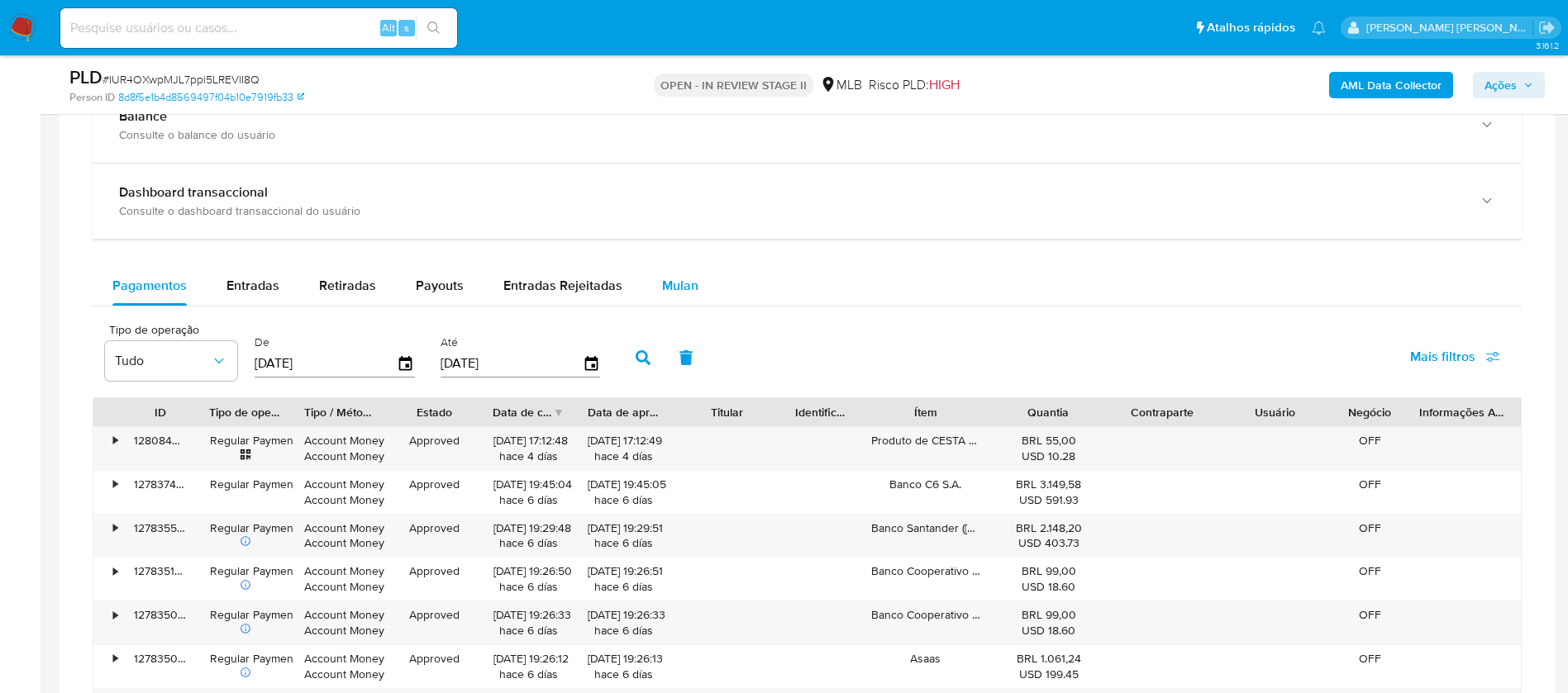
click at [670, 282] on span "Mulan" at bounding box center [680, 285] width 36 height 19
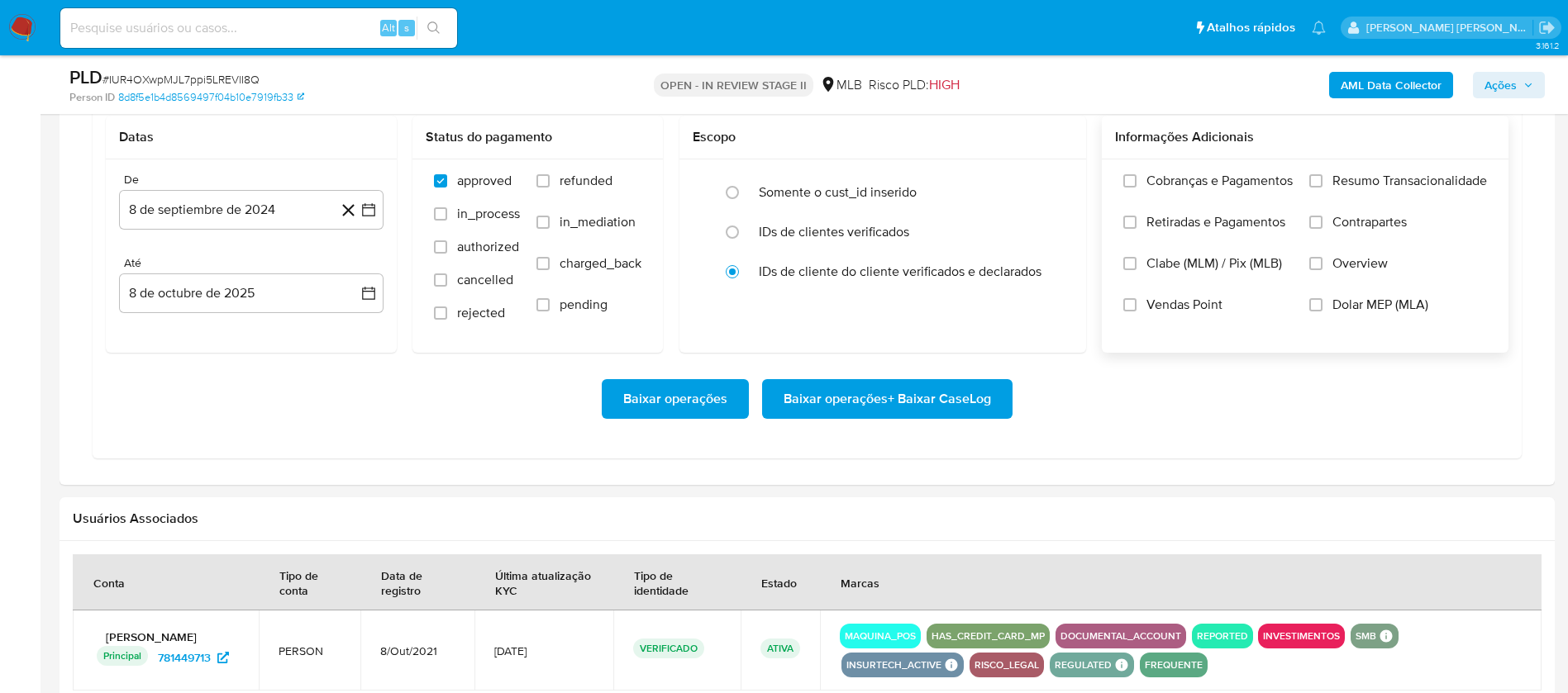
scroll to position [1487, 0]
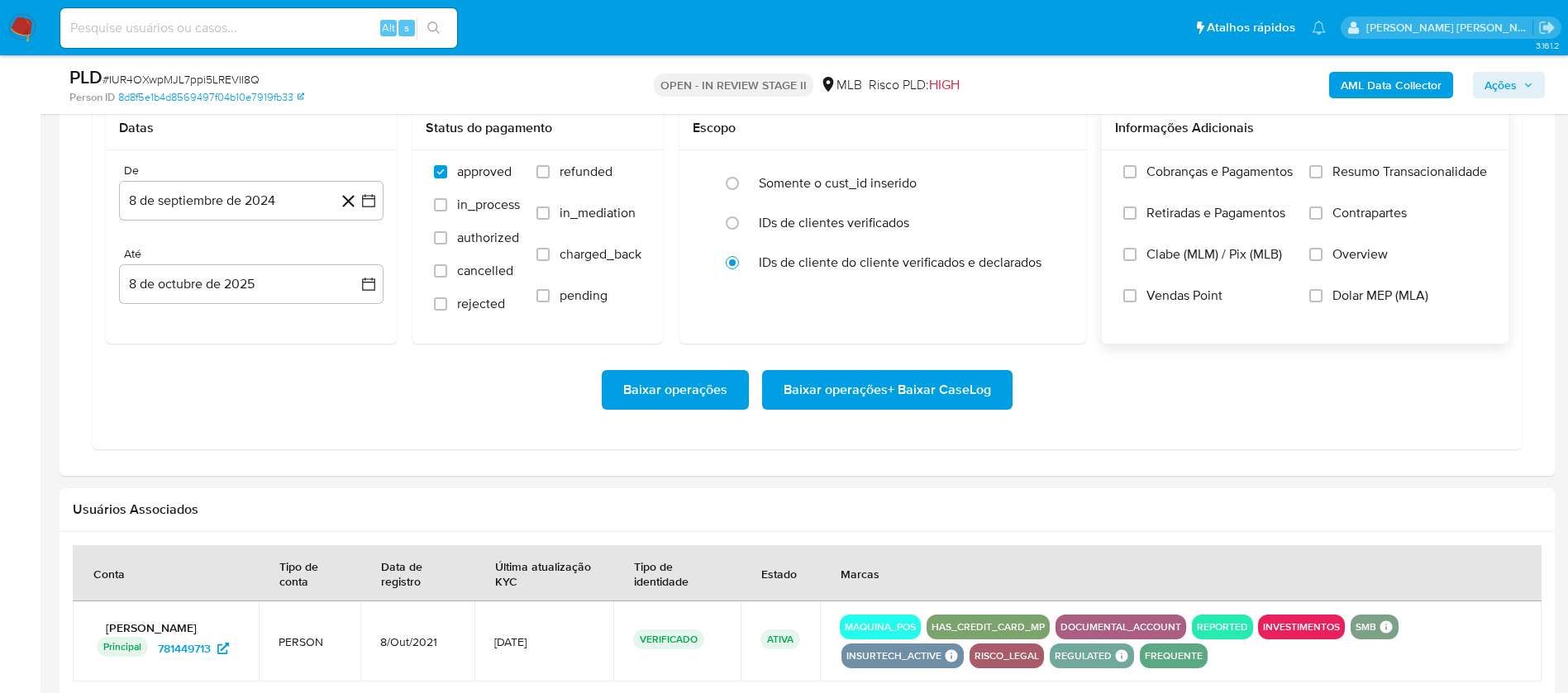
click at [1389, 159] on div "Cobranças e Pagamentos Retiradas e Pagamentos Clabe (MLM) / Pix (MLB) Vendas Po…" at bounding box center [1305, 246] width 407 height 192
click at [1387, 170] on span "Resumo Transacionalidade" at bounding box center [1409, 172] width 154 height 16
click at [1322, 170] on input "Resumo Transacionalidade" at bounding box center [1315, 172] width 14 height 14
click at [1204, 289] on span "Vendas Point" at bounding box center [1185, 296] width 76 height 16
click at [1136, 289] on input "Vendas Point" at bounding box center [1129, 295] width 14 height 14
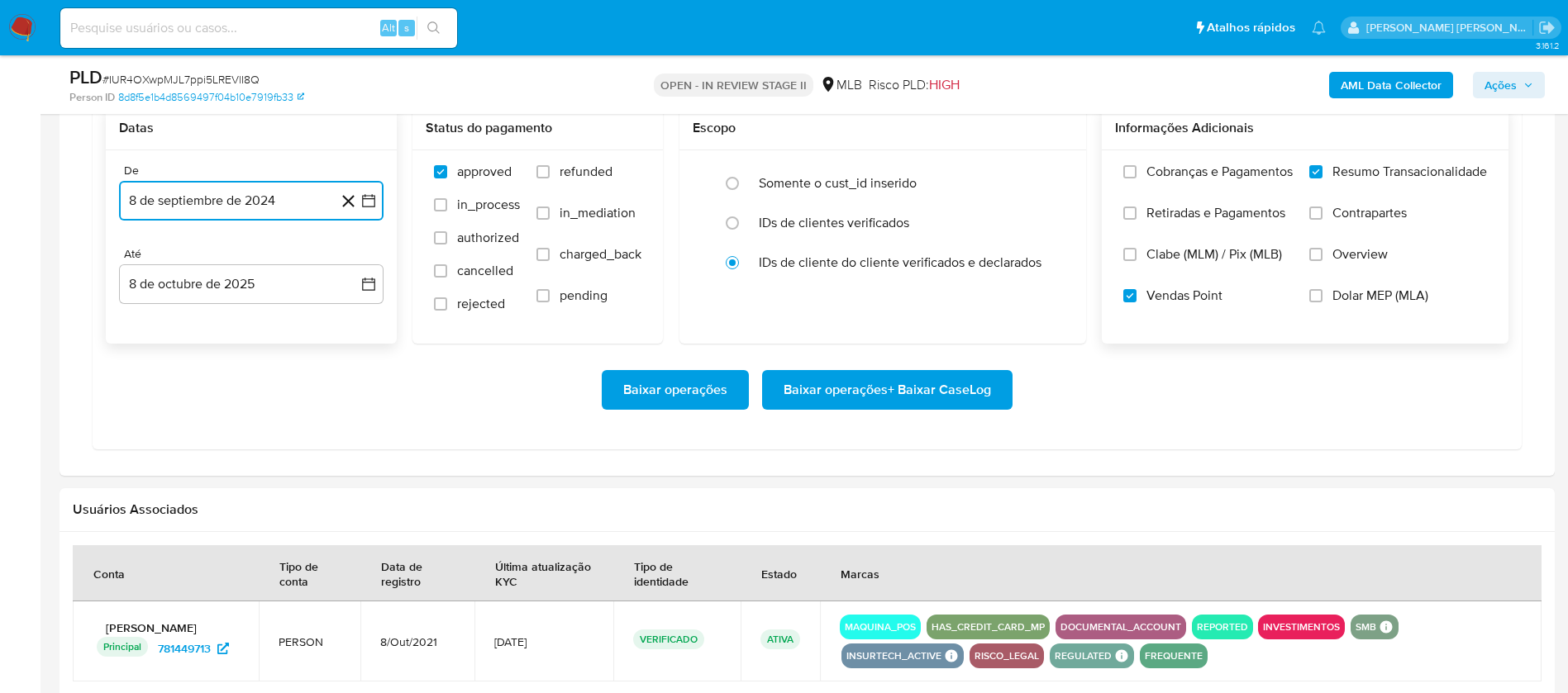
click at [191, 195] on button "8 de septiembre de 2024" at bounding box center [251, 201] width 264 height 40
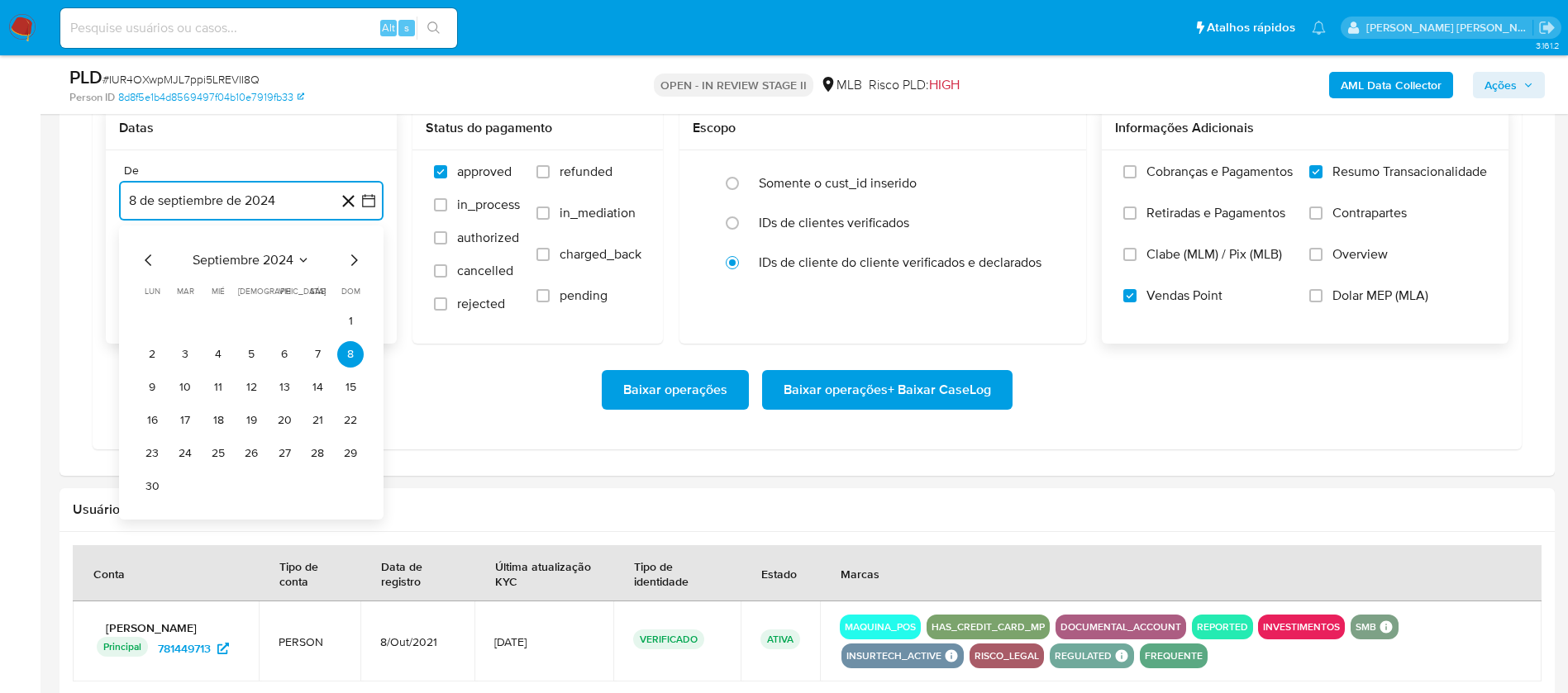
click at [252, 263] on span "septiembre 2024" at bounding box center [243, 260] width 101 height 16
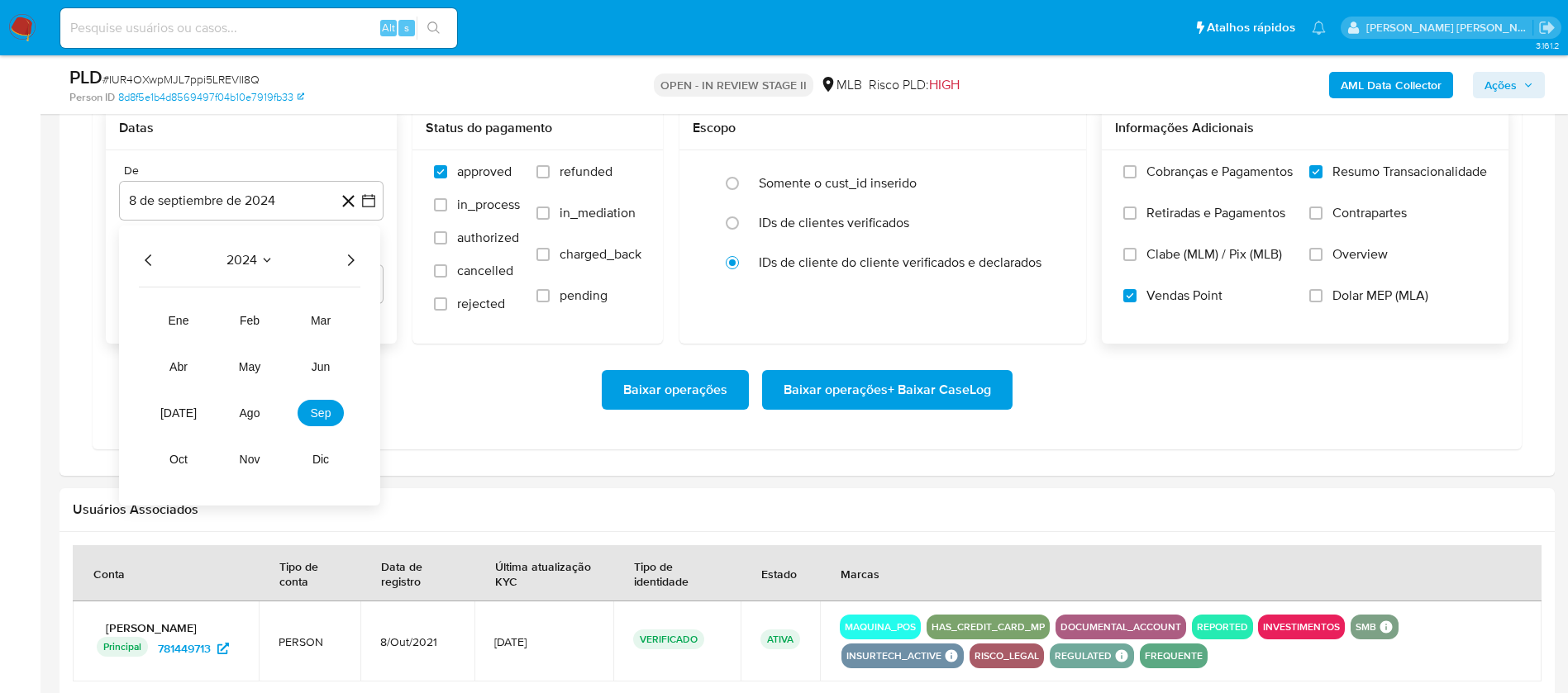
click at [351, 255] on icon "Año siguiente" at bounding box center [351, 261] width 20 height 20
click at [252, 407] on span "ago" at bounding box center [250, 413] width 21 height 14
click at [282, 319] on button "1" at bounding box center [283, 321] width 26 height 26
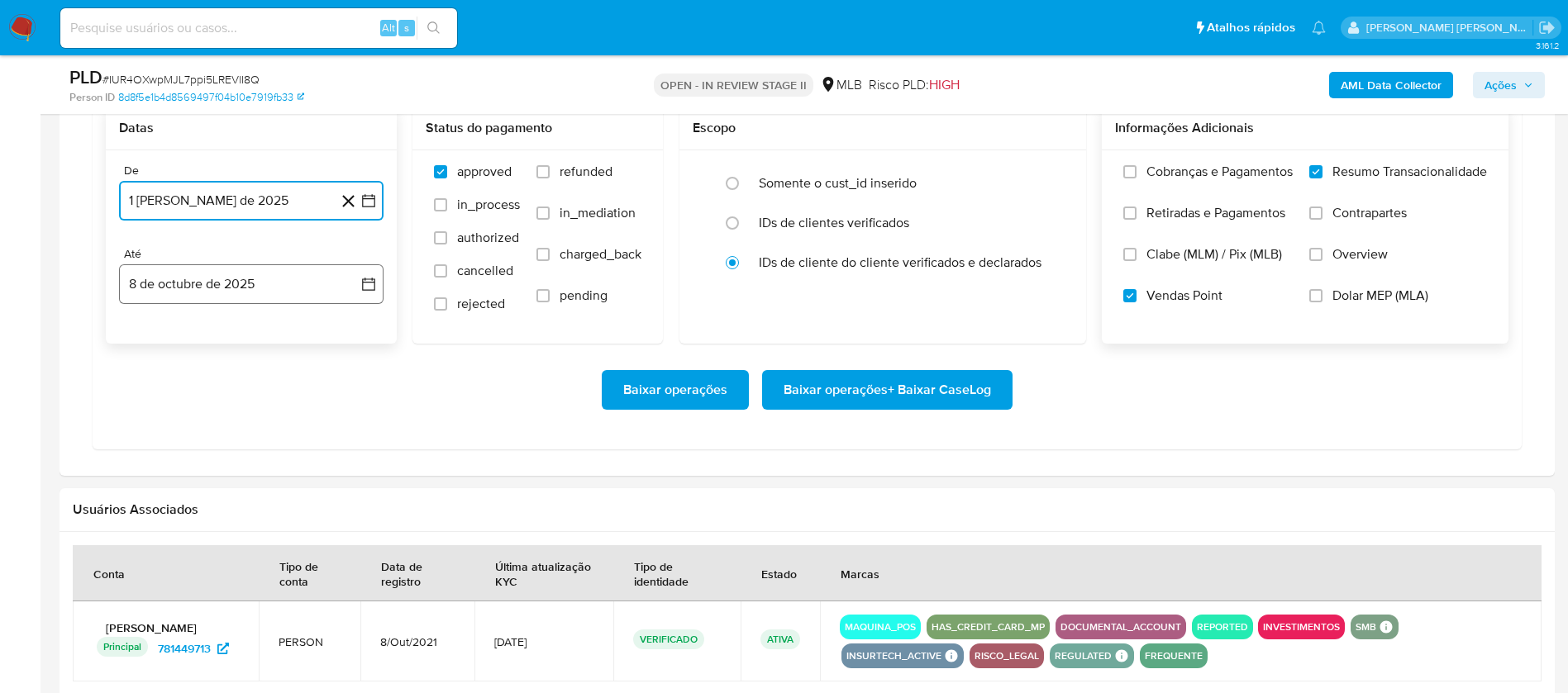
click at [258, 283] on button "8 de octubre de 2025" at bounding box center [251, 284] width 264 height 40
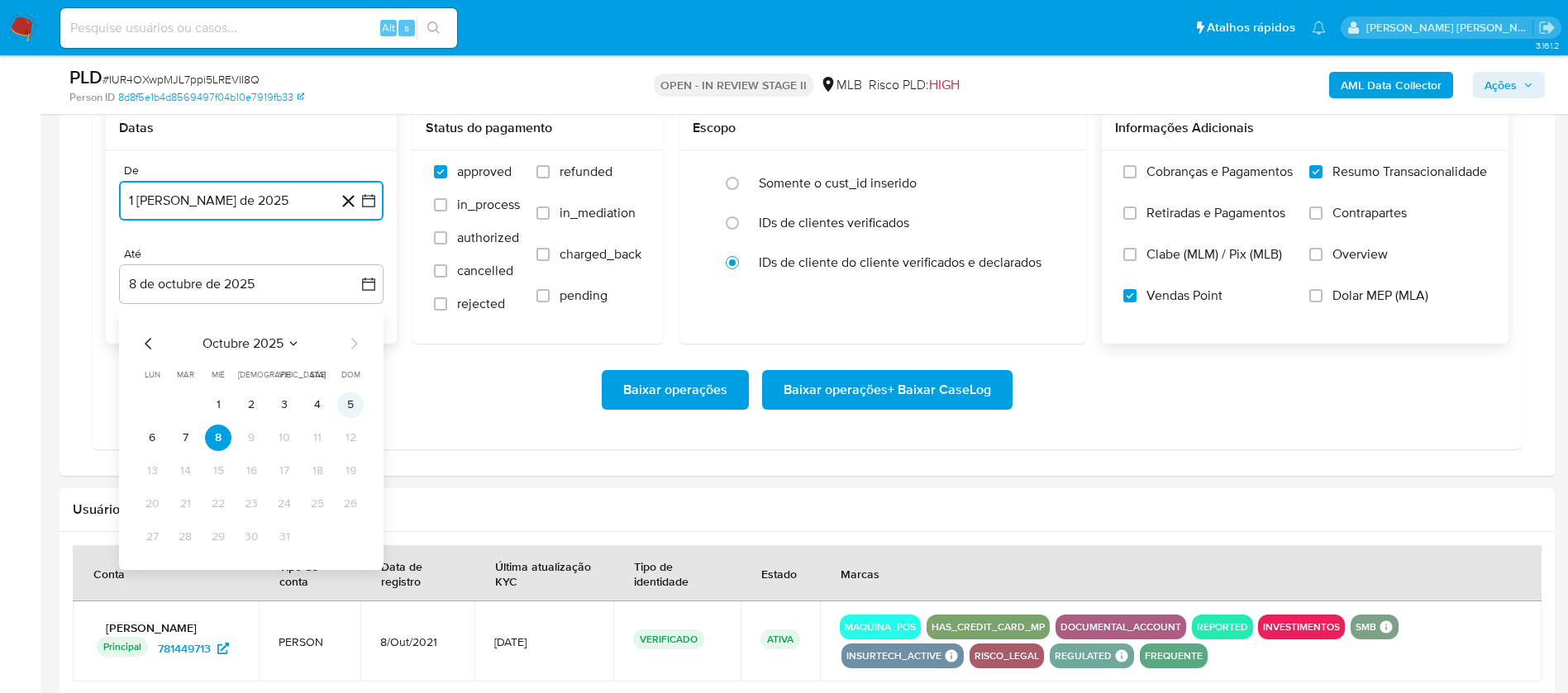
click at [352, 410] on button "5" at bounding box center [350, 404] width 26 height 26
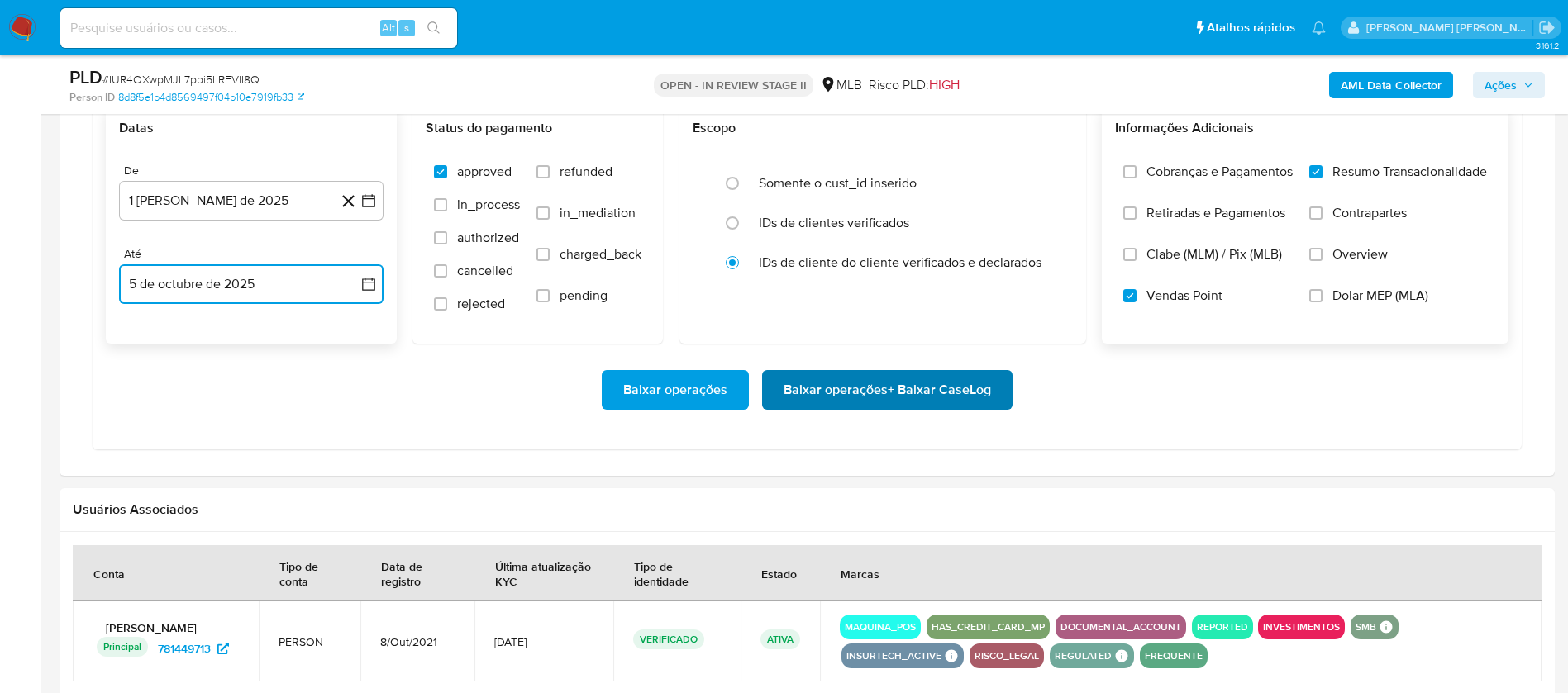
click at [831, 381] on span "Baixar operações + Baixar CaseLog" at bounding box center [887, 390] width 207 height 36
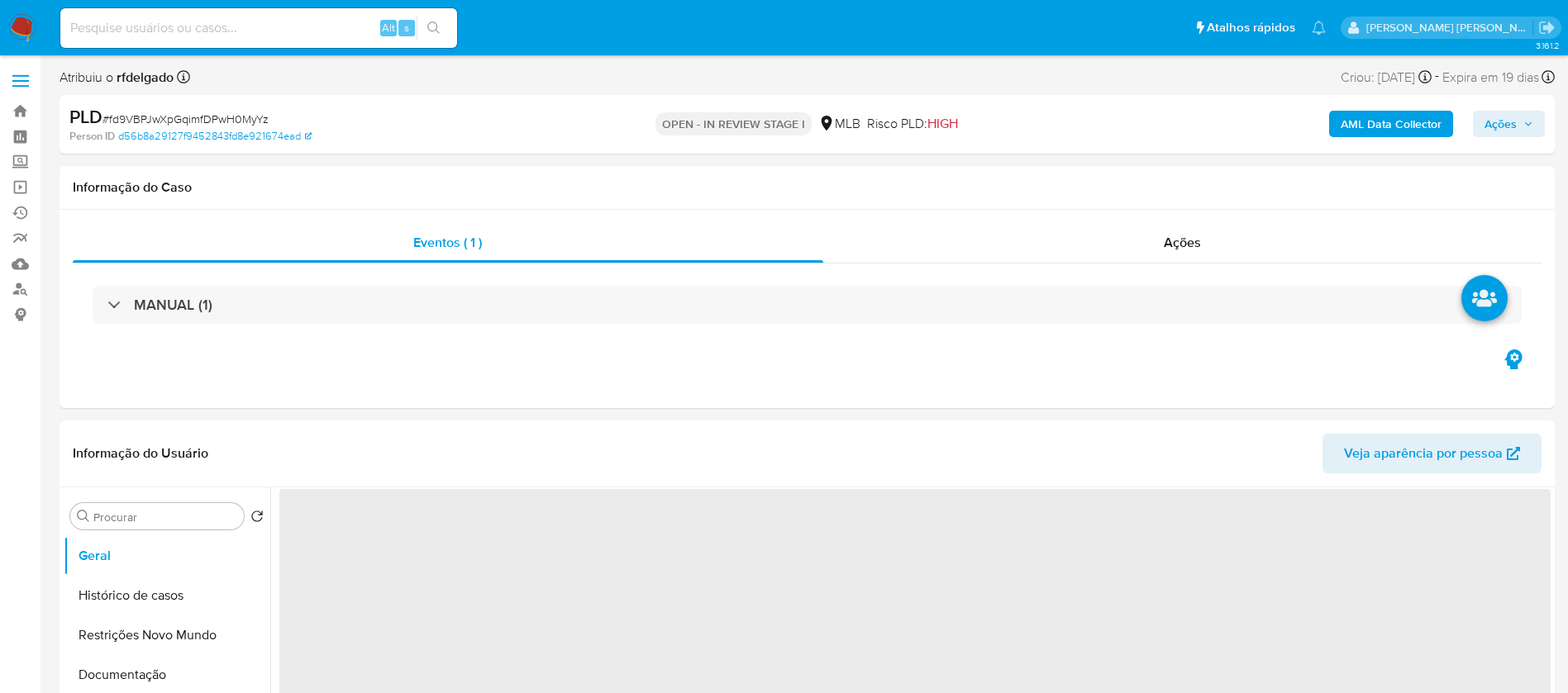
select select "10"
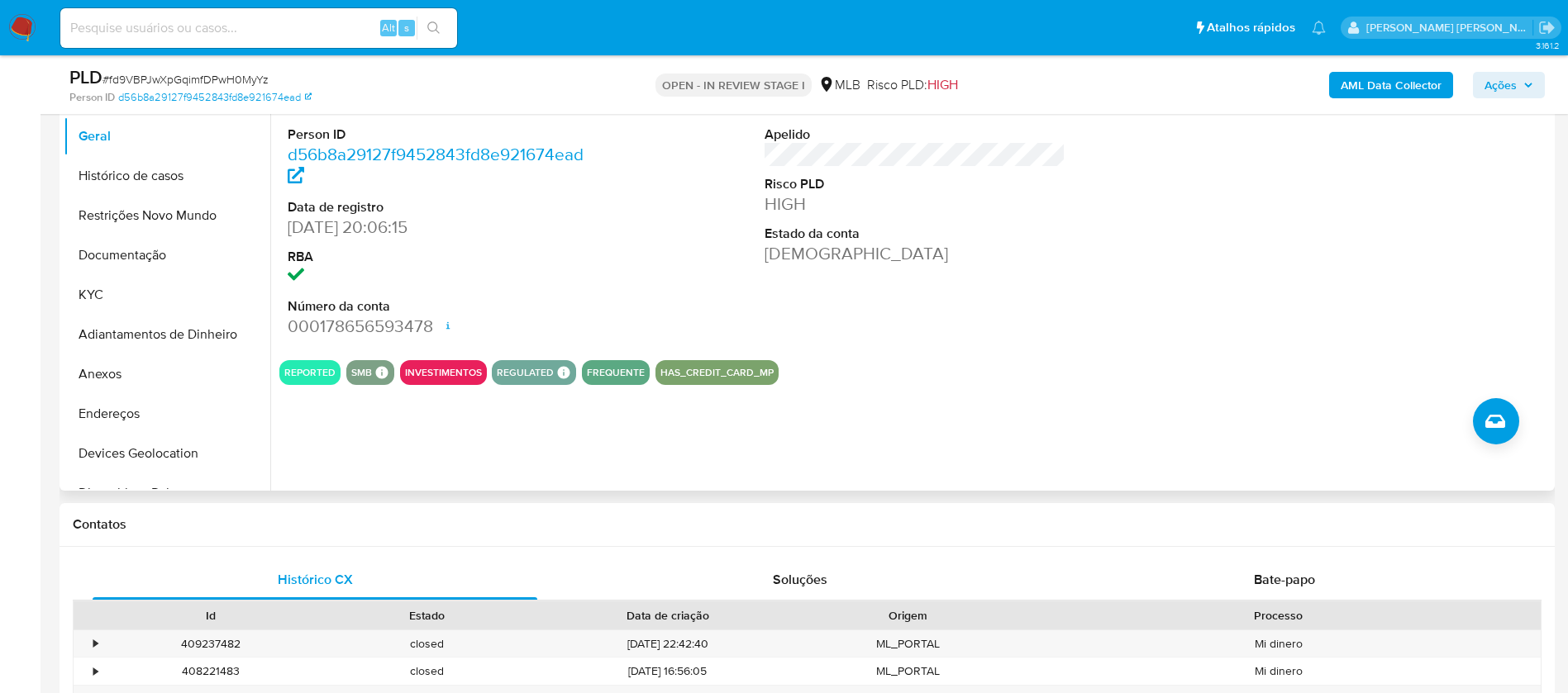
scroll to position [266, 0]
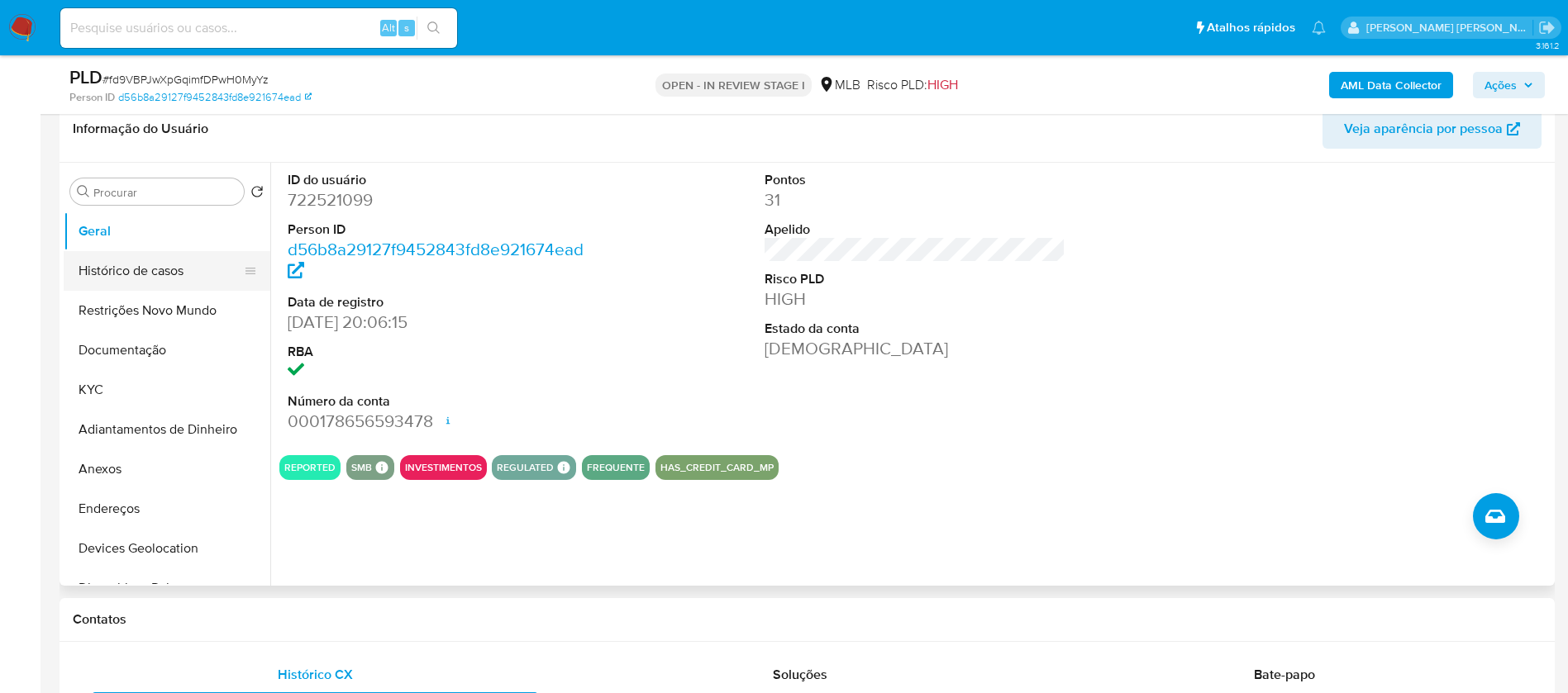
click at [165, 271] on button "Histórico de casos" at bounding box center [160, 272] width 194 height 40
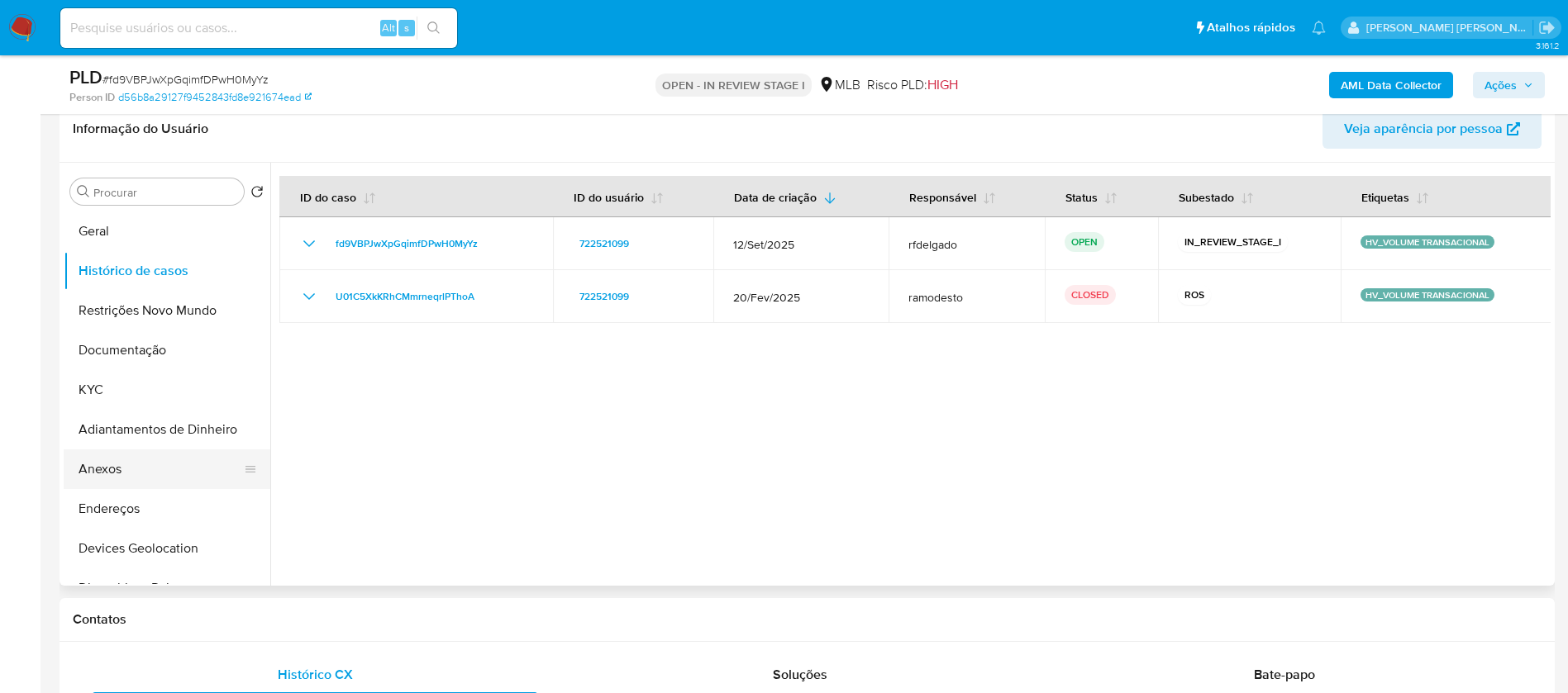
click at [108, 473] on button "Anexos" at bounding box center [160, 470] width 194 height 40
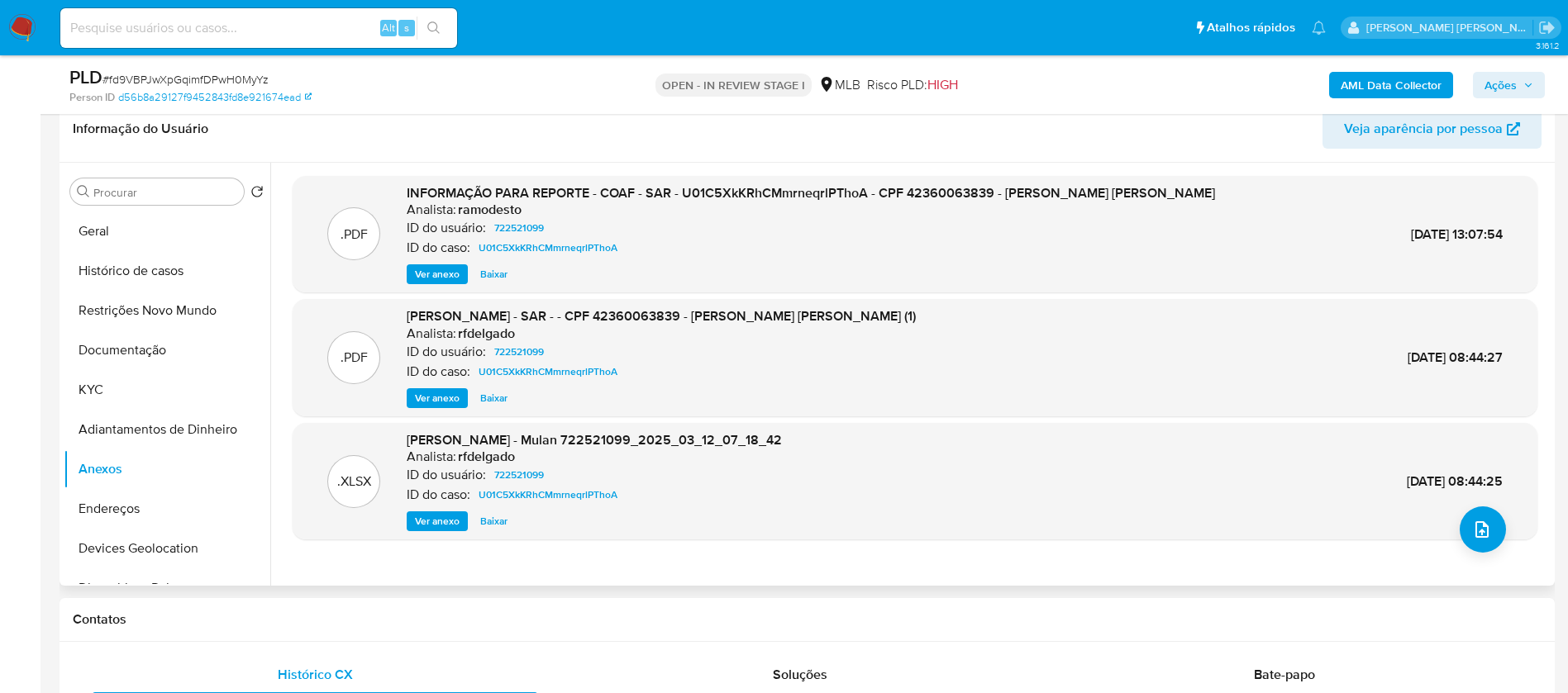
click at [438, 274] on span "Ver anexo" at bounding box center [437, 274] width 45 height 16
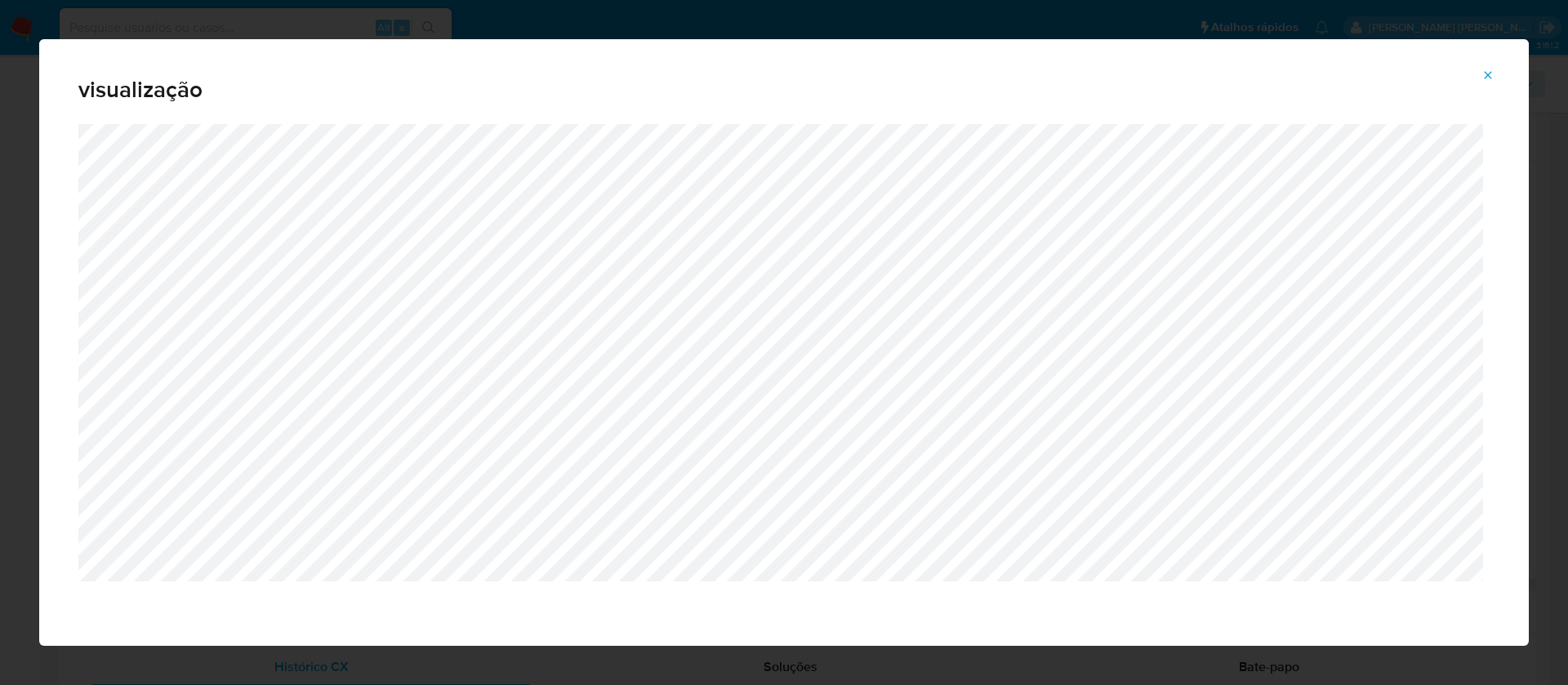
click at [1494, 72] on icon "Attachment preview" at bounding box center [1488, 75] width 13 height 13
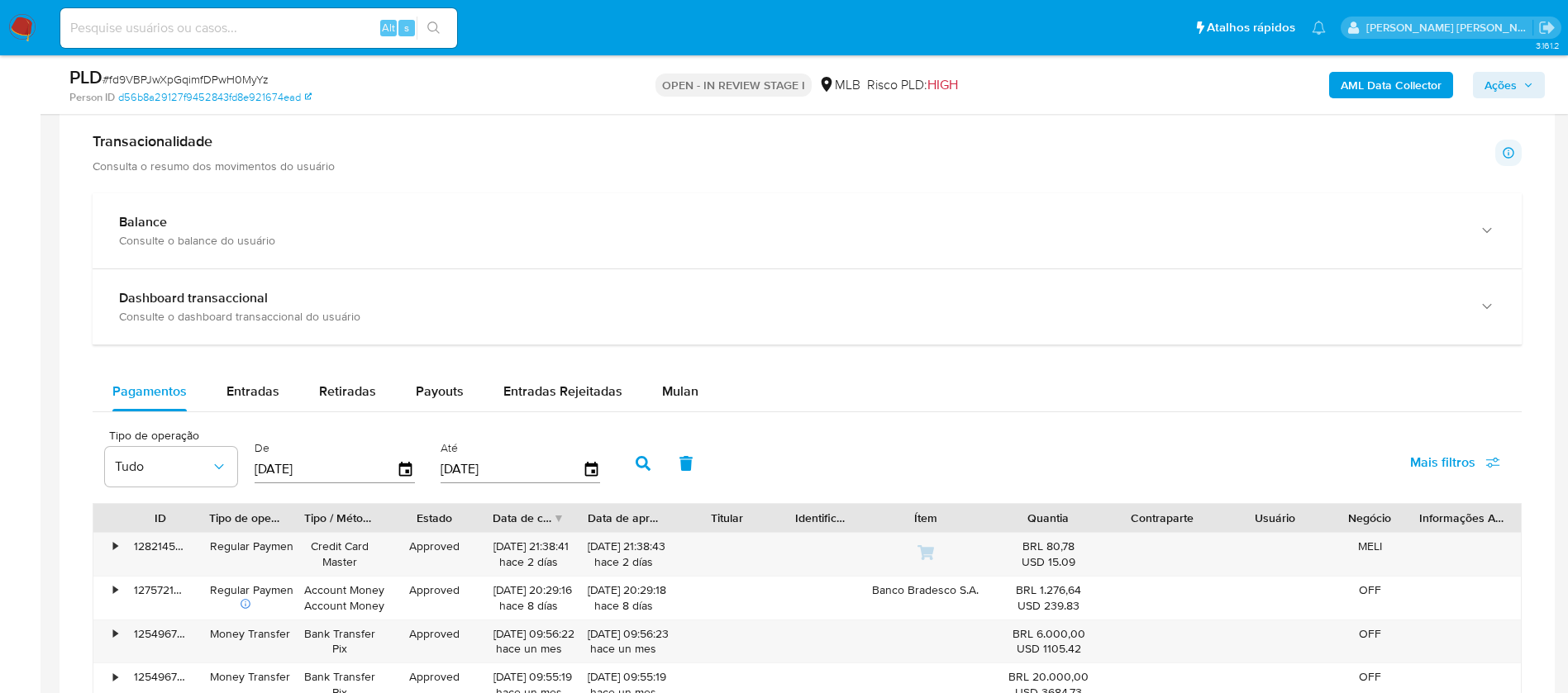
click at [674, 381] on span "Mulan" at bounding box center [680, 391] width 36 height 19
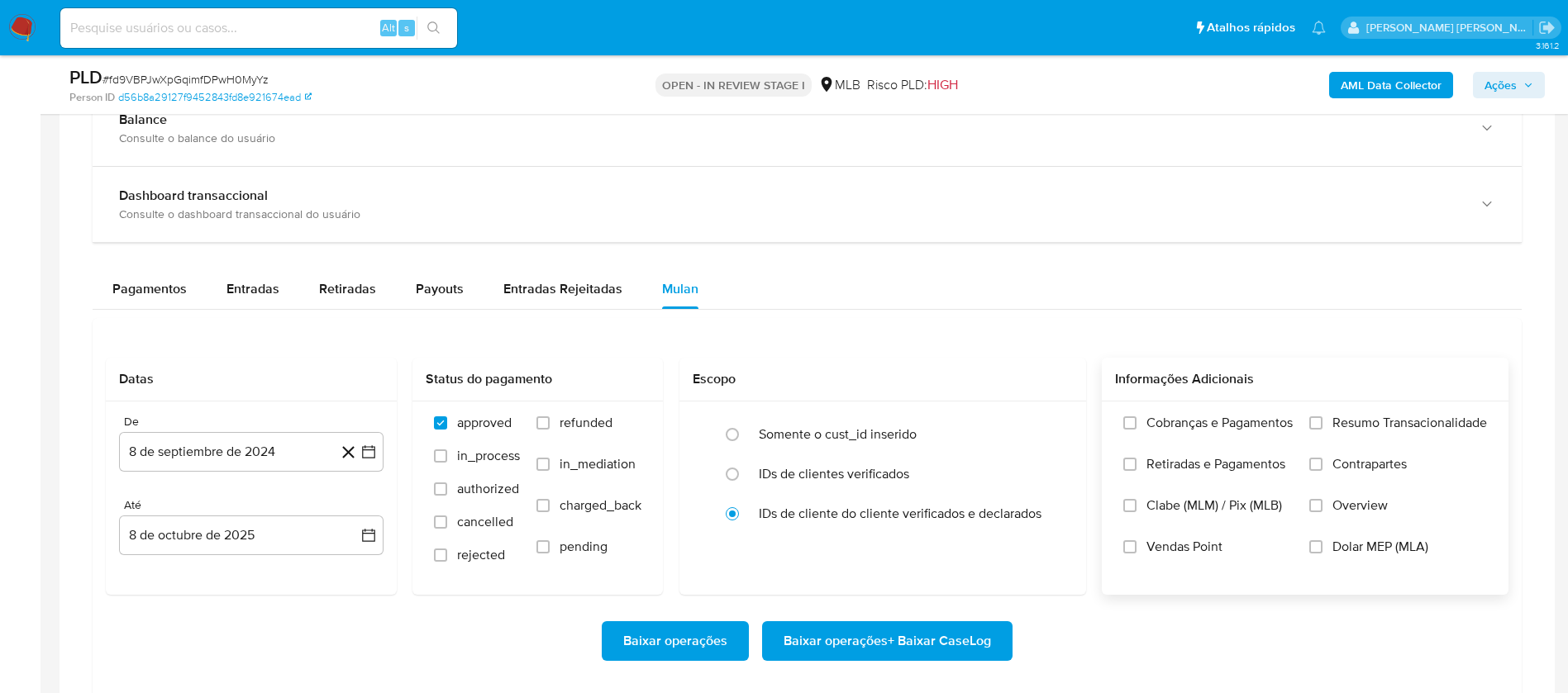
scroll to position [1381, 0]
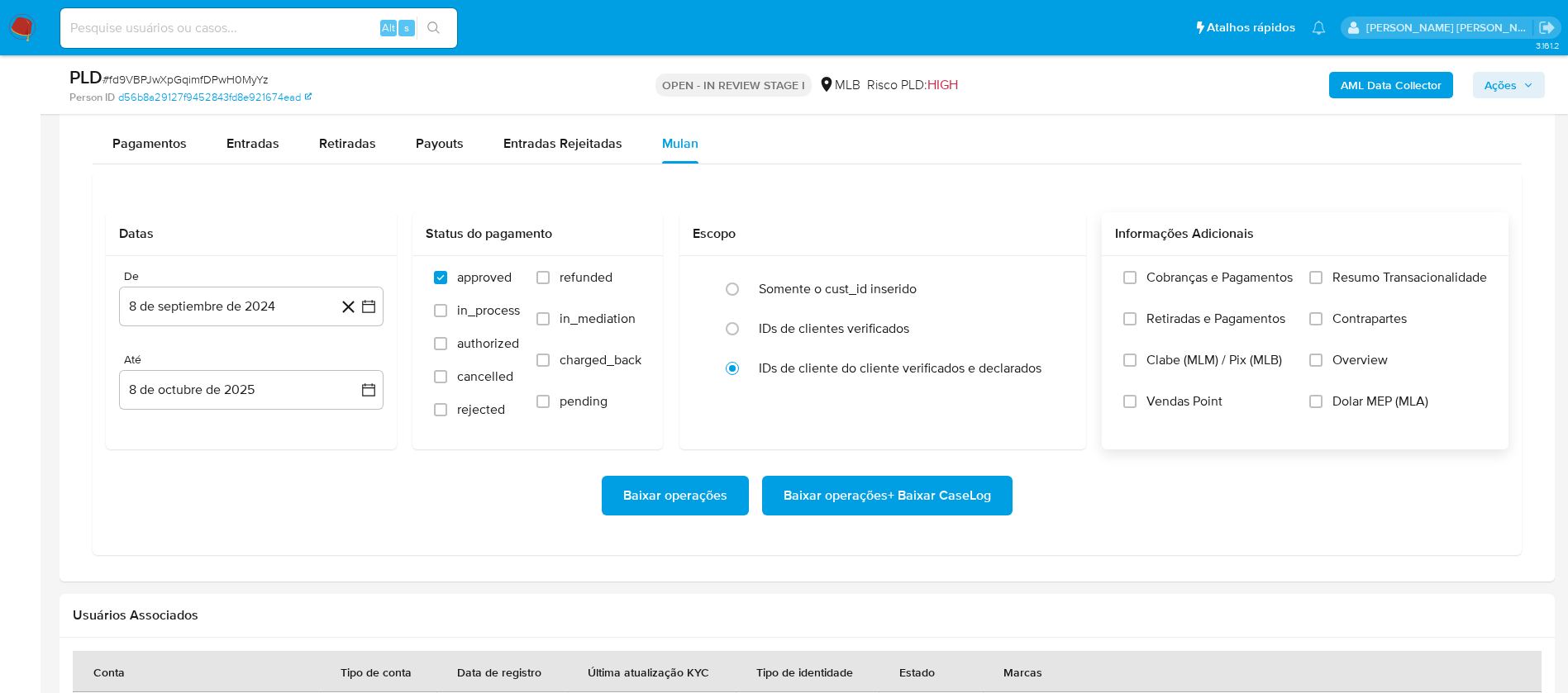
click at [1338, 279] on span "Resumo Transacionalidade" at bounding box center [1409, 278] width 154 height 16
click at [1322, 279] on input "Resumo Transacionalidade" at bounding box center [1315, 277] width 14 height 14
click at [1193, 402] on span "Vendas Point" at bounding box center [1185, 401] width 76 height 16
click at [1136, 402] on input "Vendas Point" at bounding box center [1129, 401] width 14 height 14
click at [196, 305] on button "8 de septiembre de 2024" at bounding box center [251, 307] width 264 height 40
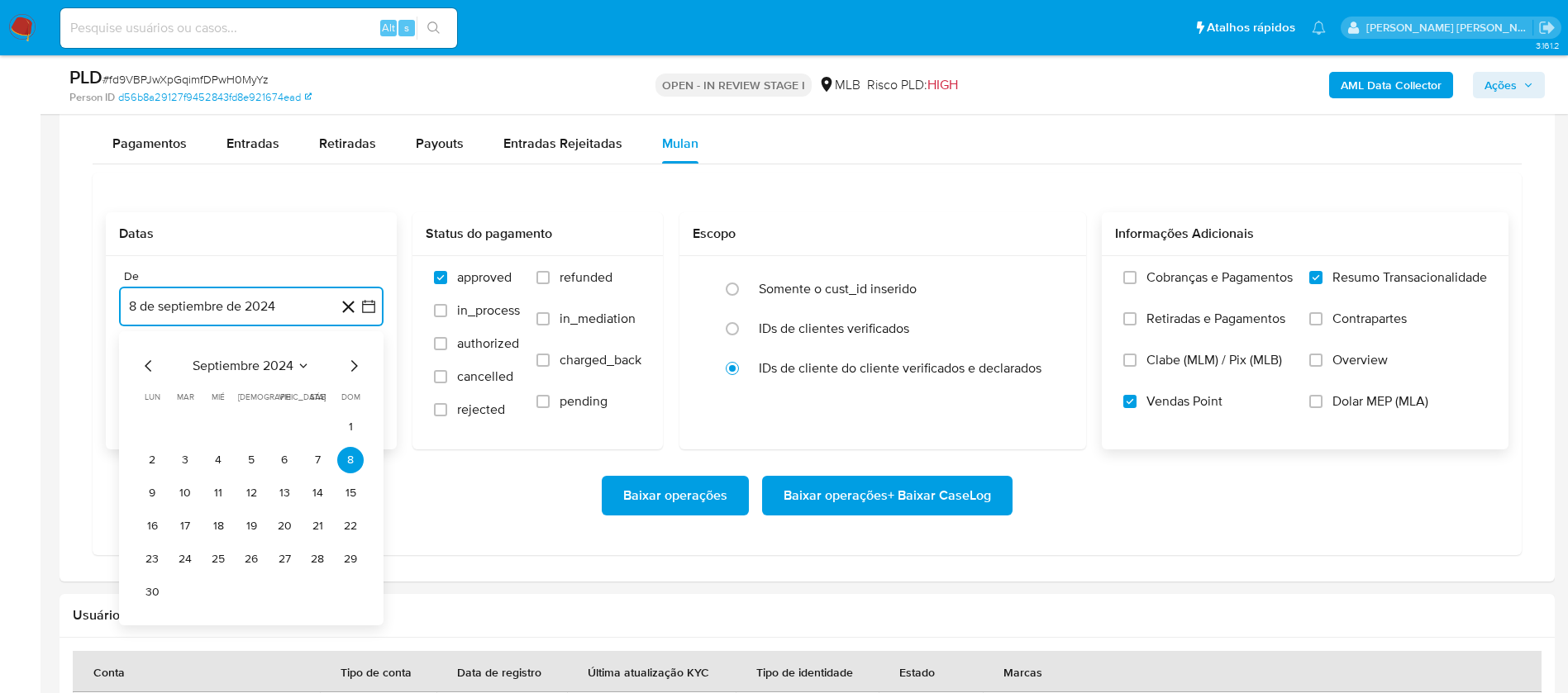
click at [246, 362] on span "septiembre 2024" at bounding box center [243, 366] width 101 height 16
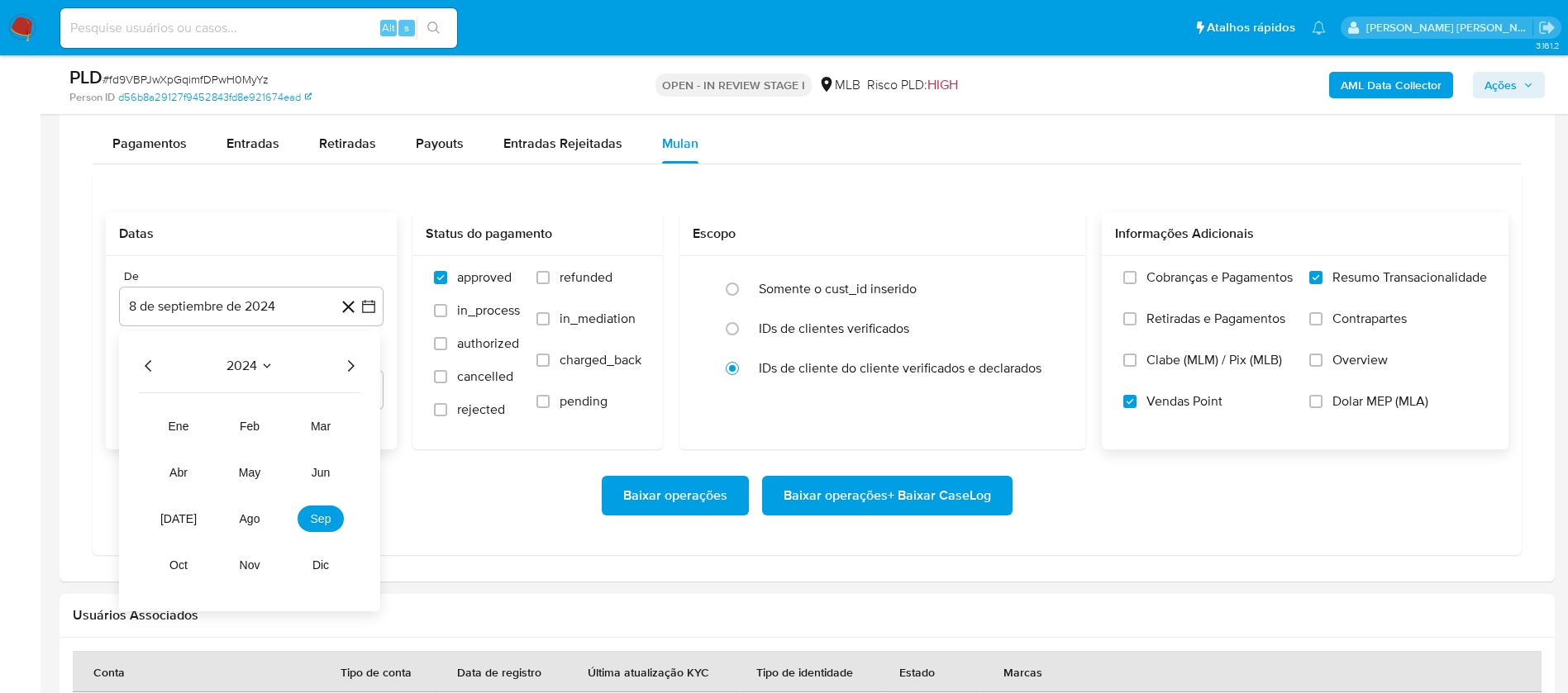
click at [349, 361] on icon "Año siguiente" at bounding box center [351, 366] width 6 height 12
click at [252, 520] on span "ago" at bounding box center [250, 519] width 21 height 14
click at [290, 424] on button "1" at bounding box center [283, 427] width 26 height 26
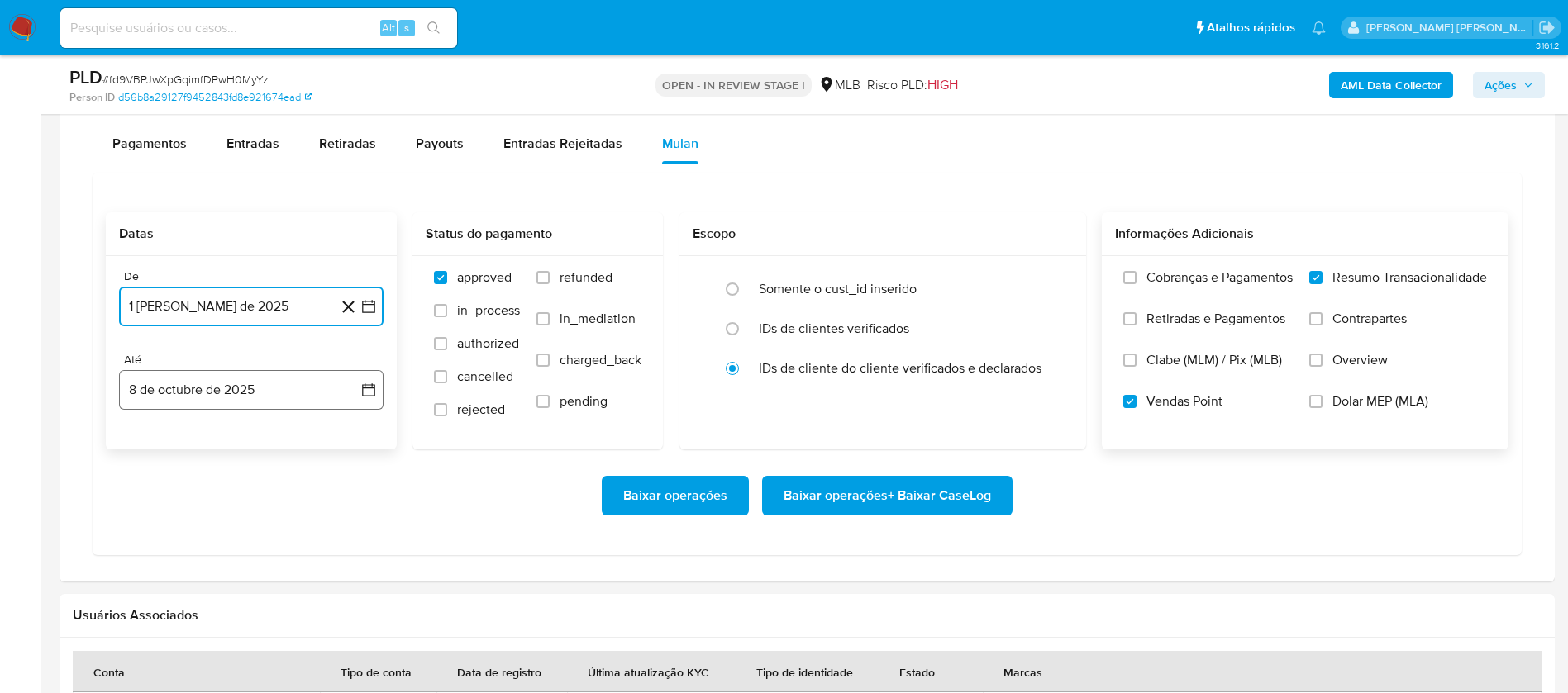
click at [286, 386] on button "8 de octubre de 2025" at bounding box center [251, 391] width 264 height 40
click at [344, 510] on button "5" at bounding box center [350, 510] width 26 height 26
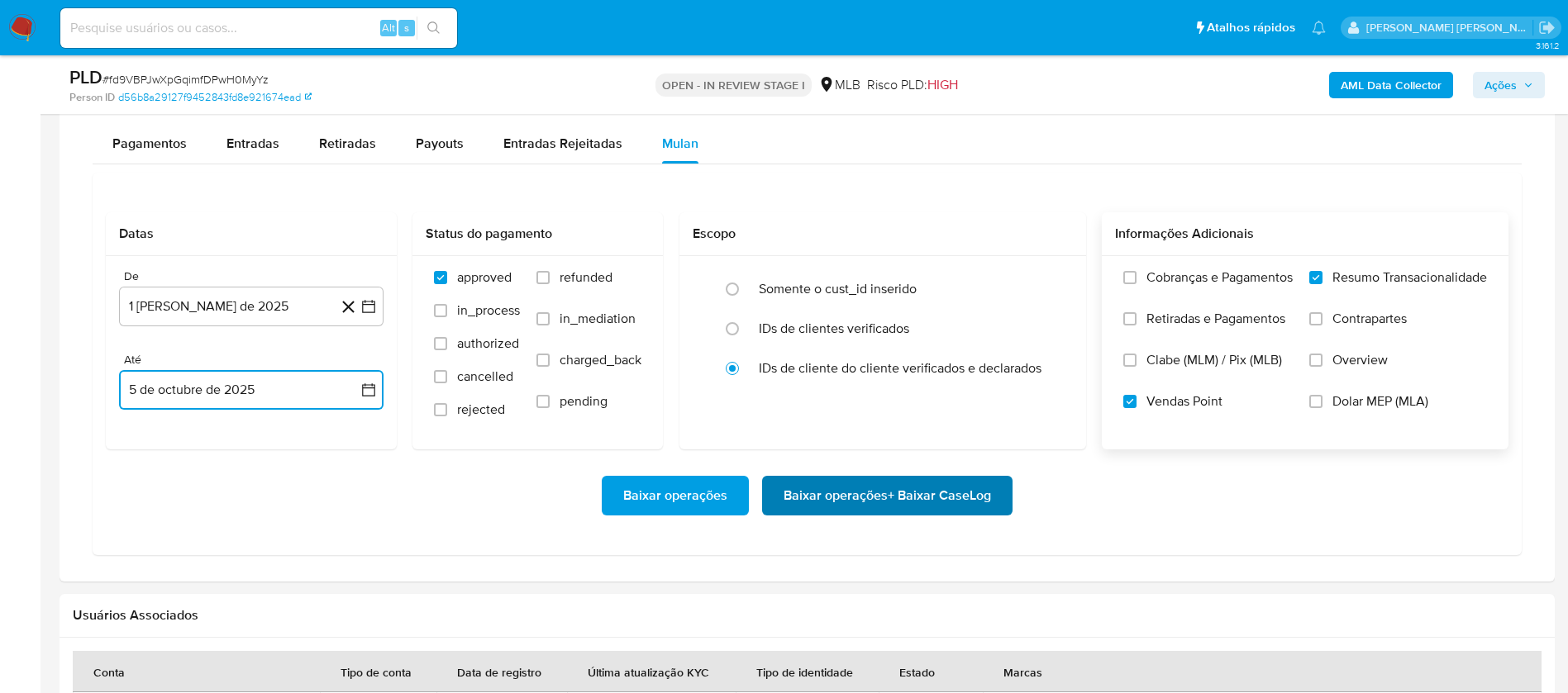
click at [894, 494] on span "Baixar operações + Baixar CaseLog" at bounding box center [887, 496] width 207 height 36
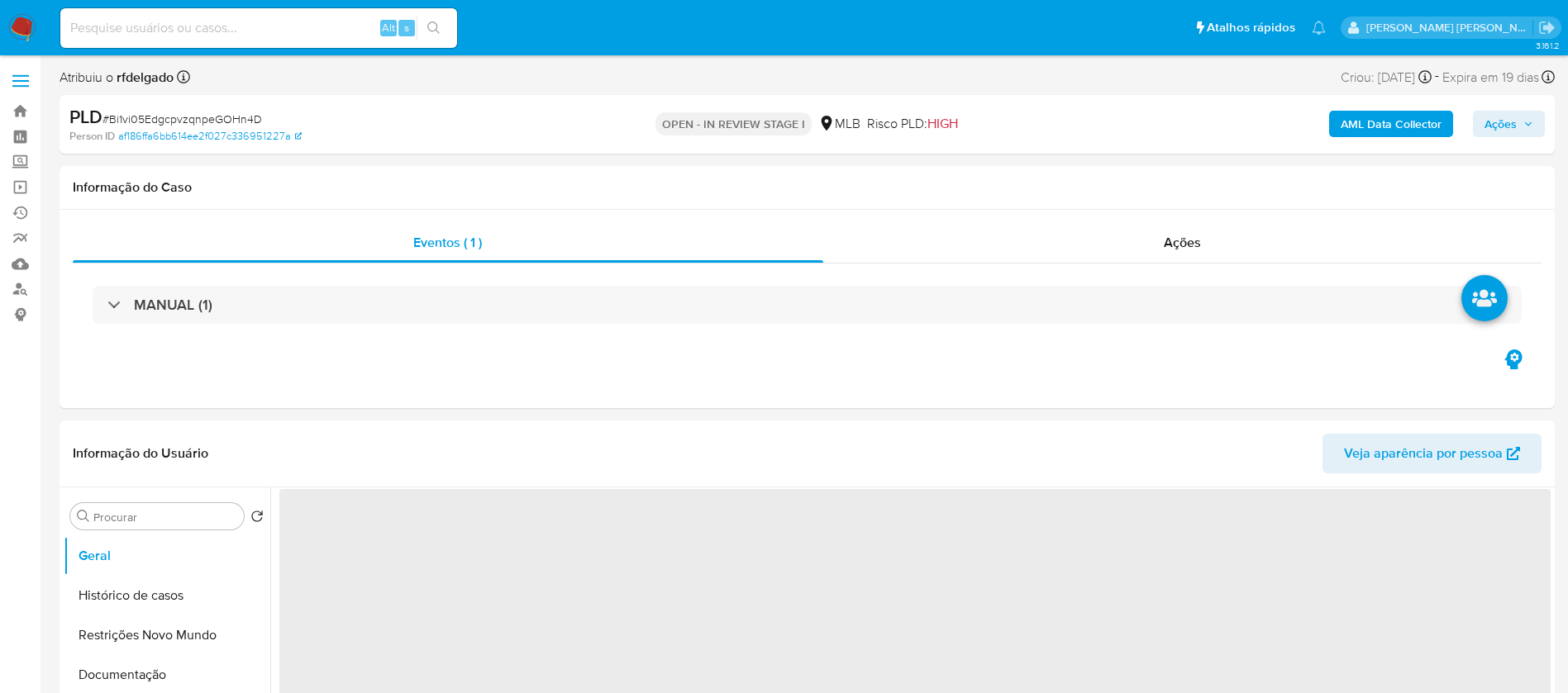
select select "10"
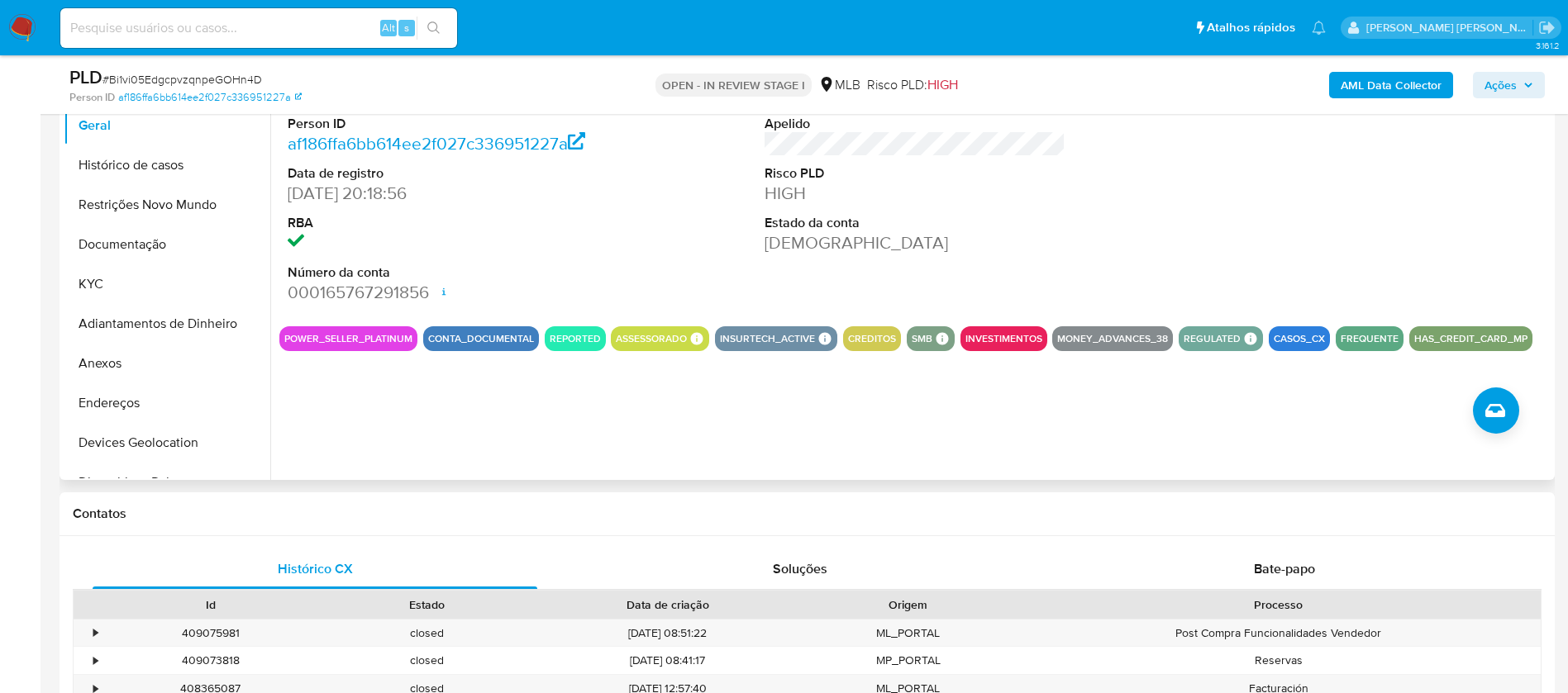
scroll to position [248, 0]
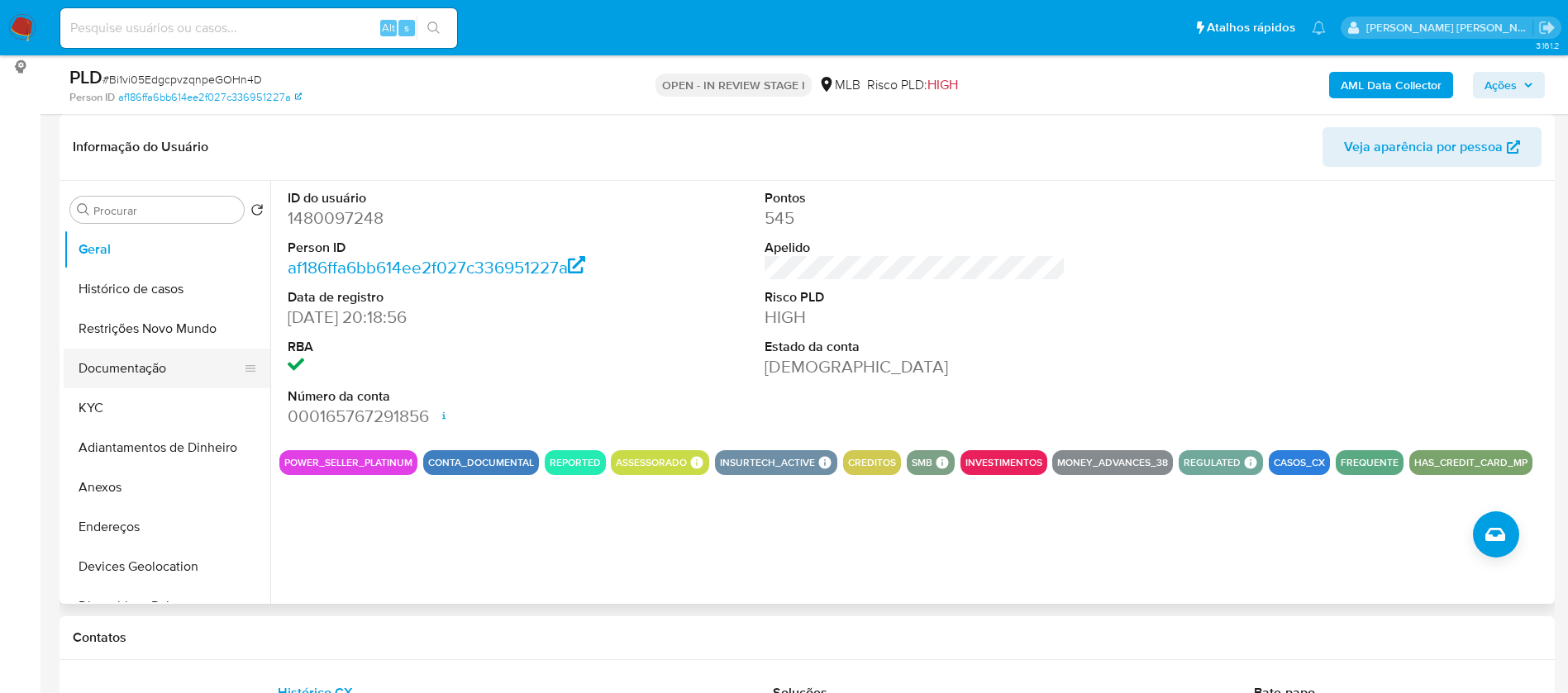
click at [147, 367] on button "Documentação" at bounding box center [160, 369] width 194 height 40
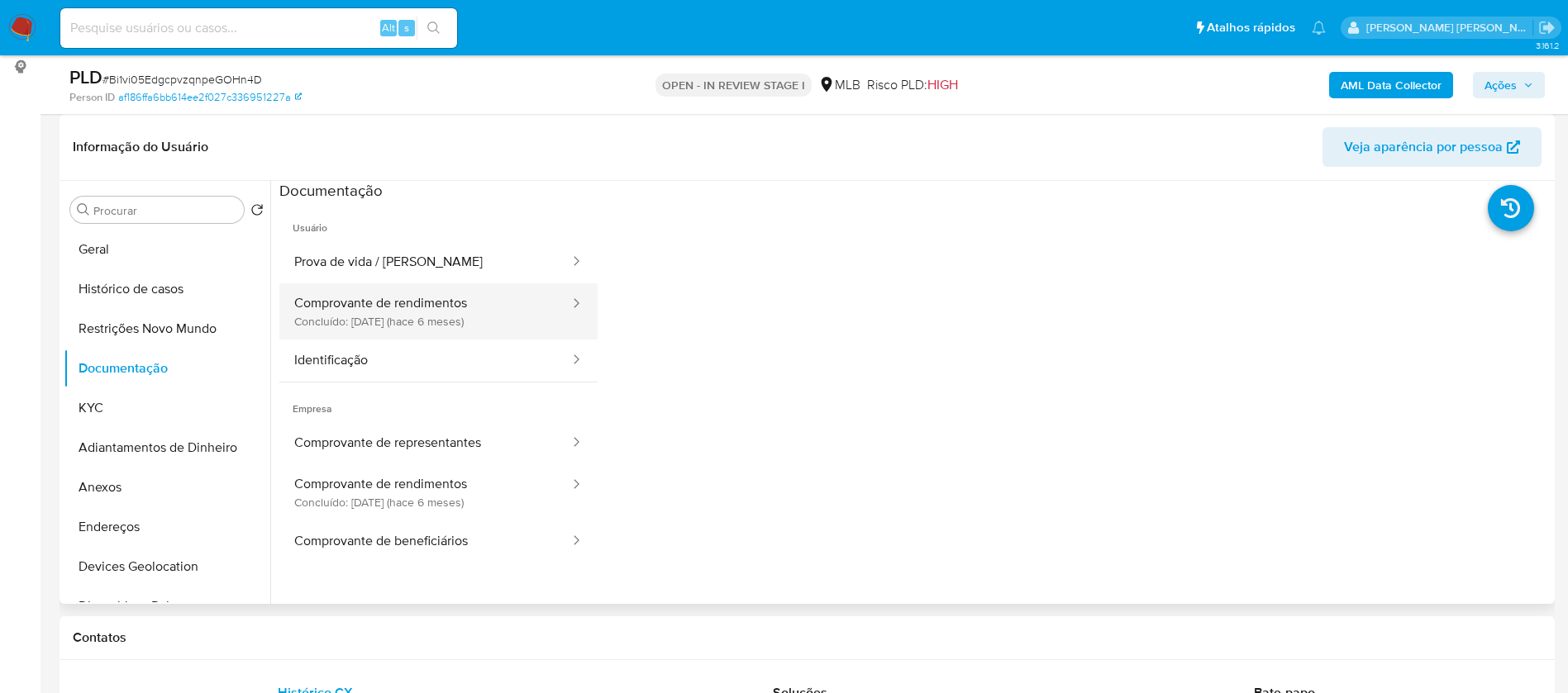
click at [373, 303] on button "Comprovante de rendimentos Concluído: [DATE] (hace 6 meses)" at bounding box center [424, 312] width 292 height 56
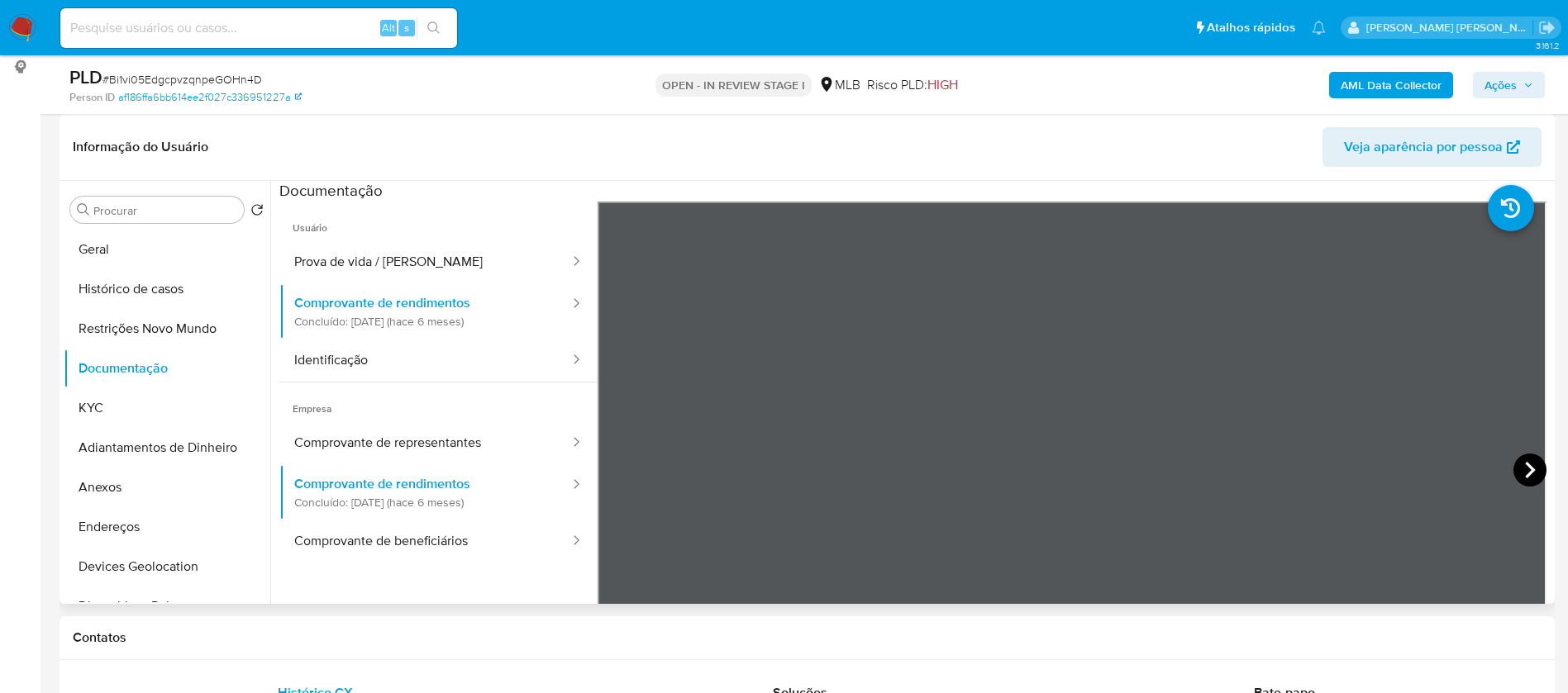
click at [1520, 461] on icon at bounding box center [1529, 470] width 33 height 33
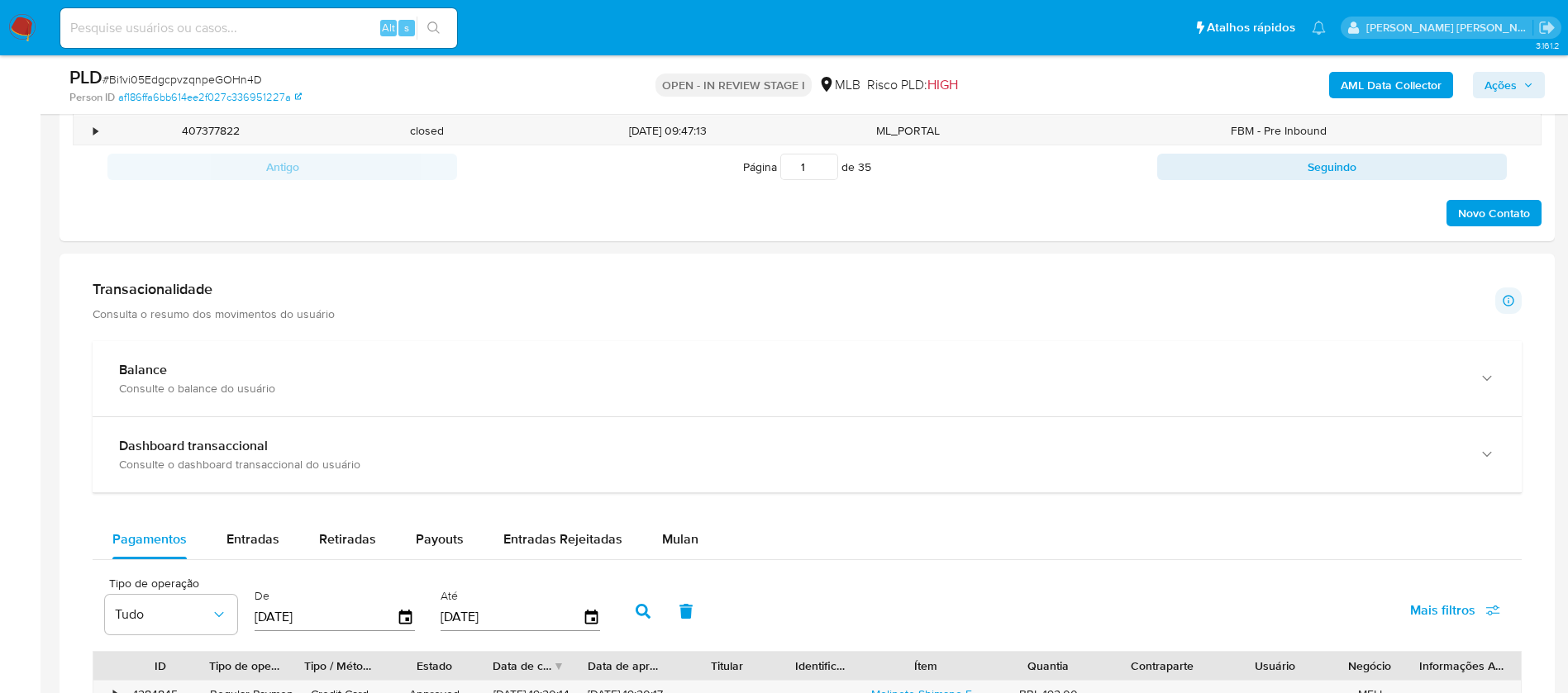
scroll to position [1239, 0]
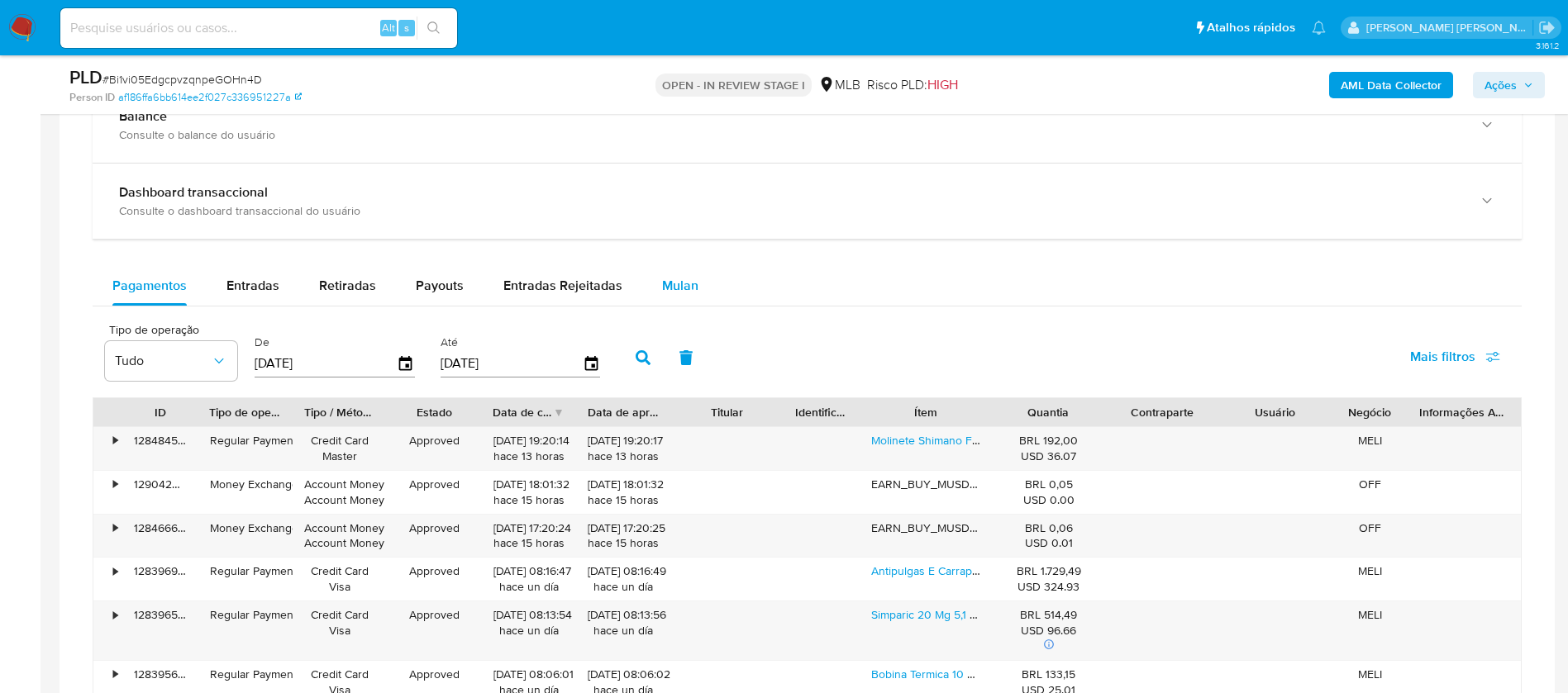
click at [680, 281] on span "Mulan" at bounding box center [680, 285] width 36 height 19
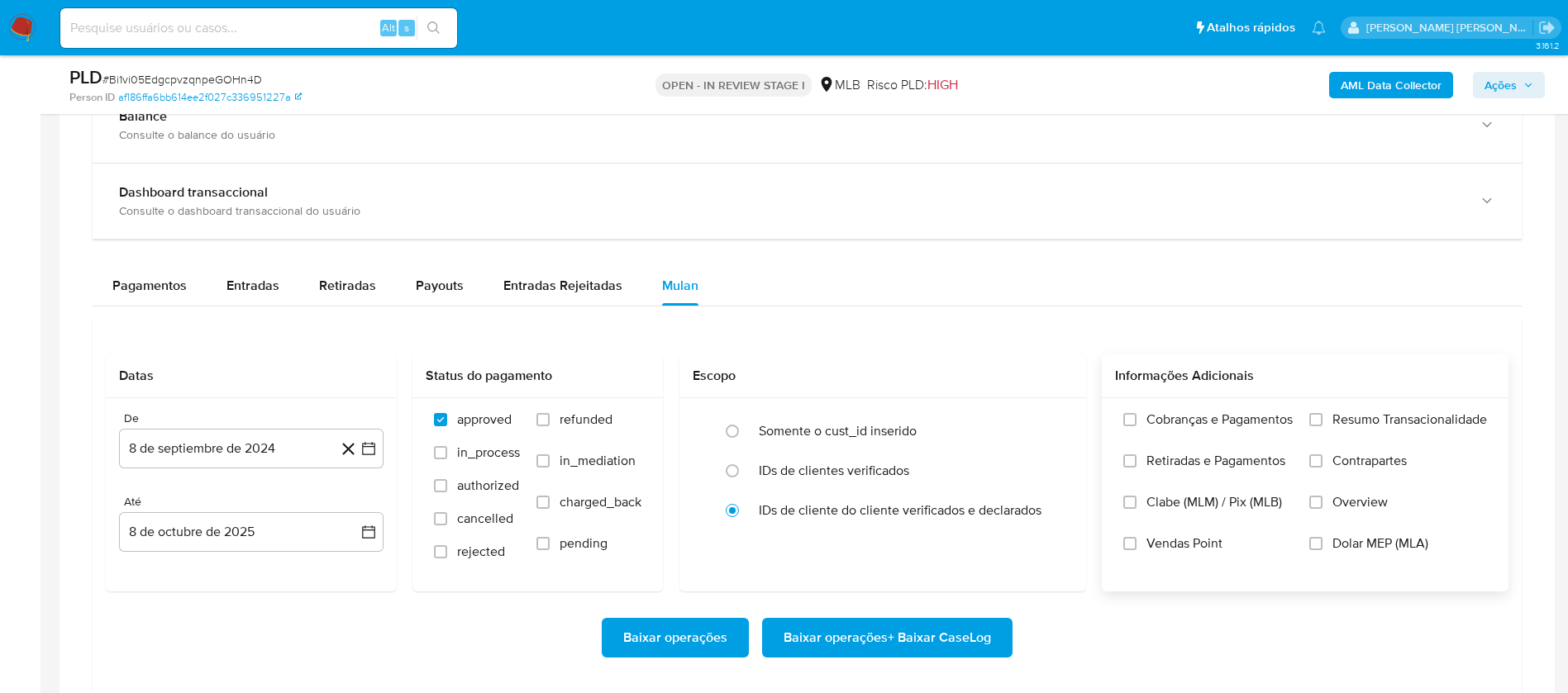
click at [1334, 416] on span "Resumo Transacionalidade" at bounding box center [1409, 420] width 154 height 16
click at [1322, 416] on input "Resumo Transacionalidade" at bounding box center [1315, 420] width 14 height 14
click at [1186, 544] on span "Vendas Point" at bounding box center [1185, 543] width 76 height 16
click at [1136, 544] on input "Vendas Point" at bounding box center [1129, 543] width 14 height 14
click at [233, 440] on button "8 de septiembre de 2024" at bounding box center [251, 449] width 264 height 40
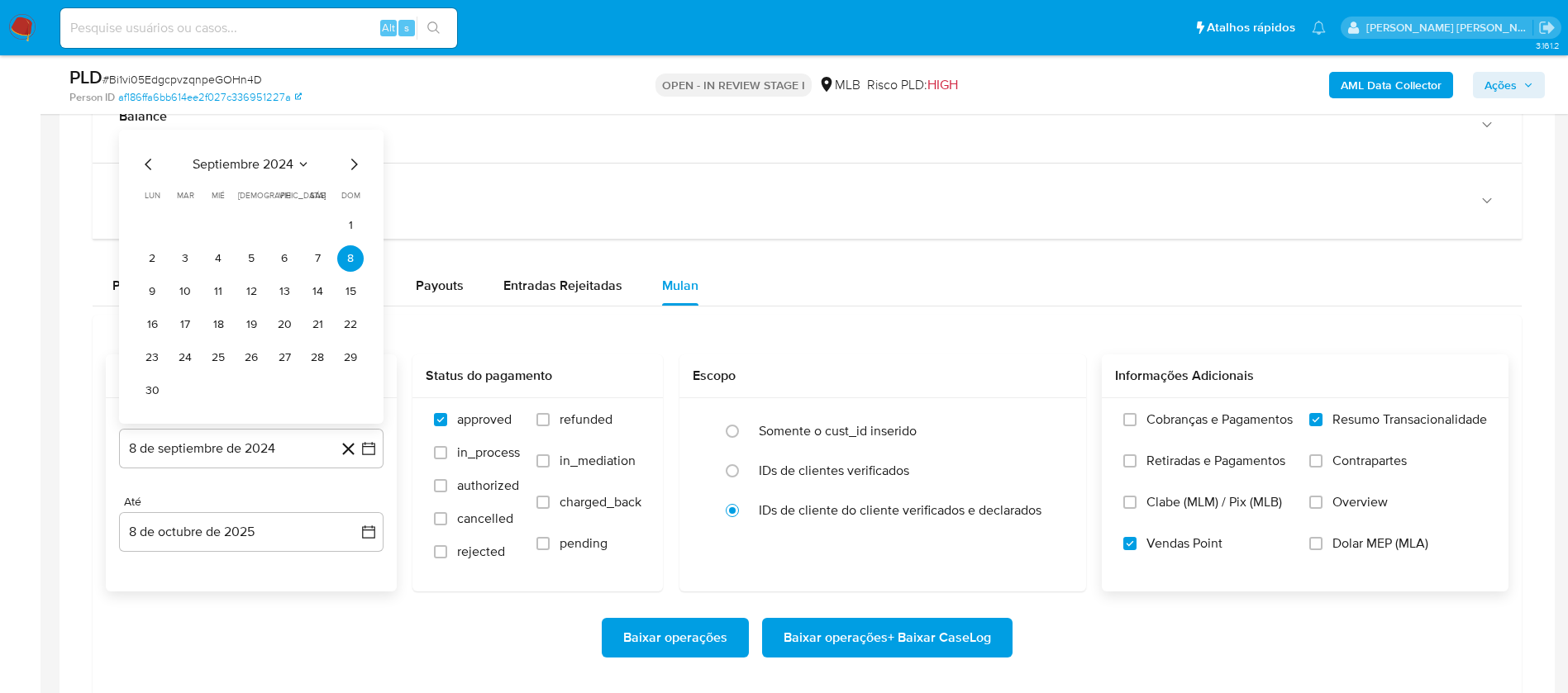
click at [276, 152] on div "septiembre 2024 septiembre 2024 lun lunes mar martes mié miércoles jue jueves v…" at bounding box center [251, 277] width 264 height 294
click at [278, 166] on span "septiembre 2024" at bounding box center [243, 164] width 101 height 16
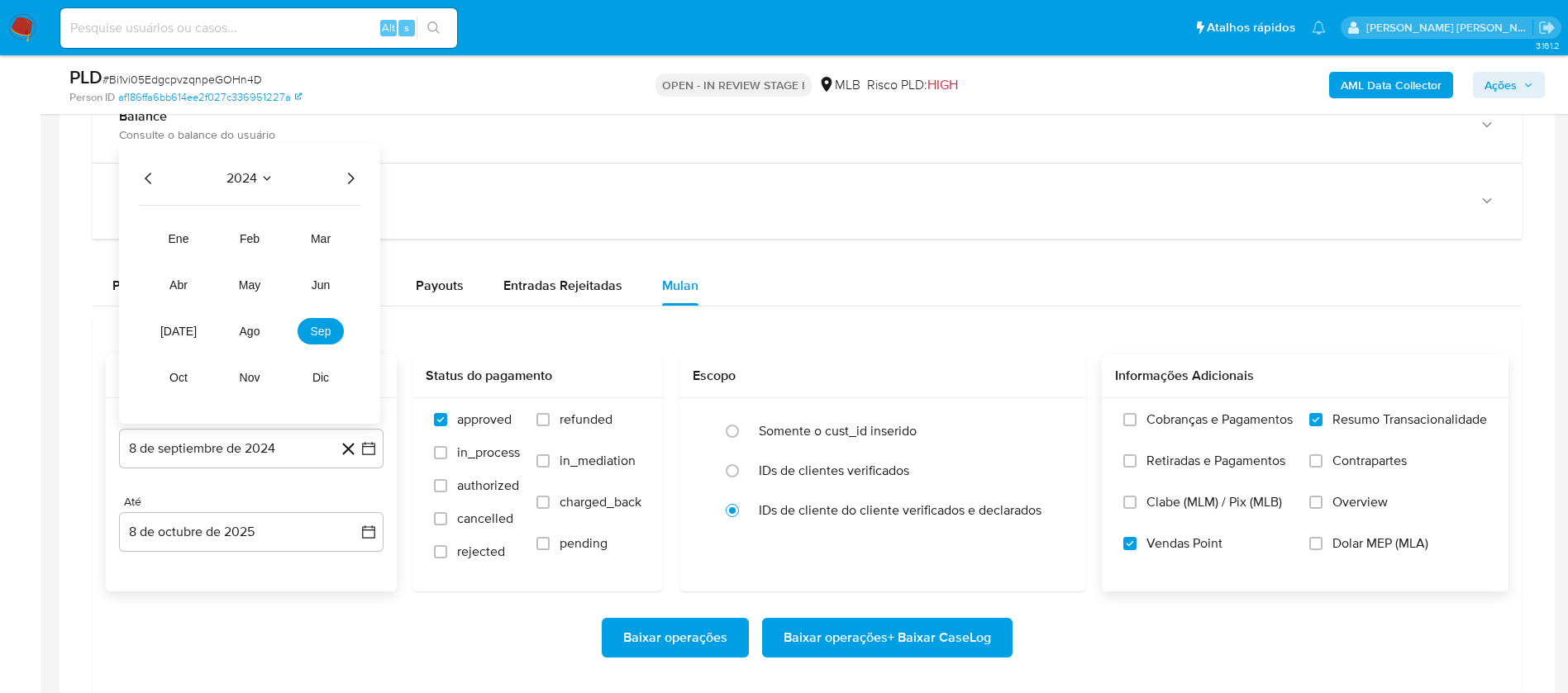
click at [350, 172] on icon "Año siguiente" at bounding box center [351, 179] width 20 height 20
click at [252, 333] on span "ago" at bounding box center [250, 331] width 21 height 14
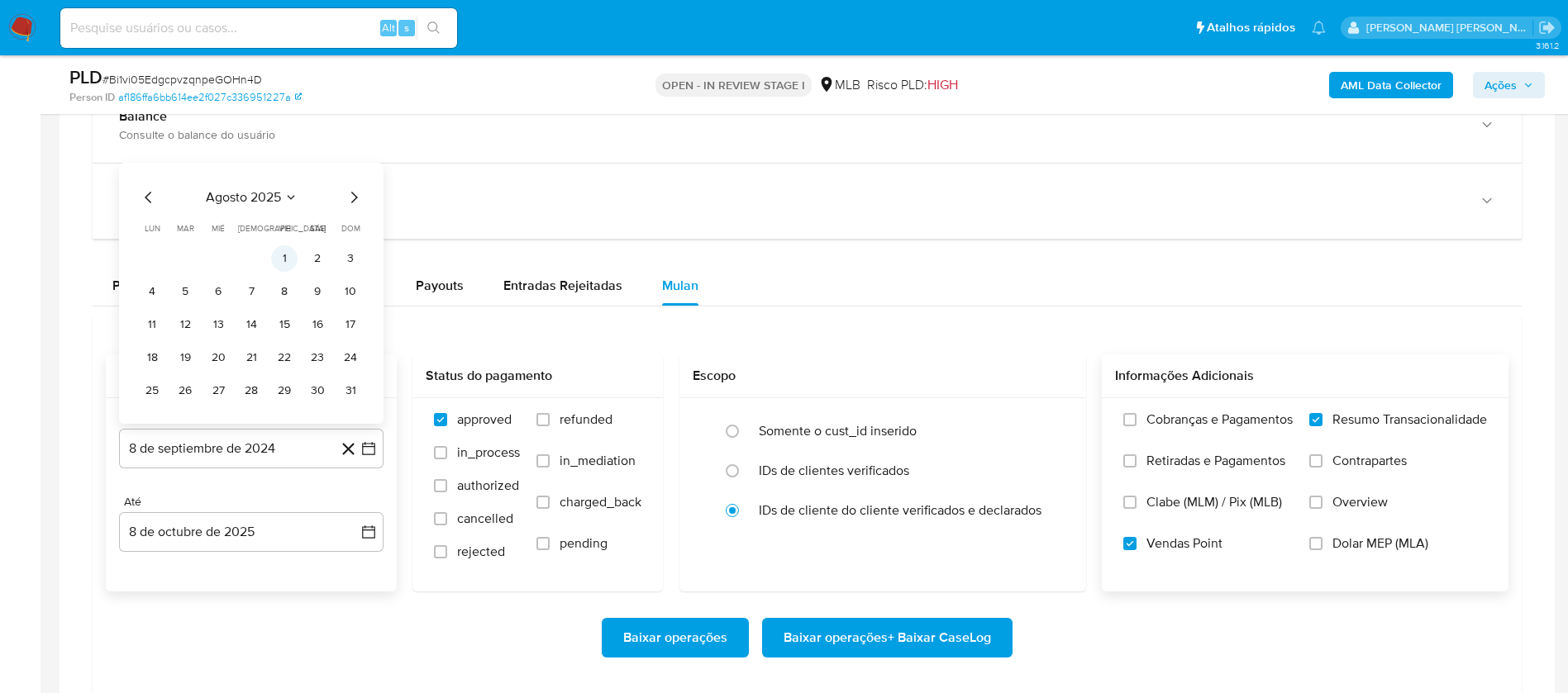
click at [279, 249] on button "1" at bounding box center [283, 258] width 26 height 26
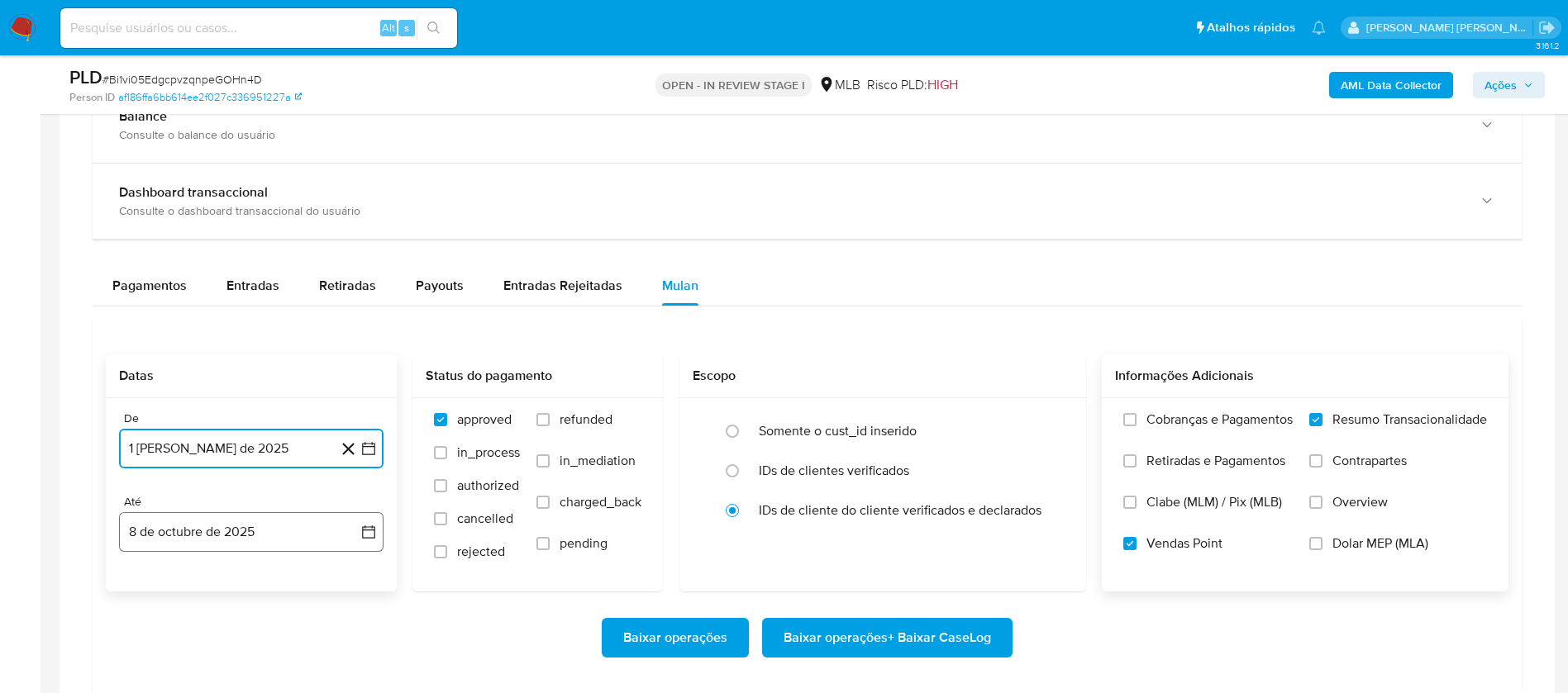
click at [264, 531] on button "8 de octubre de 2025" at bounding box center [251, 532] width 264 height 40
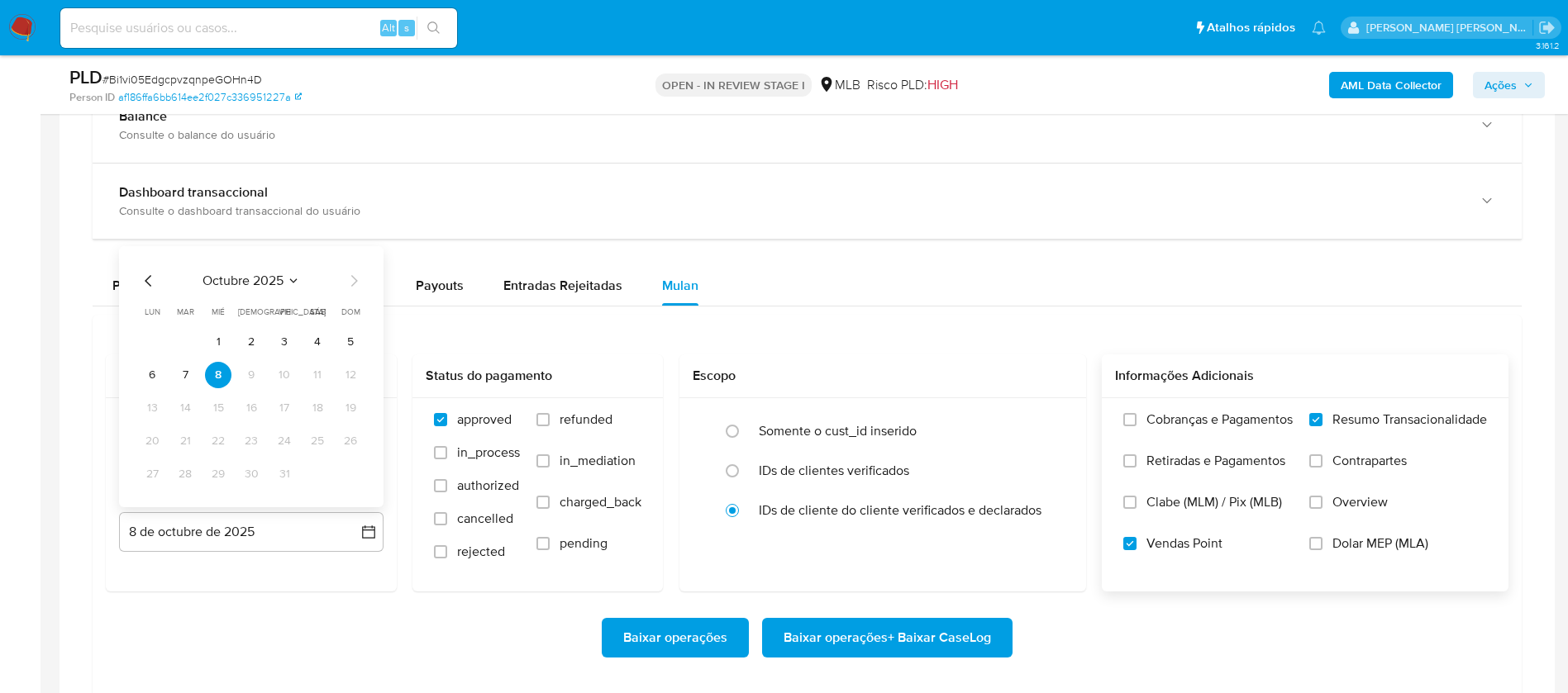
click at [349, 342] on button "5" at bounding box center [350, 342] width 26 height 26
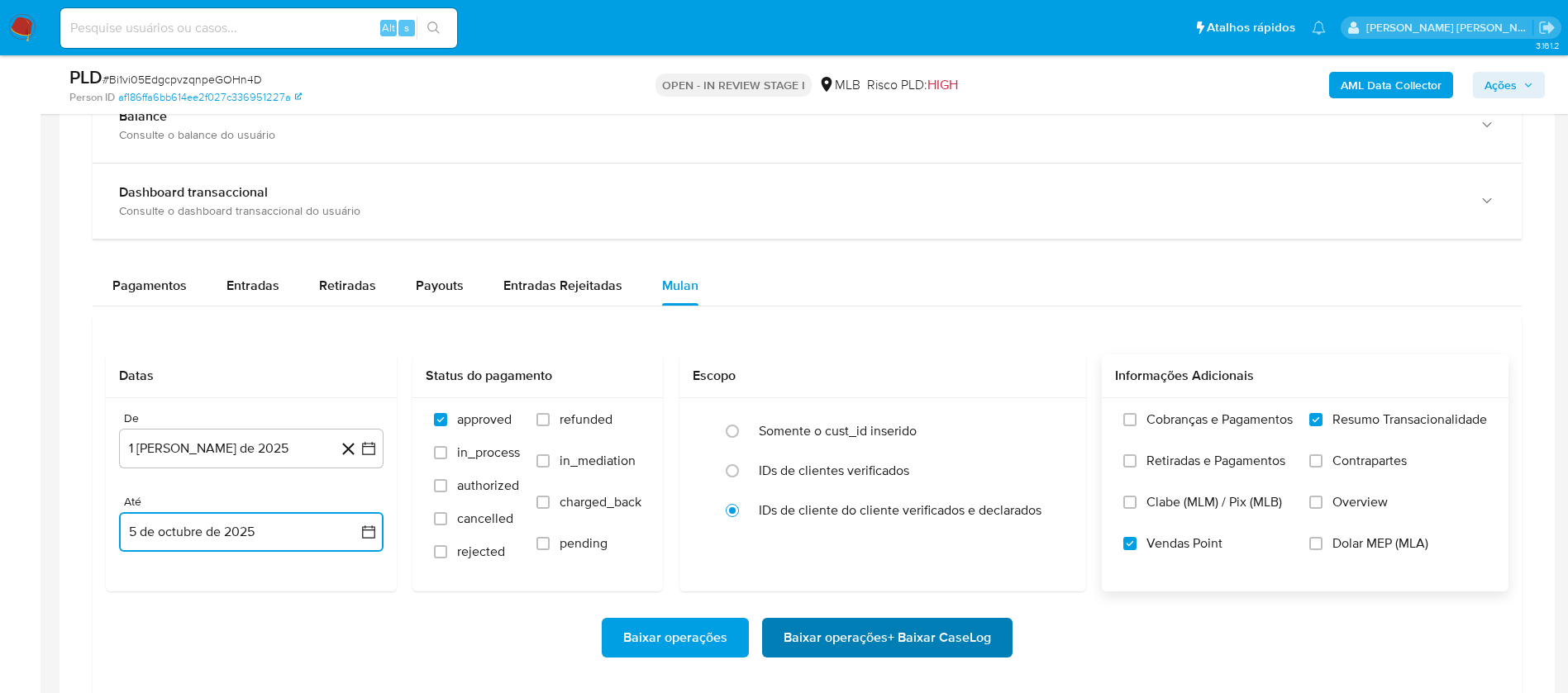
click at [949, 634] on span "Baixar operações + Baixar CaseLog" at bounding box center [887, 638] width 207 height 36
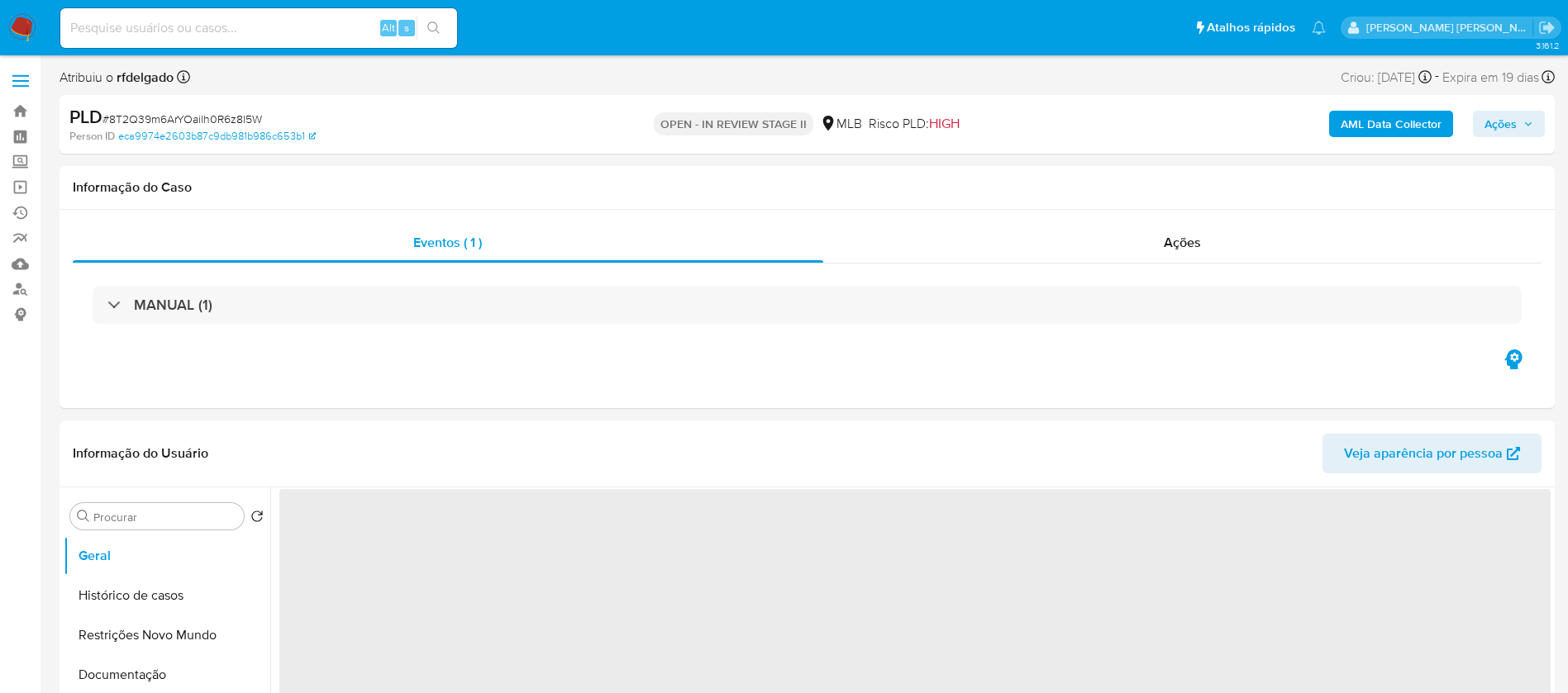
select select "10"
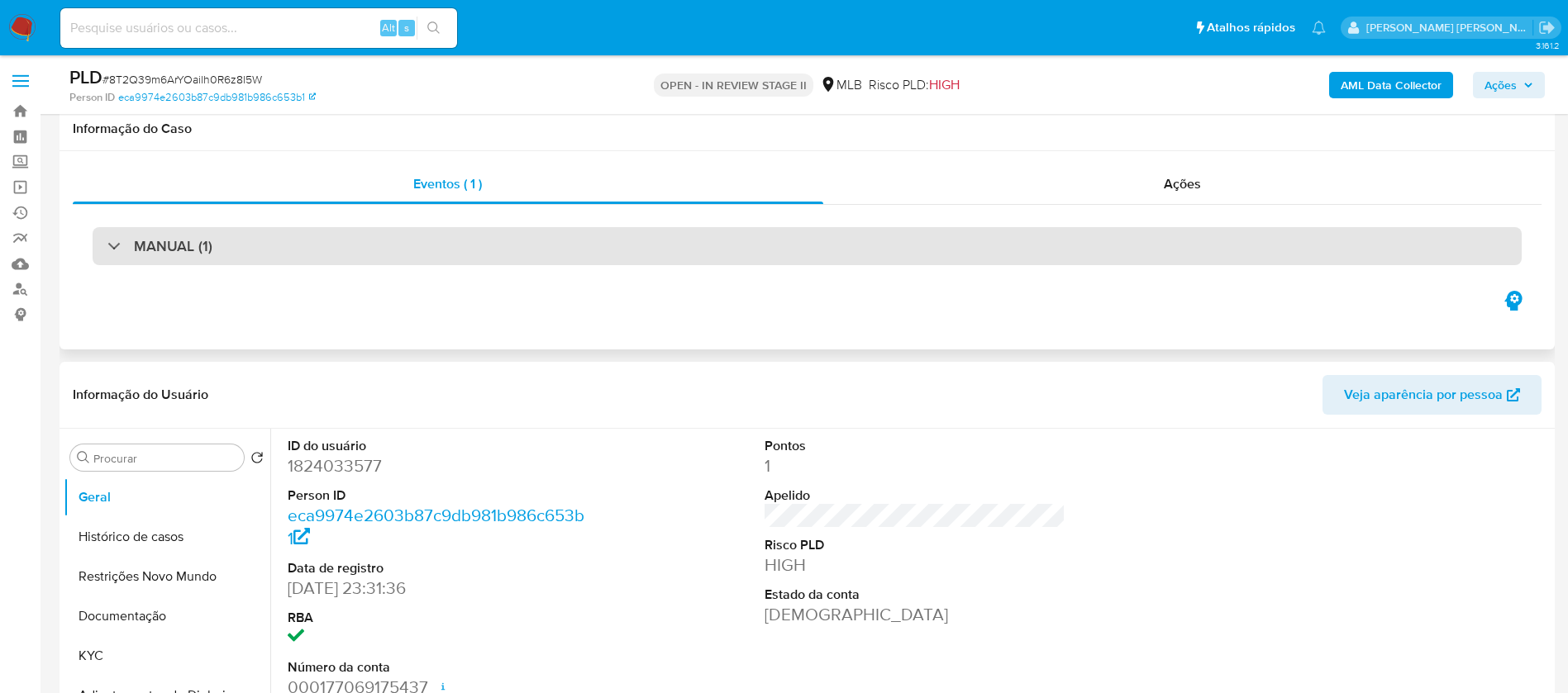
scroll to position [124, 0]
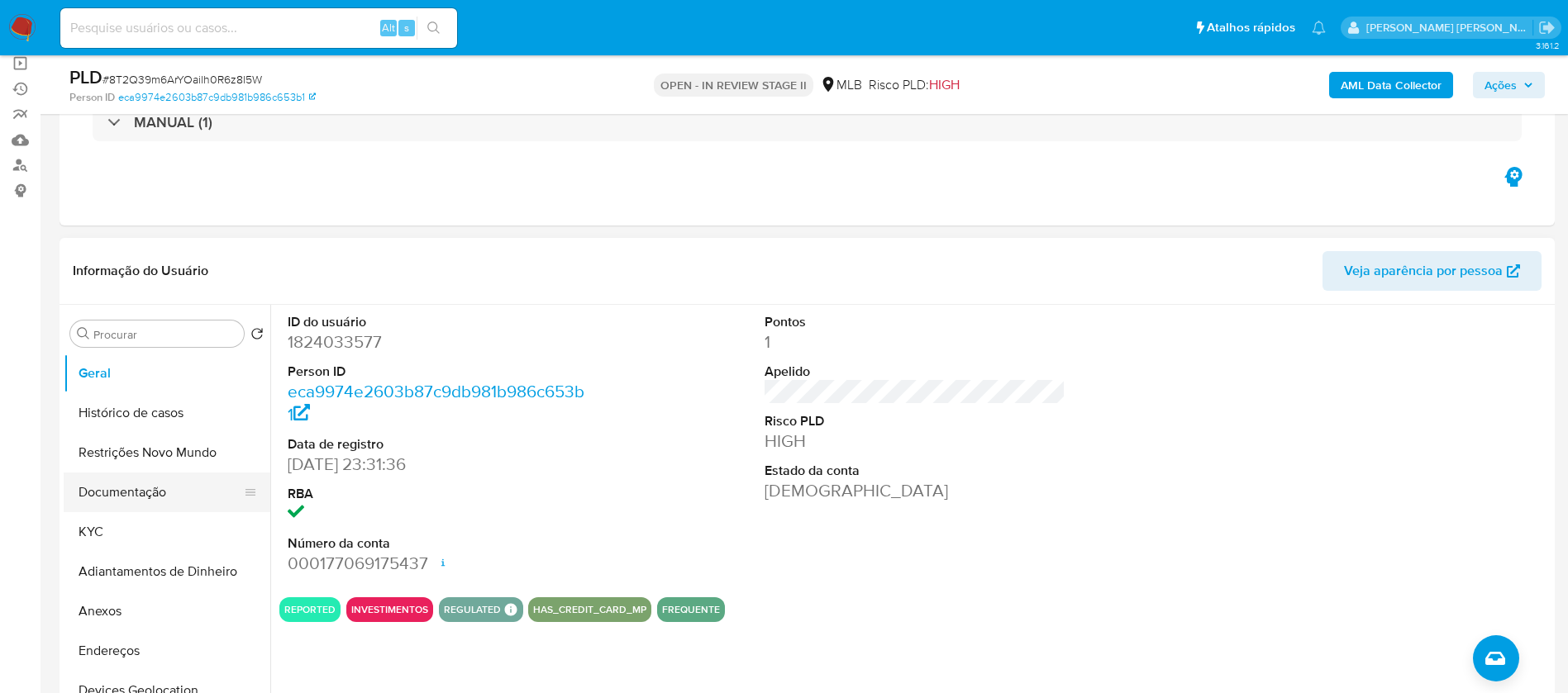
click at [129, 497] on button "Documentação" at bounding box center [160, 492] width 194 height 40
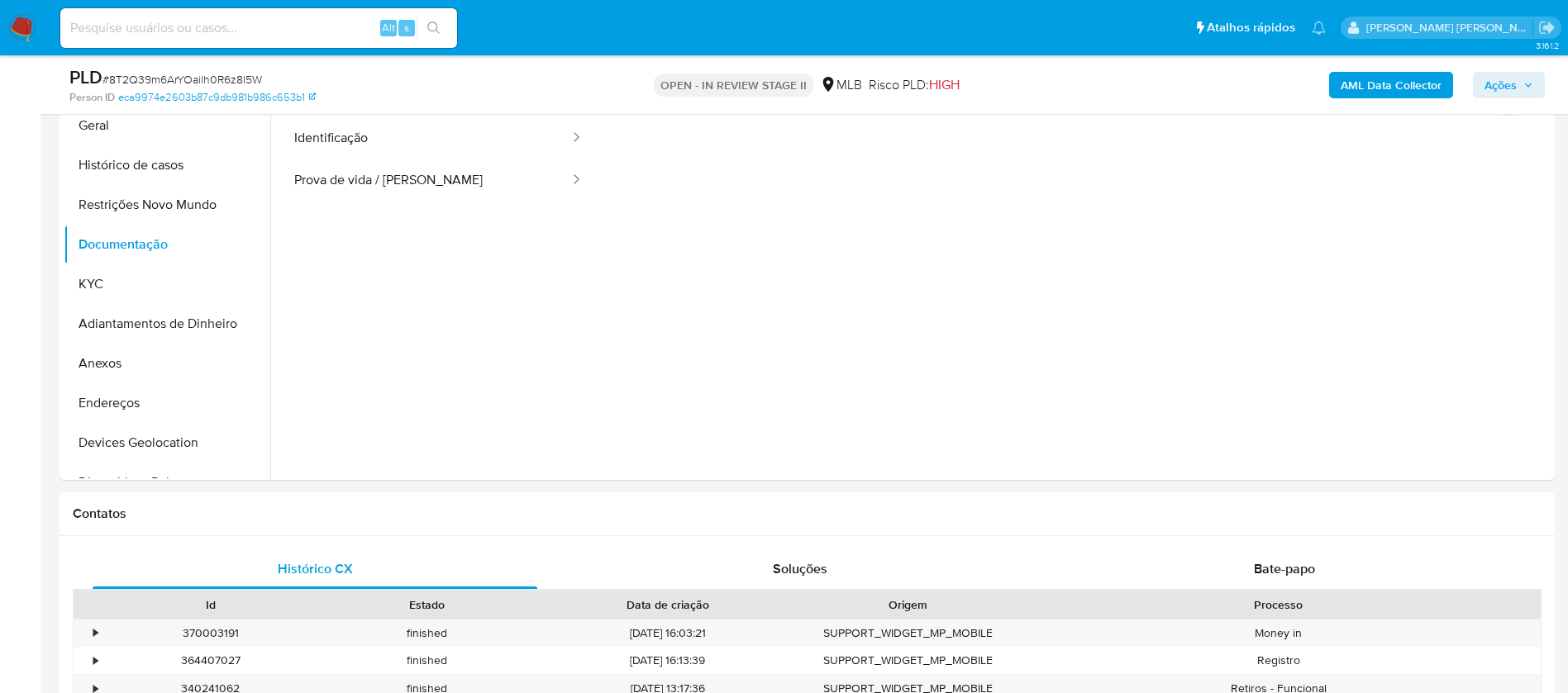
scroll to position [248, 0]
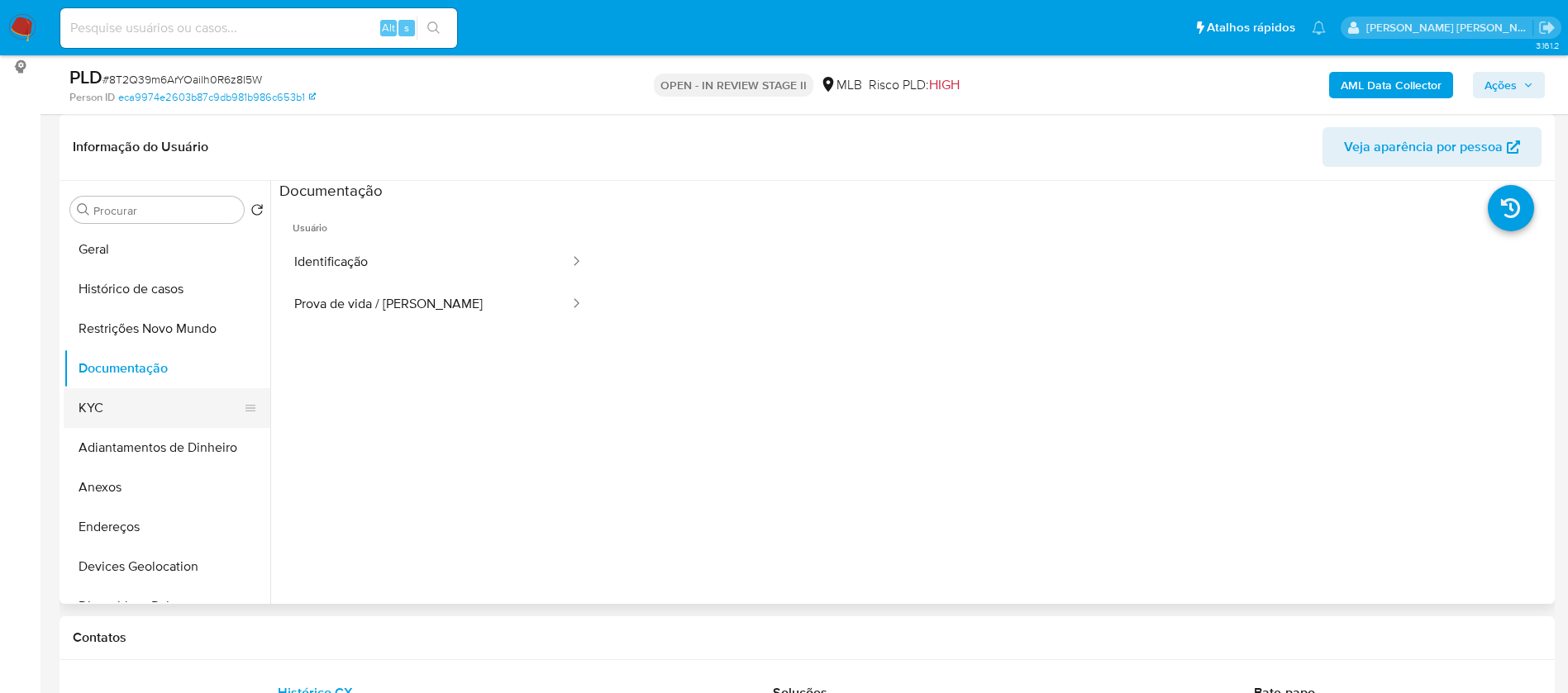
click at [109, 412] on button "KYC" at bounding box center [160, 409] width 194 height 40
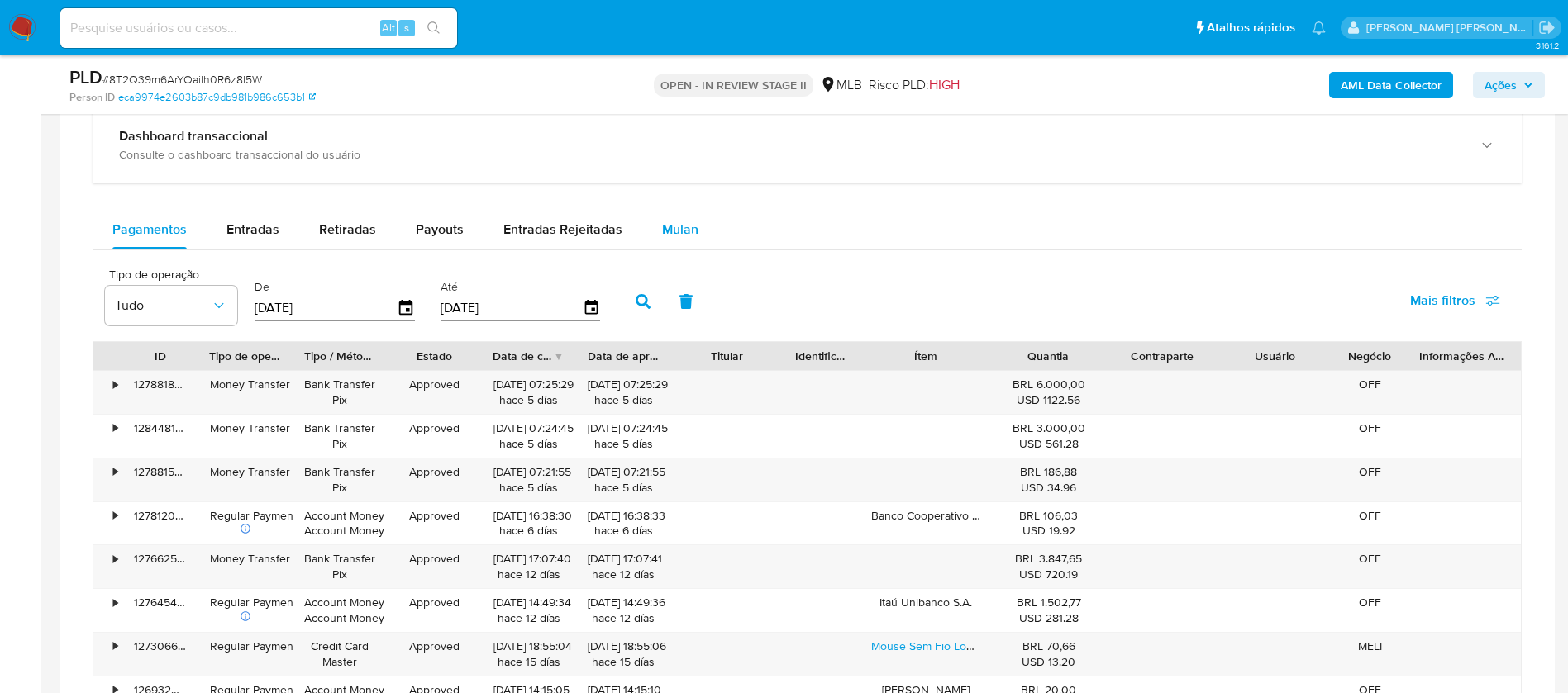
click at [676, 225] on span "Mulan" at bounding box center [680, 229] width 36 height 19
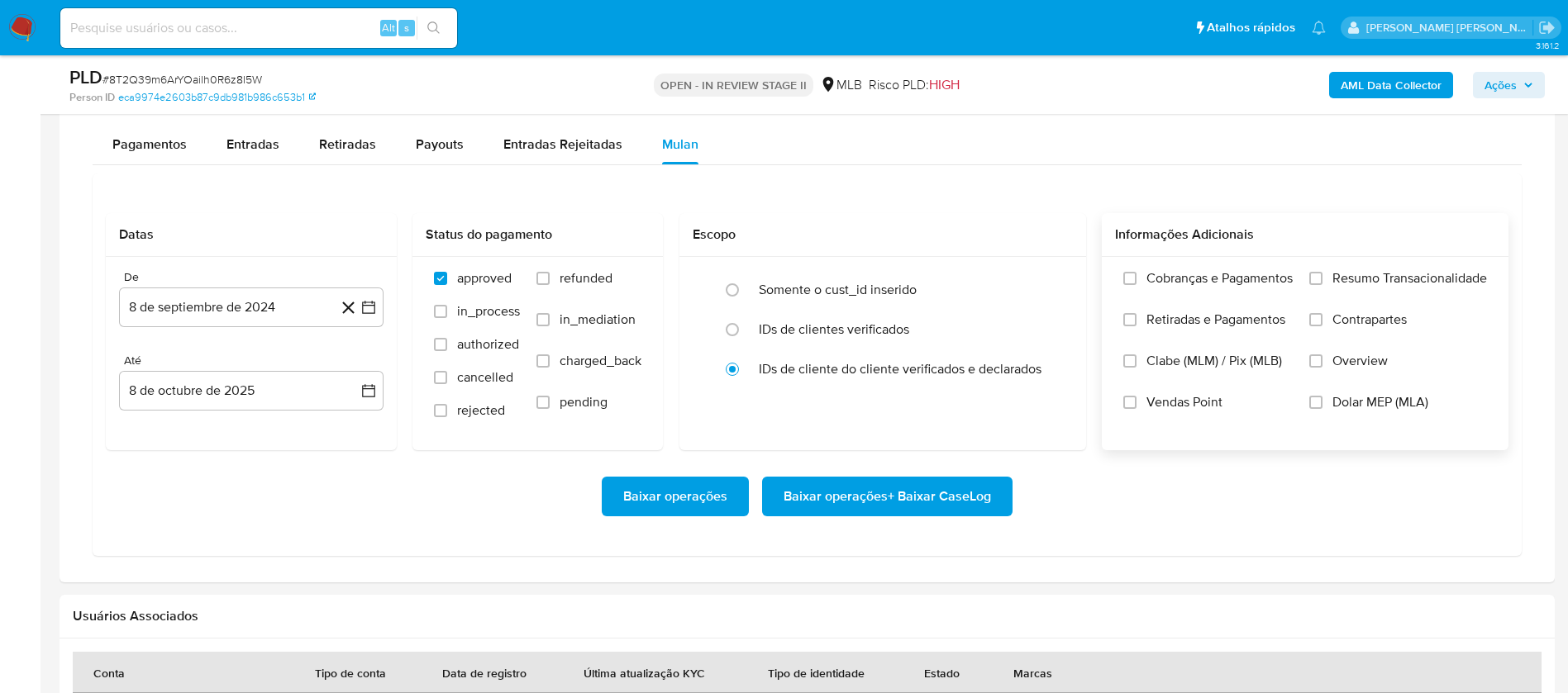
scroll to position [1363, 0]
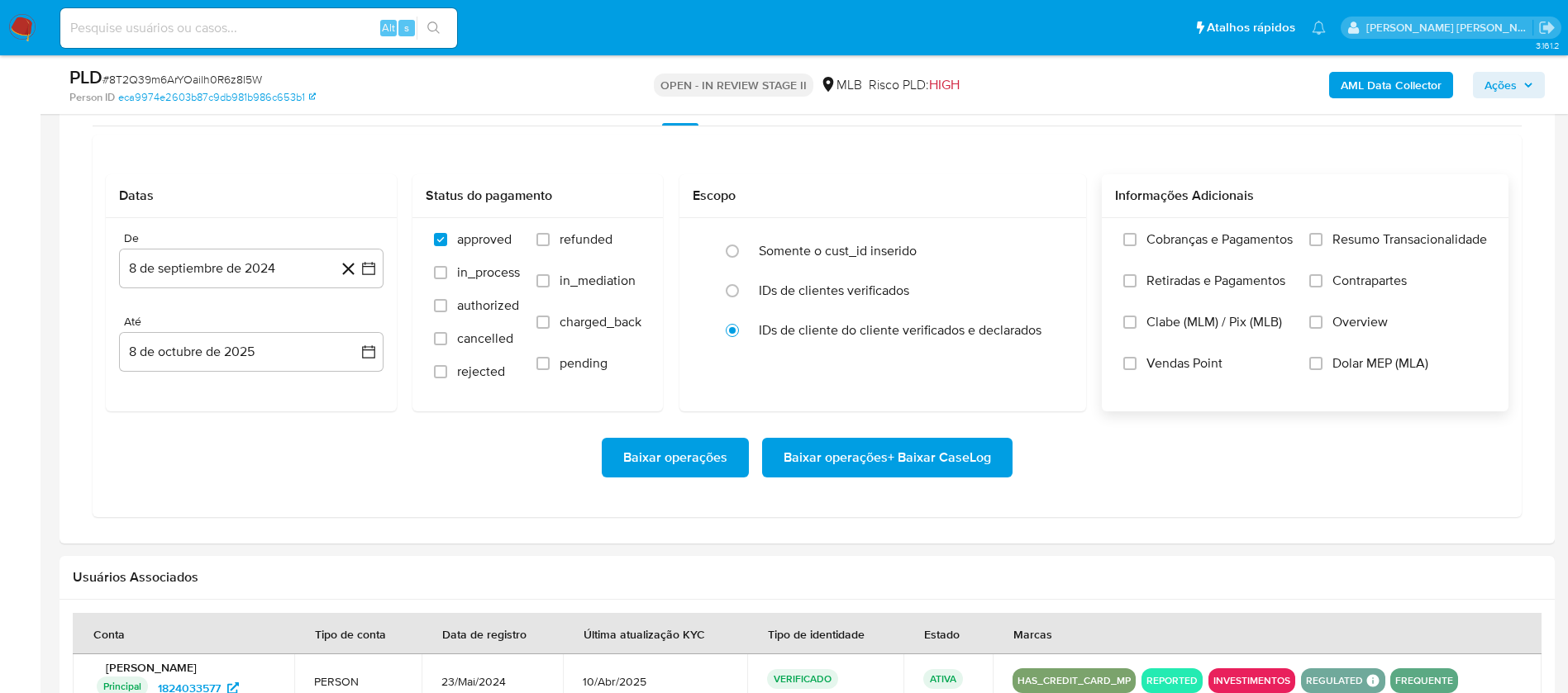
click at [1386, 233] on span "Resumo Transacionalidade" at bounding box center [1409, 240] width 154 height 16
click at [1322, 233] on input "Resumo Transacionalidade" at bounding box center [1315, 240] width 14 height 14
click at [1199, 360] on span "Vendas Point" at bounding box center [1185, 363] width 76 height 16
click at [1136, 360] on input "Vendas Point" at bounding box center [1129, 363] width 14 height 14
click at [205, 276] on button "8 de septiembre de 2024" at bounding box center [251, 269] width 264 height 40
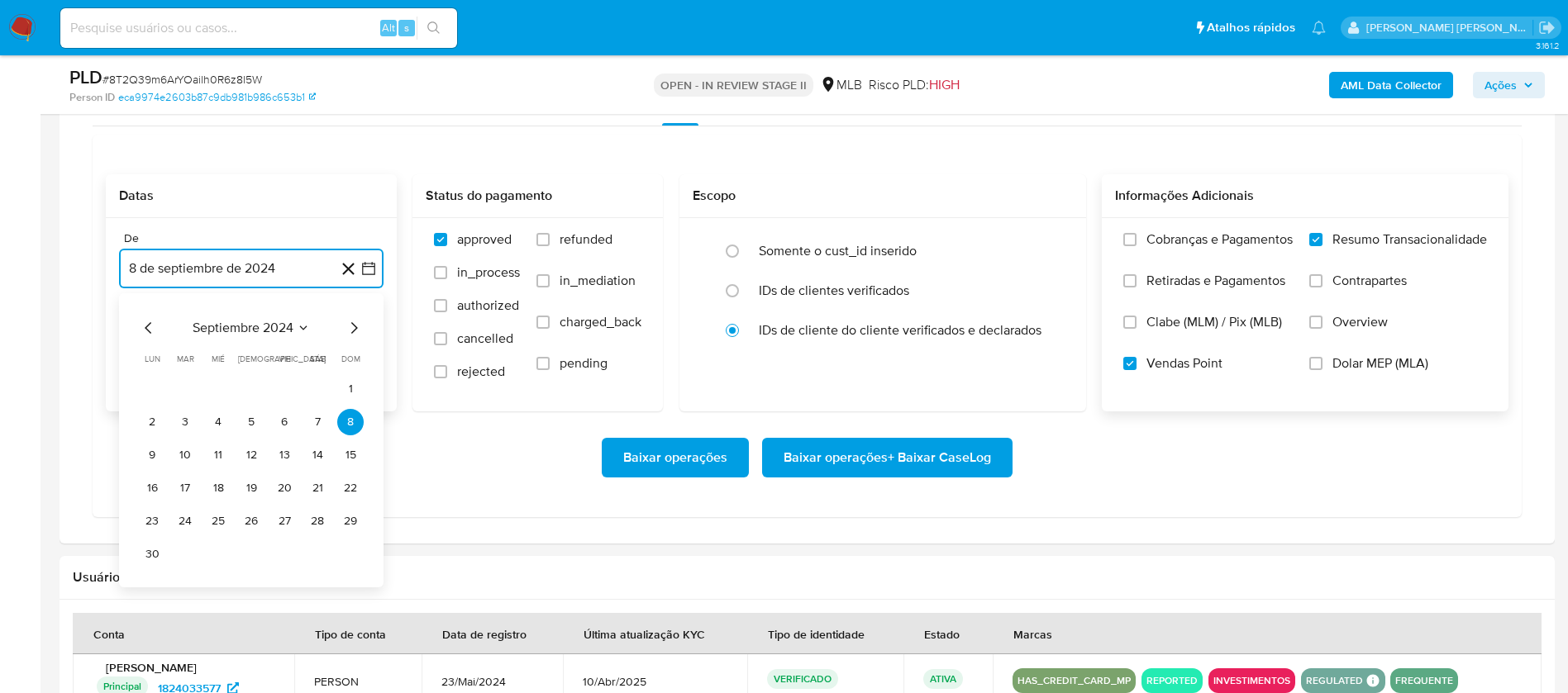
click at [243, 321] on span "septiembre 2024" at bounding box center [243, 328] width 101 height 16
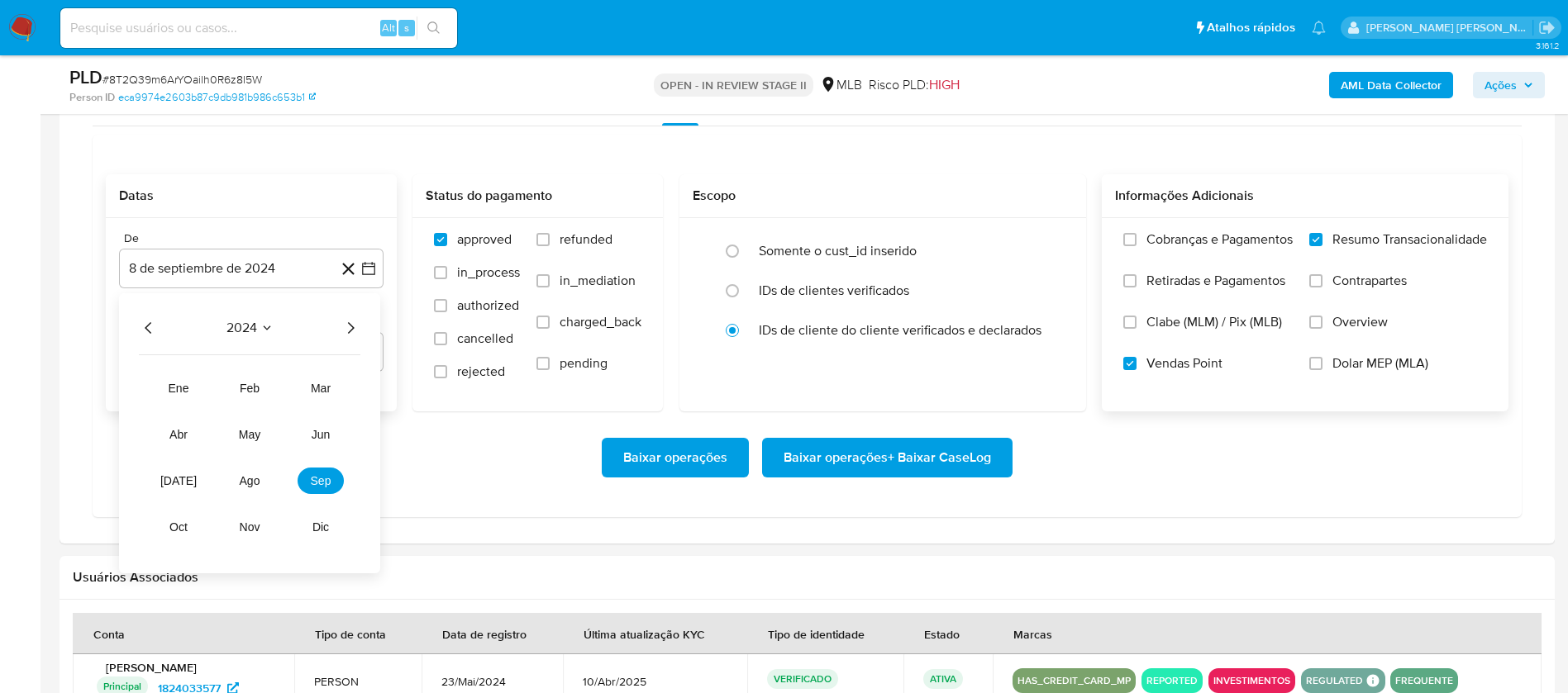
click at [368, 330] on div "2024 2024 ene feb mar abr may jun jul ago sep oct nov dic" at bounding box center [249, 433] width 261 height 280
click at [355, 330] on icon "Año siguiente" at bounding box center [351, 328] width 20 height 20
click at [256, 477] on span "ago" at bounding box center [250, 480] width 21 height 14
click at [283, 395] on button "1" at bounding box center [283, 389] width 26 height 26
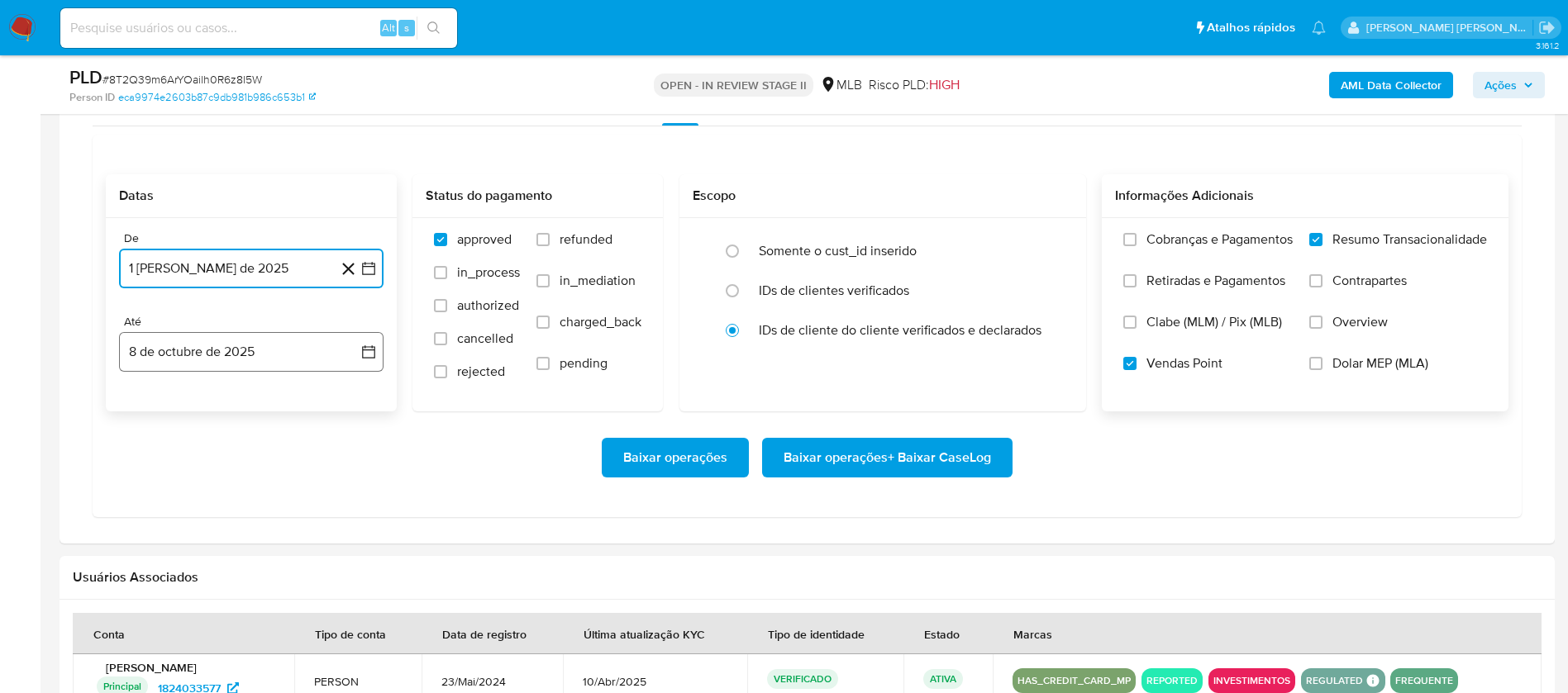
click at [284, 345] on button "8 de octubre de 2025" at bounding box center [251, 352] width 264 height 40
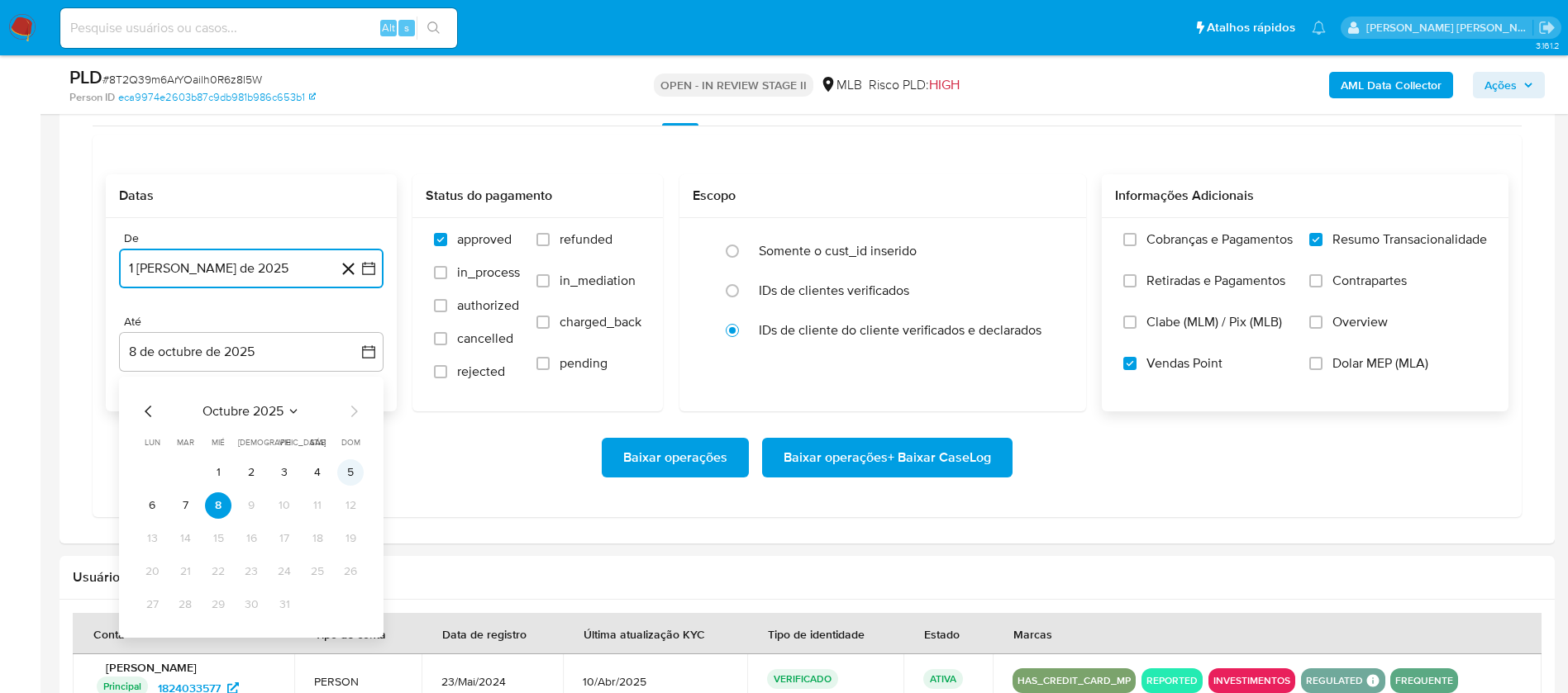
click at [350, 474] on button "5" at bounding box center [350, 472] width 26 height 26
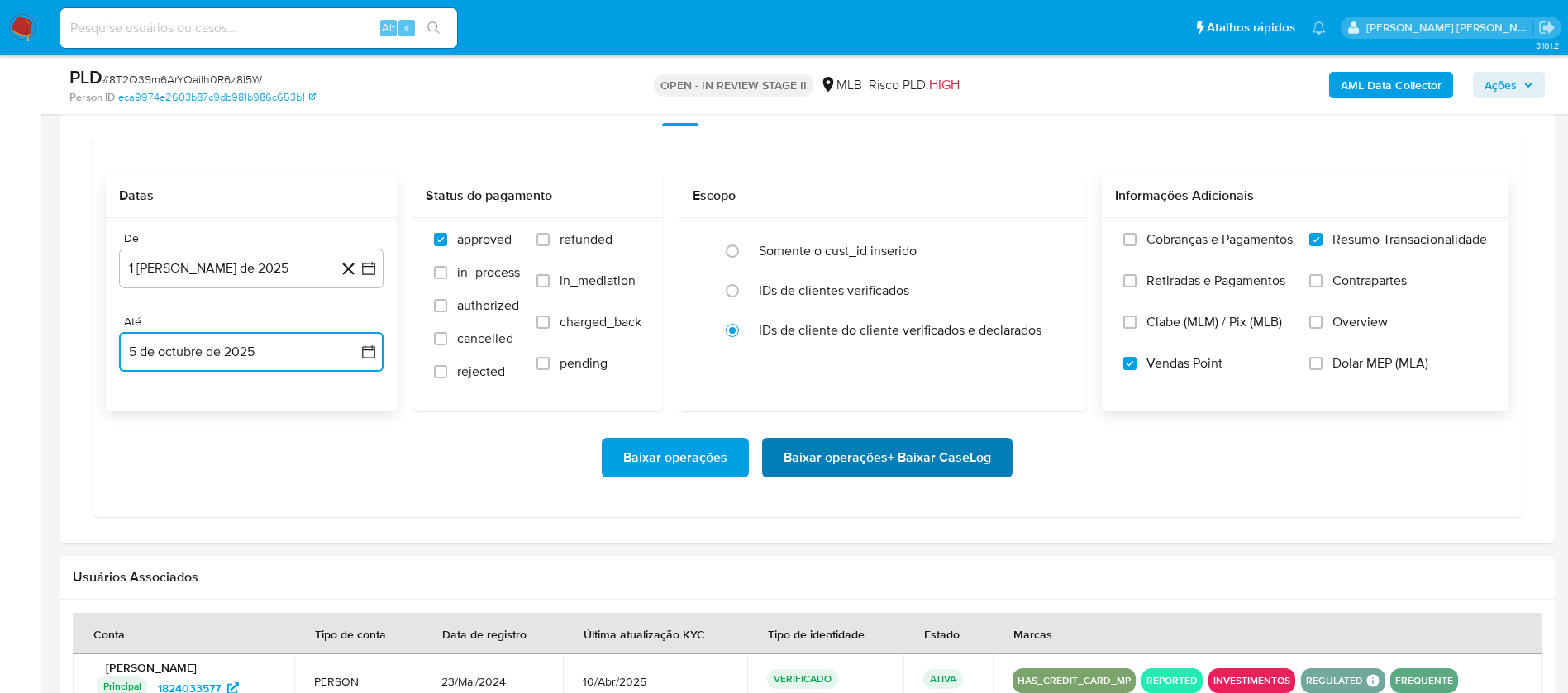
click at [817, 451] on span "Baixar operações + Baixar CaseLog" at bounding box center [887, 458] width 207 height 36
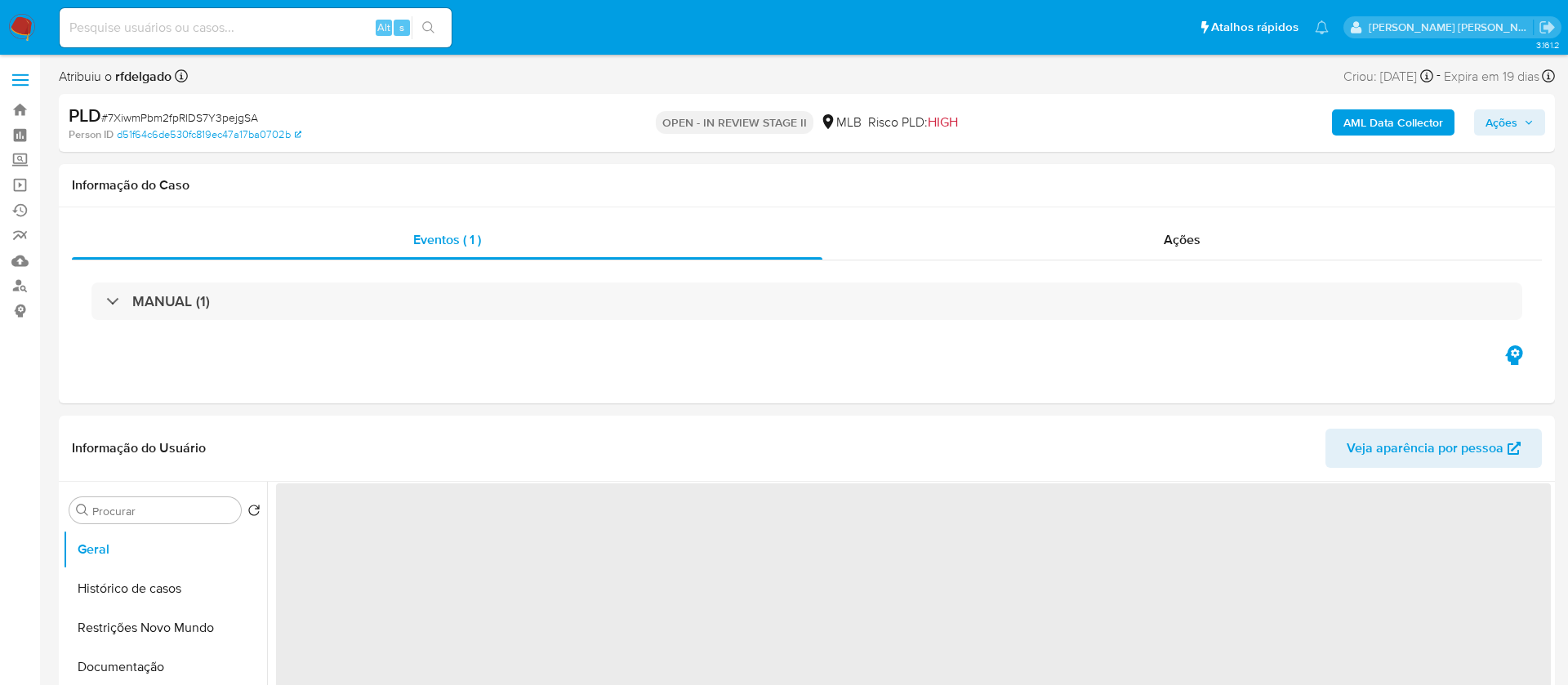
select select "10"
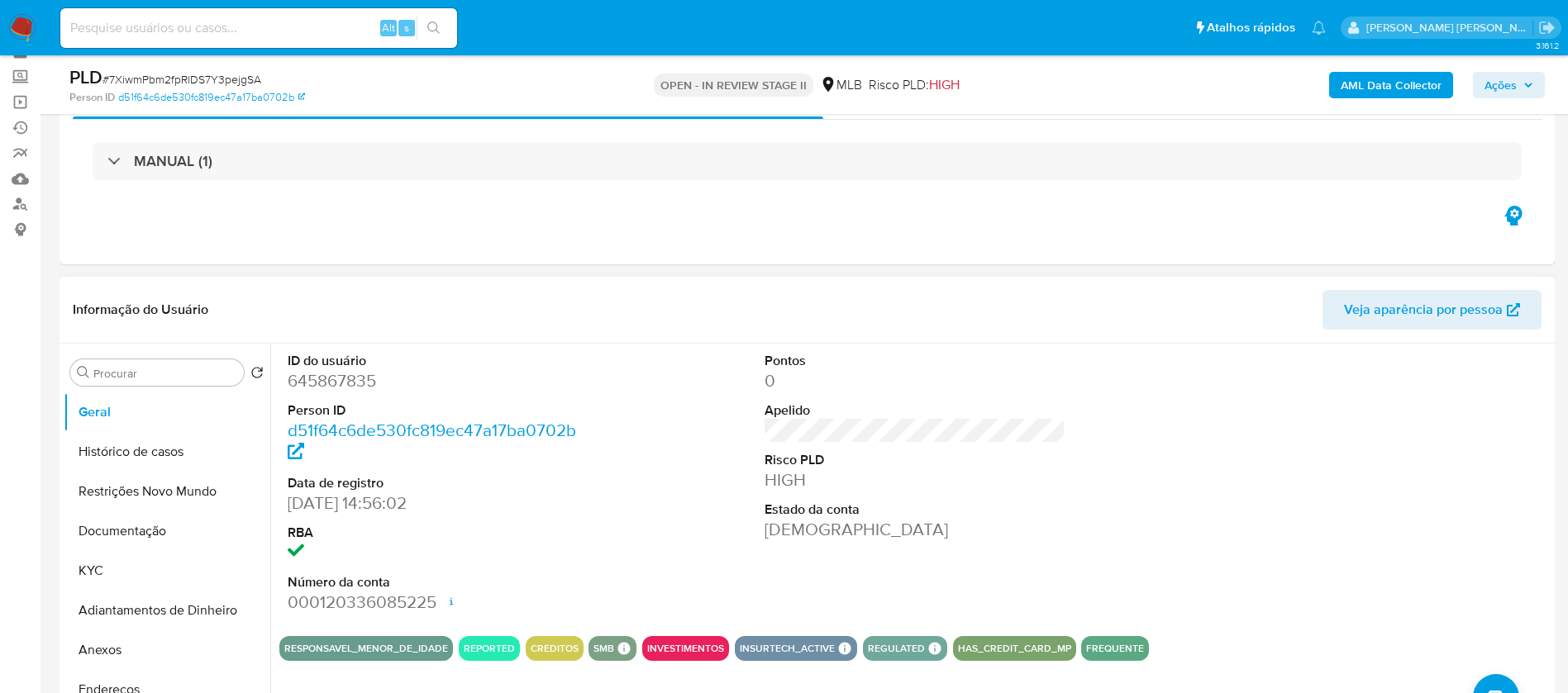
scroll to position [124, 0]
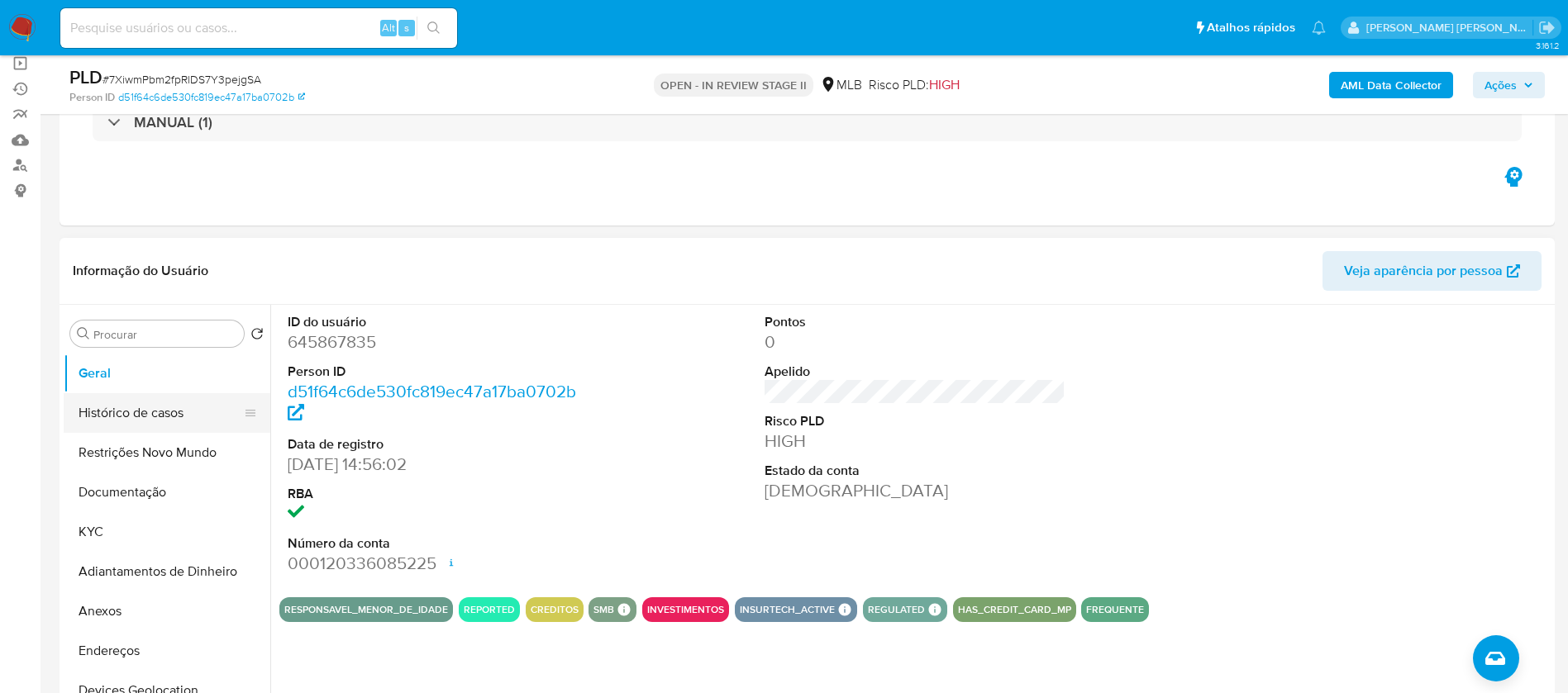
click at [114, 407] on button "Histórico de casos" at bounding box center [160, 413] width 194 height 40
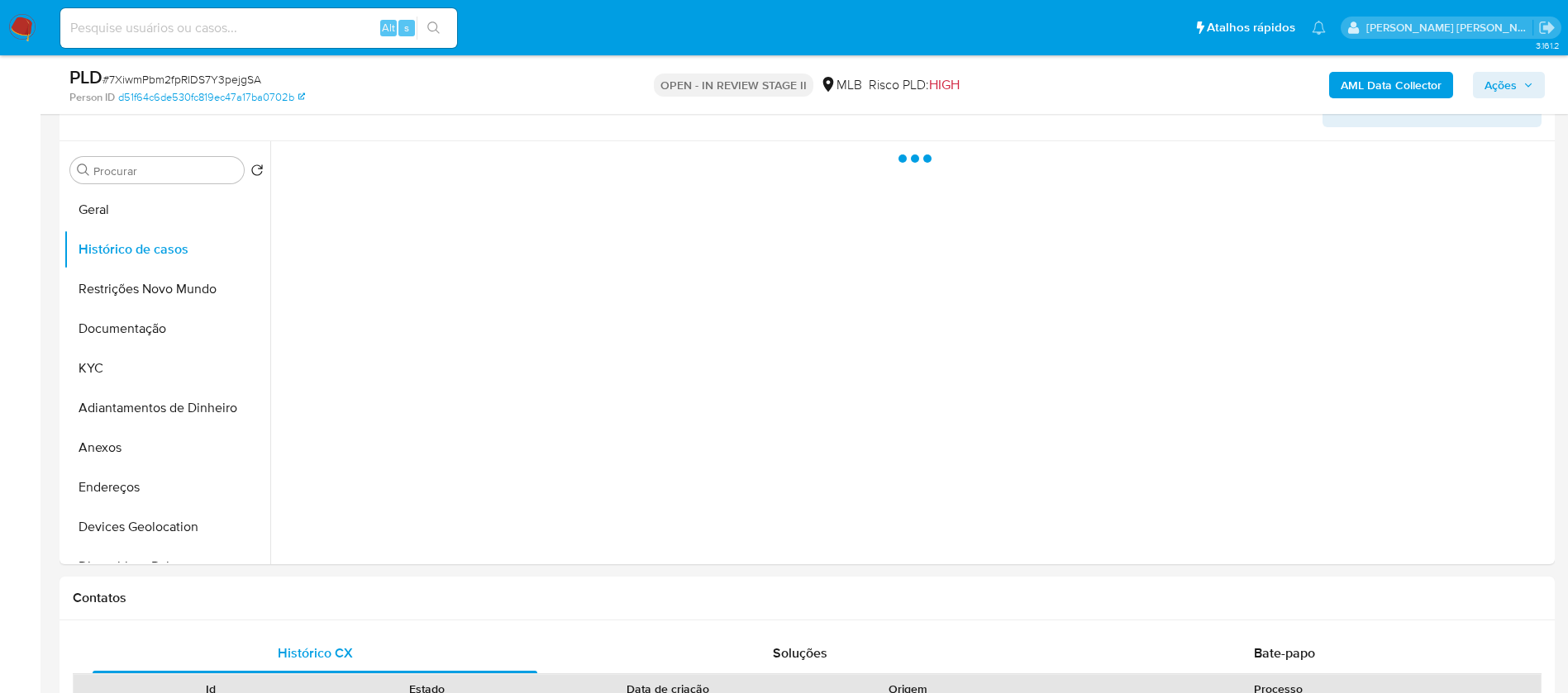
scroll to position [248, 0]
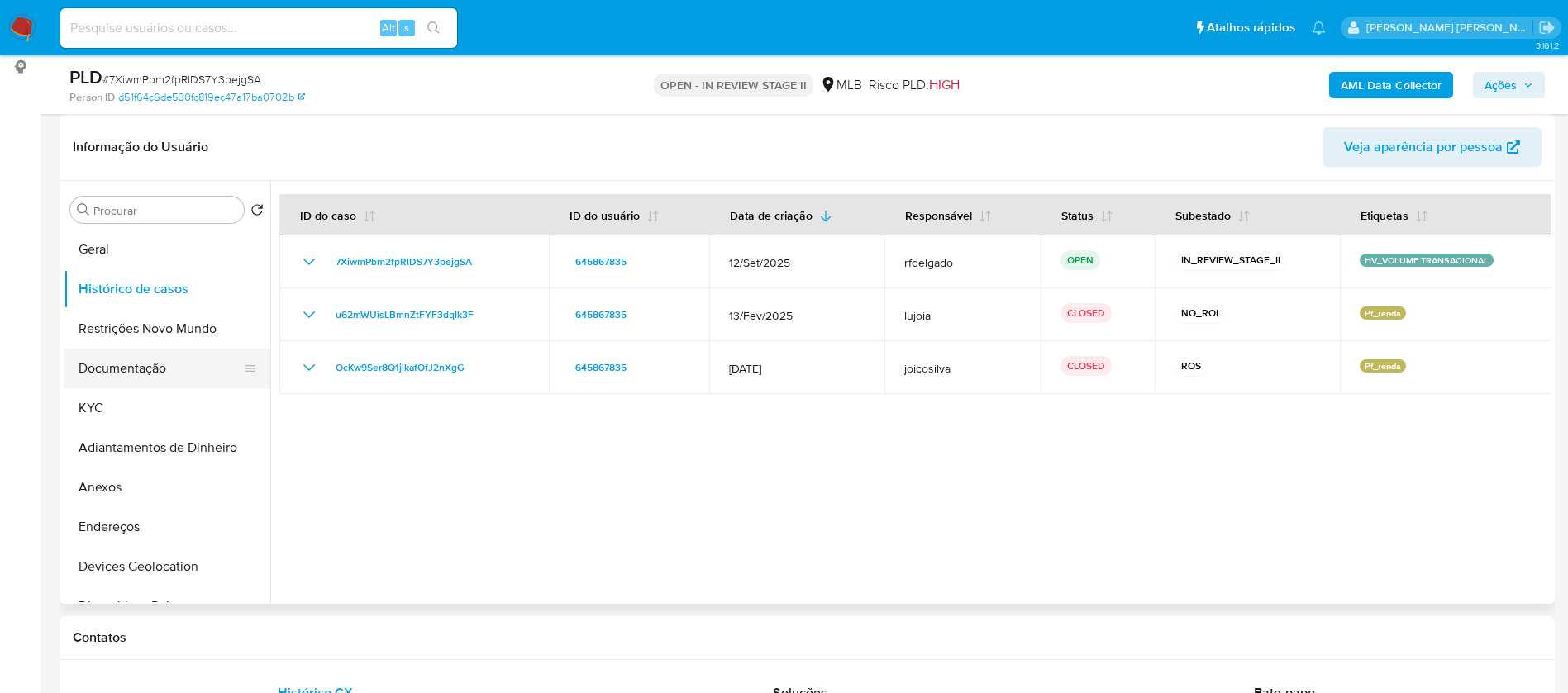
click at [96, 366] on button "Documentação" at bounding box center [160, 369] width 194 height 40
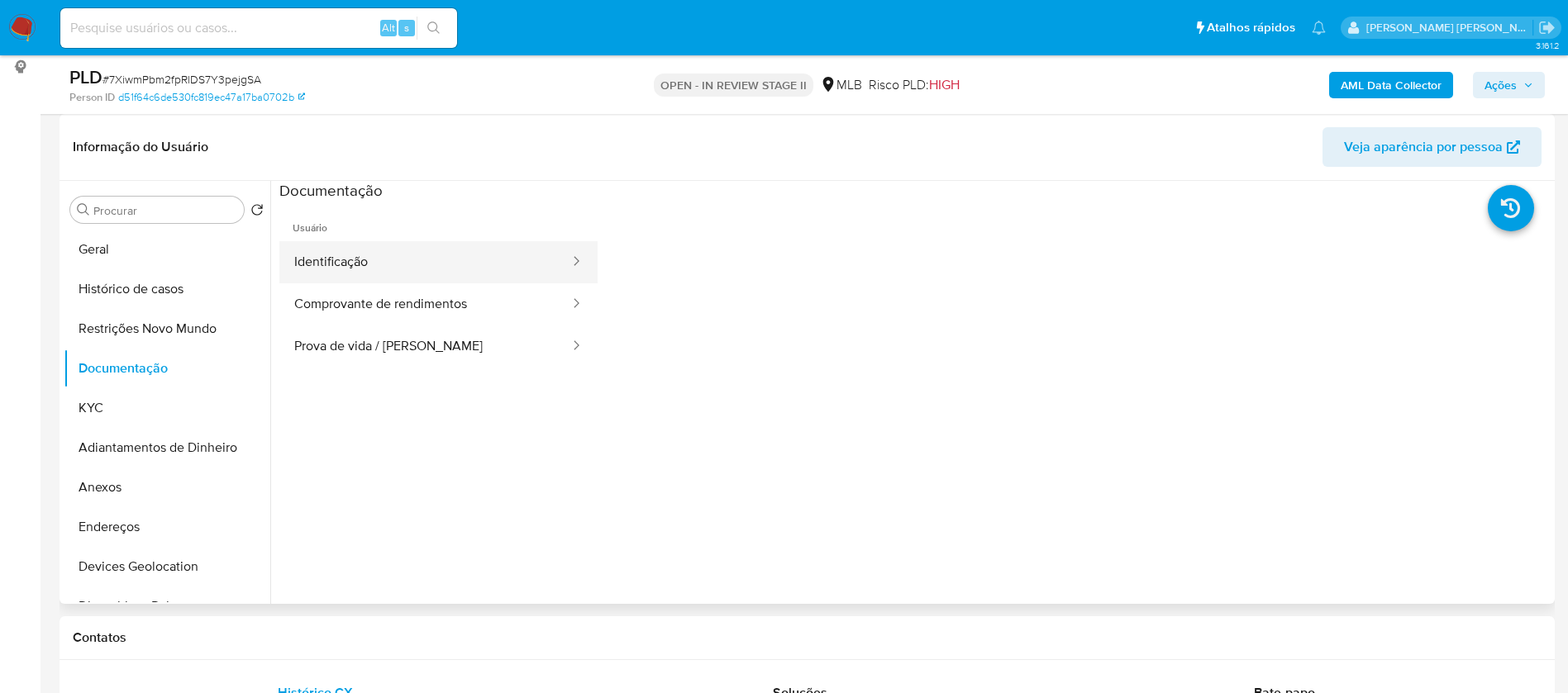
click at [332, 265] on button "Identificação" at bounding box center [424, 262] width 292 height 42
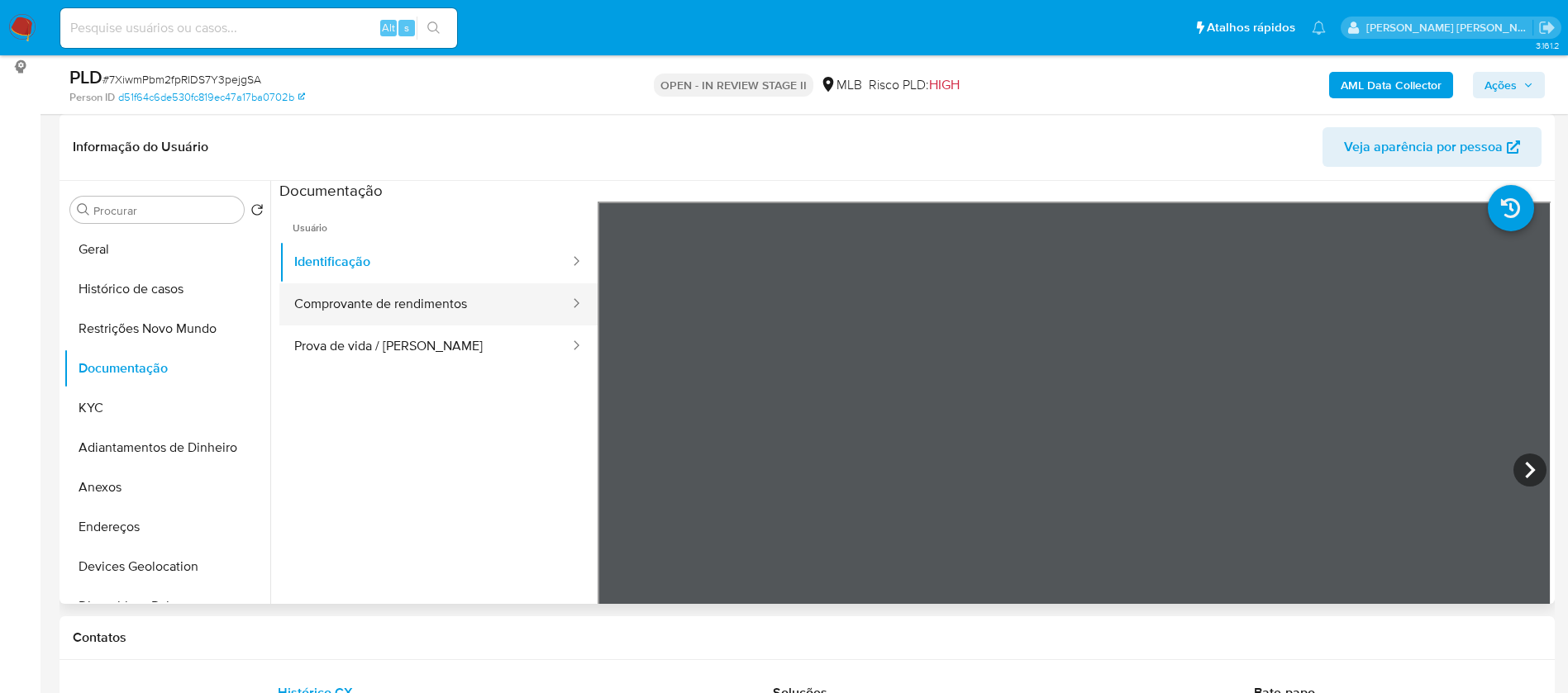
click at [341, 299] on button "Comprovante de rendimentos" at bounding box center [424, 304] width 292 height 42
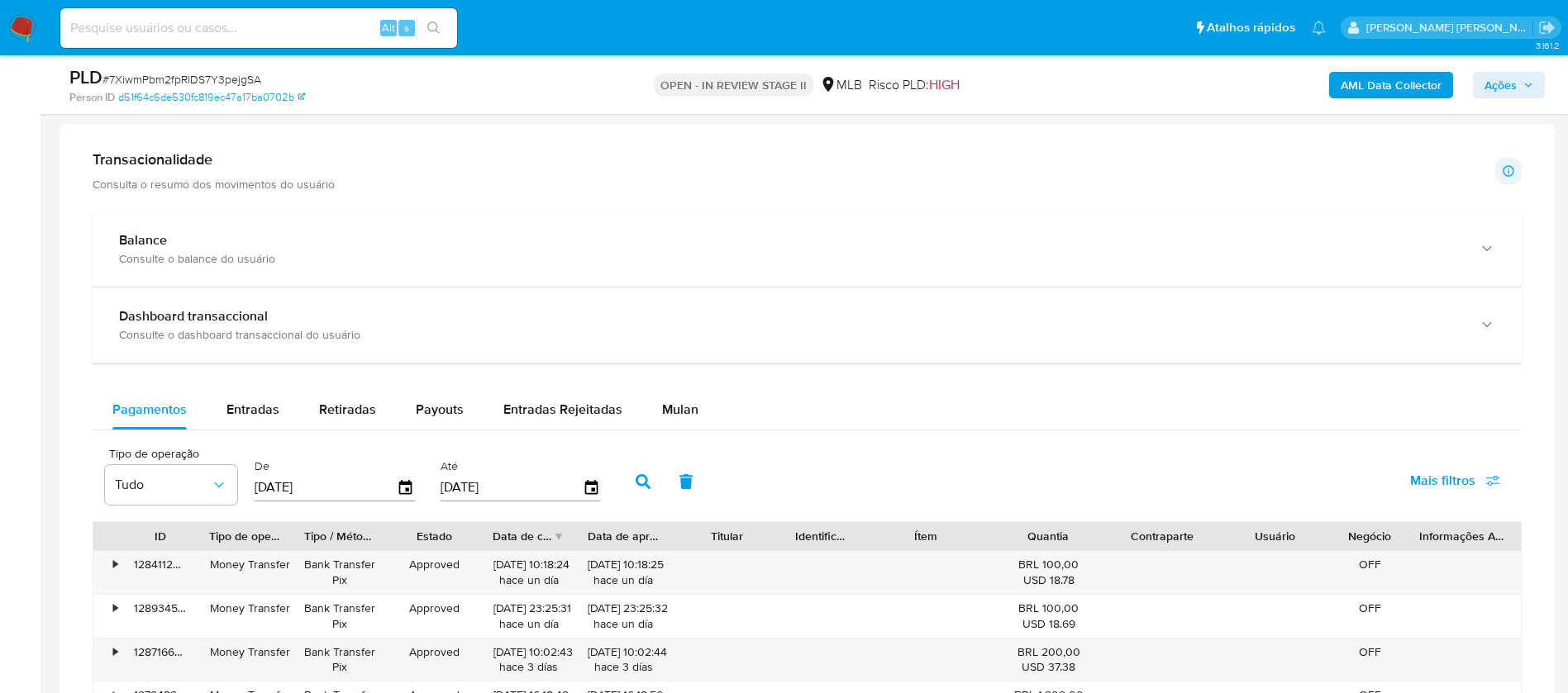
scroll to position [1239, 0]
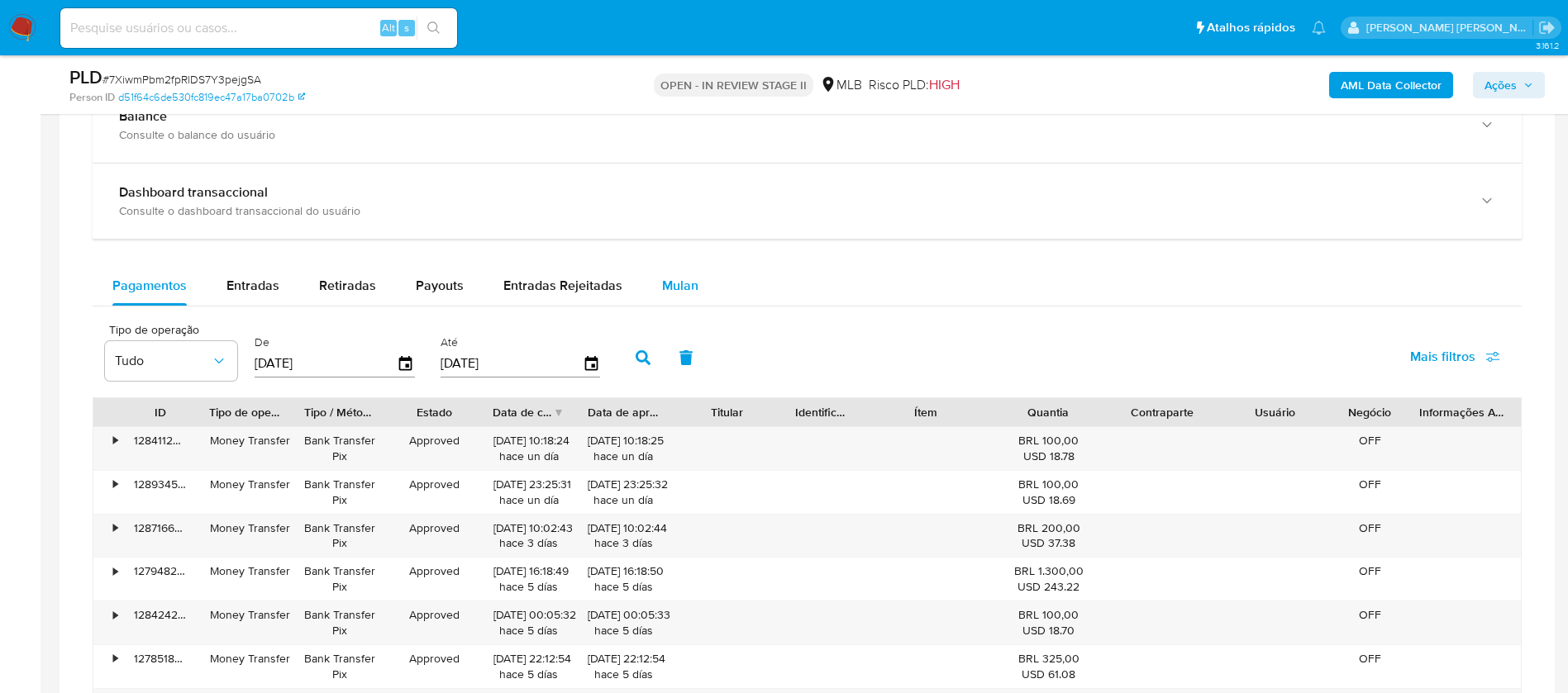
click at [688, 285] on span "Mulan" at bounding box center [680, 285] width 36 height 19
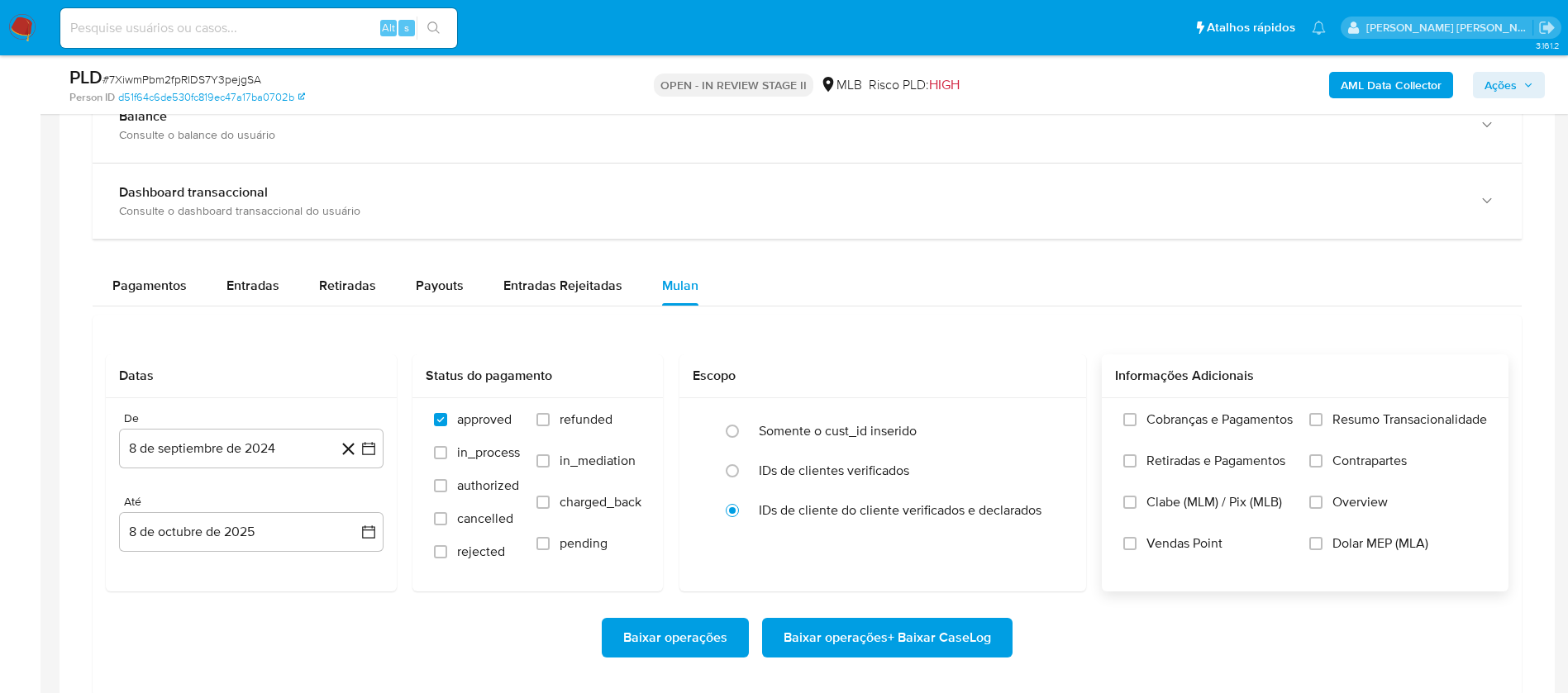
click at [1420, 416] on span "Resumo Transacionalidade" at bounding box center [1409, 420] width 154 height 16
click at [1322, 416] on input "Resumo Transacionalidade" at bounding box center [1315, 420] width 14 height 14
click at [1189, 541] on span "Vendas Point" at bounding box center [1185, 543] width 76 height 16
click at [1136, 541] on input "Vendas Point" at bounding box center [1129, 543] width 14 height 14
click at [302, 447] on button "8 de septiembre de 2024" at bounding box center [251, 449] width 264 height 40
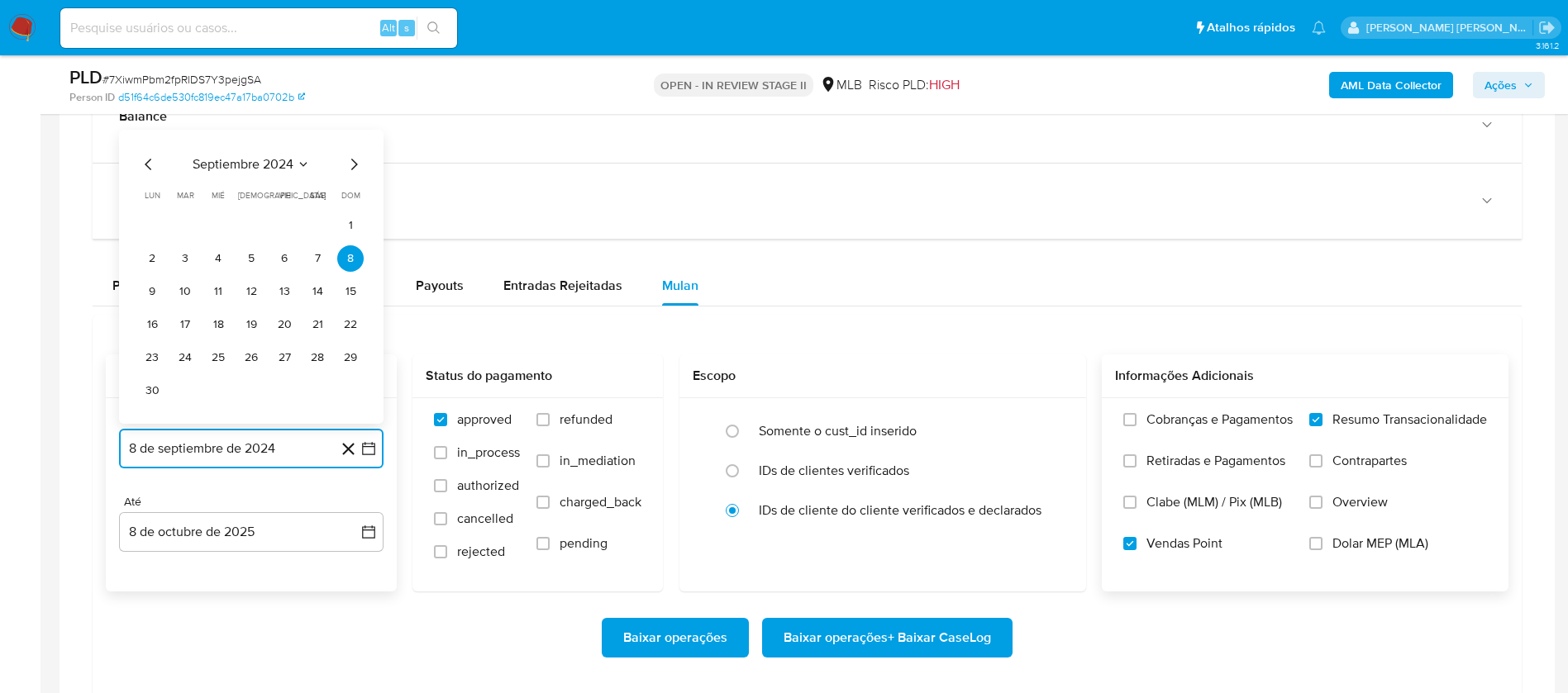
click at [265, 162] on span "septiembre 2024" at bounding box center [243, 164] width 101 height 16
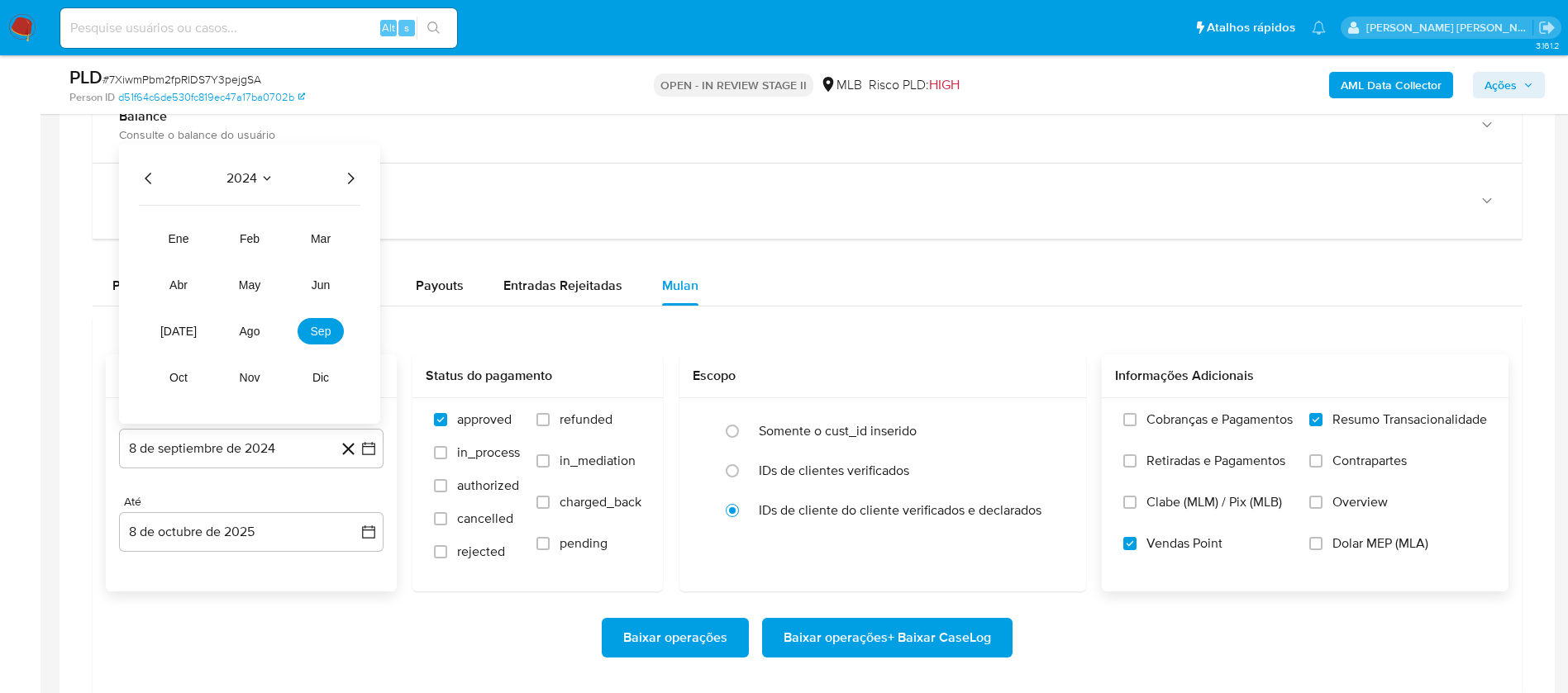
click at [348, 182] on icon "Año siguiente" at bounding box center [351, 179] width 20 height 20
click at [247, 336] on span "ago" at bounding box center [250, 331] width 21 height 14
click at [297, 258] on tr "1 2 3" at bounding box center [251, 258] width 224 height 26
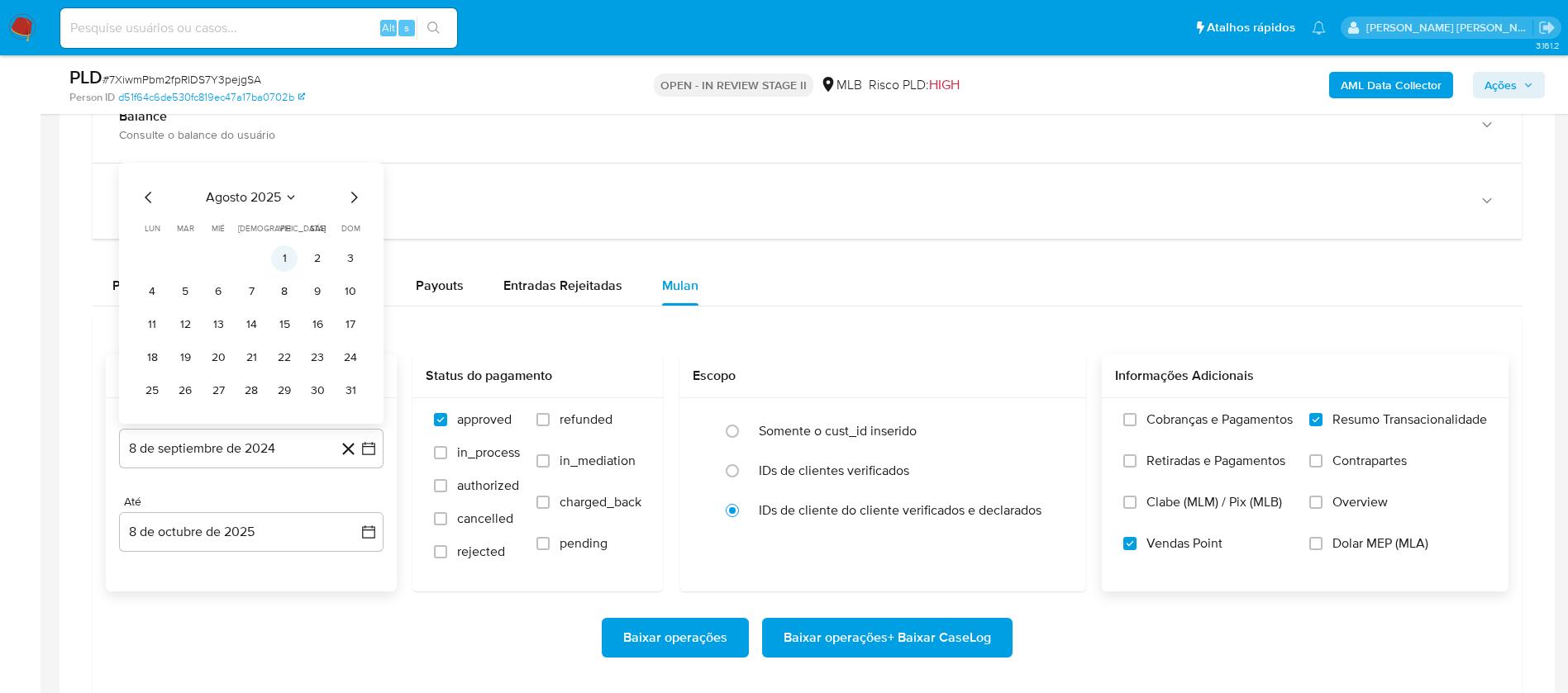
click at [285, 258] on button "1" at bounding box center [283, 258] width 26 height 26
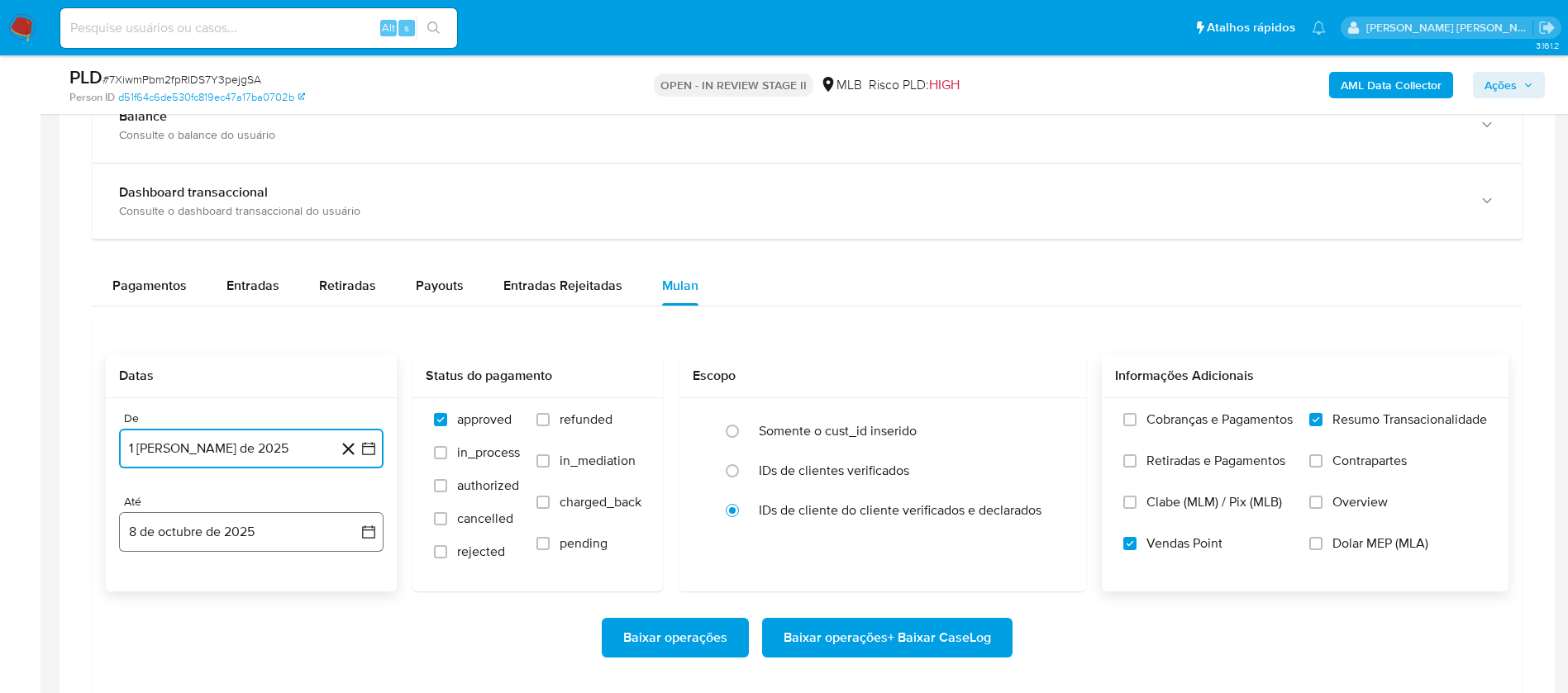
click at [315, 520] on button "8 de octubre de 2025" at bounding box center [251, 532] width 264 height 40
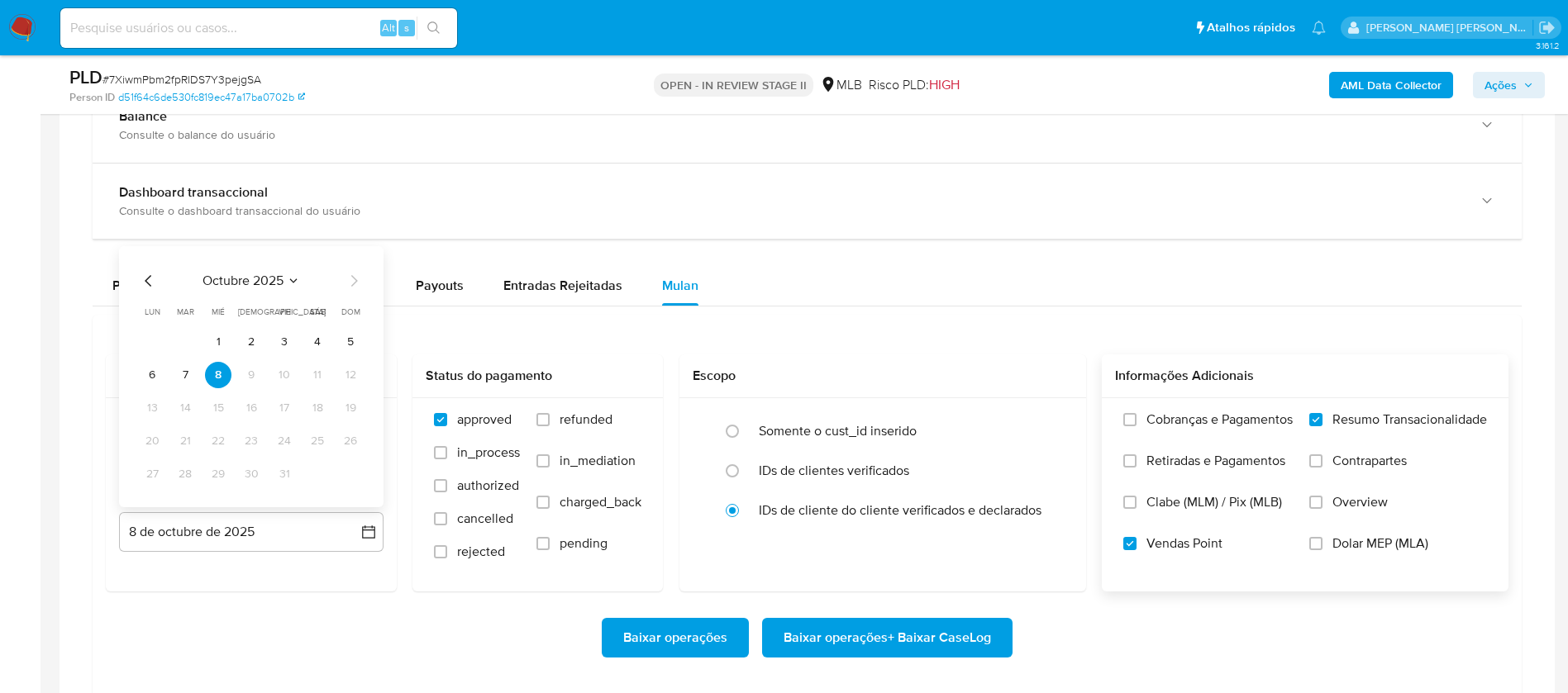
click at [357, 342] on button "5" at bounding box center [350, 342] width 26 height 26
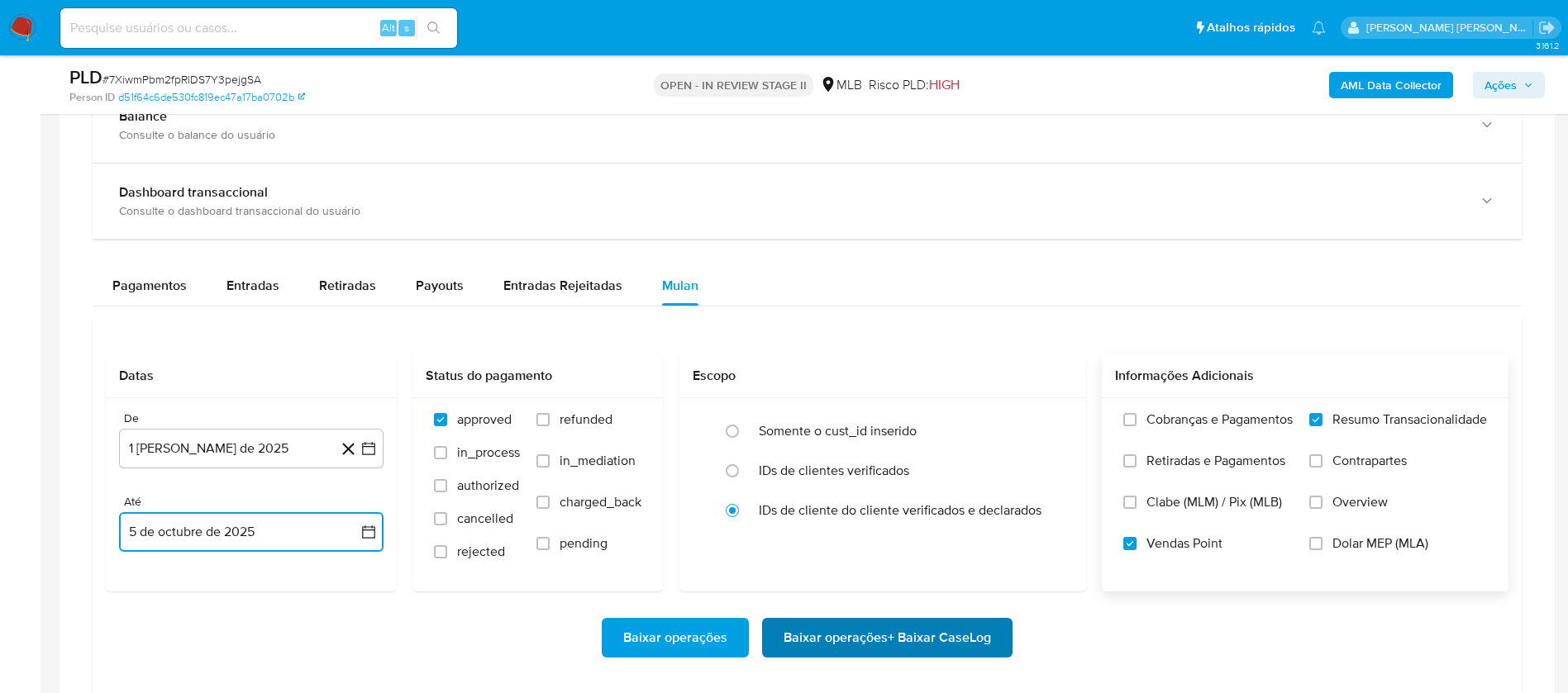
click at [931, 637] on span "Baixar operações + Baixar CaseLog" at bounding box center [887, 638] width 207 height 36
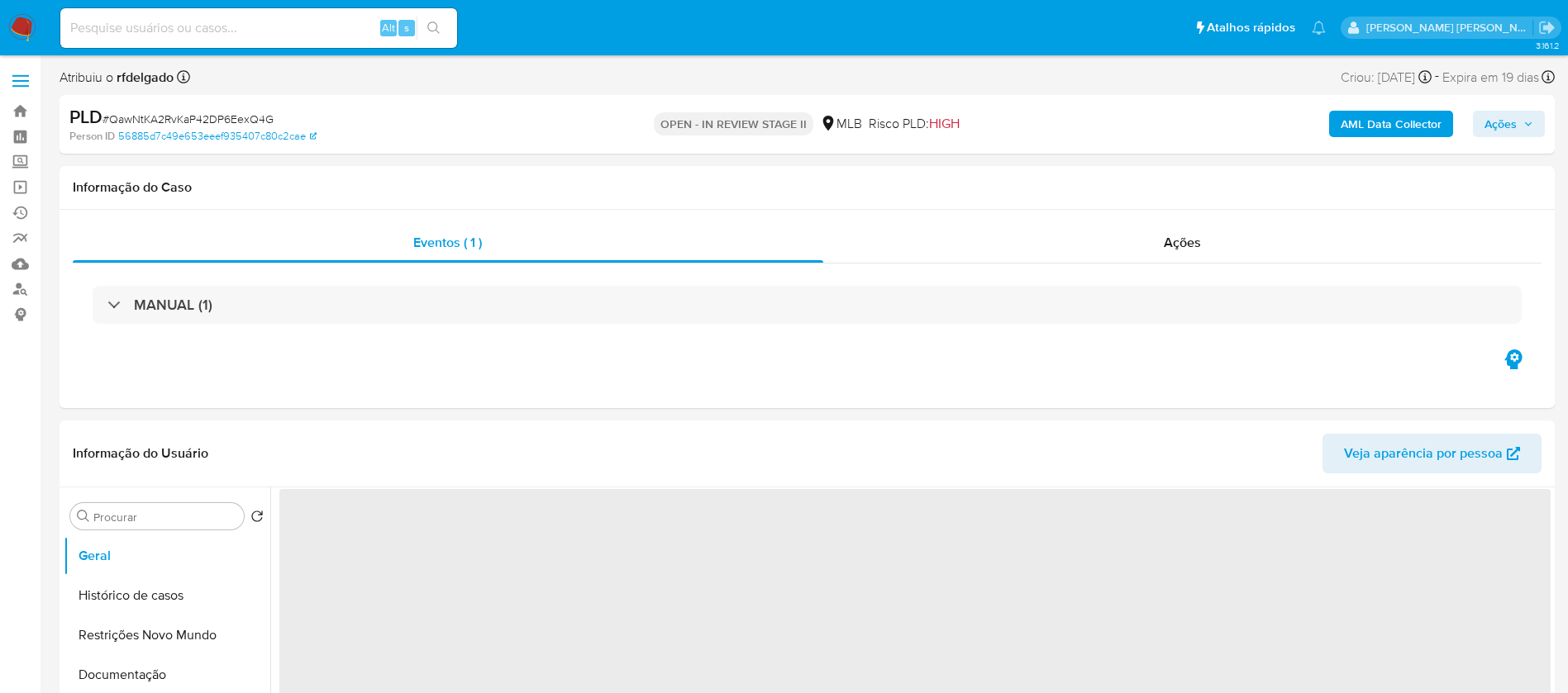
select select "10"
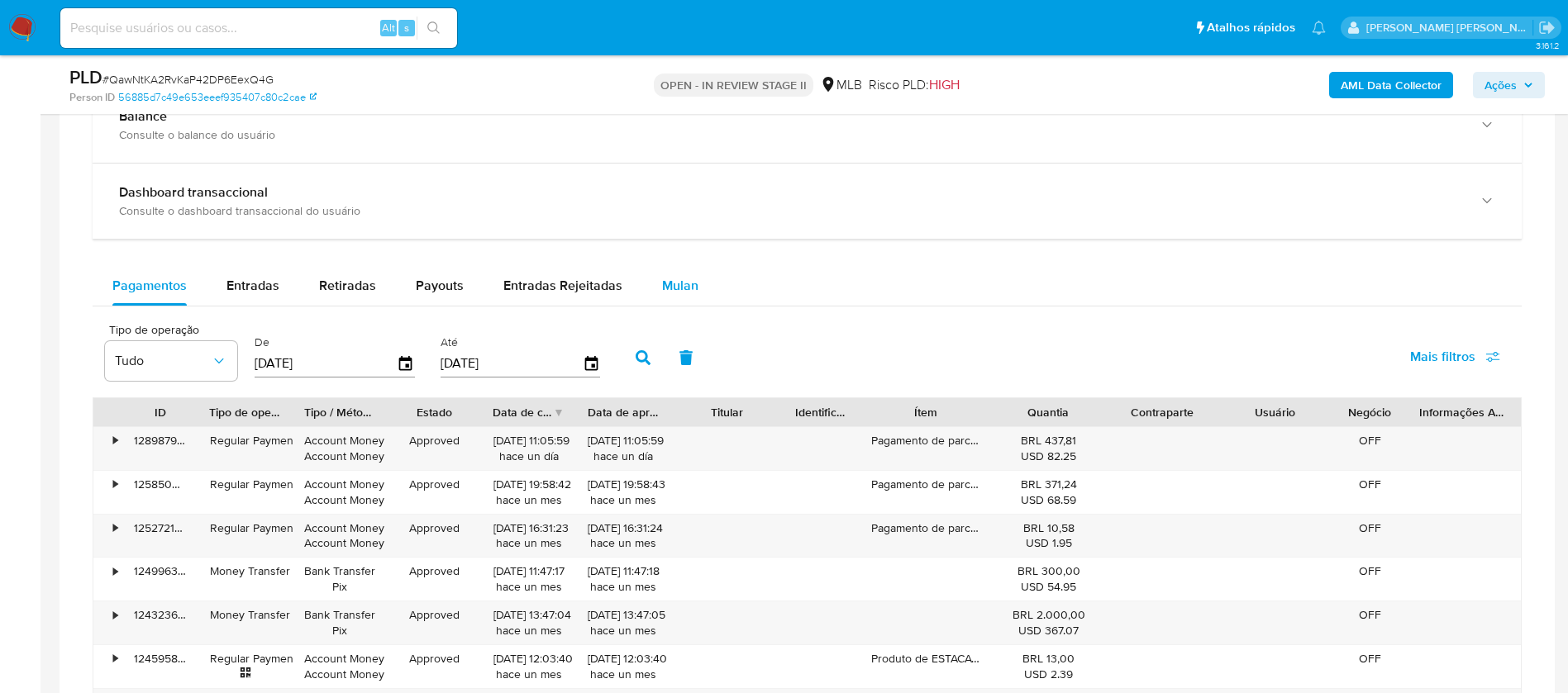
click at [674, 283] on span "Mulan" at bounding box center [680, 285] width 36 height 19
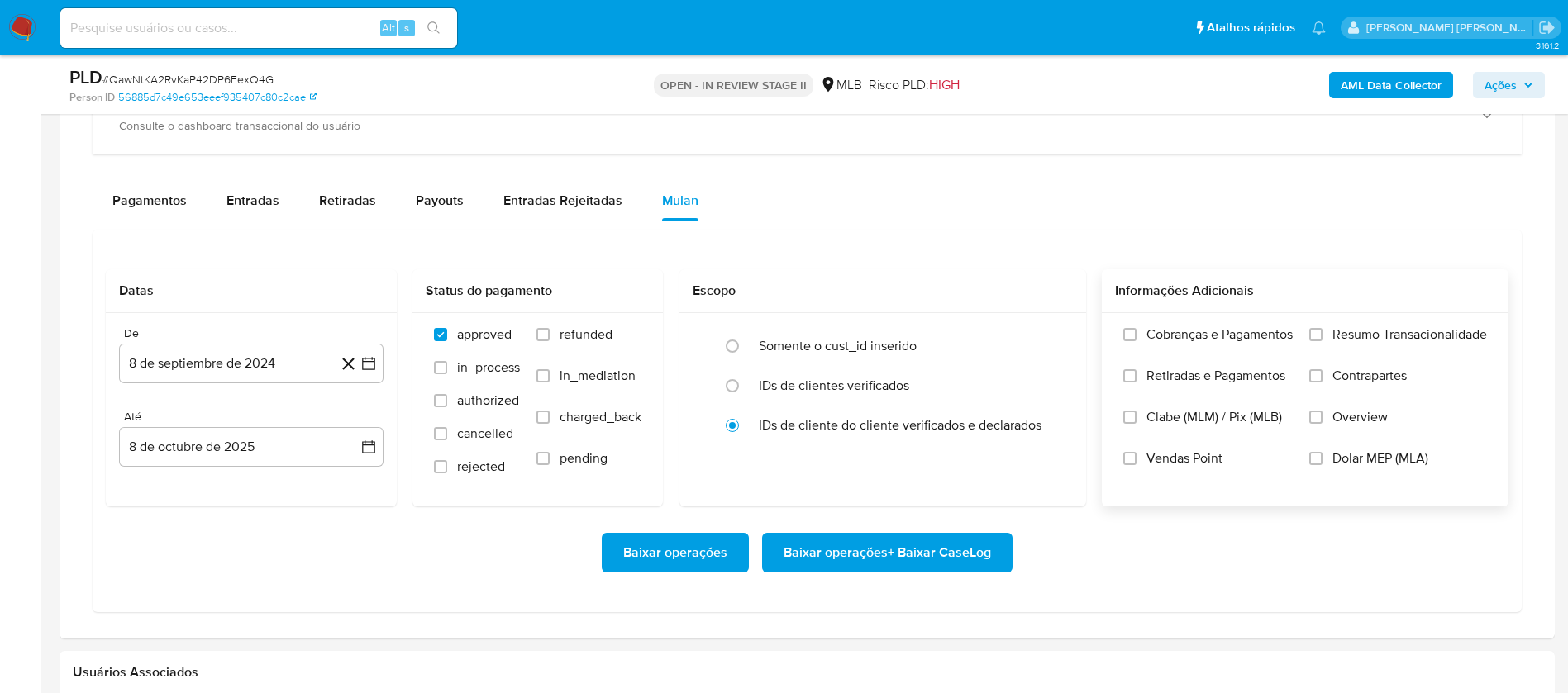
scroll to position [1363, 0]
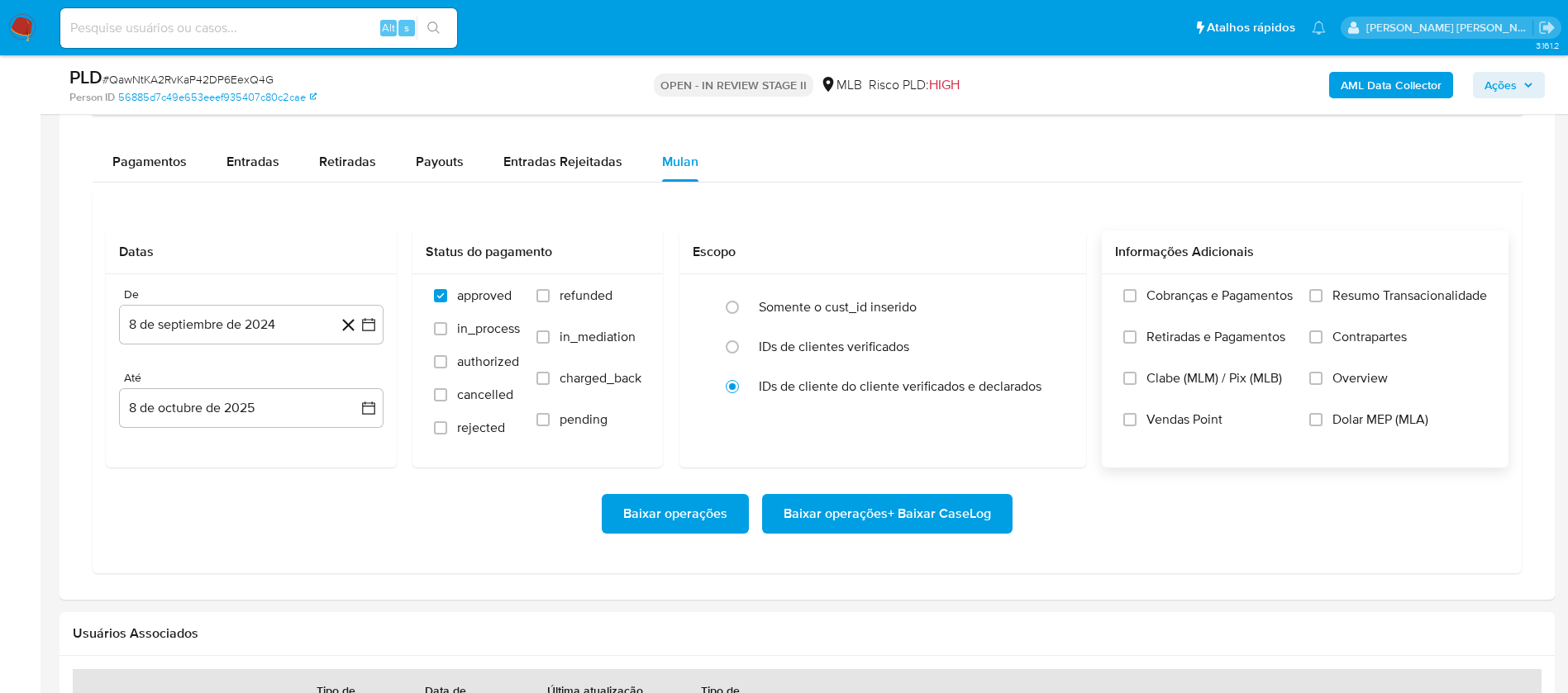
click at [1334, 292] on span "Resumo Transacionalidade" at bounding box center [1409, 296] width 154 height 16
click at [1322, 292] on input "Resumo Transacionalidade" at bounding box center [1315, 295] width 14 height 14
click at [1177, 418] on span "Vendas Point" at bounding box center [1185, 420] width 76 height 16
click at [1136, 418] on input "Vendas Point" at bounding box center [1129, 420] width 14 height 14
click at [193, 328] on button "8 de septiembre de 2024" at bounding box center [251, 325] width 264 height 40
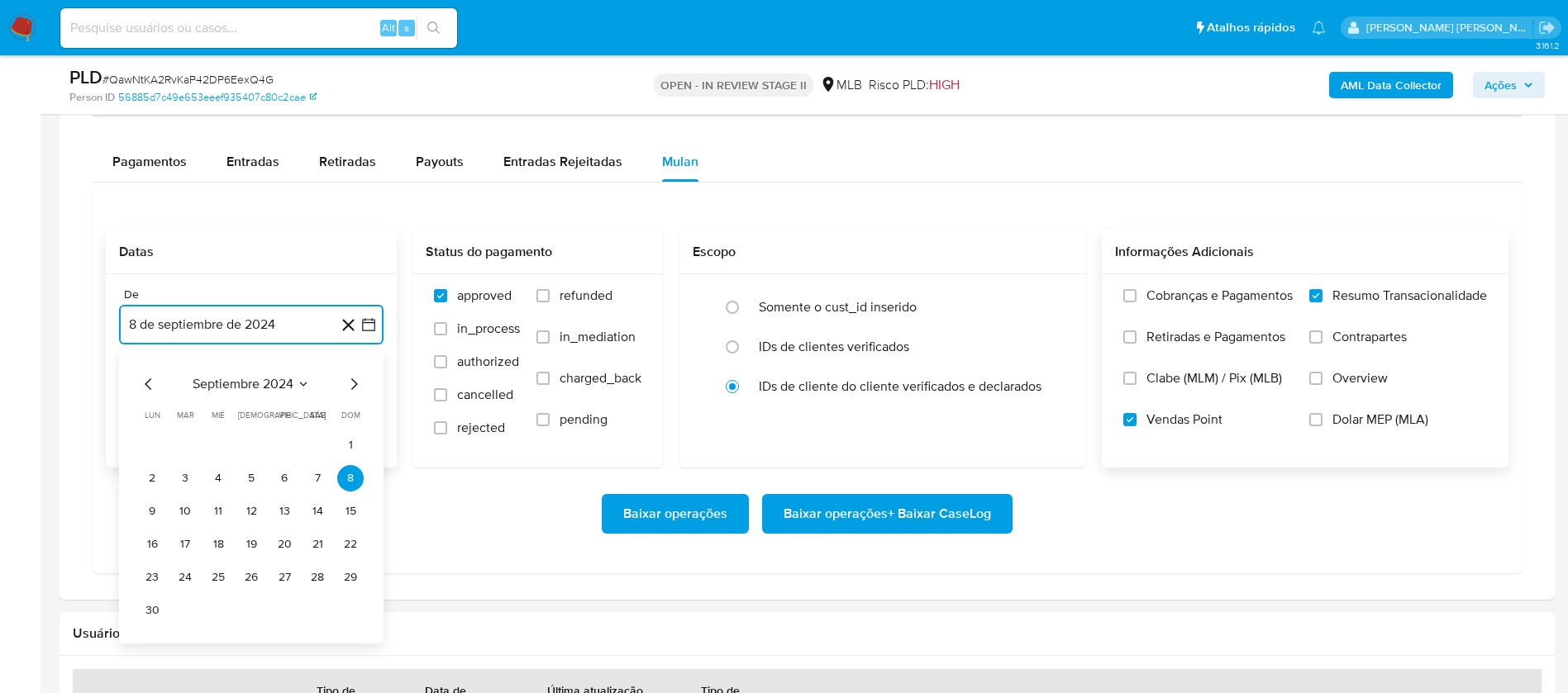
click at [234, 382] on span "septiembre 2024" at bounding box center [243, 384] width 101 height 16
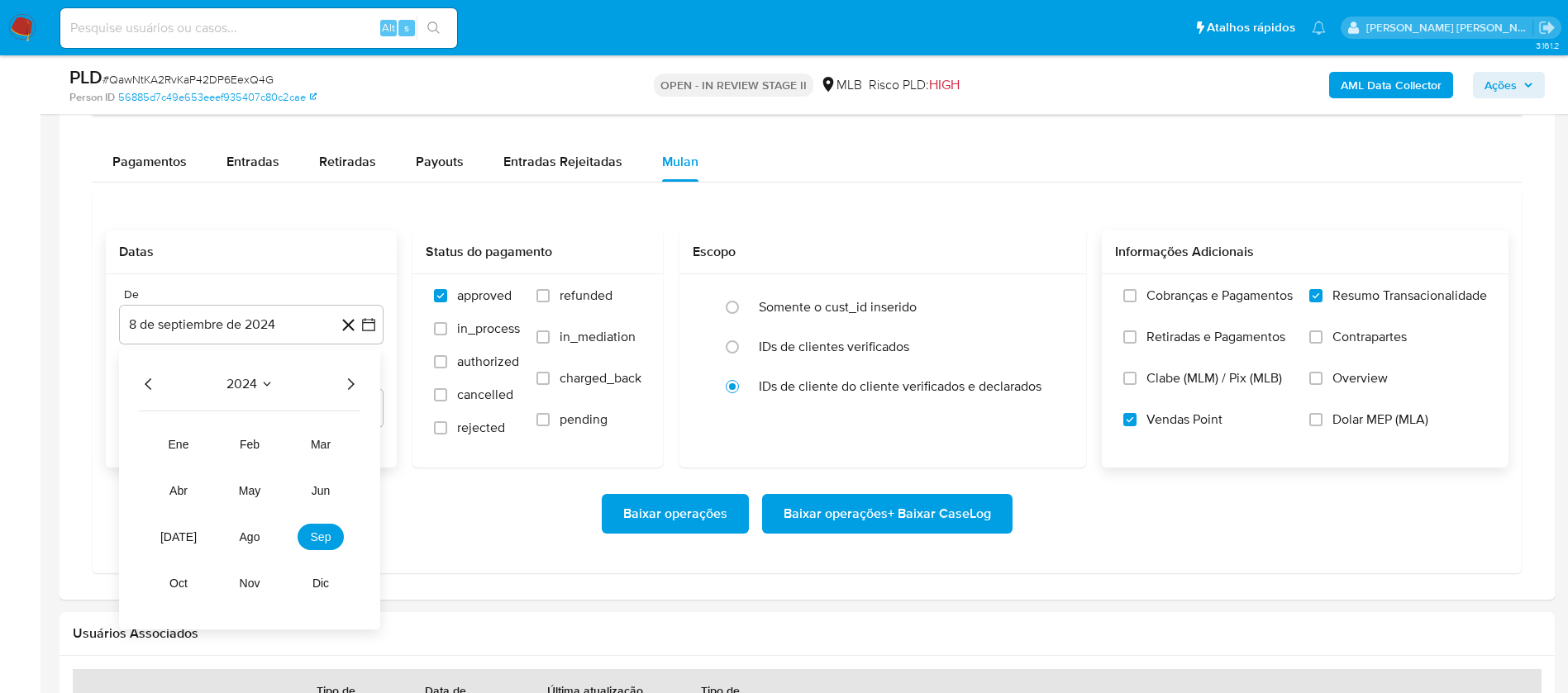
click at [352, 385] on icon "Año siguiente" at bounding box center [351, 384] width 6 height 12
click at [252, 540] on span "ago" at bounding box center [250, 537] width 21 height 14
click at [286, 440] on button "1" at bounding box center [283, 445] width 26 height 26
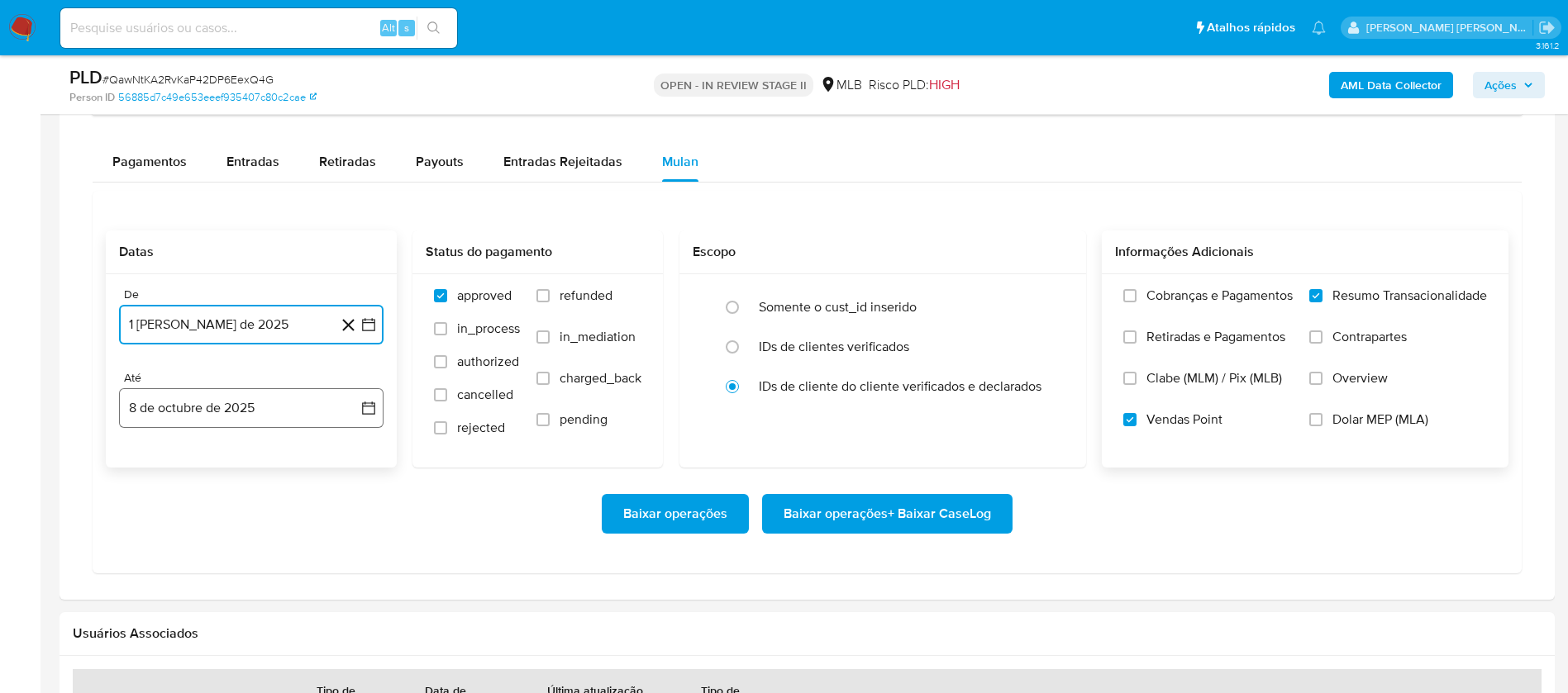
click at [270, 398] on button "8 de octubre de 2025" at bounding box center [251, 409] width 264 height 40
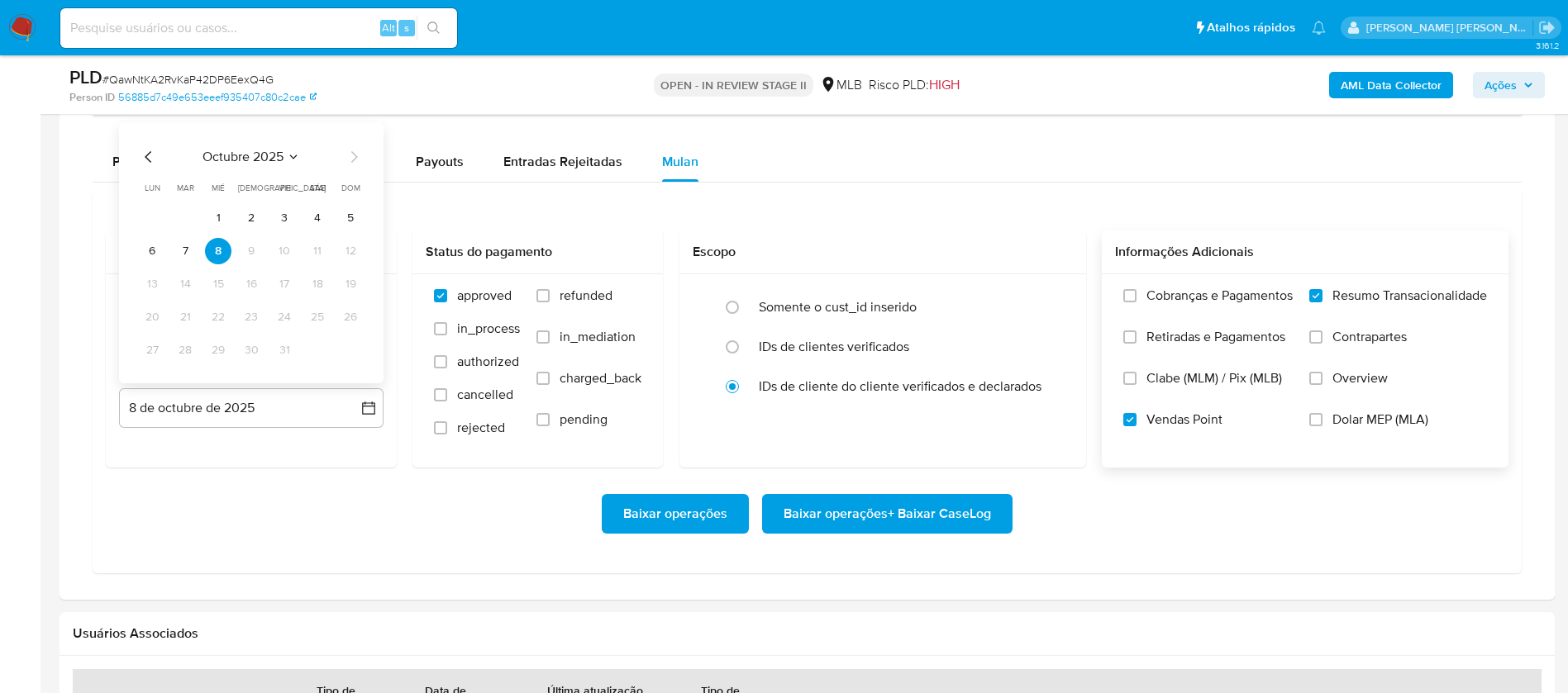
click at [351, 214] on button "5" at bounding box center [350, 218] width 26 height 26
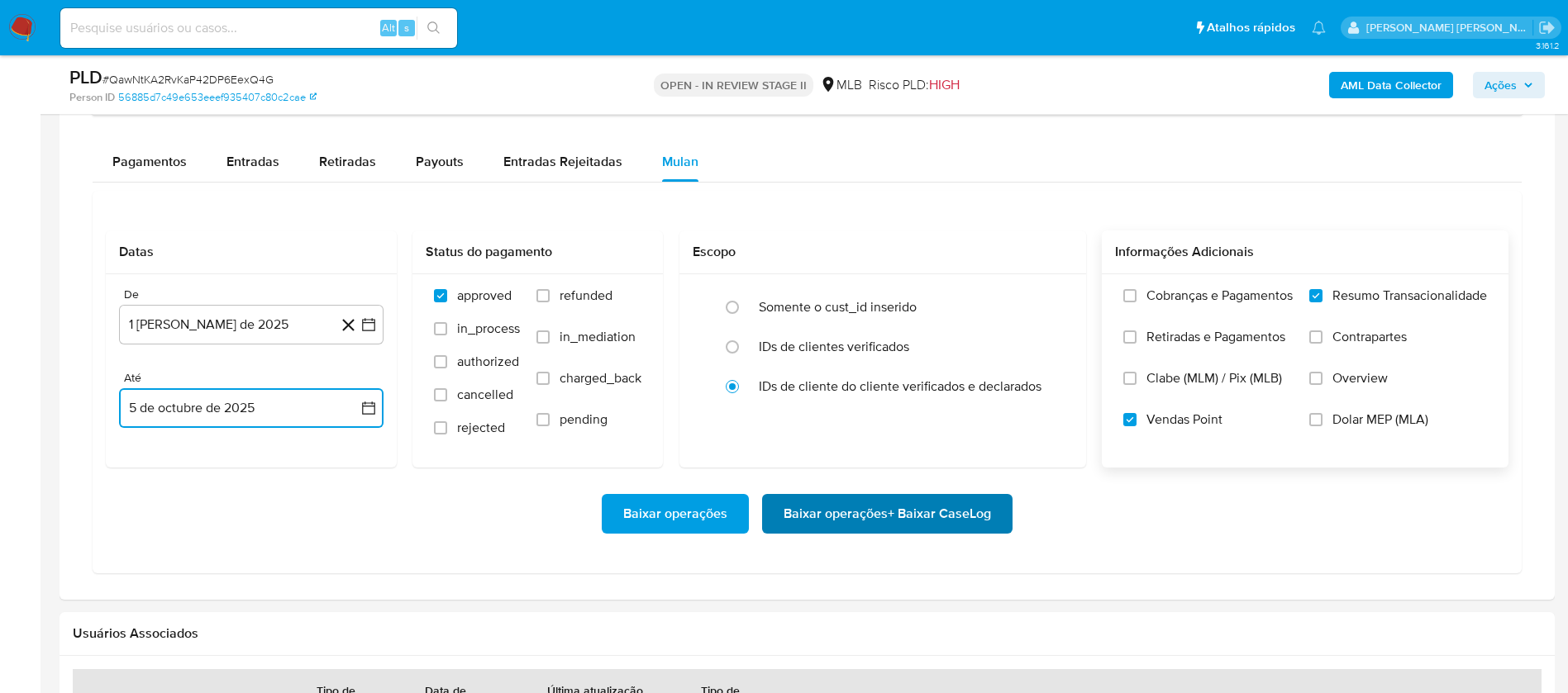
click at [881, 520] on span "Baixar operações + Baixar CaseLog" at bounding box center [887, 514] width 207 height 36
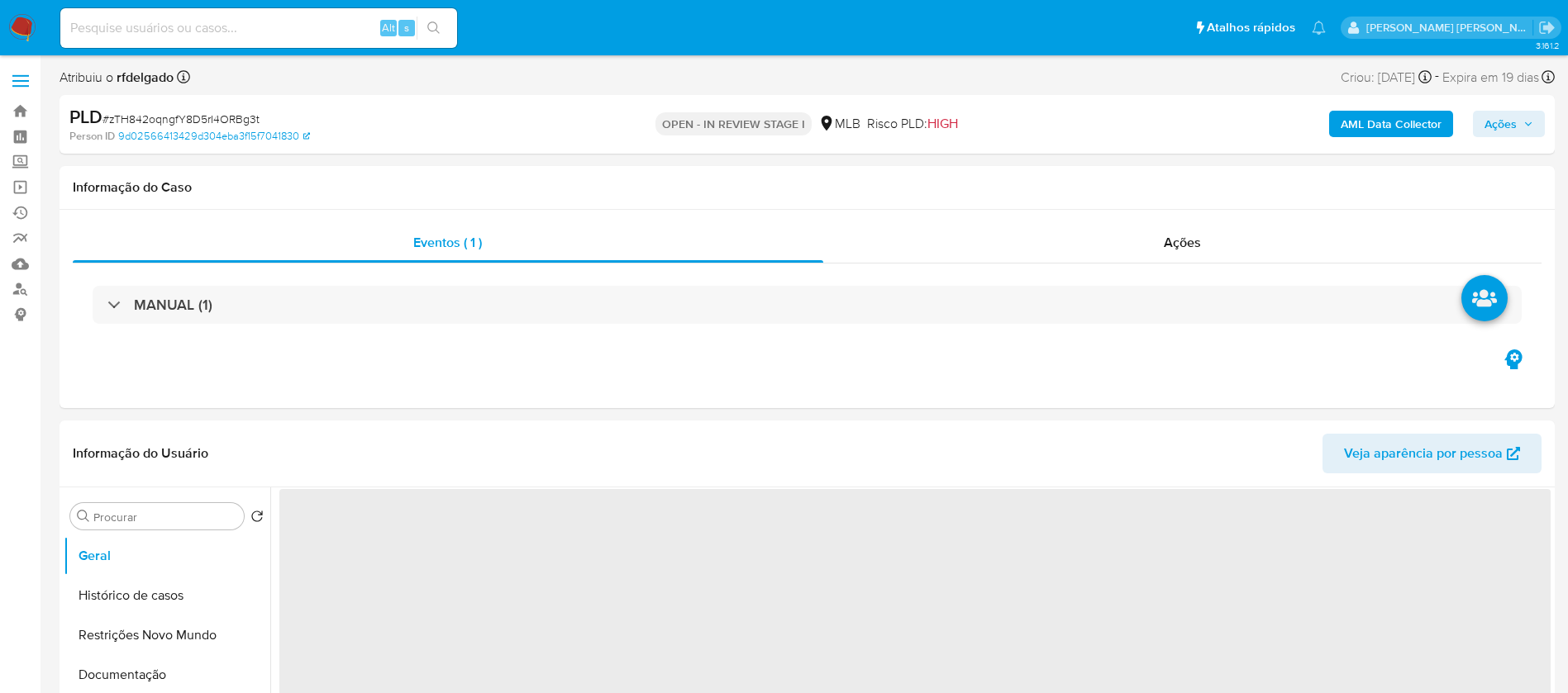
select select "10"
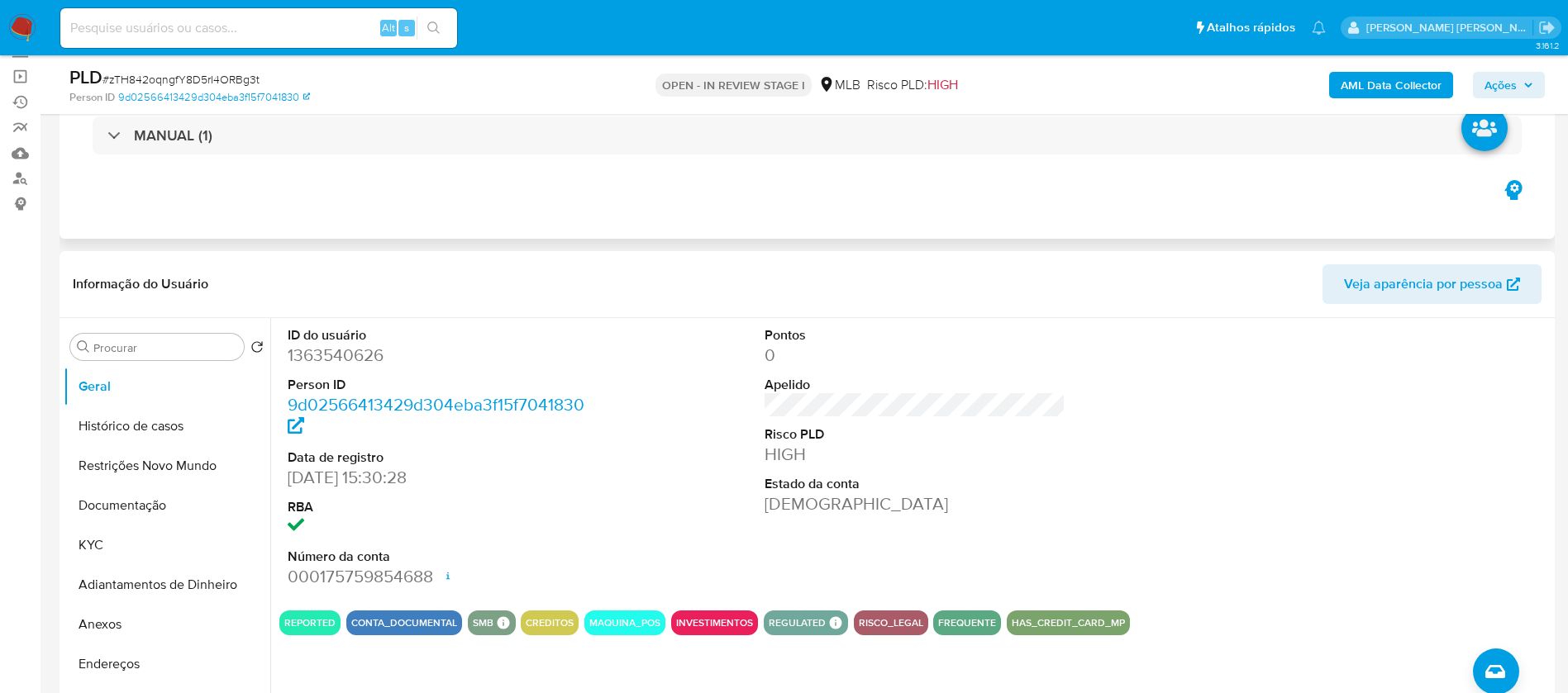
scroll to position [248, 0]
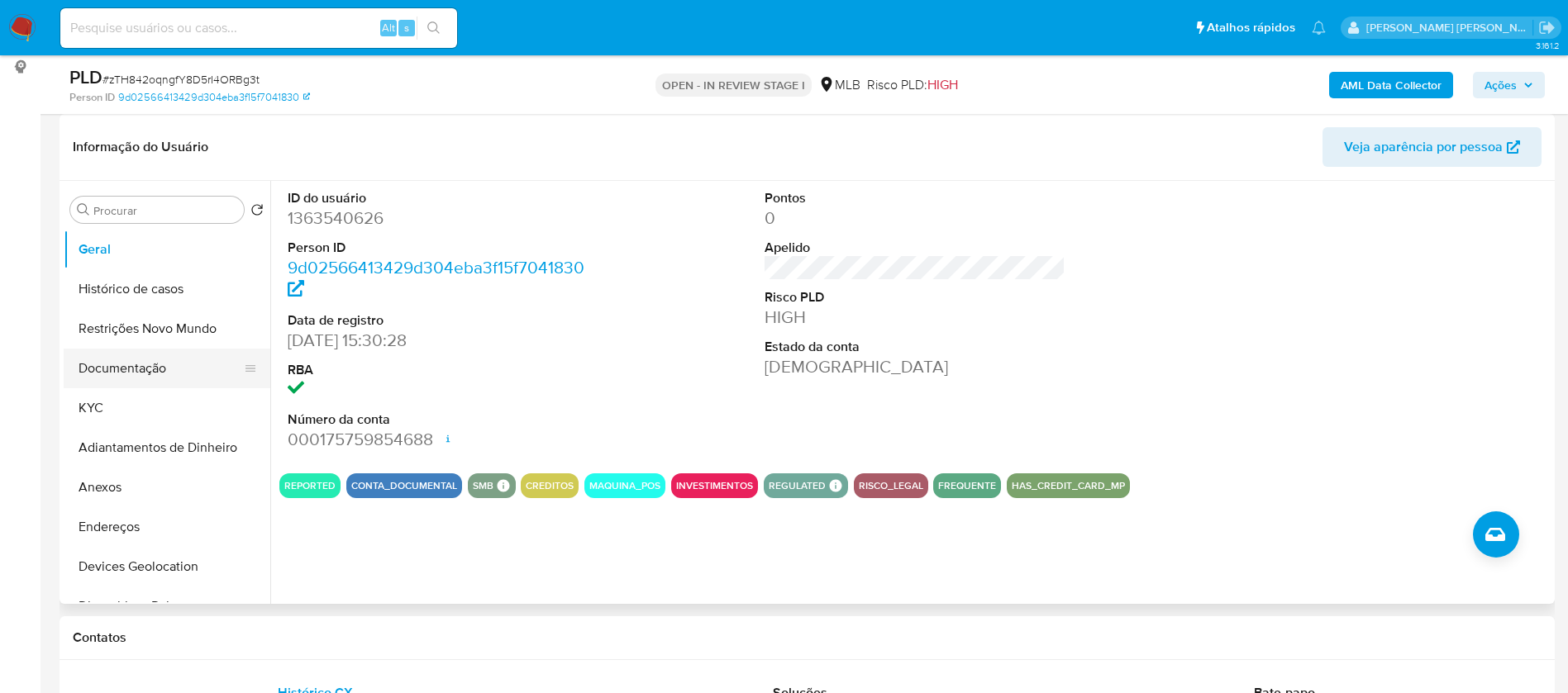
click at [137, 365] on button "Documentação" at bounding box center [160, 369] width 194 height 40
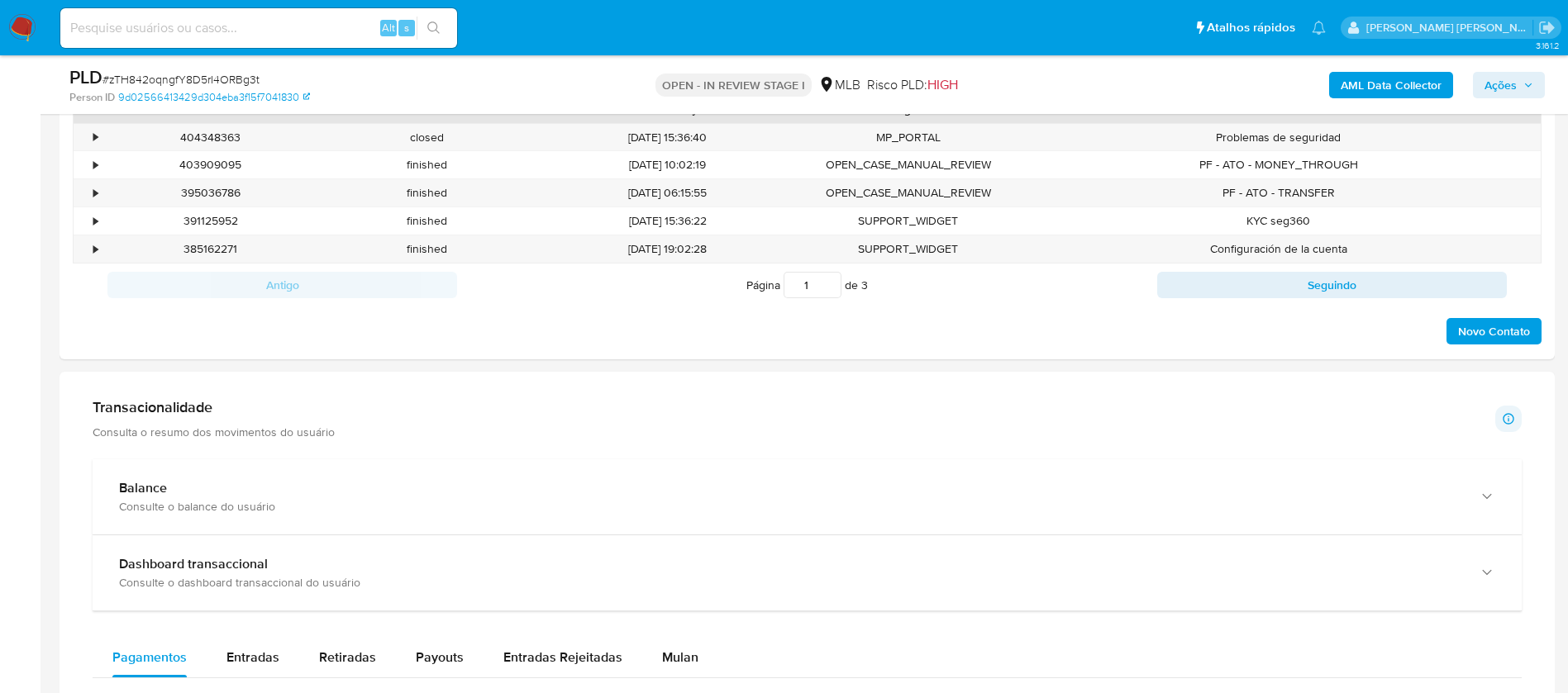
scroll to position [1363, 0]
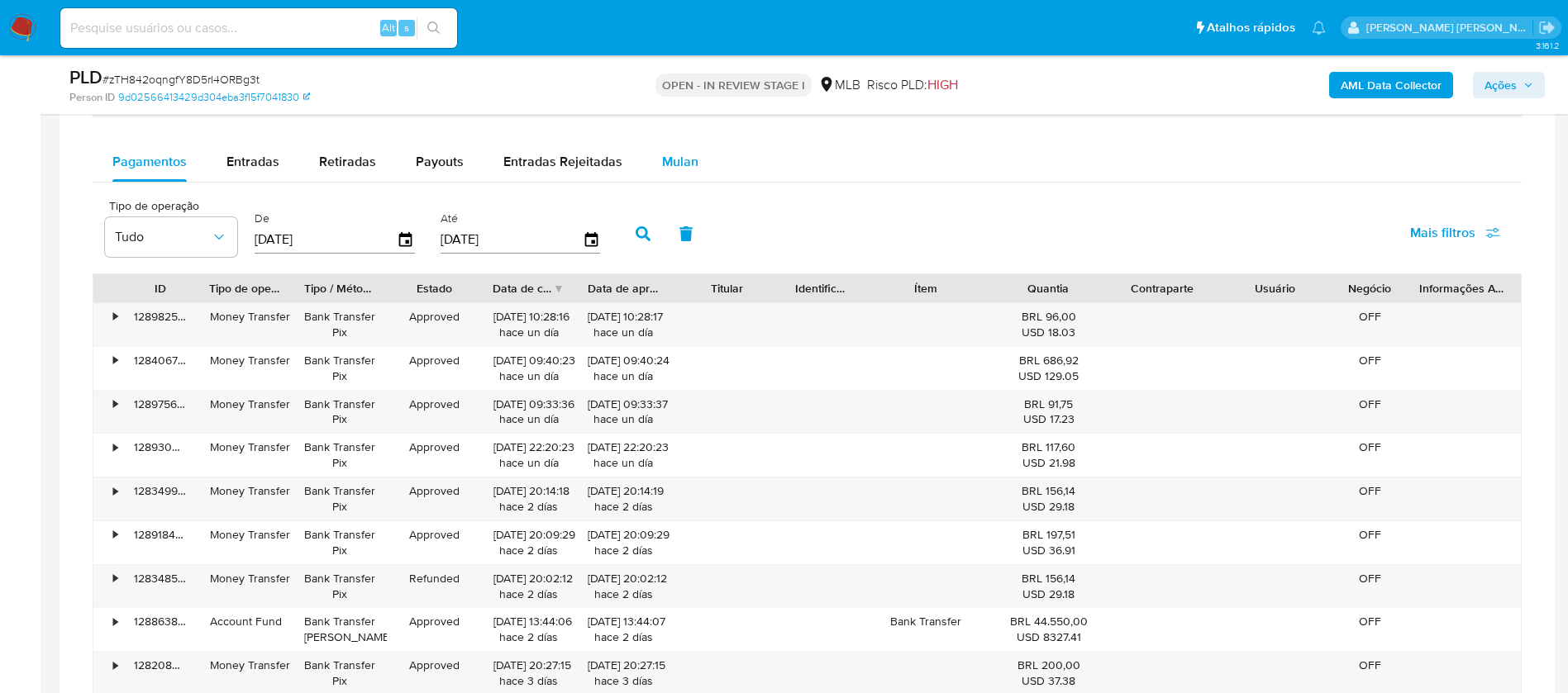
click at [684, 162] on span "Mulan" at bounding box center [680, 161] width 36 height 19
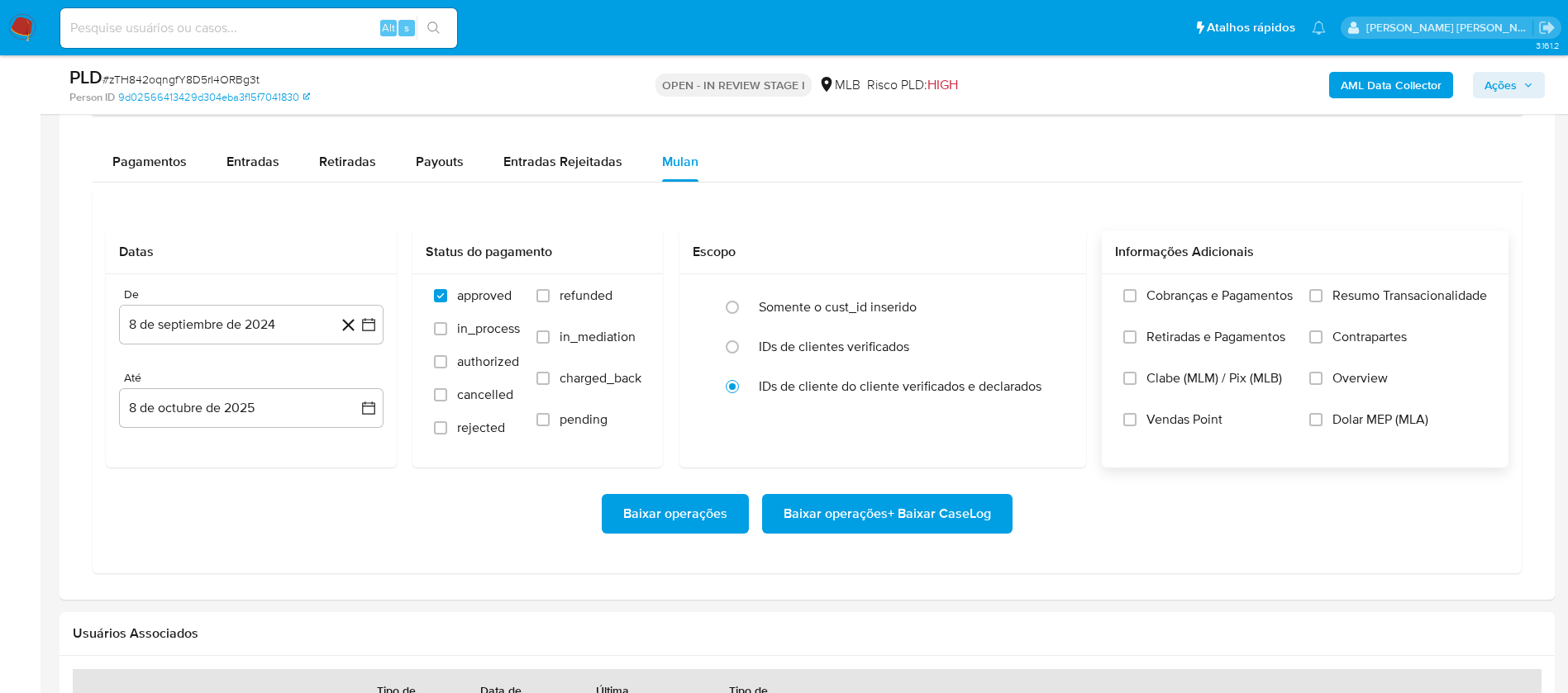
click at [1387, 297] on span "Resumo Transacionalidade" at bounding box center [1409, 296] width 154 height 16
click at [1322, 297] on input "Resumo Transacionalidade" at bounding box center [1315, 295] width 14 height 14
click at [1180, 425] on span "Vendas Point" at bounding box center [1185, 420] width 76 height 16
click at [1136, 425] on input "Vendas Point" at bounding box center [1129, 420] width 14 height 14
click at [203, 316] on button "8 de septiembre de 2024" at bounding box center [251, 325] width 264 height 40
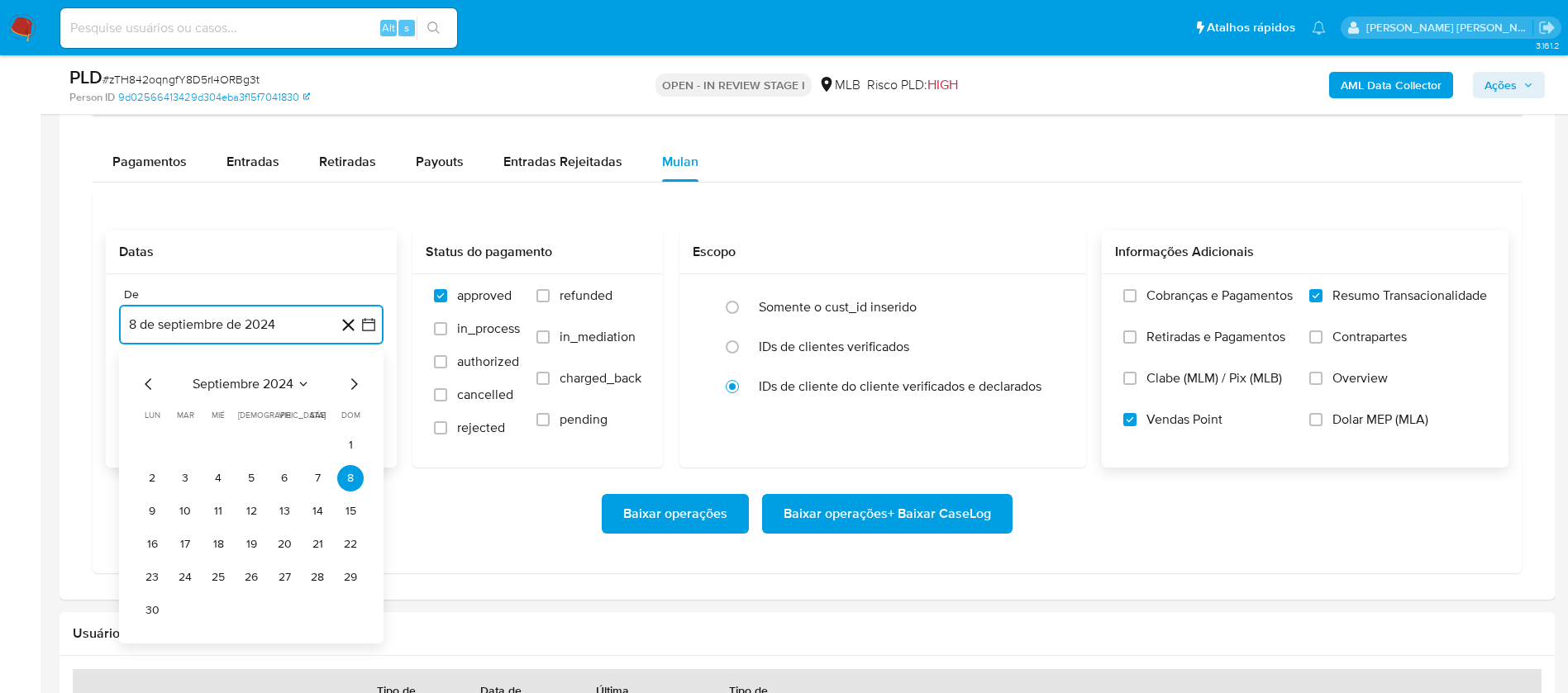
click at [259, 388] on span "septiembre 2024" at bounding box center [243, 384] width 101 height 16
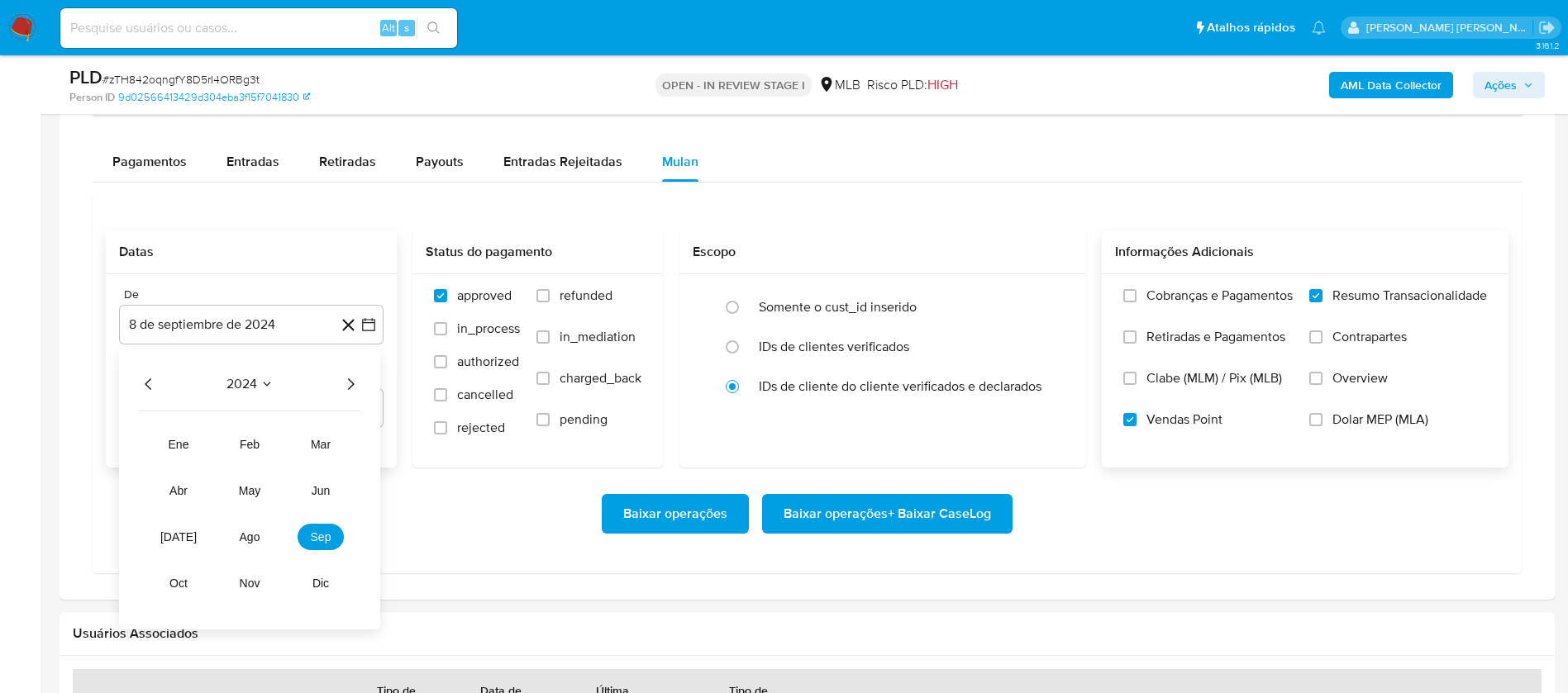
click at [347, 389] on icon "Año siguiente" at bounding box center [351, 384] width 20 height 20
click at [237, 535] on button "ago" at bounding box center [249, 537] width 46 height 26
click at [288, 444] on button "1" at bounding box center [283, 445] width 26 height 26
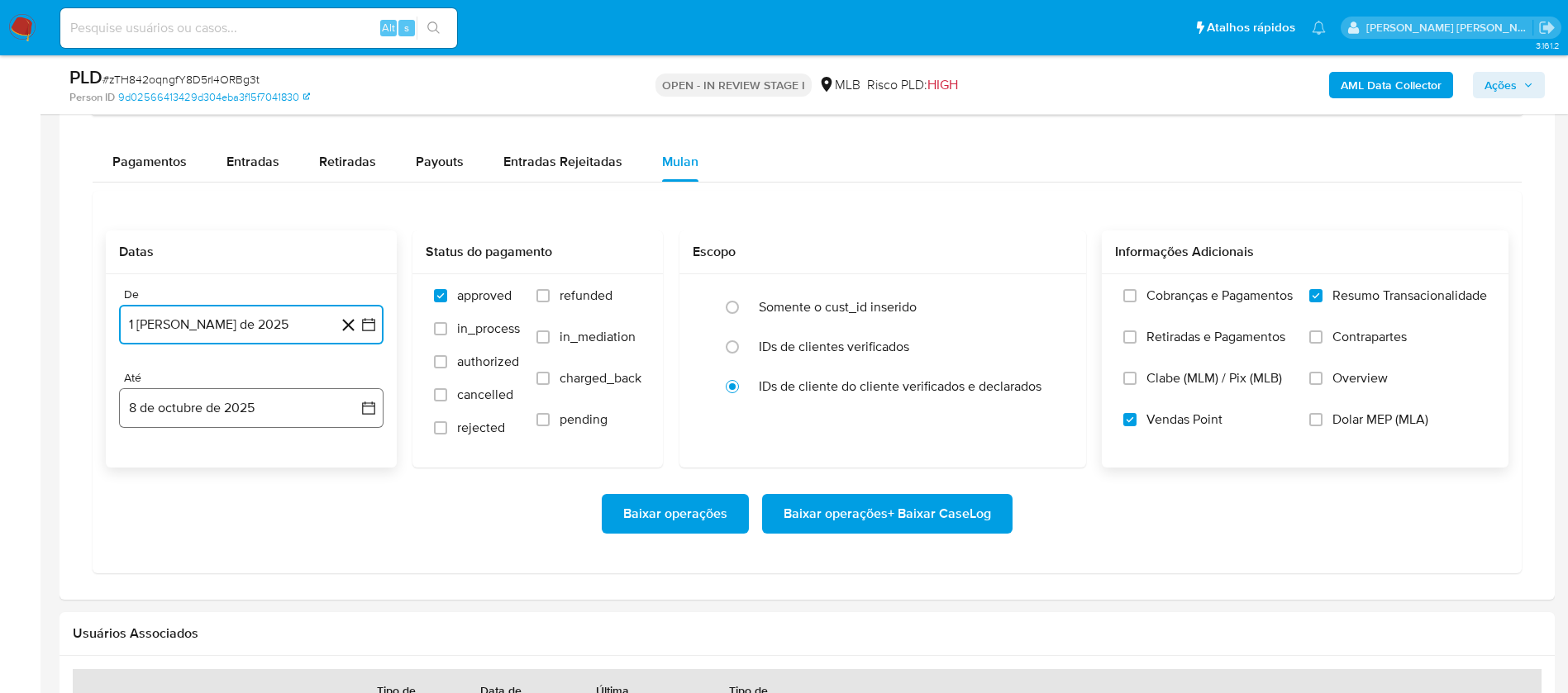
click at [293, 407] on button "8 de octubre de 2025" at bounding box center [251, 409] width 264 height 40
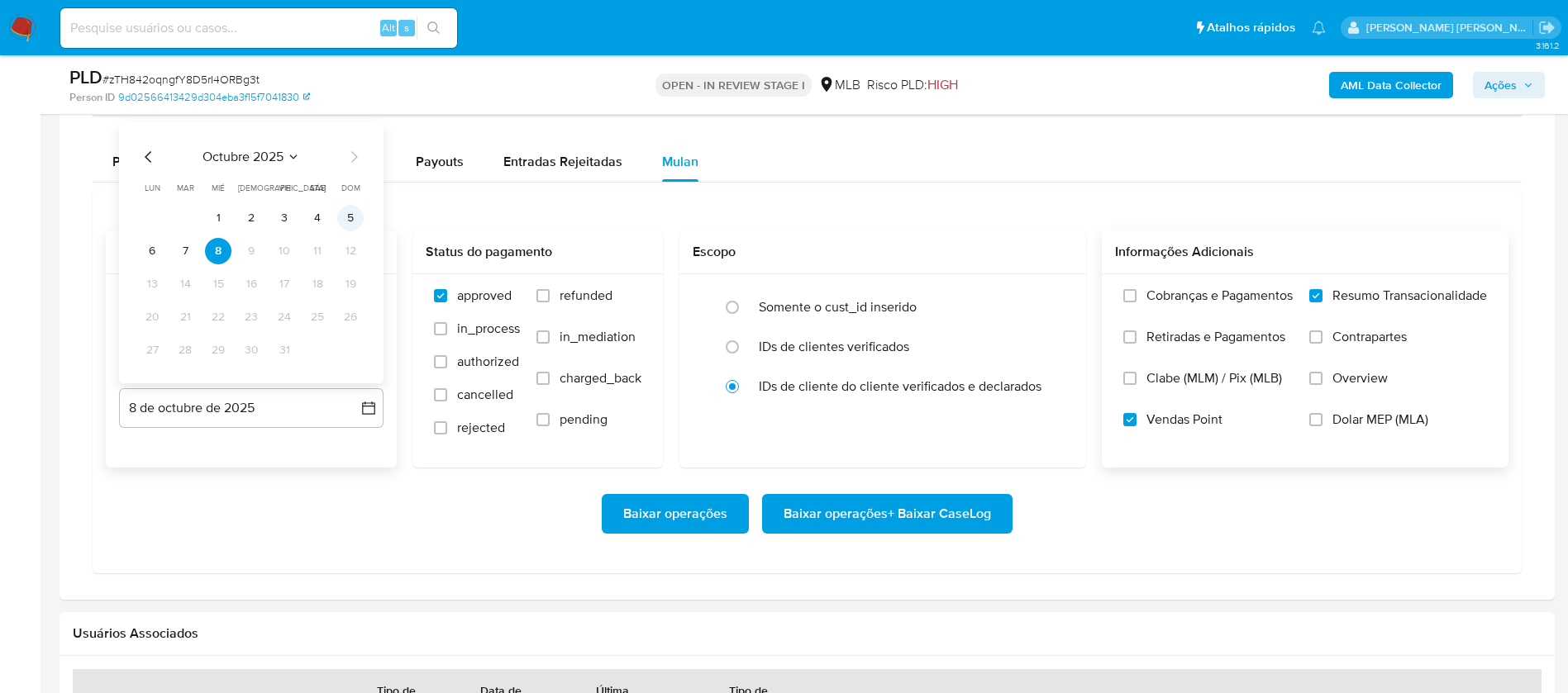
click at [347, 213] on button "5" at bounding box center [350, 218] width 26 height 26
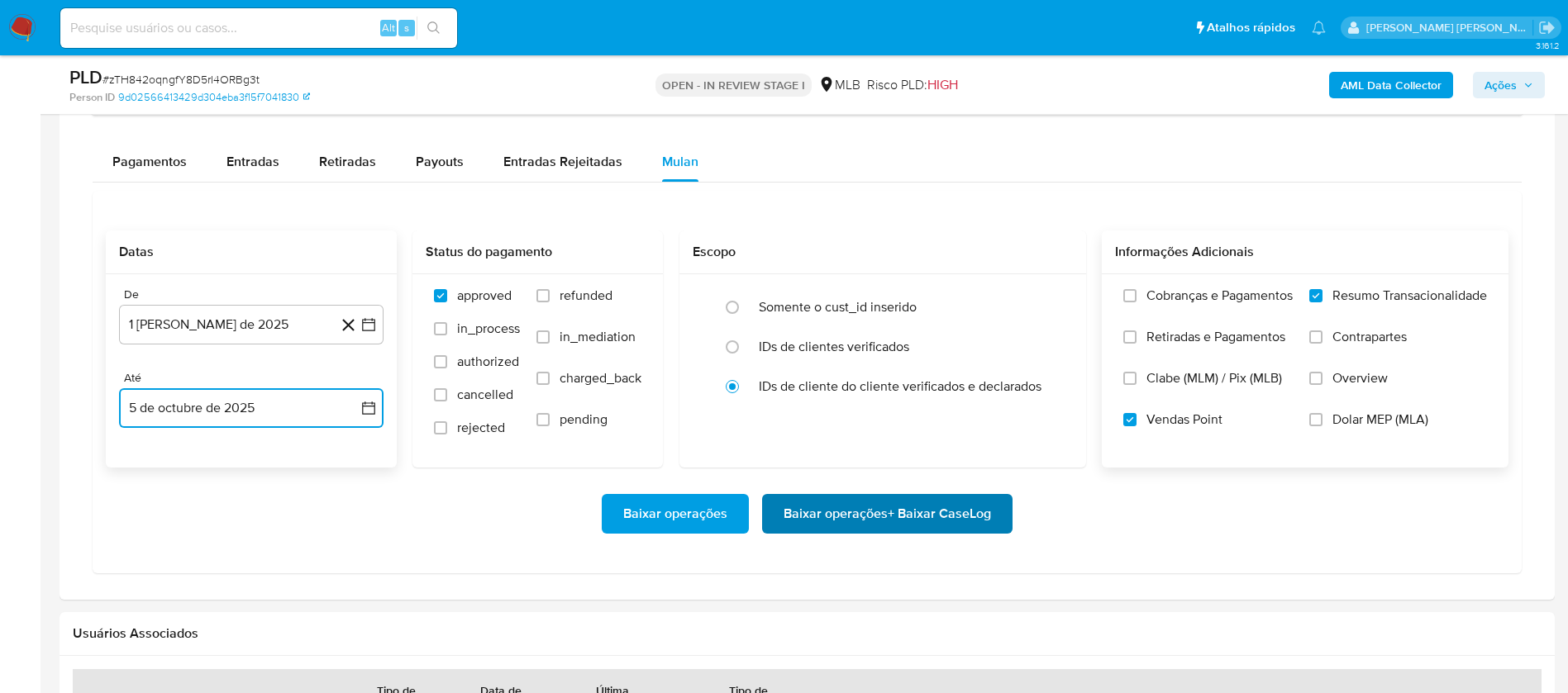
click at [958, 517] on span "Baixar operações + Baixar CaseLog" at bounding box center [887, 514] width 207 height 36
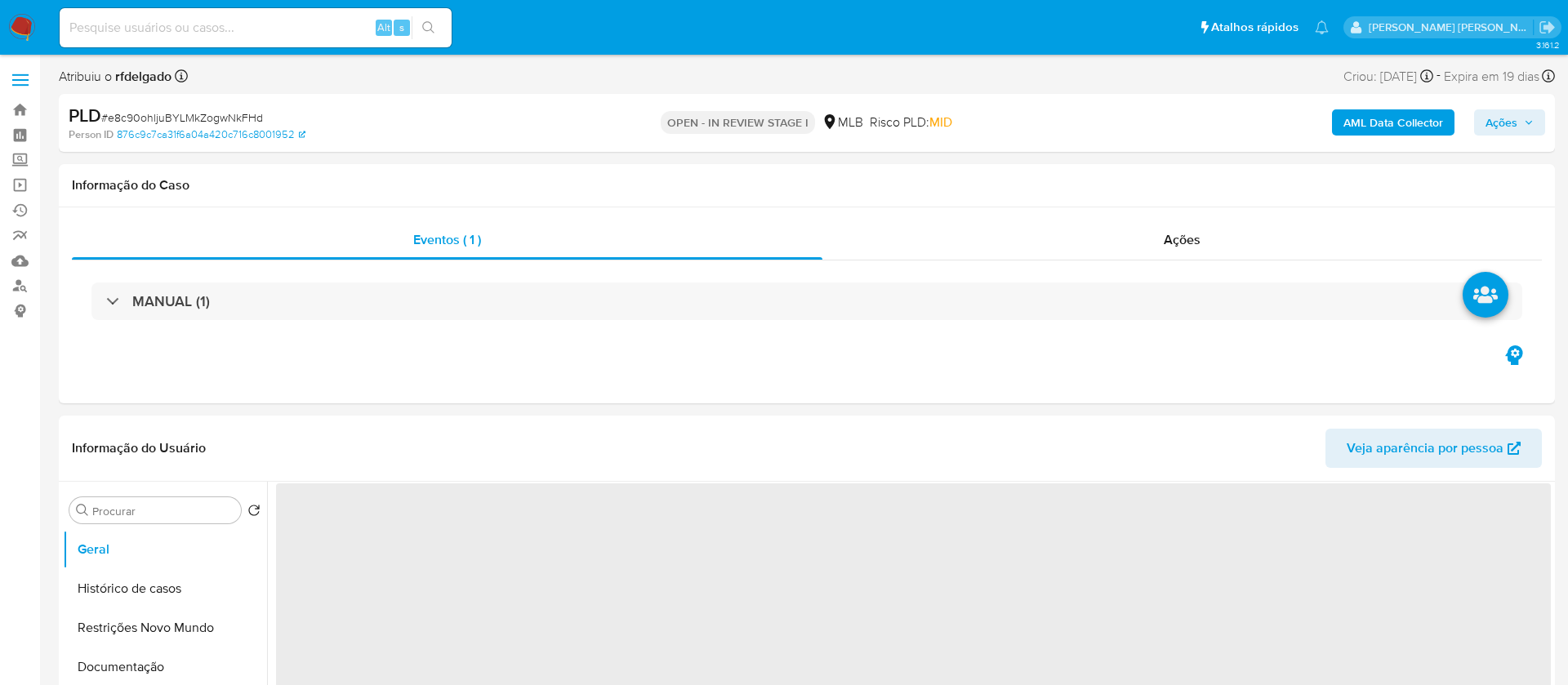
select select "10"
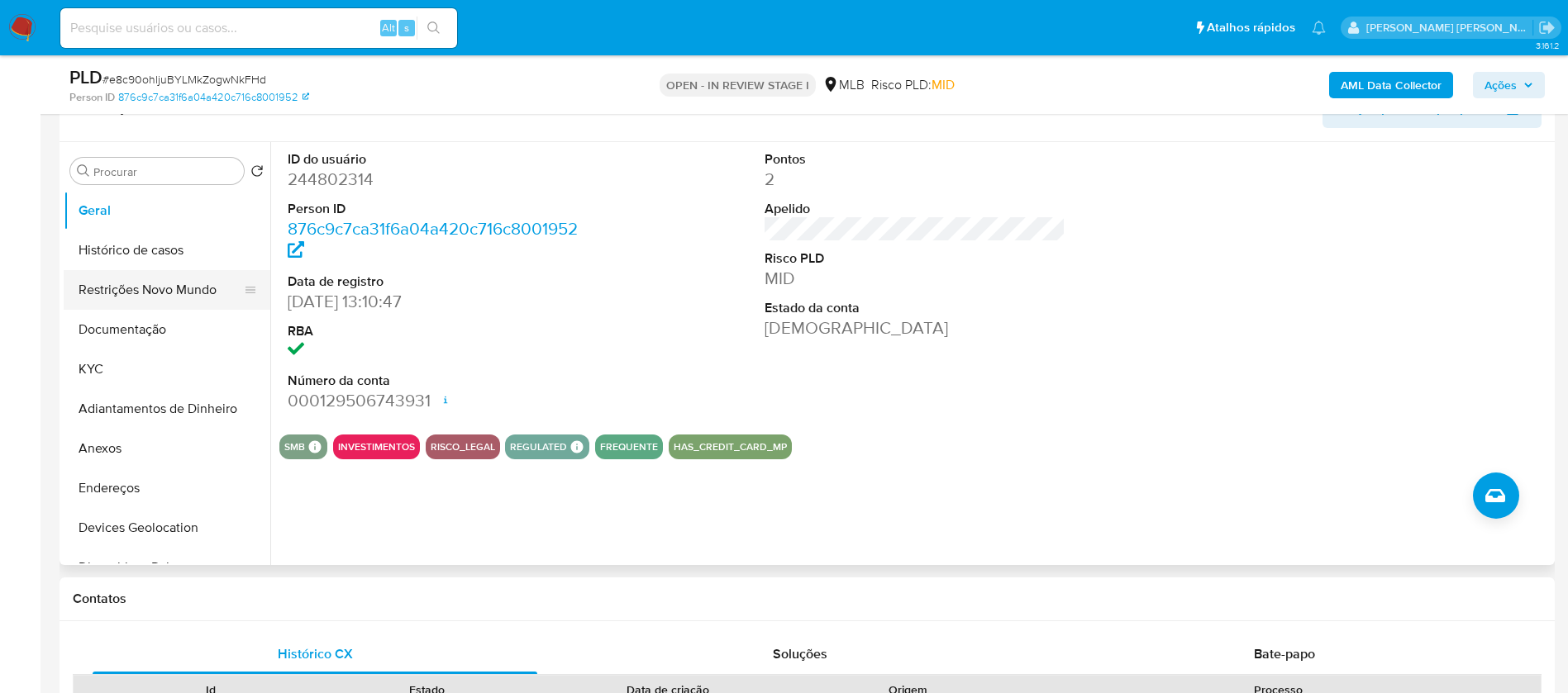
scroll to position [248, 0]
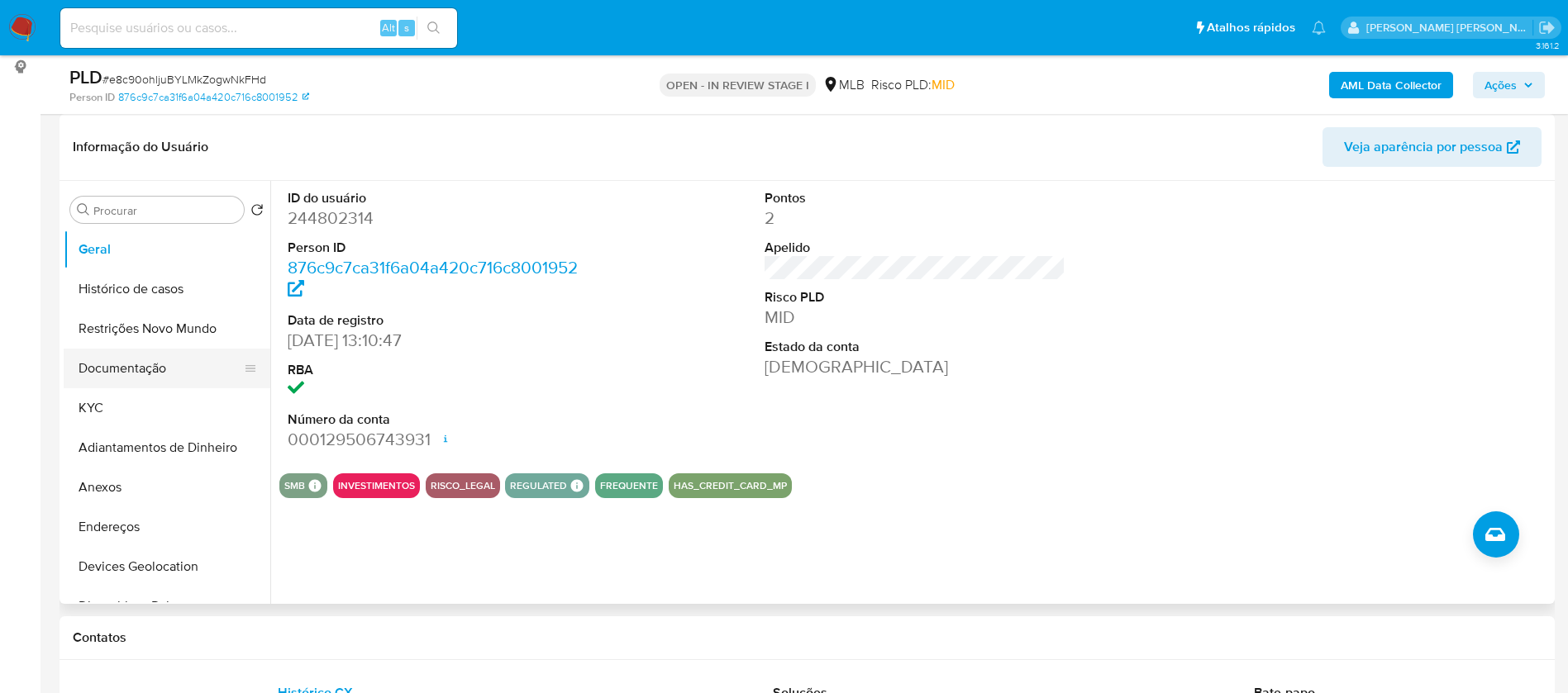
click at [153, 369] on button "Documentação" at bounding box center [160, 369] width 194 height 40
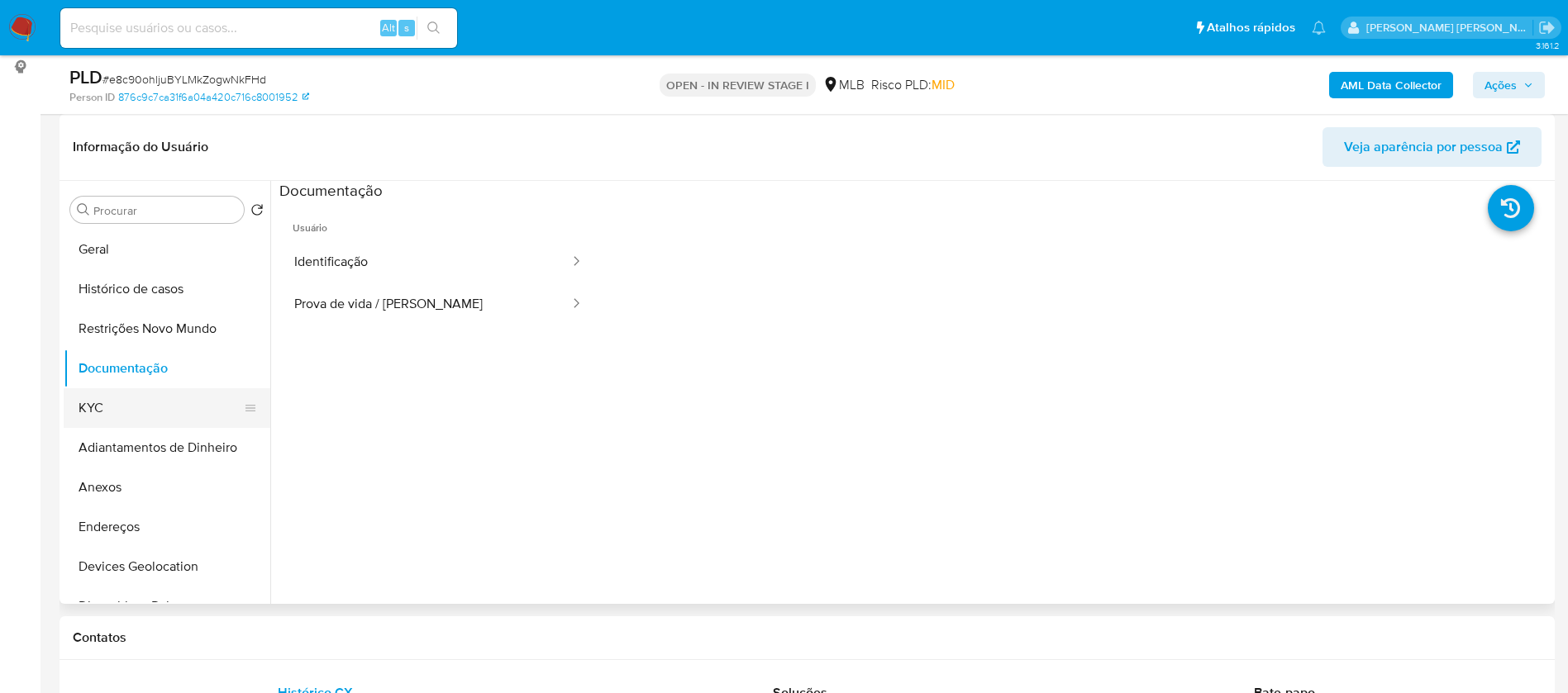
click at [143, 398] on button "KYC" at bounding box center [160, 409] width 194 height 40
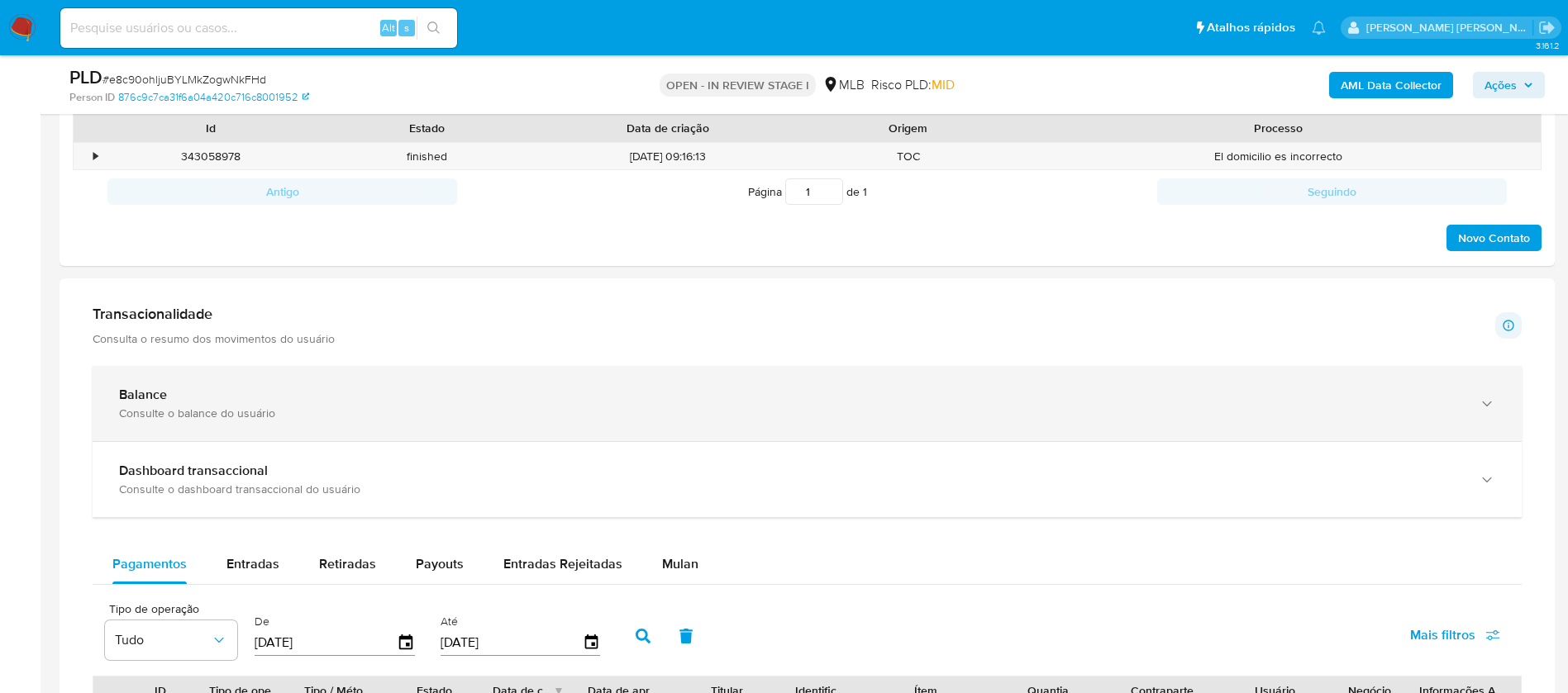
scroll to position [992, 0]
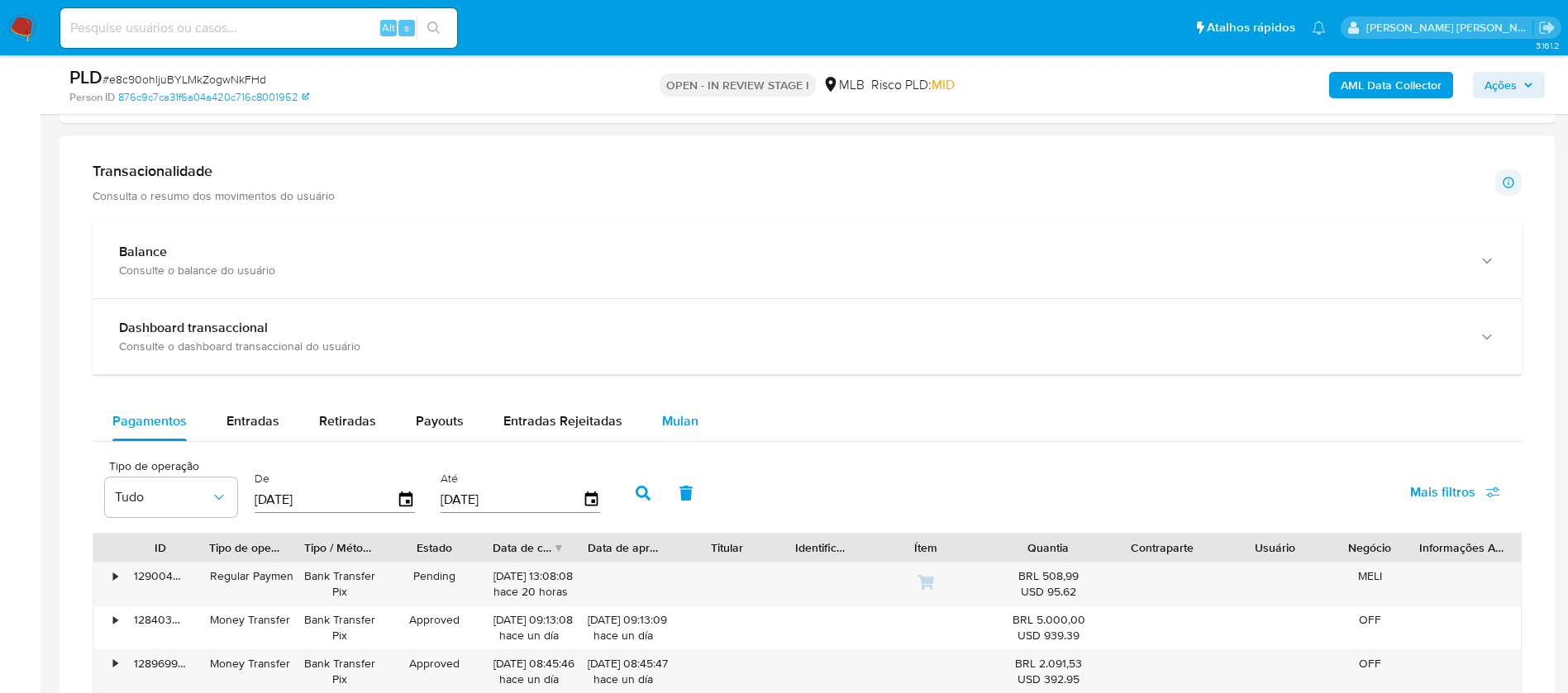
click at [674, 420] on span "Mulan" at bounding box center [680, 421] width 36 height 19
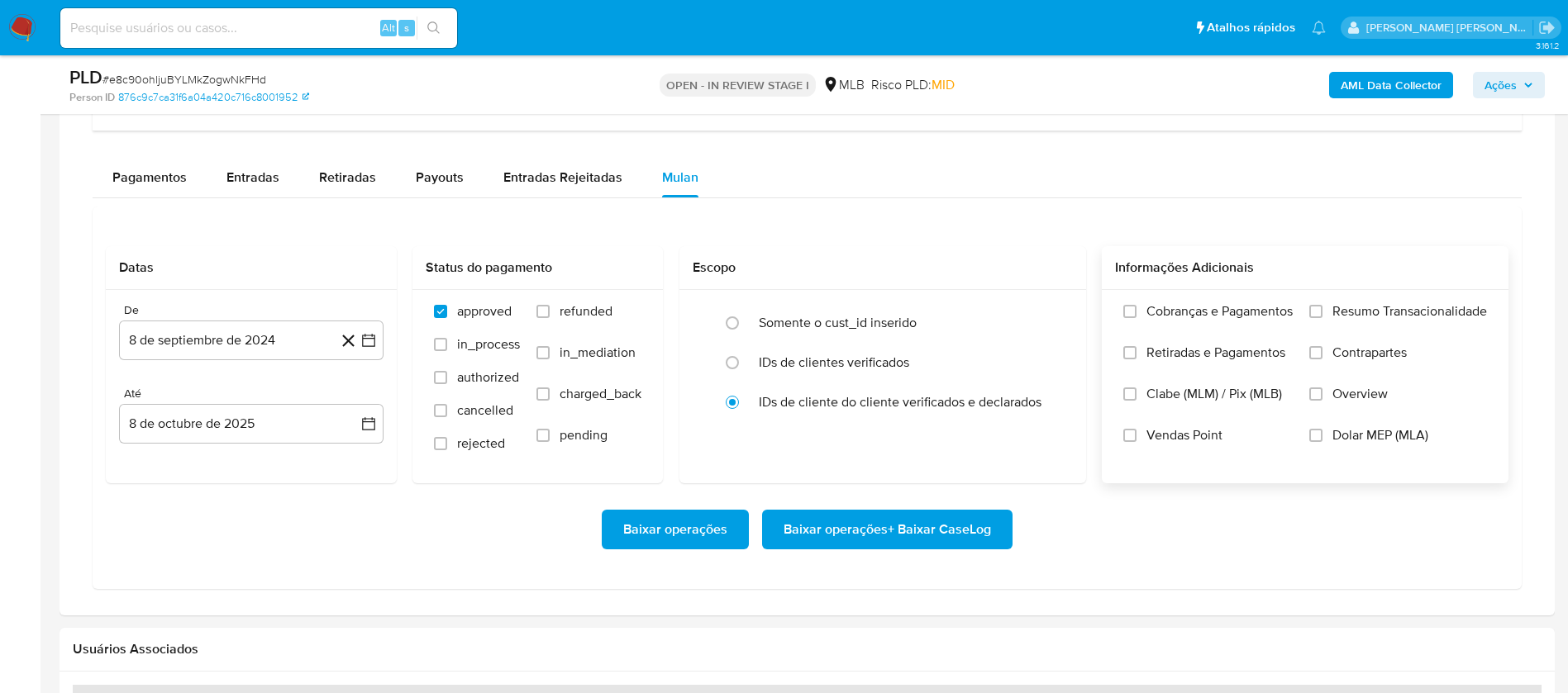
scroll to position [1239, 0]
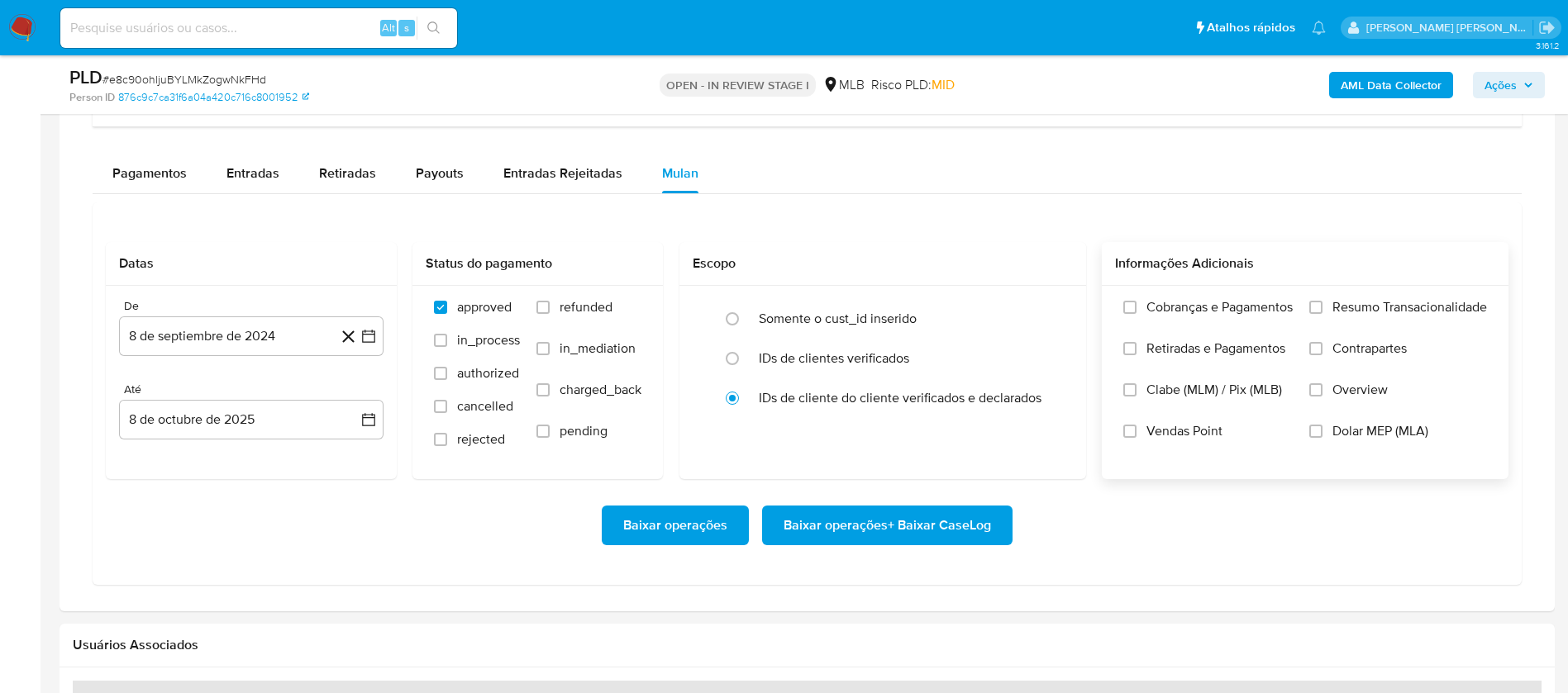
click at [1452, 309] on span "Resumo Transacionalidade" at bounding box center [1409, 307] width 154 height 16
click at [1322, 309] on input "Resumo Transacionalidade" at bounding box center [1315, 307] width 14 height 14
click at [1146, 425] on span "Vendas Point" at bounding box center [1185, 431] width 76 height 16
click at [1136, 425] on input "Vendas Point" at bounding box center [1129, 431] width 14 height 14
click at [287, 339] on button "8 de septiembre de 2024" at bounding box center [251, 336] width 264 height 40
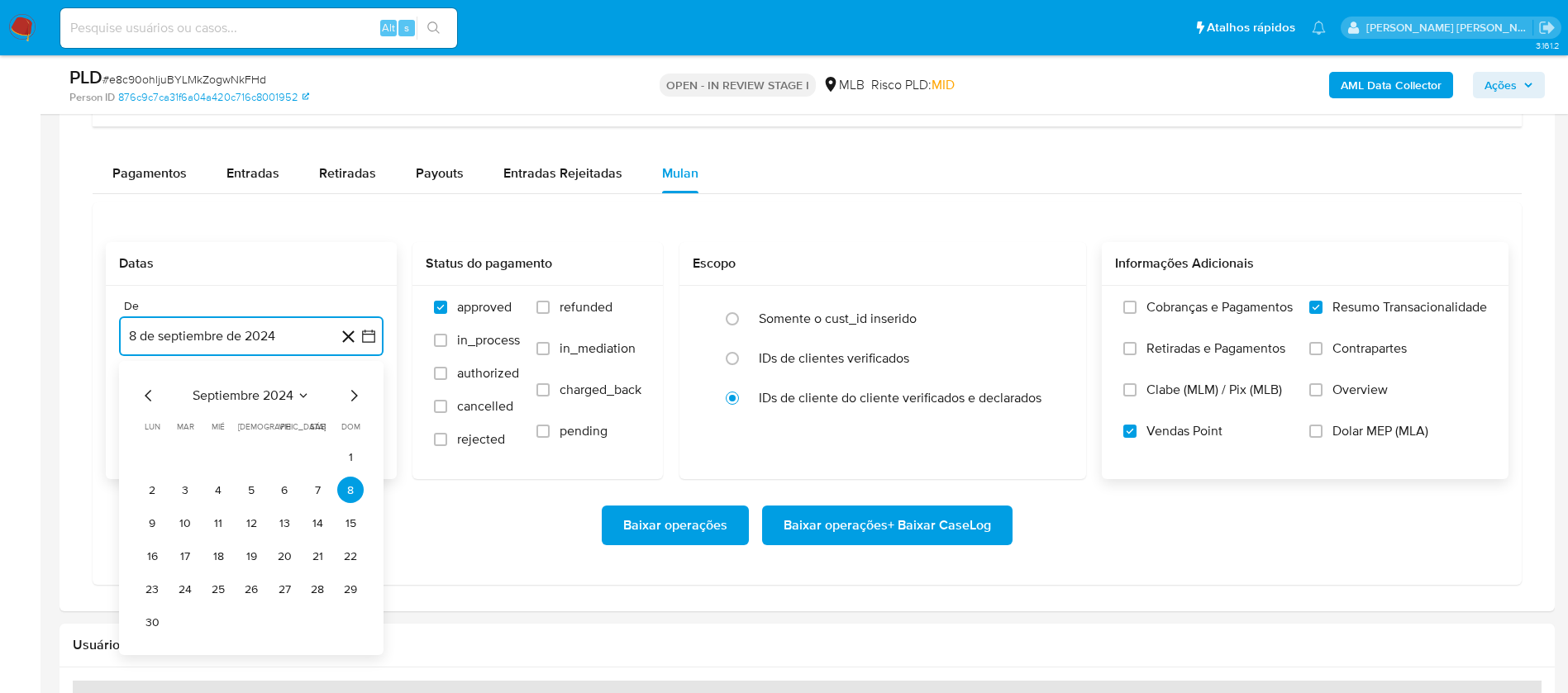
click at [272, 389] on span "septiembre 2024" at bounding box center [243, 396] width 101 height 16
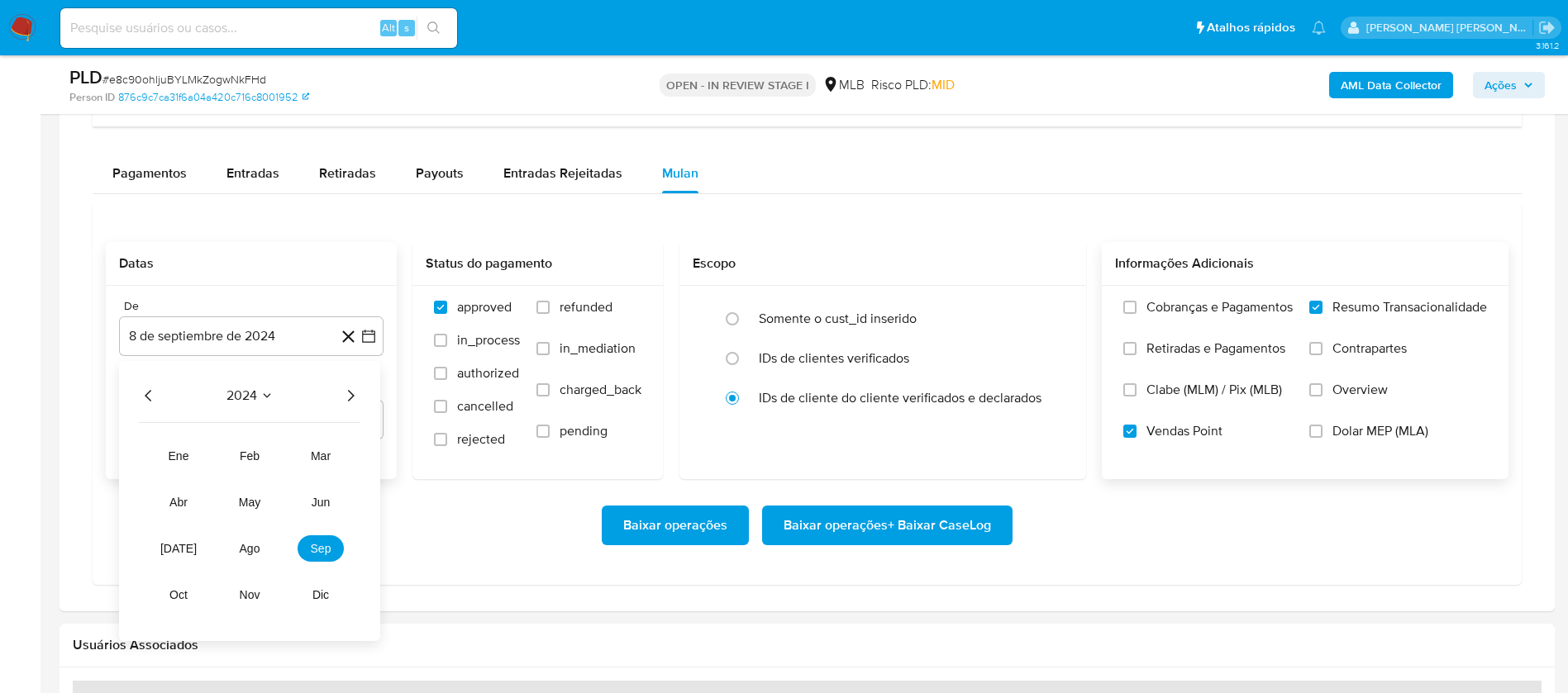
click at [346, 391] on icon "Año siguiente" at bounding box center [351, 396] width 20 height 20
click at [247, 549] on span "ago" at bounding box center [250, 549] width 21 height 14
click at [285, 449] on button "1" at bounding box center [283, 456] width 26 height 26
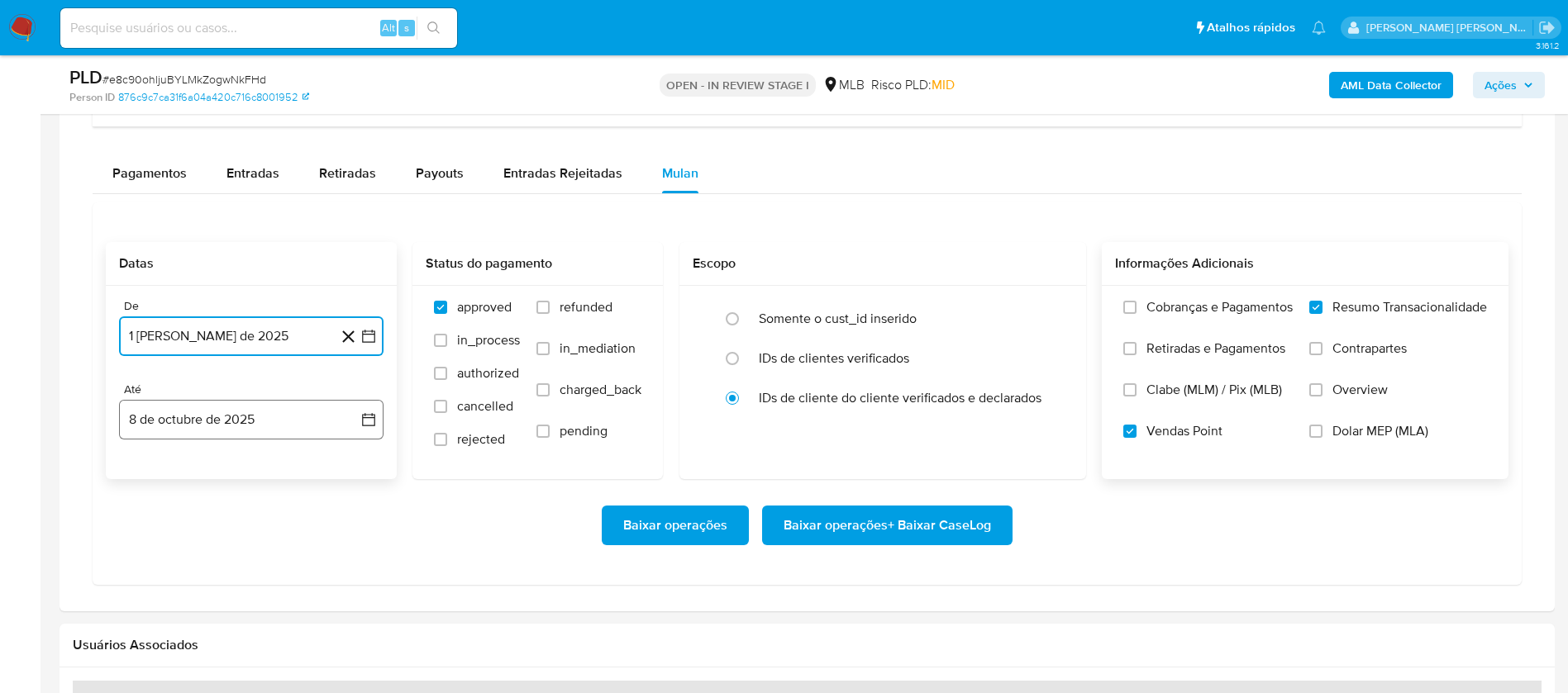
click at [285, 412] on button "8 de octubre de 2025" at bounding box center [251, 420] width 264 height 40
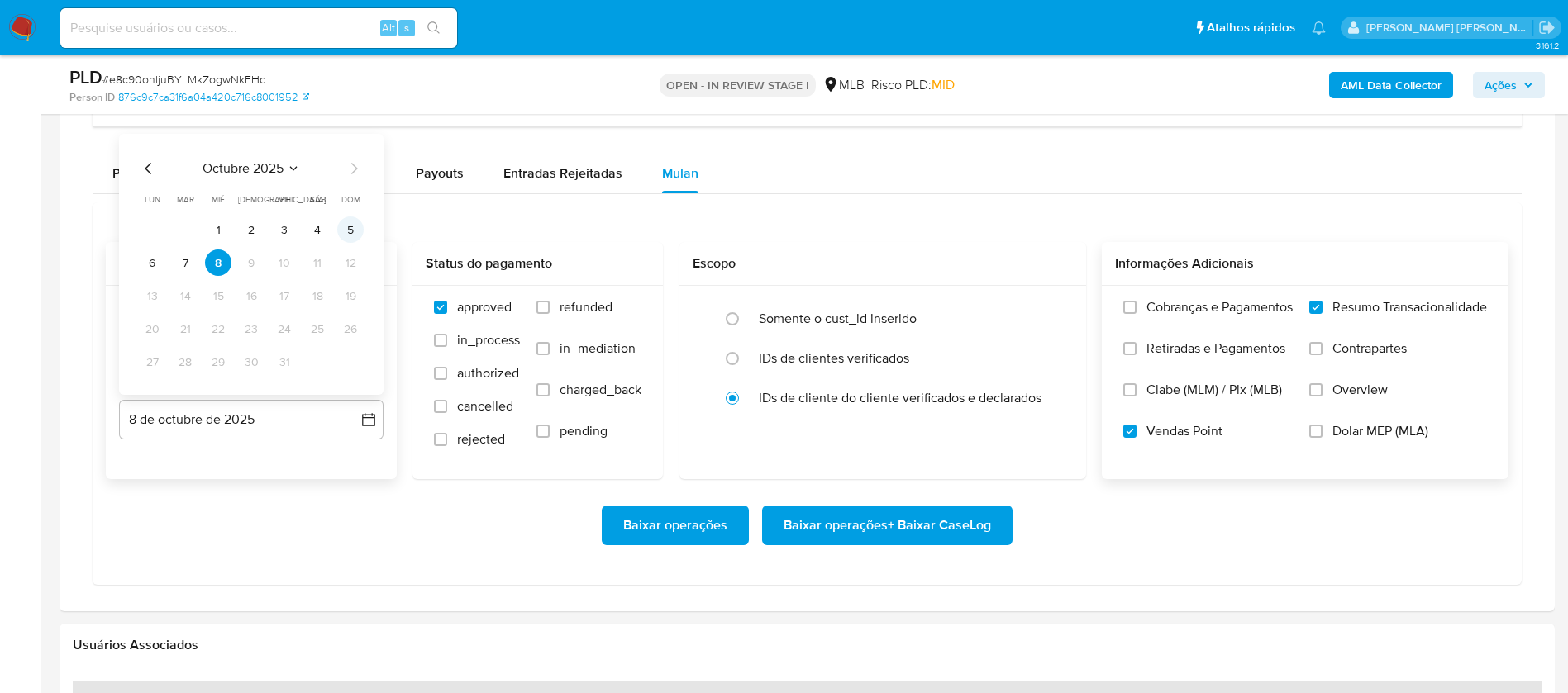
click at [351, 224] on button "5" at bounding box center [350, 229] width 26 height 26
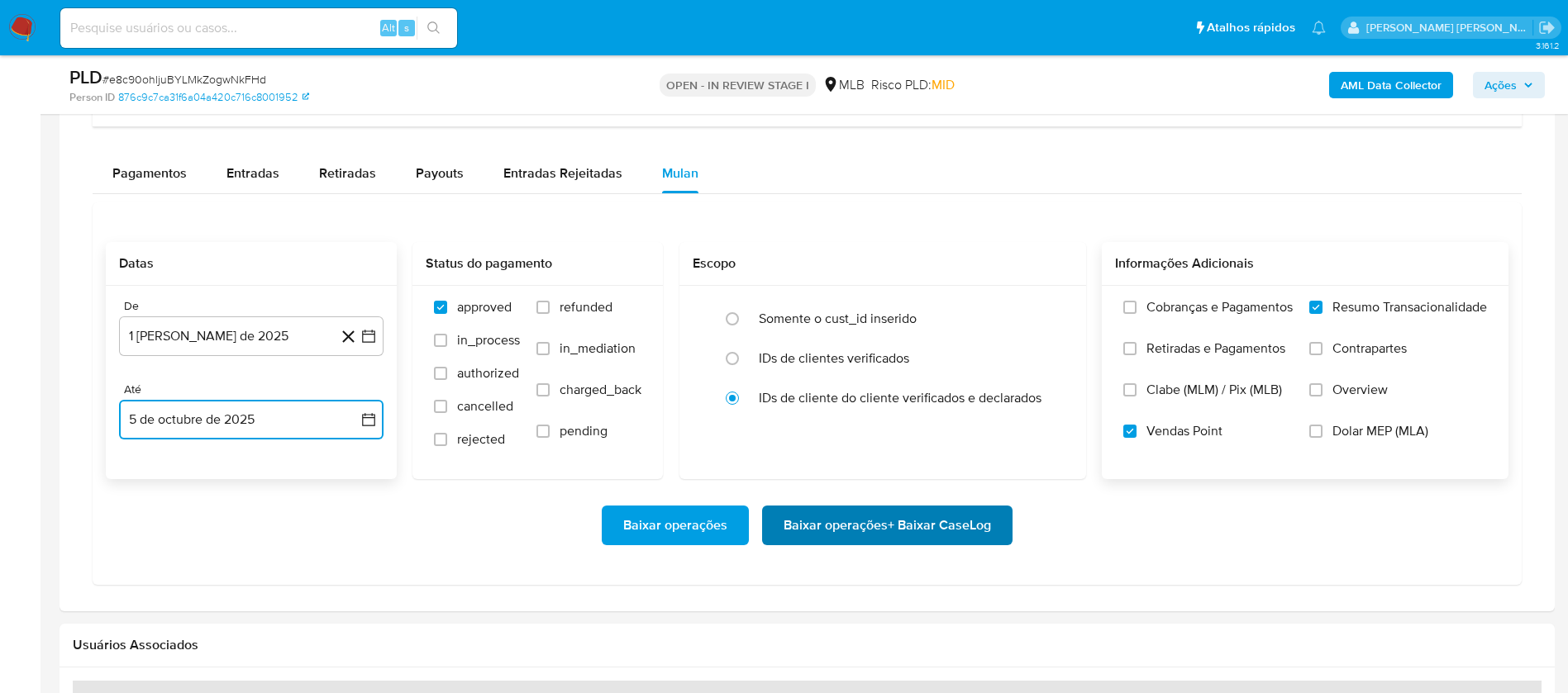
click at [888, 524] on span "Baixar operações + Baixar CaseLog" at bounding box center [887, 525] width 207 height 36
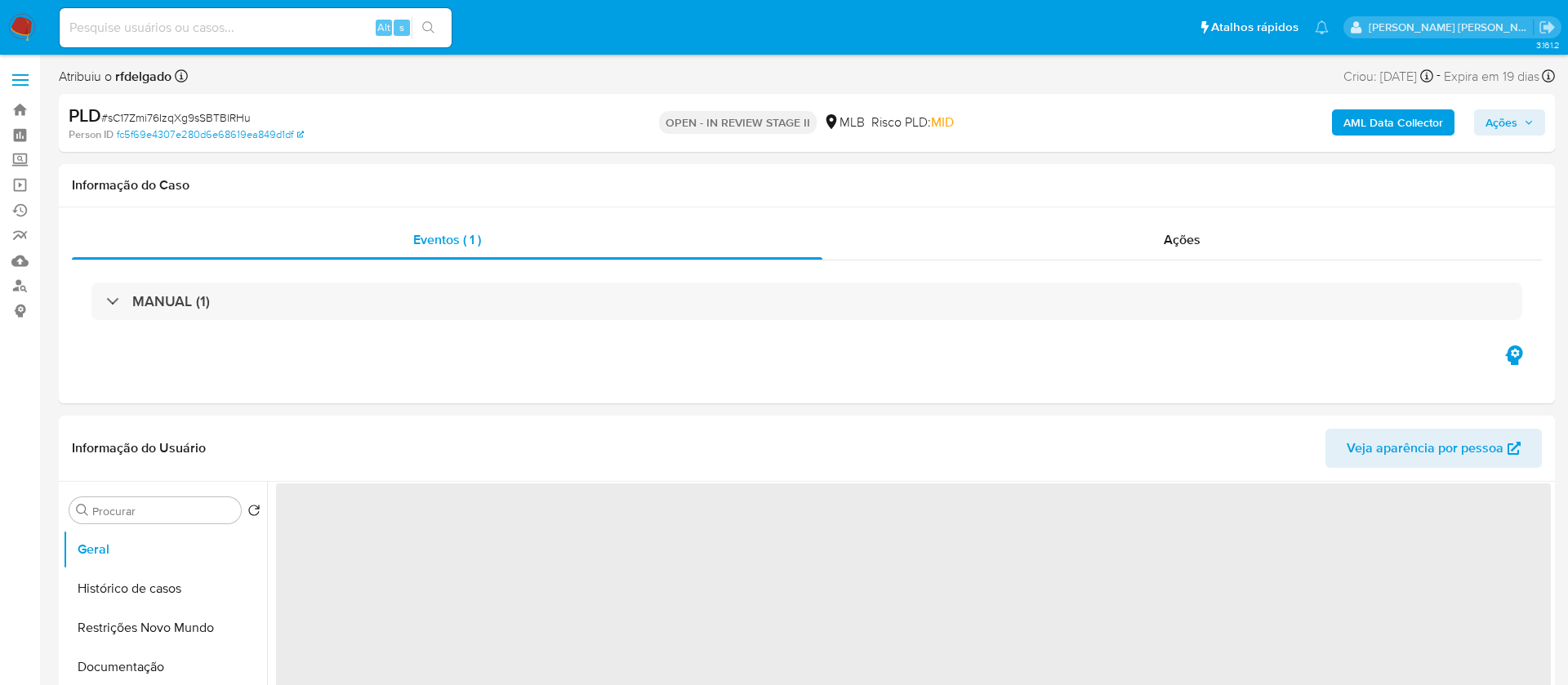
select select "10"
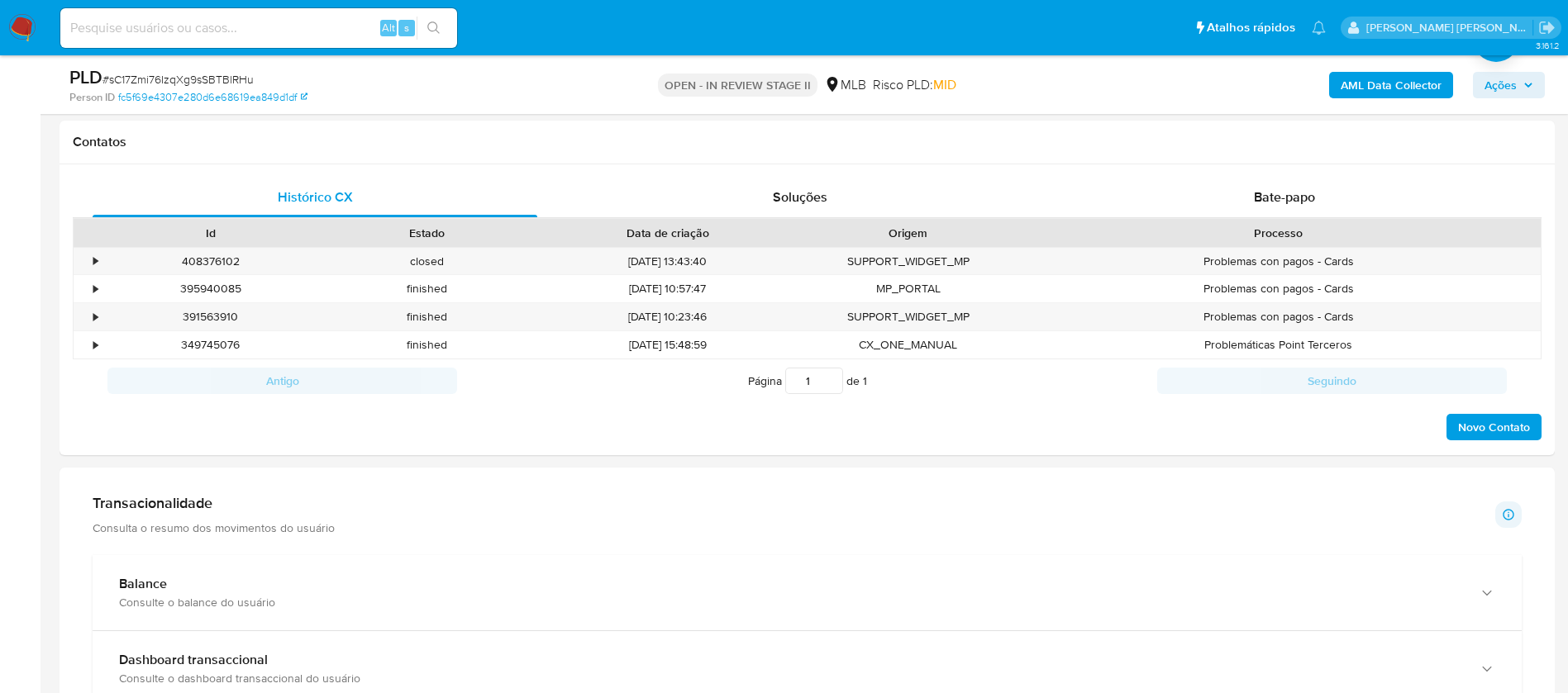
scroll to position [1115, 0]
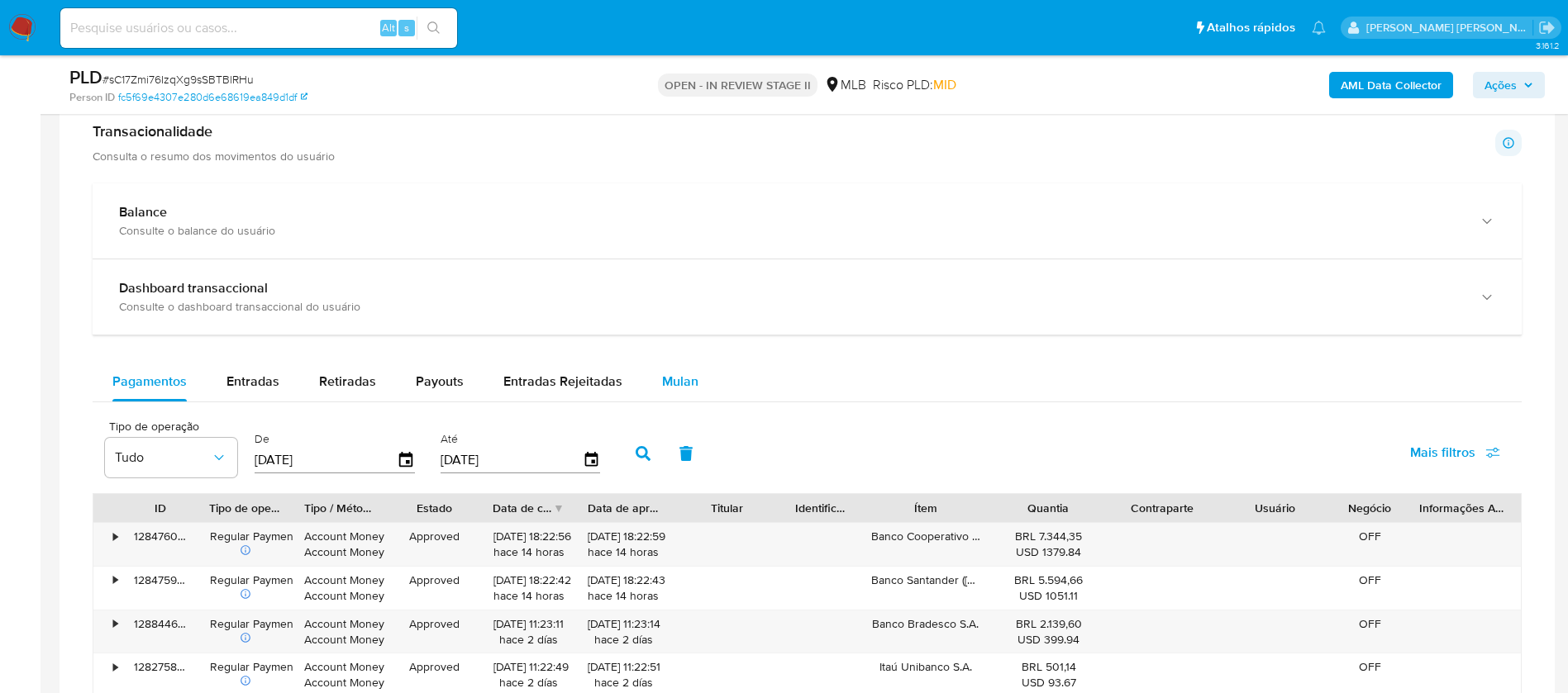
click at [683, 372] on span "Mulan" at bounding box center [680, 381] width 36 height 19
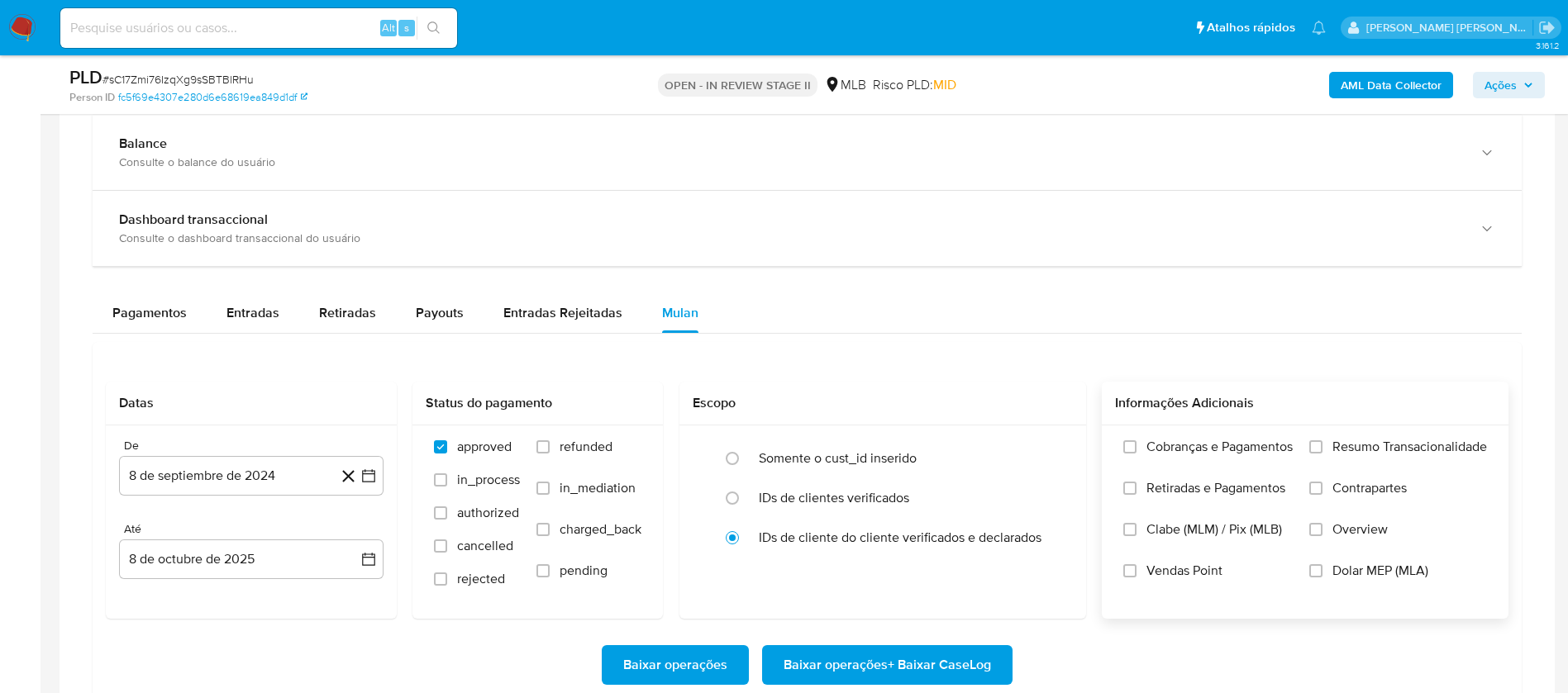
scroll to position [1239, 0]
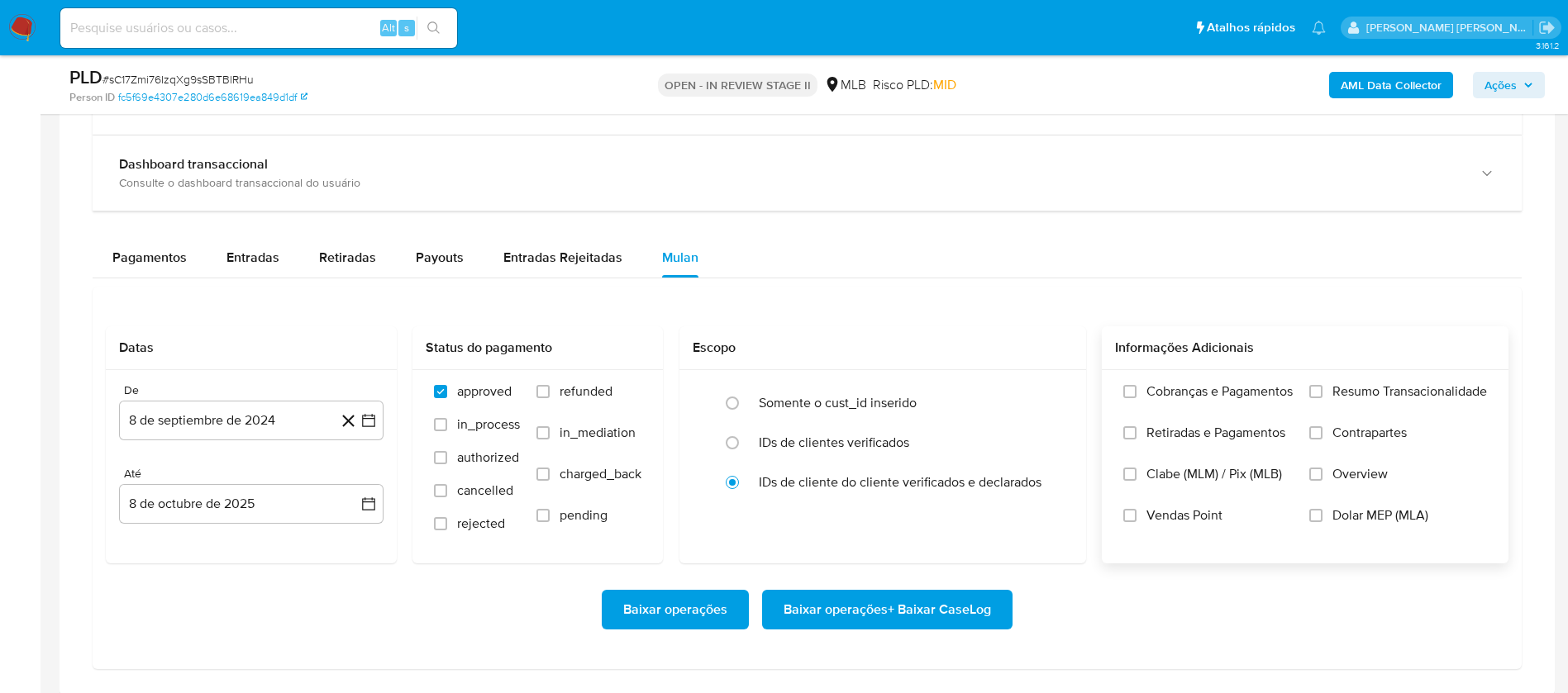
click at [1392, 391] on span "Resumo Transacionalidade" at bounding box center [1409, 391] width 154 height 16
click at [1322, 391] on input "Resumo Transacionalidade" at bounding box center [1315, 391] width 14 height 14
click at [1152, 510] on span "Vendas Point" at bounding box center [1185, 515] width 76 height 16
click at [1136, 510] on input "Vendas Point" at bounding box center [1129, 515] width 14 height 14
click at [193, 416] on button "8 de septiembre de 2024" at bounding box center [251, 421] width 264 height 40
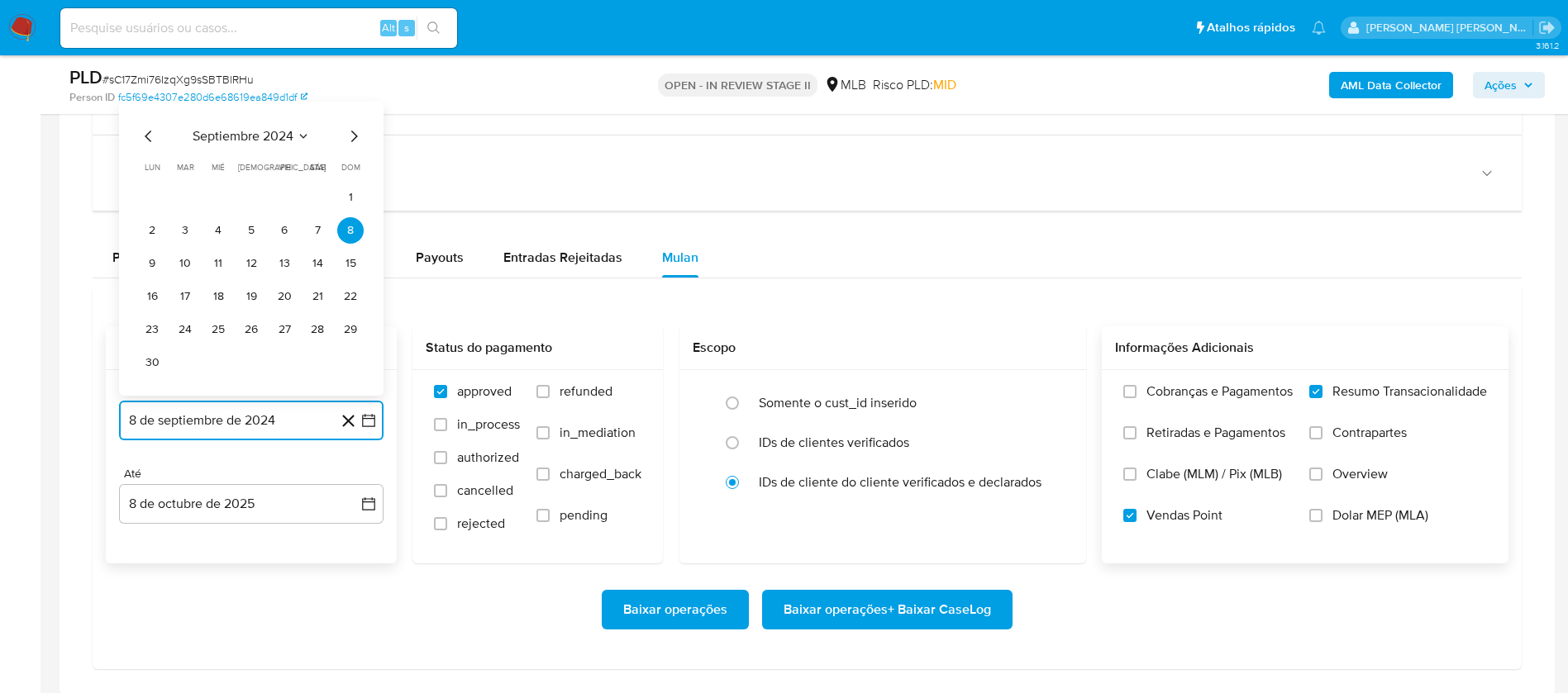
click at [260, 134] on span "septiembre 2024" at bounding box center [243, 136] width 101 height 16
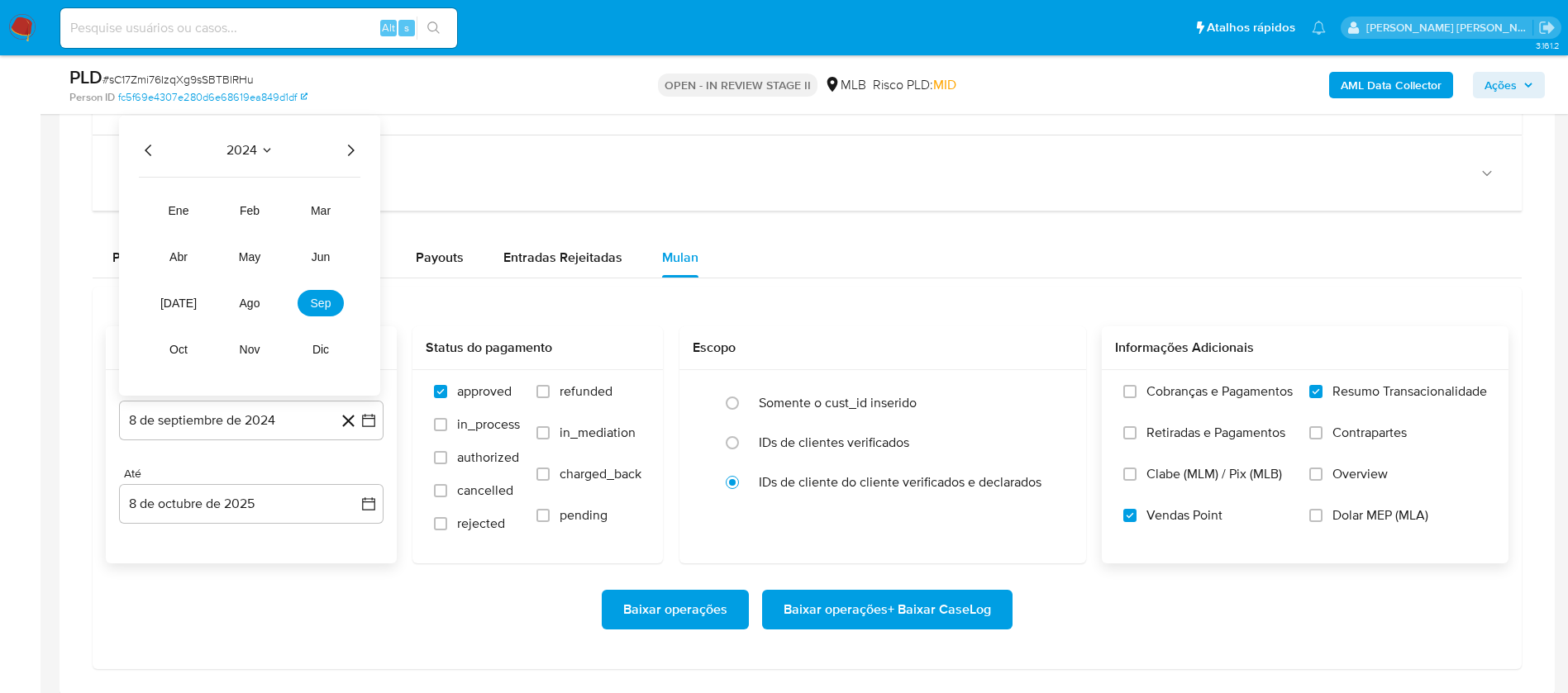
click at [351, 149] on icon "Año siguiente" at bounding box center [351, 151] width 20 height 20
click at [252, 306] on span "ago" at bounding box center [250, 303] width 21 height 14
click at [287, 223] on button "1" at bounding box center [283, 230] width 26 height 26
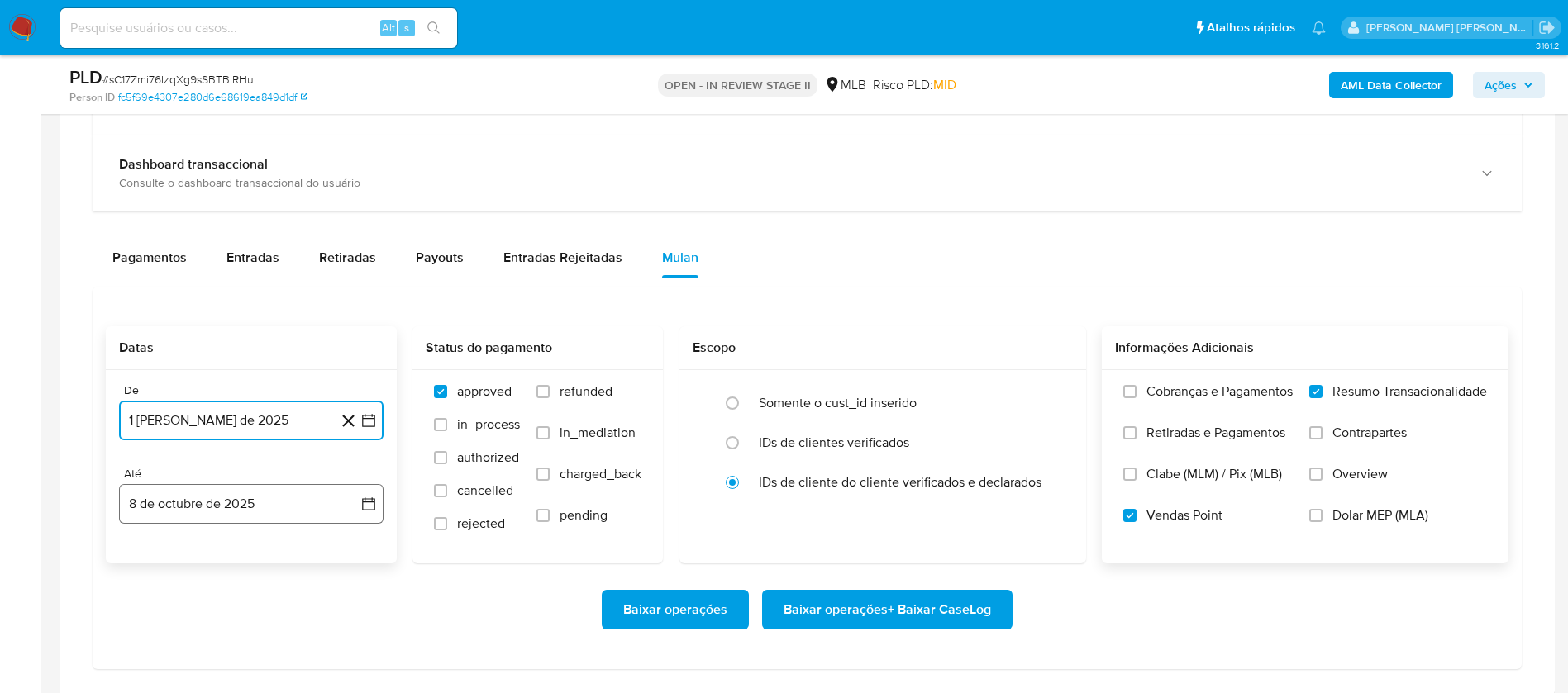
click at [261, 506] on button "8 de octubre de 2025" at bounding box center [251, 504] width 264 height 40
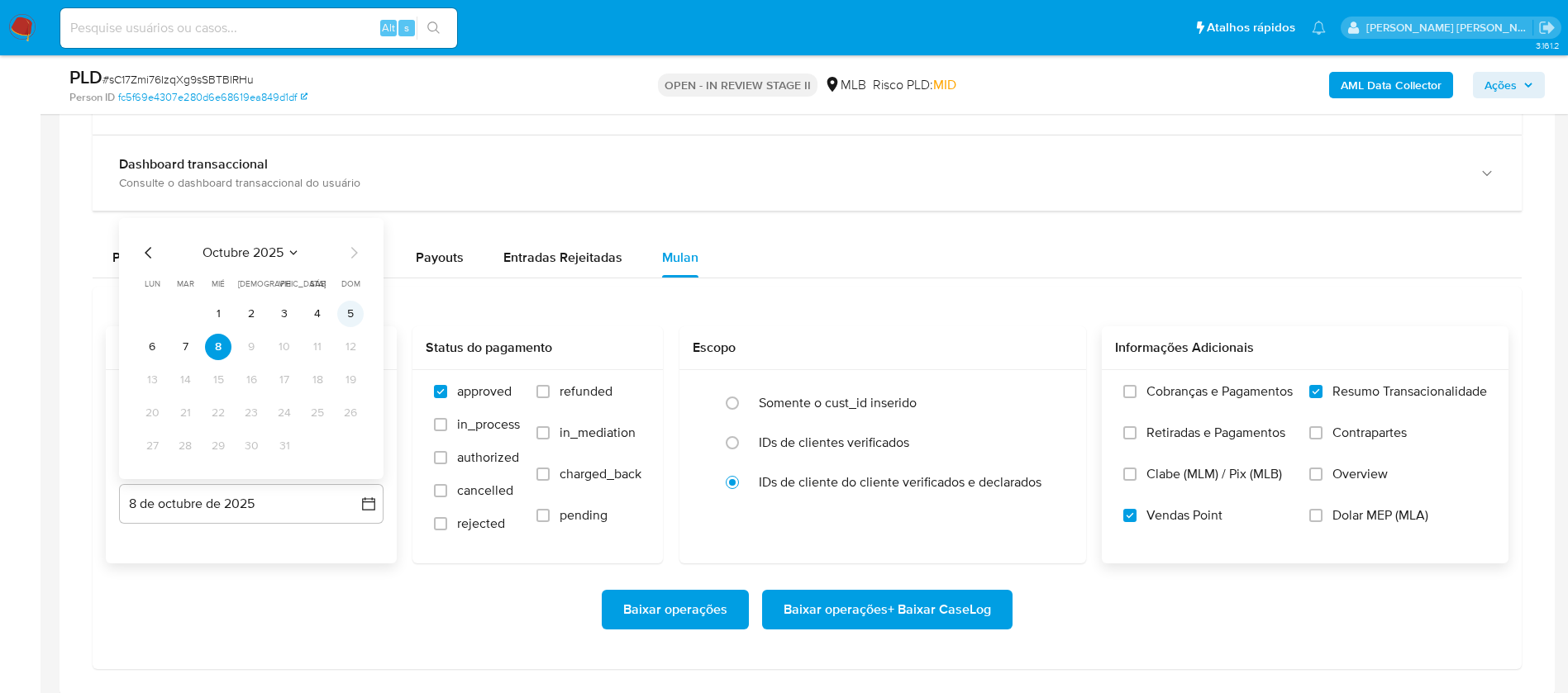
click at [345, 309] on button "5" at bounding box center [350, 313] width 26 height 26
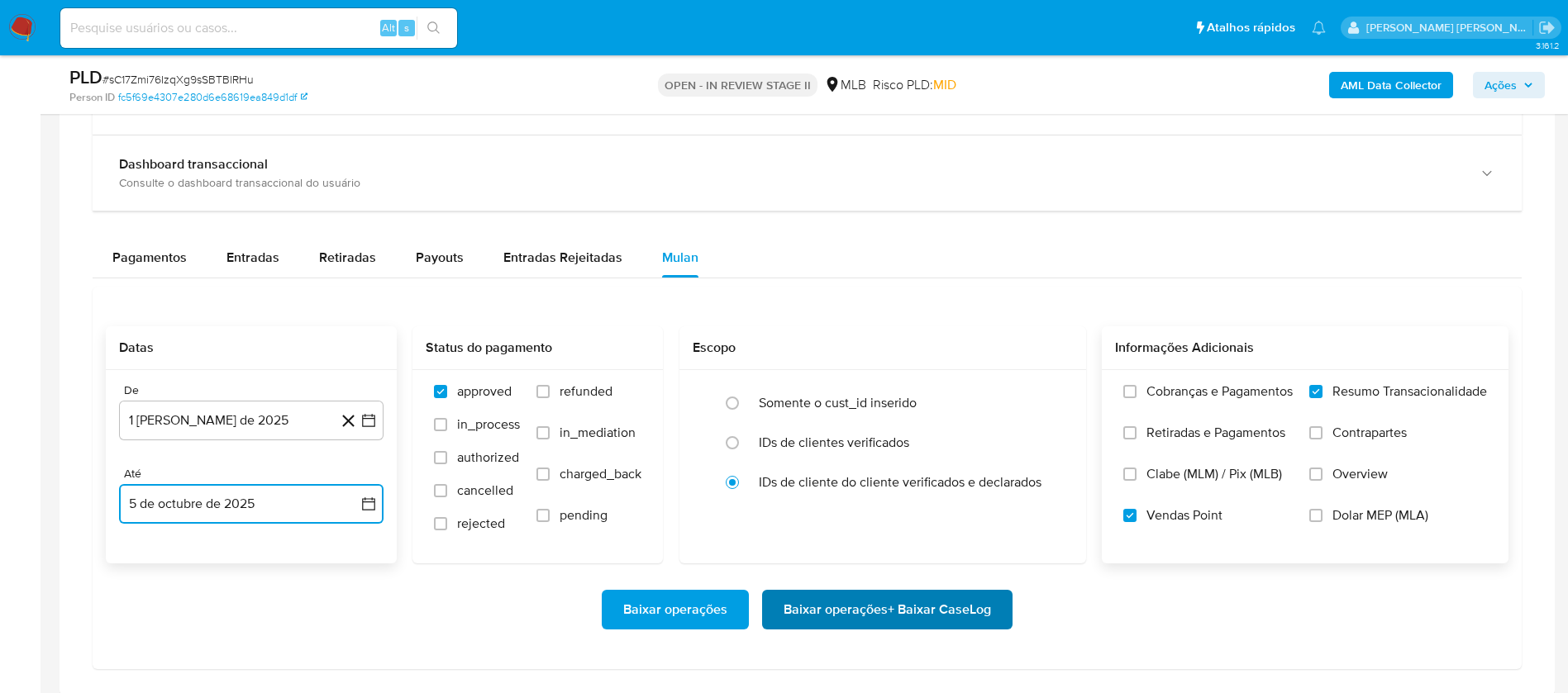
click at [984, 608] on span "Baixar operações + Baixar CaseLog" at bounding box center [887, 609] width 207 height 36
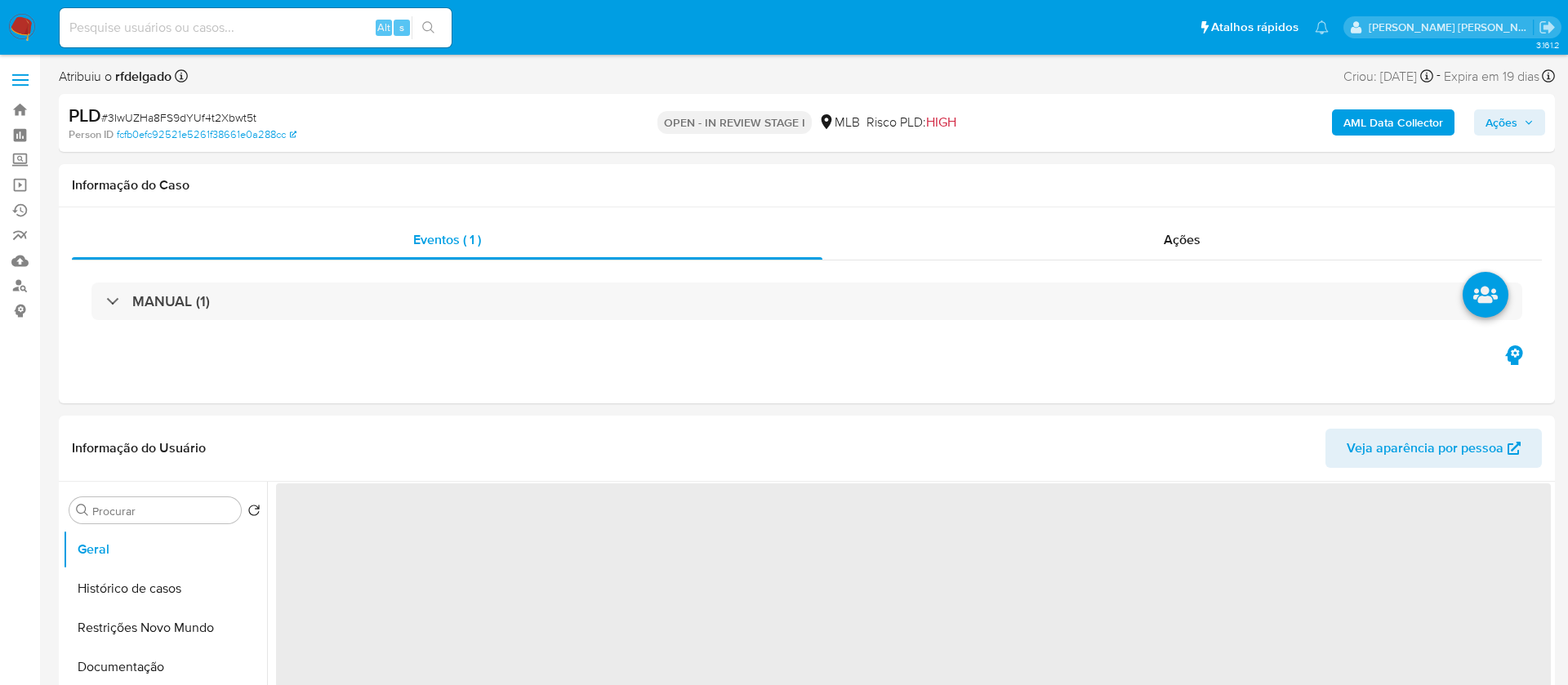
select select "10"
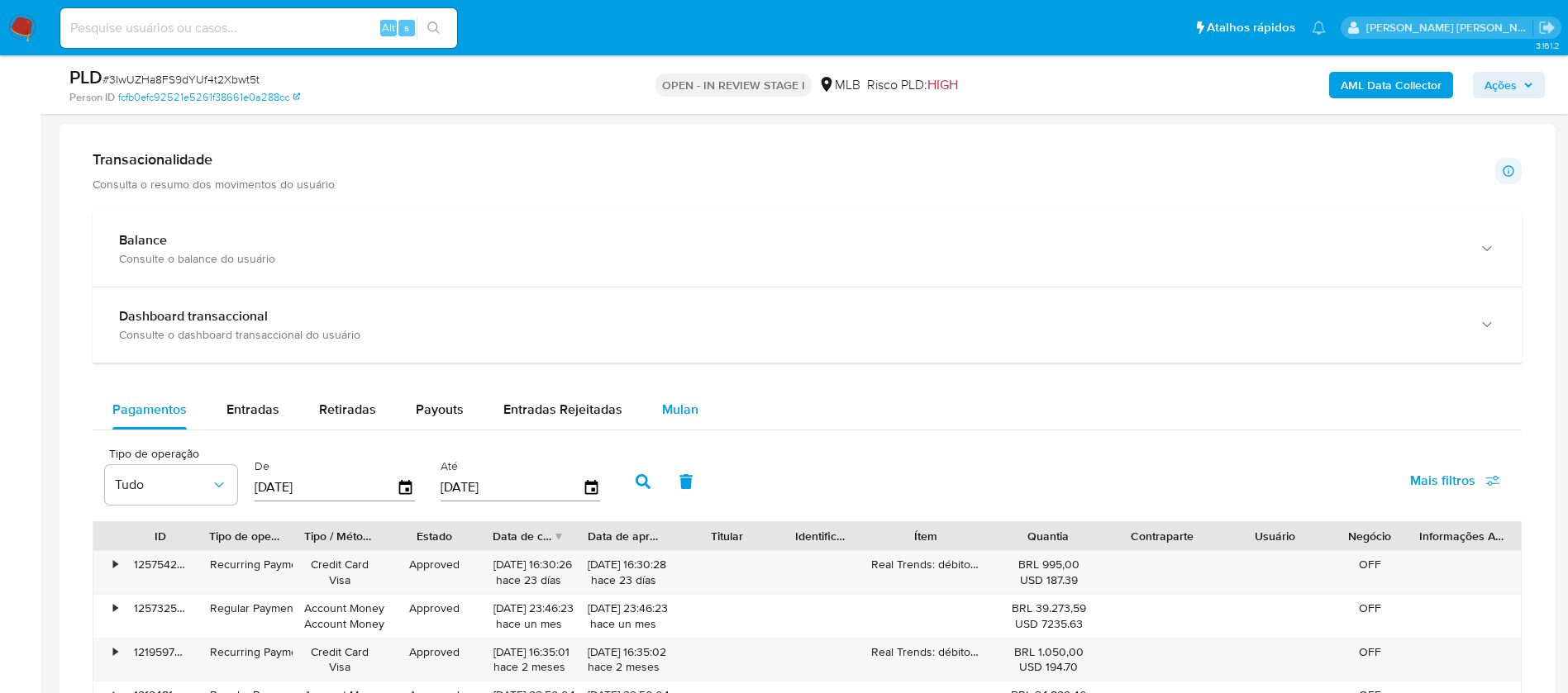
click at [662, 414] on span "Mulan" at bounding box center [680, 409] width 36 height 19
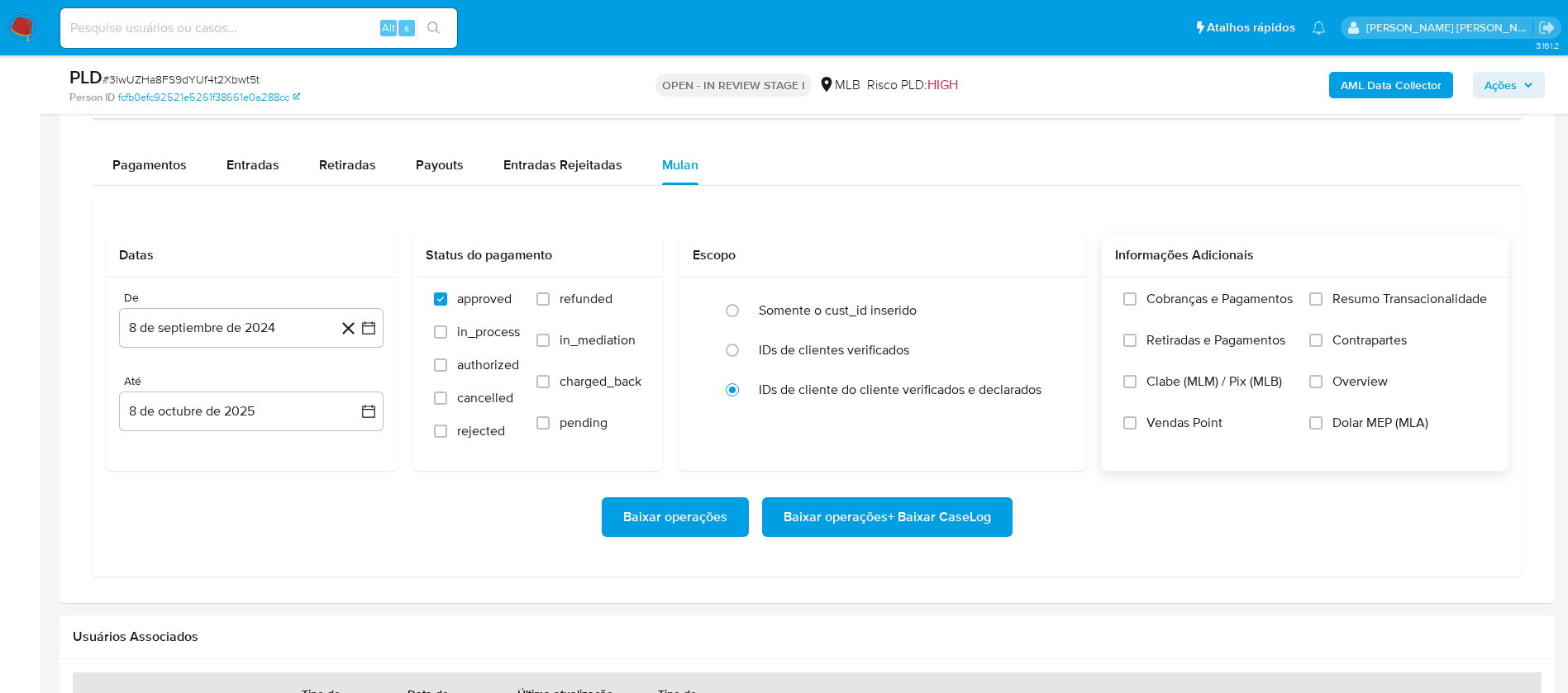
scroll to position [1363, 0]
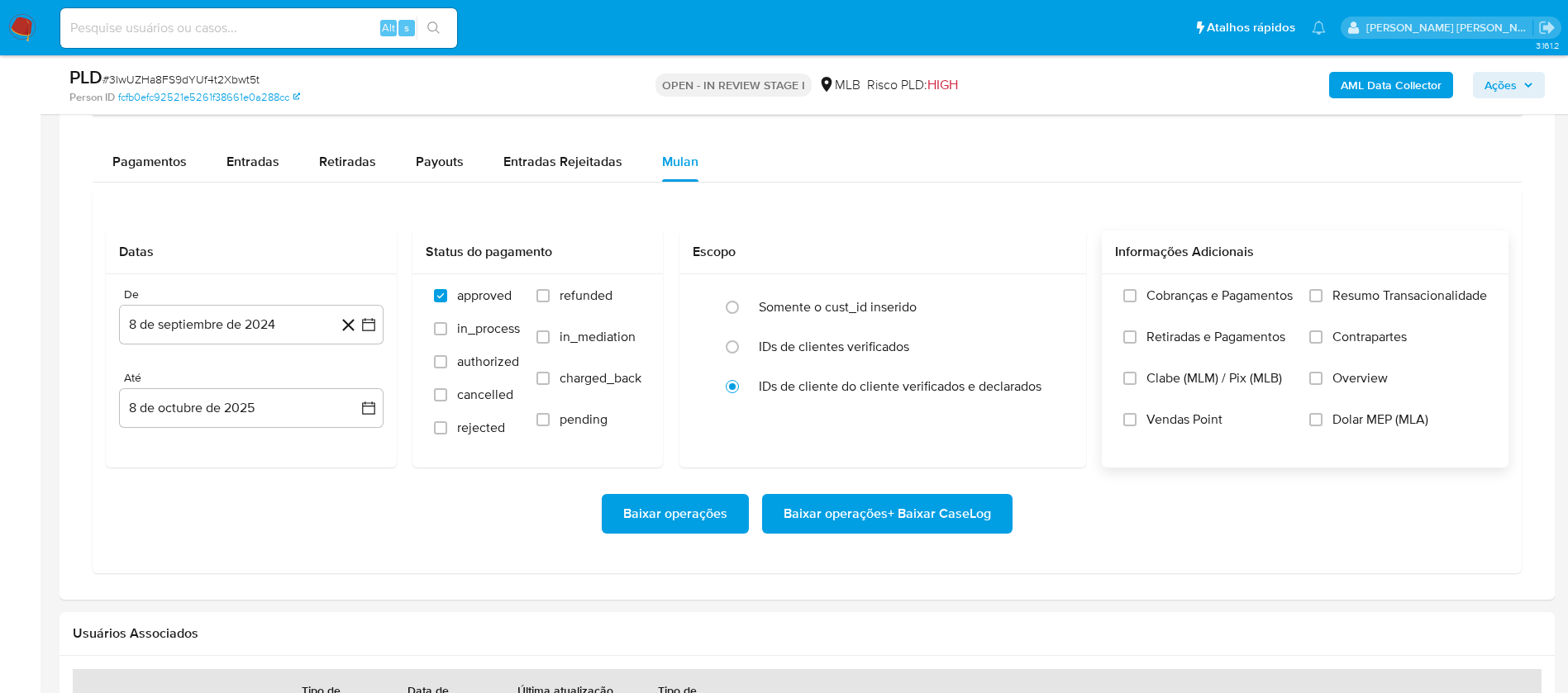
click at [1398, 289] on span "Resumo Transacionalidade" at bounding box center [1409, 296] width 154 height 16
click at [1322, 289] on input "Resumo Transacionalidade" at bounding box center [1315, 295] width 14 height 14
click at [1166, 413] on span "Vendas Point" at bounding box center [1185, 420] width 76 height 16
click at [1136, 413] on input "Vendas Point" at bounding box center [1129, 420] width 14 height 14
click at [198, 326] on button "8 de septiembre de 2024" at bounding box center [251, 325] width 264 height 40
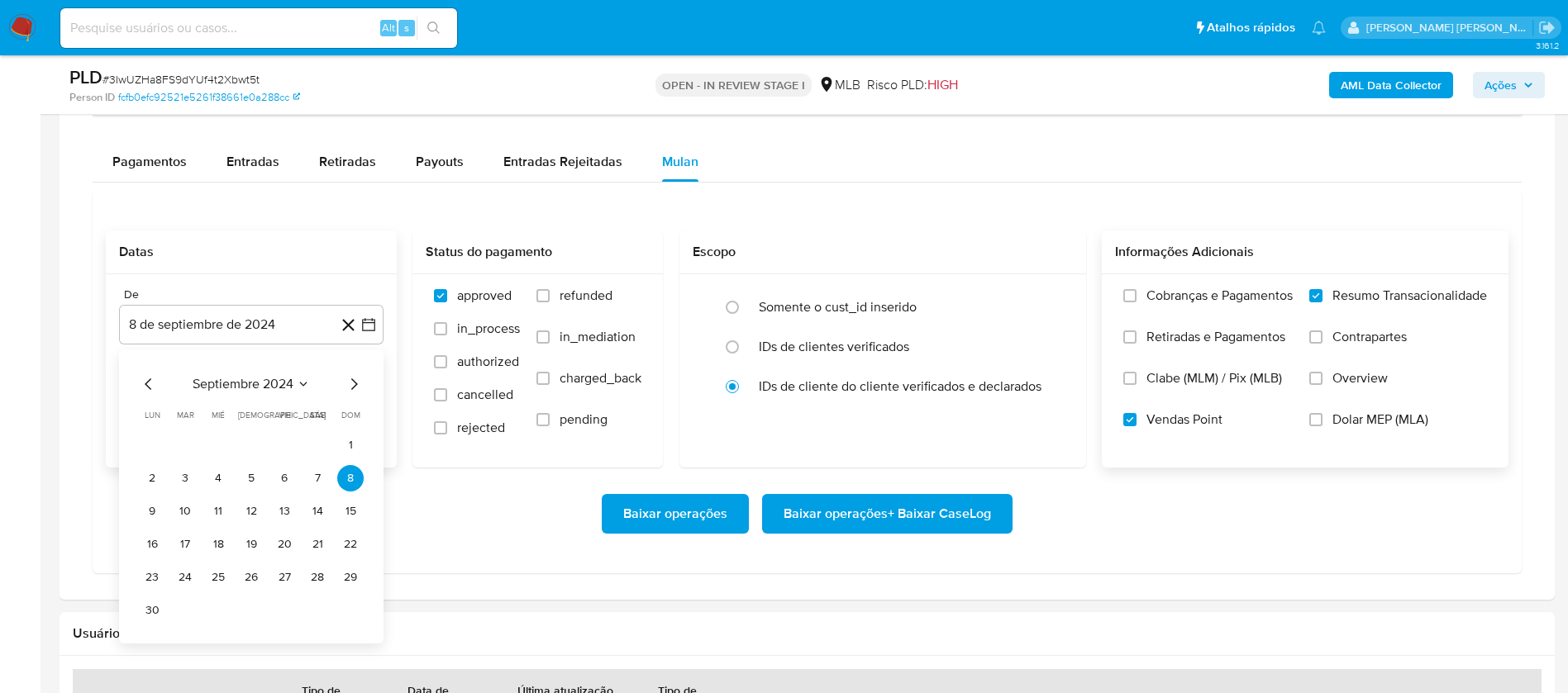
click at [251, 371] on div "septiembre 2024 septiembre 2024 lun lunes mar martes mié miércoles jue jueves v…" at bounding box center [251, 497] width 264 height 294
click at [253, 384] on span "septiembre 2024" at bounding box center [243, 384] width 101 height 16
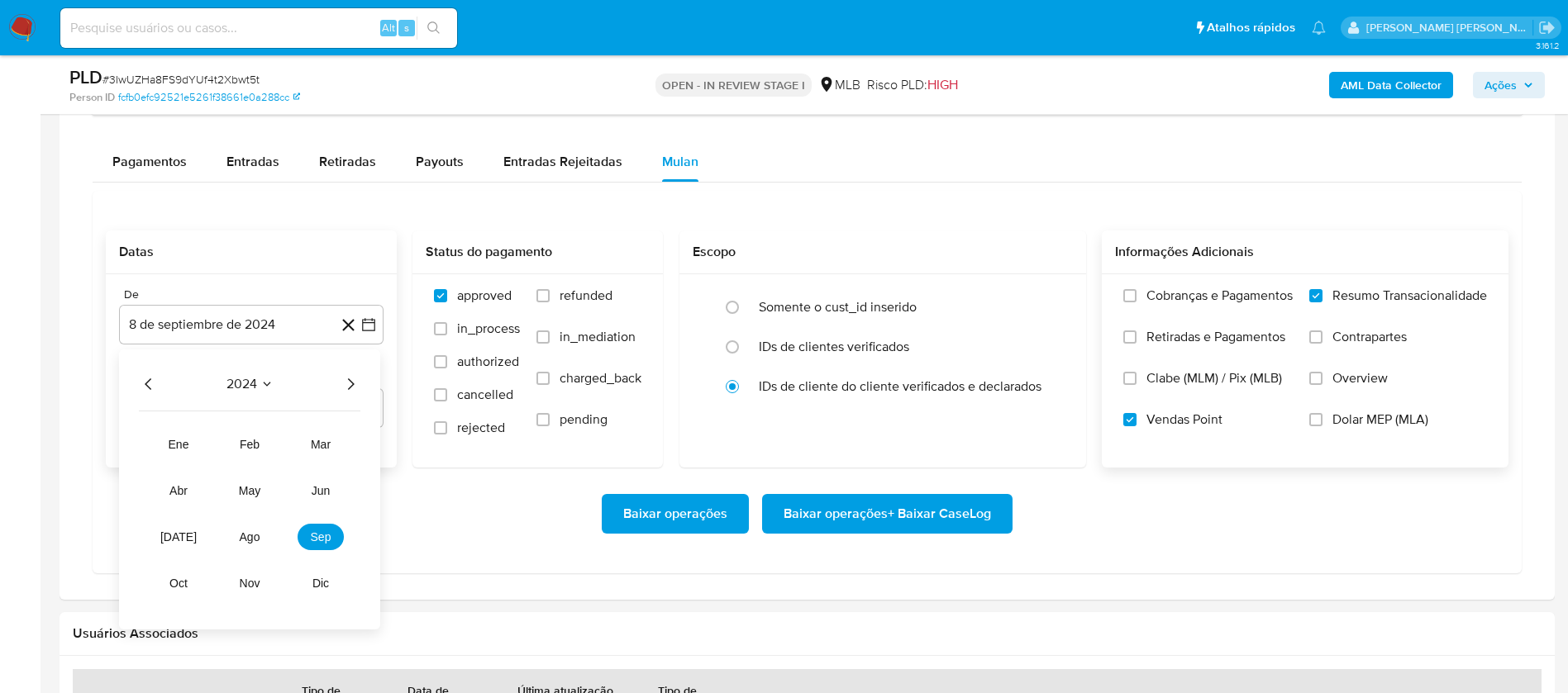
click at [351, 380] on icon "Año siguiente" at bounding box center [351, 384] width 6 height 12
click at [246, 536] on span "ago" at bounding box center [250, 537] width 21 height 14
click at [282, 450] on button "1" at bounding box center [283, 445] width 26 height 26
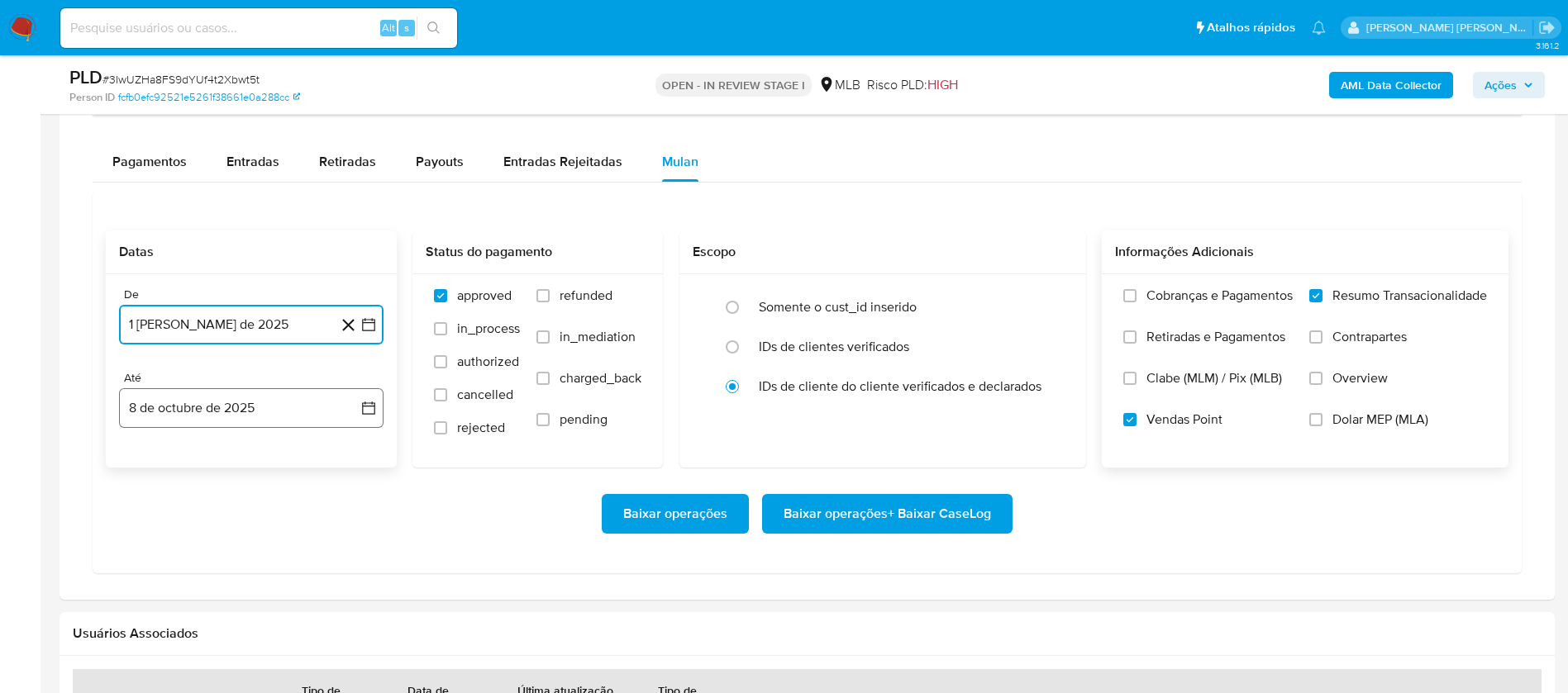
click at [290, 421] on button "8 de octubre de 2025" at bounding box center [251, 409] width 264 height 40
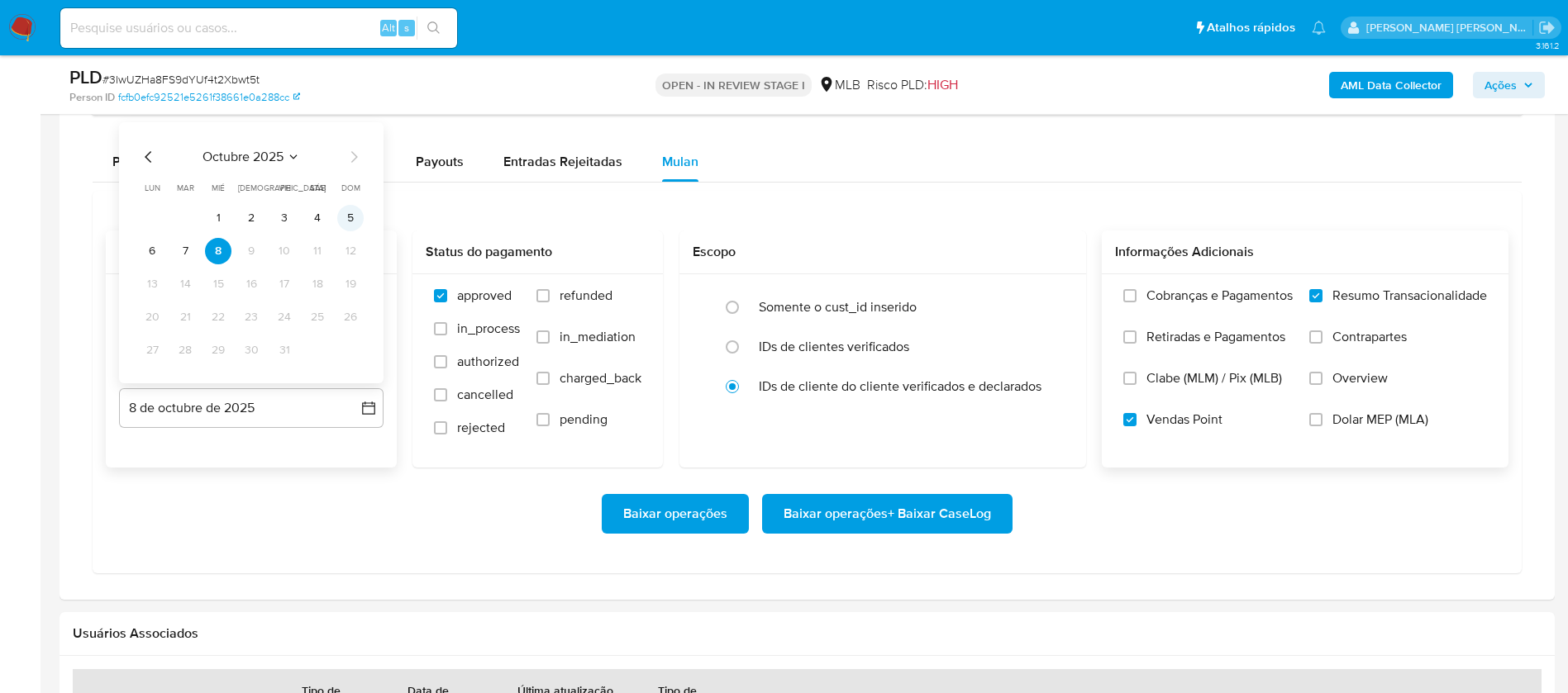
click at [350, 215] on button "5" at bounding box center [350, 218] width 26 height 26
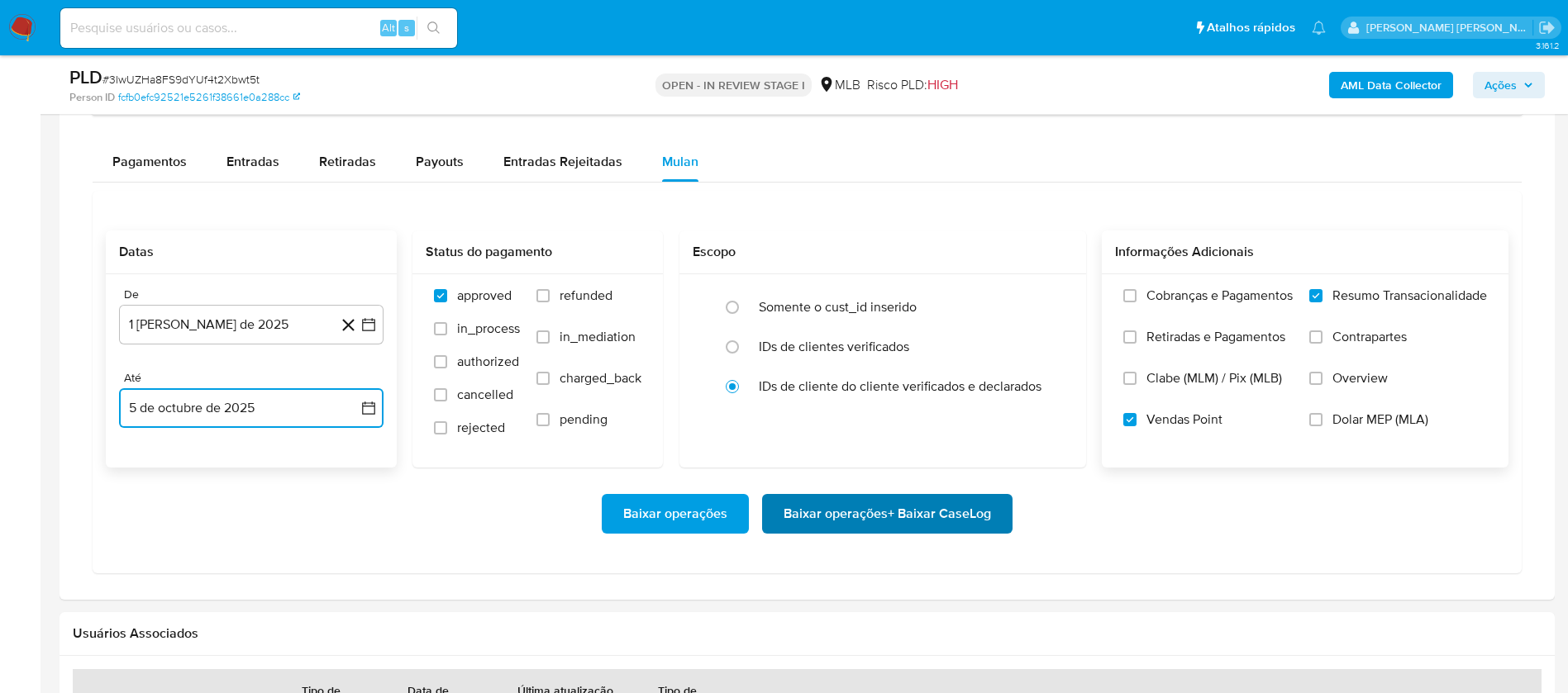
click at [957, 507] on span "Baixar operações + Baixar CaseLog" at bounding box center [887, 514] width 207 height 36
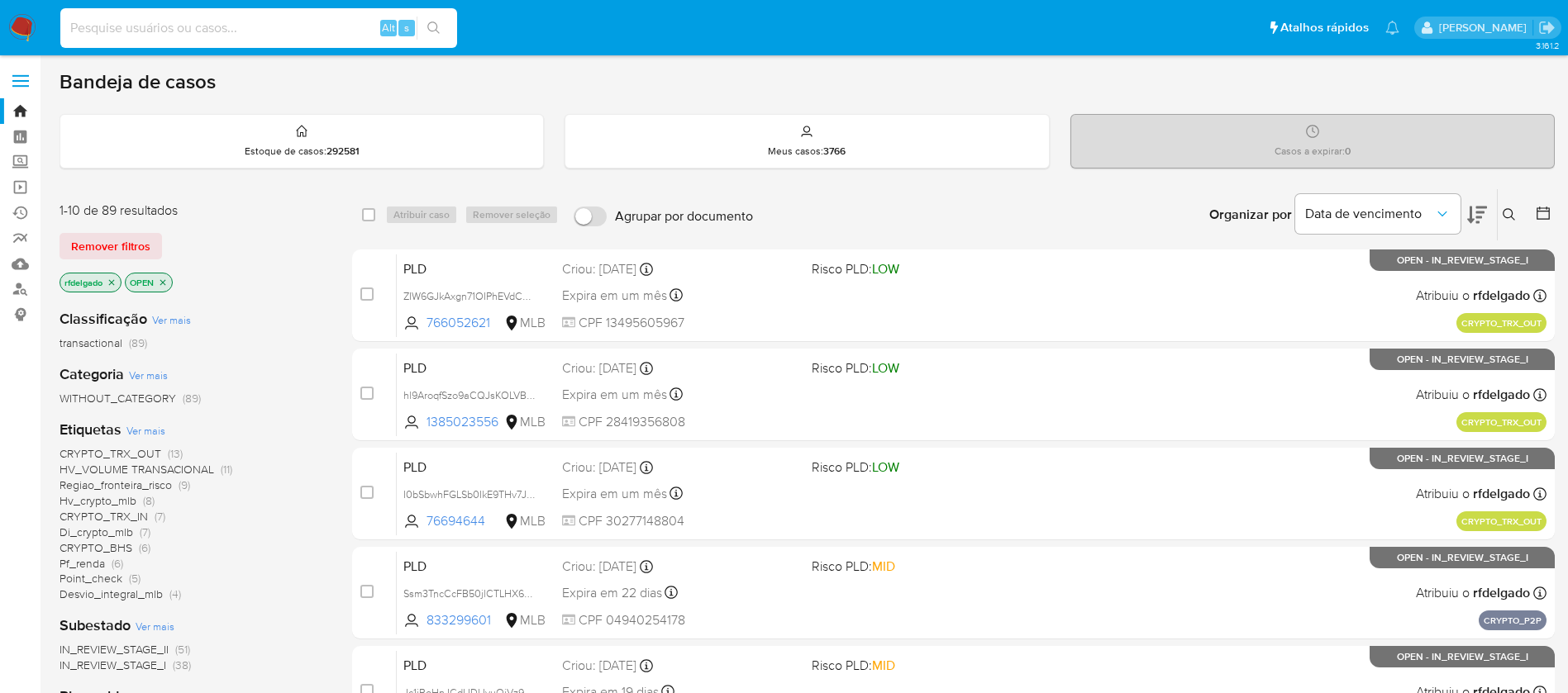
click at [251, 23] on input at bounding box center [258, 28] width 397 height 22
paste input "hl9AroqfSzo9aCQJsKOLVBXN"
type input "hl9AroqfSzo9aCQJsKOLVBXN"
click at [438, 32] on icon "search-icon" at bounding box center [433, 28] width 14 height 14
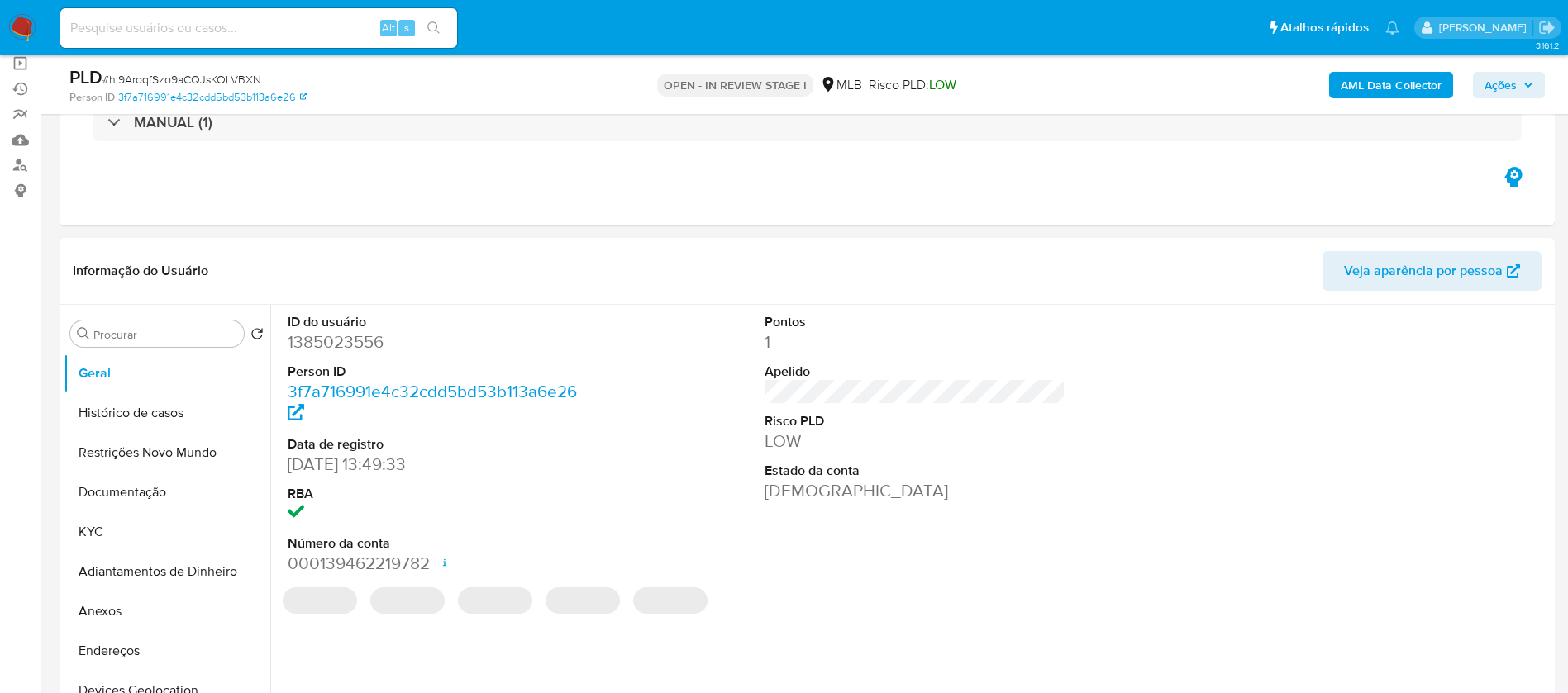
select select "10"
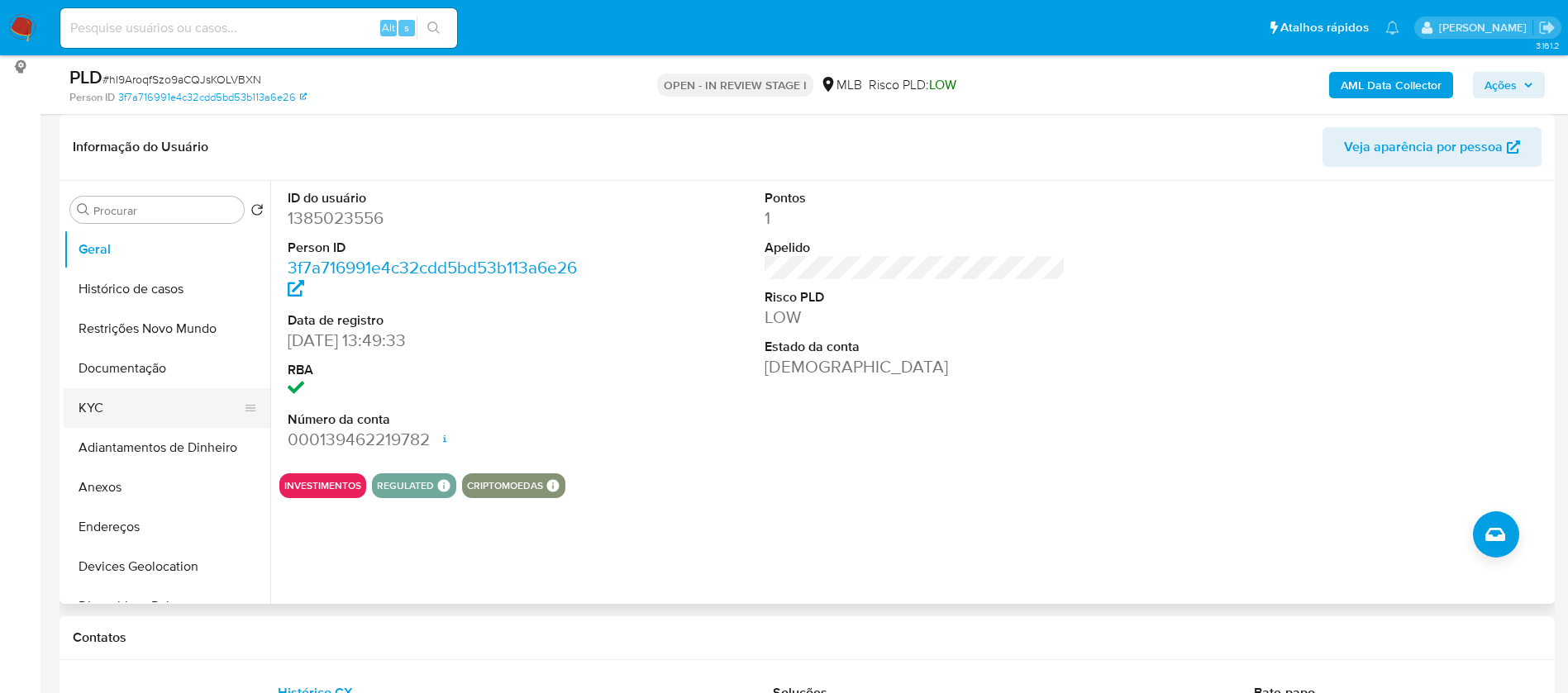
click at [93, 408] on button "KYC" at bounding box center [160, 409] width 194 height 40
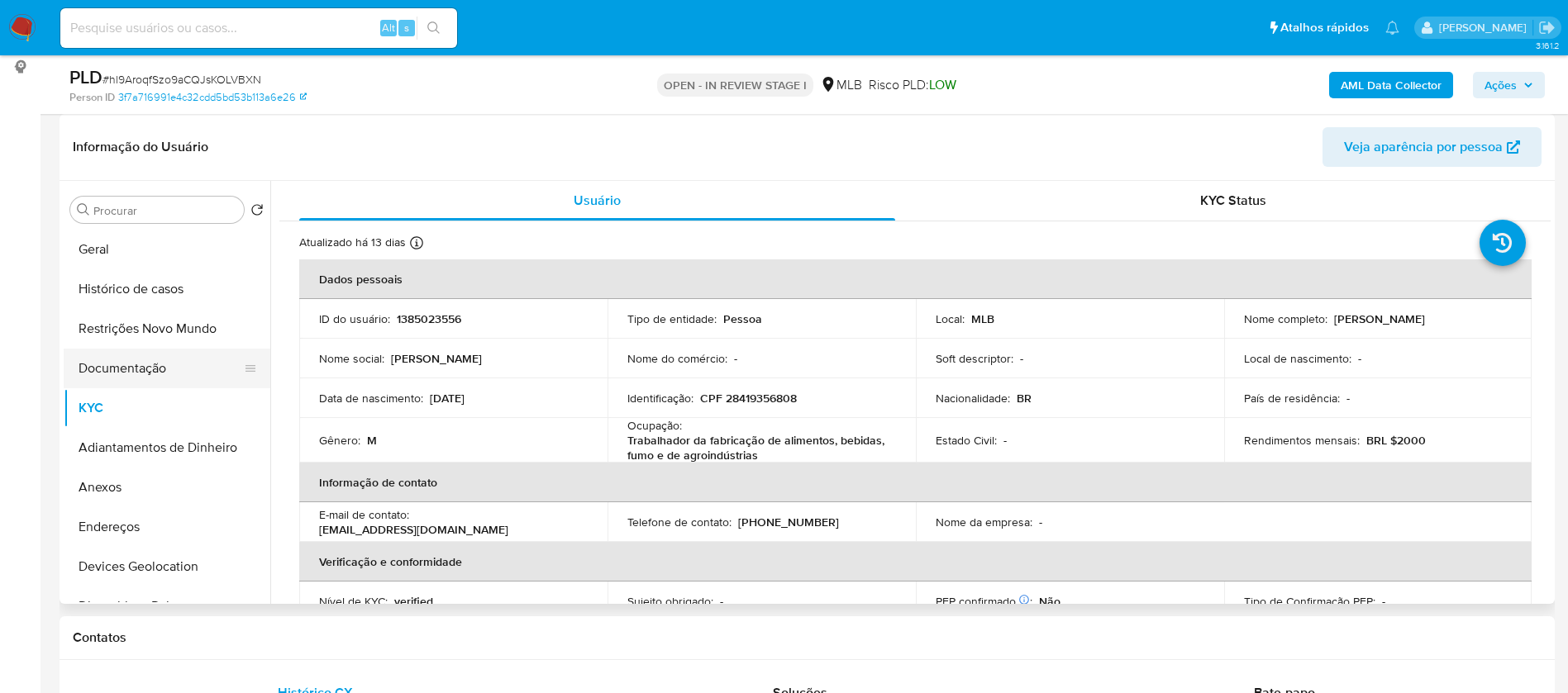
click at [163, 367] on button "Documentação" at bounding box center [160, 369] width 194 height 40
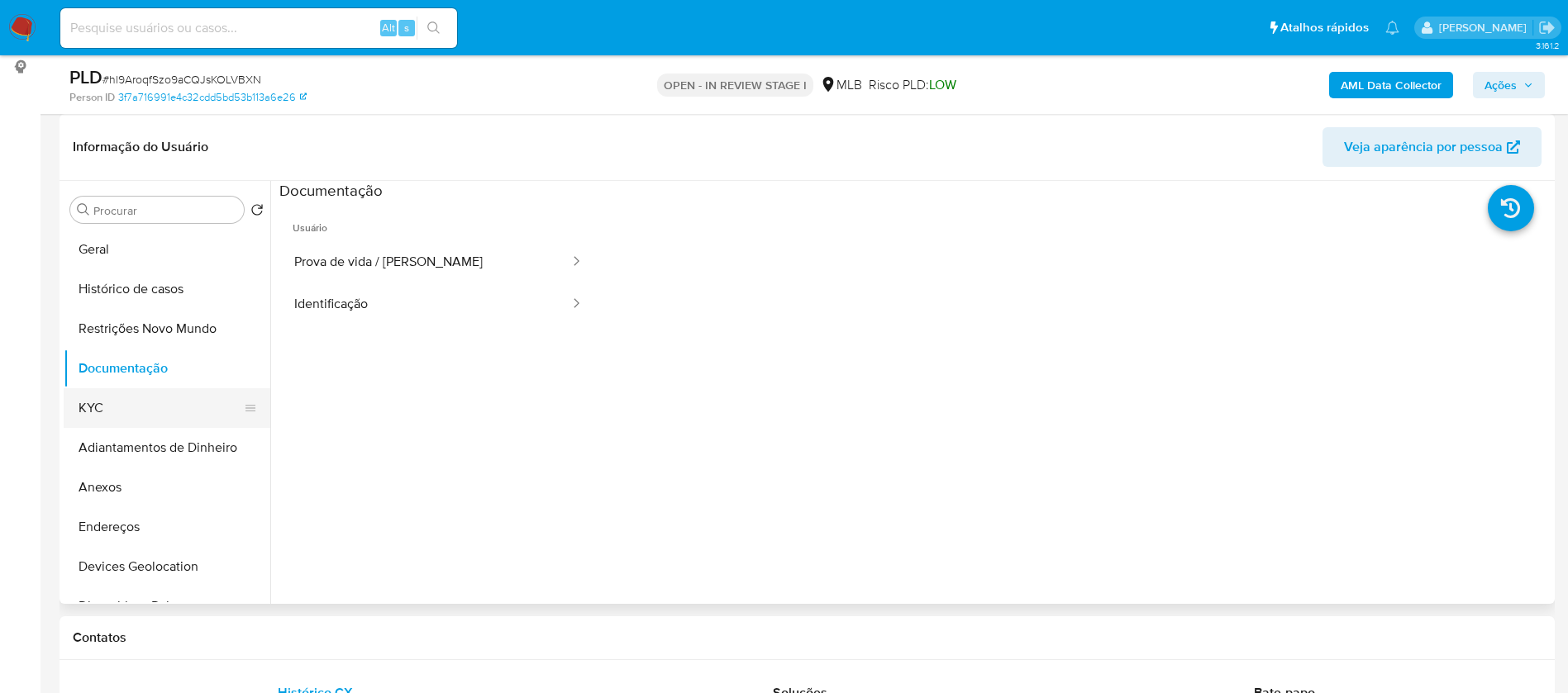
click at [133, 405] on button "KYC" at bounding box center [160, 409] width 194 height 40
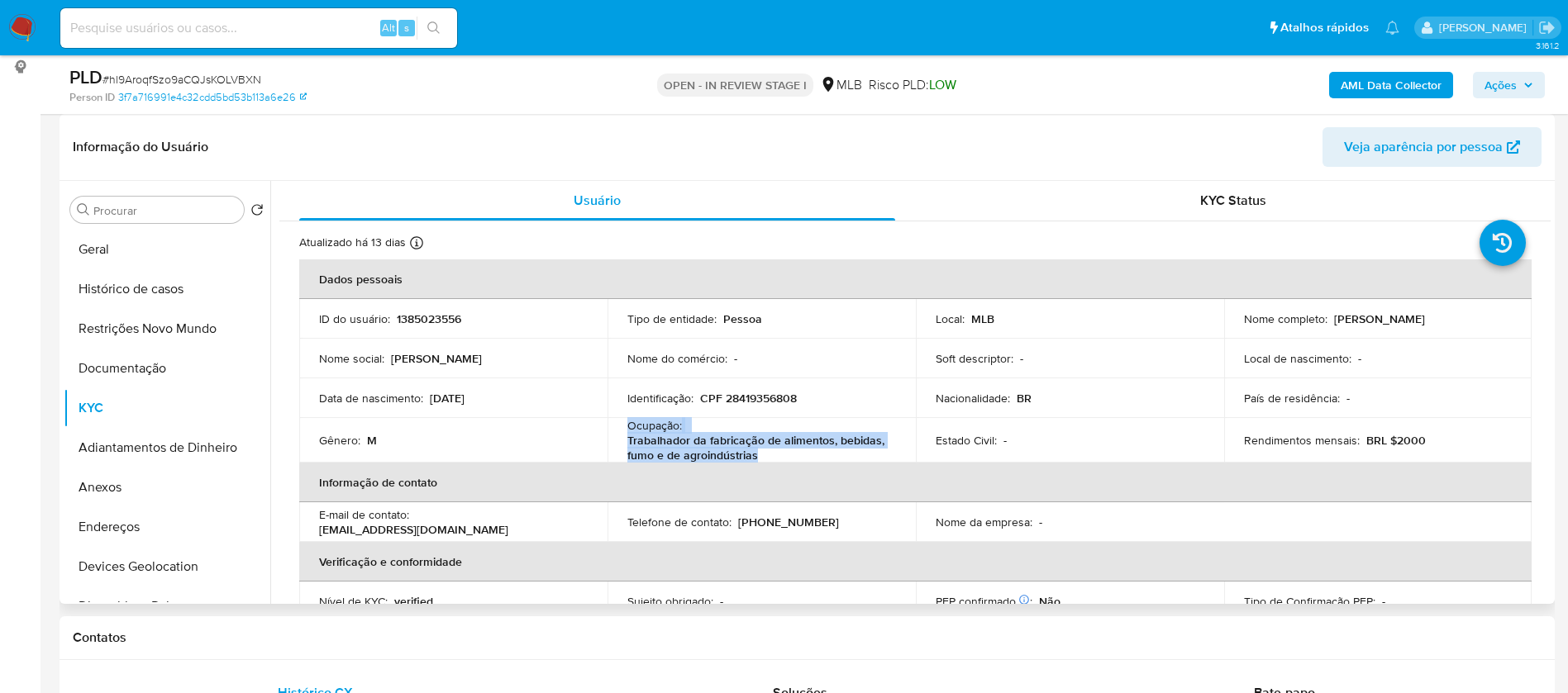
drag, startPoint x: 762, startPoint y: 458, endPoint x: 625, endPoint y: 429, distance: 140.0
click at [627, 429] on div "Ocupação : Trabalhador da fabricação de alimentos, bebidas, fumo e de agroindús…" at bounding box center [761, 440] width 269 height 45
copy div "Ocupação : Trabalhador da fabricação de alimentos, bebidas, fumo e de agroindús…"
click at [441, 322] on p "1385023556" at bounding box center [429, 319] width 65 height 15
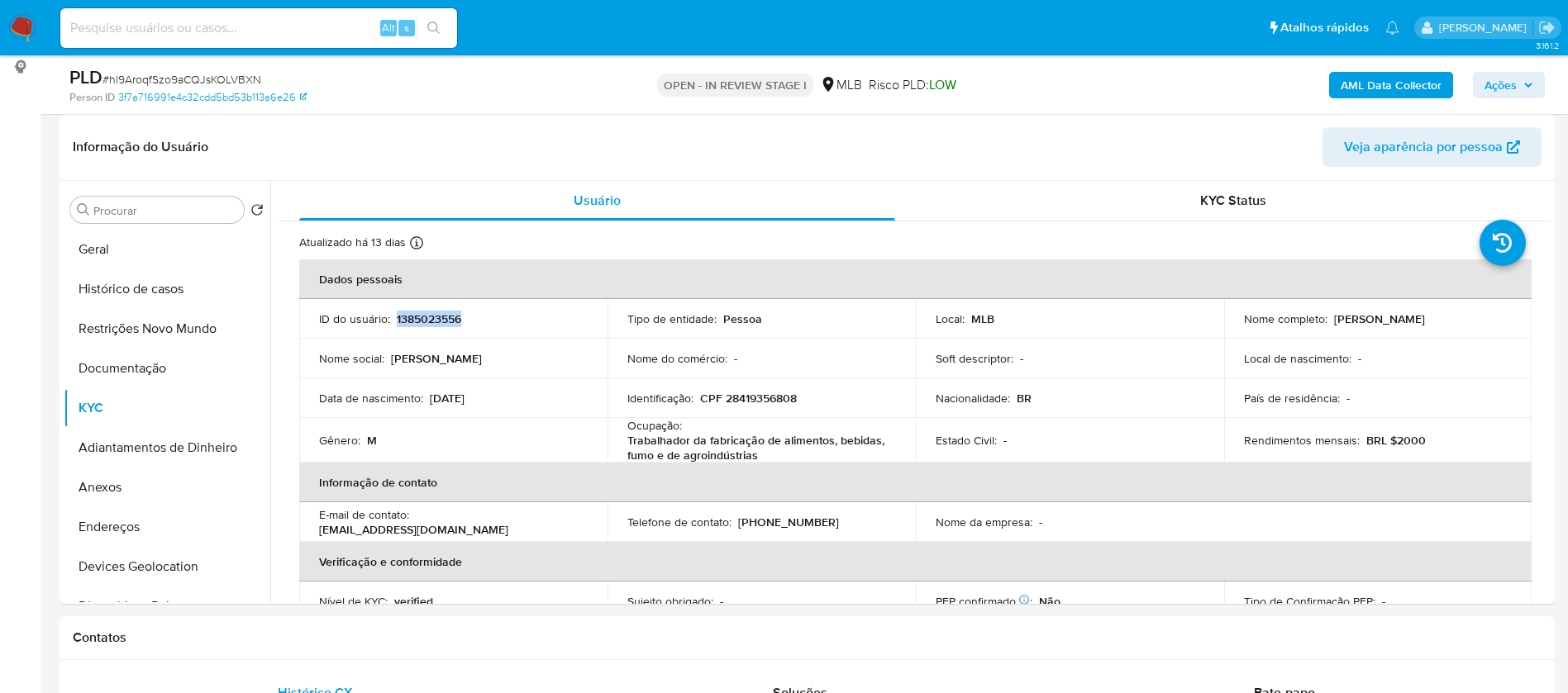
copy p "1385023556"
drag, startPoint x: 1413, startPoint y: 322, endPoint x: 1329, endPoint y: 315, distance: 84.3
click at [1329, 315] on div "Nome completo : Rubens Bizerra" at bounding box center [1378, 319] width 269 height 15
copy p "Rubens Bizerra"
drag, startPoint x: 803, startPoint y: 397, endPoint x: 725, endPoint y: 400, distance: 78.1
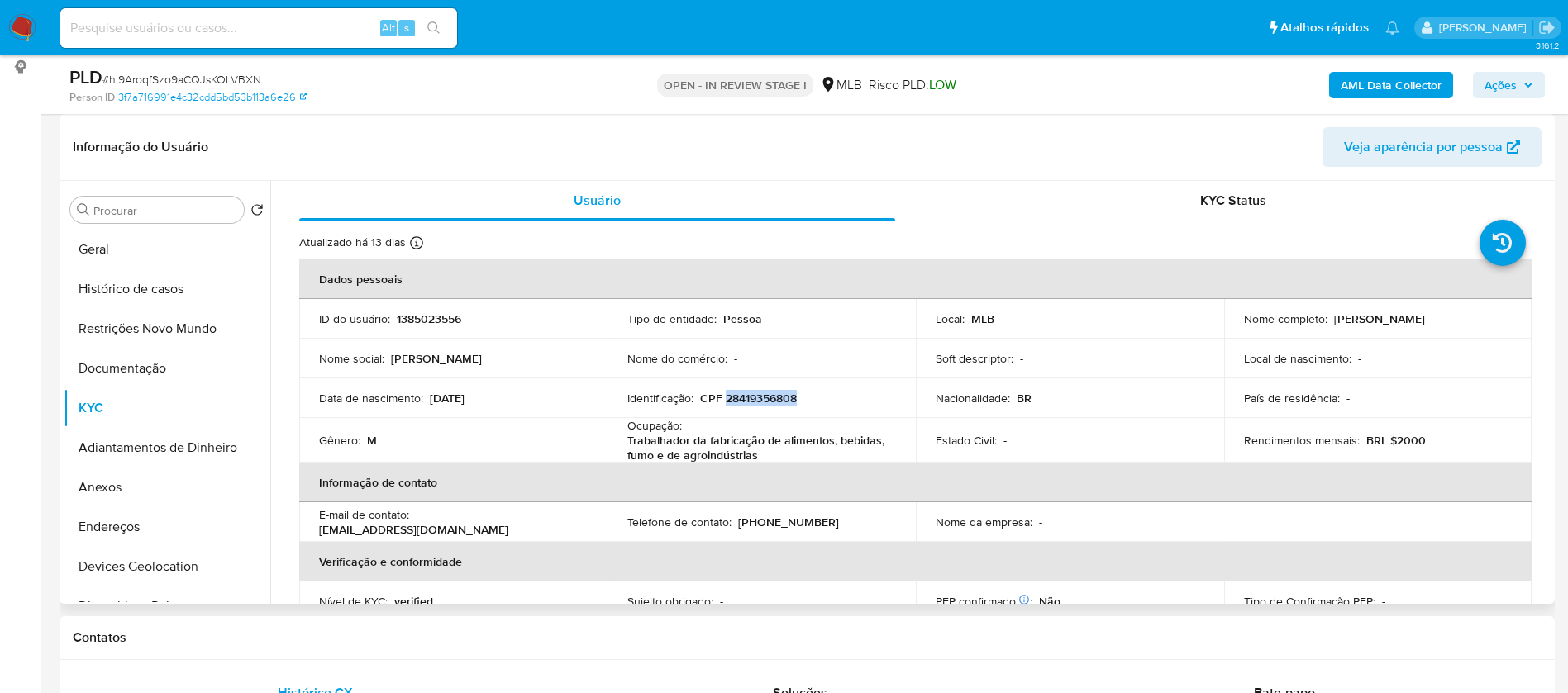
click at [725, 400] on div "Identificação : CPF 28419356808" at bounding box center [761, 398] width 269 height 15
copy p "28419356808"
click at [800, 371] on td "Nome do comércio : -" at bounding box center [761, 359] width 308 height 40
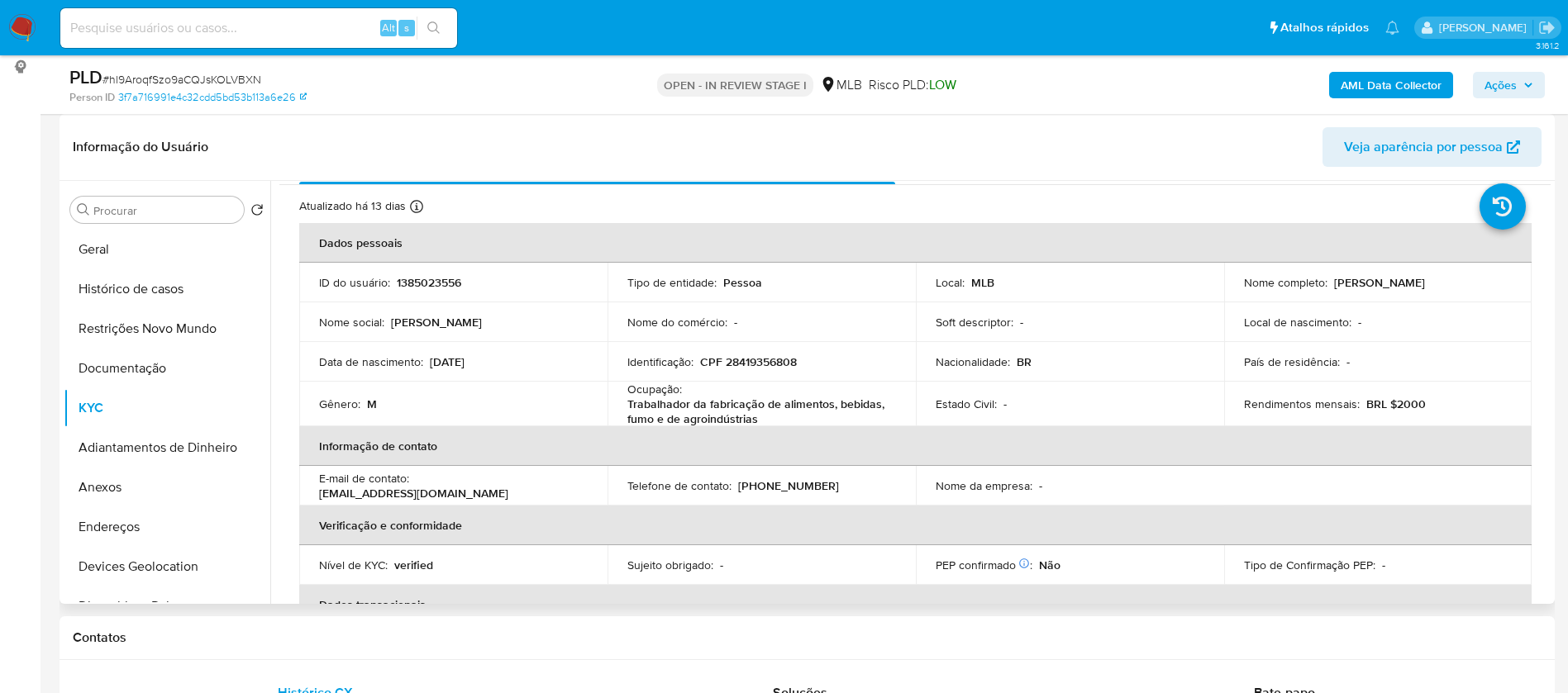
scroll to position [0, 0]
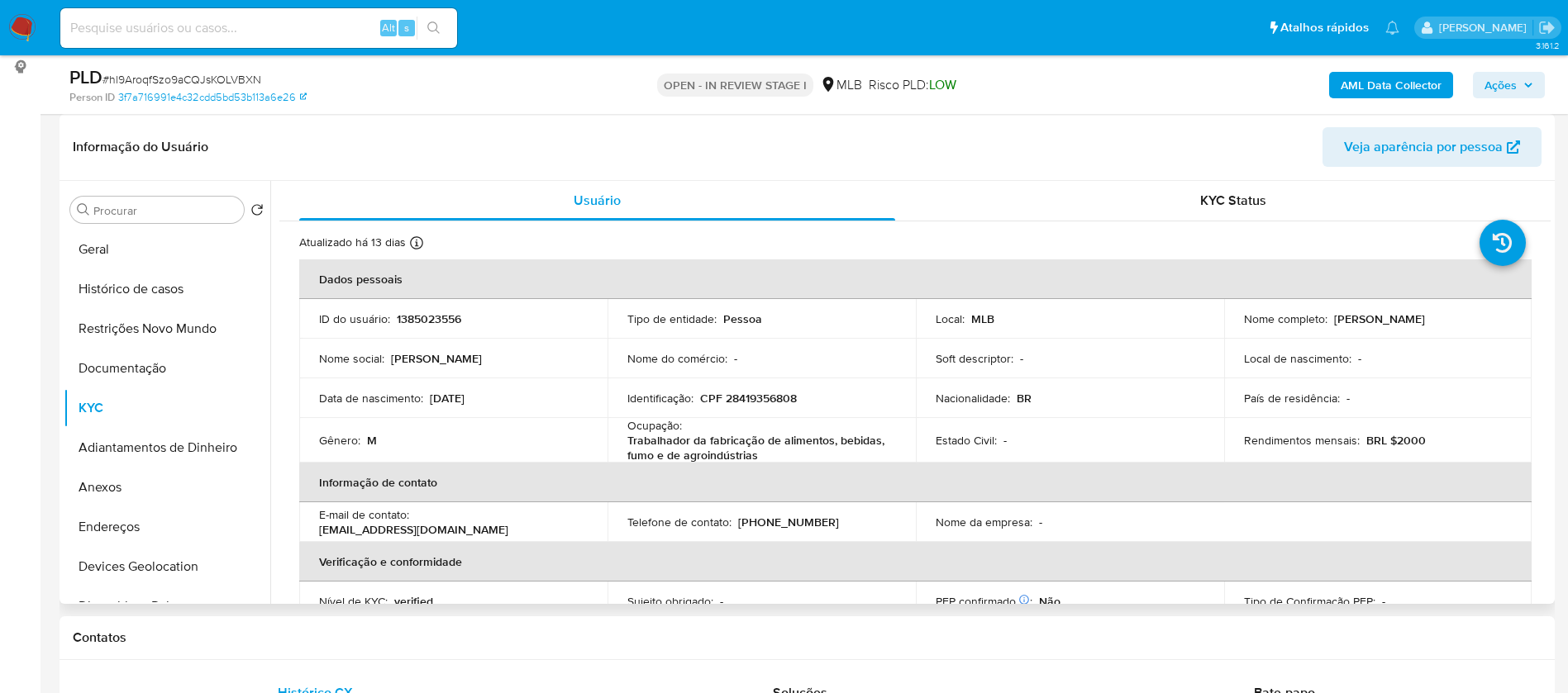
click at [452, 319] on p "1385023556" at bounding box center [429, 319] width 65 height 15
click at [452, 318] on p "1385023556" at bounding box center [429, 319] width 65 height 15
copy p "1385023556"
click at [133, 251] on button "Geral" at bounding box center [160, 250] width 194 height 40
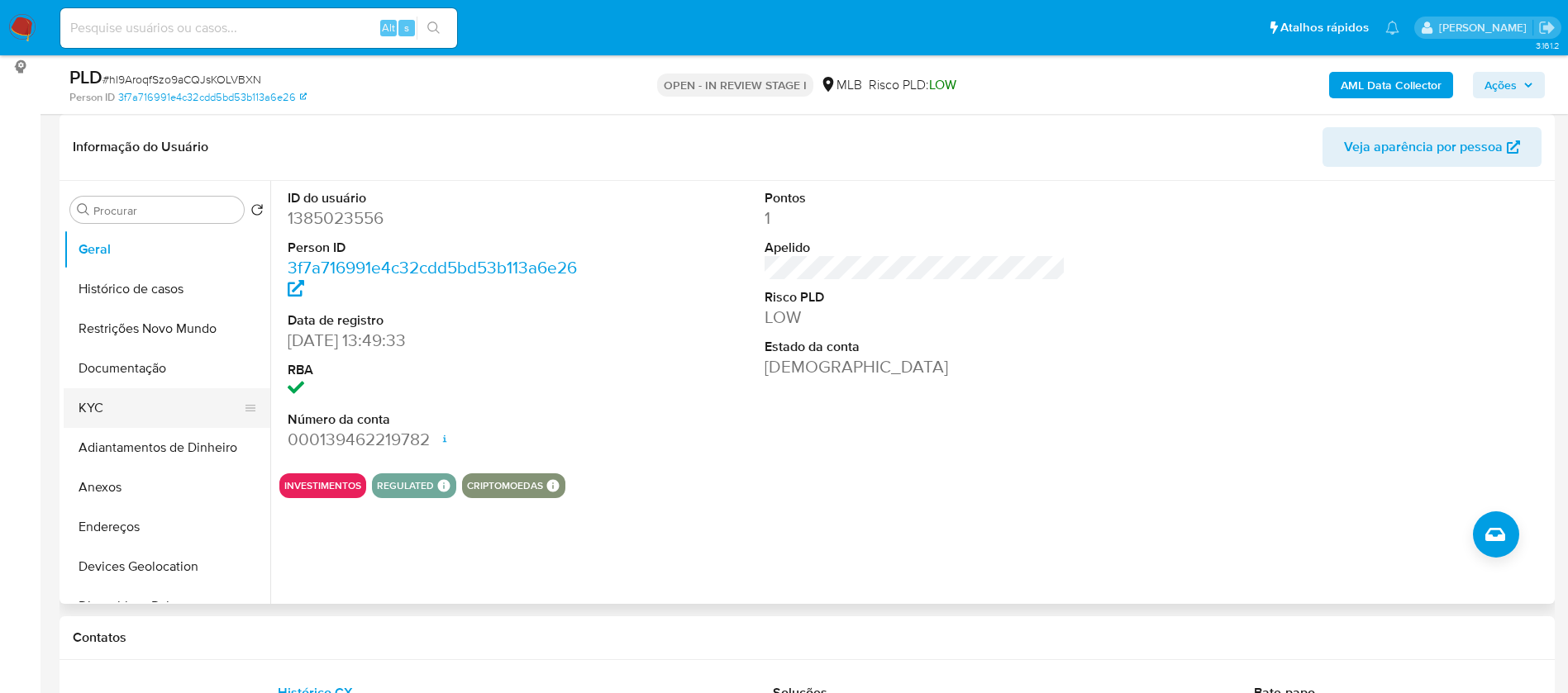
click at [133, 403] on button "KYC" at bounding box center [160, 409] width 194 height 40
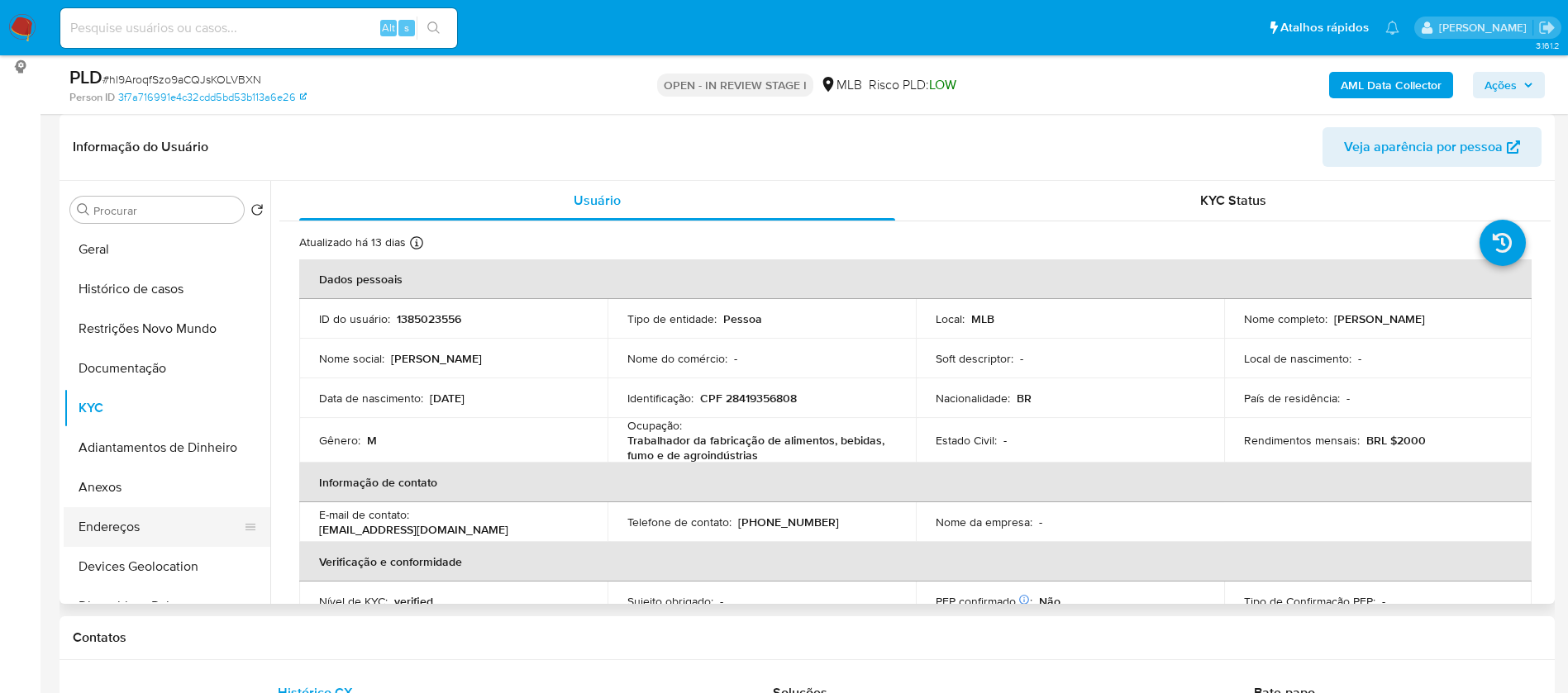
click at [174, 517] on button "Endereços" at bounding box center [160, 527] width 194 height 40
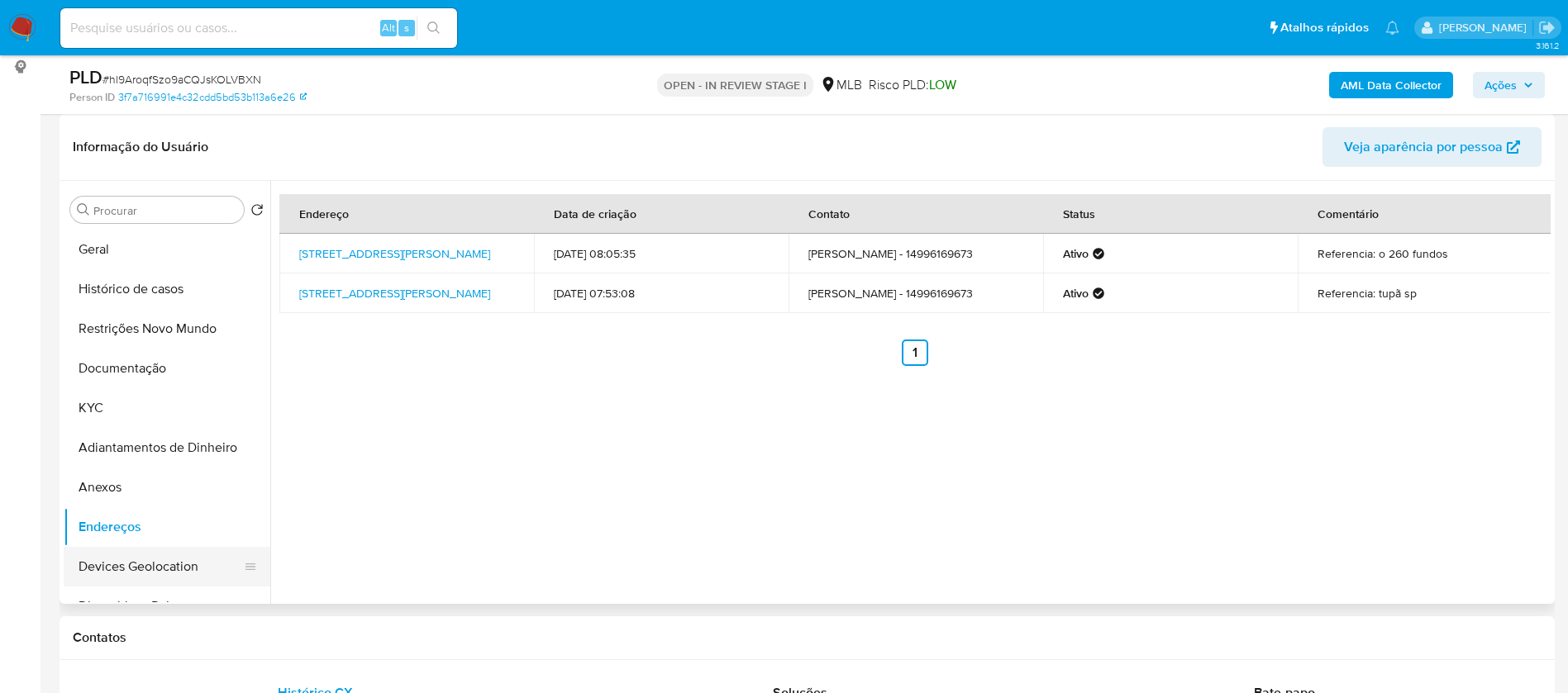
click at [161, 551] on button "Devices Geolocation" at bounding box center [160, 567] width 194 height 40
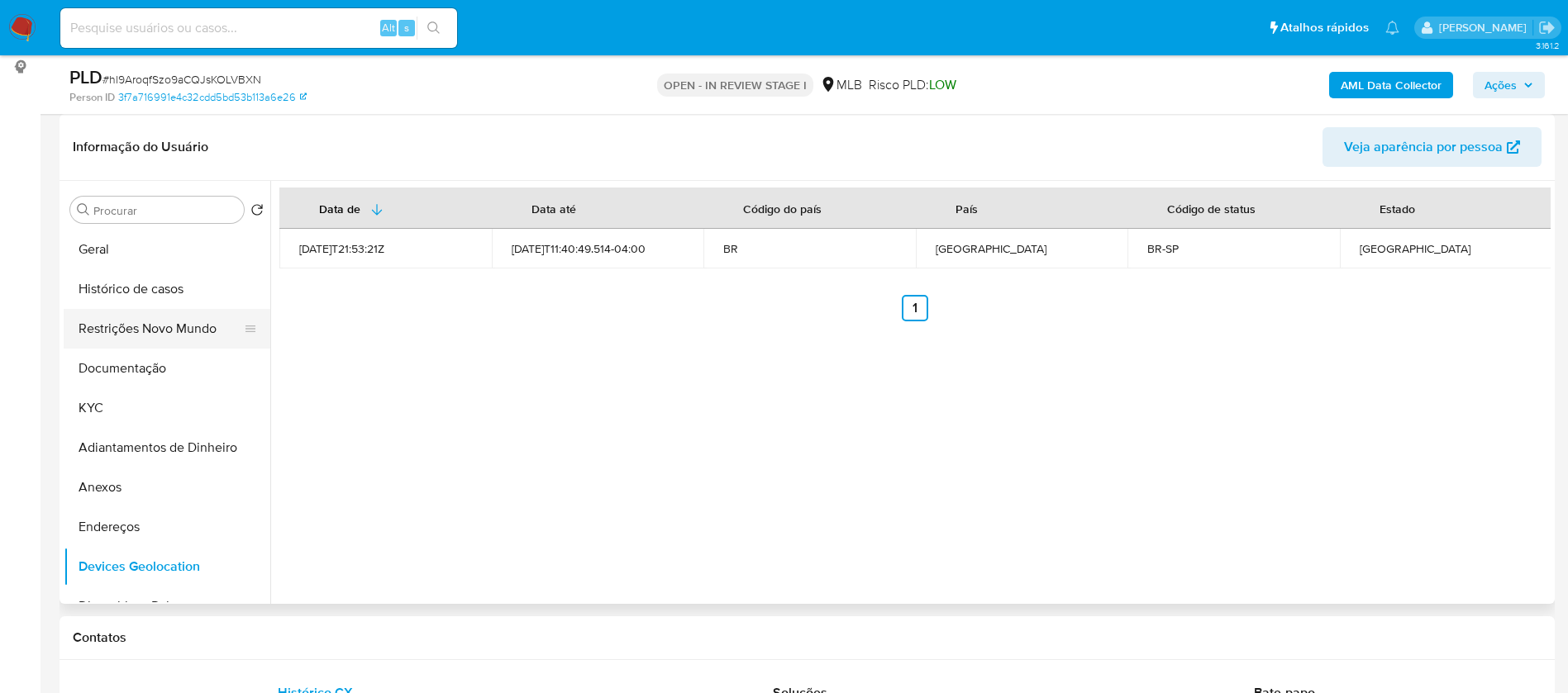
click at [169, 338] on button "Restrições Novo Mundo" at bounding box center [160, 329] width 194 height 40
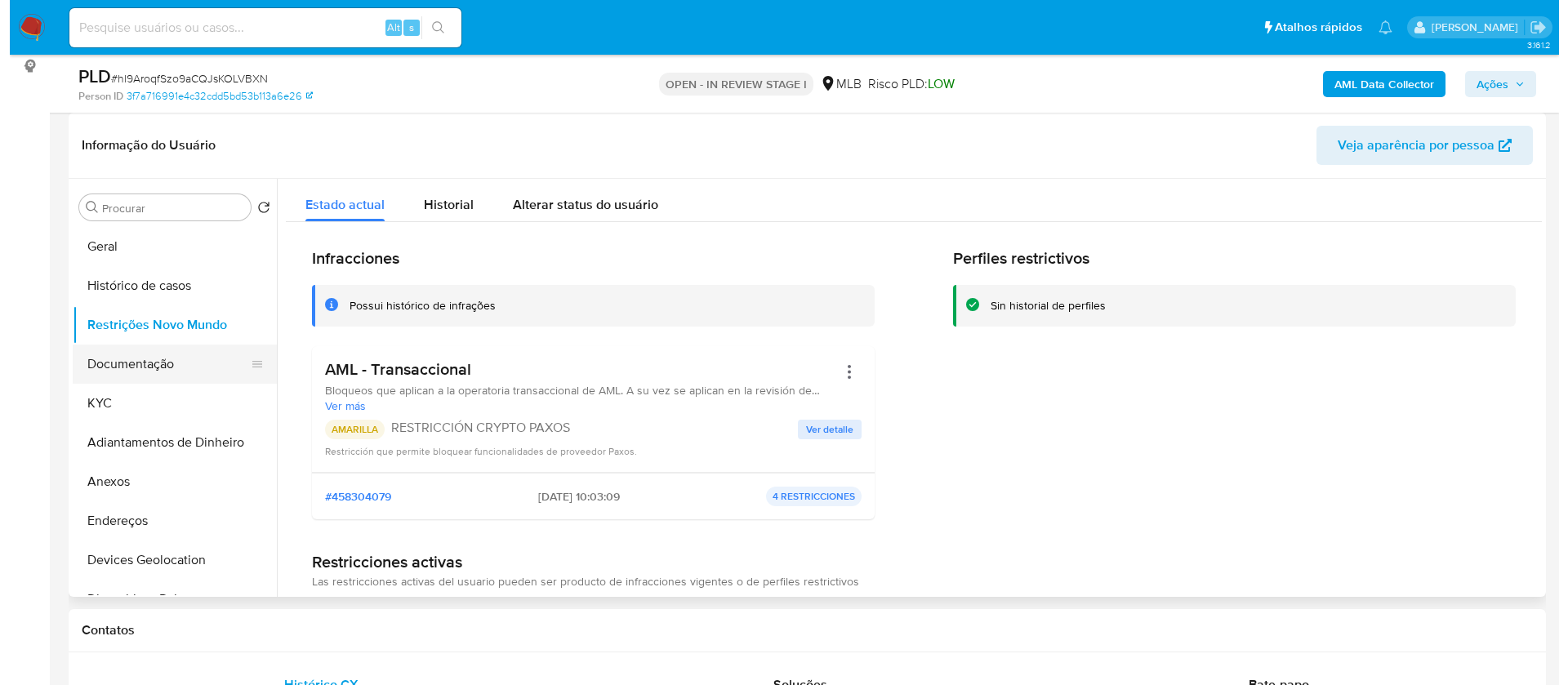
scroll to position [122, 0]
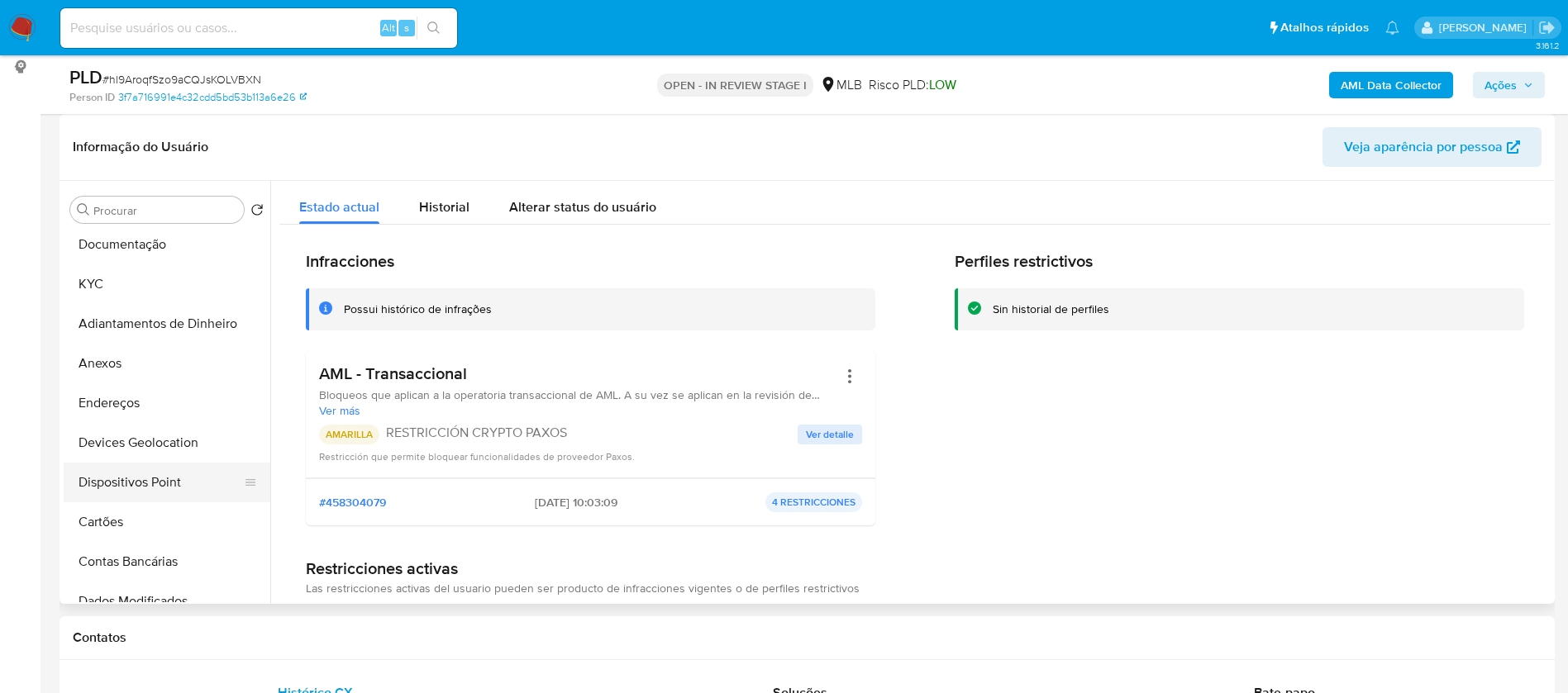
click at [169, 475] on button "Dispositivos Point" at bounding box center [160, 482] width 194 height 40
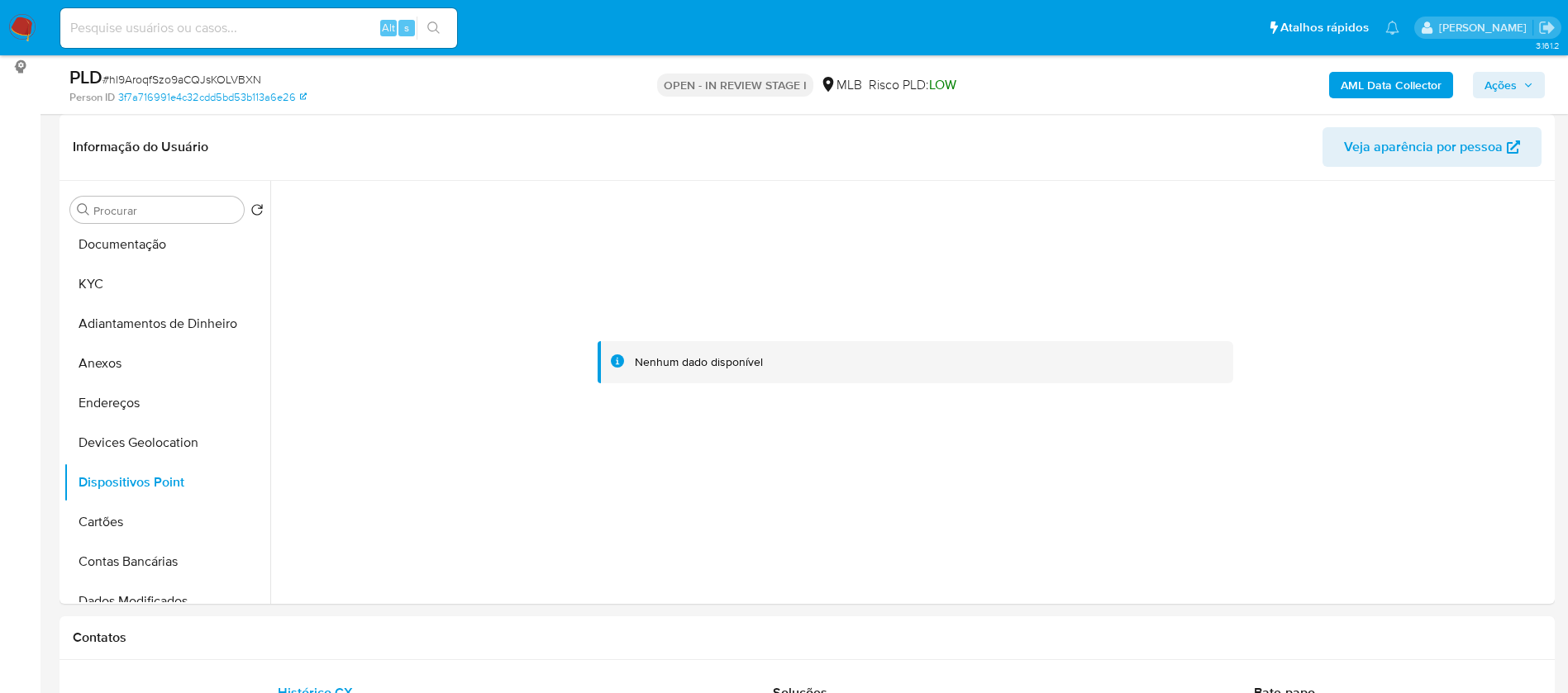
click at [1406, 92] on b "AML Data Collector" at bounding box center [1390, 84] width 101 height 26
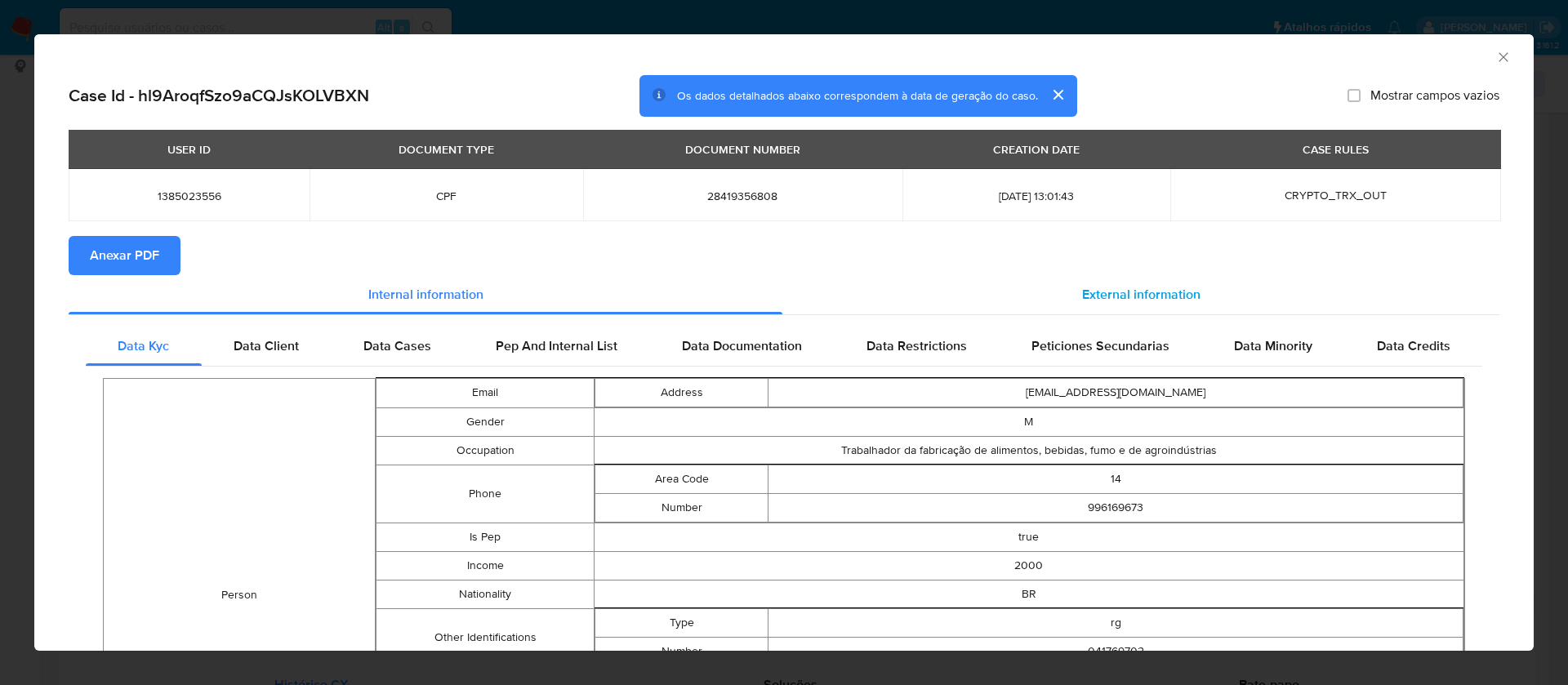
click at [1160, 296] on span "External information" at bounding box center [1141, 294] width 119 height 19
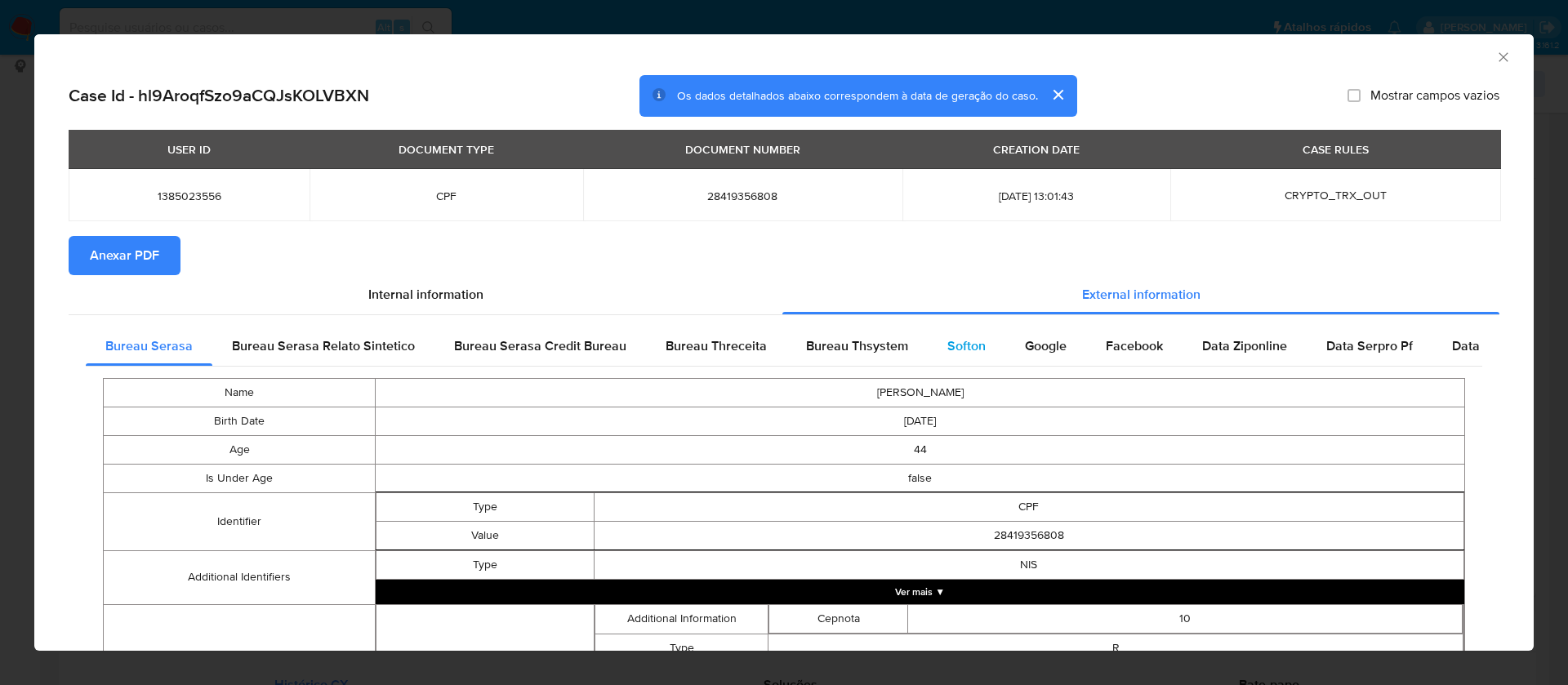
click at [971, 347] on span "Softon" at bounding box center [966, 346] width 39 height 19
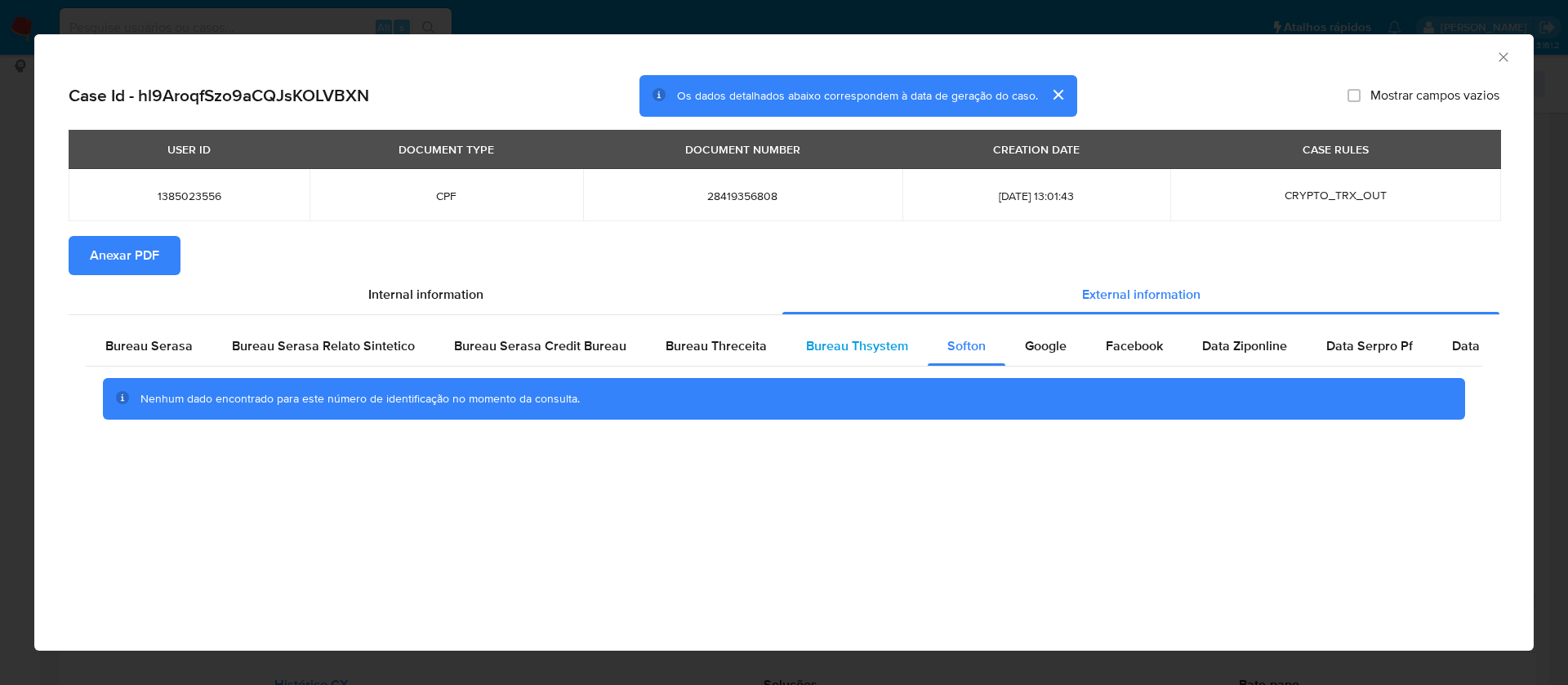
click at [835, 341] on span "Bureau Thsystem" at bounding box center [858, 346] width 102 height 19
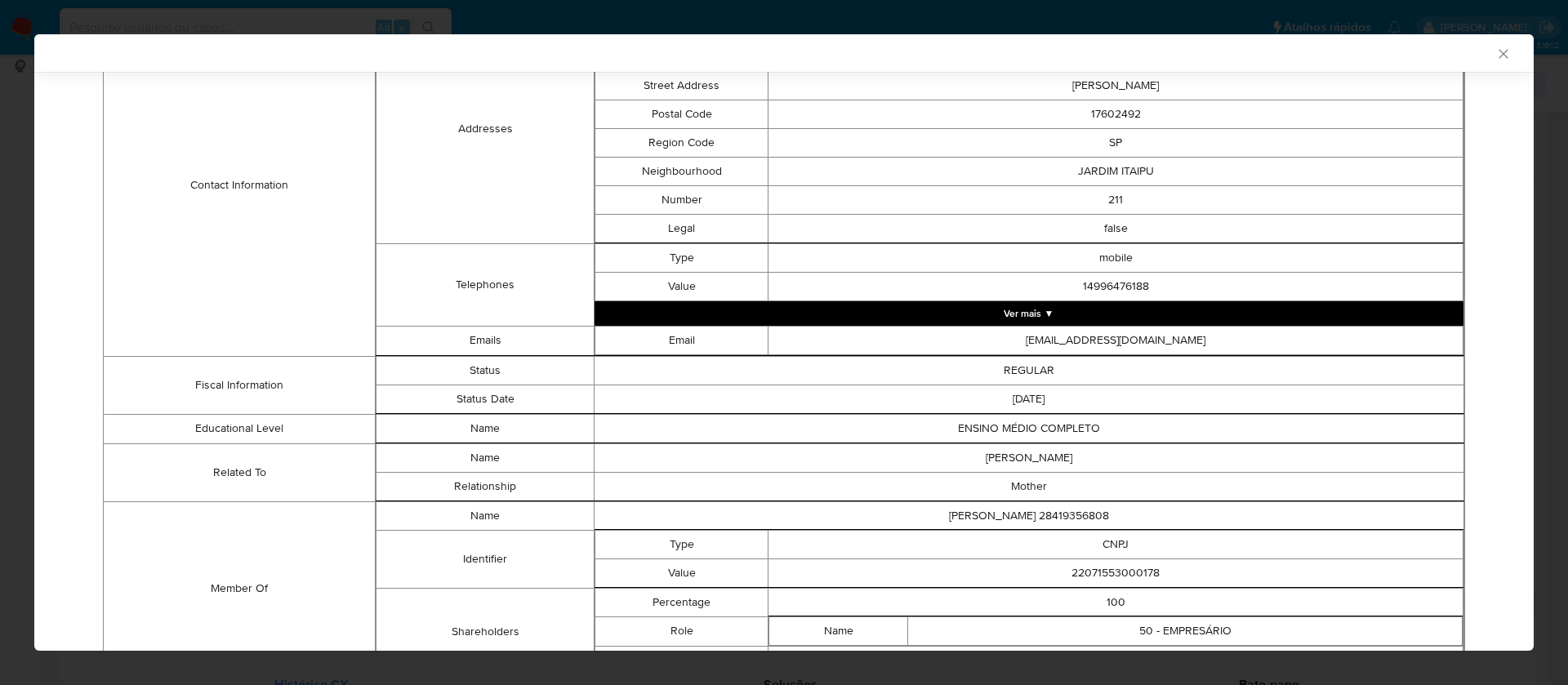
scroll to position [785, 0]
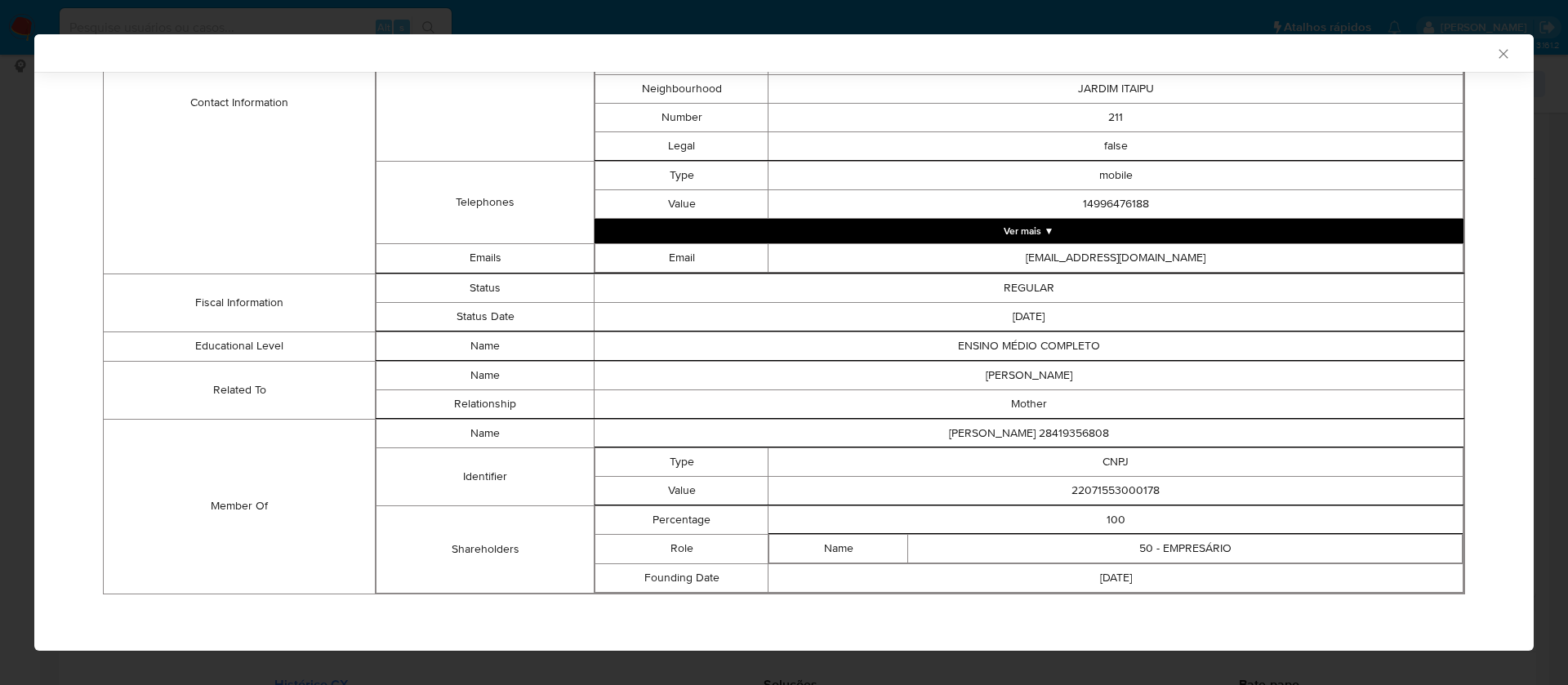
click at [1122, 490] on td "22071553000178" at bounding box center [1116, 490] width 695 height 29
copy td "22071553000178"
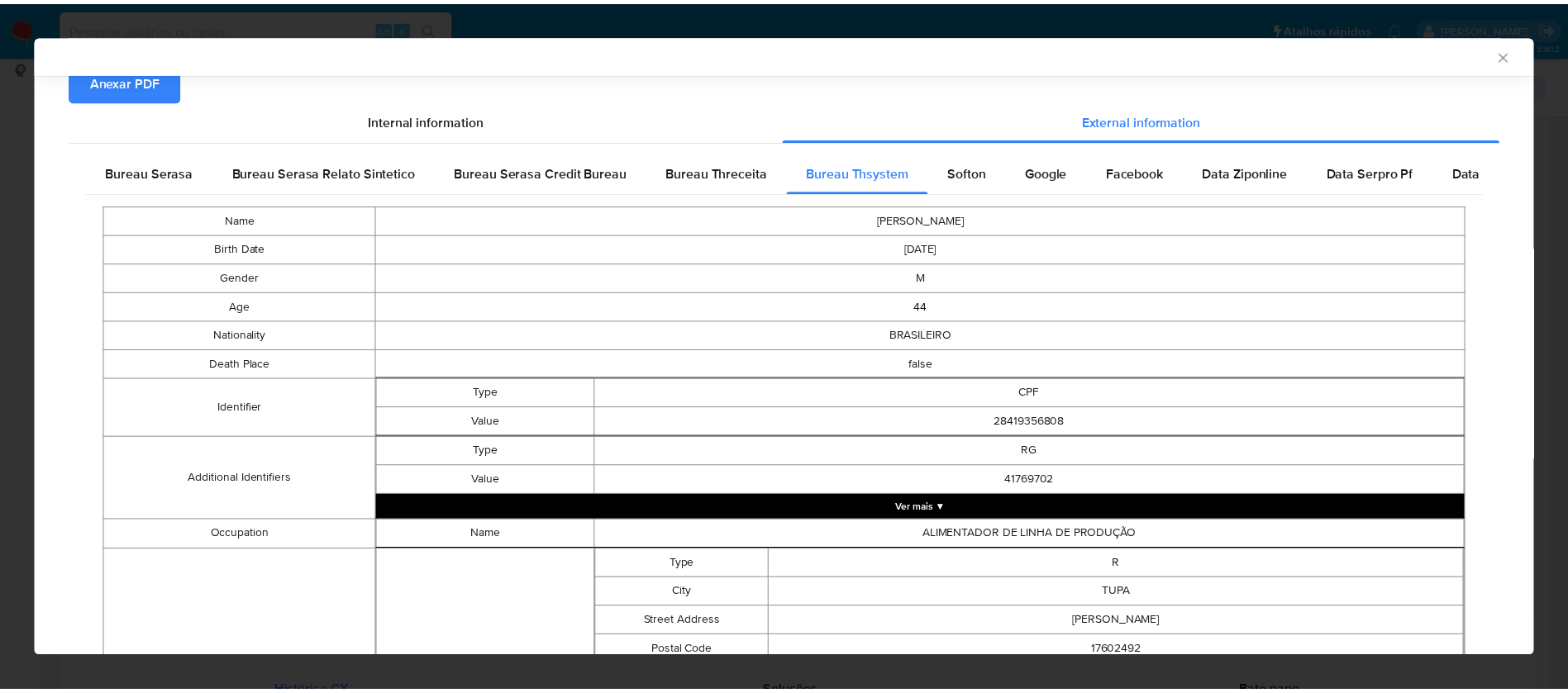
scroll to position [0, 0]
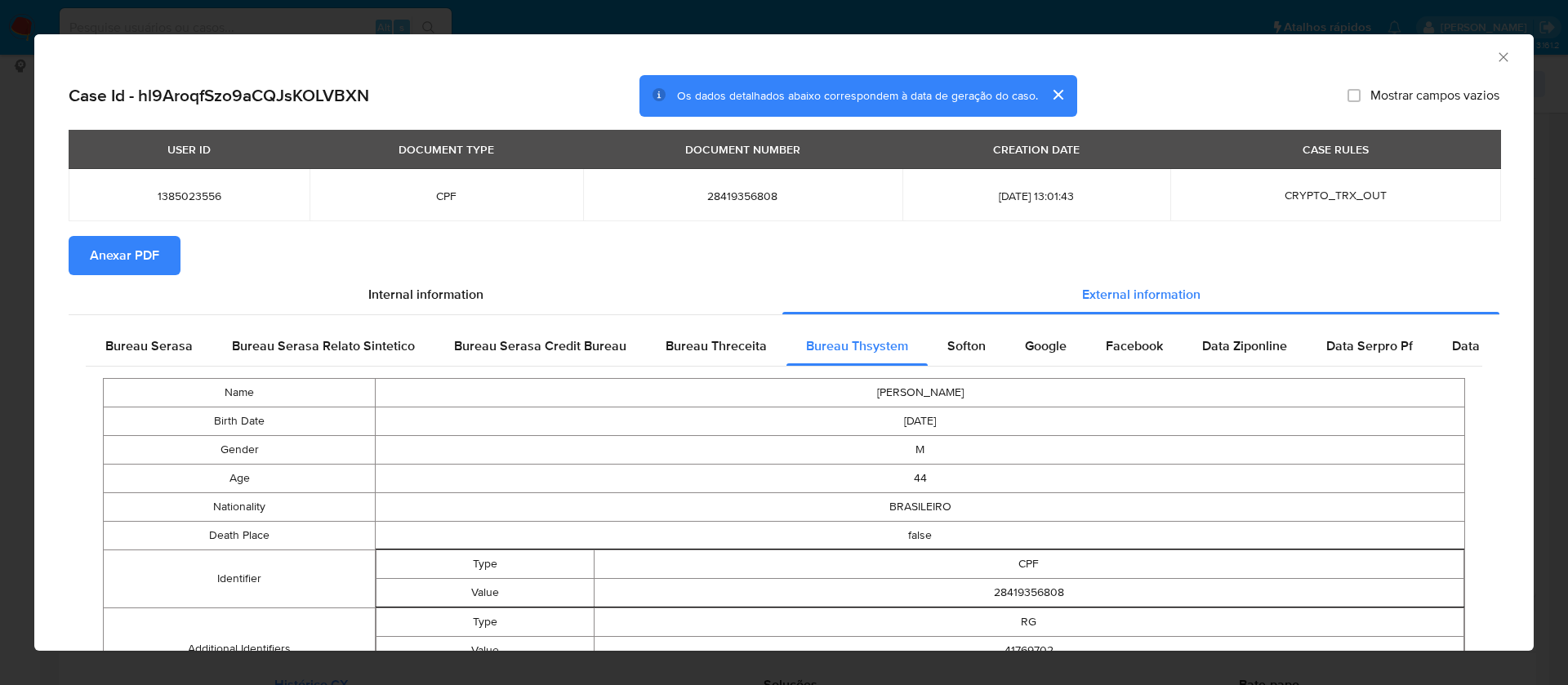
click at [146, 250] on span "Anexar PDF" at bounding box center [124, 256] width 69 height 36
click at [1495, 60] on icon "Fechar a janela" at bounding box center [1503, 57] width 16 height 16
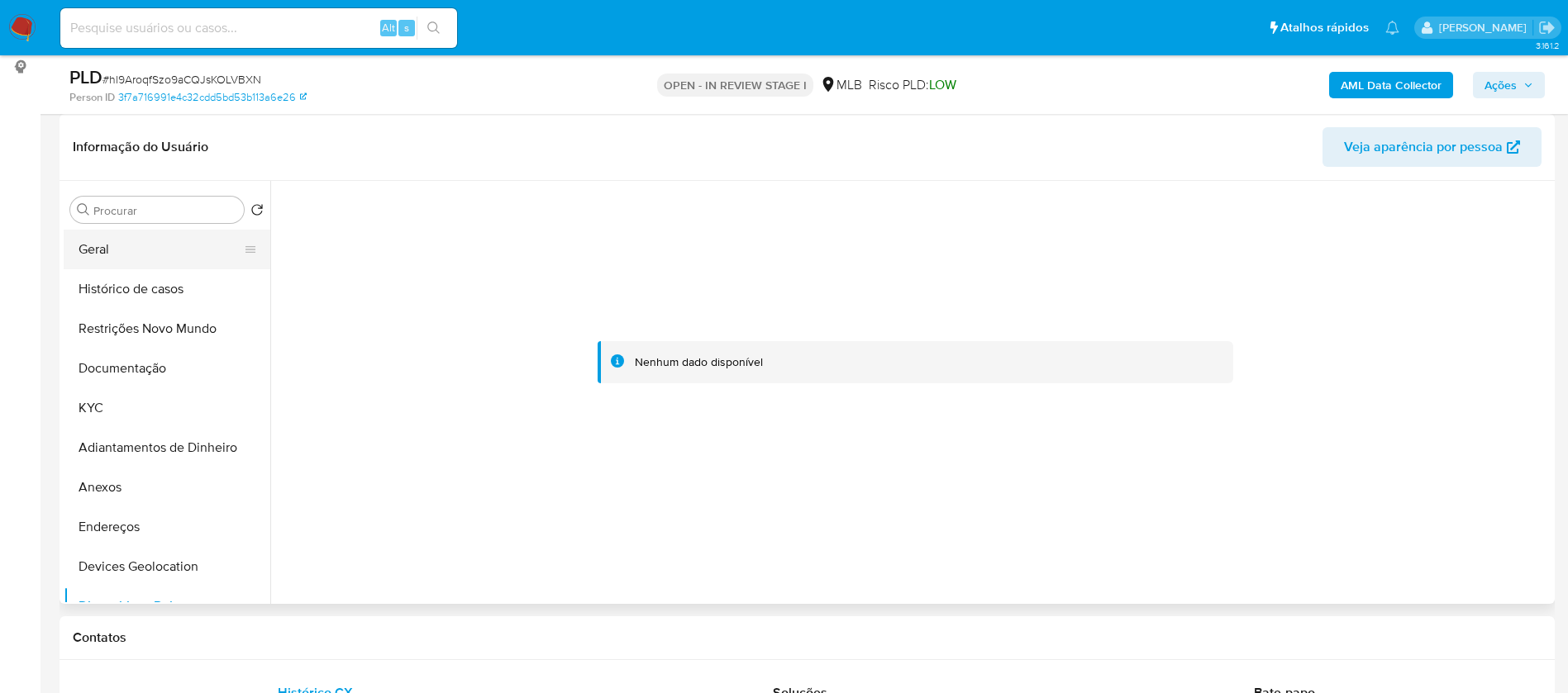
click at [155, 254] on button "Geral" at bounding box center [160, 250] width 194 height 40
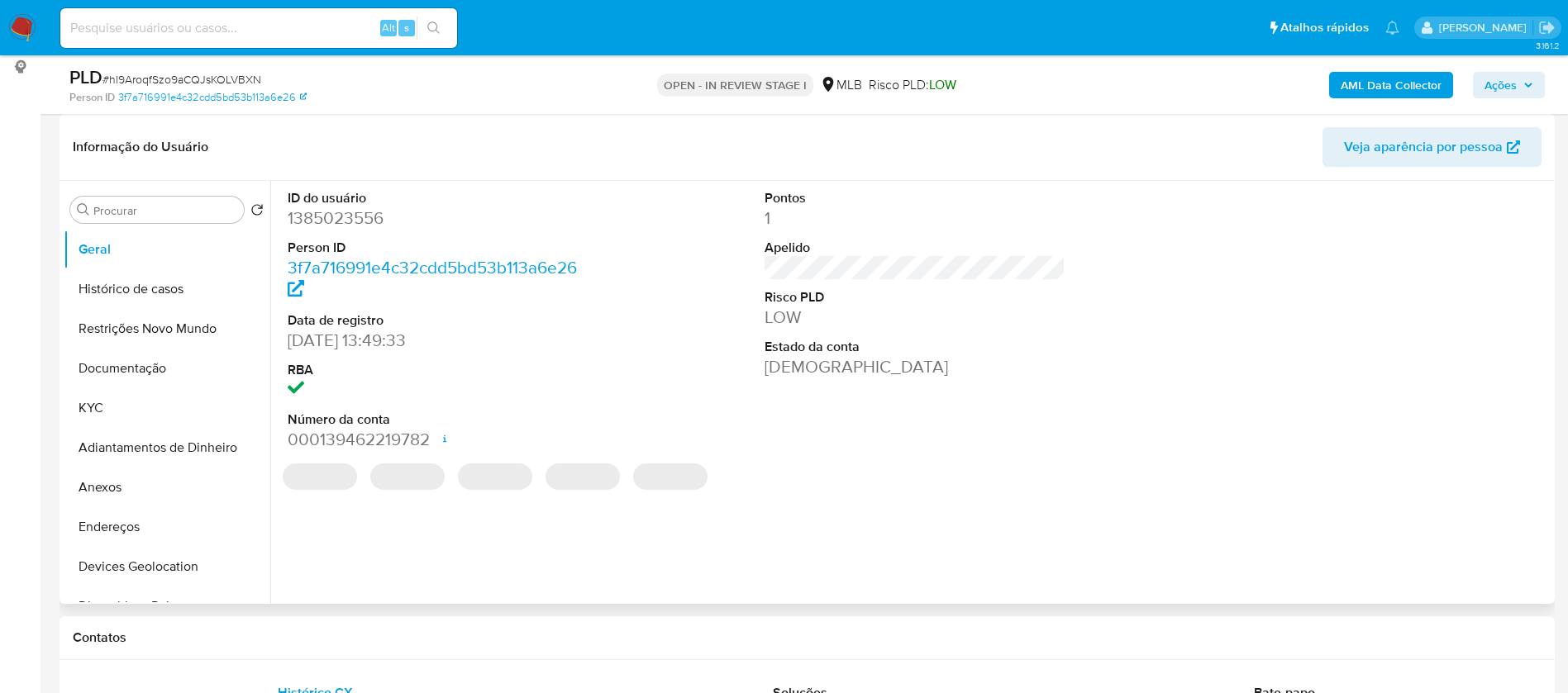
click at [364, 219] on dd "1385023556" at bounding box center [439, 217] width 302 height 23
click at [364, 218] on dd "1385023556" at bounding box center [439, 217] width 302 height 23
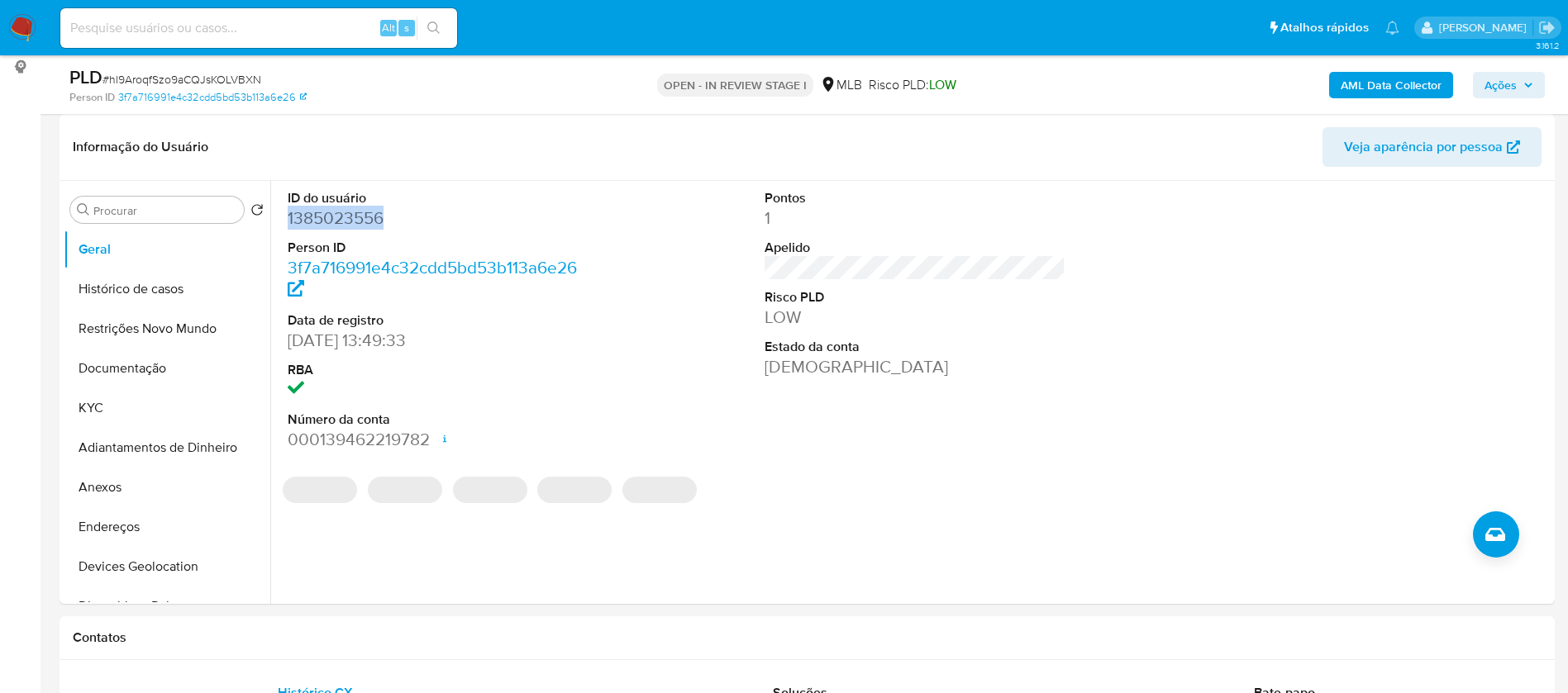
copy dd "1385023556"
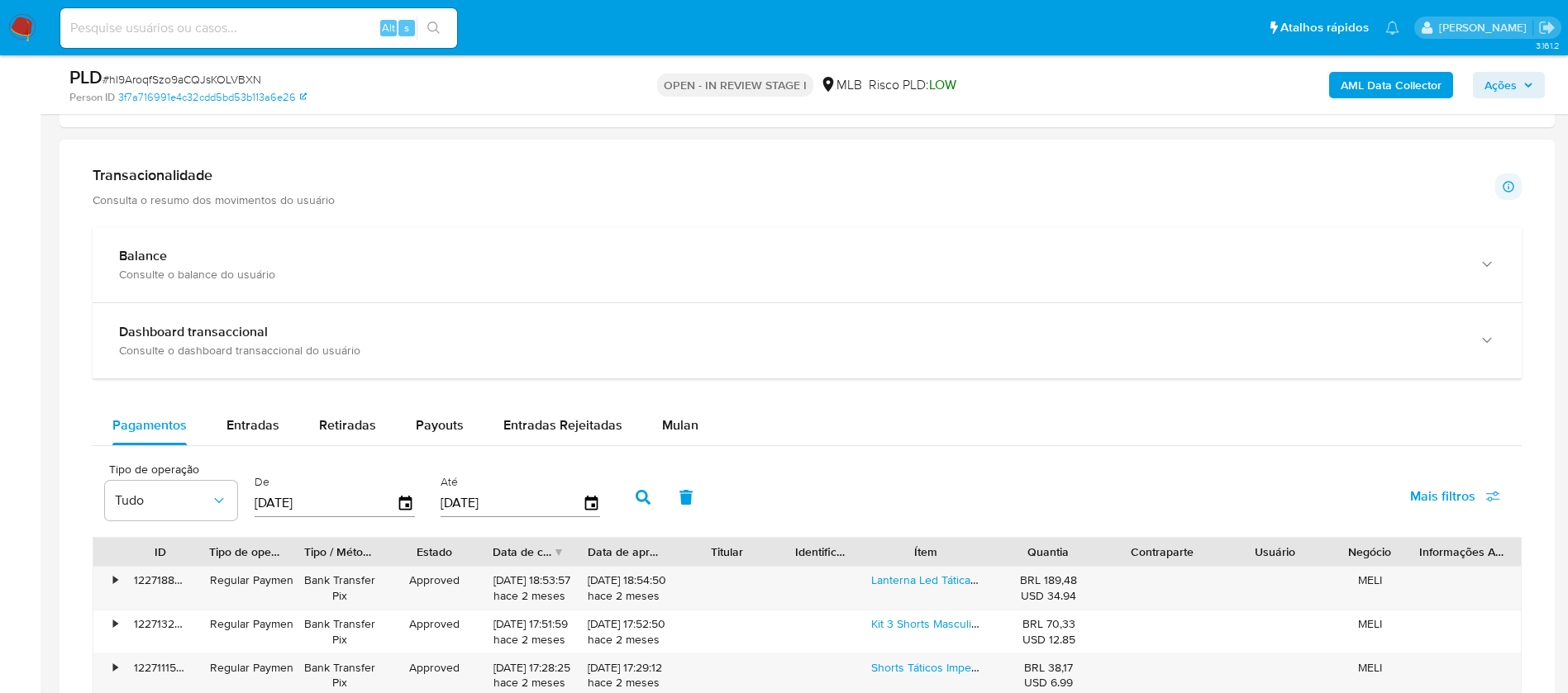
scroll to position [1363, 0]
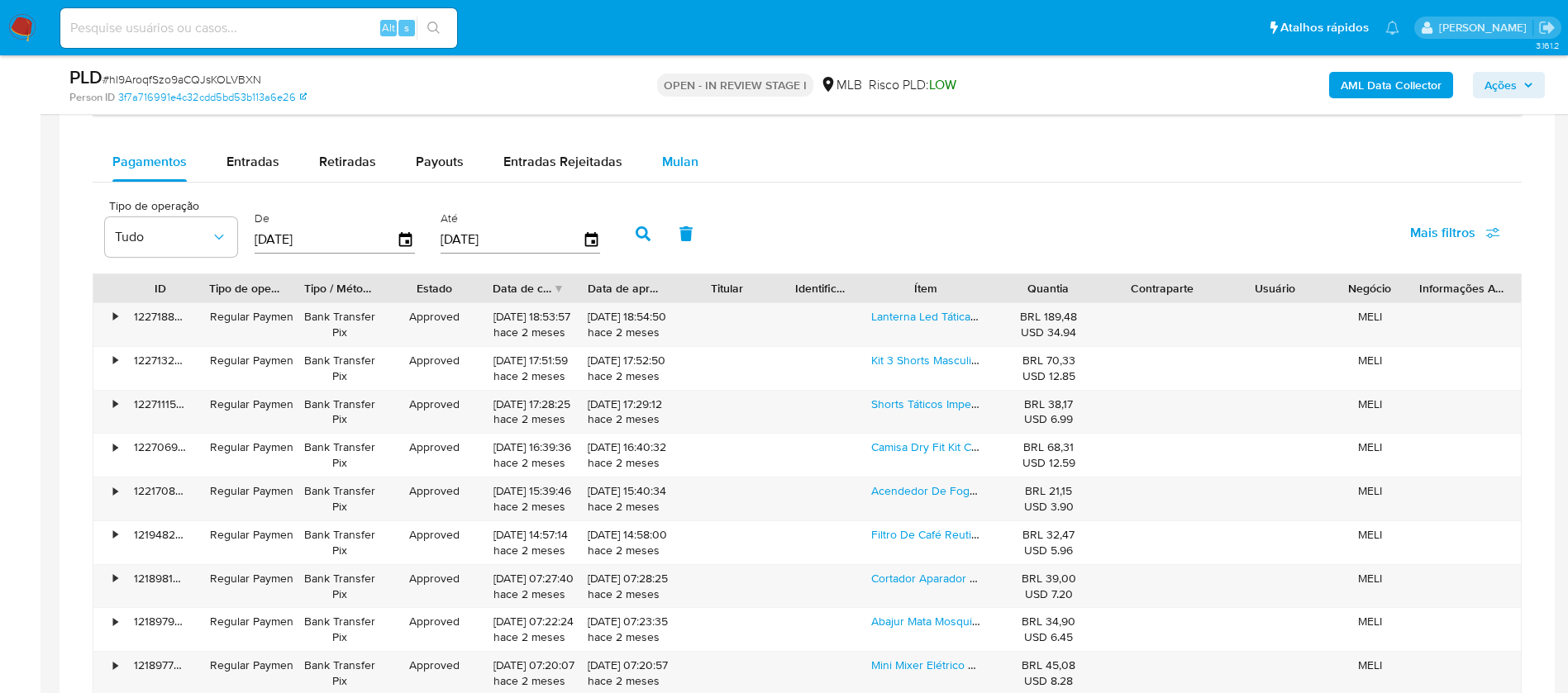
click at [667, 162] on span "Mulan" at bounding box center [680, 161] width 36 height 19
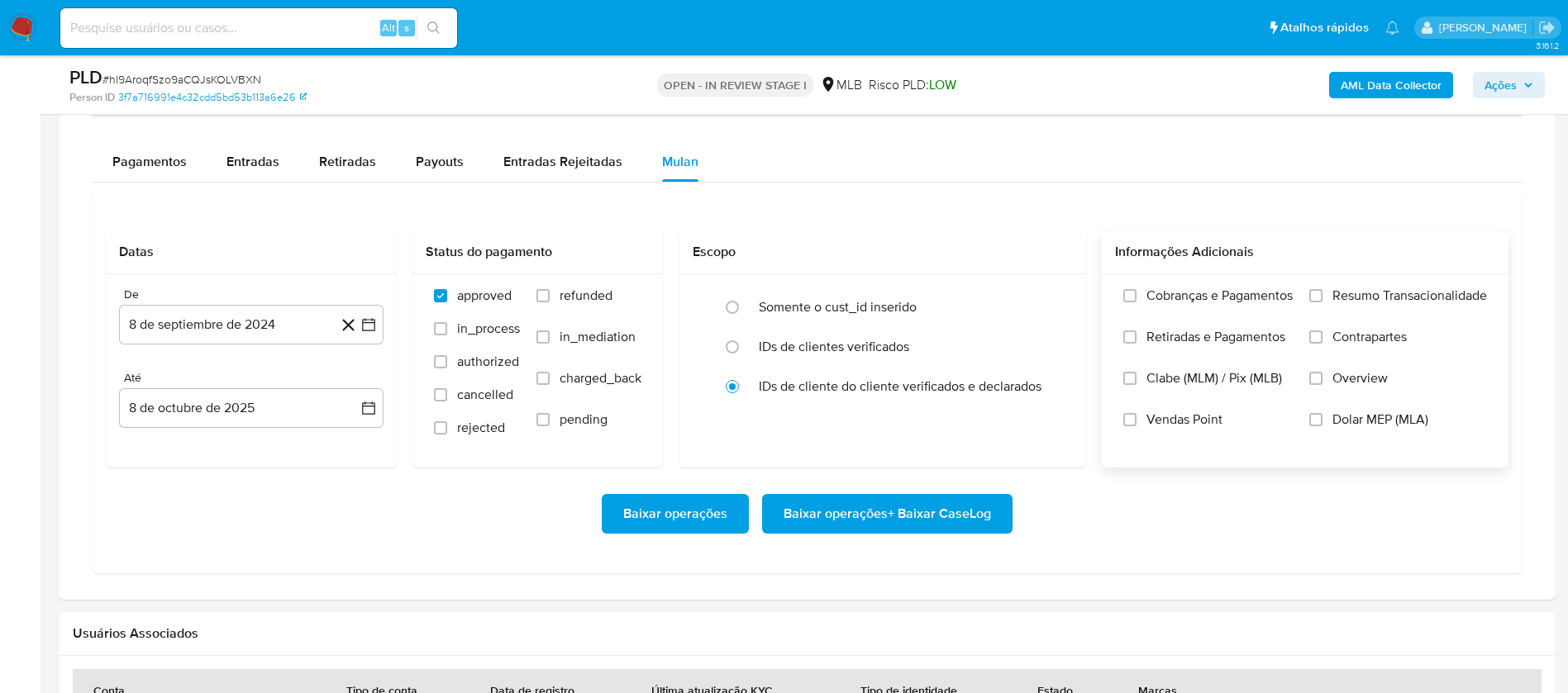
click at [1357, 295] on span "Resumo Transacionalidade" at bounding box center [1409, 296] width 154 height 16
click at [1322, 295] on input "Resumo Transacionalidade" at bounding box center [1315, 295] width 14 height 14
click at [301, 315] on button "8 de septiembre de 2024" at bounding box center [251, 325] width 264 height 40
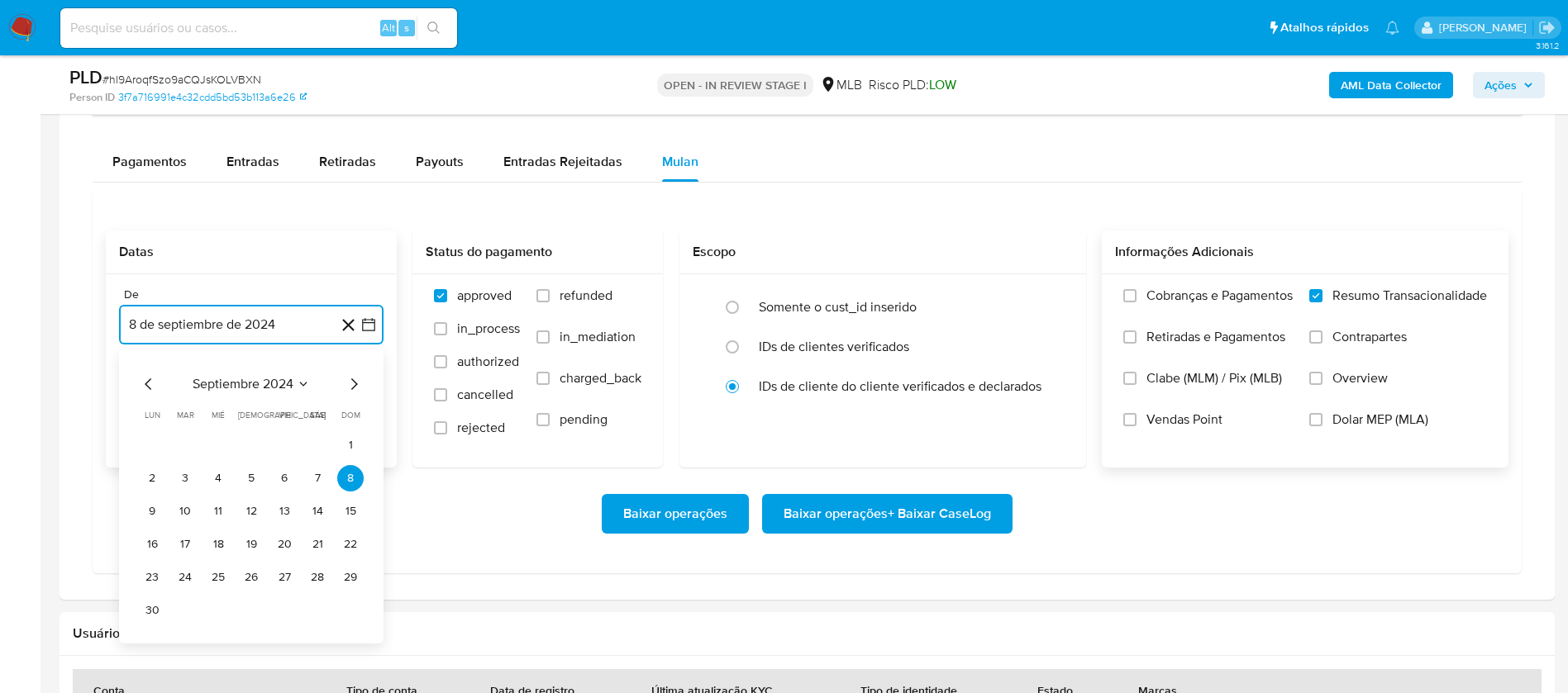
click at [276, 381] on span "septiembre 2024" at bounding box center [243, 384] width 101 height 16
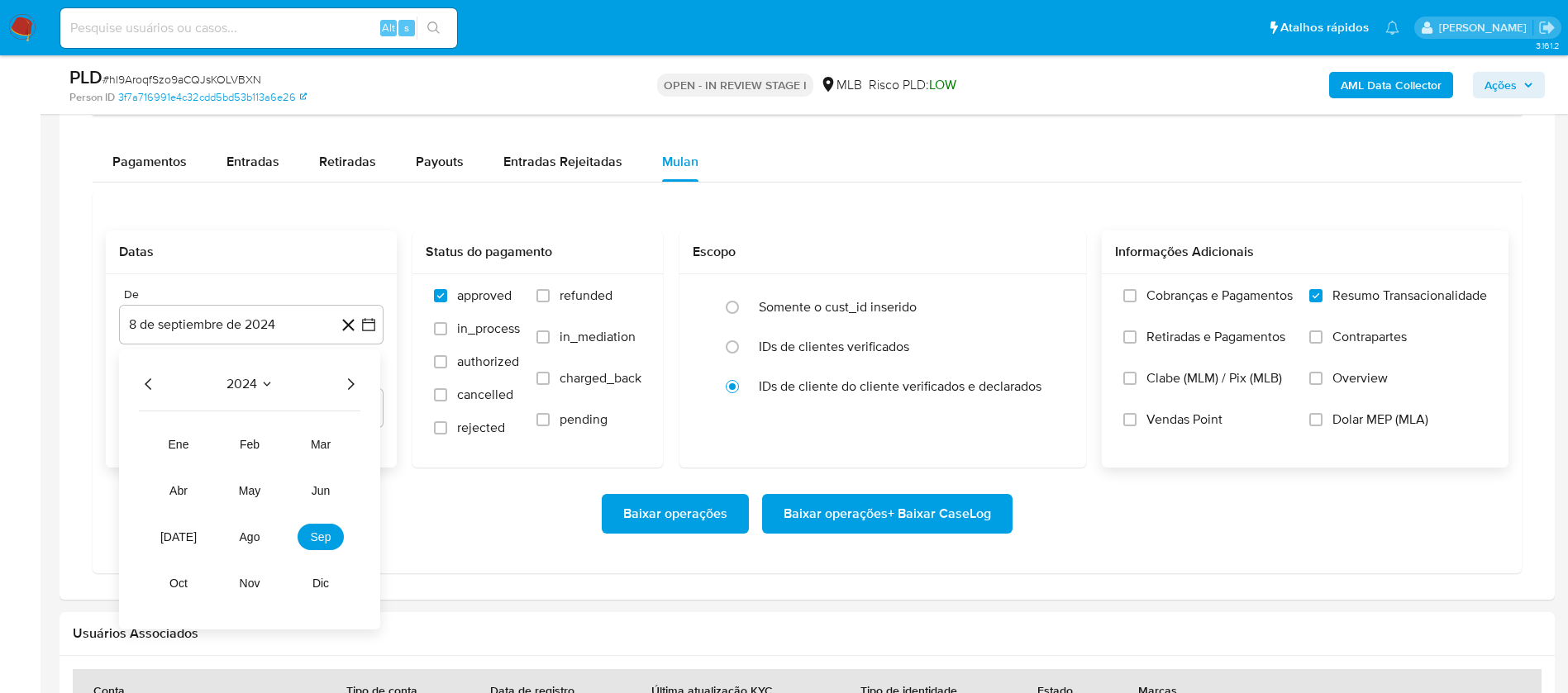
click at [352, 382] on icon "Año siguiente" at bounding box center [351, 384] width 20 height 20
click at [252, 546] on button "ago" at bounding box center [249, 537] width 46 height 26
click at [144, 379] on icon "Mes anterior" at bounding box center [149, 384] width 20 height 20
click at [188, 447] on button "1" at bounding box center [184, 445] width 26 height 26
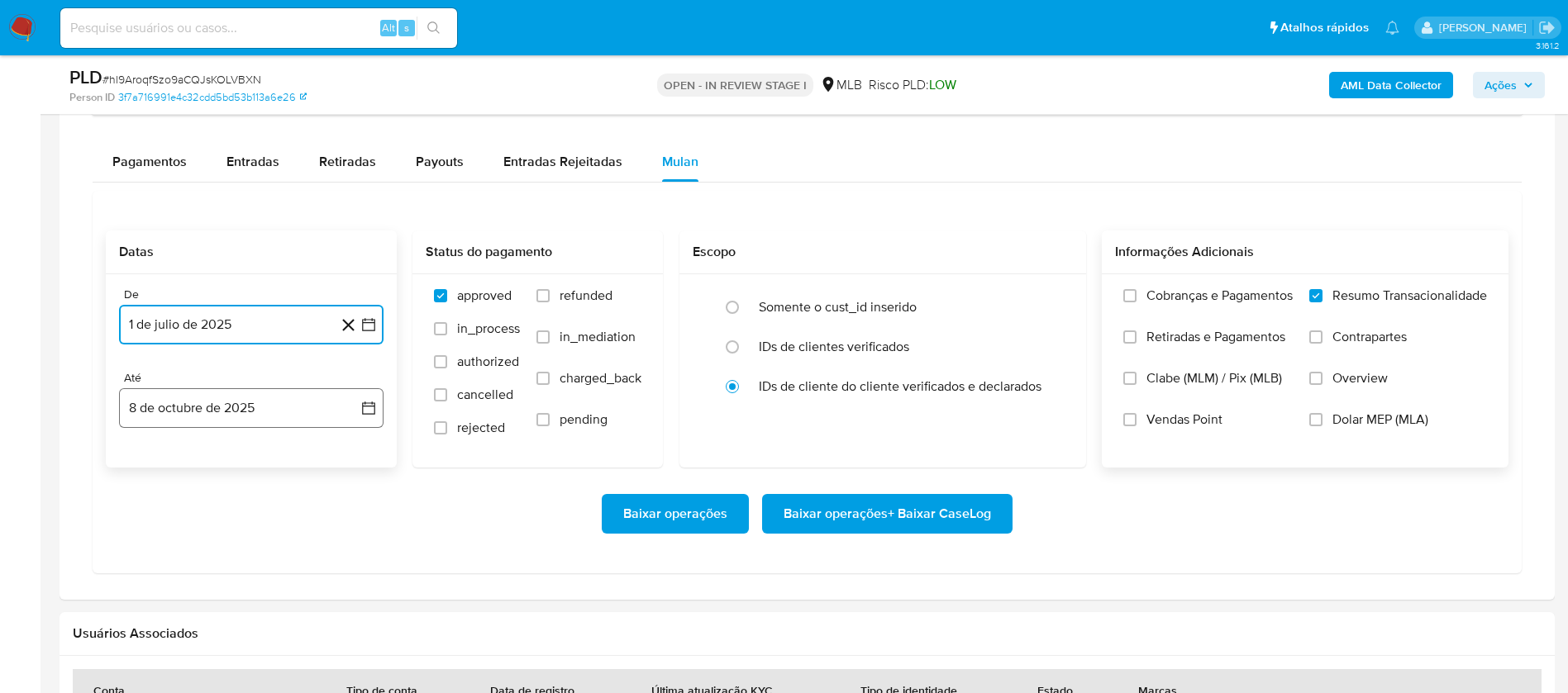
click at [279, 411] on button "8 de octubre de 2025" at bounding box center [251, 409] width 264 height 40
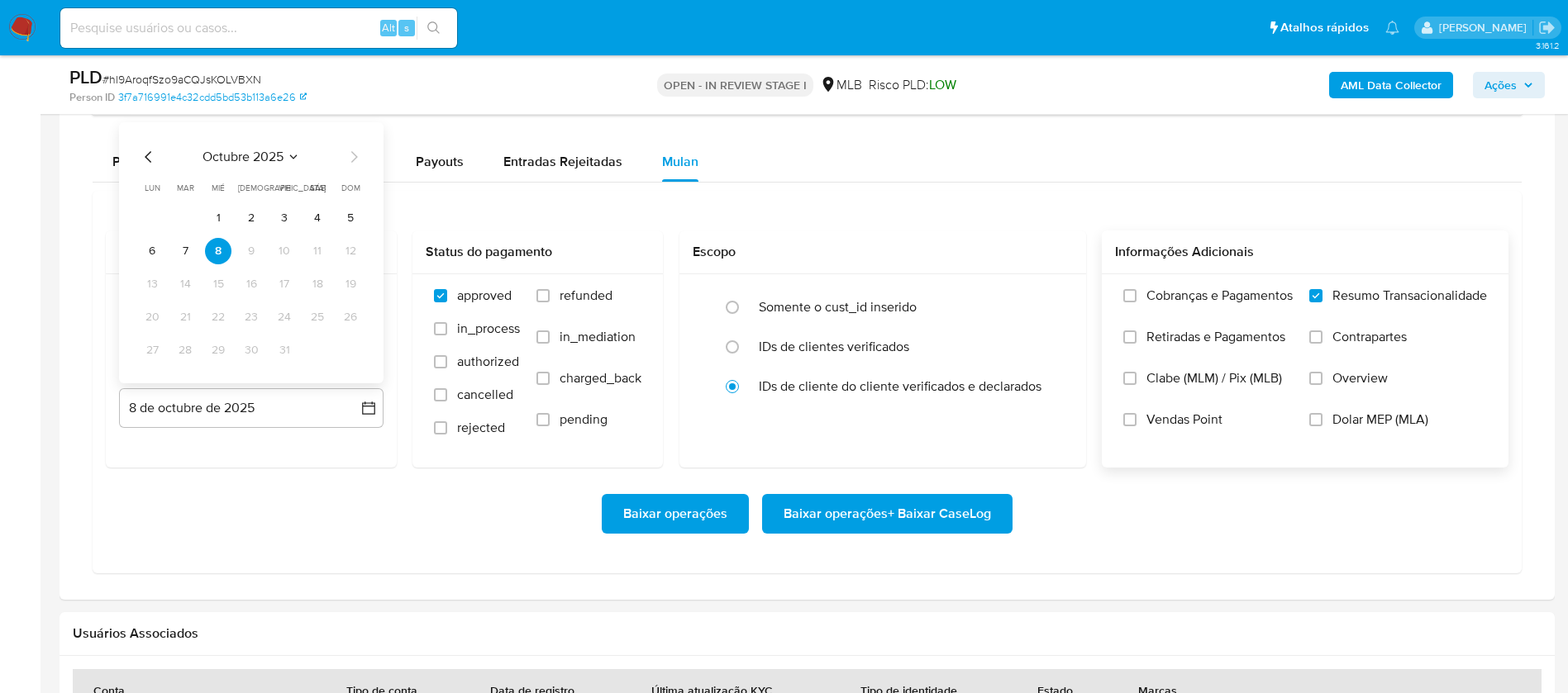
click at [352, 223] on button "5" at bounding box center [350, 218] width 26 height 26
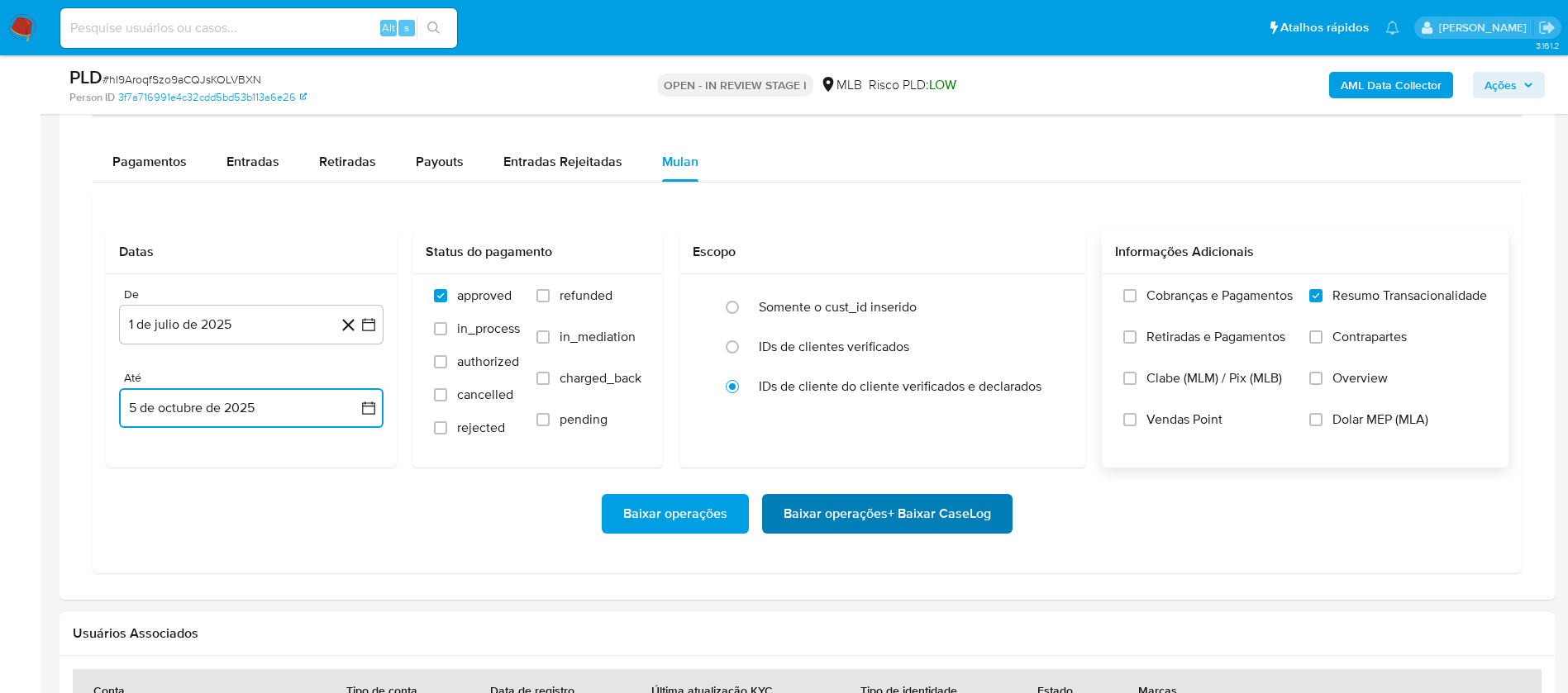
click at [890, 503] on span "Baixar operações + Baixar CaseLog" at bounding box center [887, 514] width 207 height 36
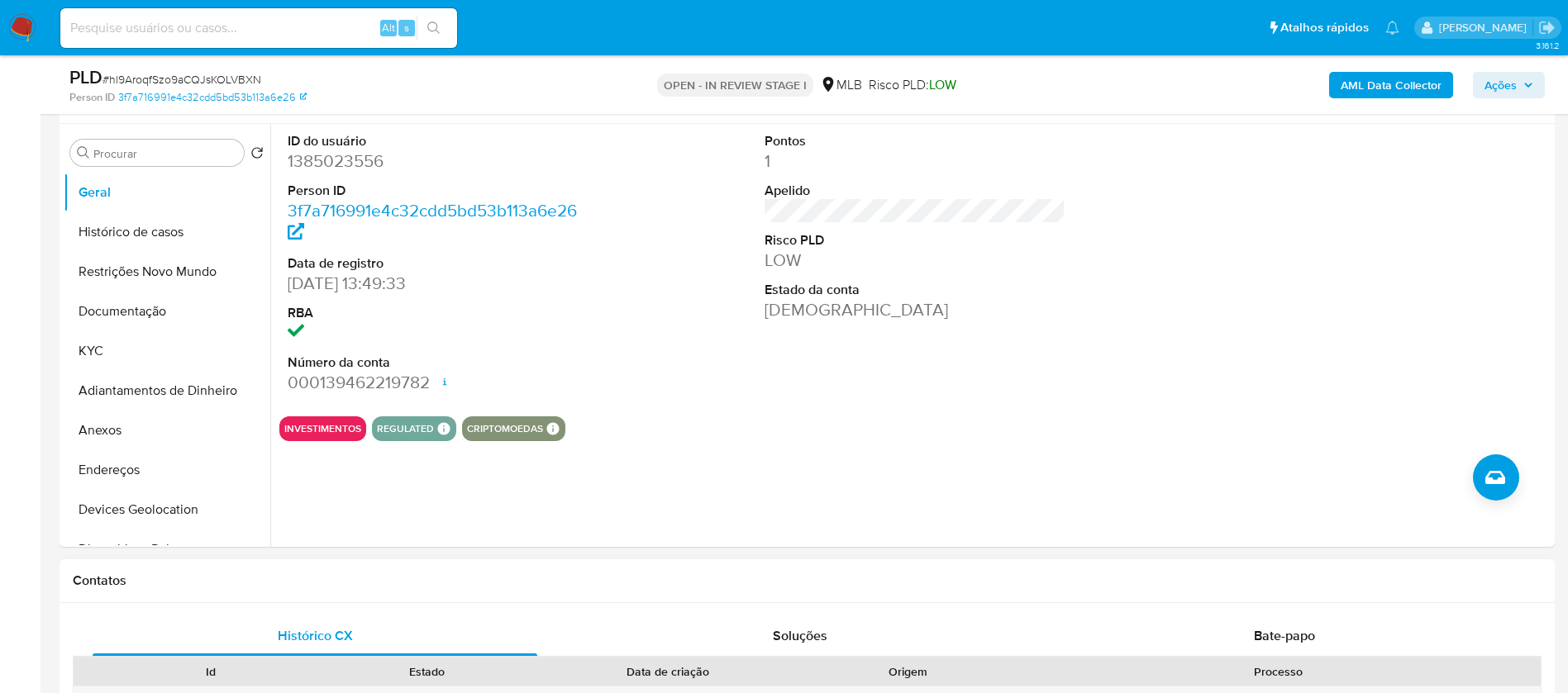
scroll to position [124, 0]
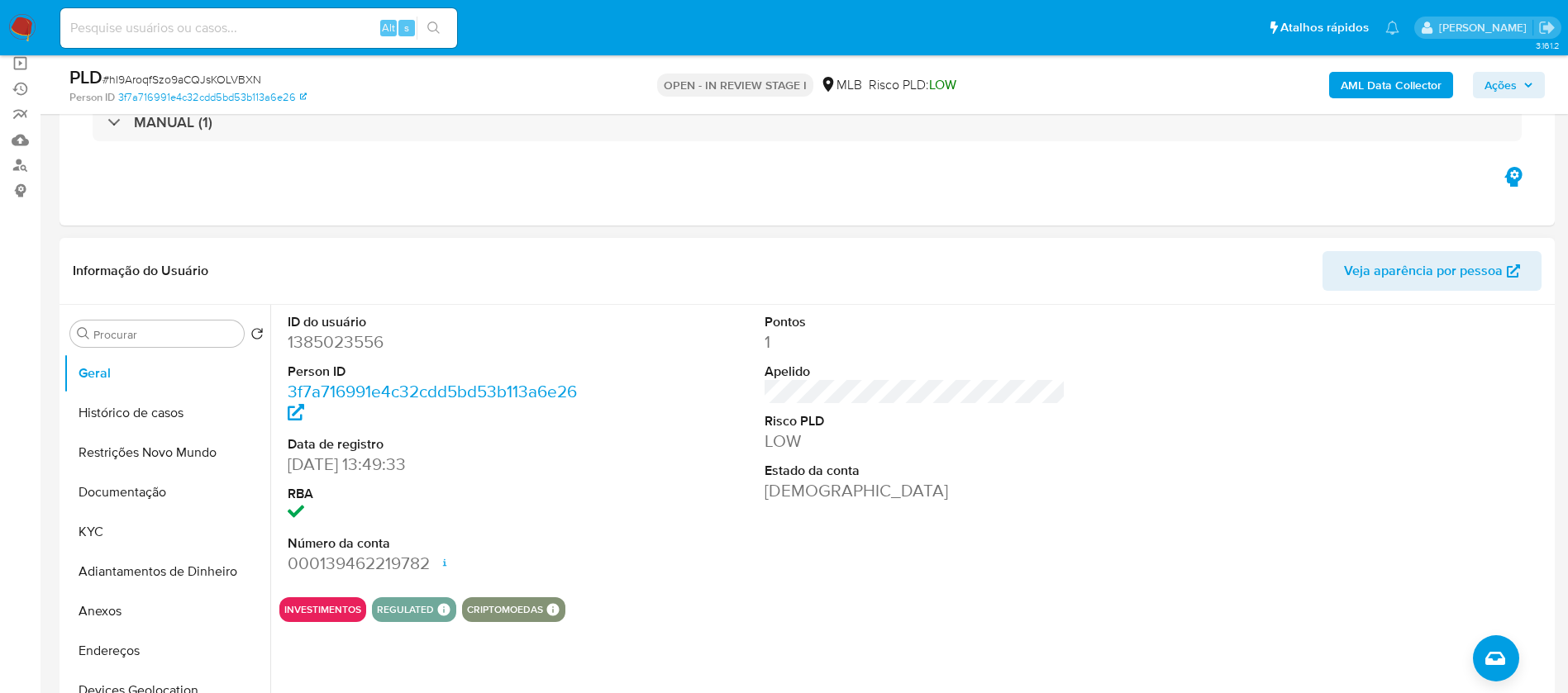
click at [351, 342] on dd "1385023556" at bounding box center [439, 342] width 302 height 23
copy dd "1385023556"
click at [120, 530] on button "KYC" at bounding box center [160, 532] width 194 height 40
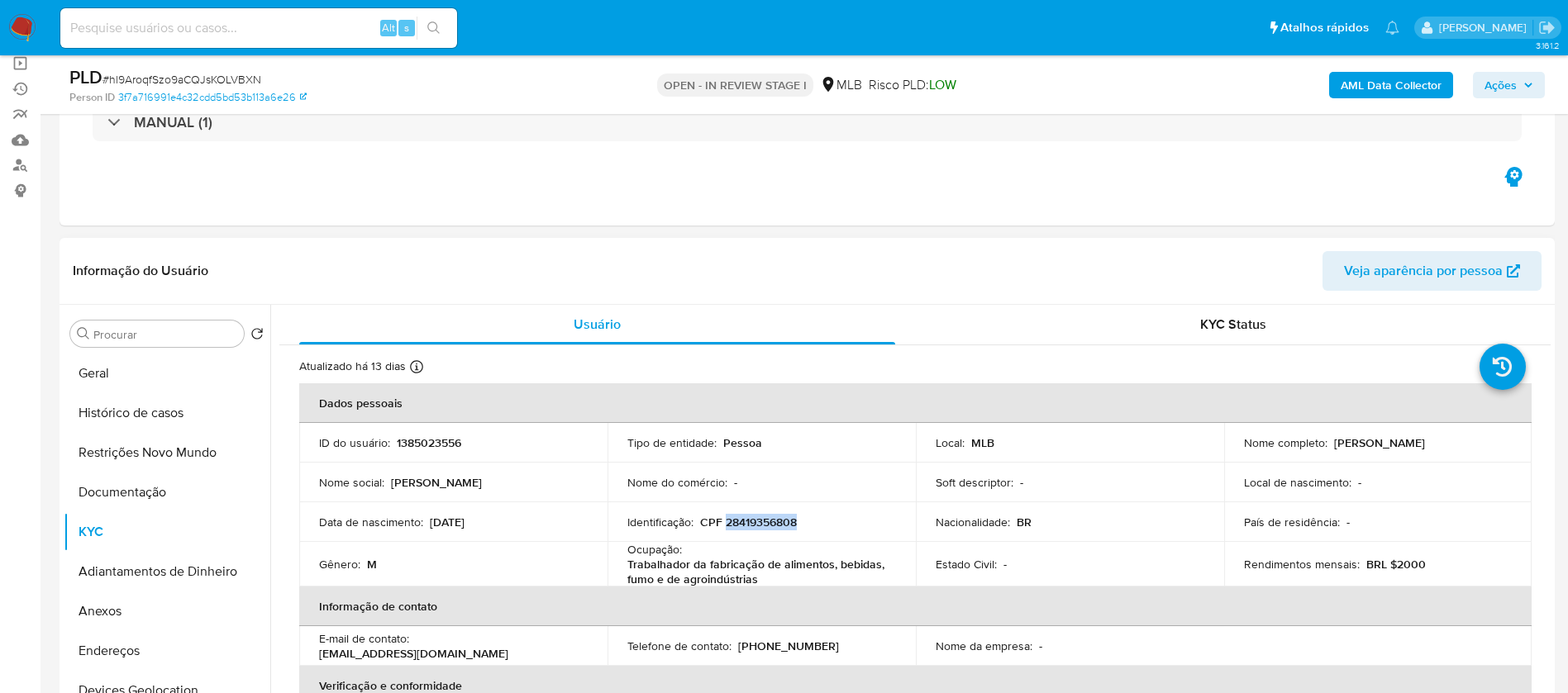
drag, startPoint x: 799, startPoint y: 525, endPoint x: 727, endPoint y: 521, distance: 72.1
click at [727, 521] on div "Identificação : CPF 28419356808" at bounding box center [761, 522] width 269 height 15
copy p "28419356808"
click at [120, 608] on button "Anexos" at bounding box center [160, 611] width 194 height 40
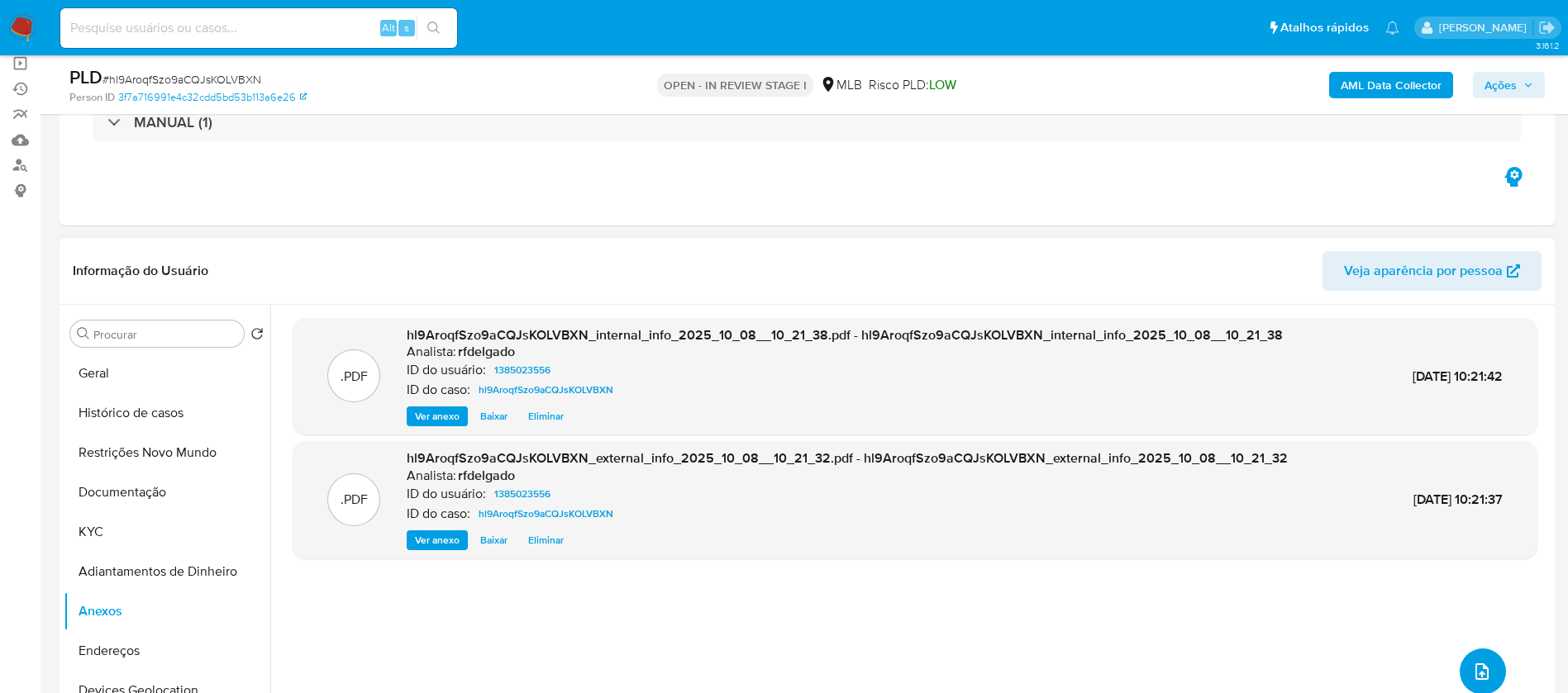
click at [1478, 662] on icon "upload-file" at bounding box center [1482, 672] width 20 height 20
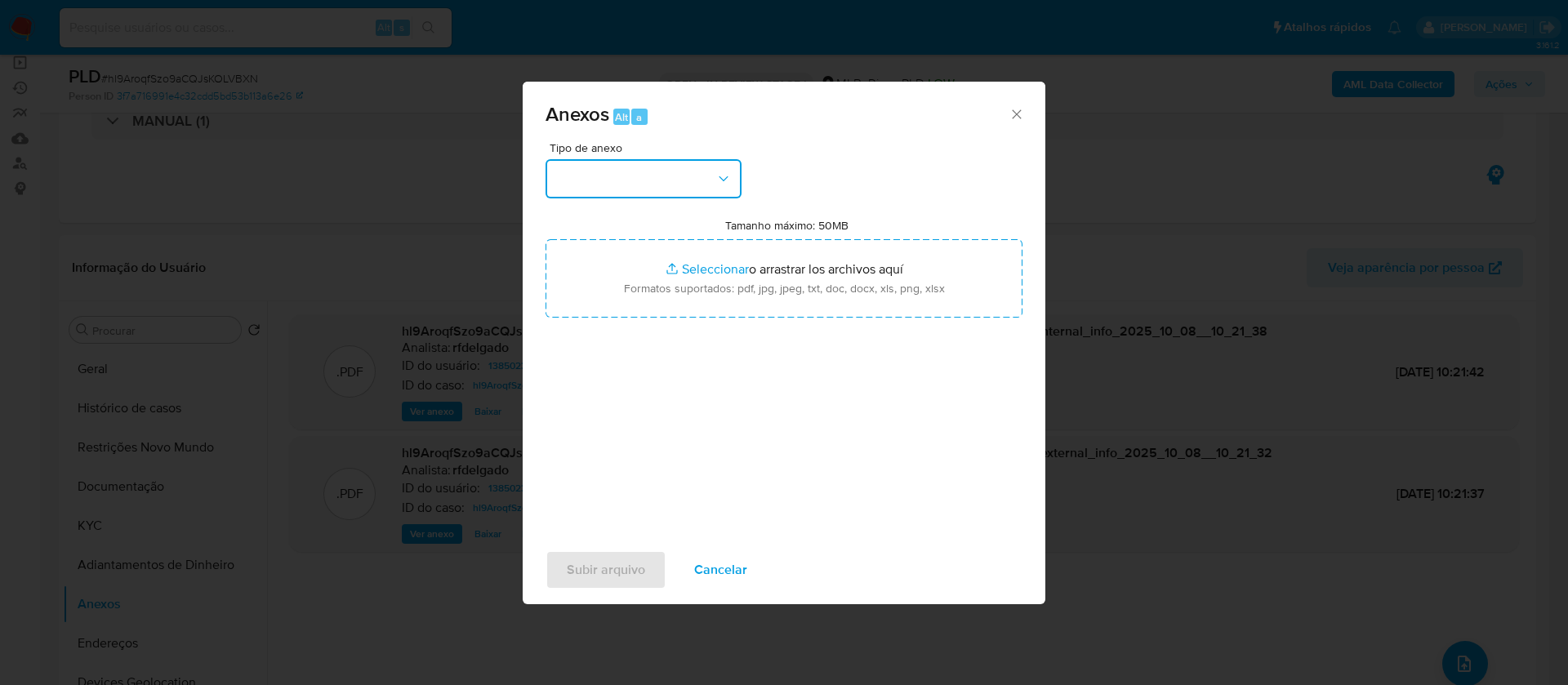
click at [698, 178] on button "button" at bounding box center [644, 179] width 196 height 40
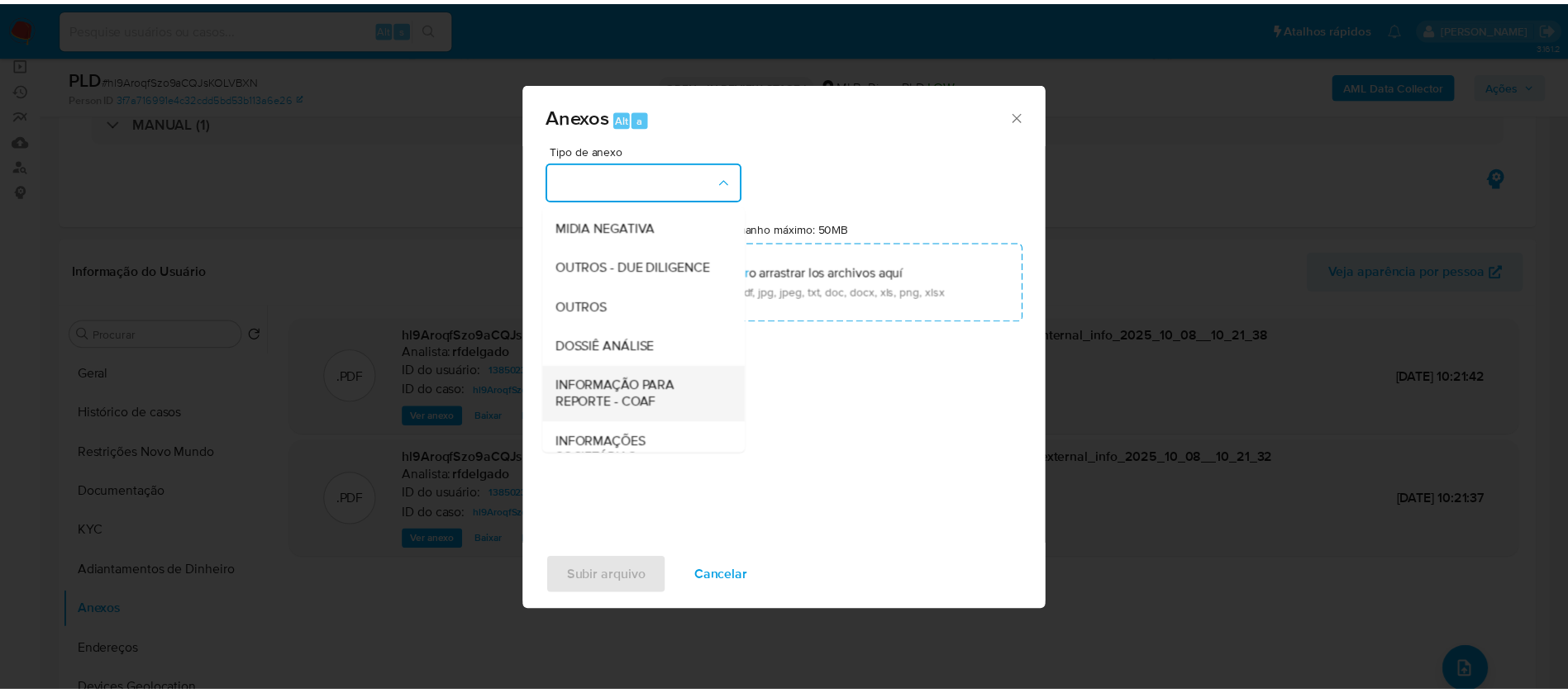
scroll to position [248, 0]
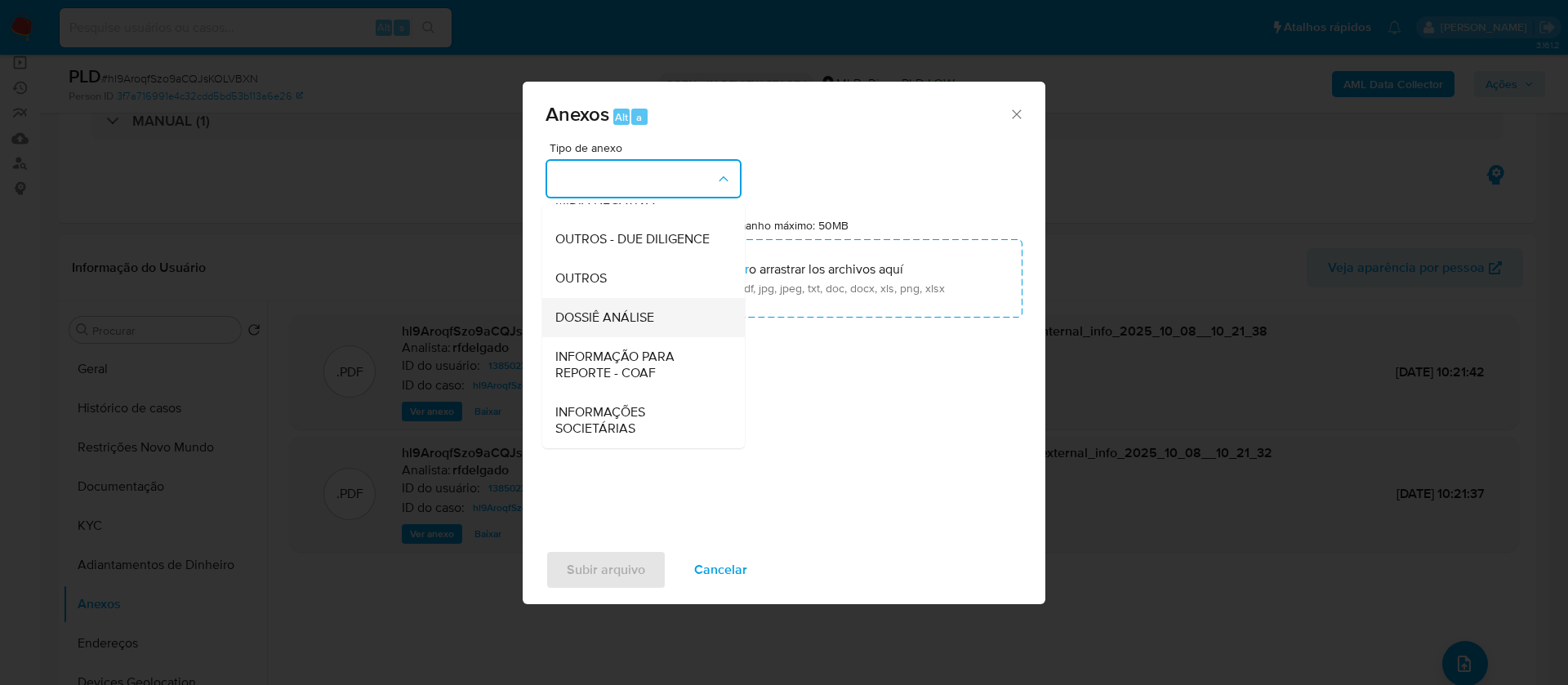
click at [644, 321] on span "DOSSIÊ ANÁLISE" at bounding box center [605, 318] width 99 height 16
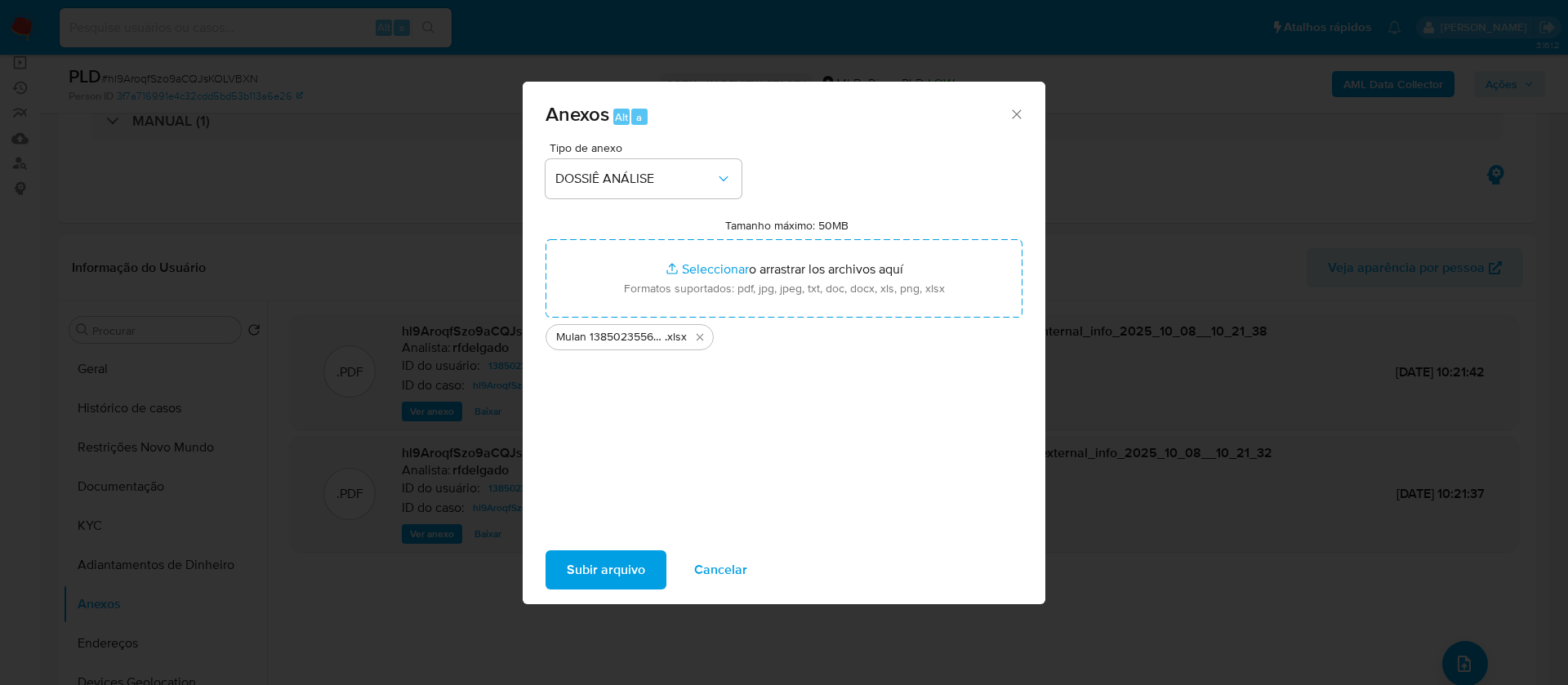
click at [612, 566] on span "Subir arquivo" at bounding box center [605, 570] width 78 height 36
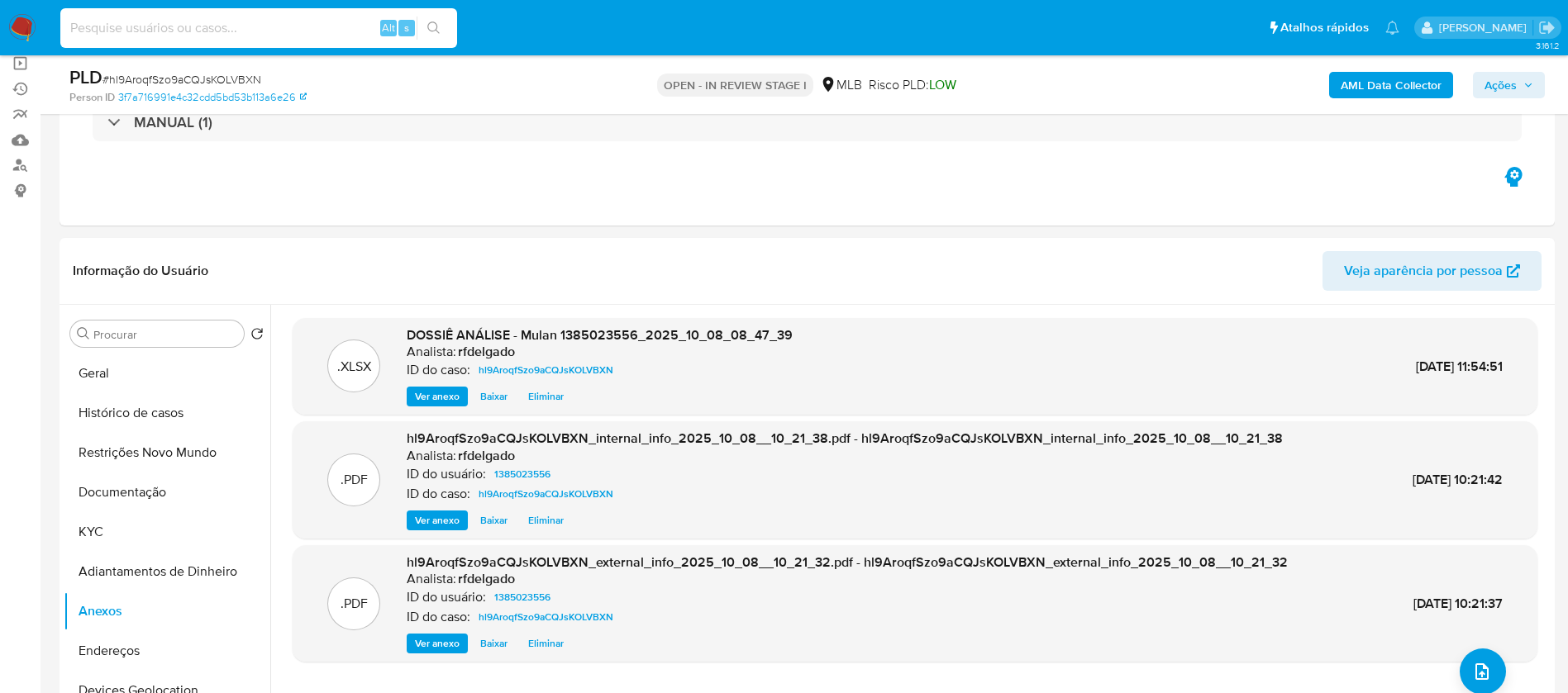
click at [306, 26] on input at bounding box center [258, 28] width 397 height 22
paste input "766052621"
type input "766052621"
click at [437, 24] on icon "search-icon" at bounding box center [433, 28] width 14 height 14
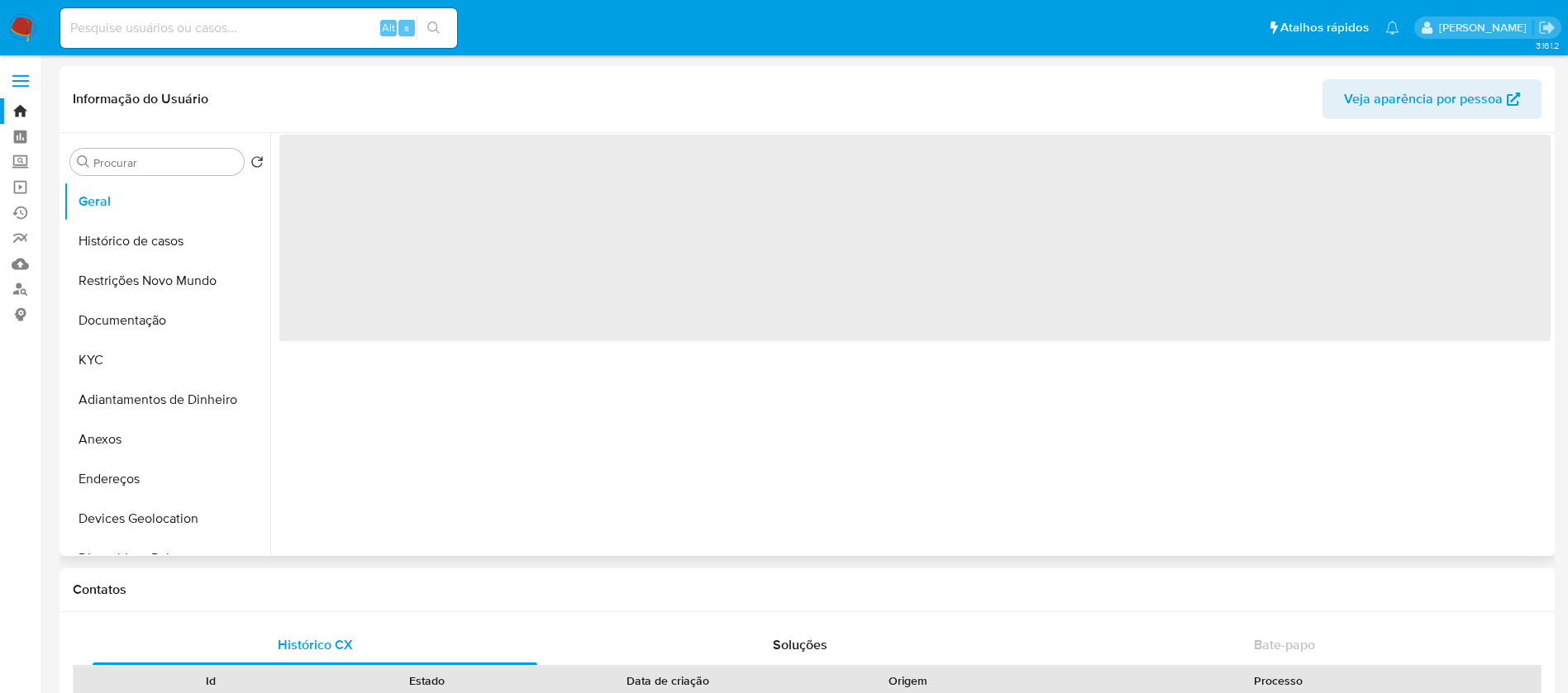
select select "10"
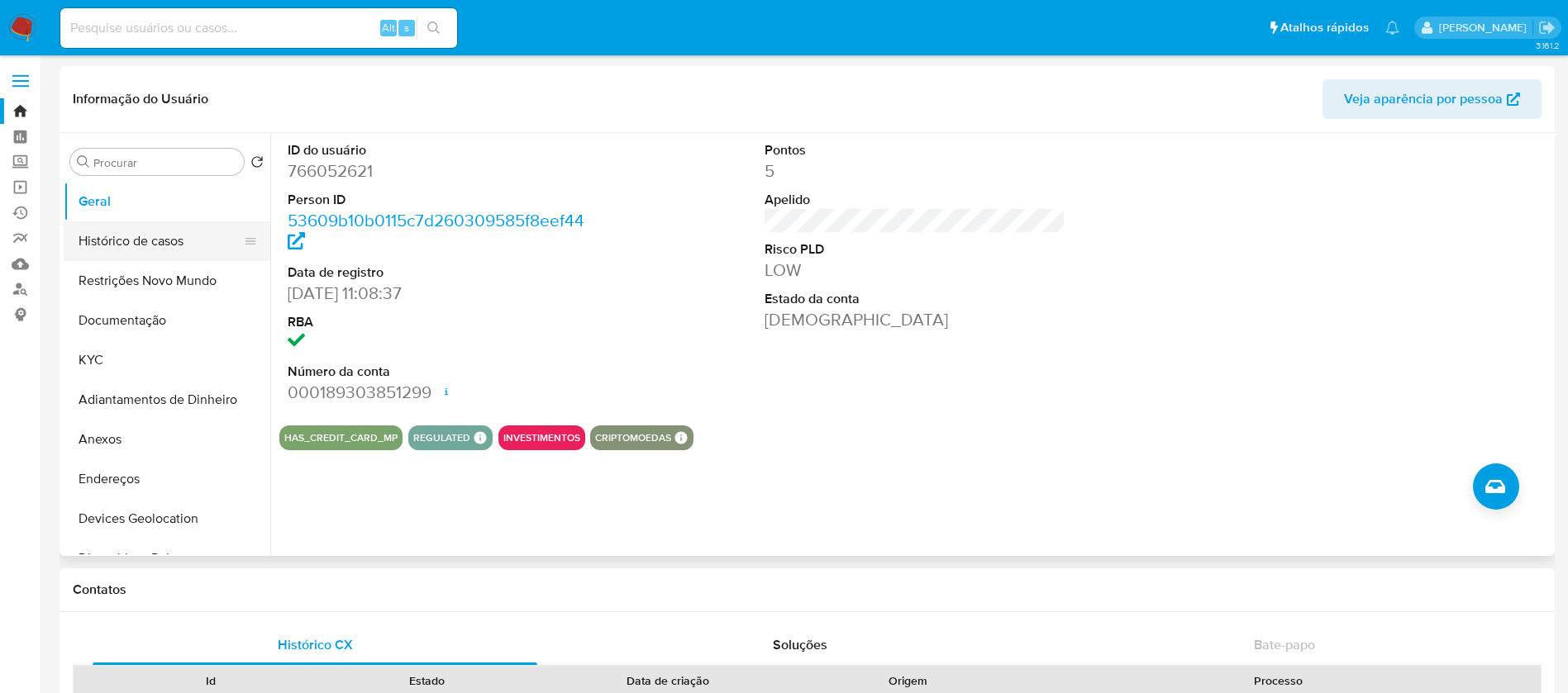
click at [147, 235] on button "Histórico de casos" at bounding box center [160, 242] width 194 height 40
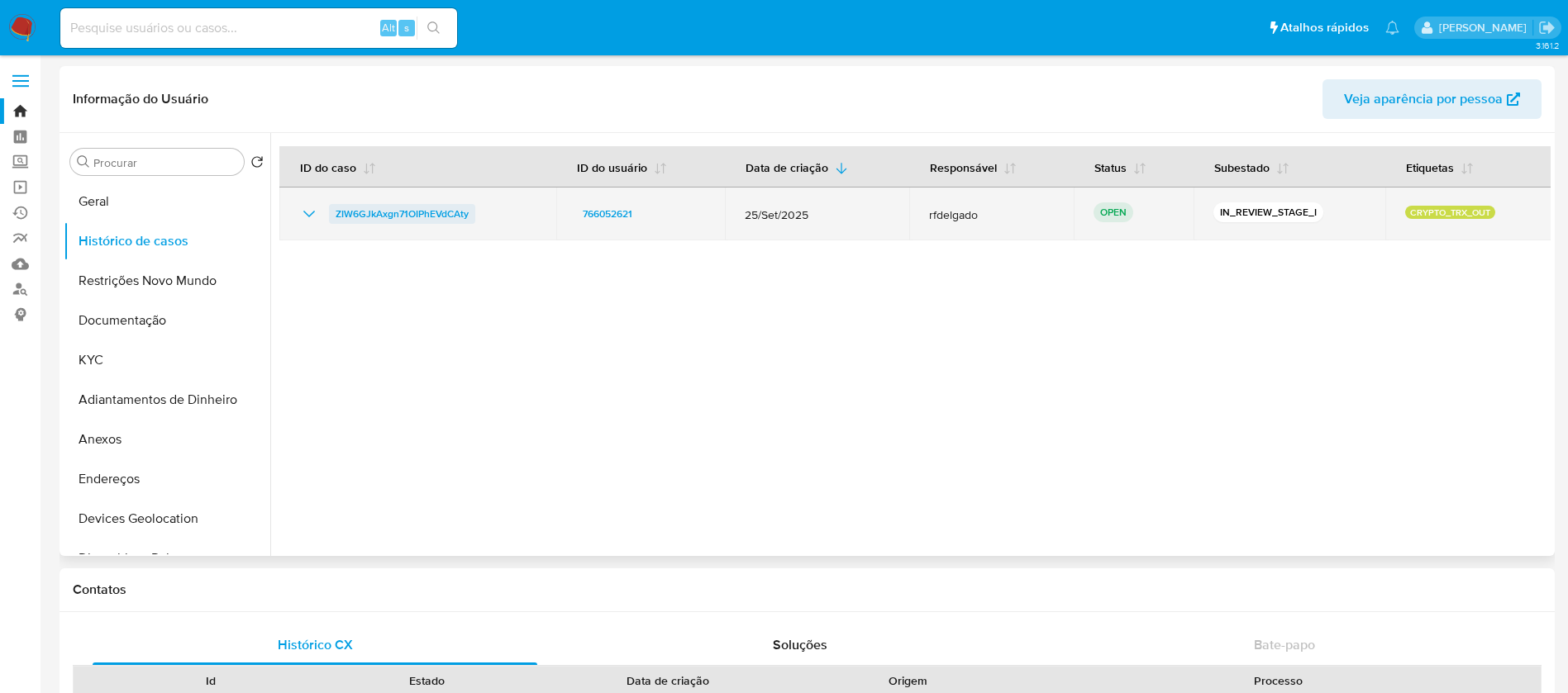
click at [435, 214] on span "ZIW6GJkAxgn71OIPhEVdCAty" at bounding box center [402, 214] width 133 height 20
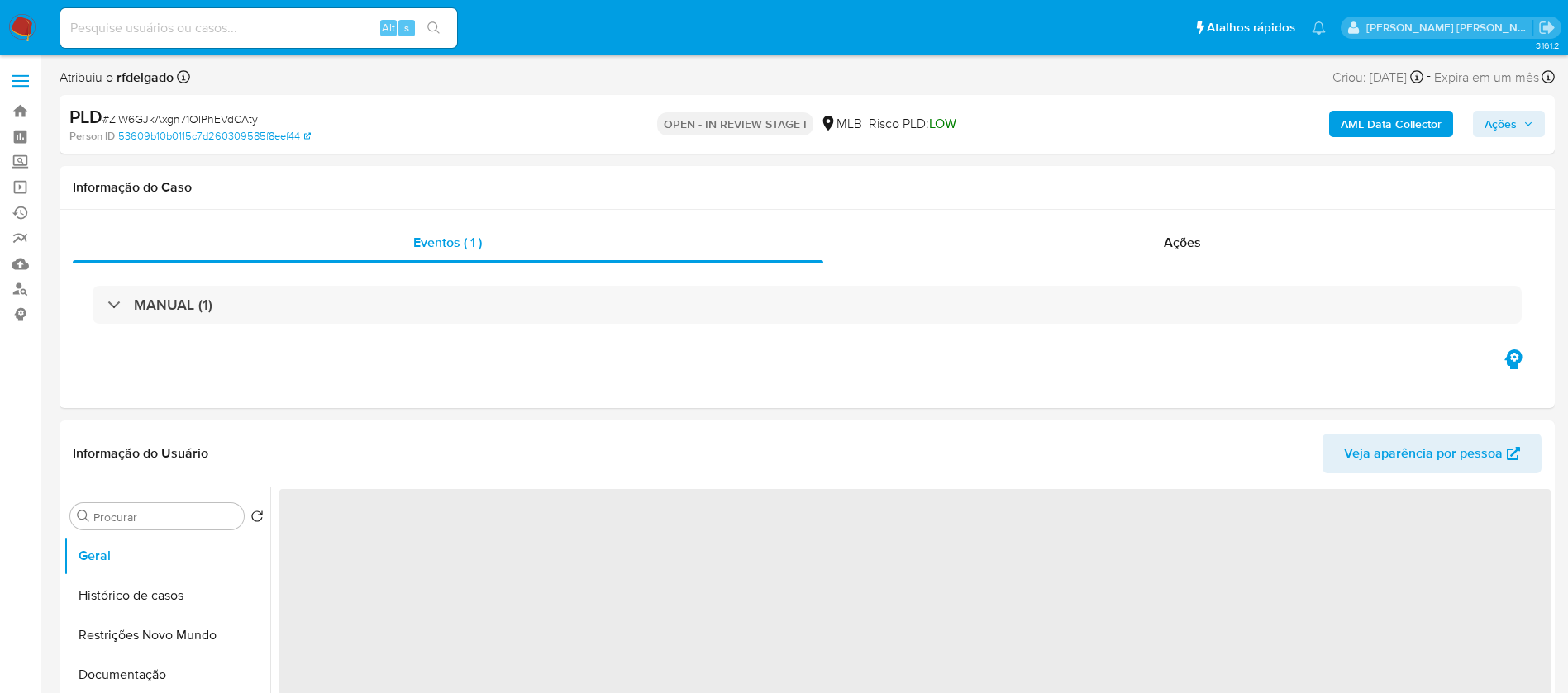
select select "10"
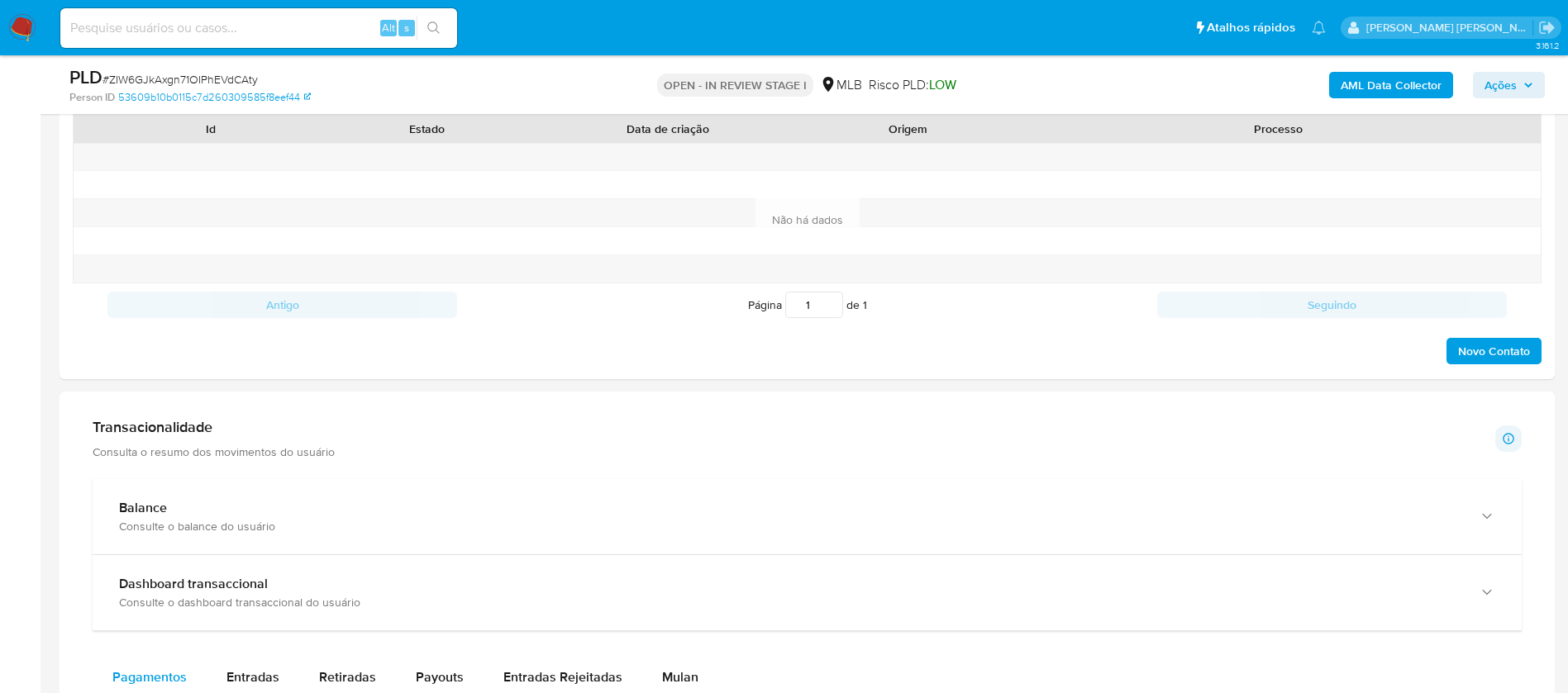
scroll to position [1115, 0]
